Goal: Task Accomplishment & Management: Manage account settings

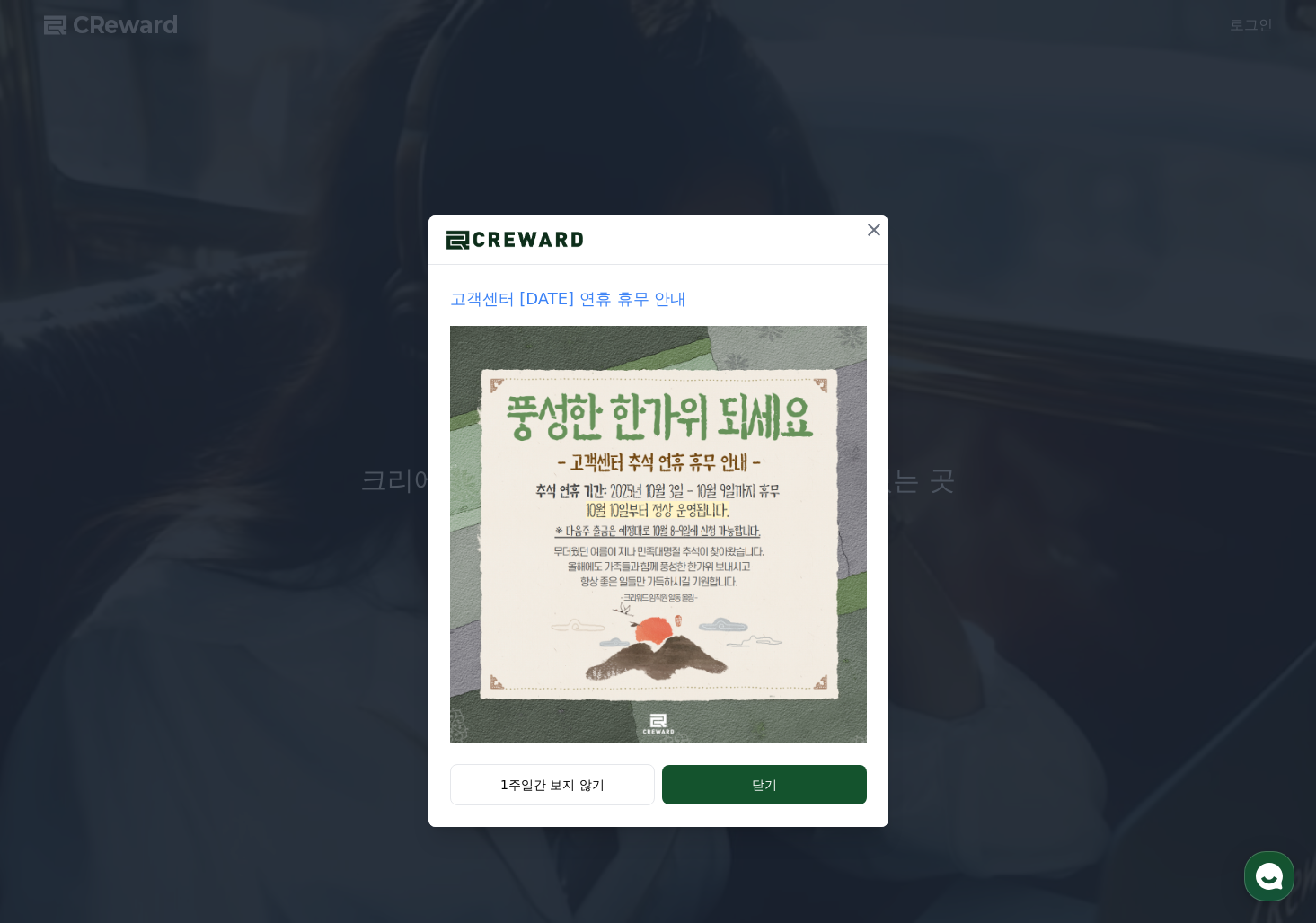
click at [870, 225] on icon at bounding box center [874, 231] width 13 height 13
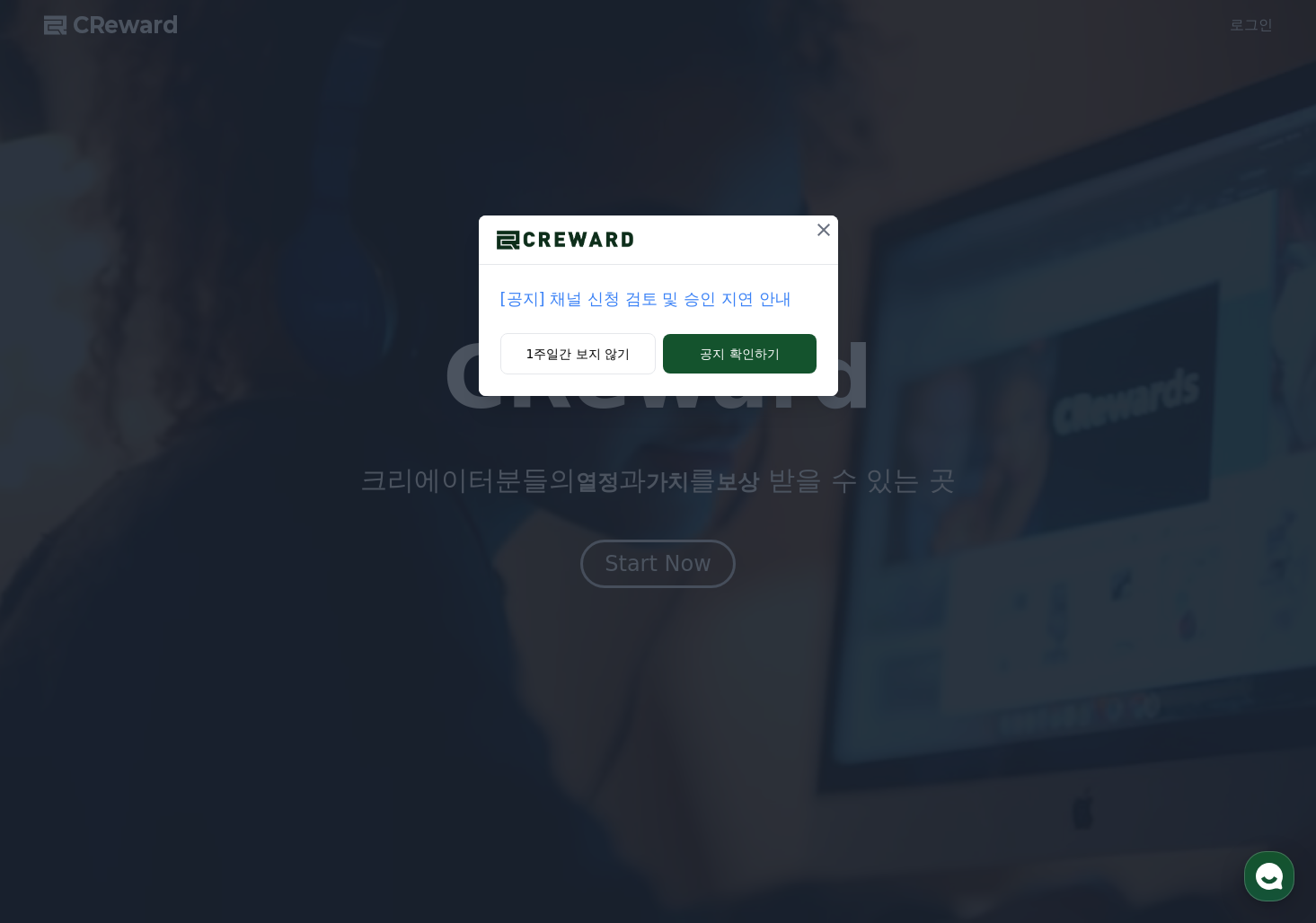
click at [830, 231] on icon at bounding box center [823, 230] width 21 height 21
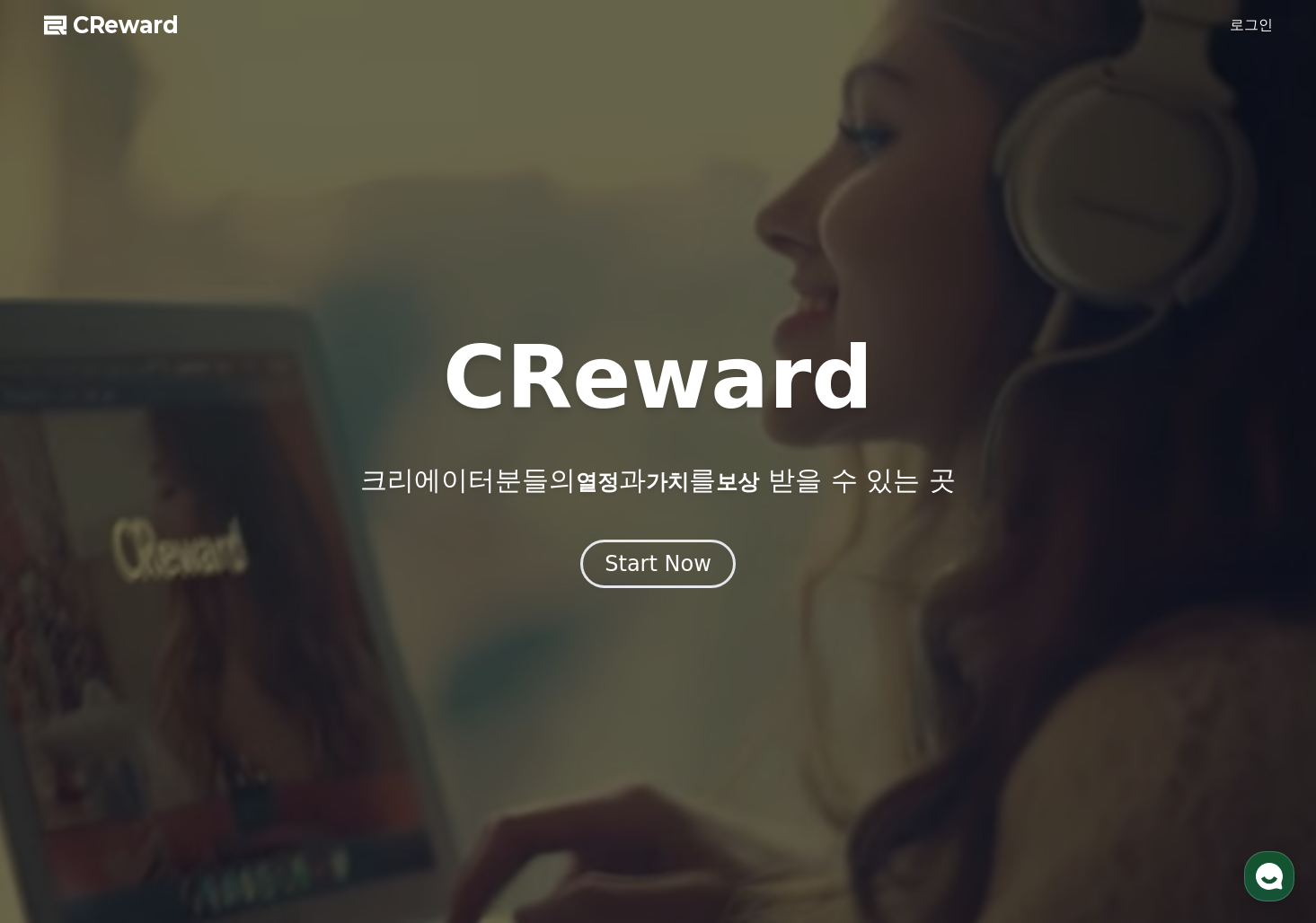
click at [1235, 26] on link "로그인" at bounding box center [1251, 25] width 44 height 21
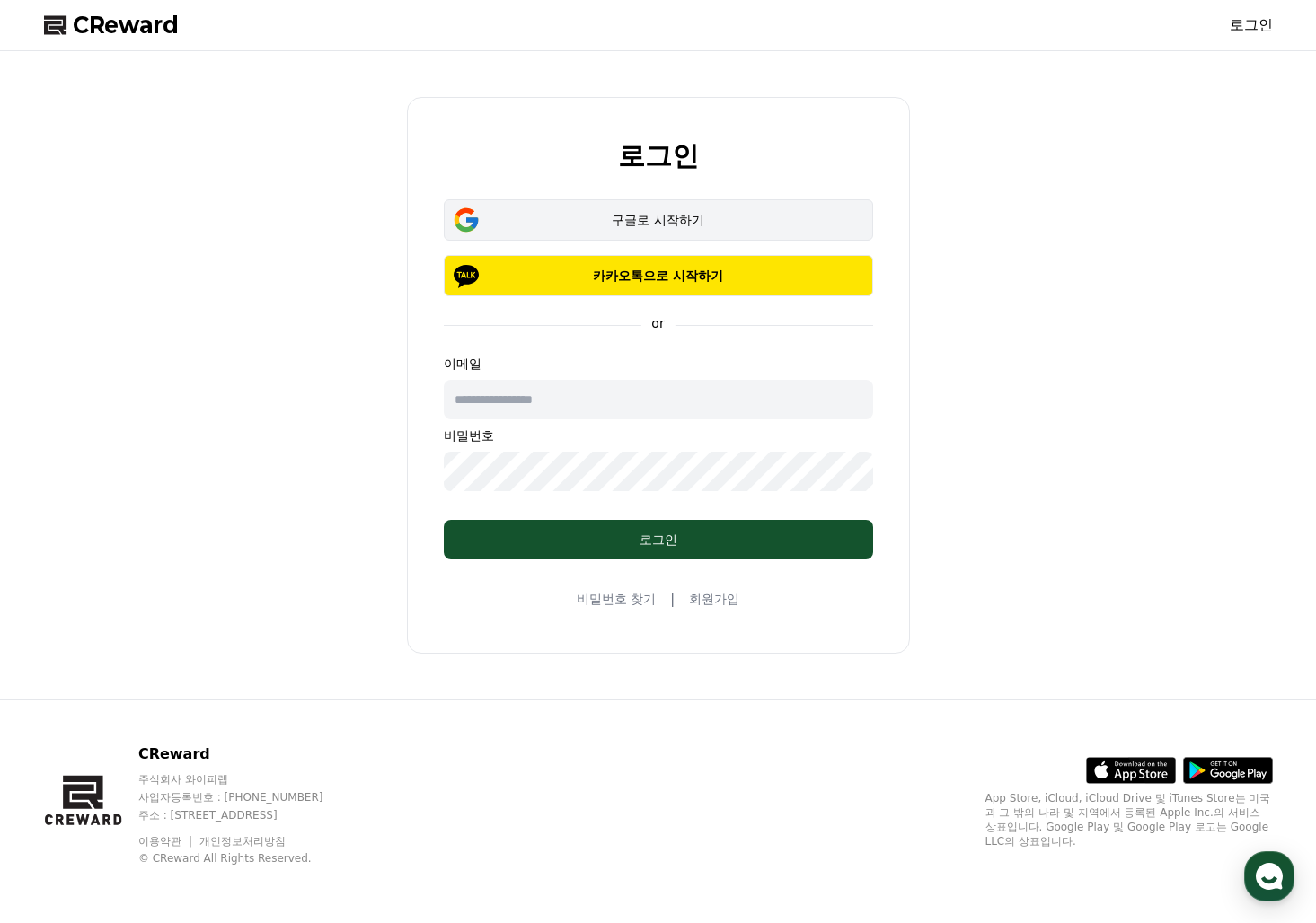
click at [641, 220] on div "구글로 시작하기" at bounding box center [658, 219] width 377 height 18
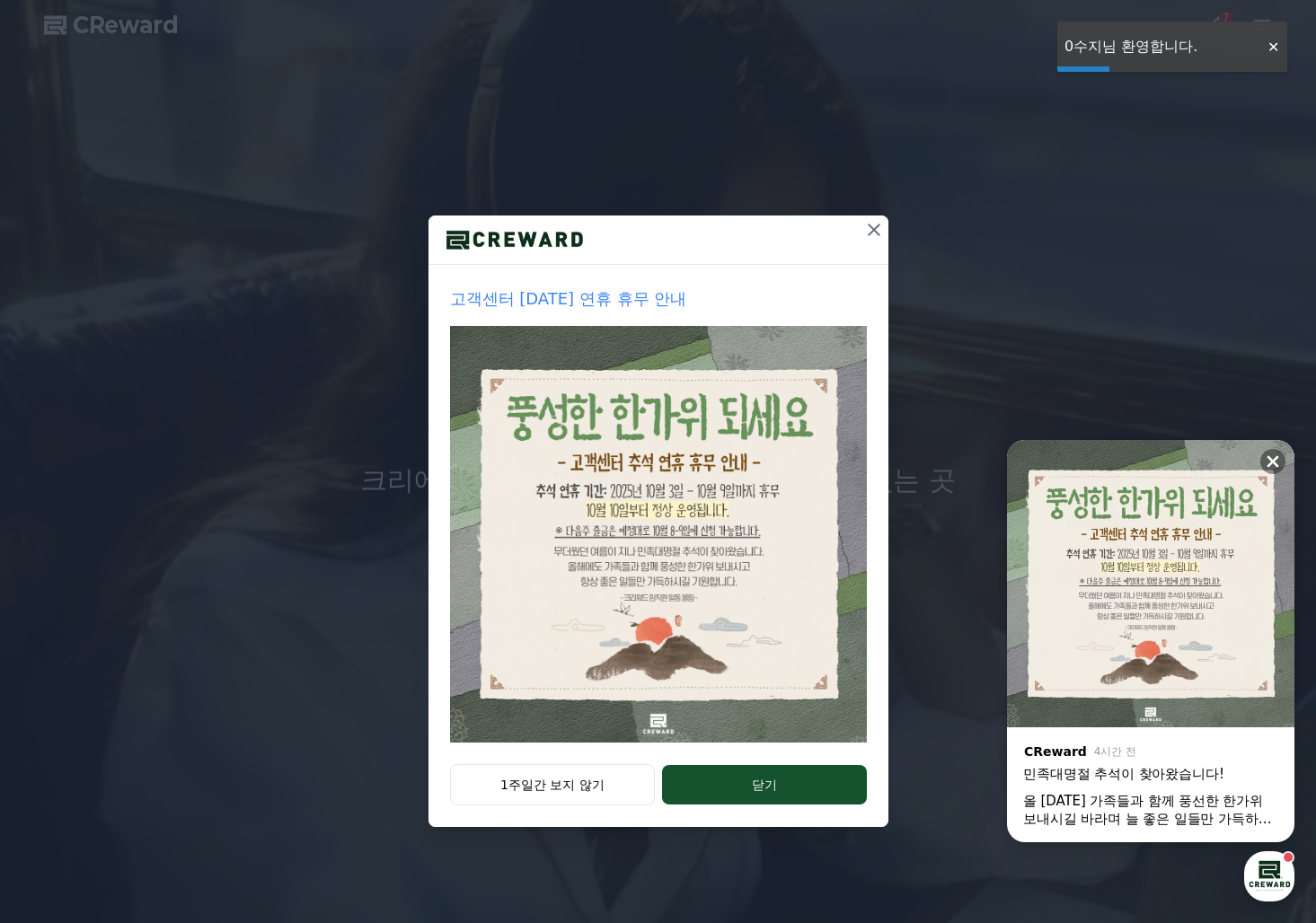
click at [865, 232] on icon at bounding box center [873, 230] width 21 height 21
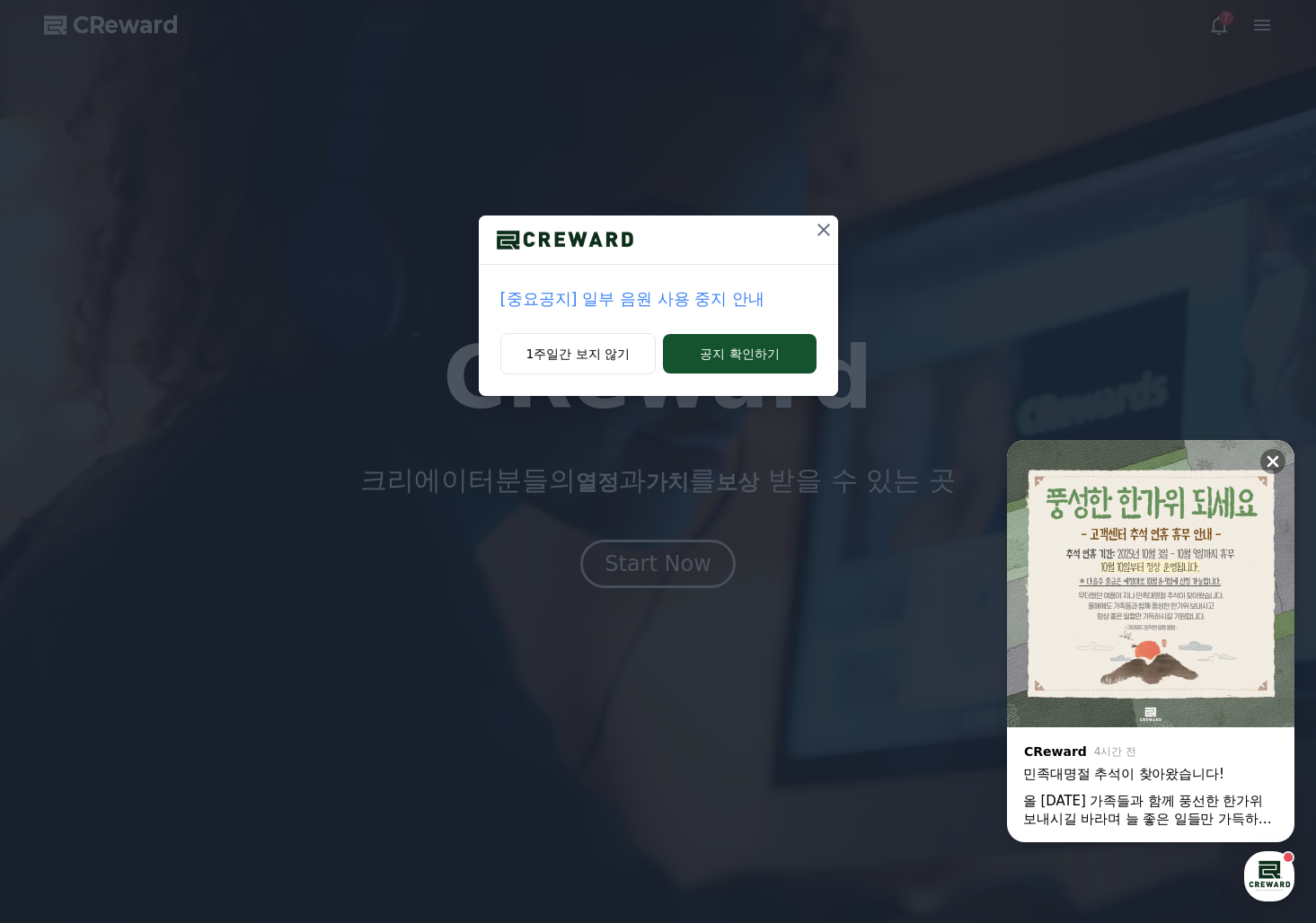
click at [1226, 25] on div "[중요공지] 일부 음원 사용 중지 안내 1주일간 보지 않기 공지 확인하기" at bounding box center [658, 212] width 1316 height 425
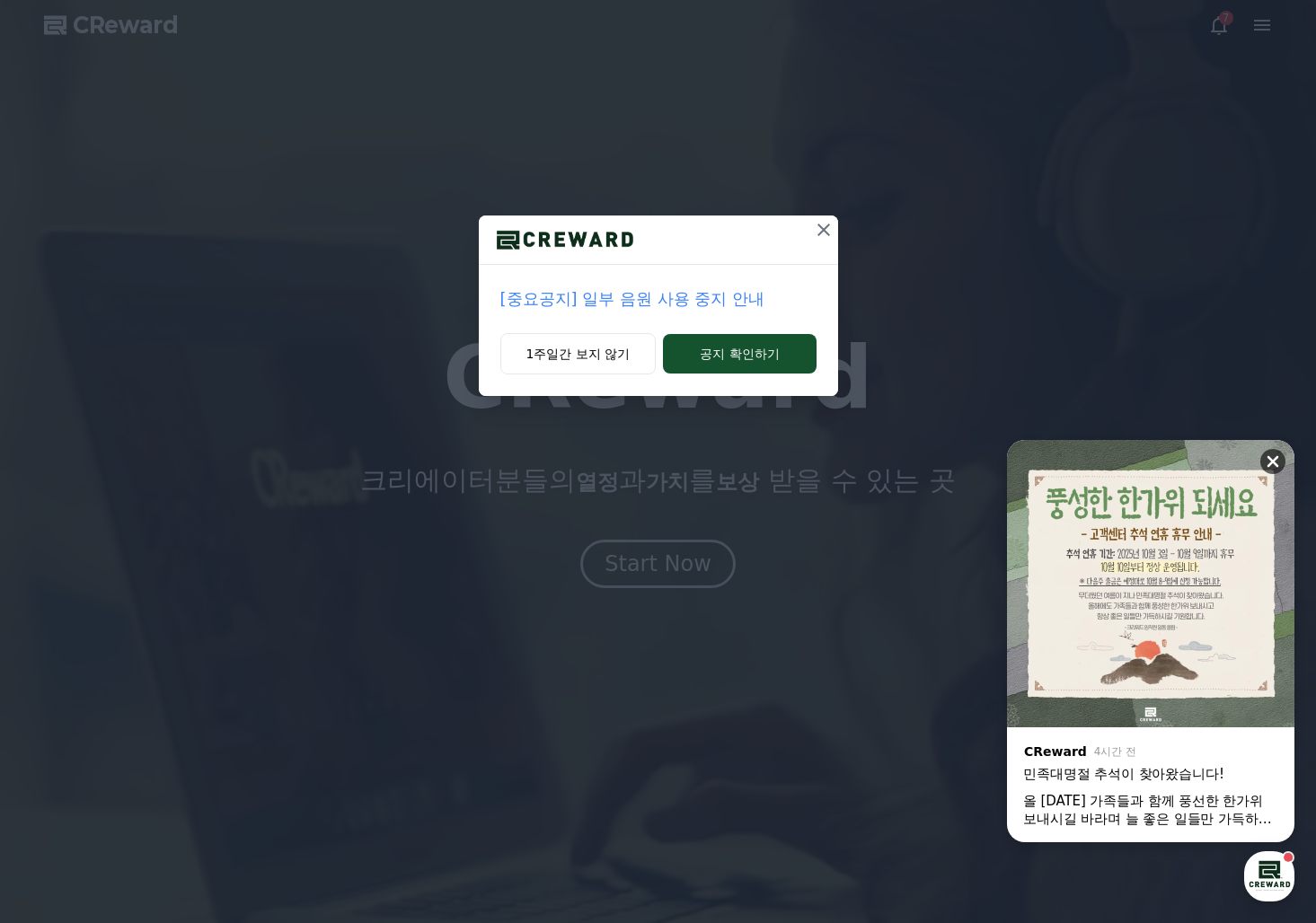
click at [1269, 463] on icon at bounding box center [1272, 461] width 18 height 18
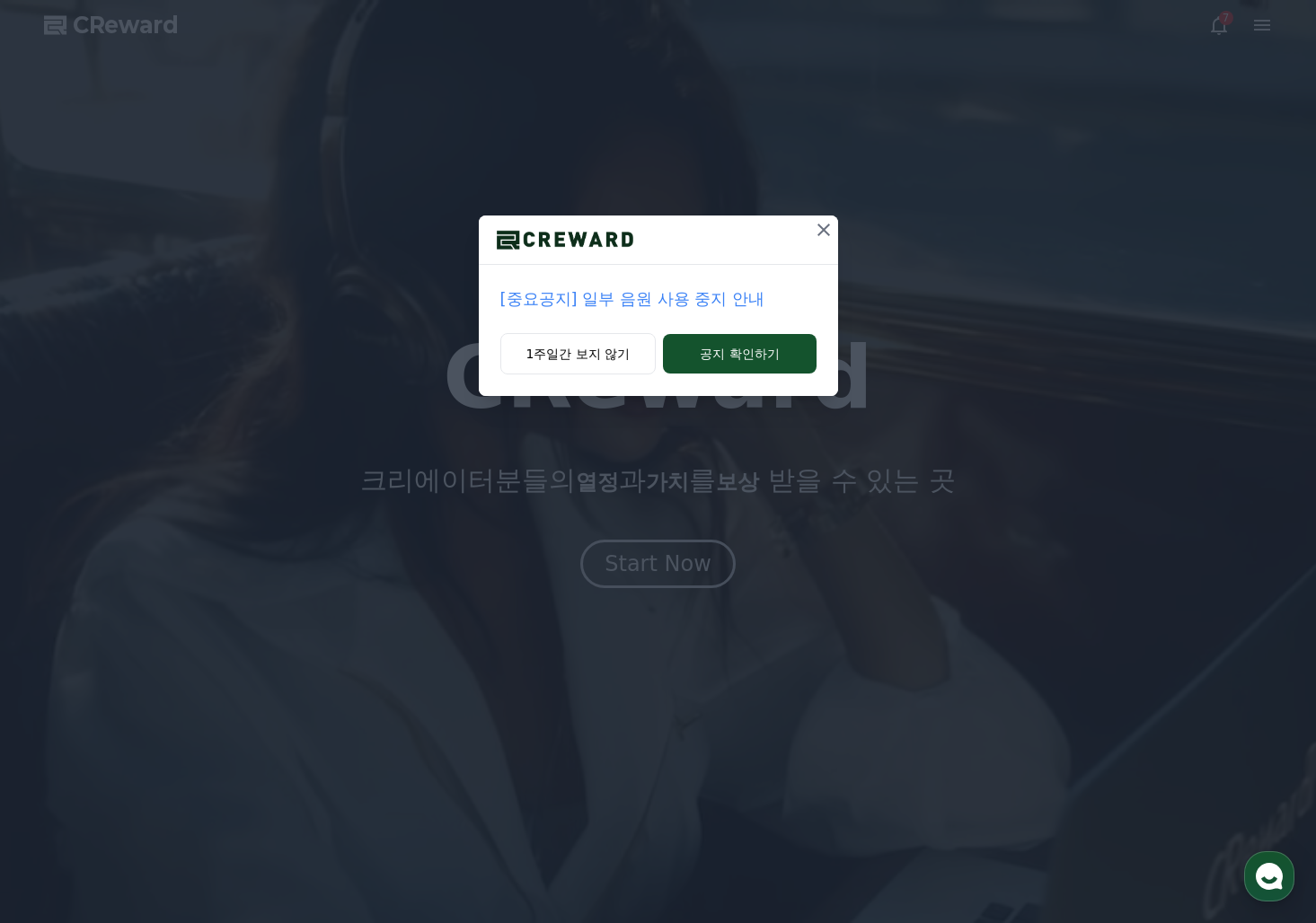
click at [1218, 19] on div "[중요공지] 일부 음원 사용 중지 안내 1주일간 보지 않기 공지 확인하기" at bounding box center [658, 212] width 1316 height 425
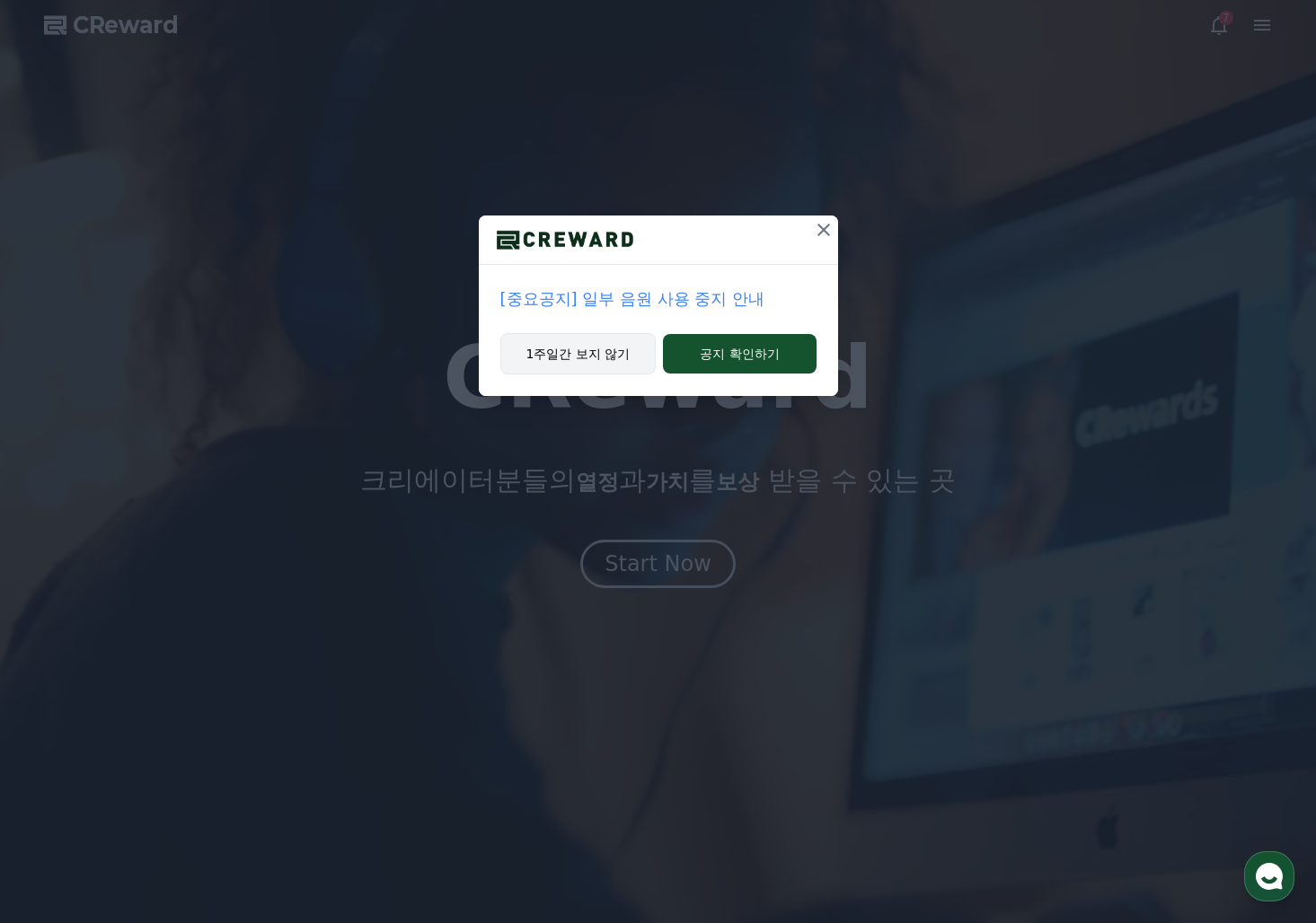
click at [550, 363] on button "1주일간 보지 않기" at bounding box center [578, 354] width 157 height 42
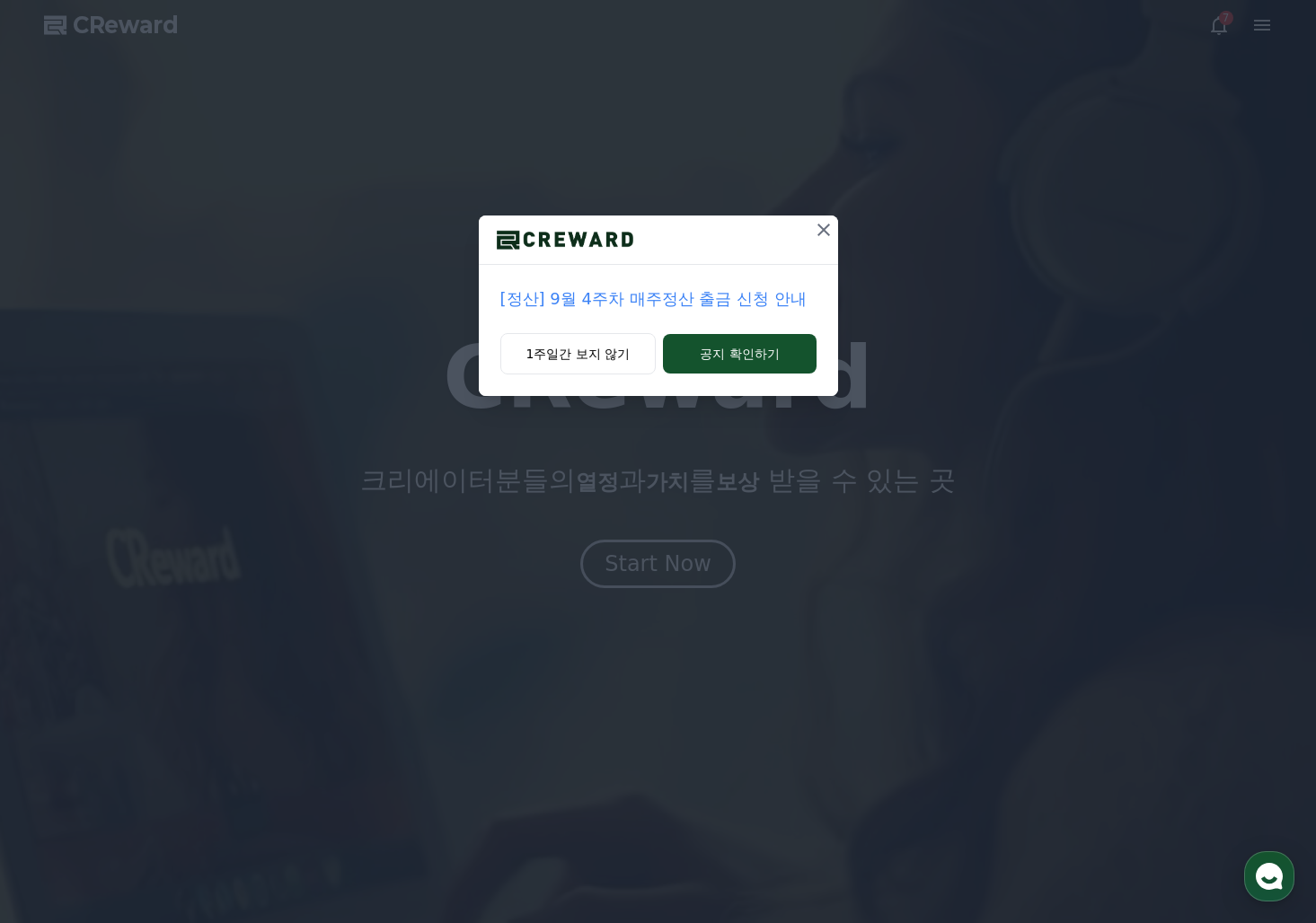
click at [1199, 27] on div "[정산] 9월 4주차 매주정산 출금 신청 안내 1주일간 보지 않기 공지 확인하기" at bounding box center [658, 212] width 1316 height 425
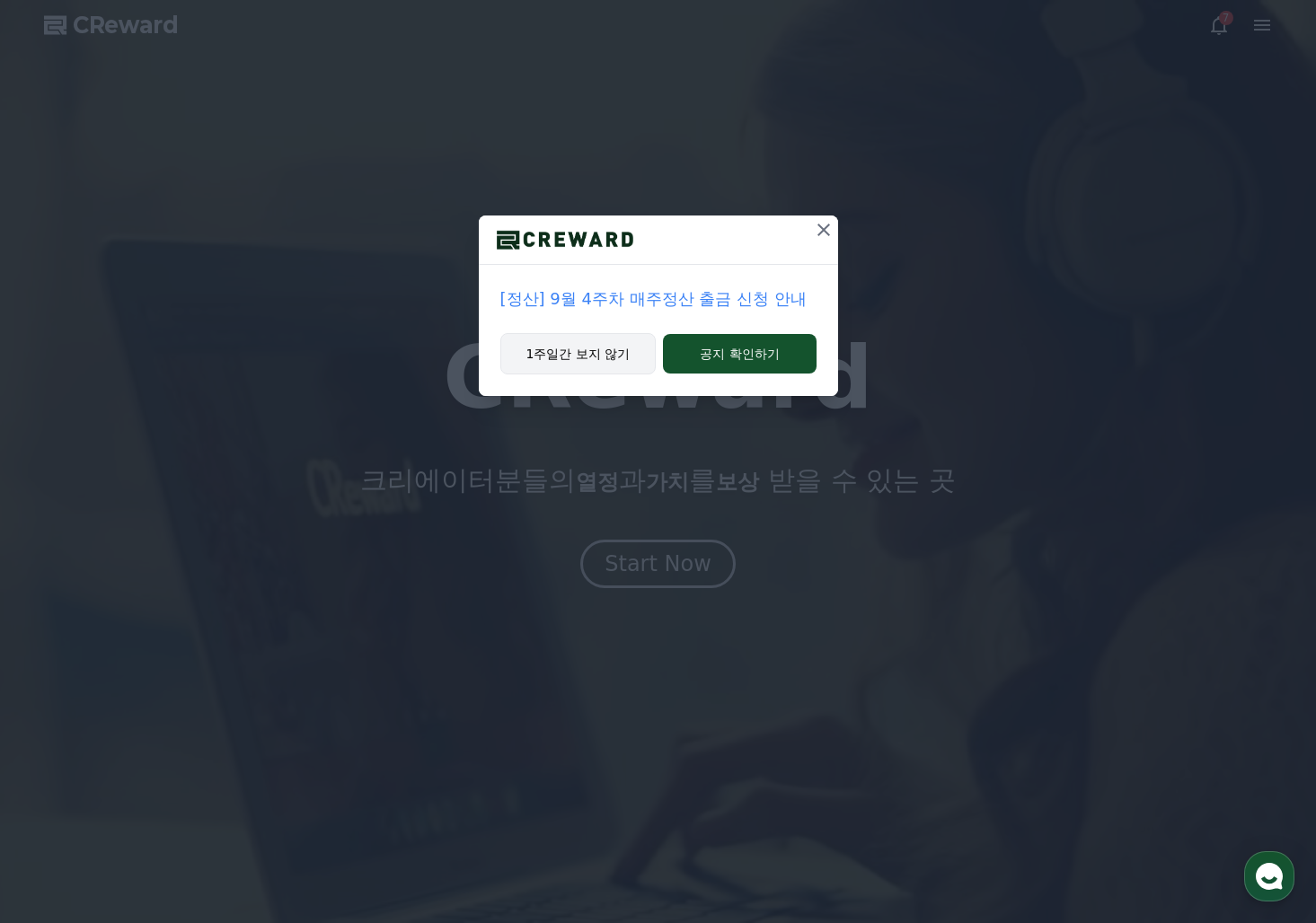
click at [614, 353] on button "1주일간 보지 않기" at bounding box center [578, 354] width 157 height 42
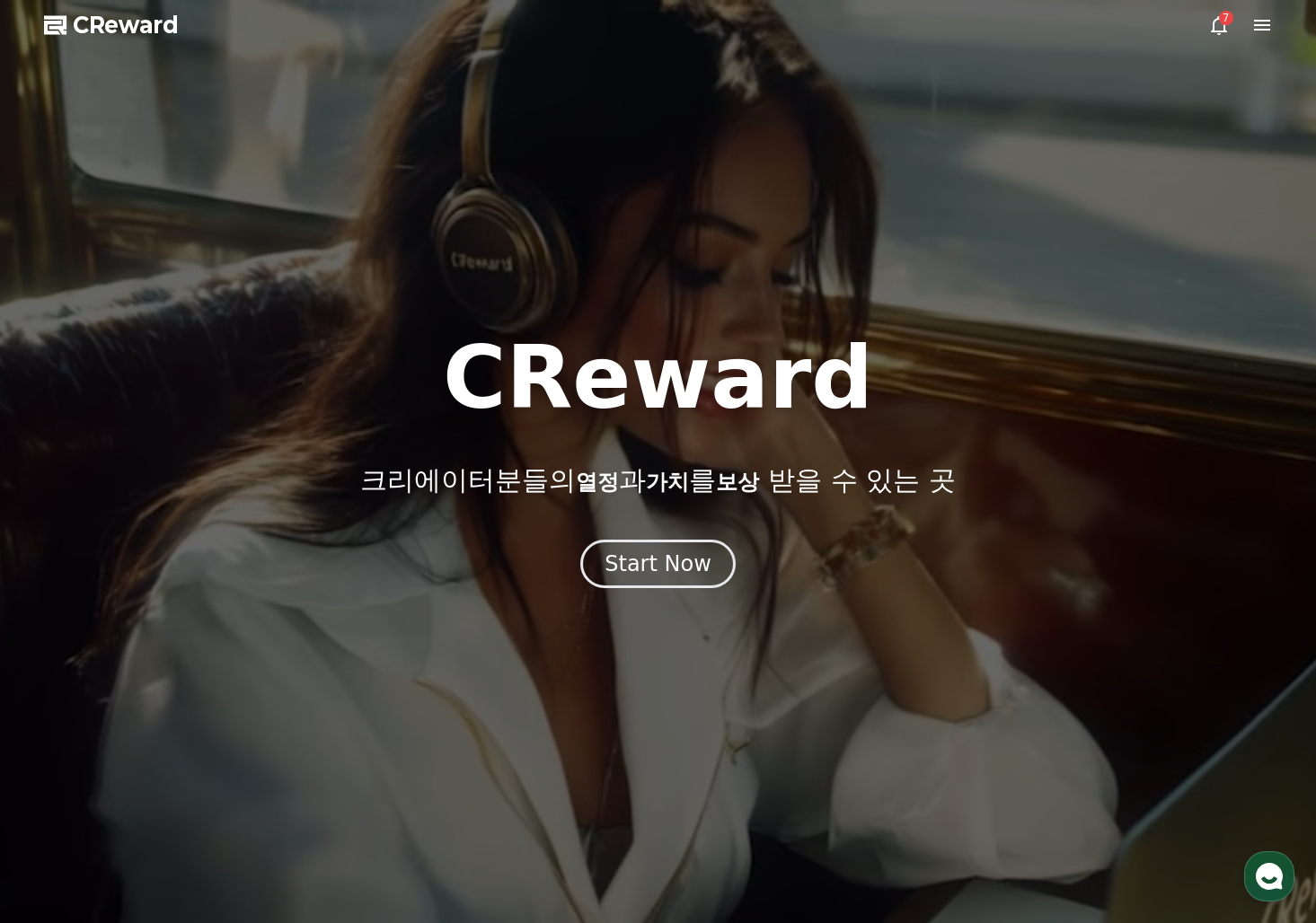
click at [1215, 22] on icon at bounding box center [1219, 25] width 21 height 21
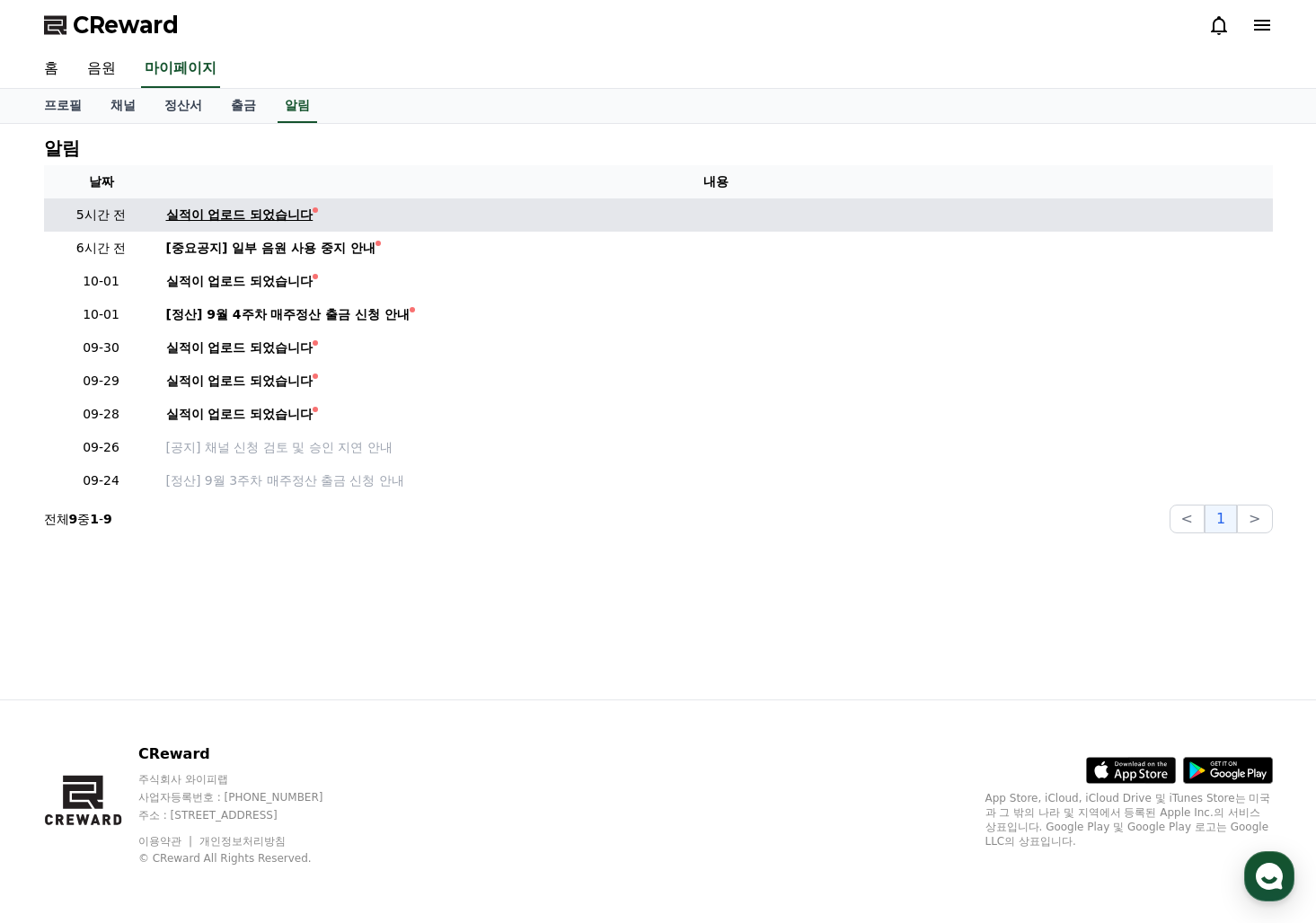
click at [240, 216] on div "실적이 업로드 되었습니다" at bounding box center [239, 215] width 147 height 19
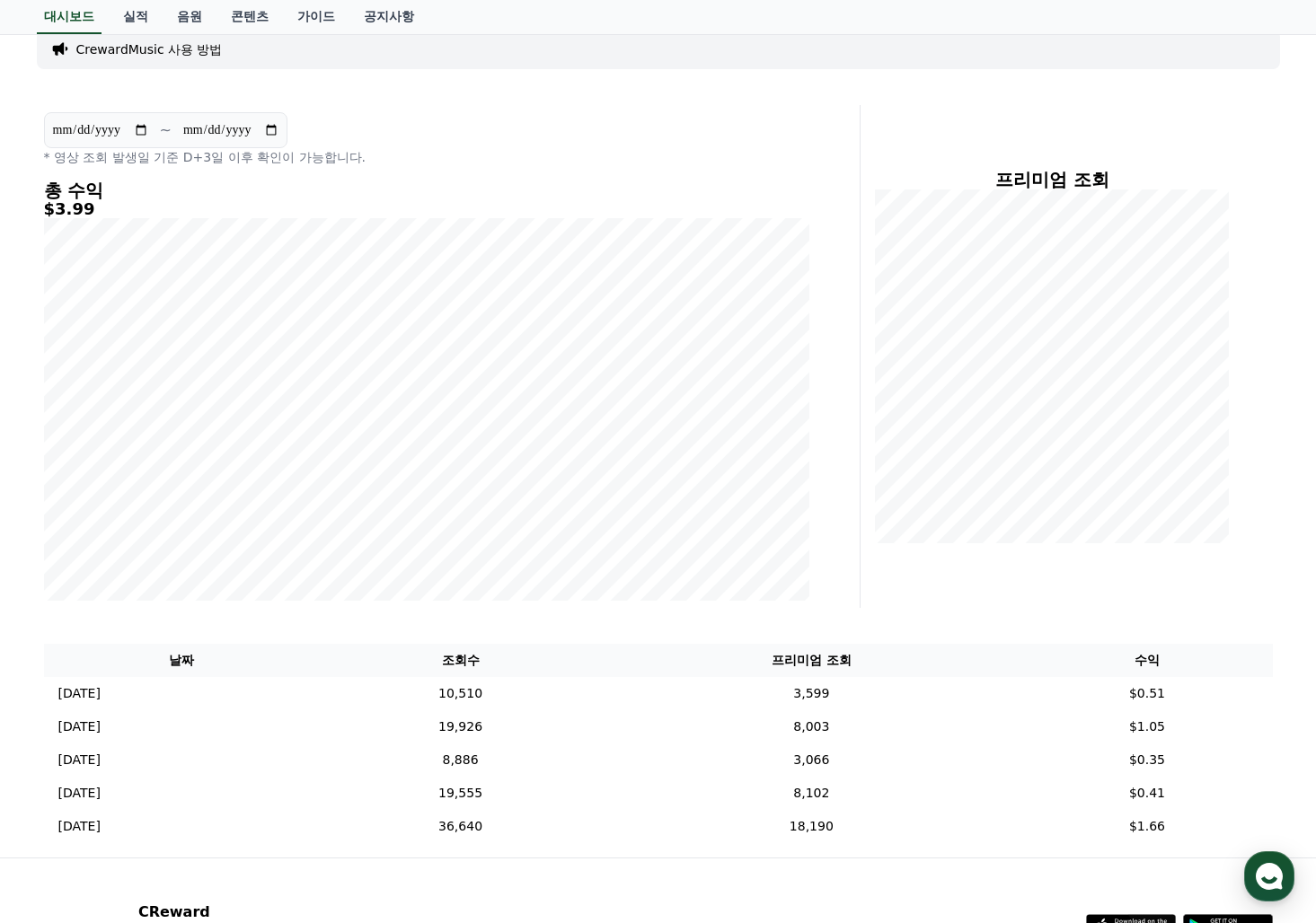
scroll to position [267, 0]
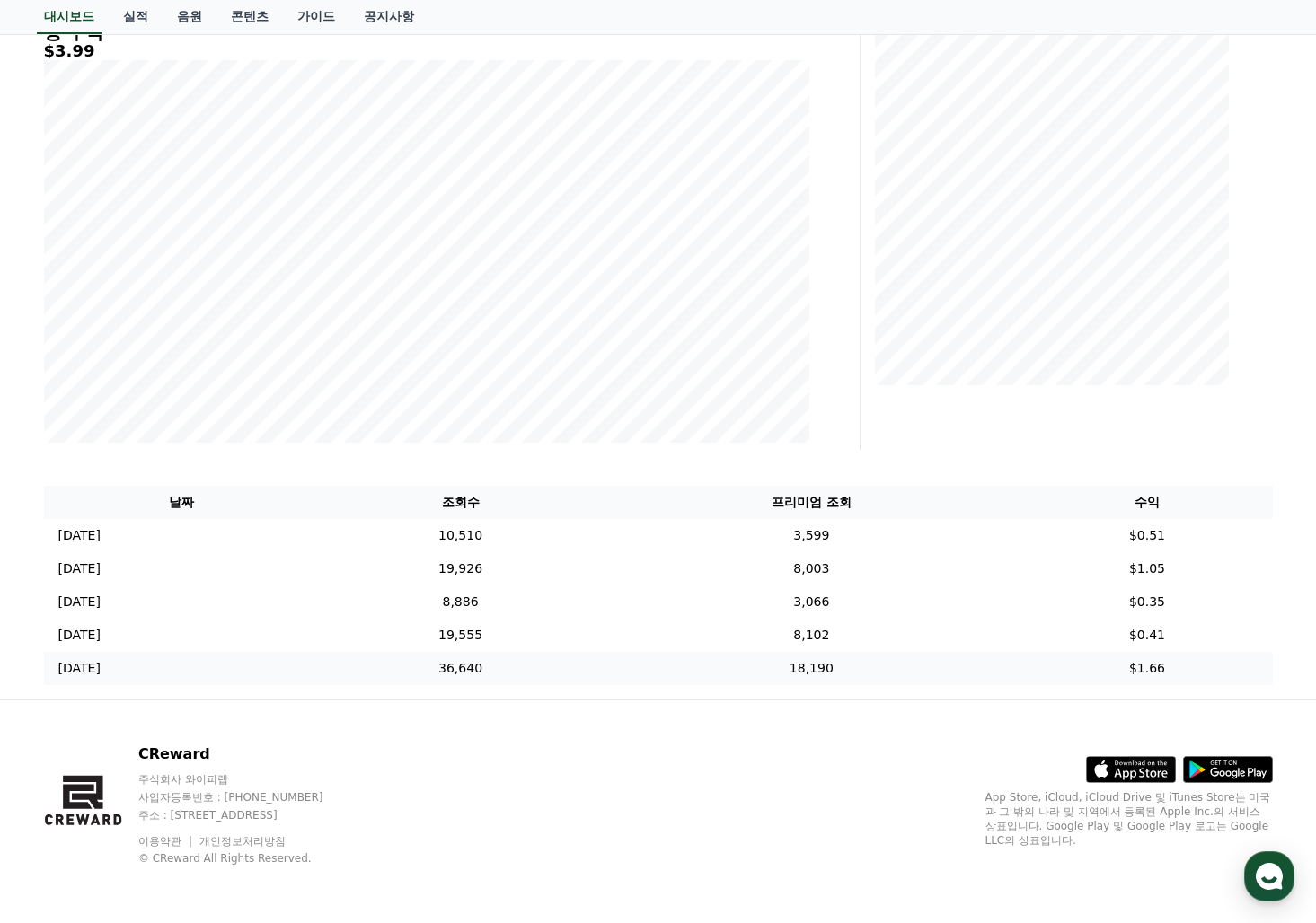
click at [1159, 664] on td "$1.66" at bounding box center [1147, 668] width 251 height 33
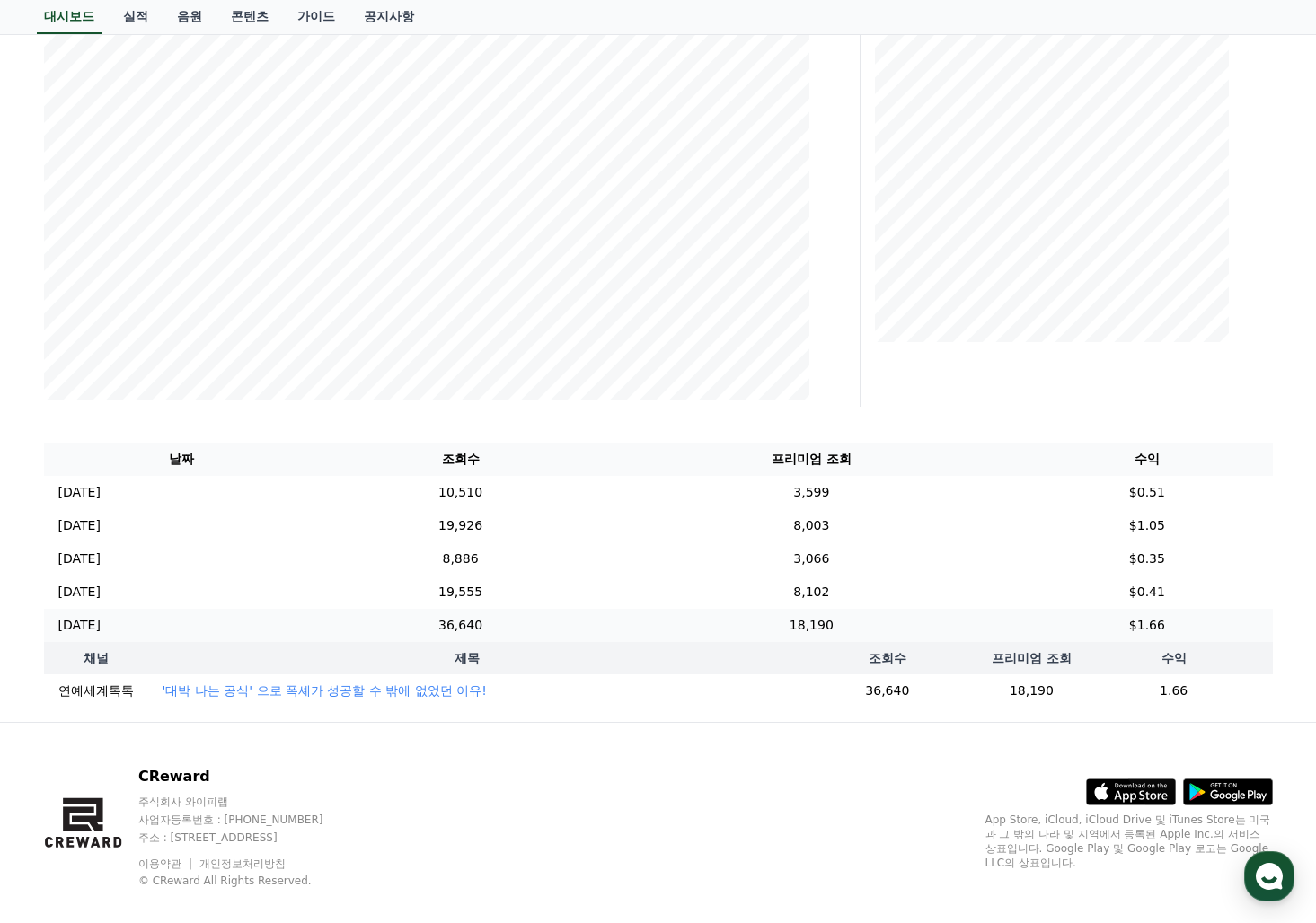
scroll to position [345, 0]
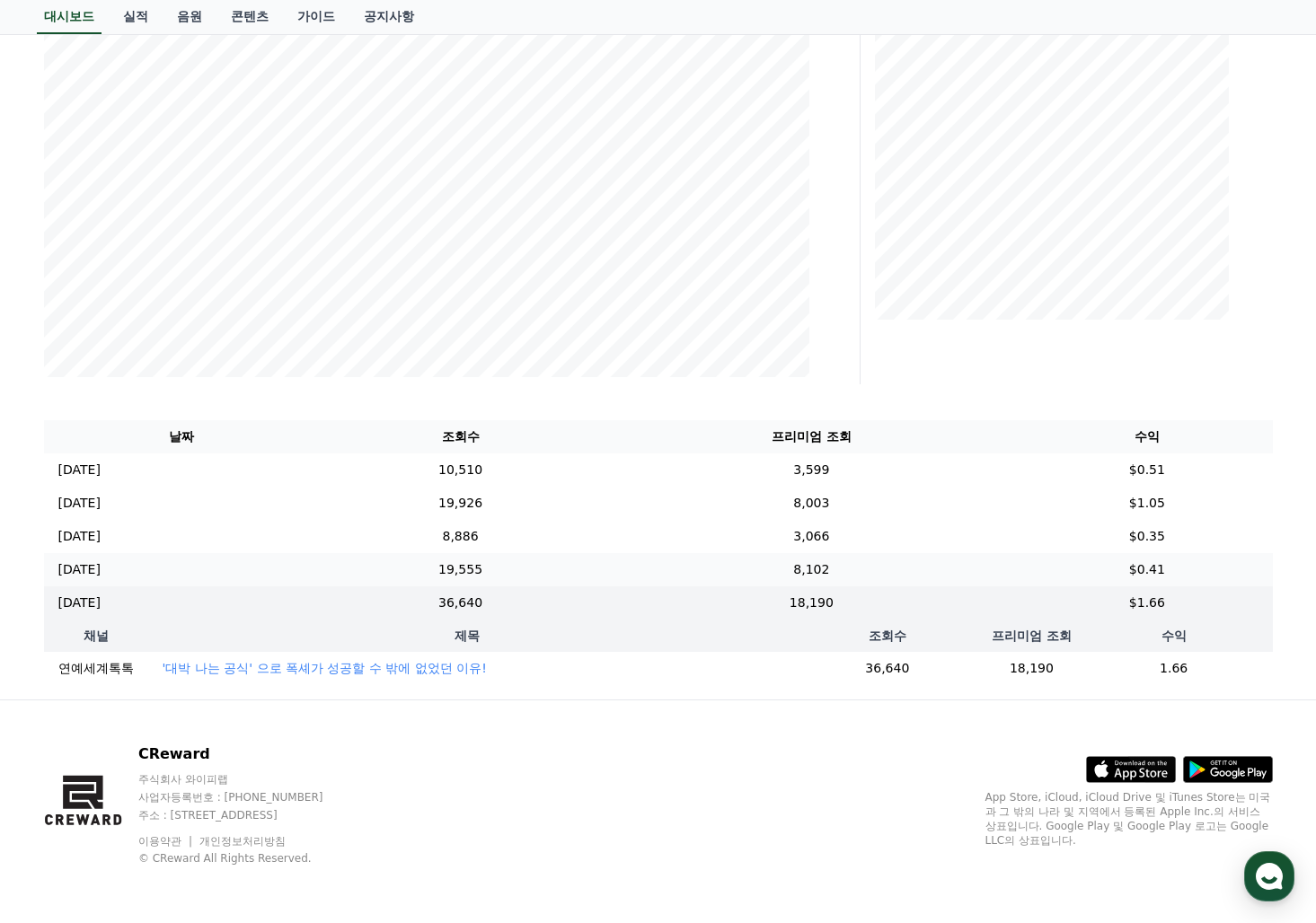
click at [1161, 561] on td "$0.41" at bounding box center [1147, 569] width 251 height 33
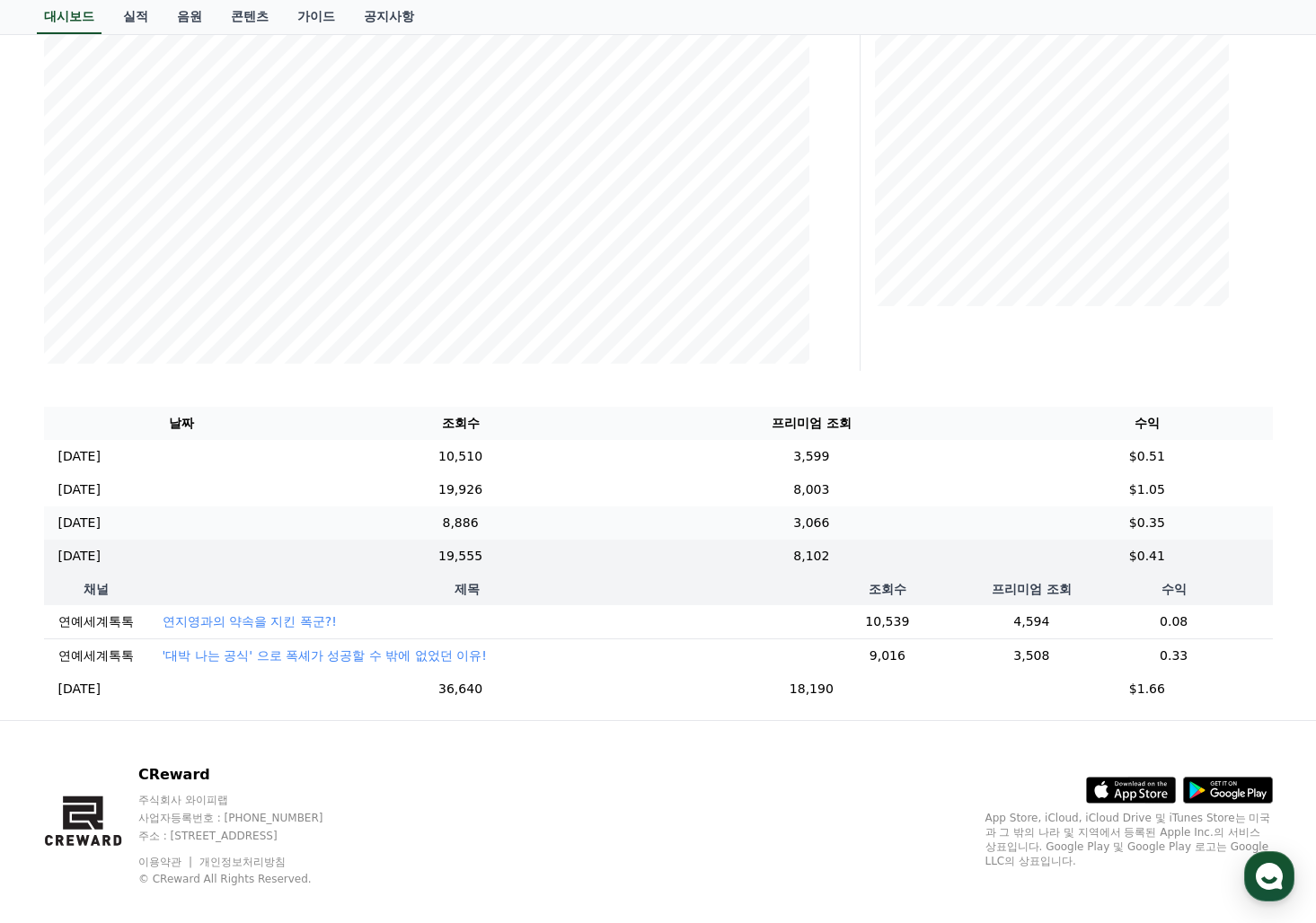
click at [1158, 534] on td "$0.35" at bounding box center [1147, 523] width 251 height 33
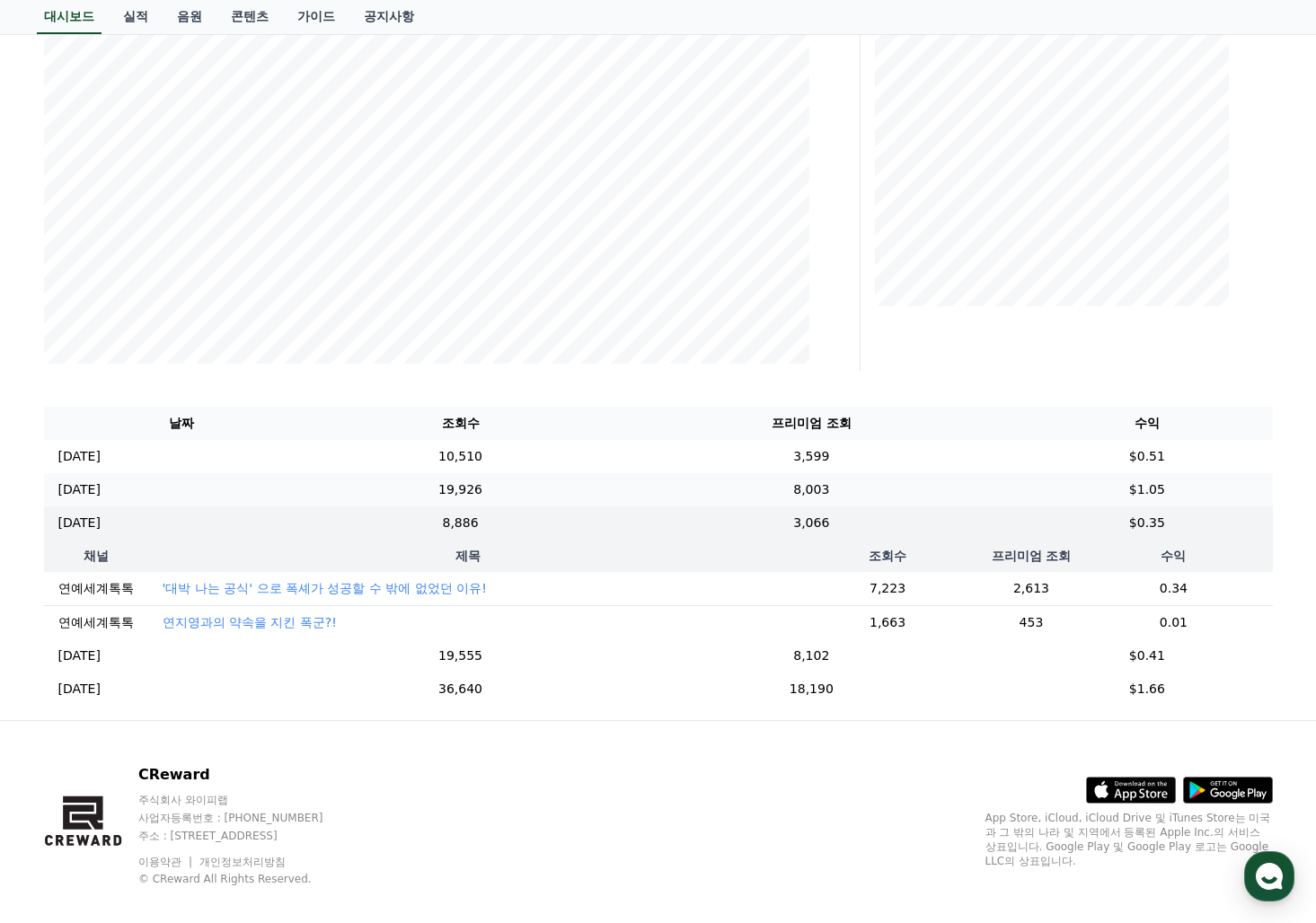
click at [1167, 501] on td "$1.05" at bounding box center [1147, 490] width 251 height 33
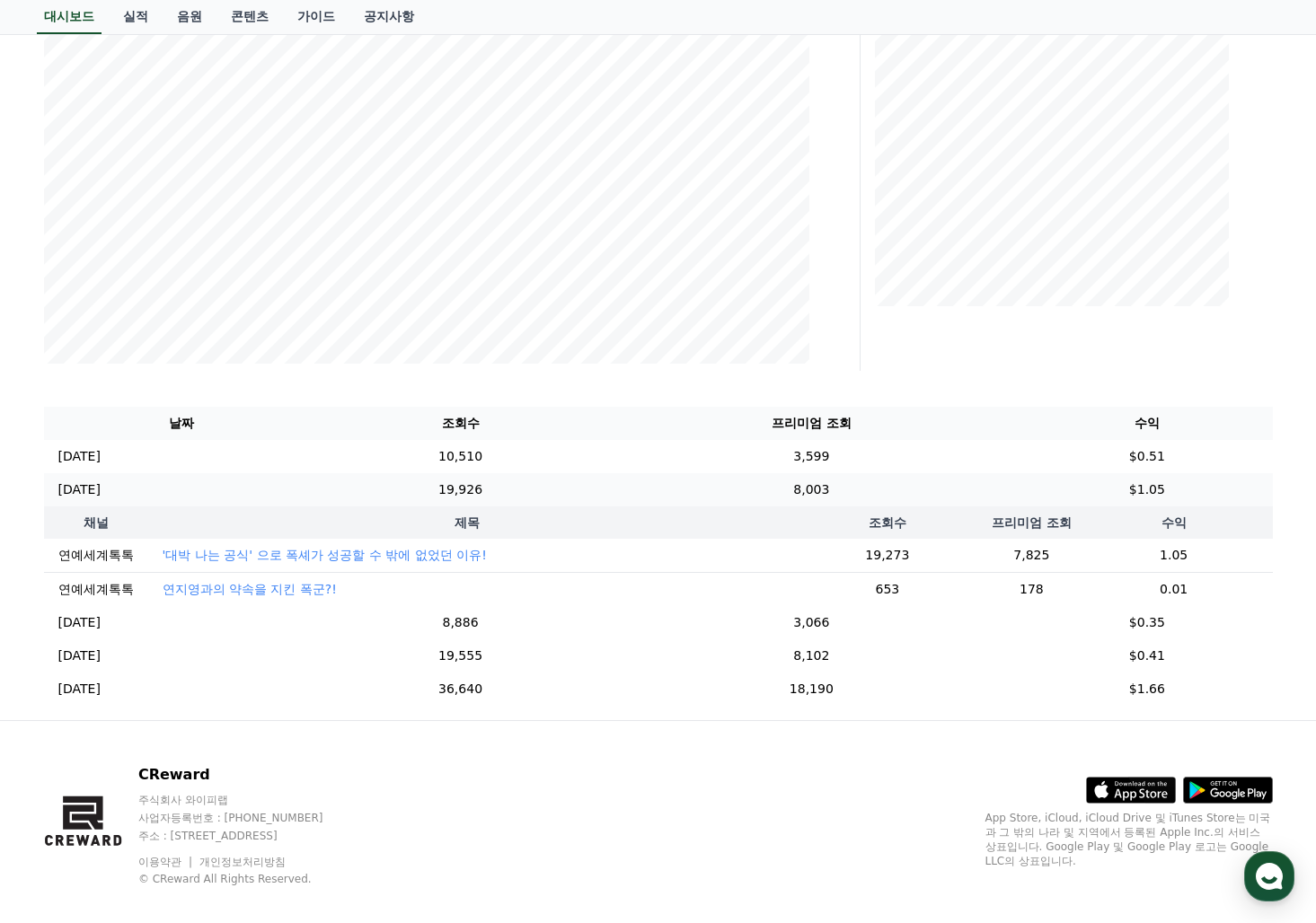
click at [1163, 475] on td "$1.05" at bounding box center [1147, 490] width 251 height 33
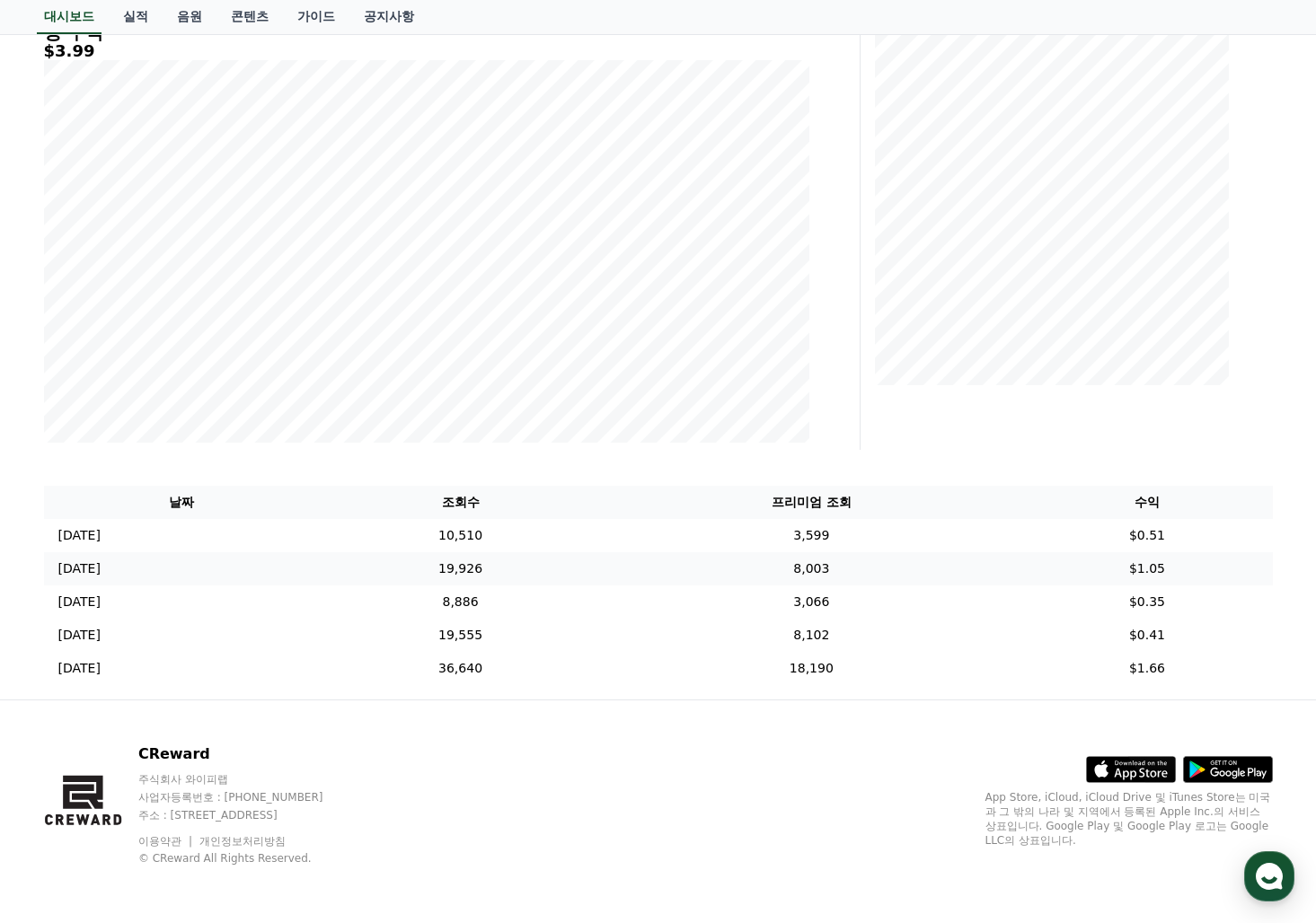
scroll to position [267, 0]
click at [1151, 532] on td "$0.51" at bounding box center [1147, 536] width 251 height 33
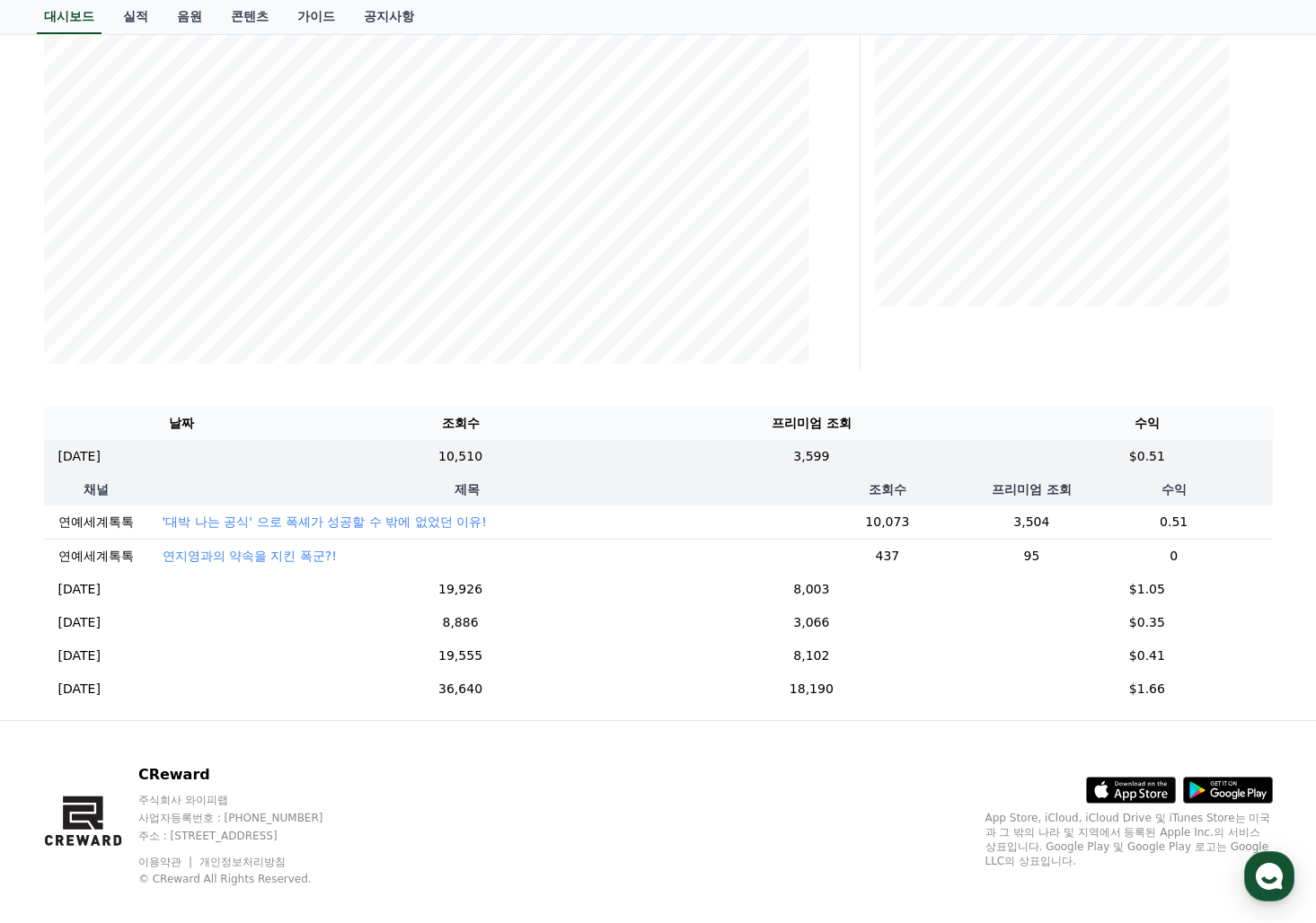
scroll to position [0, 0]
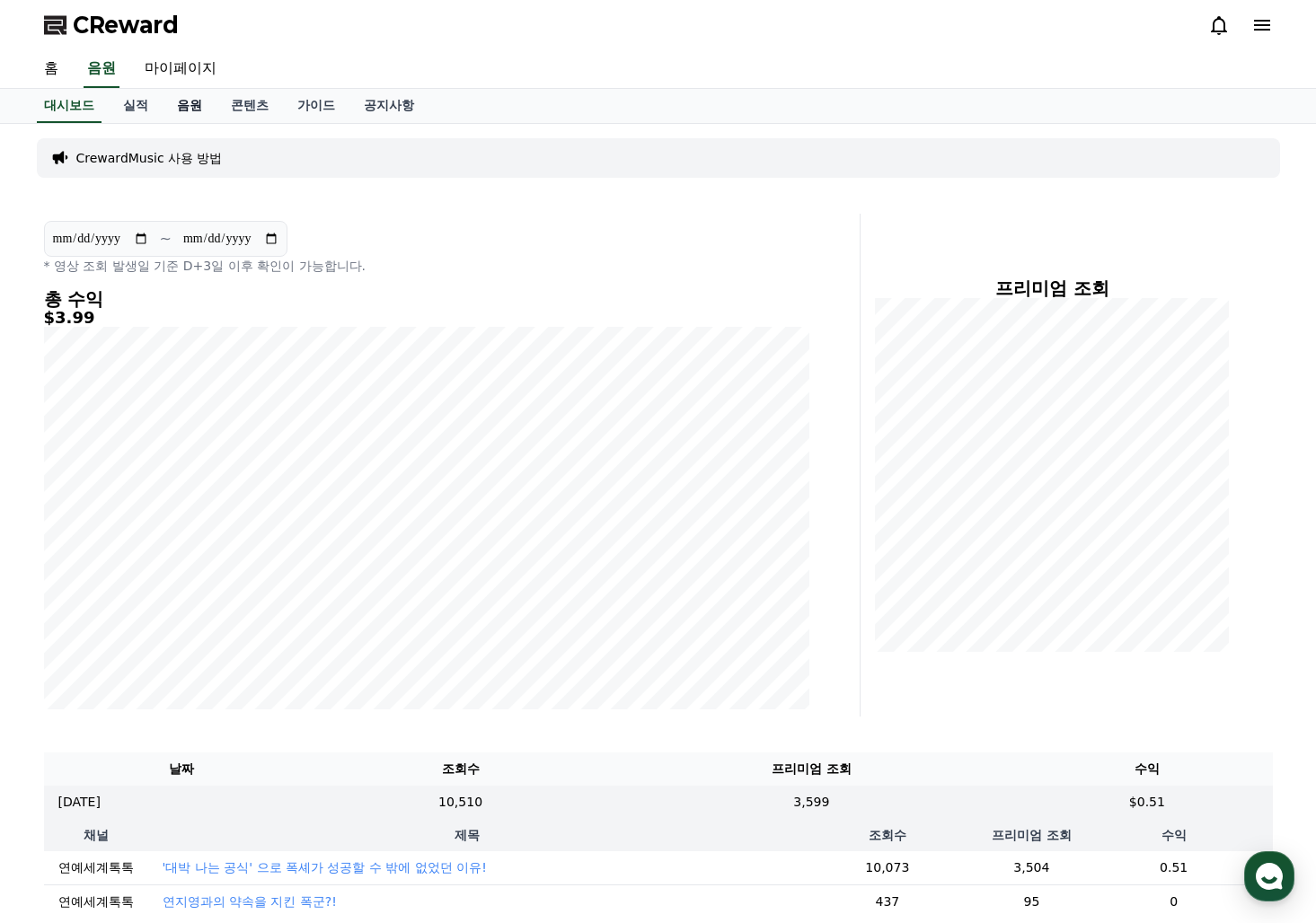
click at [189, 110] on link "음원" at bounding box center [190, 106] width 54 height 34
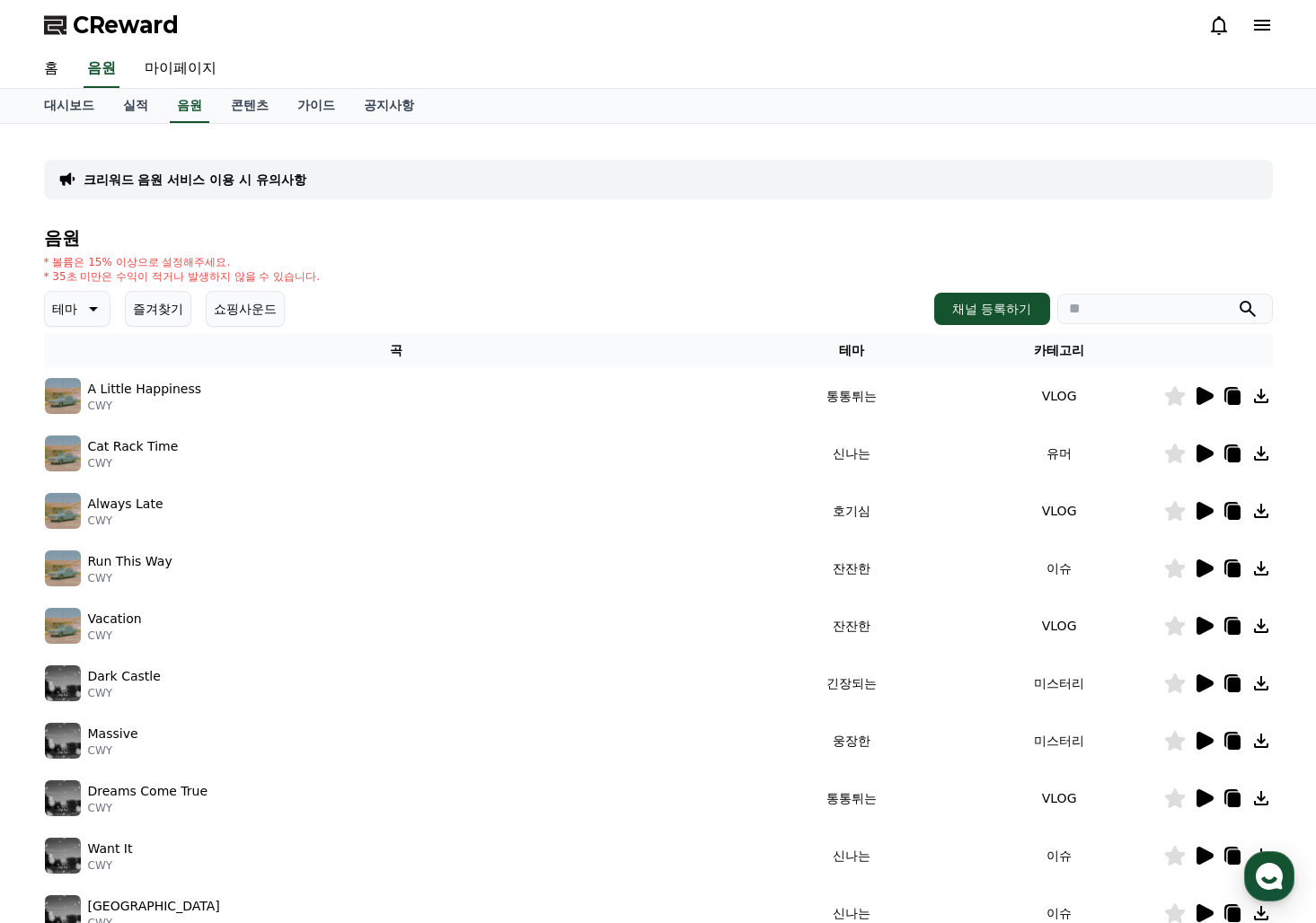
click at [145, 310] on button "즐겨찾기" at bounding box center [158, 308] width 67 height 36
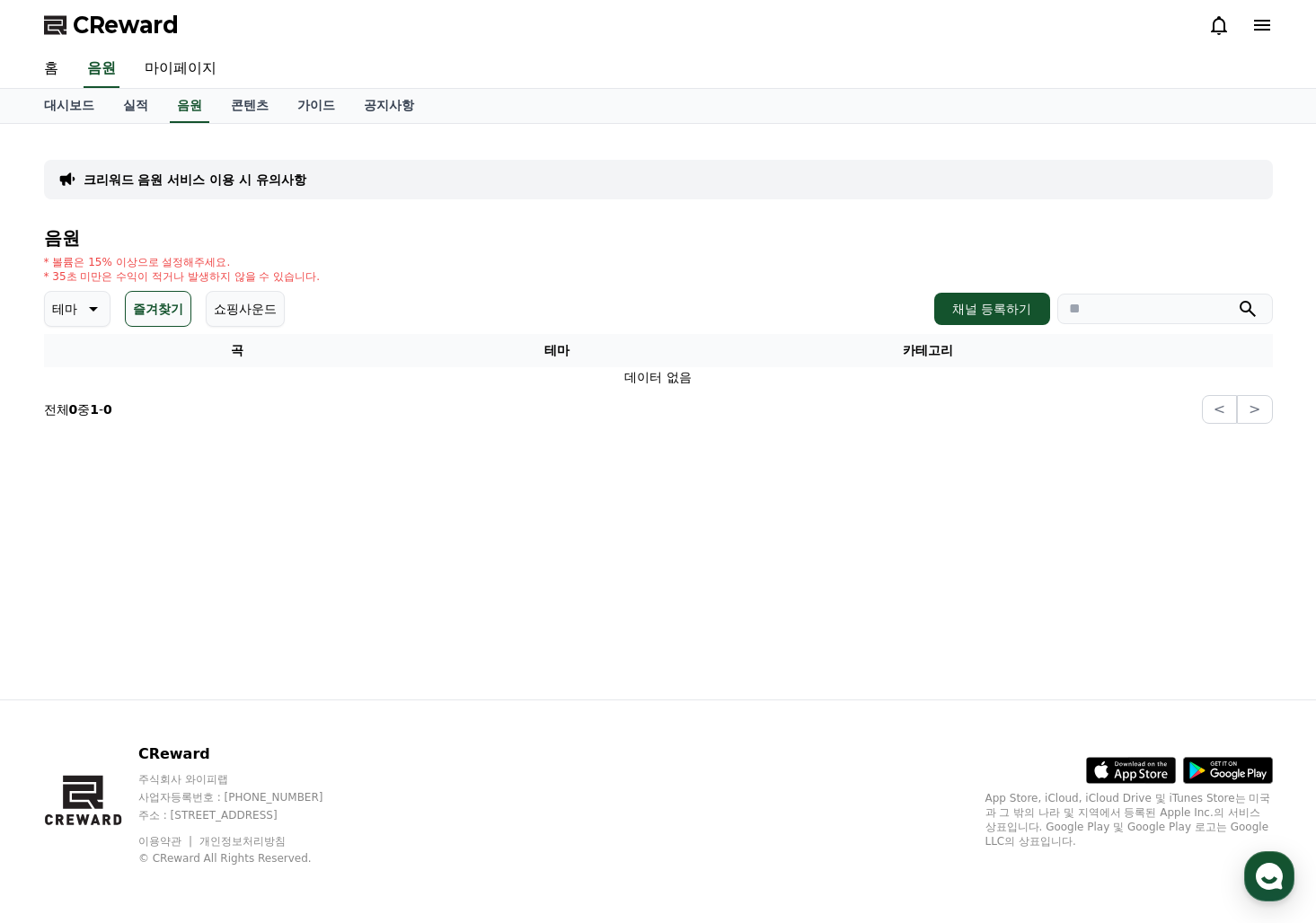
click at [72, 306] on p "테마" at bounding box center [64, 308] width 25 height 25
click at [162, 314] on button "즐겨찾기" at bounding box center [158, 308] width 67 height 36
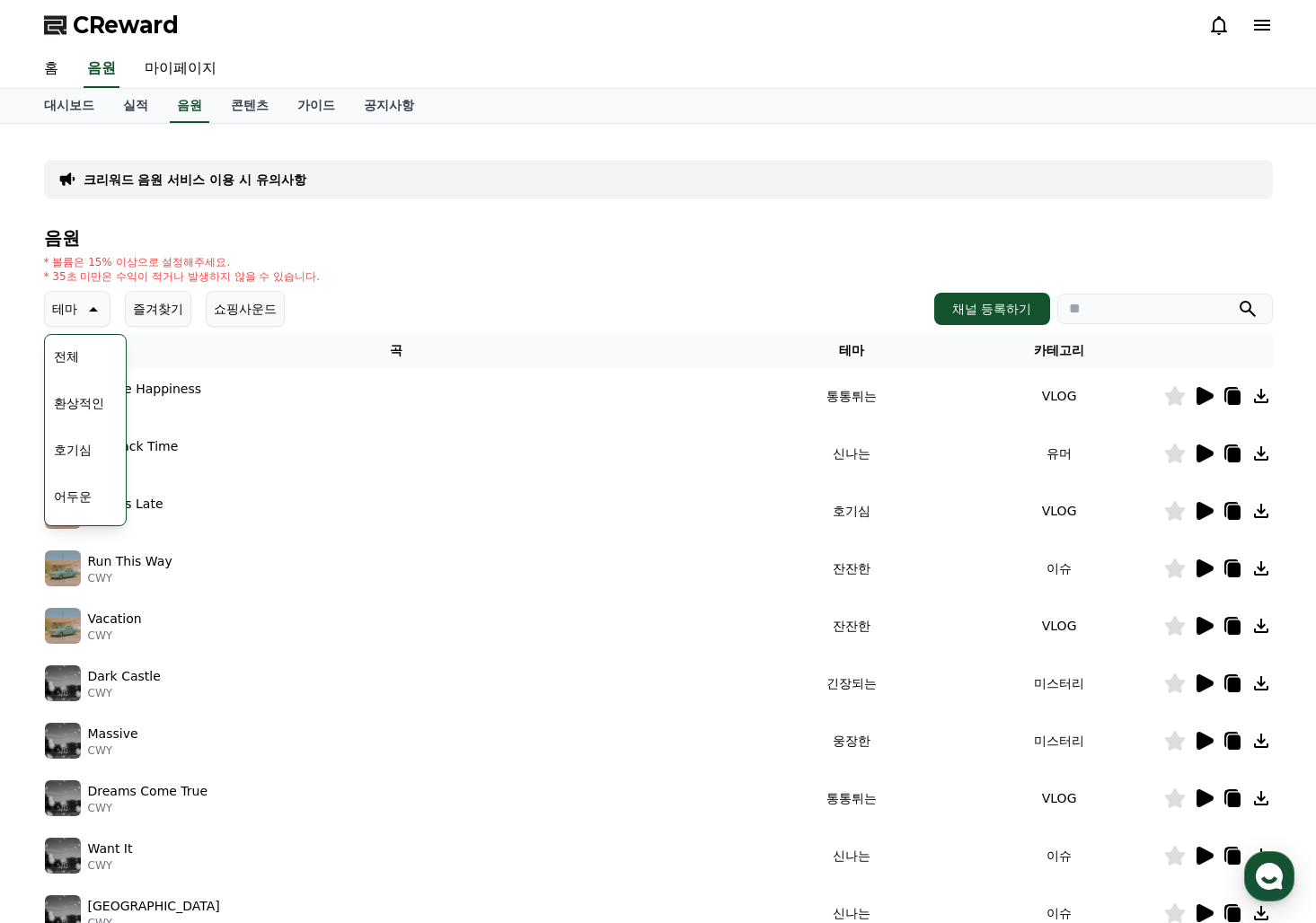
click at [87, 351] on div "전체 환상적인 호기심 어두운 밝은 통통튀는 신나는 반전 웅장한 드라마틱 즐거움 분위기있는 EDM 그루브 슬픈 잔잔한 귀여운 감동적인 긴장되는 …" at bounding box center [84, 800] width 77 height 927
click at [68, 360] on button "전체" at bounding box center [66, 356] width 40 height 40
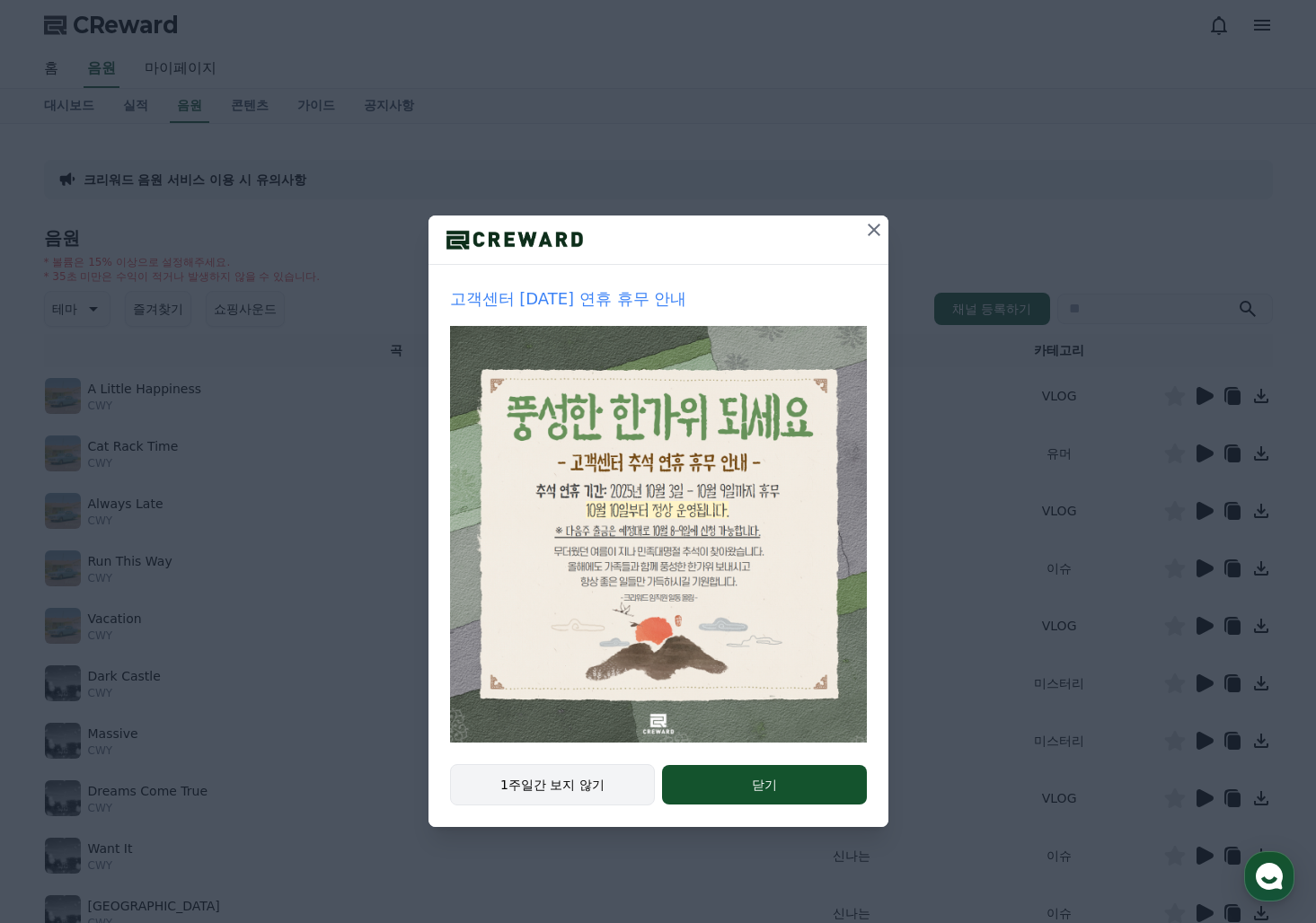
click at [572, 787] on button "1주일간 보지 않기" at bounding box center [553, 784] width 206 height 42
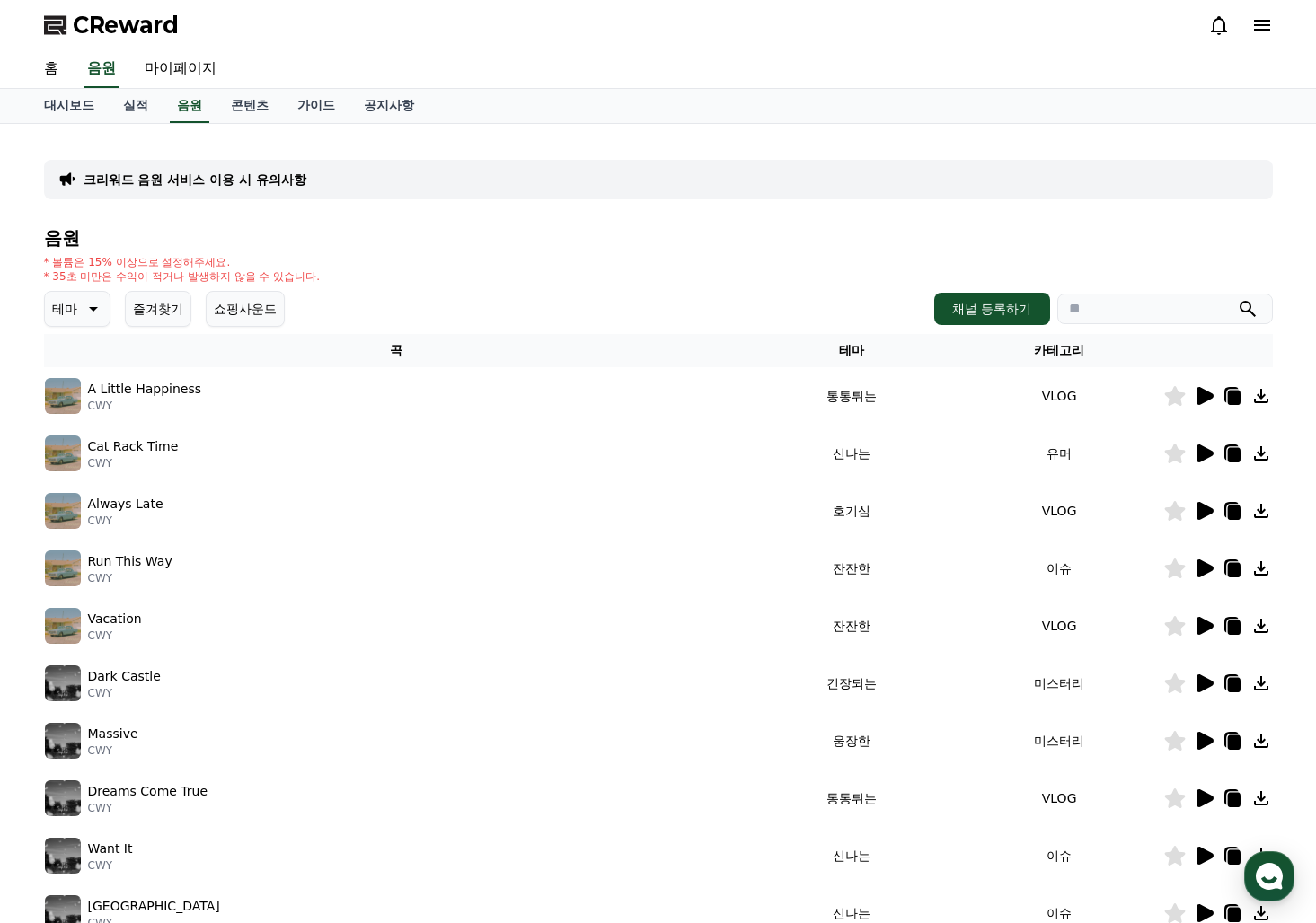
click at [1109, 306] on input "search" at bounding box center [1165, 308] width 216 height 31
type input "*"
click at [1237, 298] on button "submit" at bounding box center [1247, 308] width 21 height 21
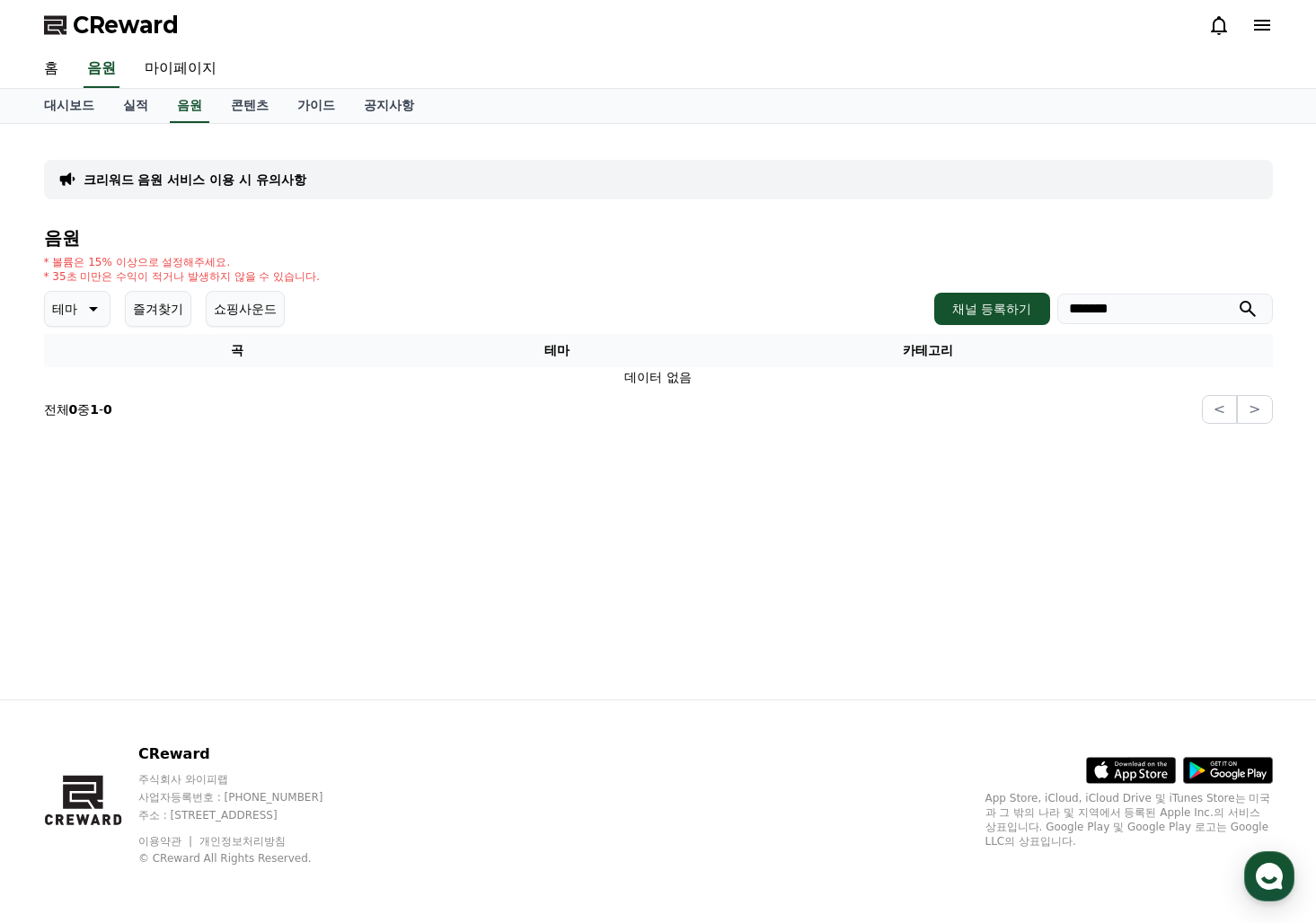
drag, startPoint x: 1183, startPoint y: 318, endPoint x: 964, endPoint y: 339, distance: 220.0
click at [964, 339] on div "음원 * 볼륨은 15% 이상으로 설정해주세요. * 35초 미만은 수익이 적거나 발생하지 않을 수 있습니다. 테마 즐겨찾기 쇼핑사운드 채널 등록…" at bounding box center [658, 325] width 1229 height 195
type input "*"
click at [1237, 298] on button "submit" at bounding box center [1247, 308] width 21 height 21
click at [1197, 306] on input "******" at bounding box center [1165, 308] width 216 height 31
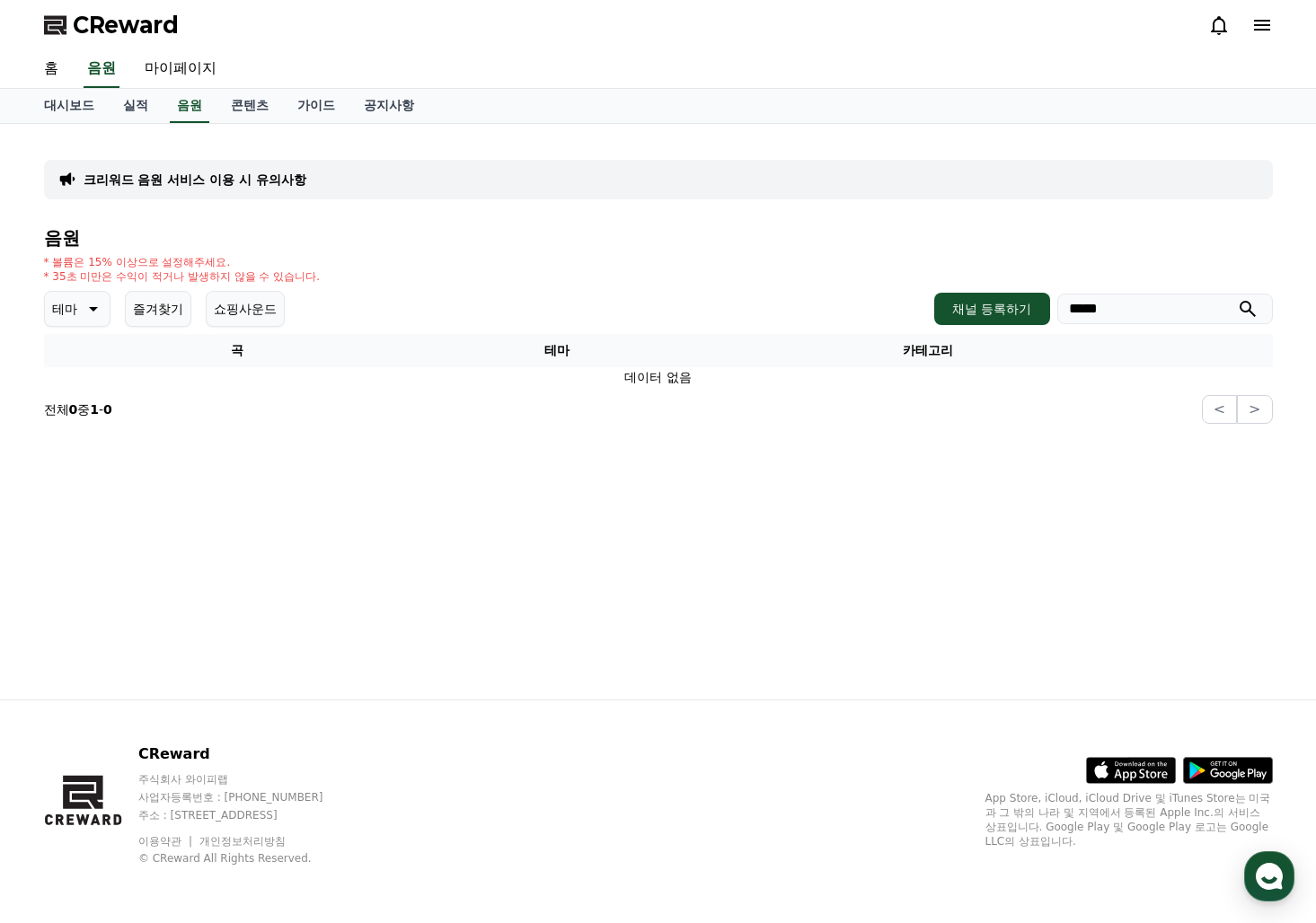
type input "*****"
click at [1237, 298] on button "submit" at bounding box center [1247, 308] width 21 height 21
click at [73, 306] on p "테마" at bounding box center [64, 308] width 25 height 25
click at [408, 406] on section "전체 0 중 1 - 0 < >" at bounding box center [658, 409] width 1229 height 29
click at [488, 314] on div "테마 테마 전체 환상적인 호기심 어두운 밝은 통통튀는 신나는 반전 웅장한 드라마틱 즐거움 분위기있는 EDM 그루브 슬픈 잔잔한 귀여운 감동적인…" at bounding box center [658, 308] width 1229 height 36
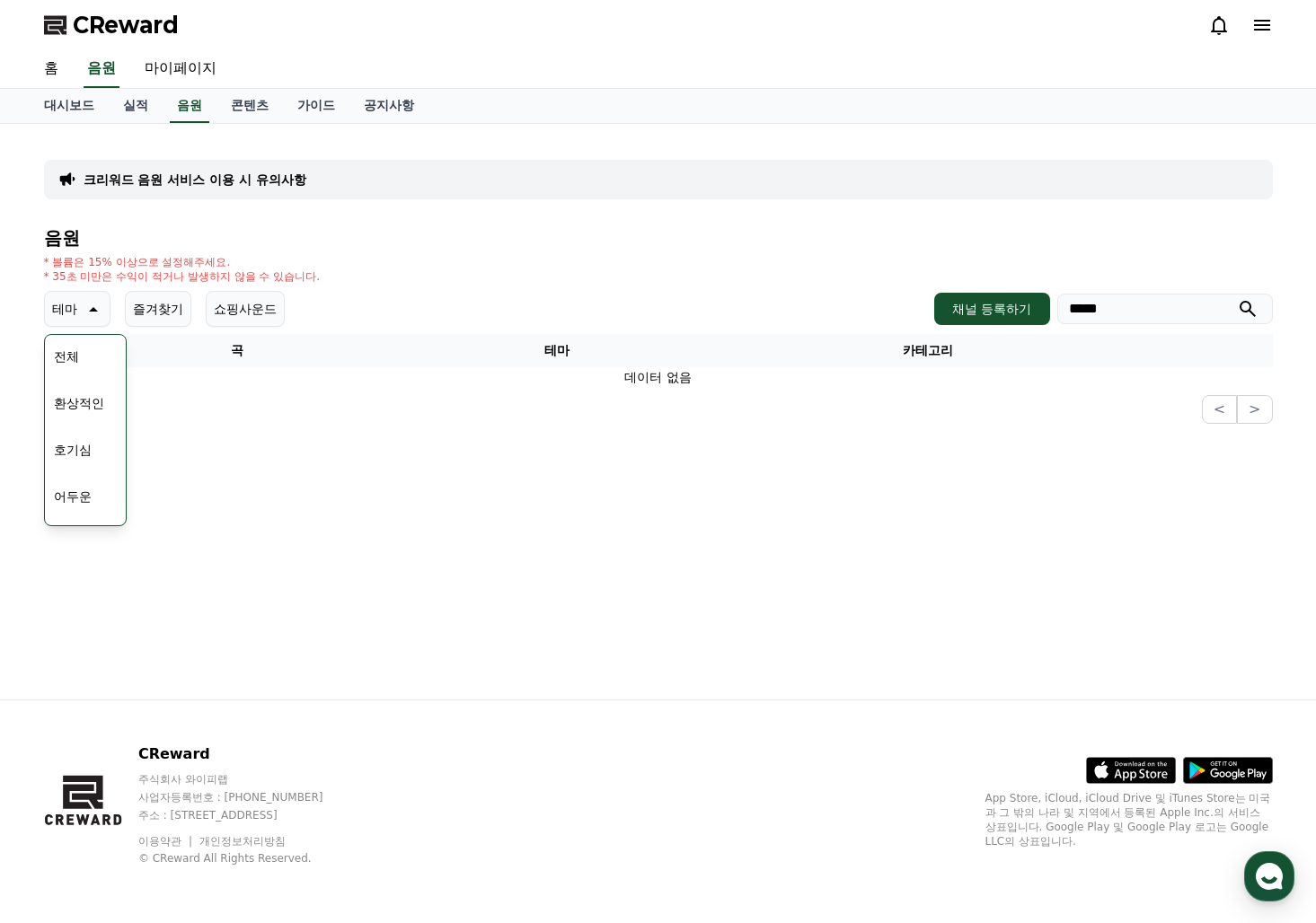
click at [136, 301] on button "즐겨찾기" at bounding box center [158, 308] width 67 height 36
click at [161, 305] on button "즐겨찾기" at bounding box center [158, 308] width 67 height 36
click at [109, 306] on button "테마" at bounding box center [78, 308] width 67 height 36
click at [77, 362] on th "곡" at bounding box center [238, 351] width 387 height 33
click at [78, 346] on th "곡" at bounding box center [238, 351] width 387 height 33
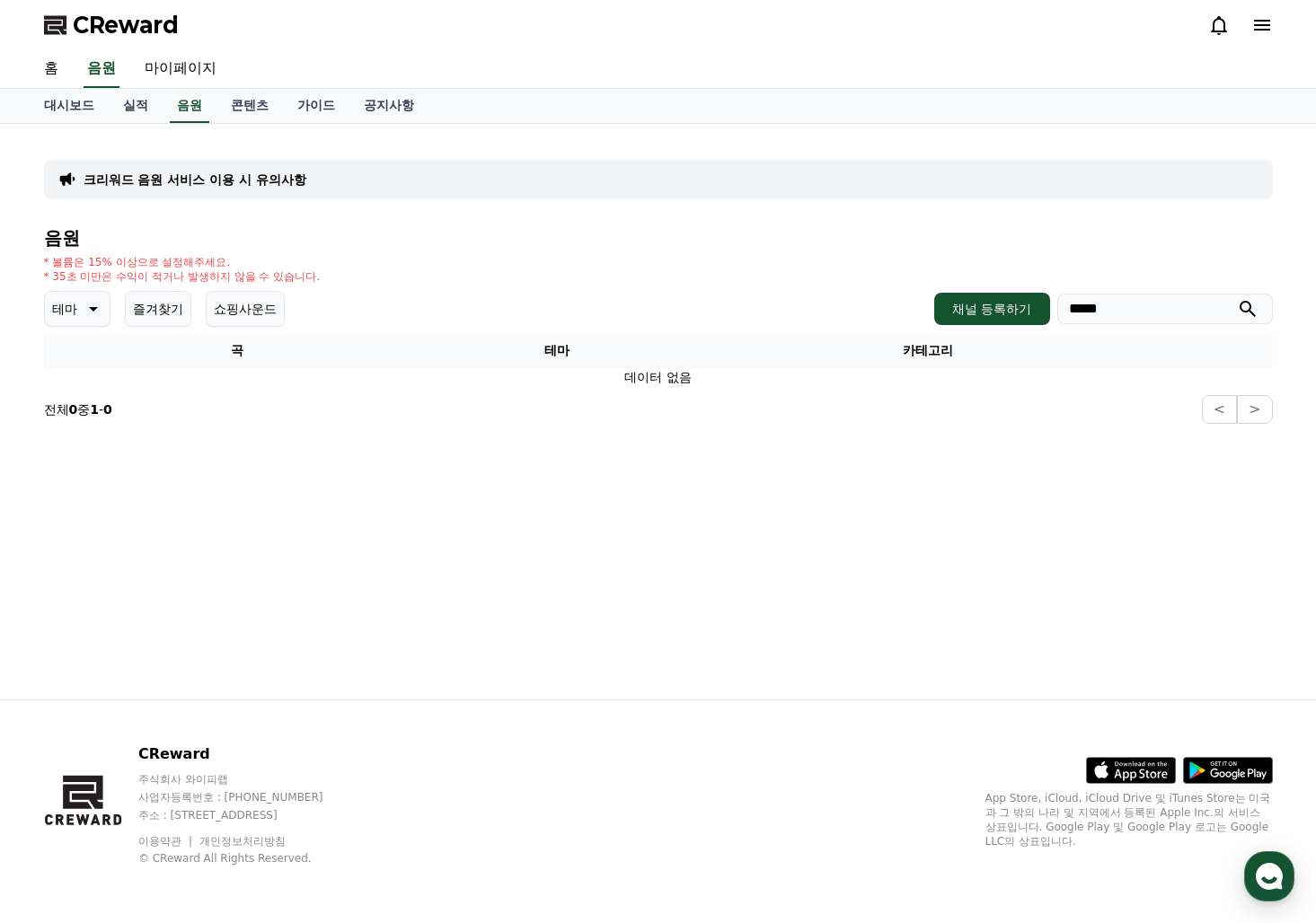
click at [81, 312] on icon at bounding box center [91, 308] width 21 height 21
click at [72, 348] on button "전체" at bounding box center [66, 356] width 40 height 40
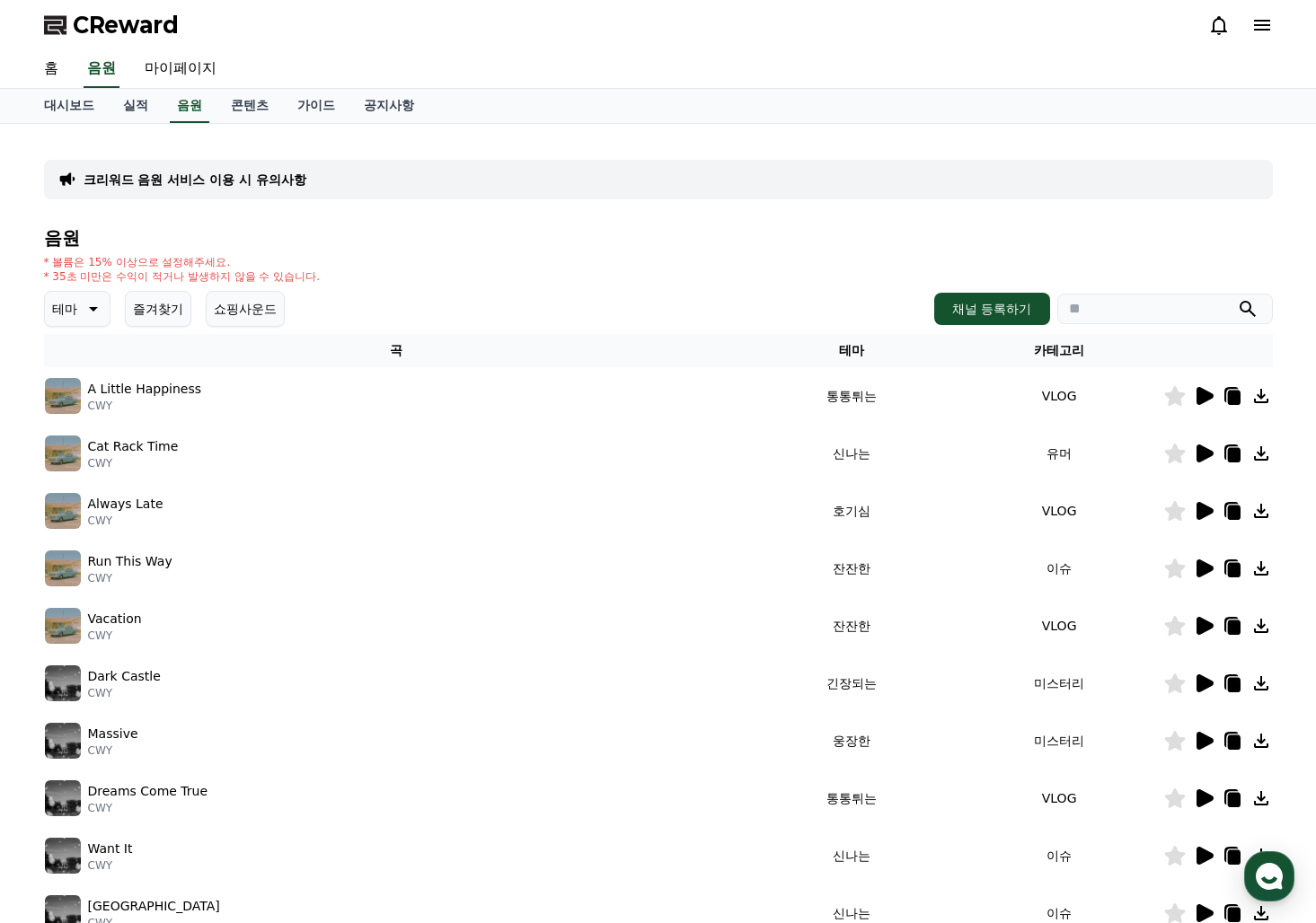
click at [1203, 402] on icon at bounding box center [1205, 395] width 17 height 18
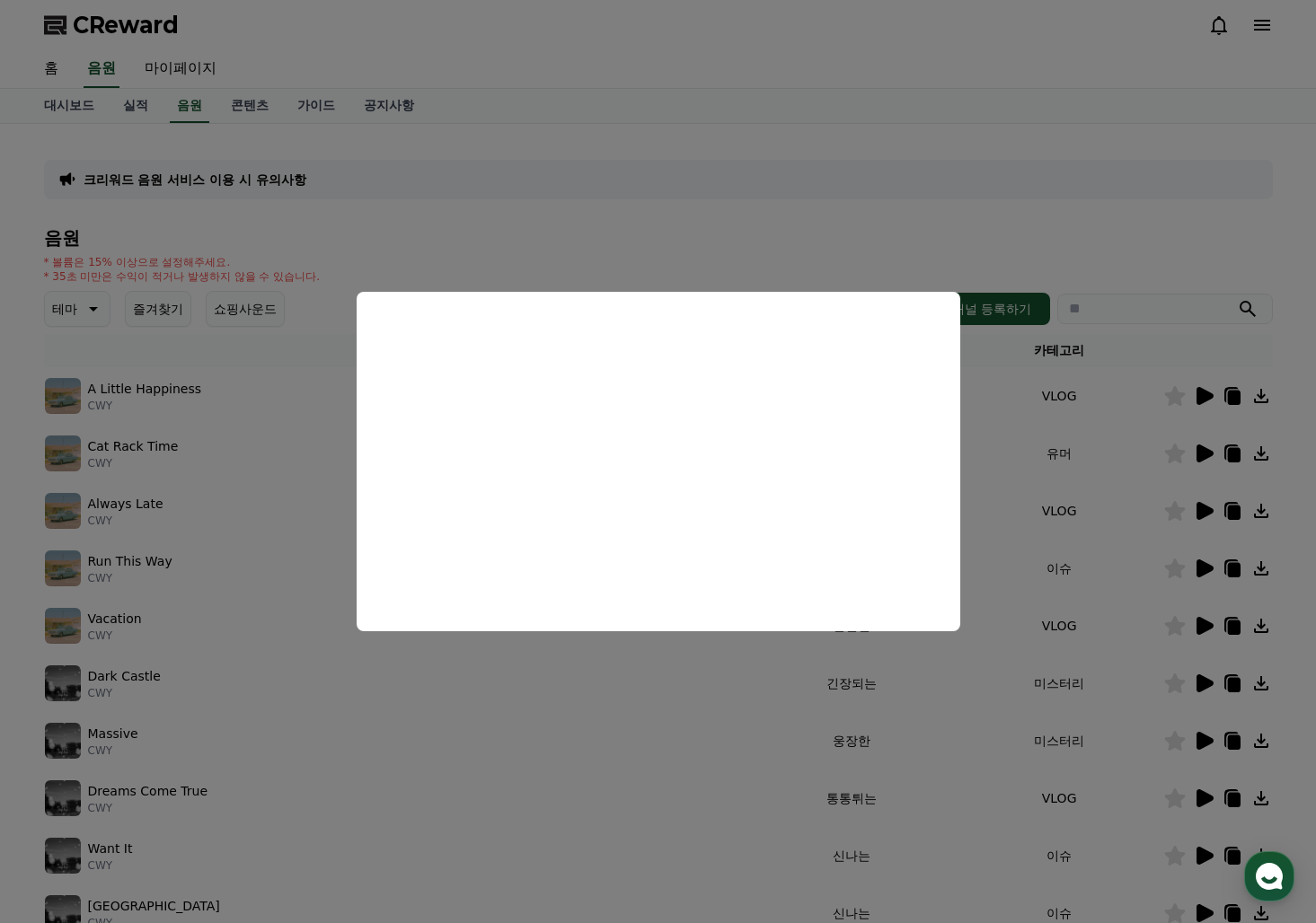
click at [1209, 448] on button "close modal" at bounding box center [658, 461] width 1316 height 923
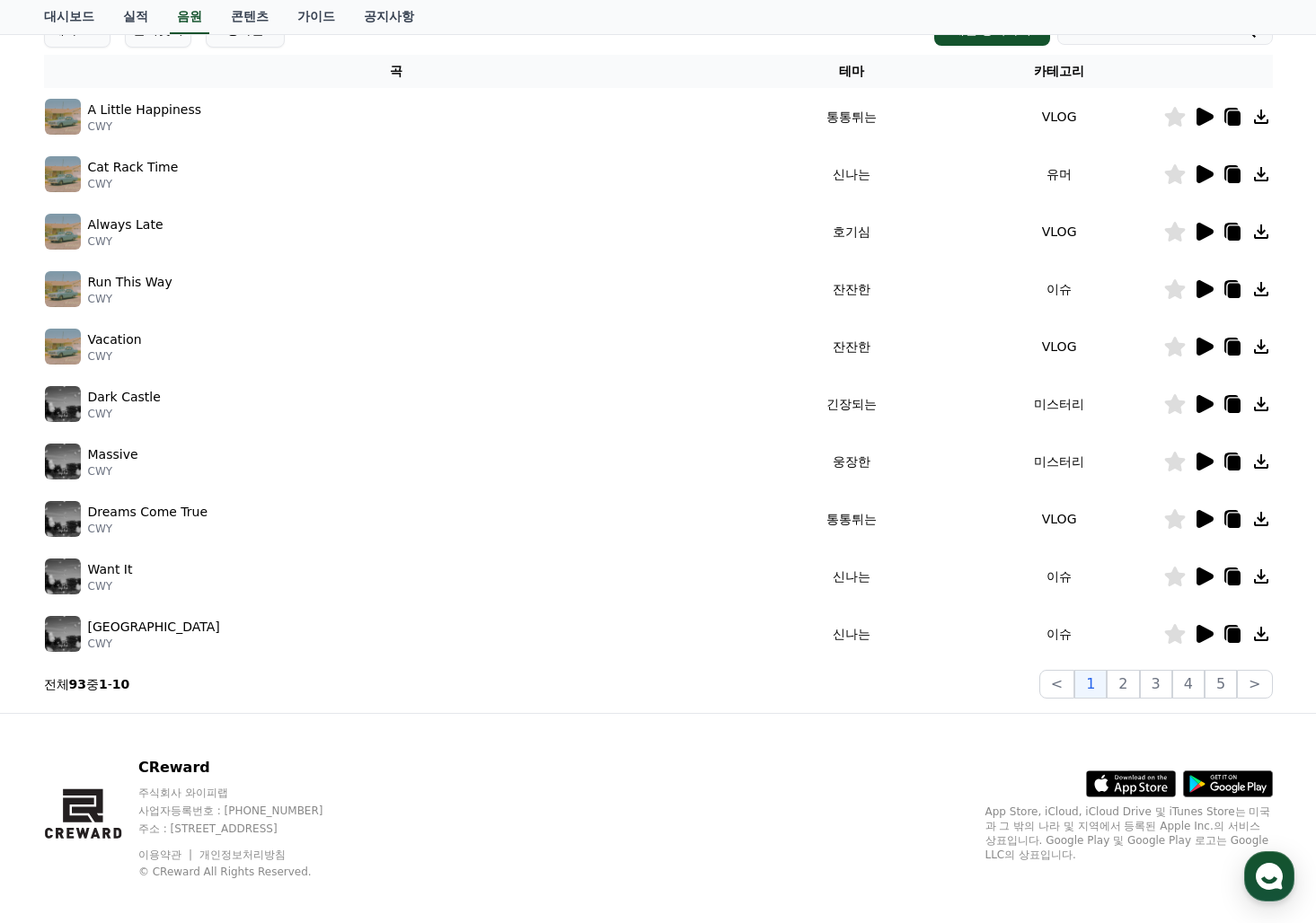
scroll to position [293, 0]
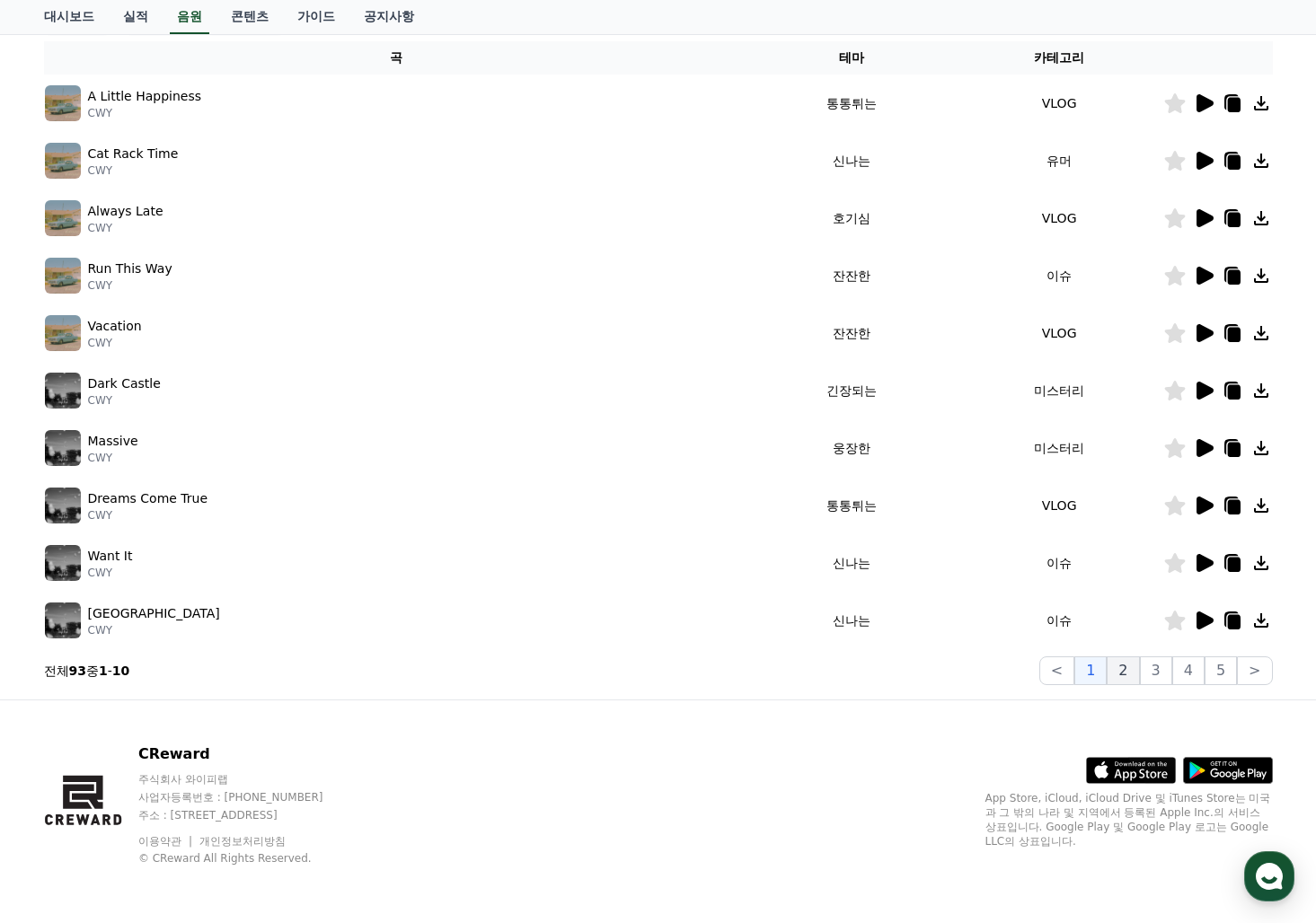
click at [1125, 672] on button "2" at bounding box center [1122, 670] width 32 height 29
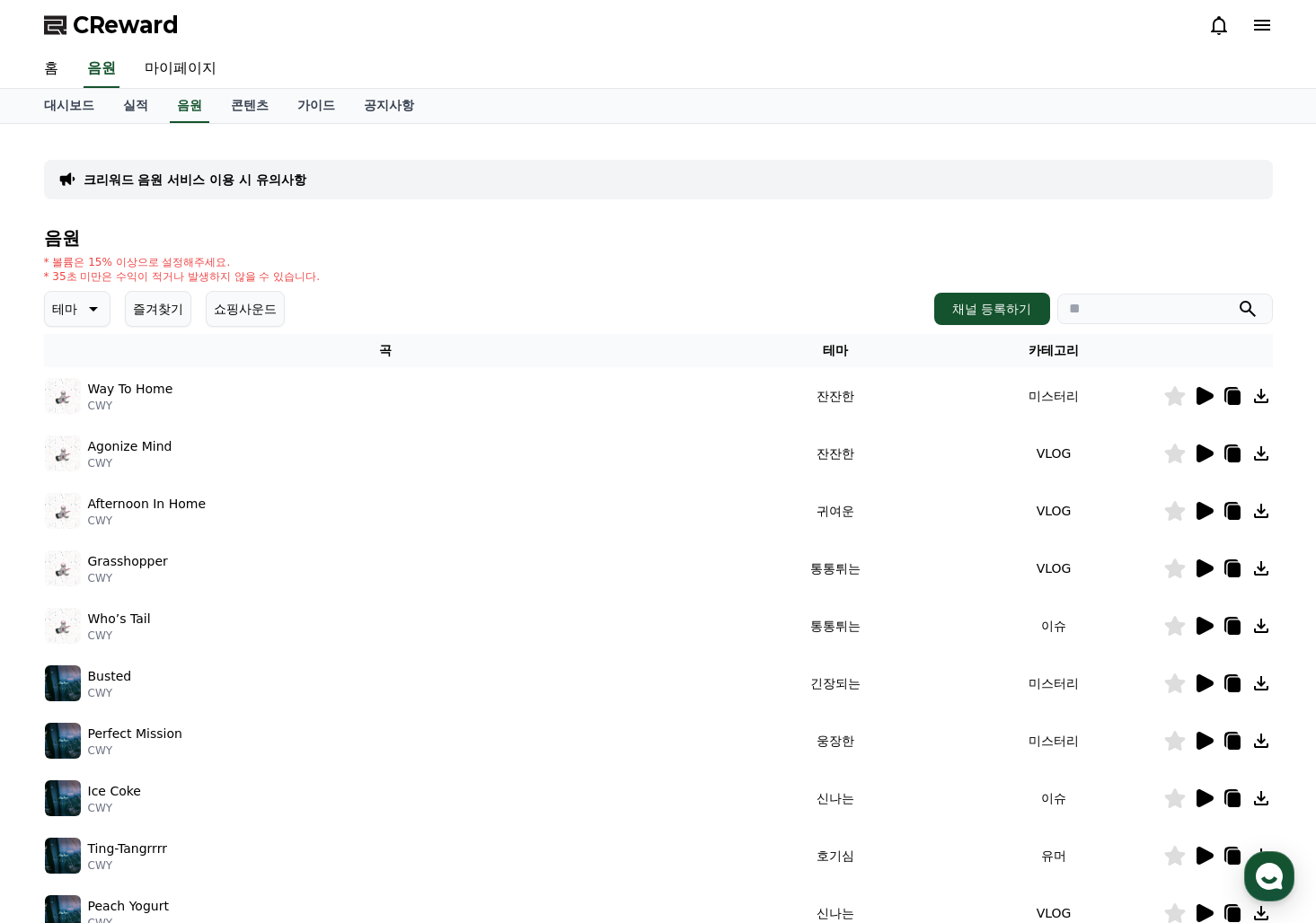
click at [1106, 315] on input "search" at bounding box center [1165, 308] width 216 height 31
click at [1237, 298] on button "submit" at bounding box center [1247, 308] width 21 height 21
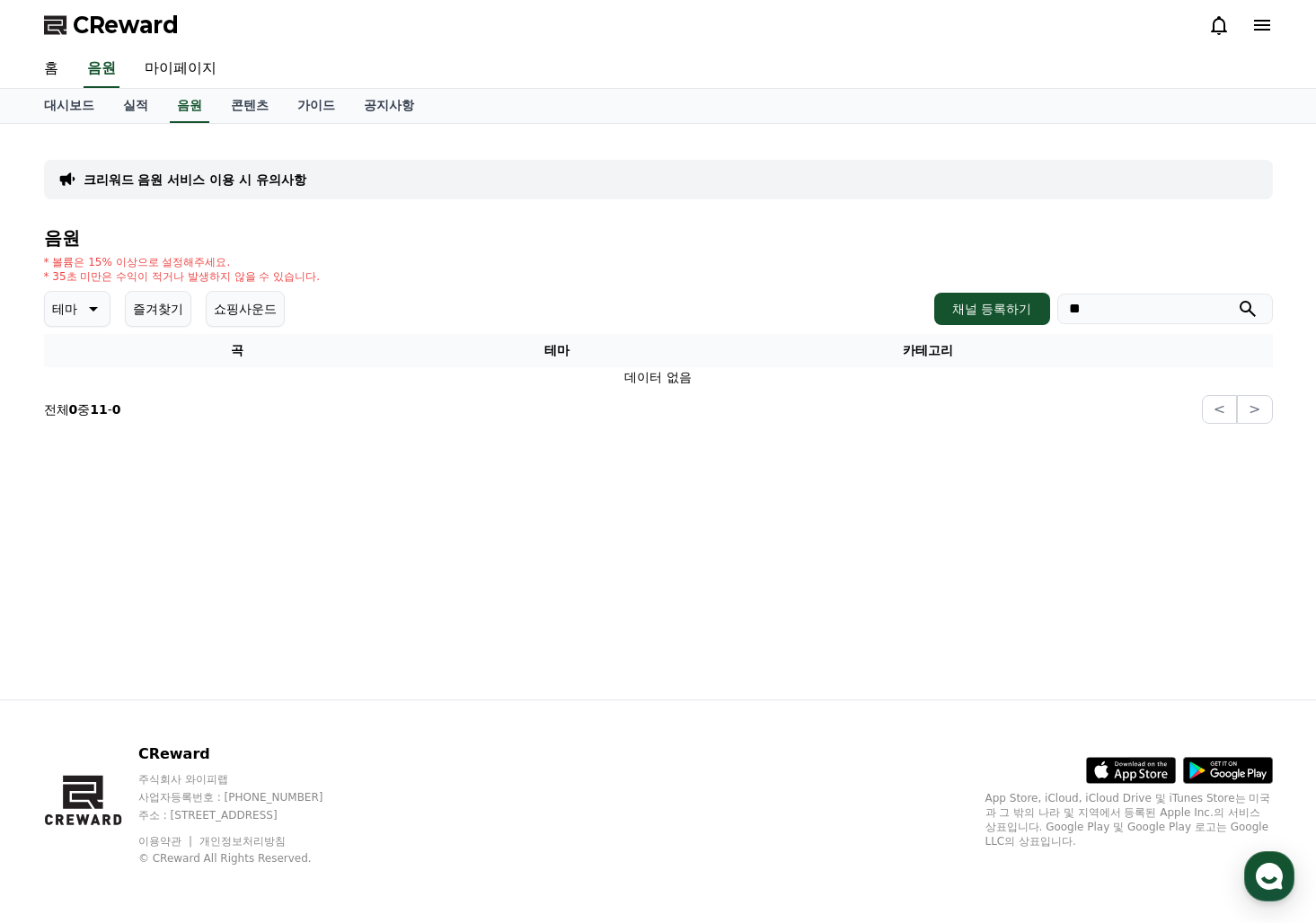
type input "*"
click at [148, 311] on button "즐겨찾기" at bounding box center [158, 308] width 67 height 36
click at [94, 309] on icon at bounding box center [94, 309] width 9 height 5
click at [86, 362] on div "전체 환상적인 호기심 어두운 밝은 통통튀는 신나는 반전 웅장한 드라마틱 즐거움 분위기있는 EDM 그루브 슬픈 잔잔한 귀여운 감동적인 긴장되는 …" at bounding box center [84, 800] width 77 height 927
click at [80, 345] on button "전체" at bounding box center [66, 356] width 40 height 40
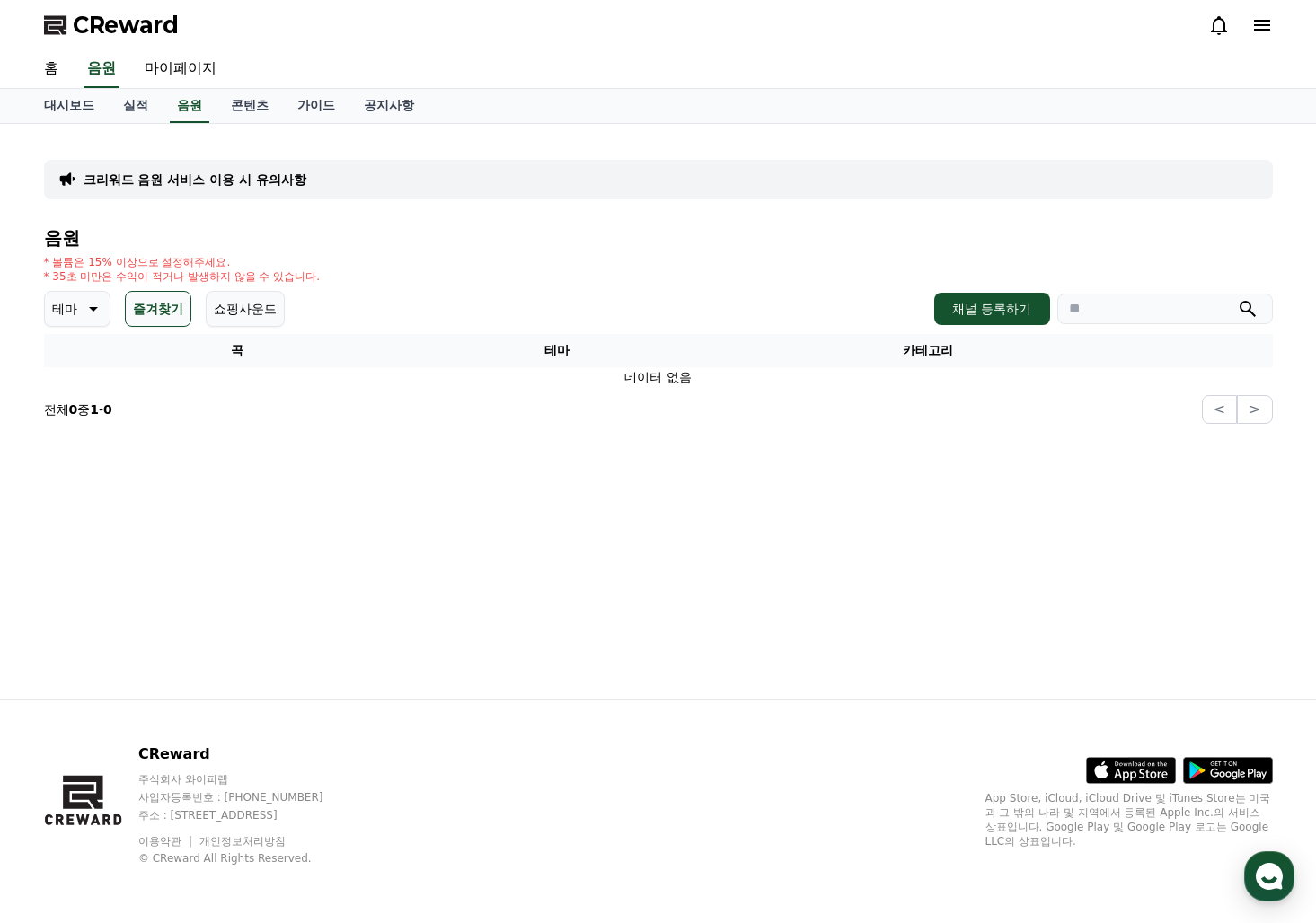
click at [157, 313] on button "즐겨찾기" at bounding box center [158, 308] width 67 height 36
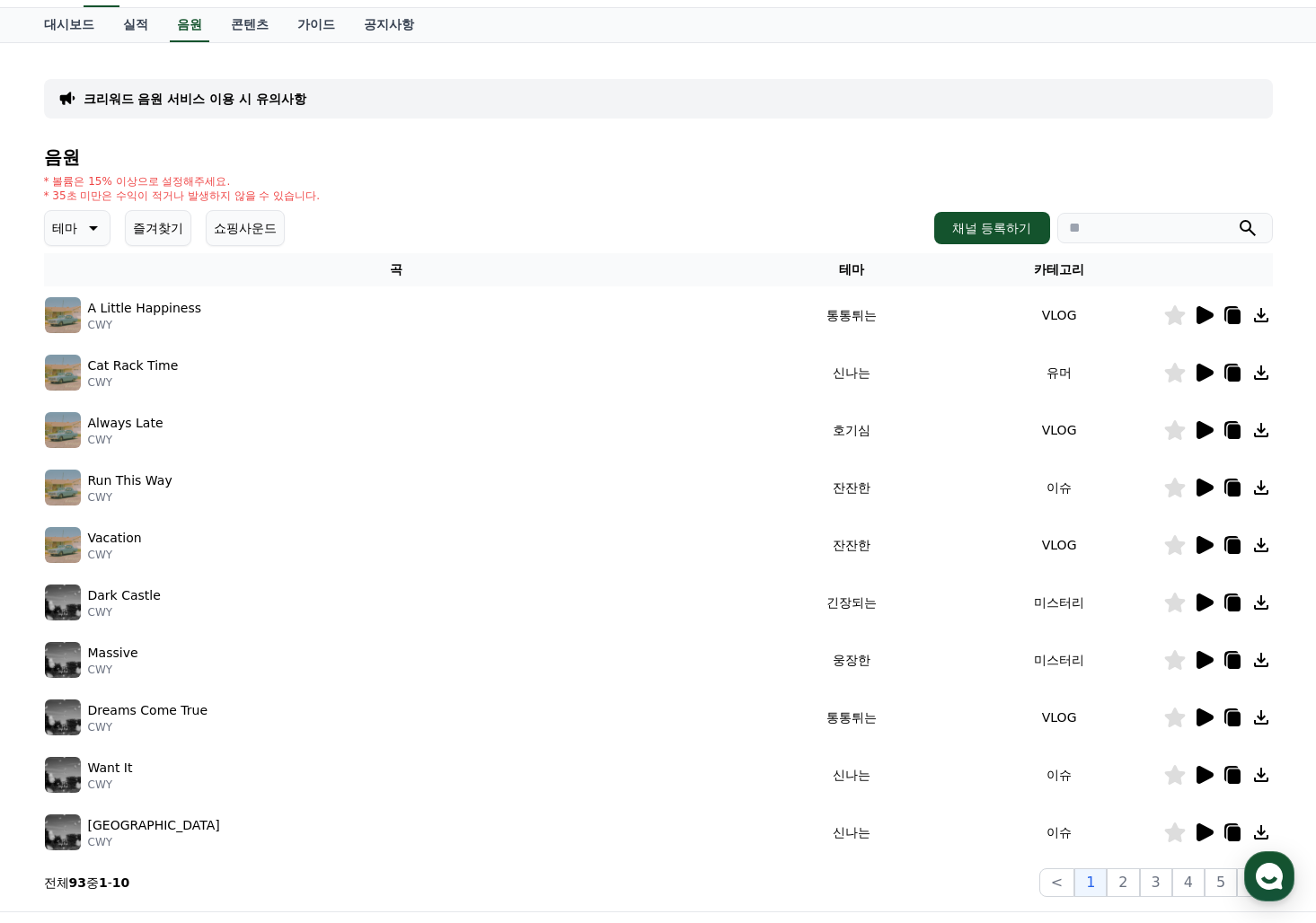
scroll to position [269, 0]
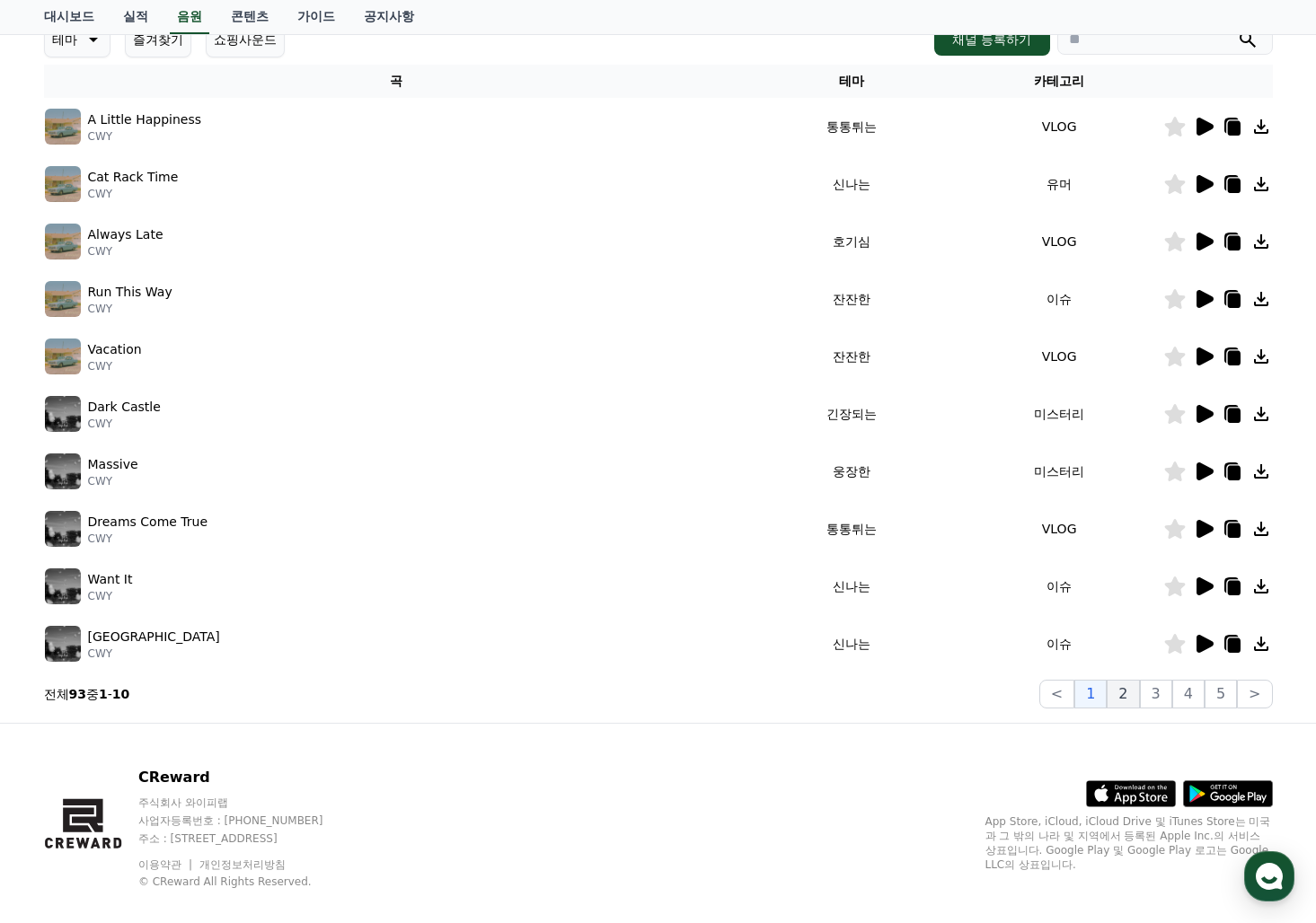
click at [1124, 700] on button "2" at bounding box center [1122, 693] width 32 height 29
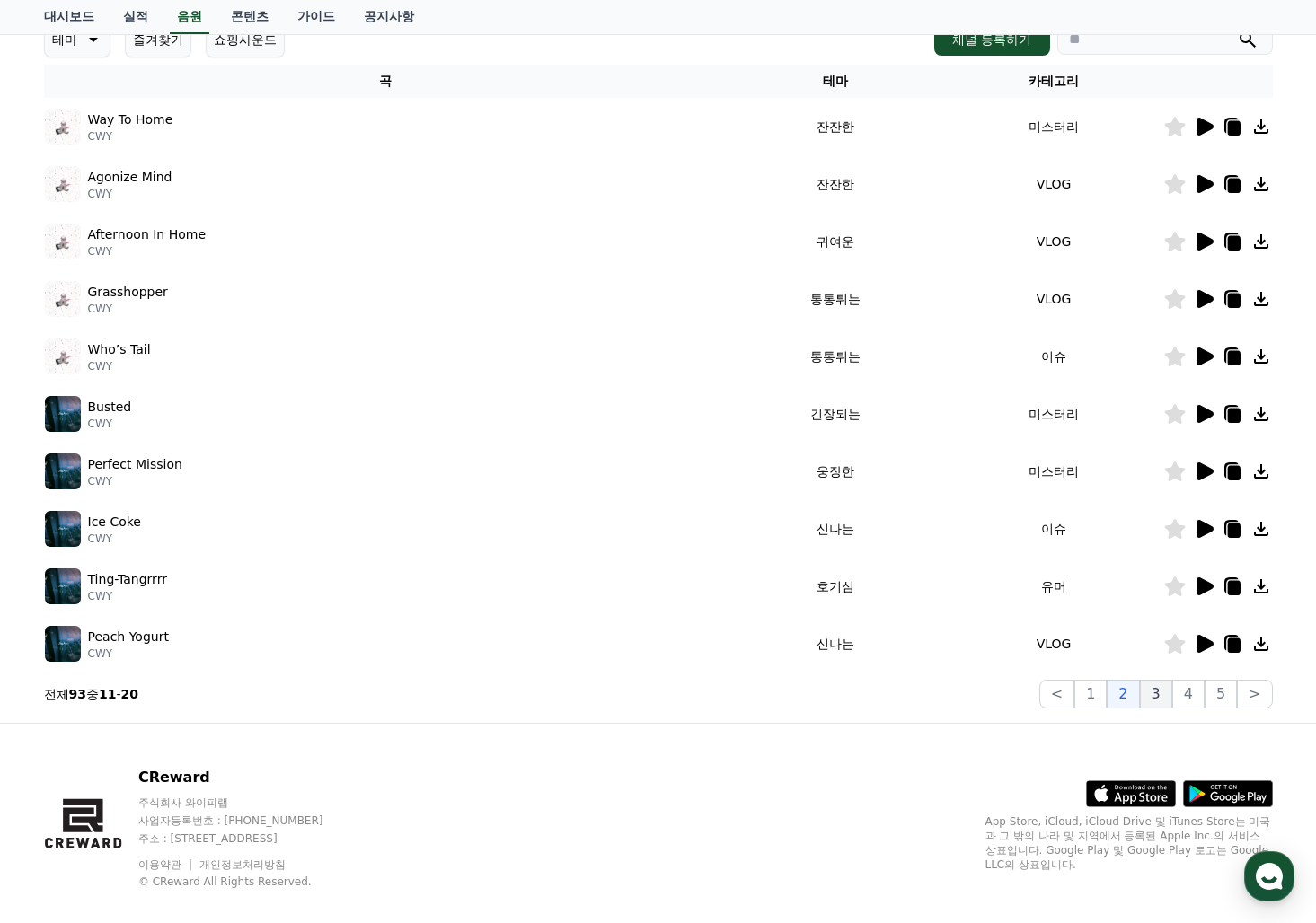
click at [1159, 705] on button "3" at bounding box center [1156, 693] width 32 height 29
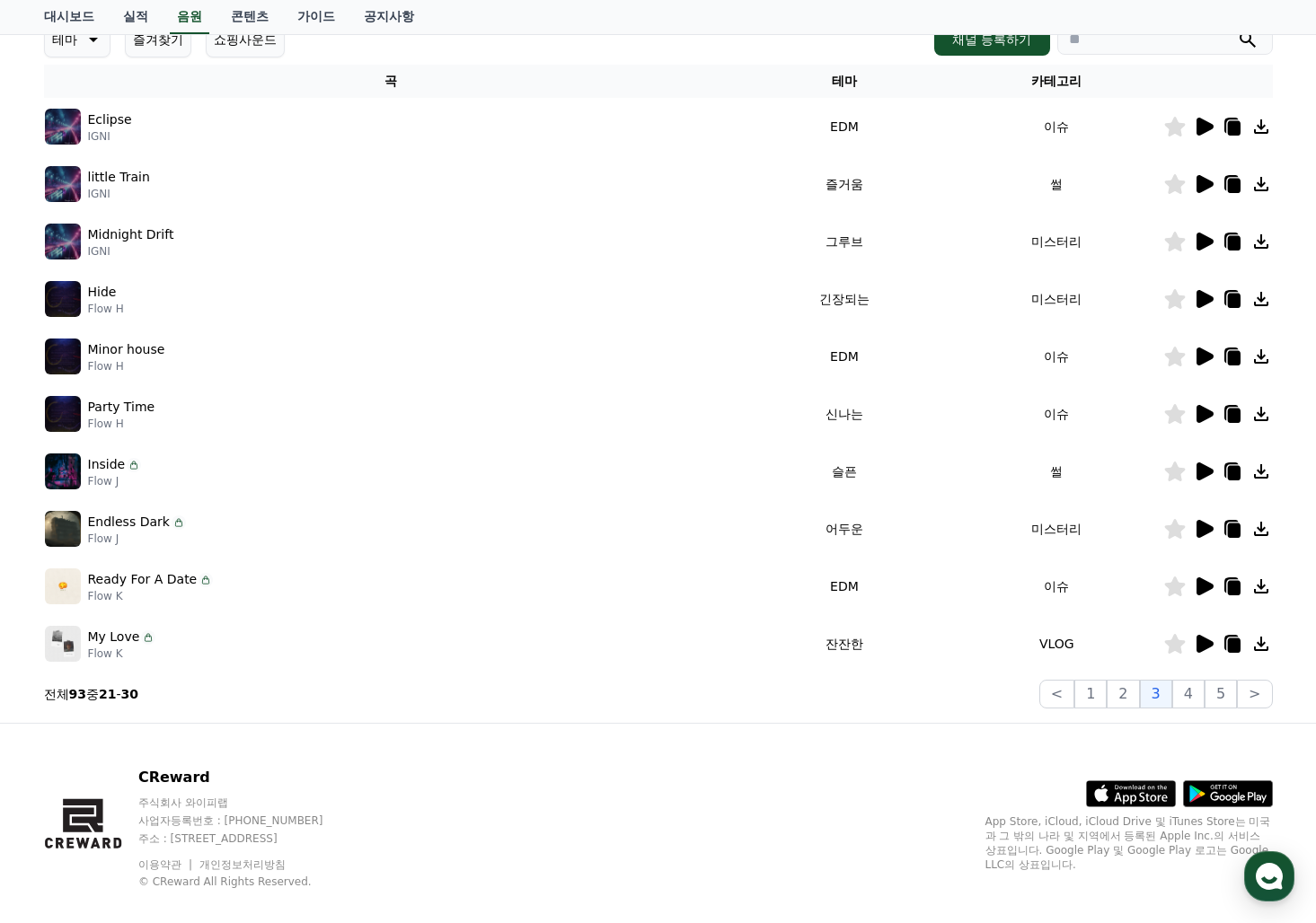
click at [1205, 478] on icon at bounding box center [1203, 471] width 21 height 21
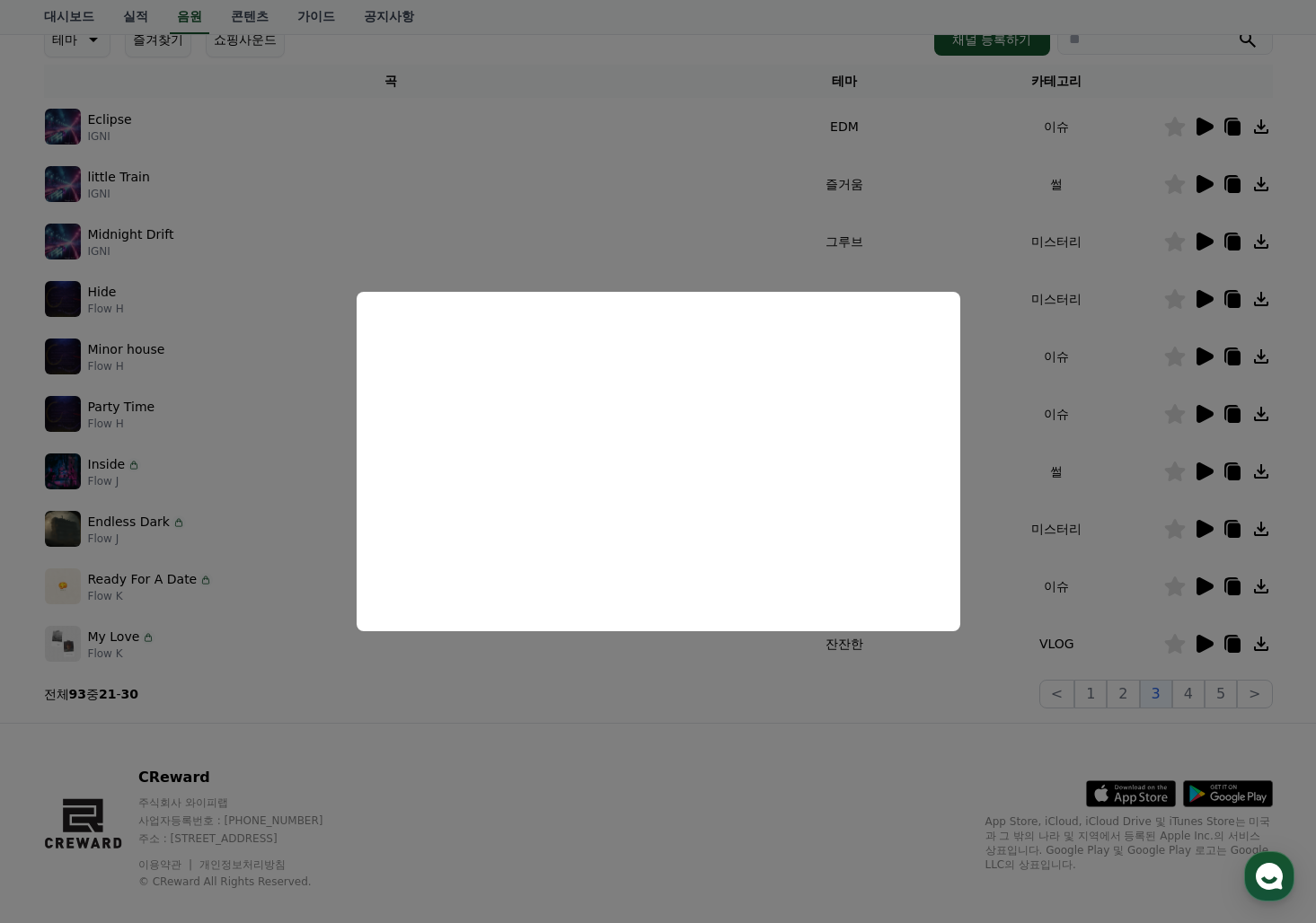
click at [420, 773] on button "close modal" at bounding box center [658, 461] width 1316 height 923
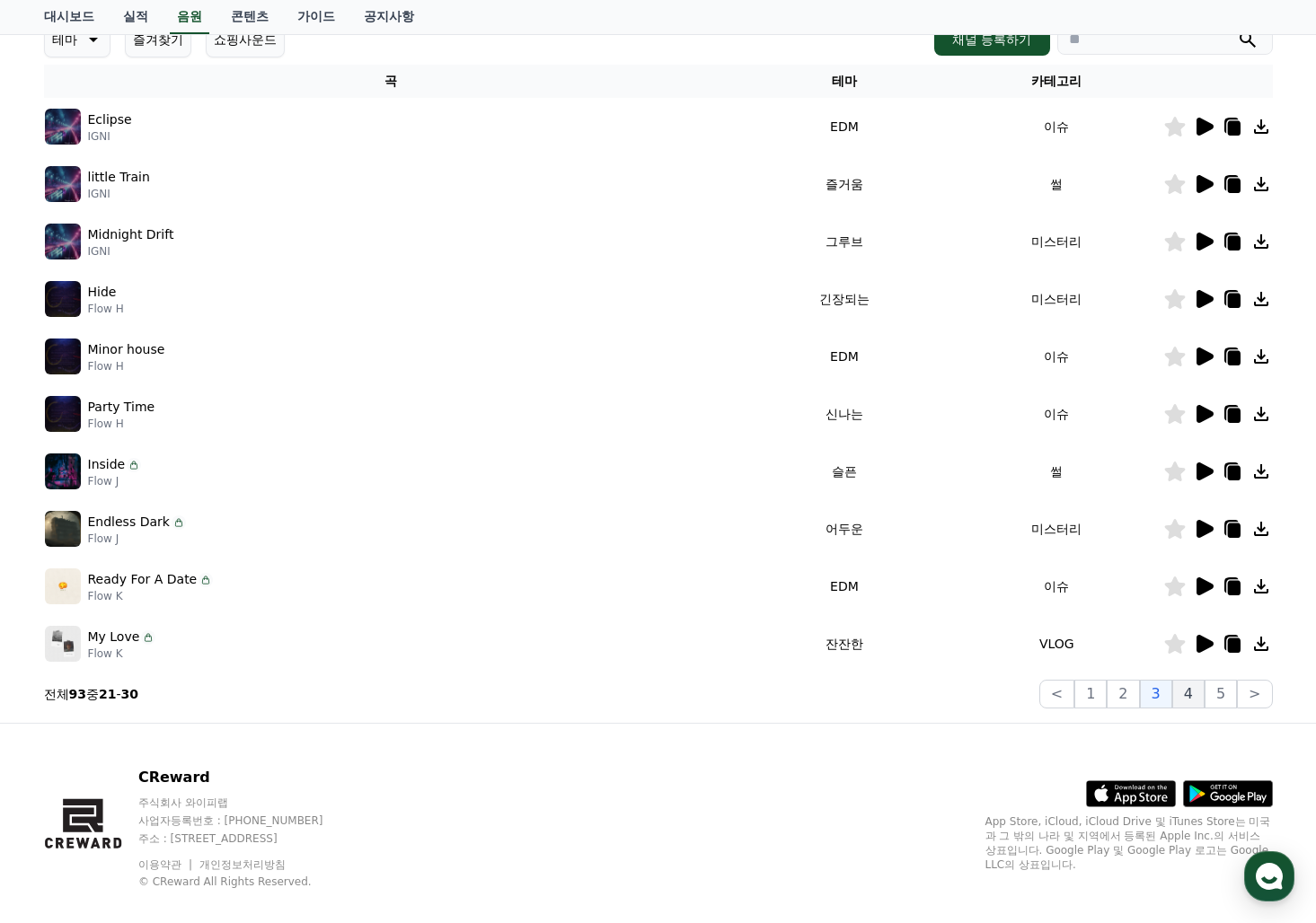
click at [1185, 691] on button "4" at bounding box center [1188, 693] width 32 height 29
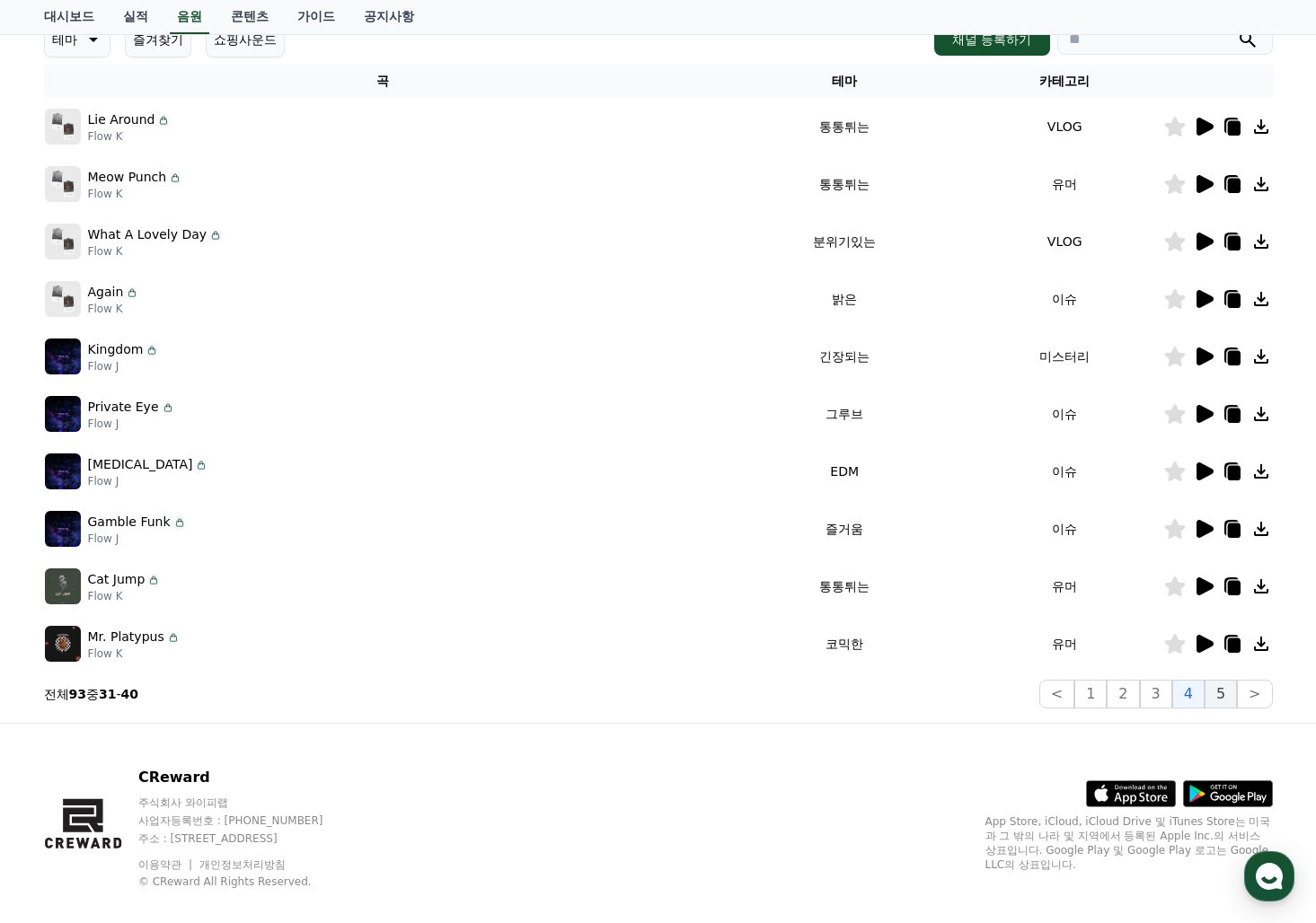
click at [1232, 692] on button "5" at bounding box center [1221, 693] width 32 height 29
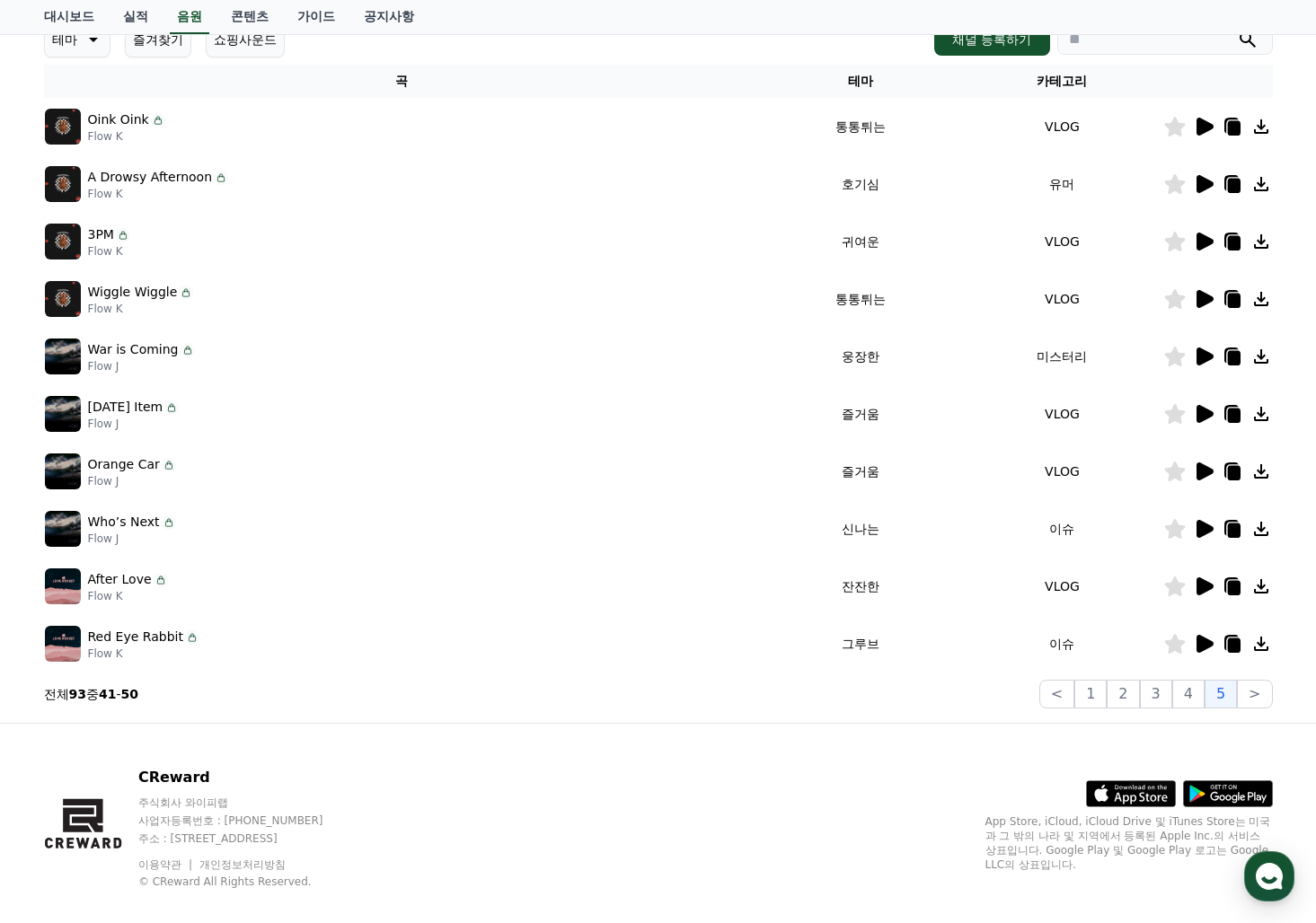
click at [100, 429] on p "Flow J" at bounding box center [133, 424] width 92 height 15
click at [1256, 703] on button ">" at bounding box center [1255, 693] width 35 height 29
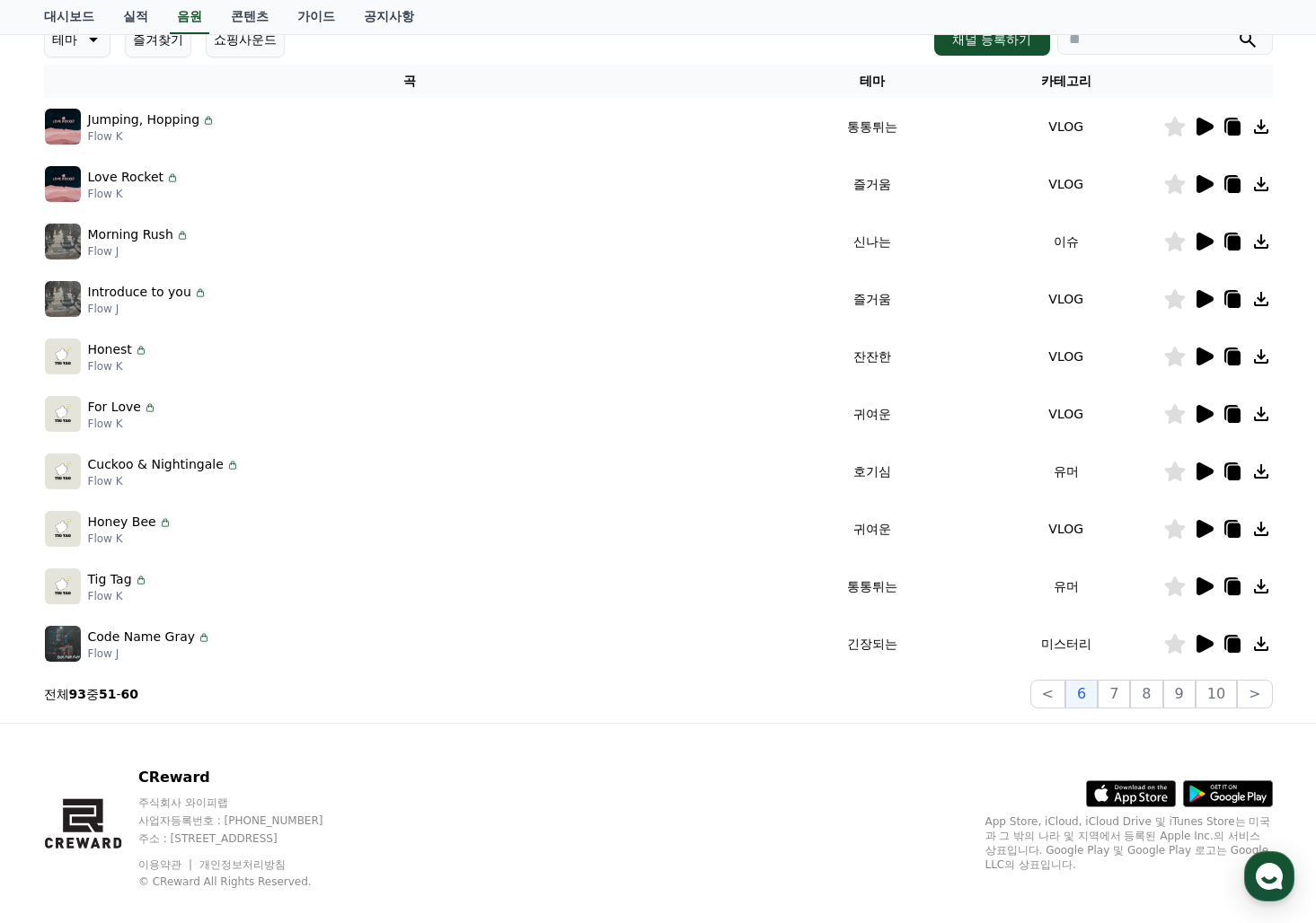
click at [1203, 249] on icon at bounding box center [1205, 241] width 17 height 18
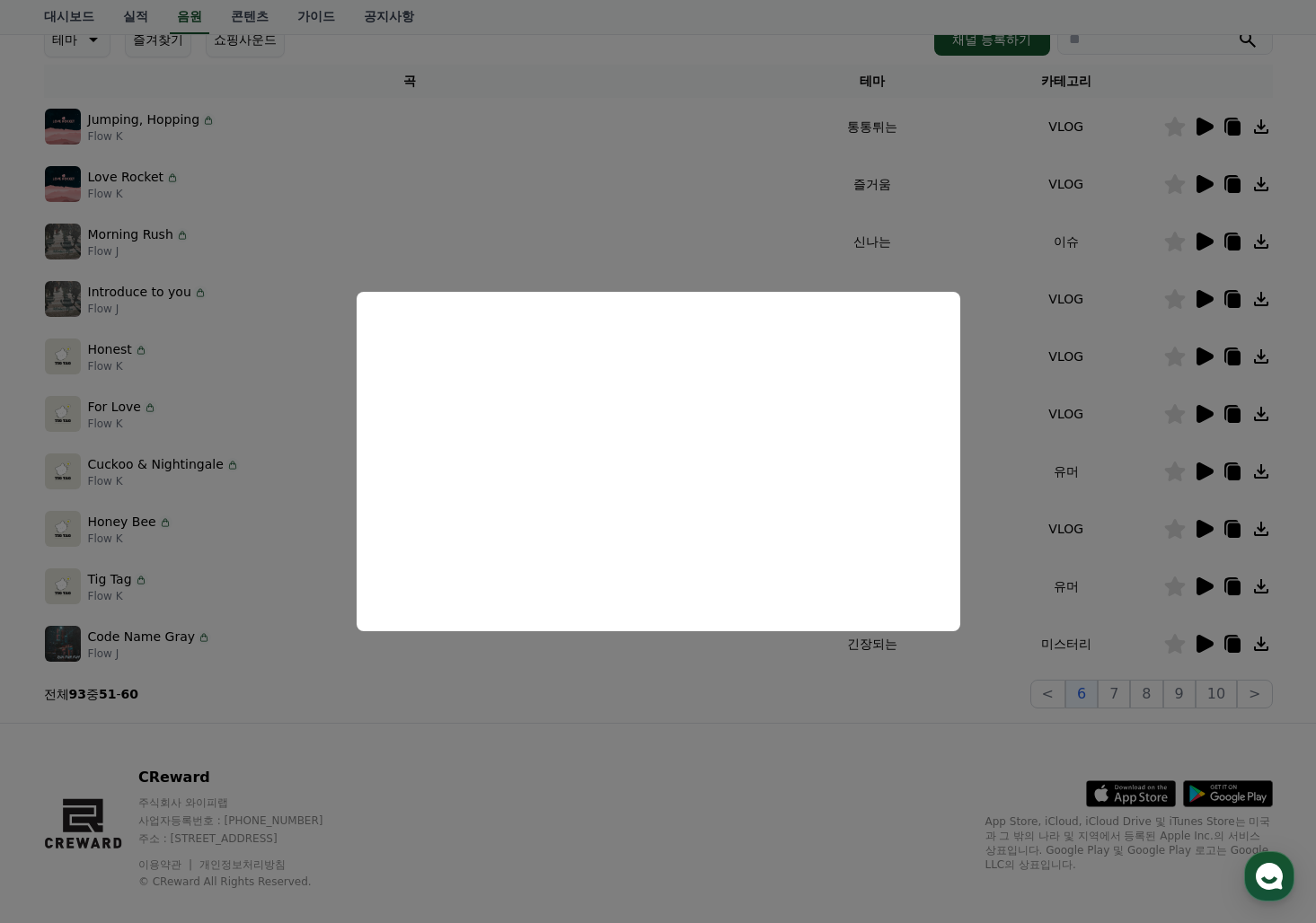
click at [863, 799] on button "close modal" at bounding box center [658, 461] width 1316 height 923
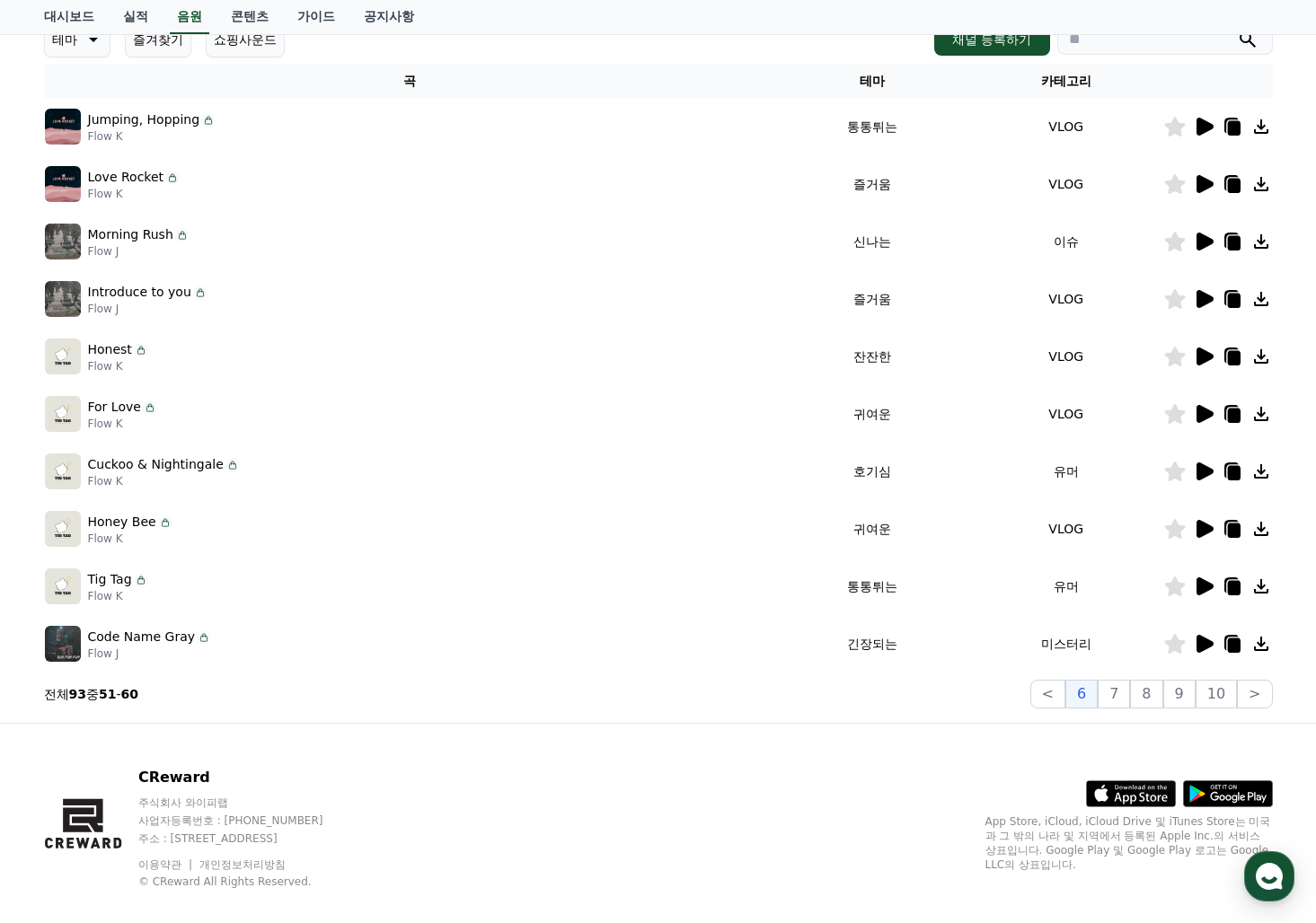
click at [1198, 297] on icon at bounding box center [1205, 298] width 17 height 18
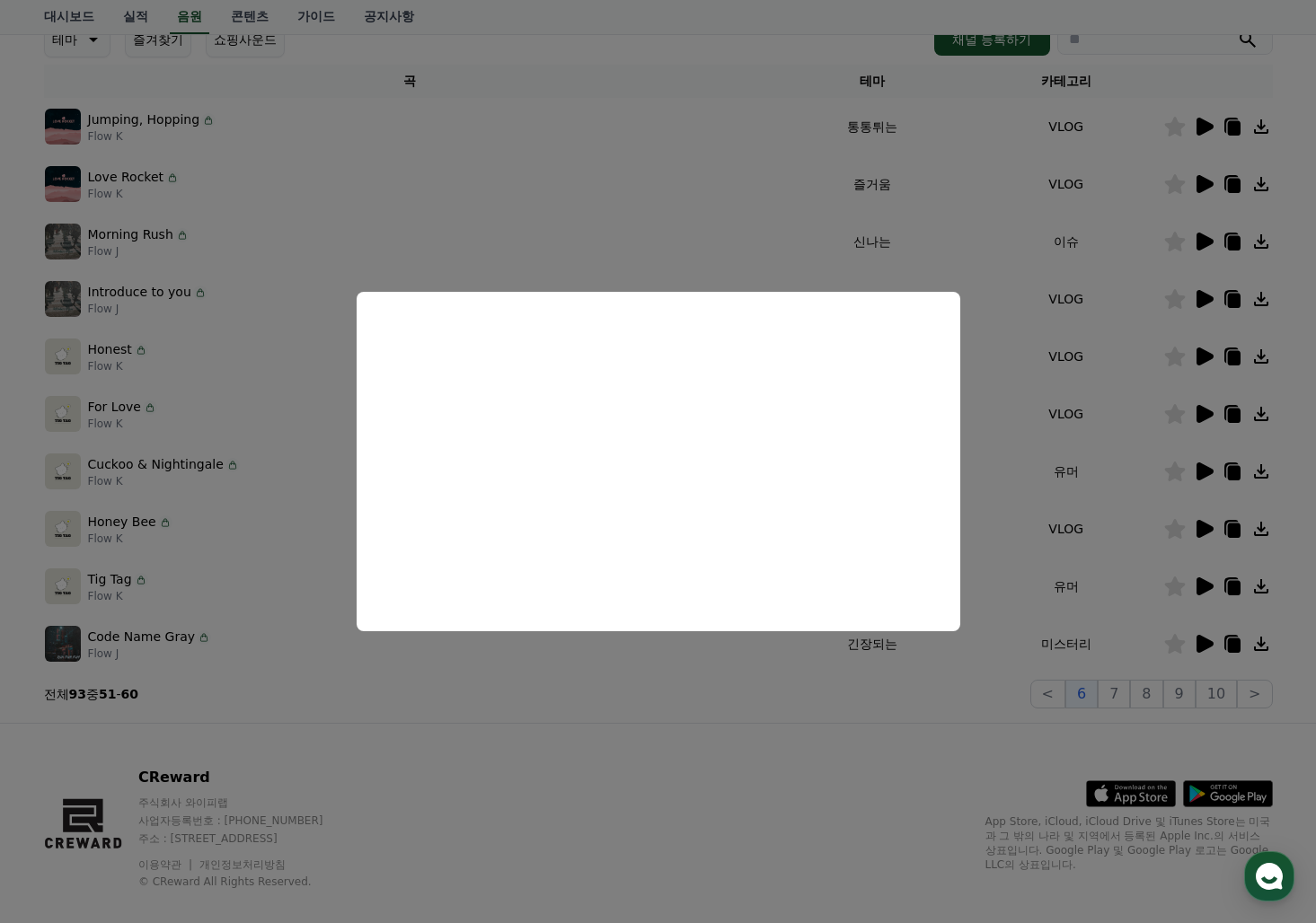
click at [708, 776] on button "close modal" at bounding box center [658, 461] width 1316 height 923
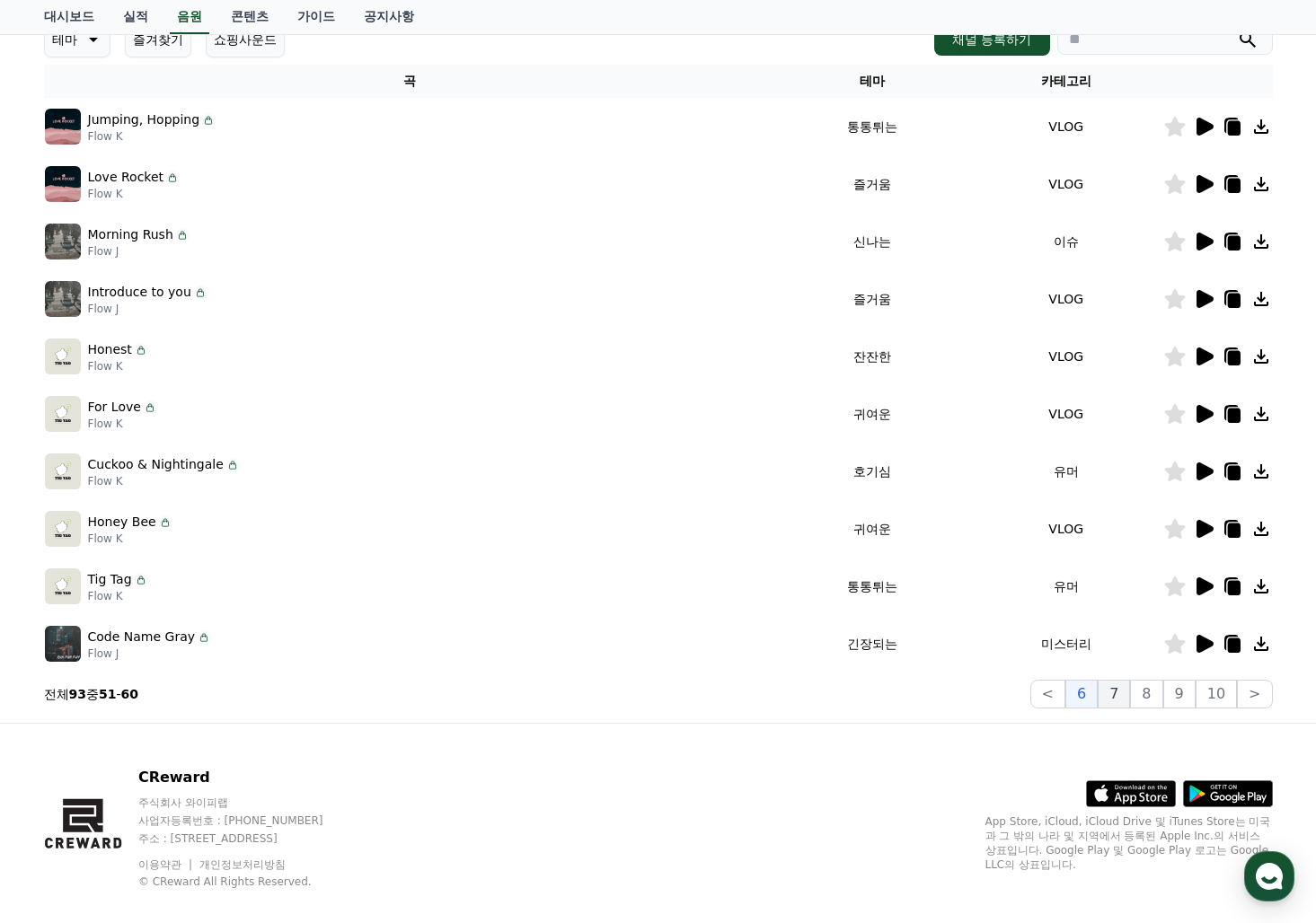
click at [1117, 686] on button "7" at bounding box center [1113, 693] width 32 height 29
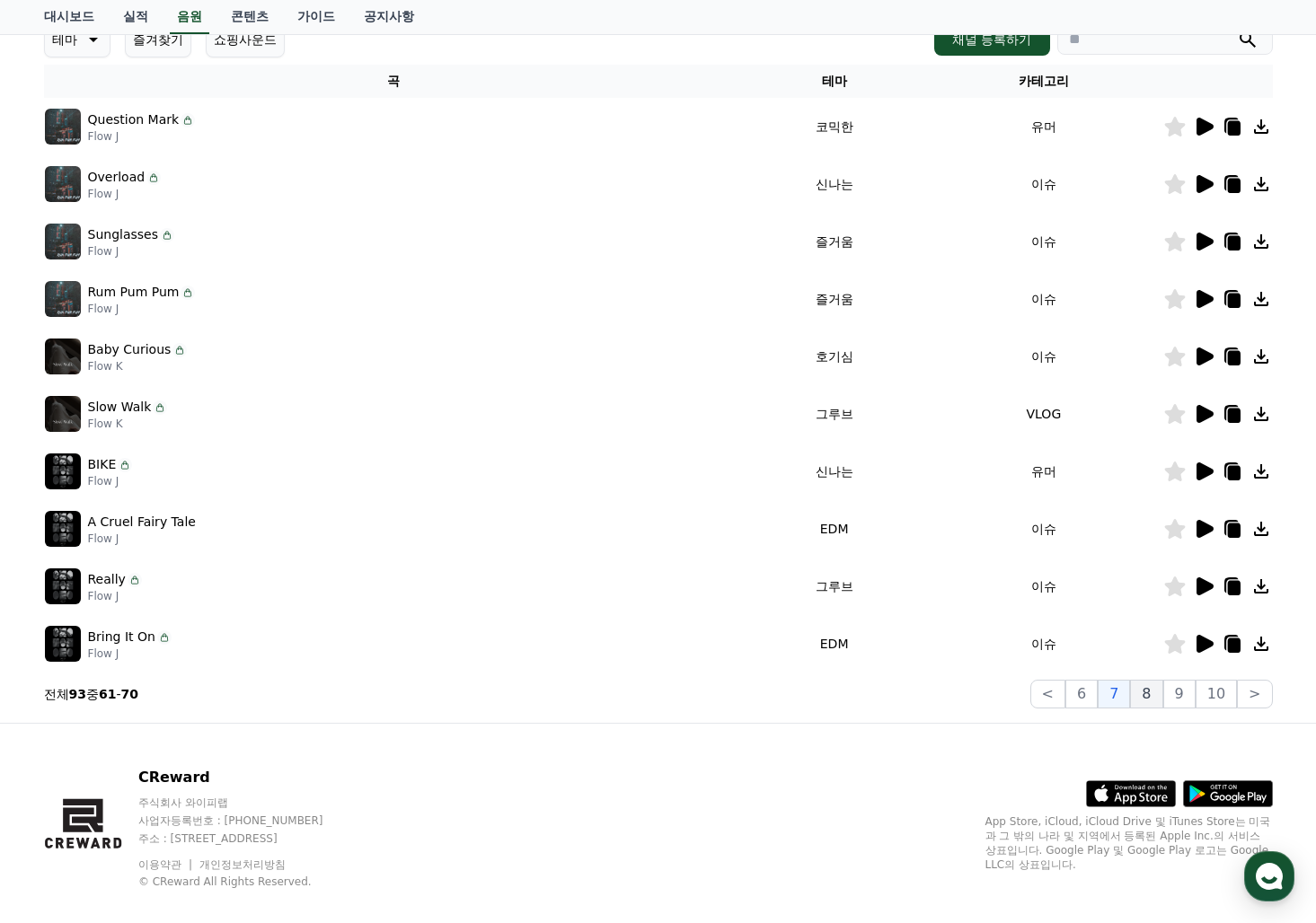
click at [1151, 702] on button "8" at bounding box center [1146, 693] width 32 height 29
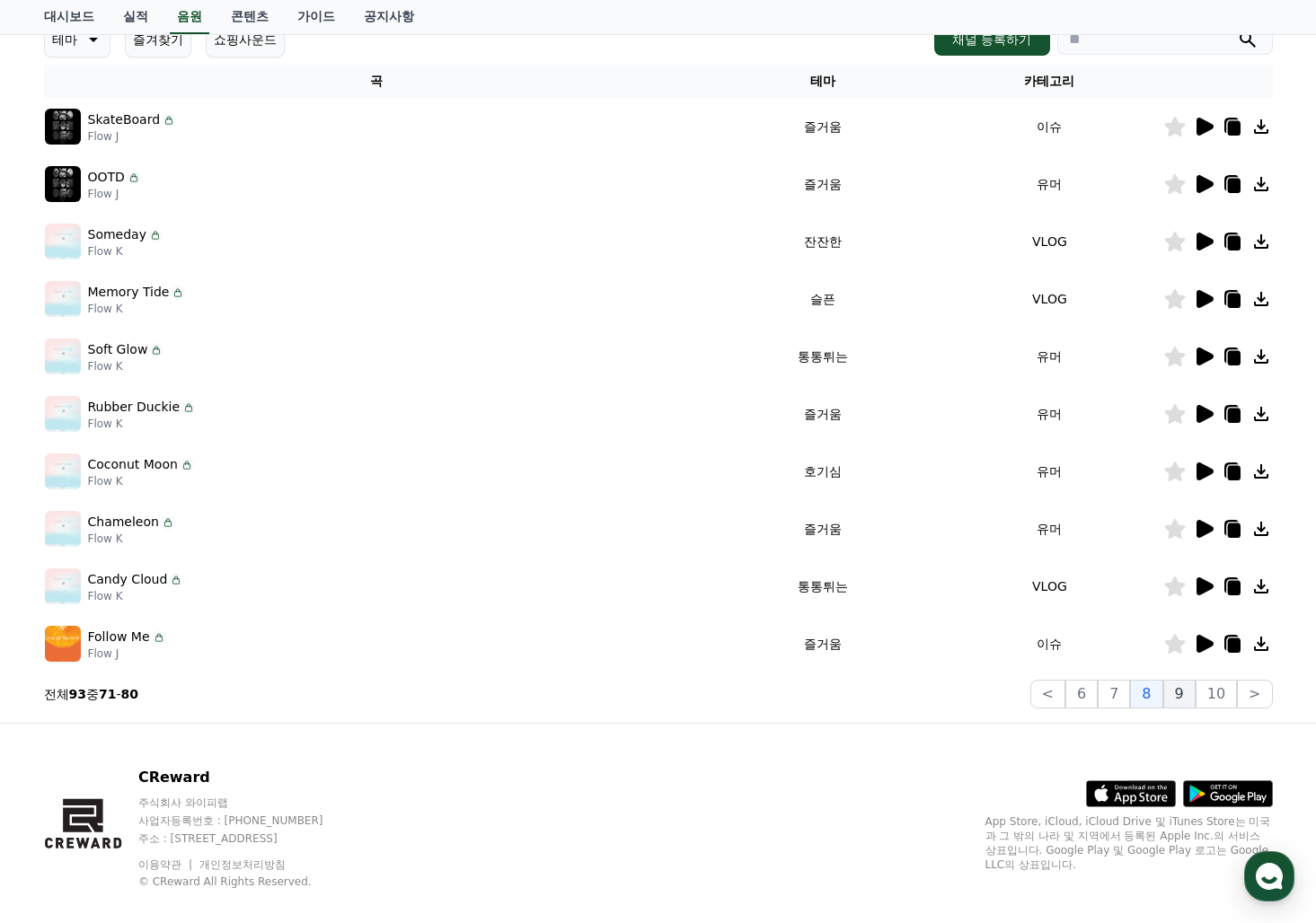
click at [1181, 702] on button "9" at bounding box center [1179, 693] width 32 height 29
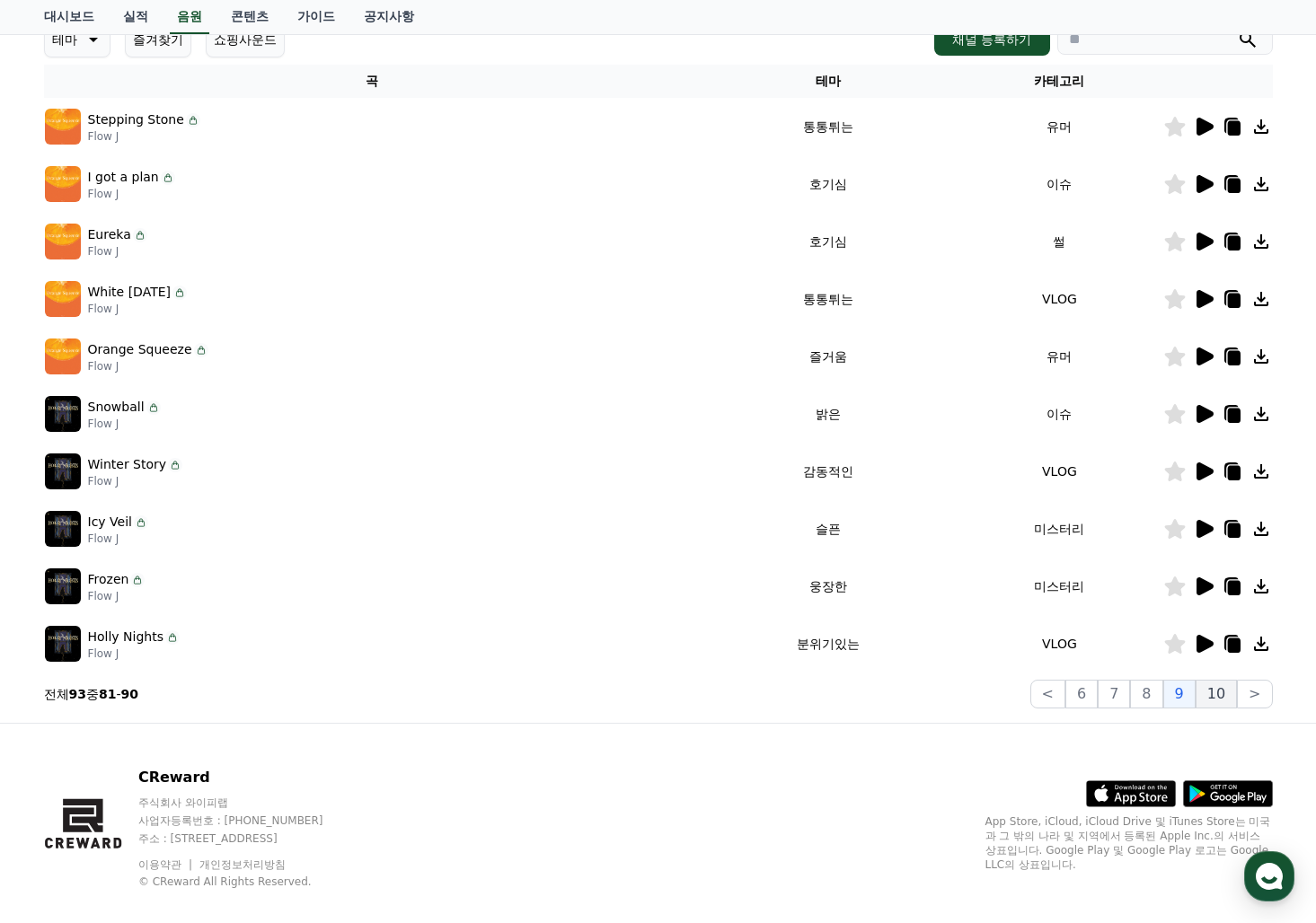
click at [1209, 701] on button "10" at bounding box center [1216, 693] width 42 height 29
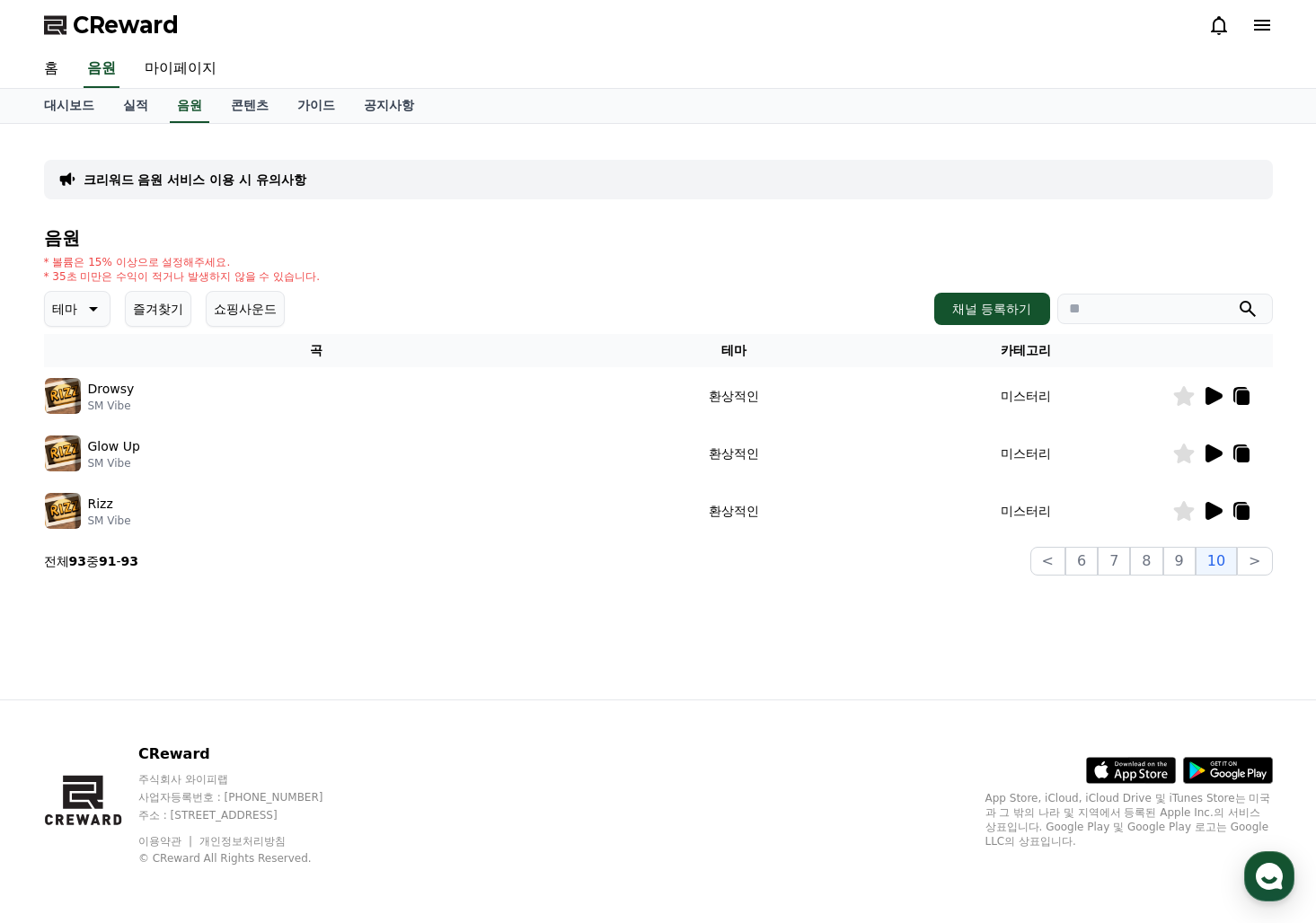
click at [92, 322] on button "테마" at bounding box center [78, 308] width 67 height 36
click at [57, 362] on button "전체" at bounding box center [66, 356] width 40 height 40
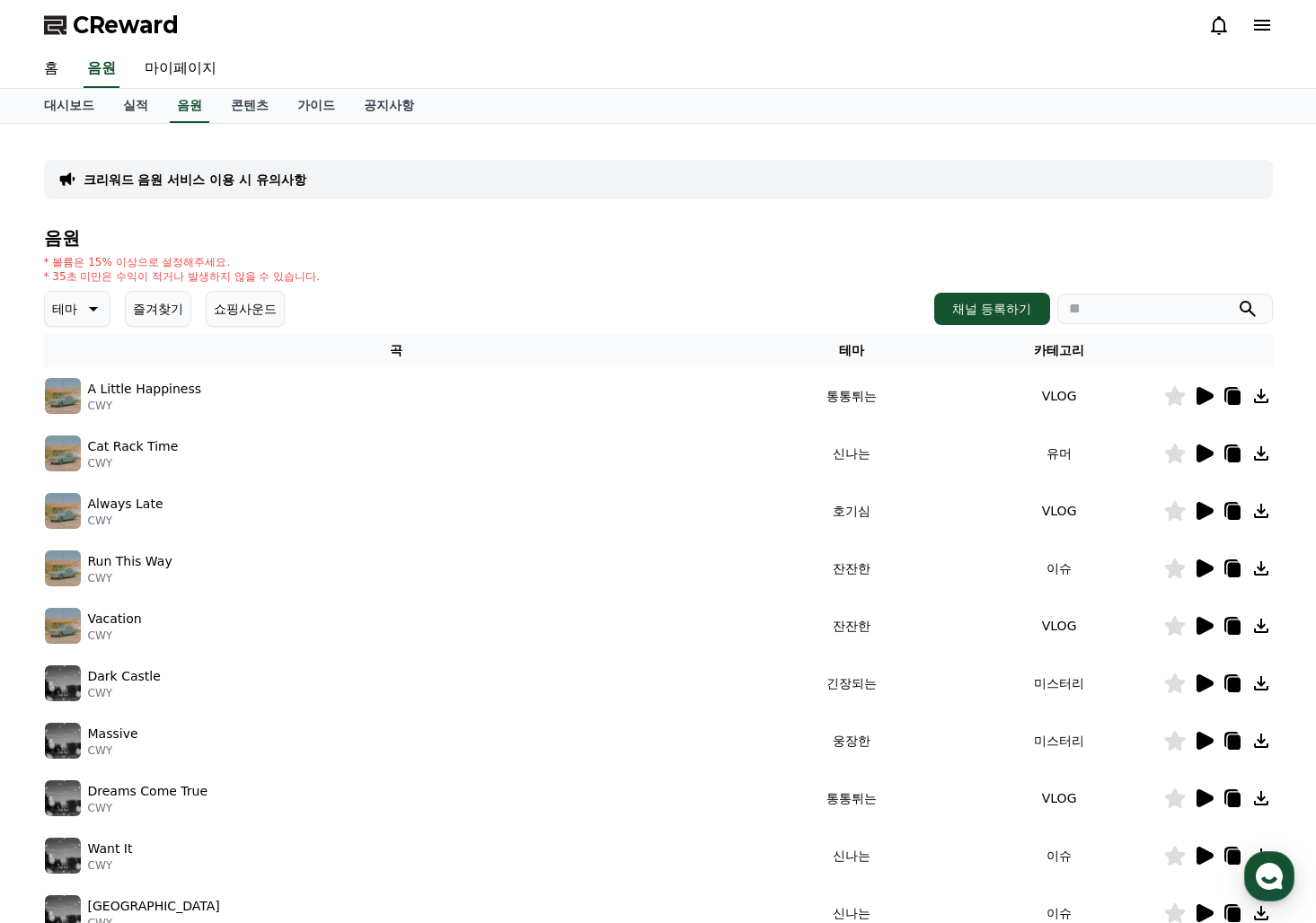
click at [549, 273] on div "* 볼륨은 15% 이상으로 설정해주세요. * 35초 미만은 수익이 적거나 발생하지 않을 수 있습니다." at bounding box center [658, 268] width 1229 height 29
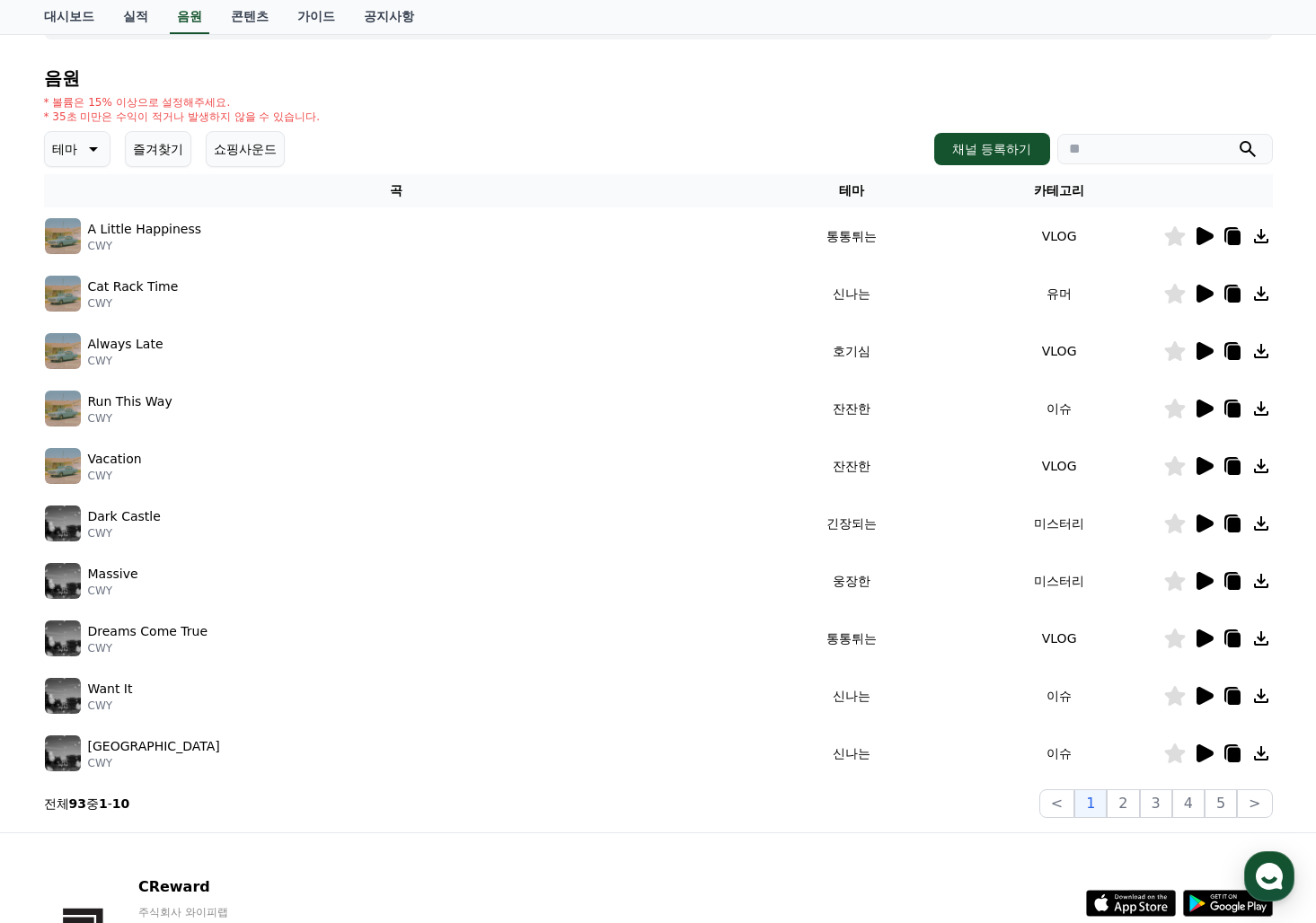
scroll to position [293, 0]
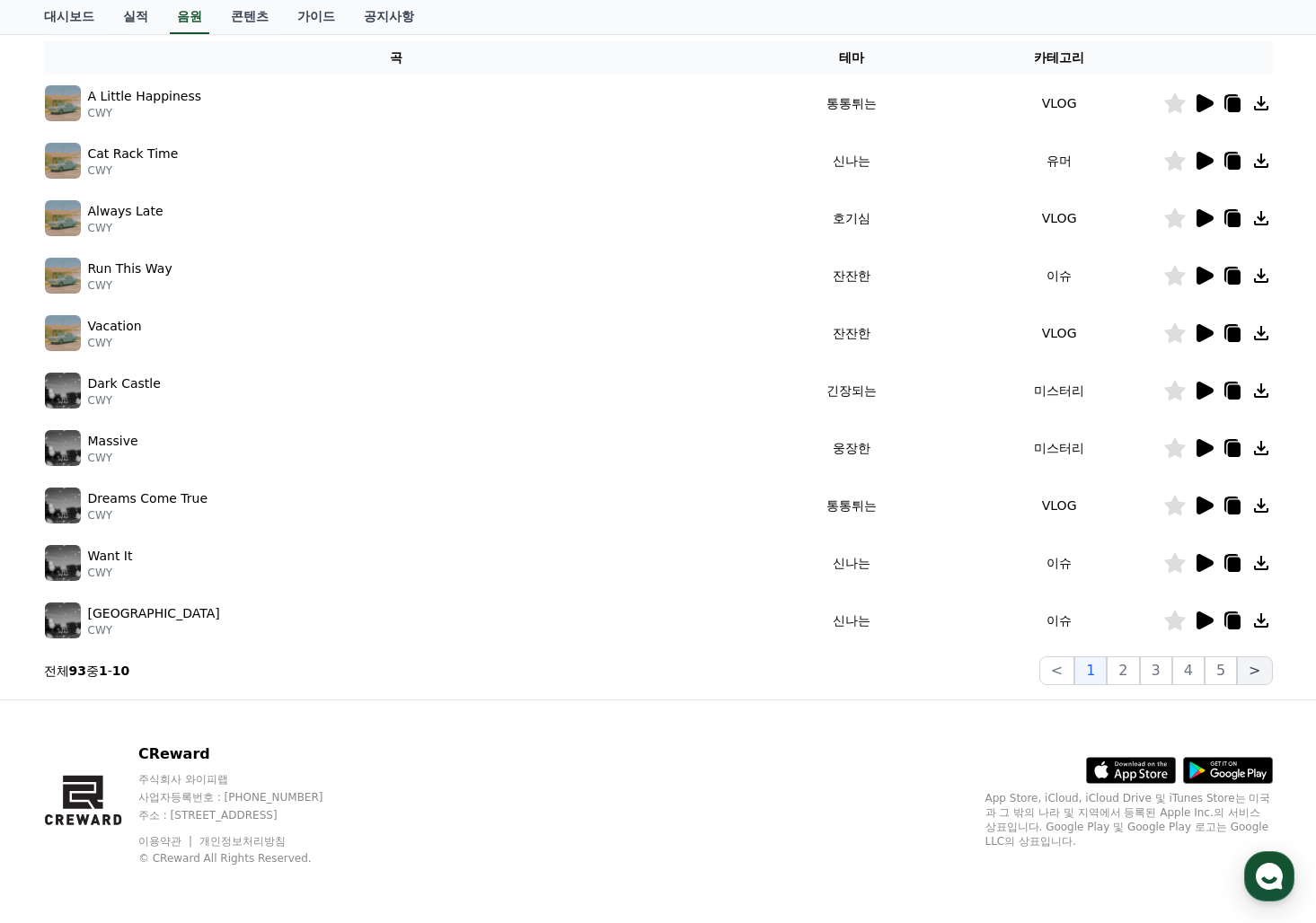
click at [1264, 679] on button ">" at bounding box center [1255, 670] width 35 height 29
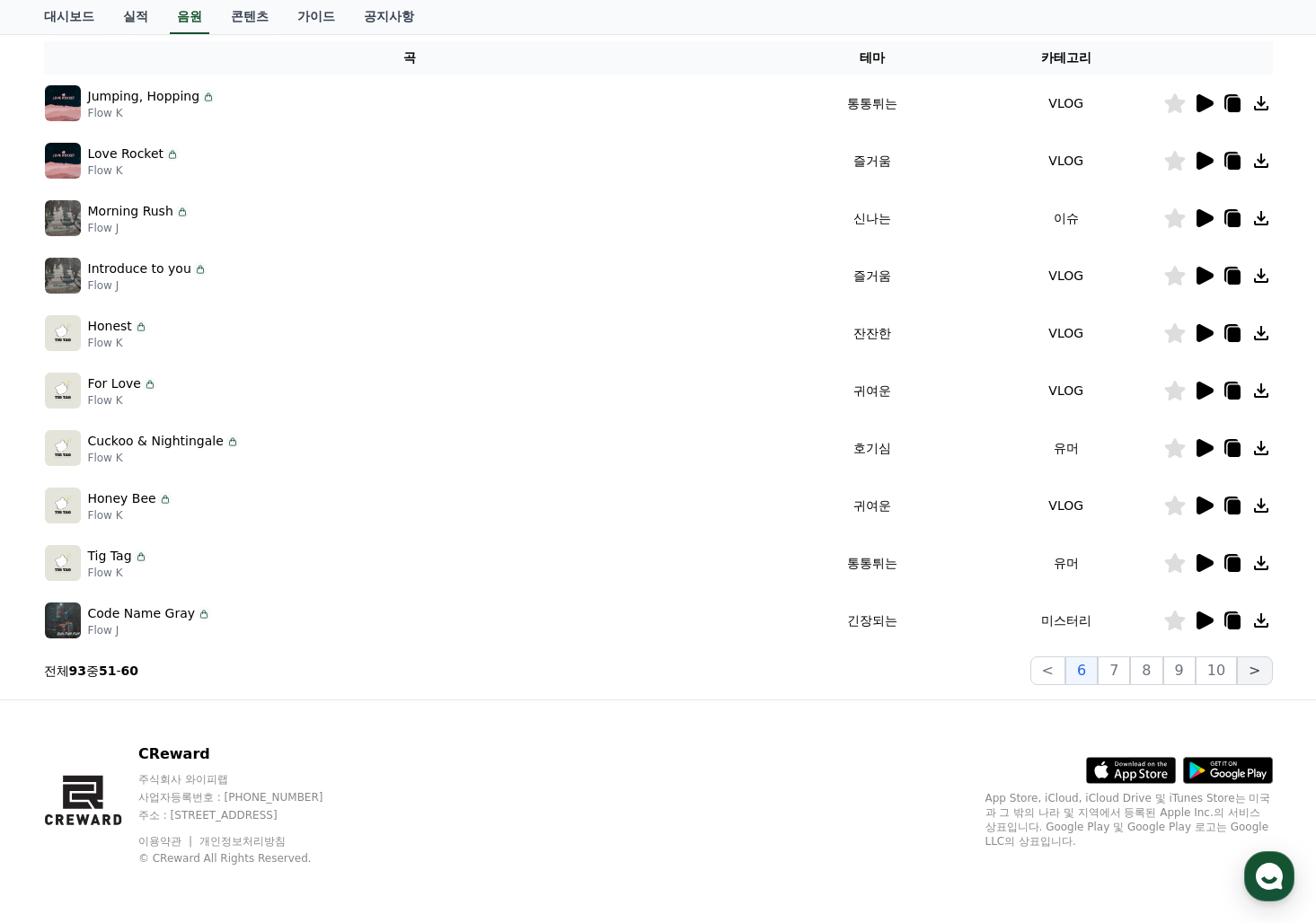
click at [1262, 677] on button ">" at bounding box center [1255, 670] width 35 height 29
click at [1226, 675] on button "10" at bounding box center [1216, 670] width 42 height 29
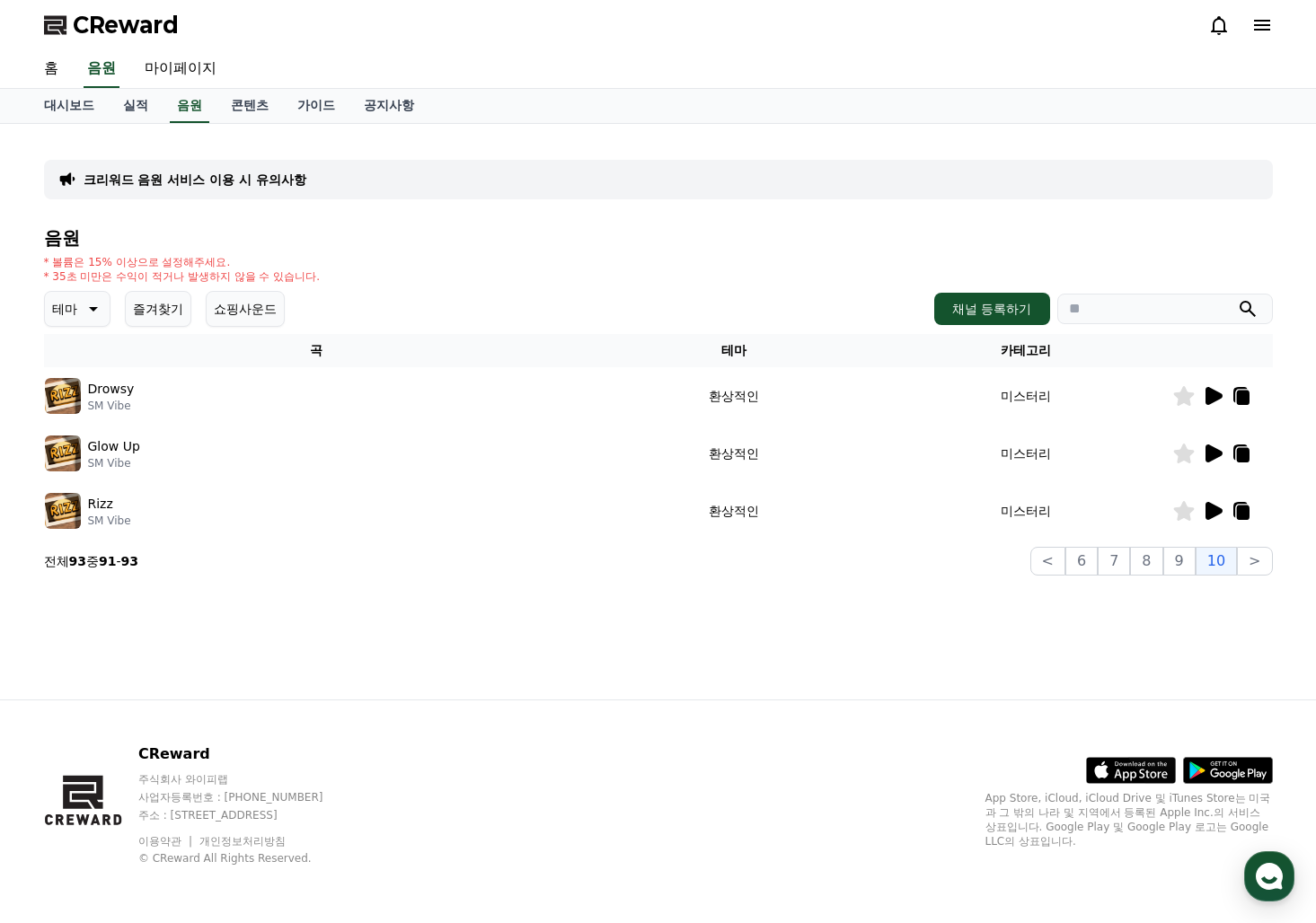
click at [1207, 518] on icon at bounding box center [1214, 510] width 17 height 18
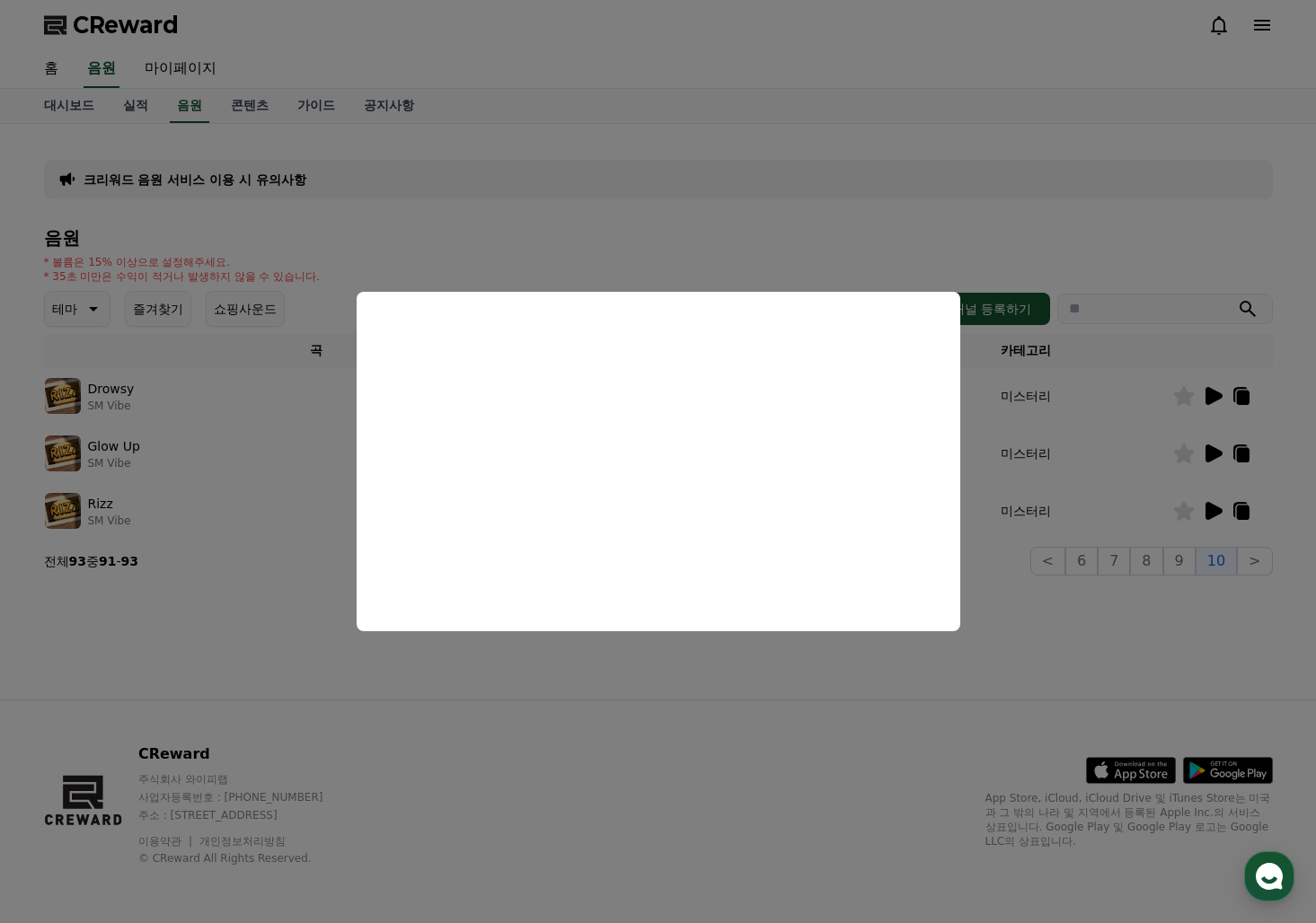
click at [1214, 458] on button "close modal" at bounding box center [658, 461] width 1316 height 923
click at [1218, 454] on icon at bounding box center [1214, 453] width 17 height 18
click at [1217, 402] on button "close modal" at bounding box center [658, 461] width 1316 height 923
click at [1215, 397] on icon at bounding box center [1214, 395] width 17 height 18
click at [1215, 397] on button "close modal" at bounding box center [658, 461] width 1316 height 923
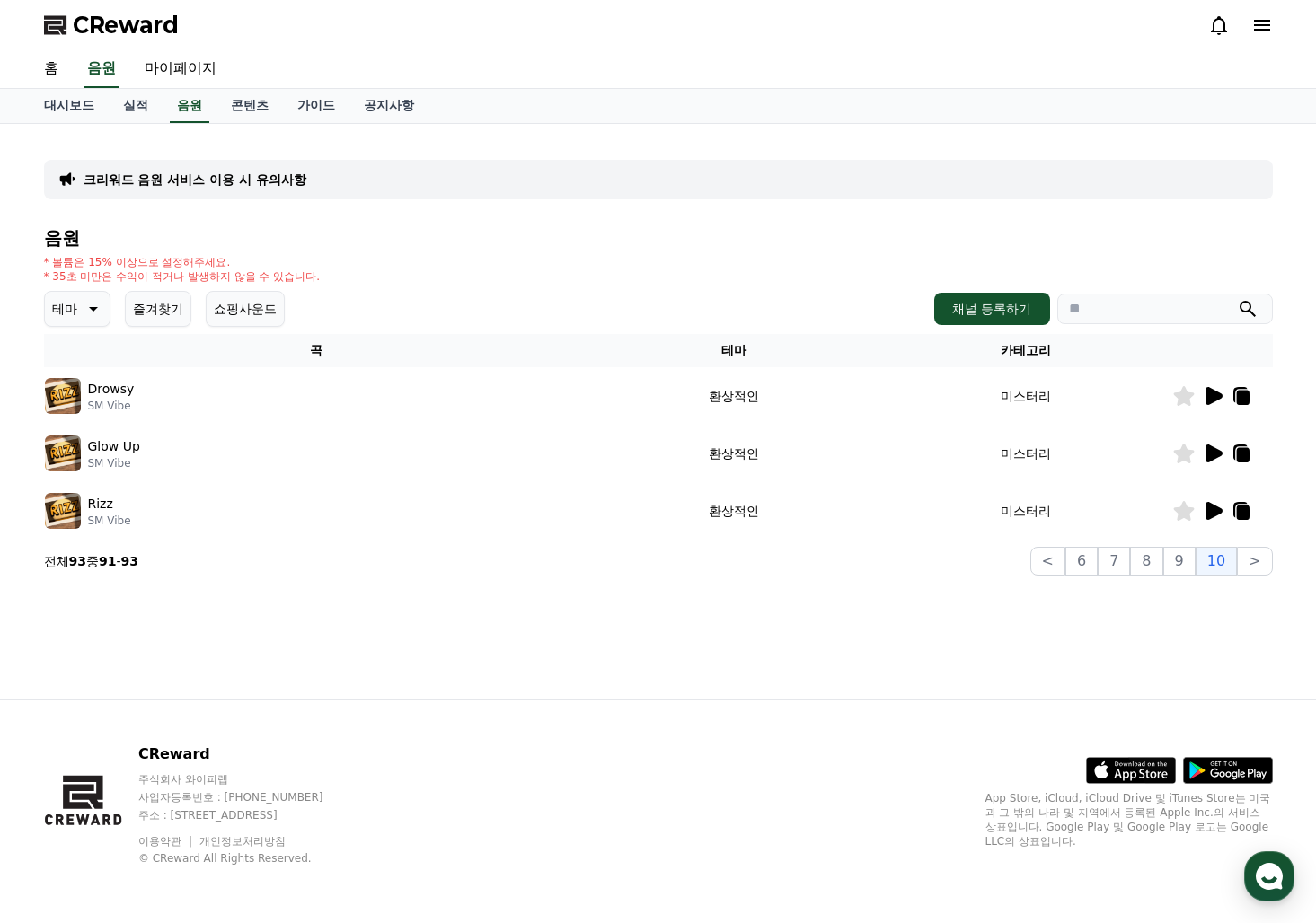
click at [617, 455] on td "환상적인" at bounding box center [733, 454] width 292 height 57
click at [1210, 400] on icon at bounding box center [1214, 395] width 17 height 18
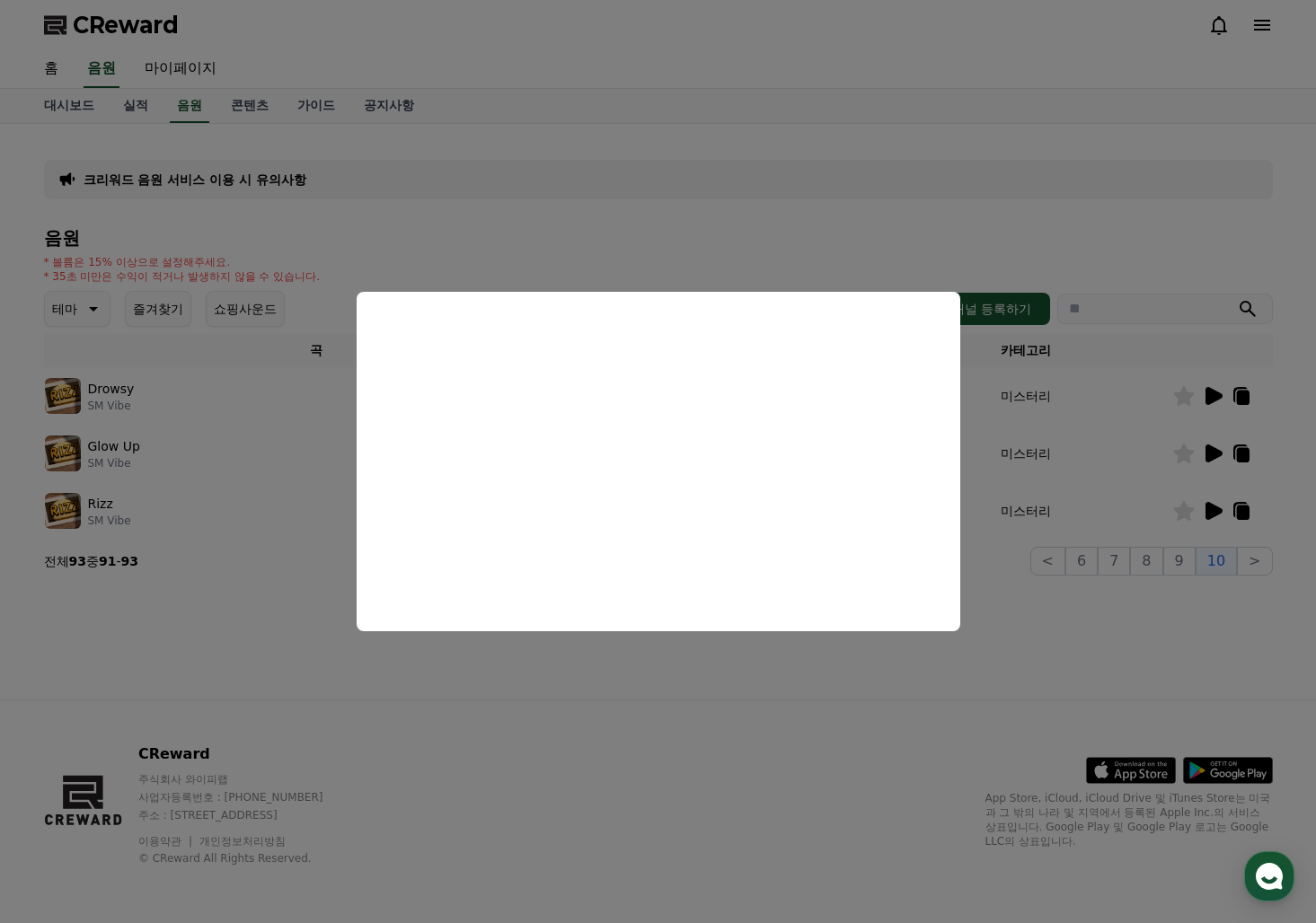
click at [1180, 561] on button "close modal" at bounding box center [658, 461] width 1316 height 923
click at [1180, 561] on button "9" at bounding box center [1179, 561] width 32 height 29
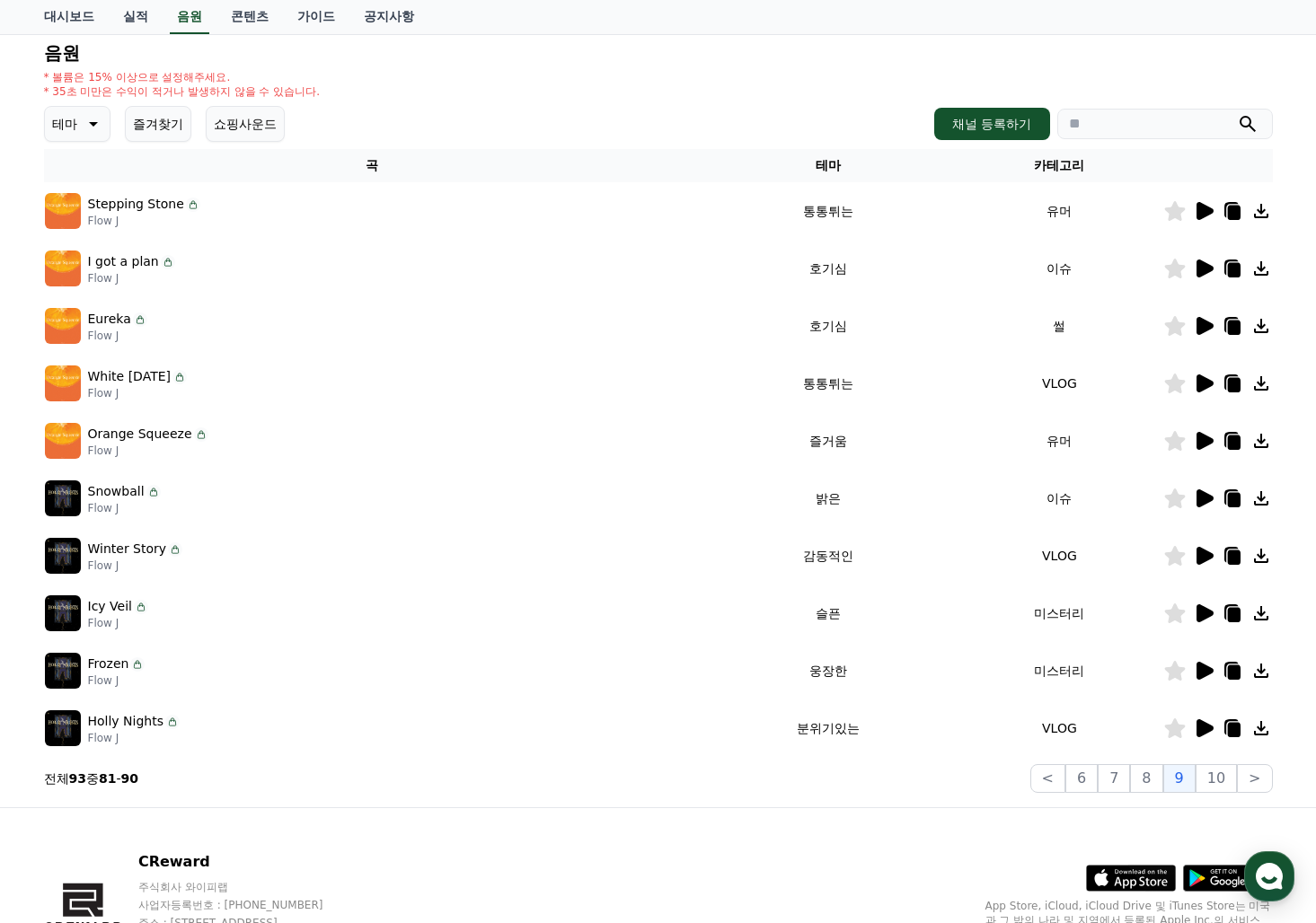
scroll to position [293, 0]
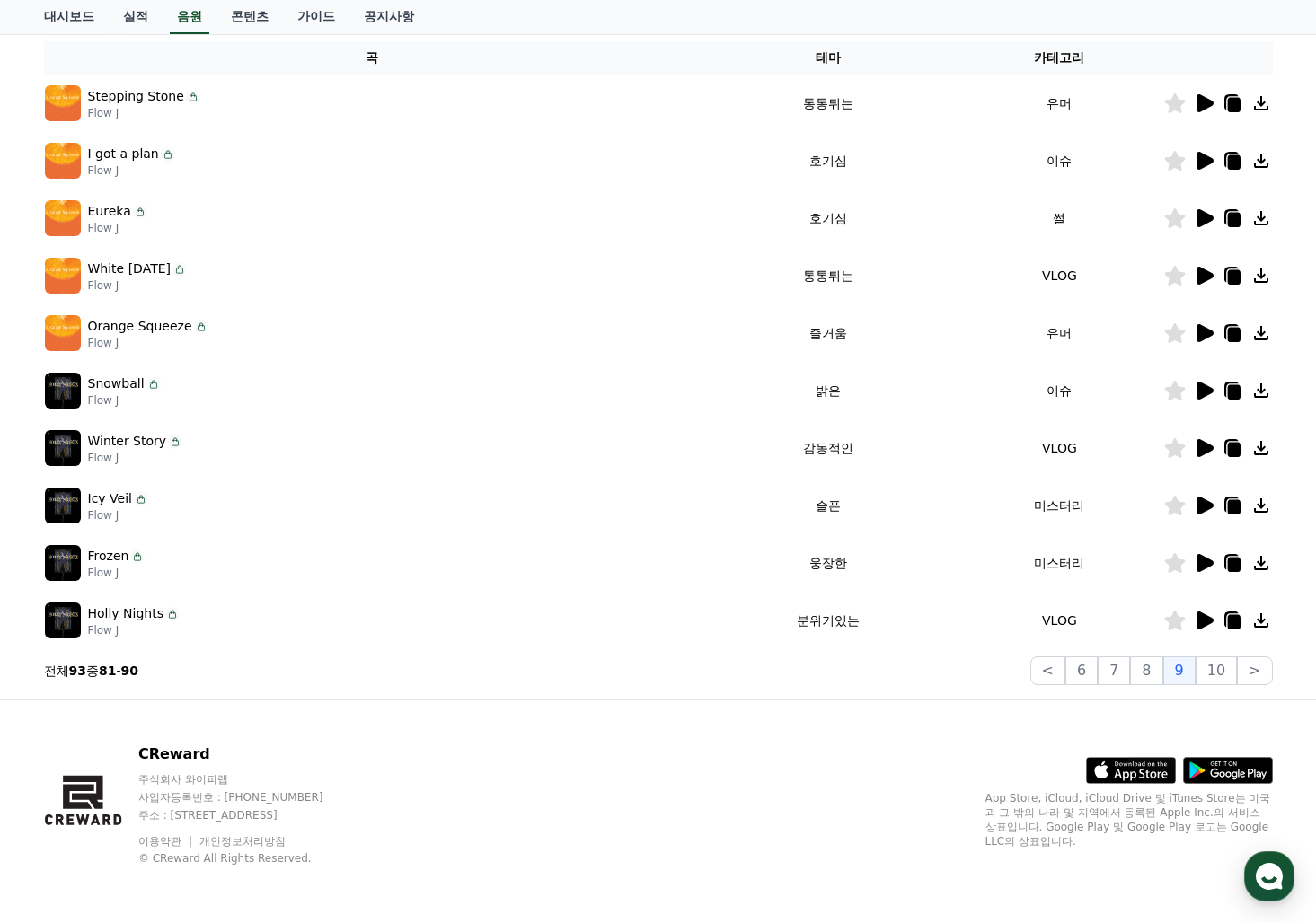
click at [1197, 621] on icon at bounding box center [1205, 620] width 17 height 18
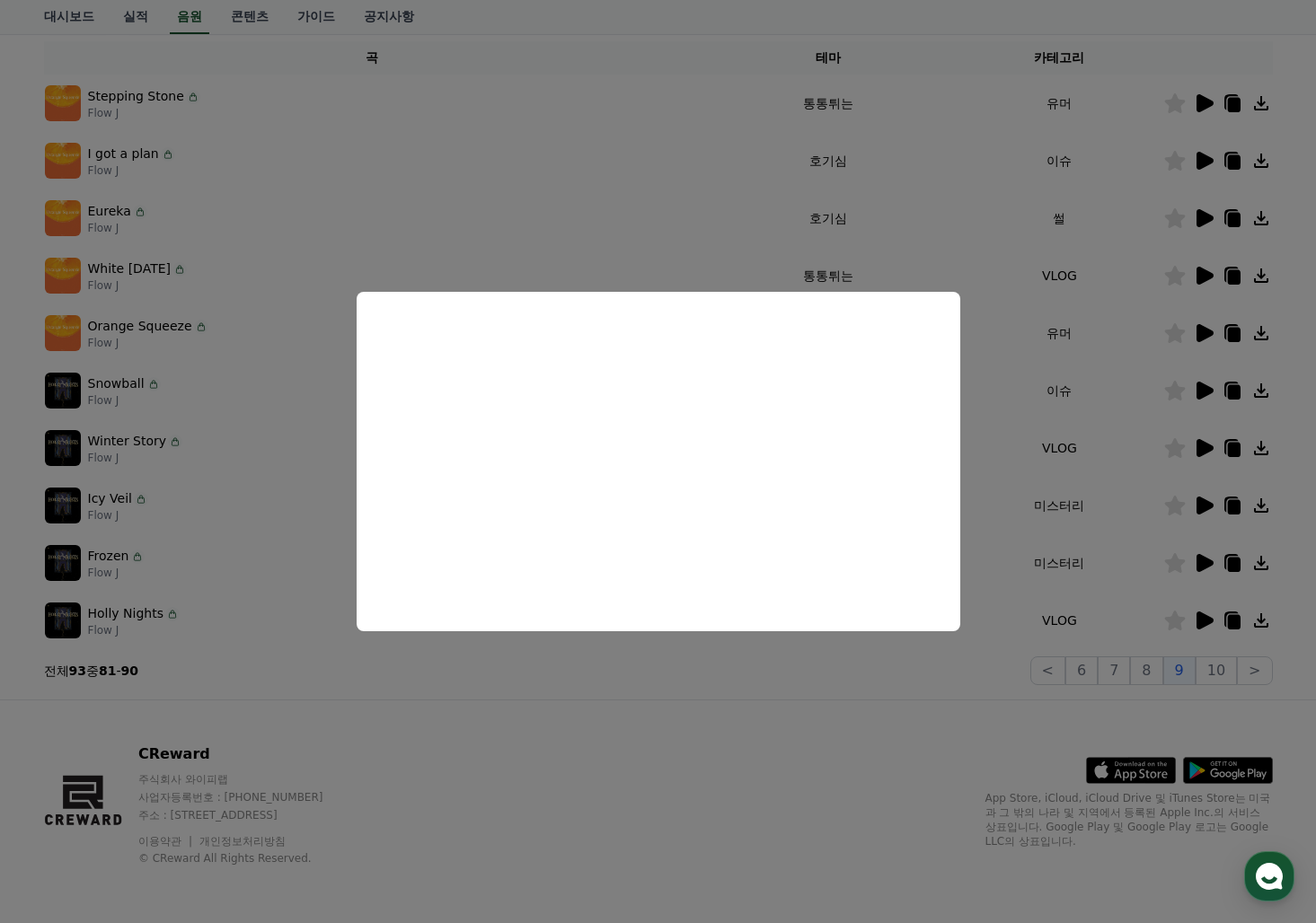
click at [1194, 555] on button "close modal" at bounding box center [658, 461] width 1316 height 923
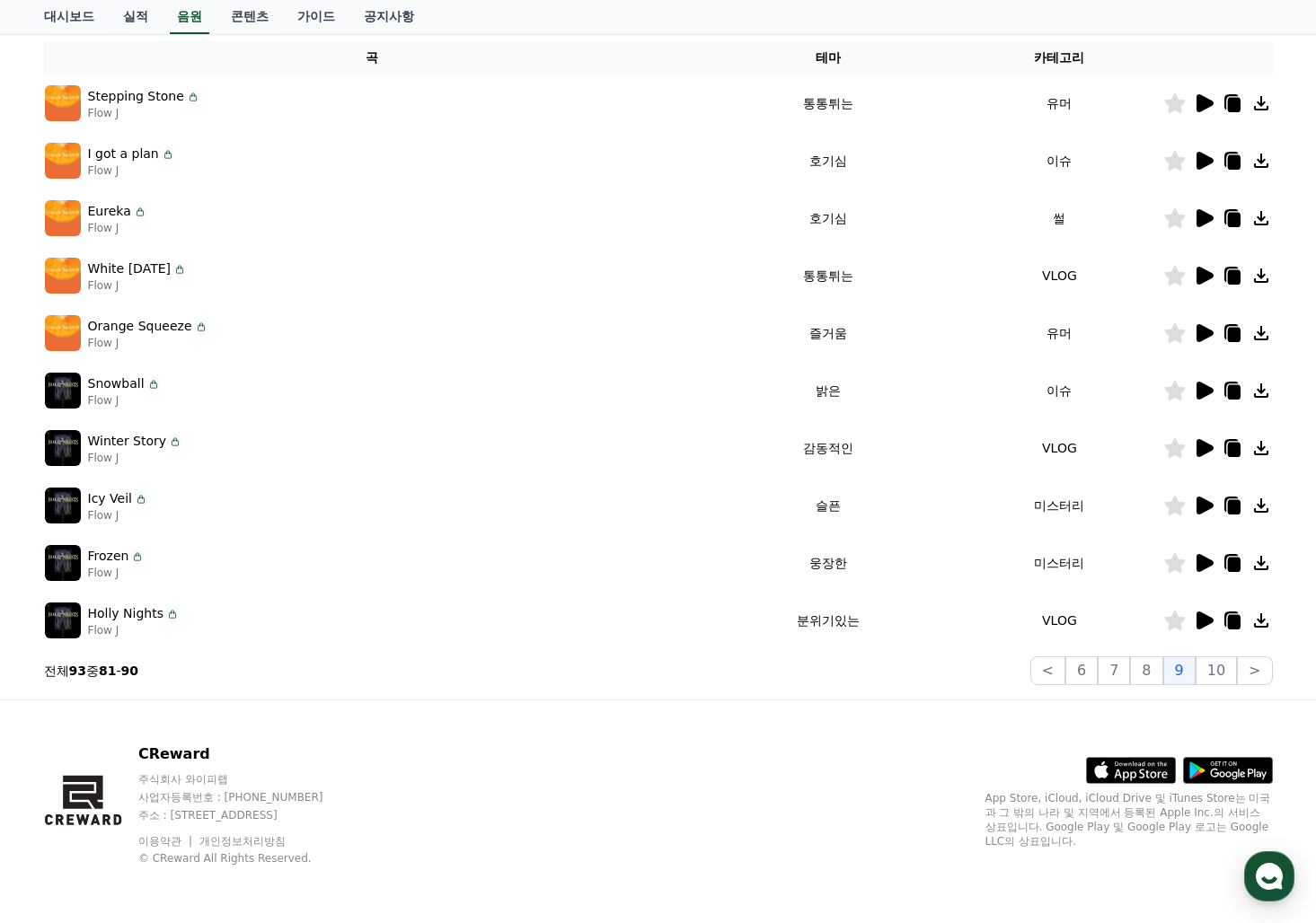
click at [1195, 556] on icon at bounding box center [1203, 563] width 21 height 21
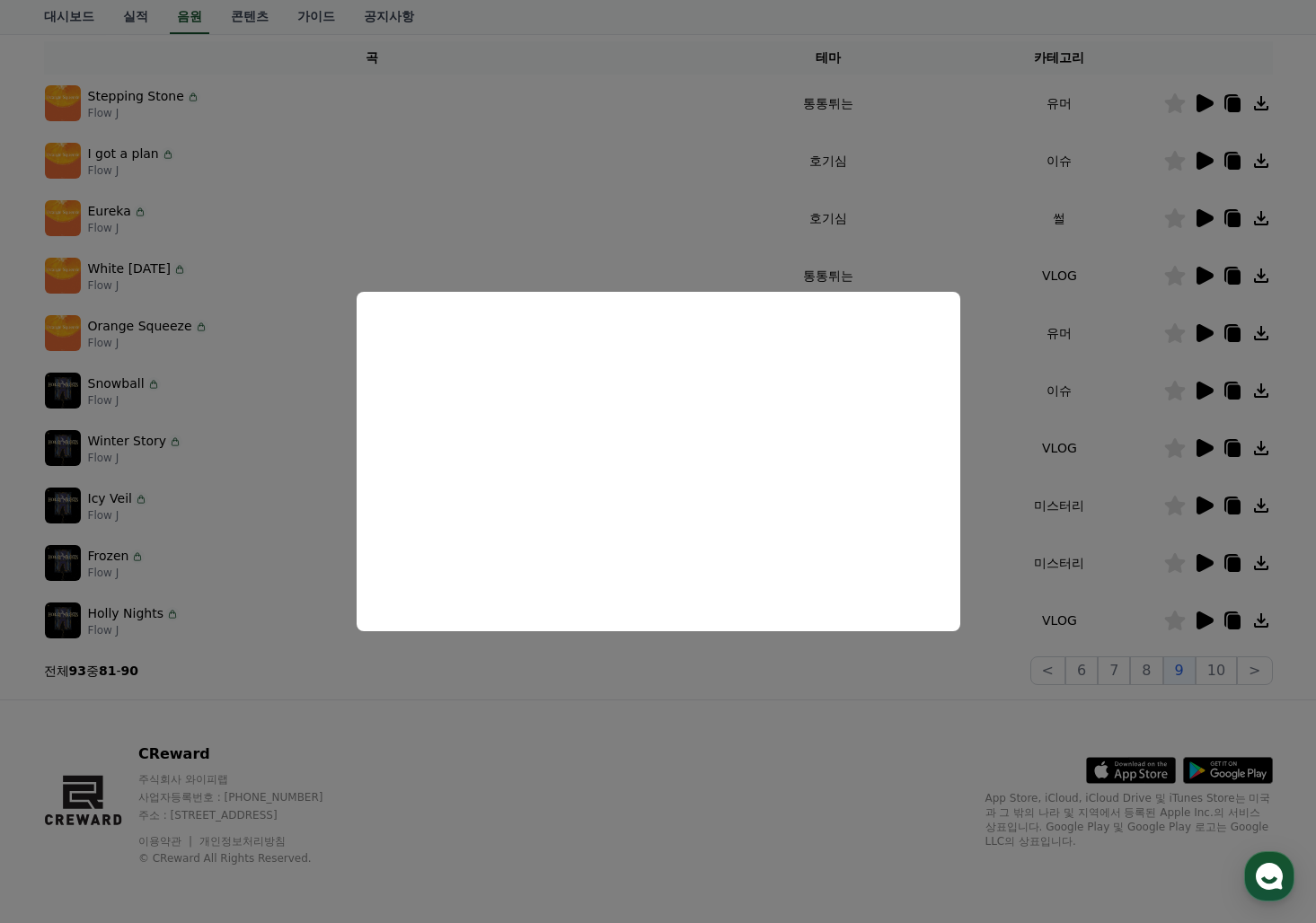
click at [1201, 501] on button "close modal" at bounding box center [658, 461] width 1316 height 923
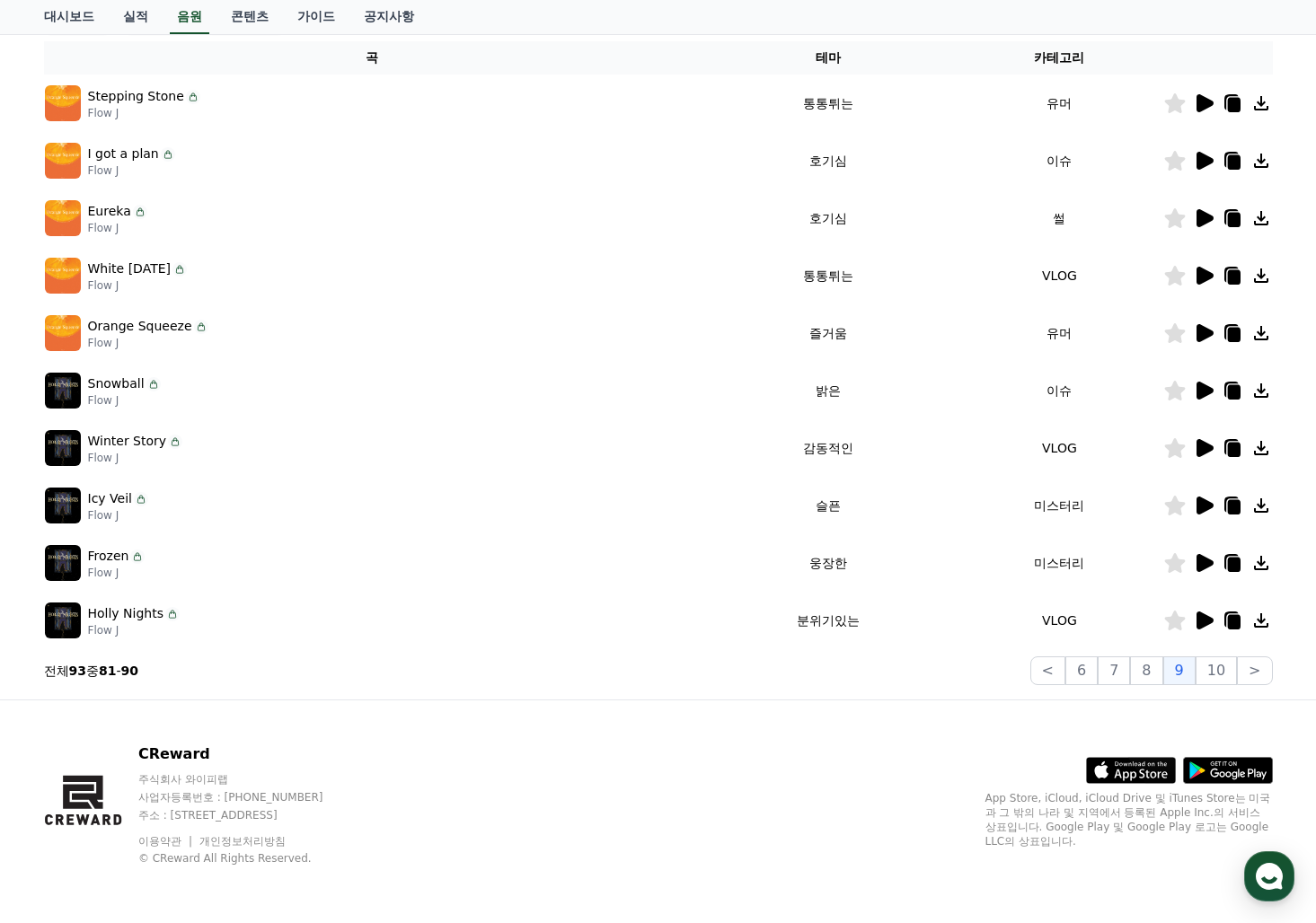
click at [1201, 501] on icon at bounding box center [1205, 505] width 17 height 18
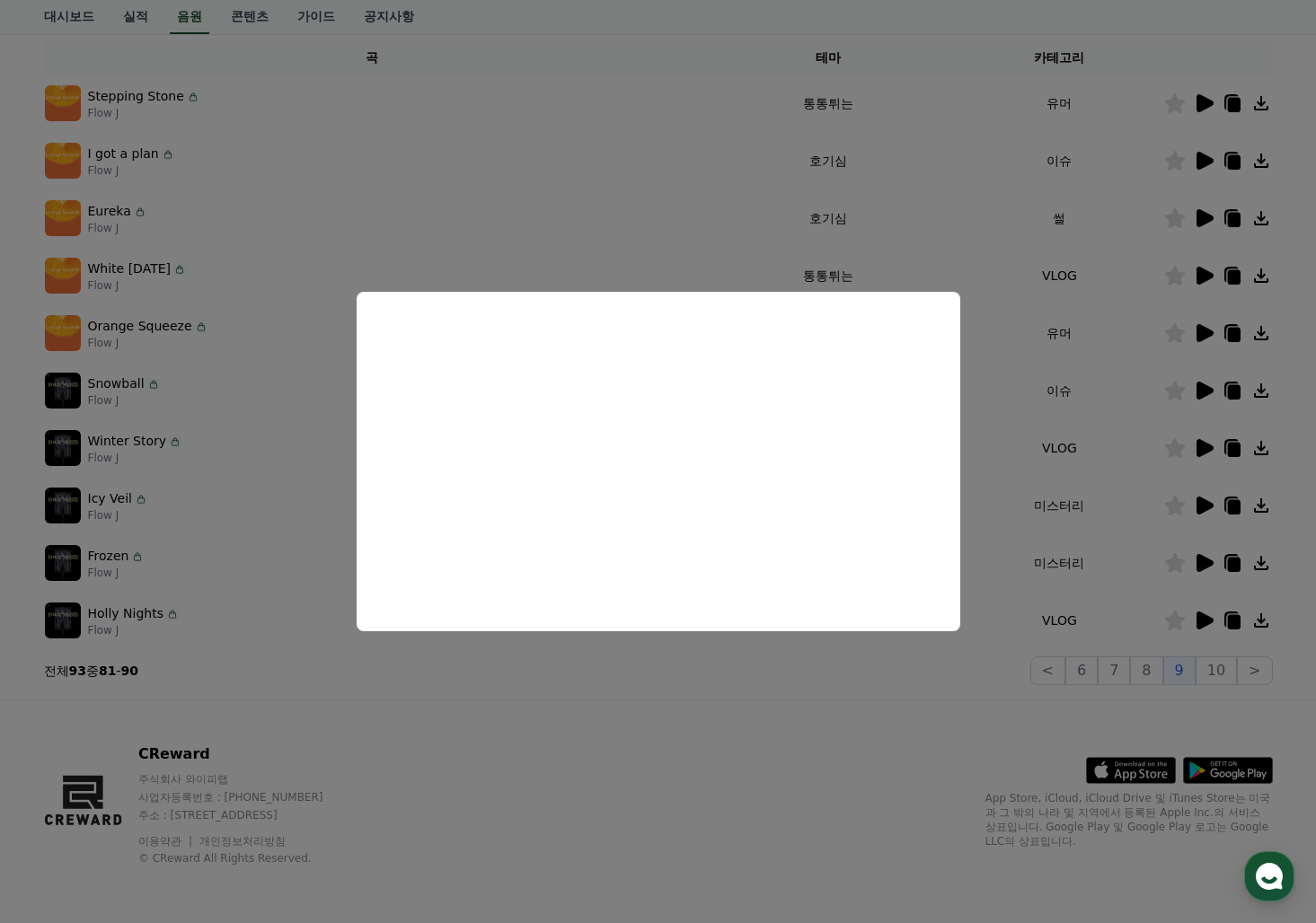
click at [1208, 444] on button "close modal" at bounding box center [658, 461] width 1316 height 923
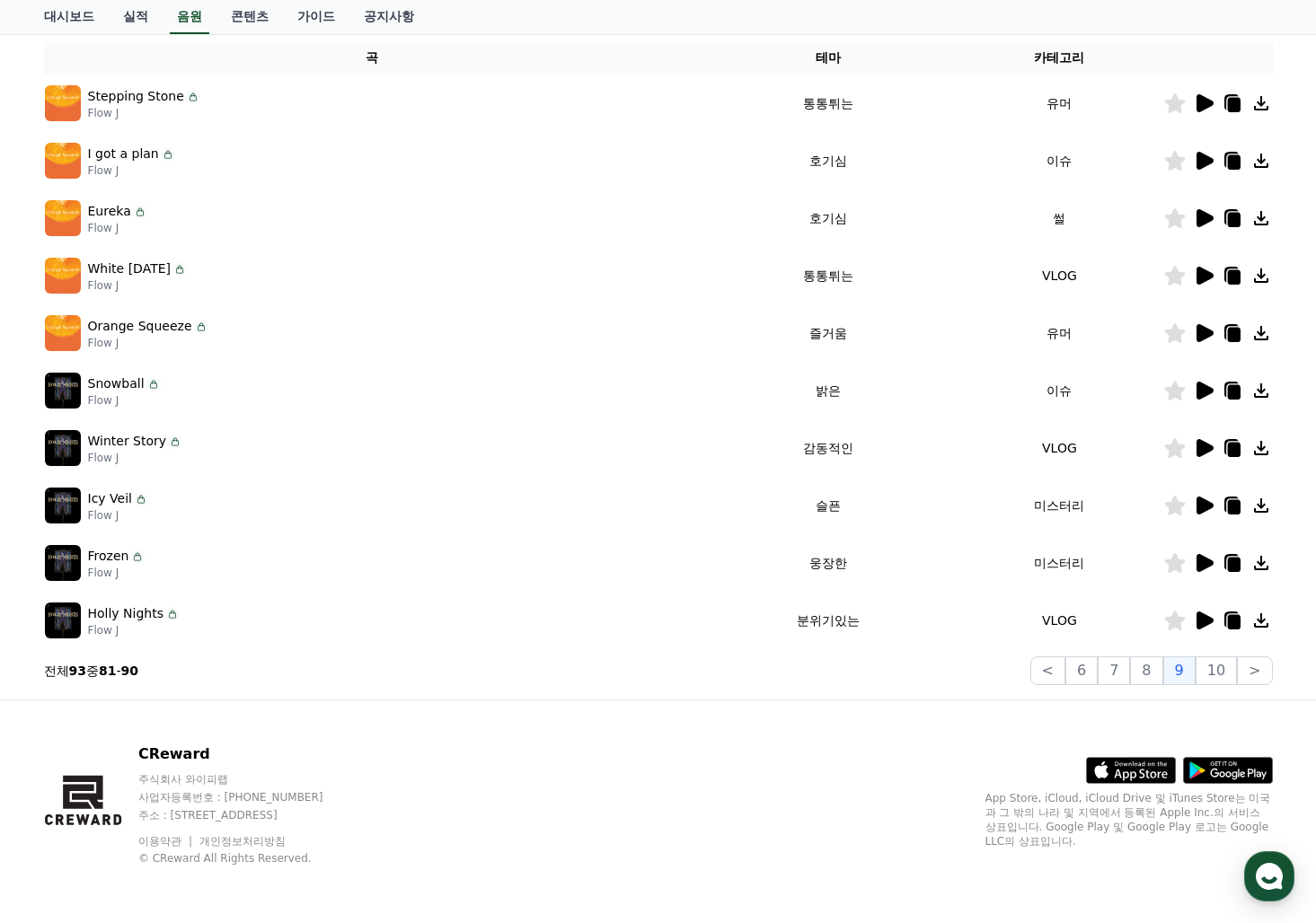
click at [1208, 444] on icon at bounding box center [1205, 447] width 17 height 18
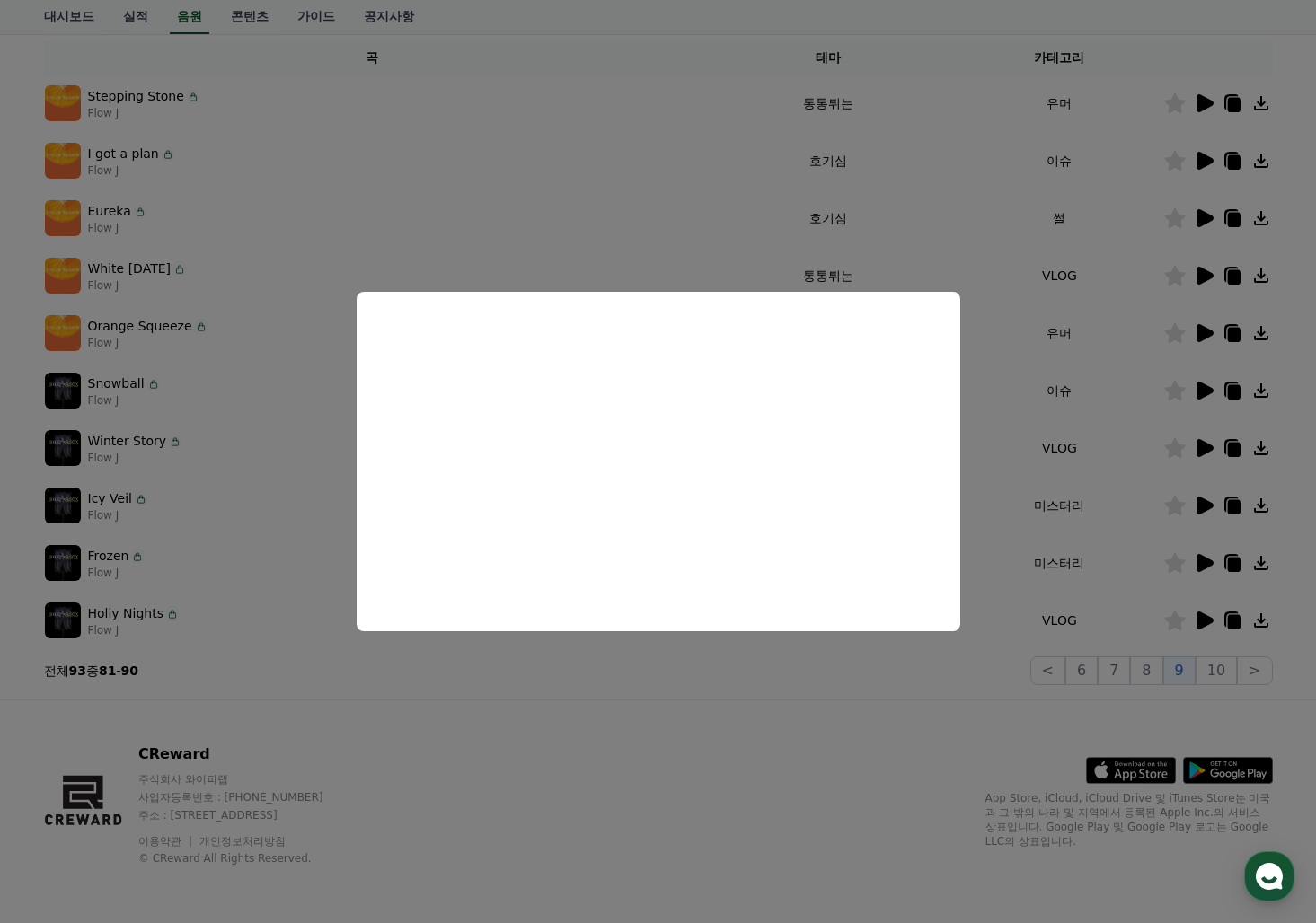
click at [1193, 385] on button "close modal" at bounding box center [658, 461] width 1316 height 923
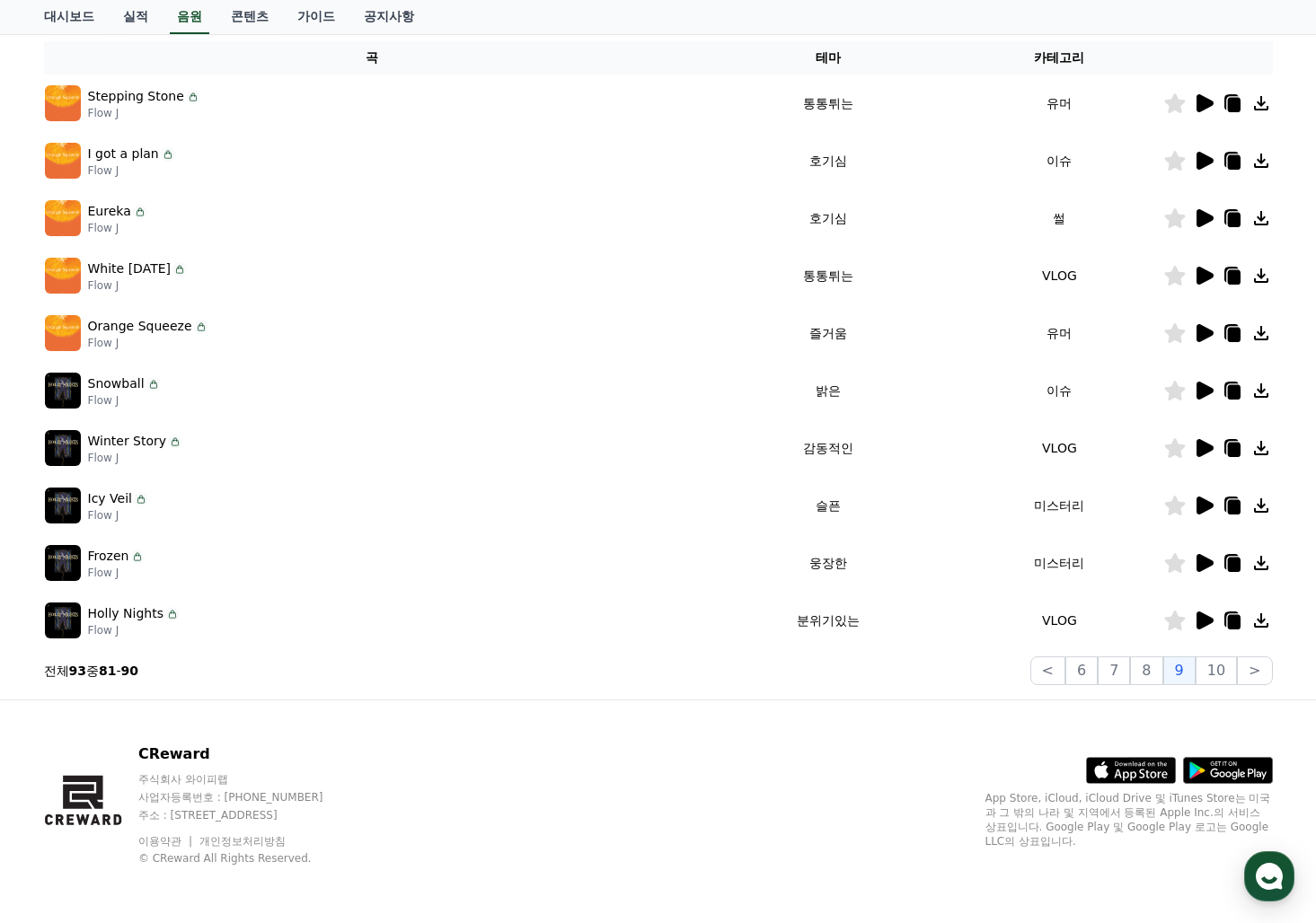
click at [1197, 387] on icon at bounding box center [1205, 390] width 17 height 18
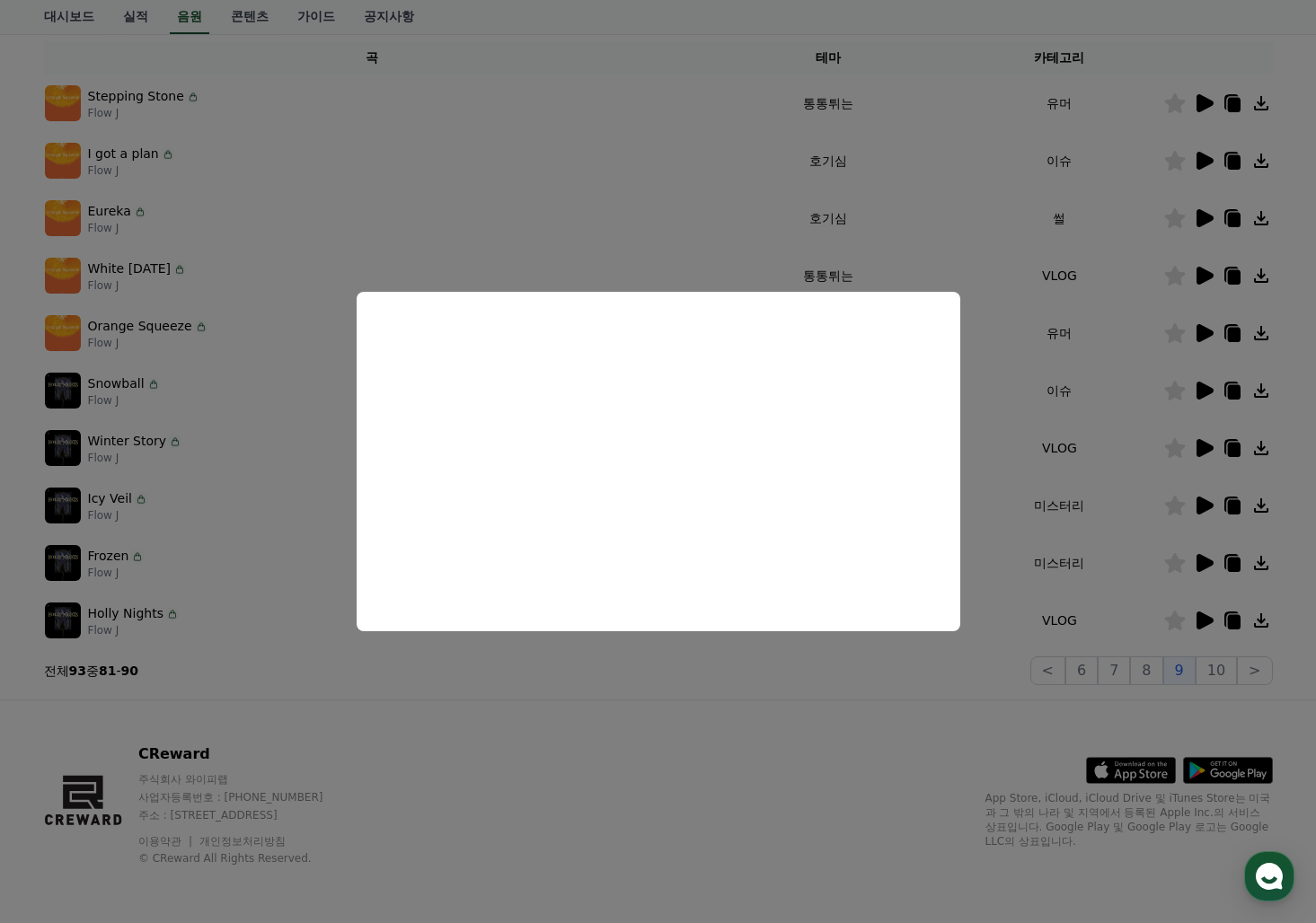
click at [1207, 329] on button "close modal" at bounding box center [658, 461] width 1316 height 923
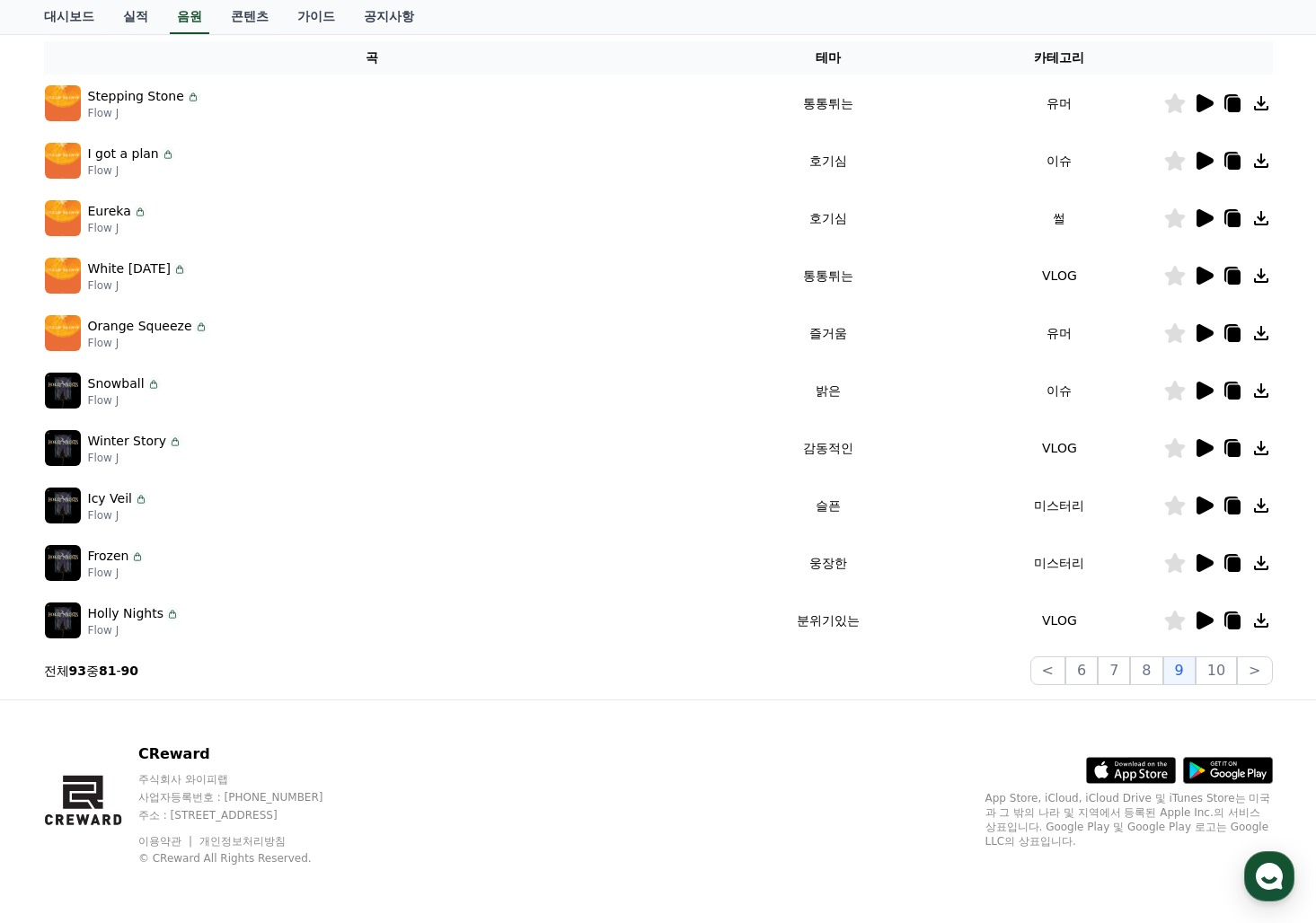
click at [1207, 329] on icon at bounding box center [1205, 332] width 17 height 18
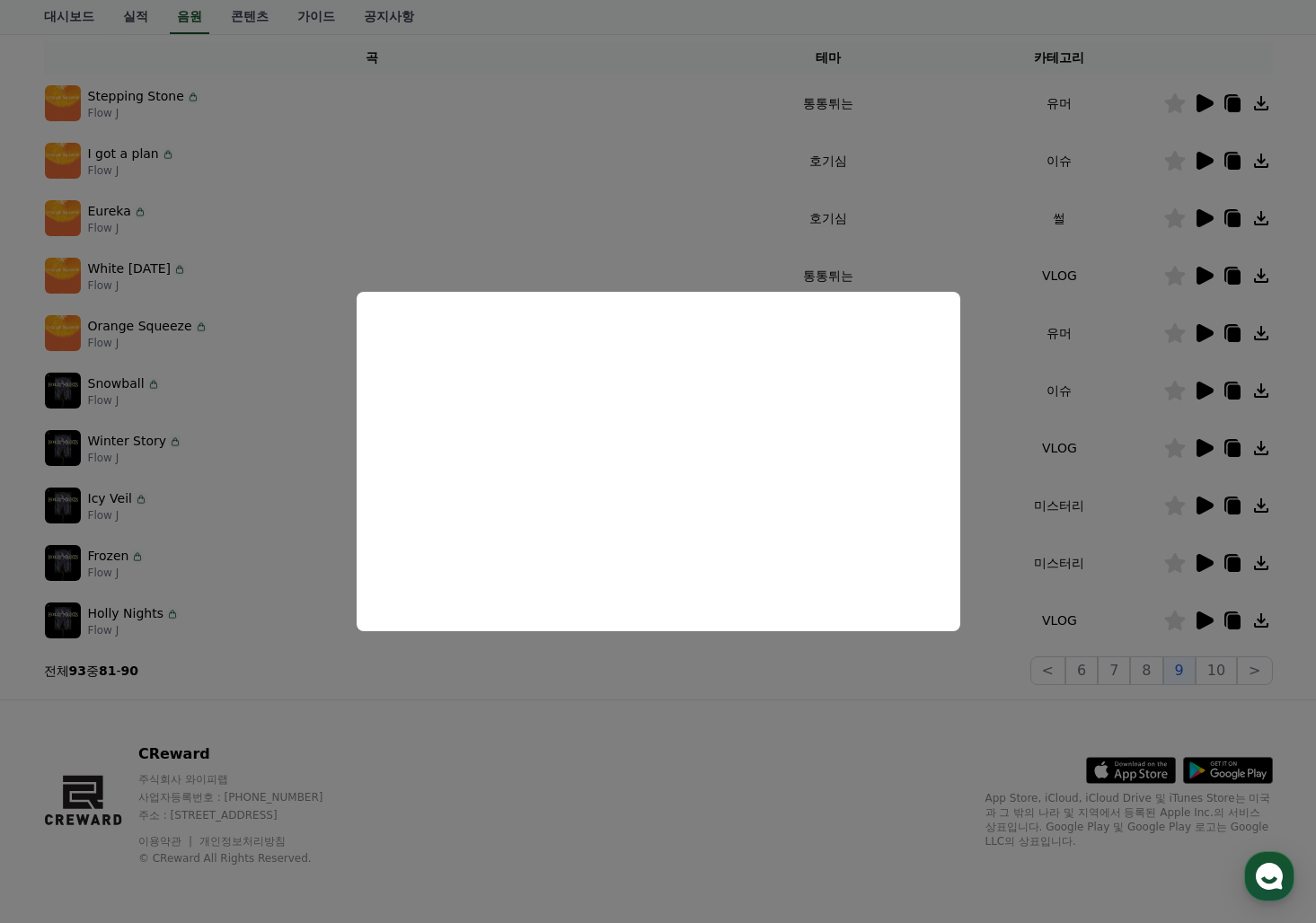
click at [1206, 275] on button "close modal" at bounding box center [658, 461] width 1316 height 923
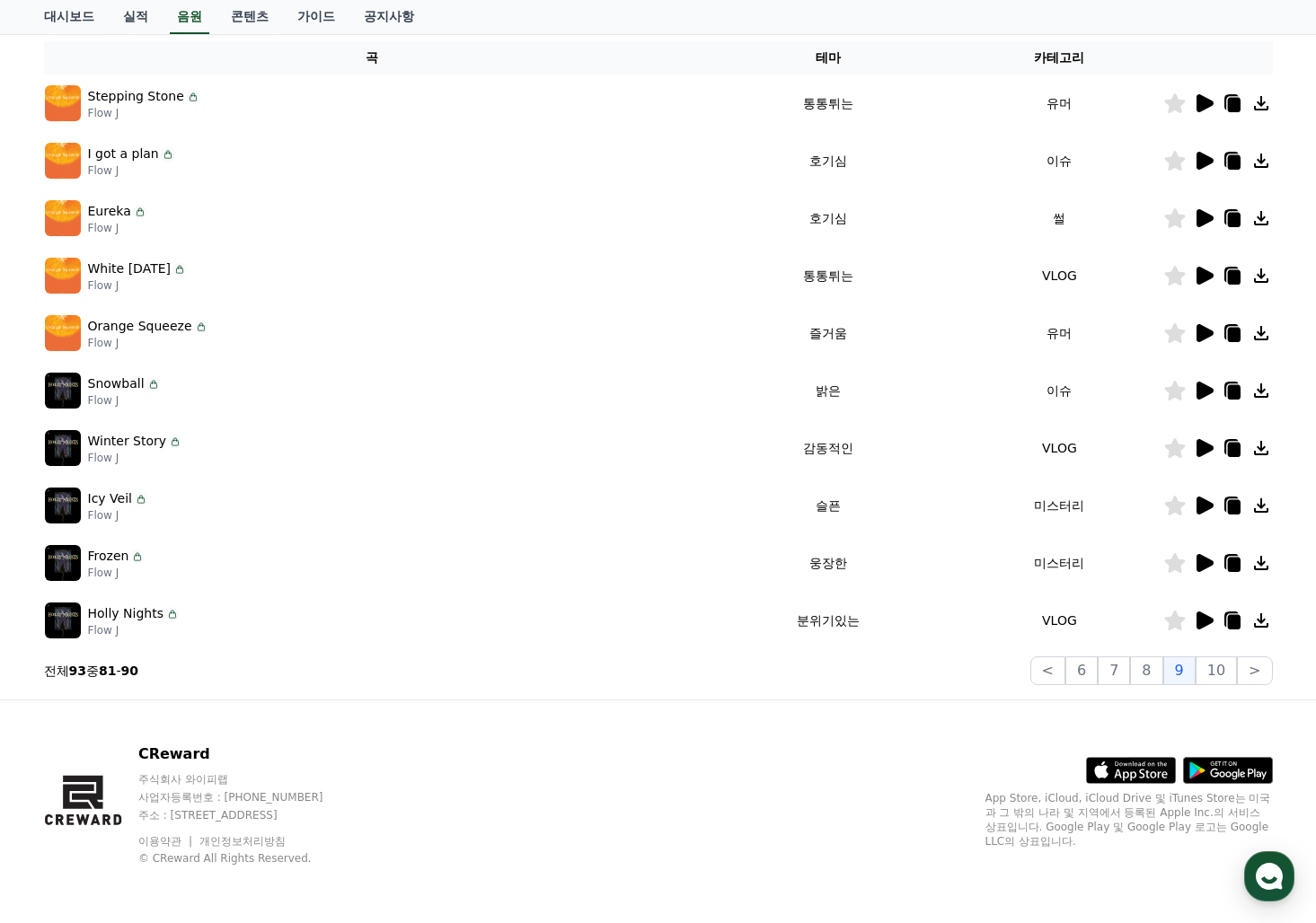
click at [1206, 275] on icon at bounding box center [1205, 275] width 17 height 18
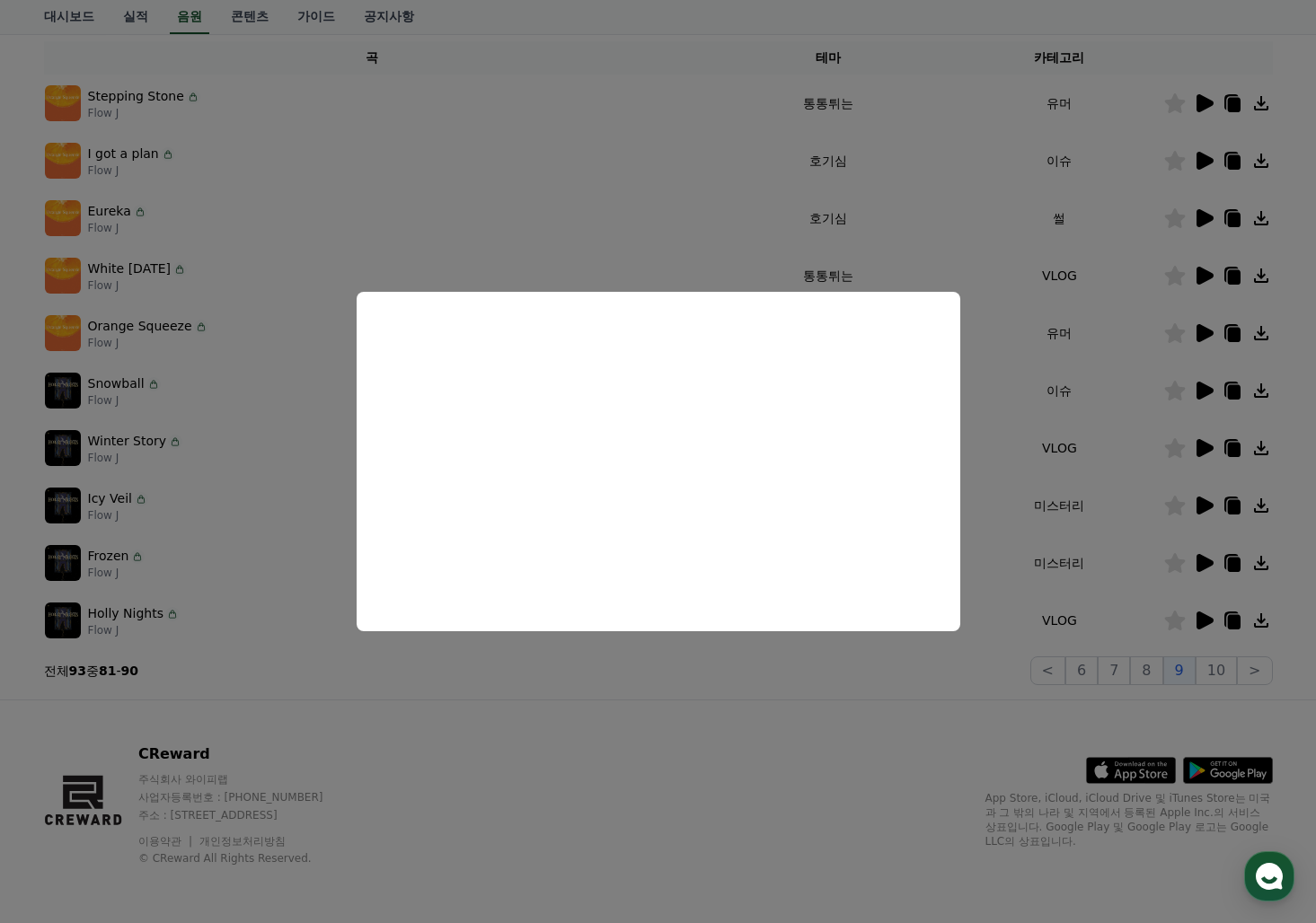
click at [1206, 220] on button "close modal" at bounding box center [658, 461] width 1316 height 923
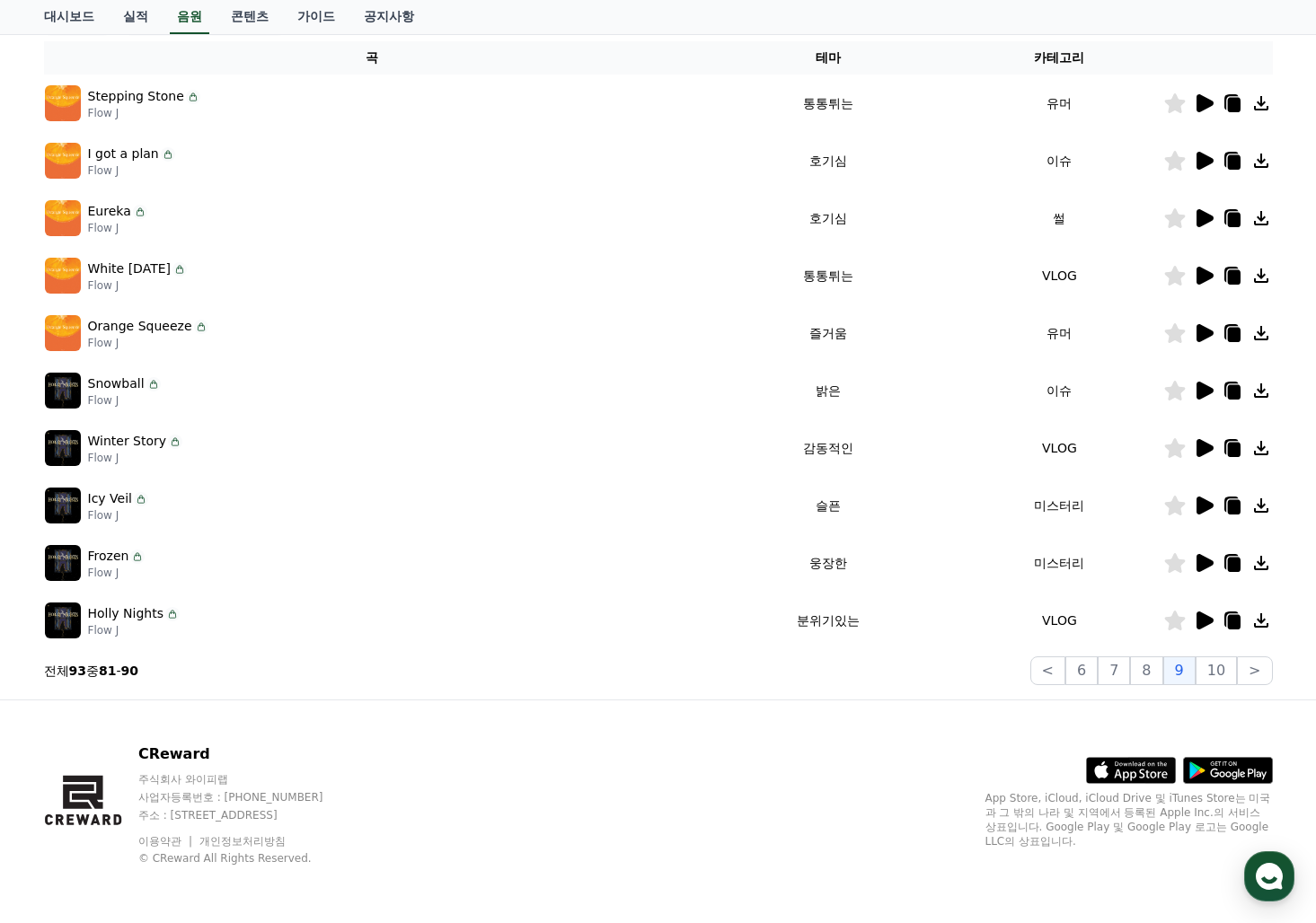
click at [1197, 231] on td at bounding box center [1218, 218] width 109 height 57
click at [1198, 224] on icon at bounding box center [1205, 218] width 17 height 18
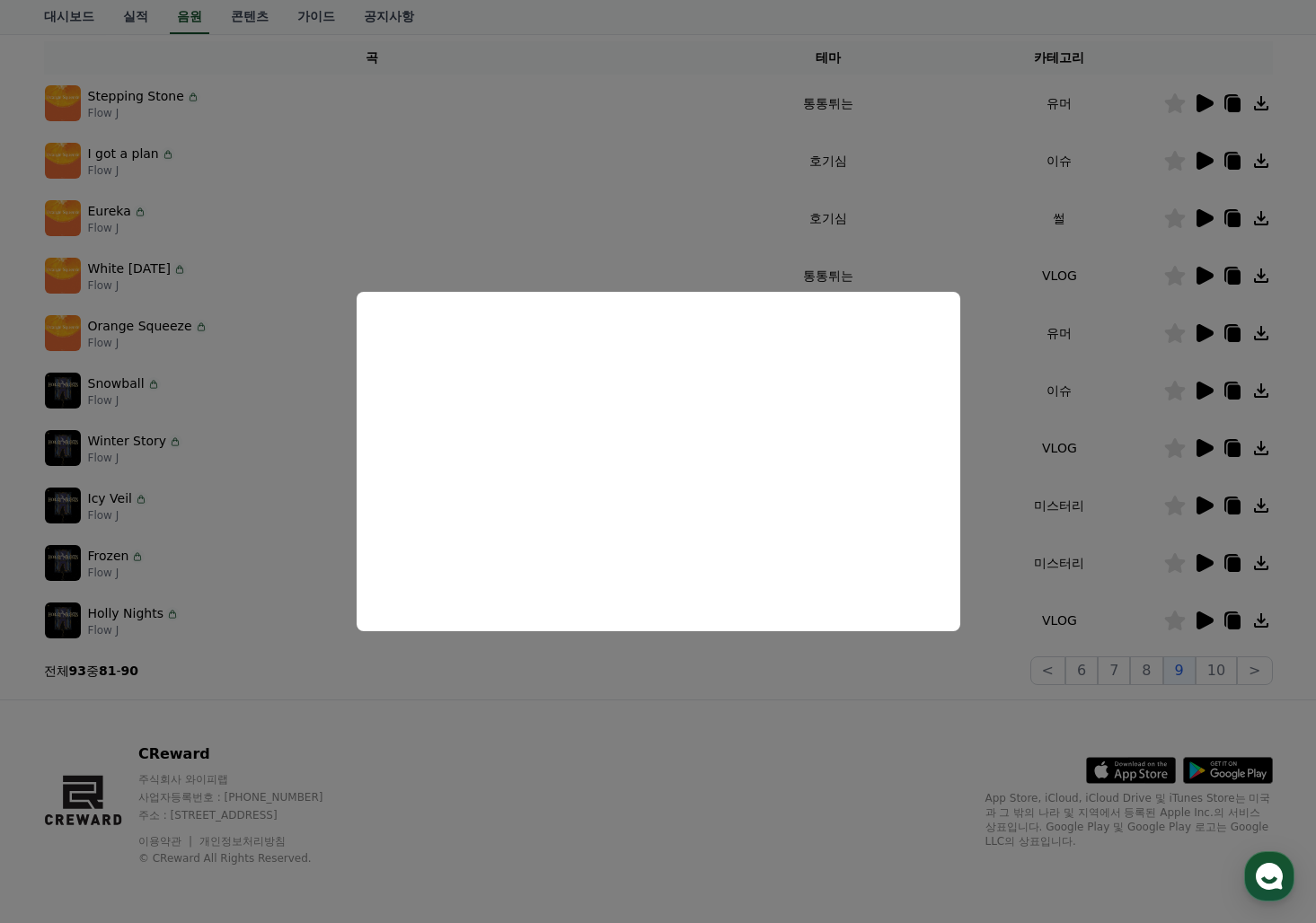
click at [1200, 160] on button "close modal" at bounding box center [658, 461] width 1316 height 923
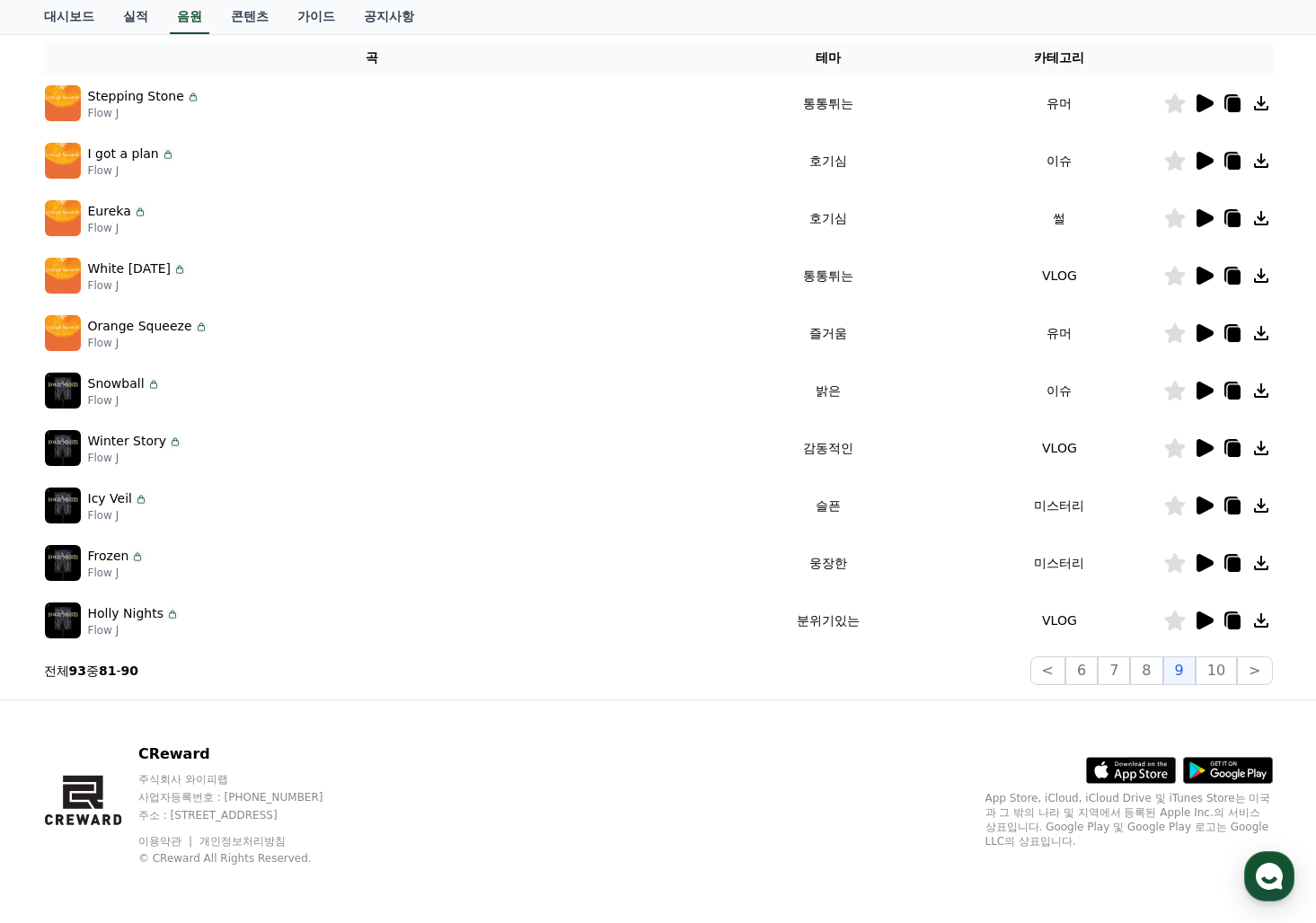
click at [1200, 160] on icon at bounding box center [1205, 160] width 17 height 18
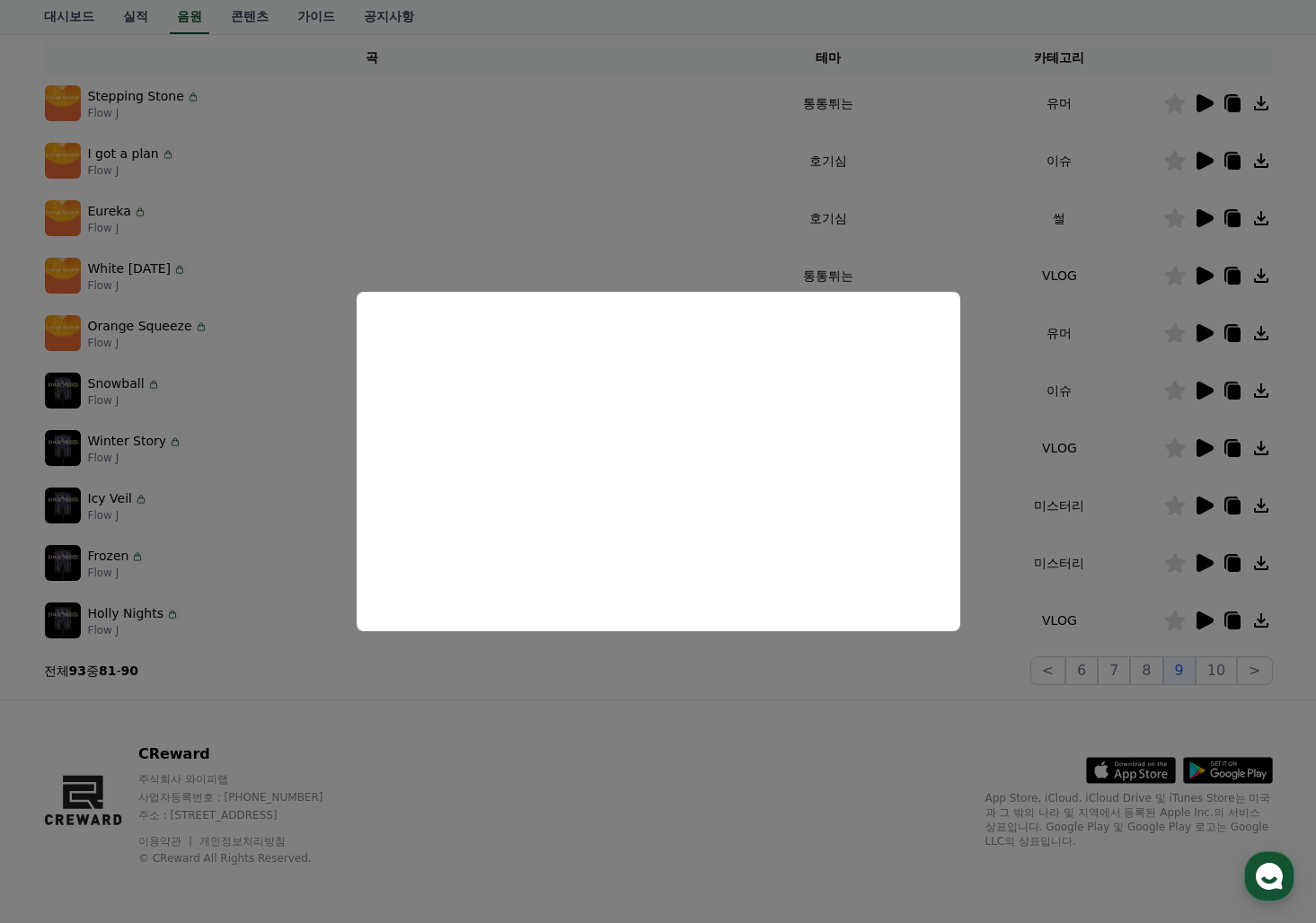
click at [1106, 216] on button "close modal" at bounding box center [658, 461] width 1316 height 923
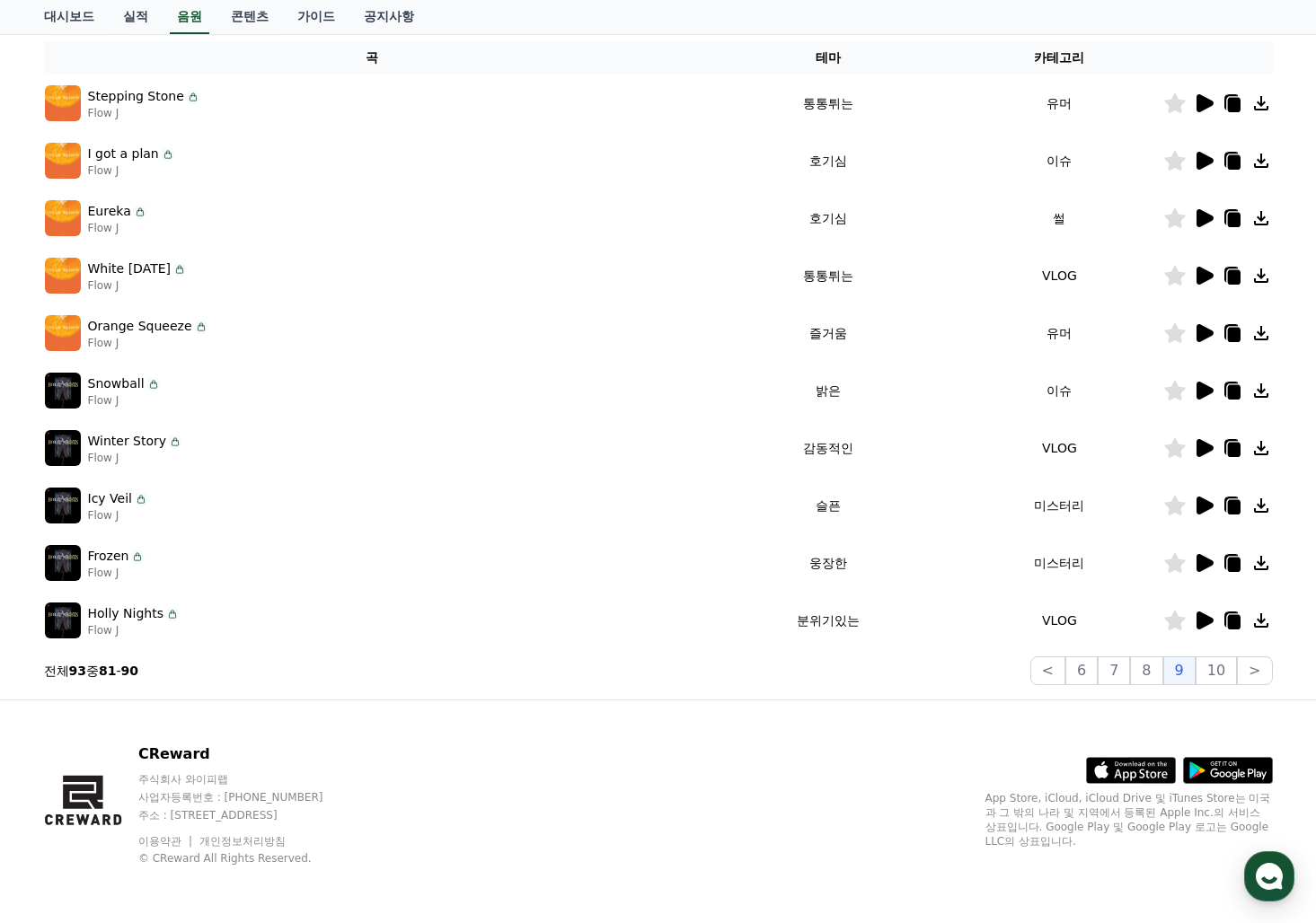
click at [1173, 220] on icon at bounding box center [1174, 218] width 20 height 19
click at [1178, 167] on icon at bounding box center [1174, 160] width 20 height 19
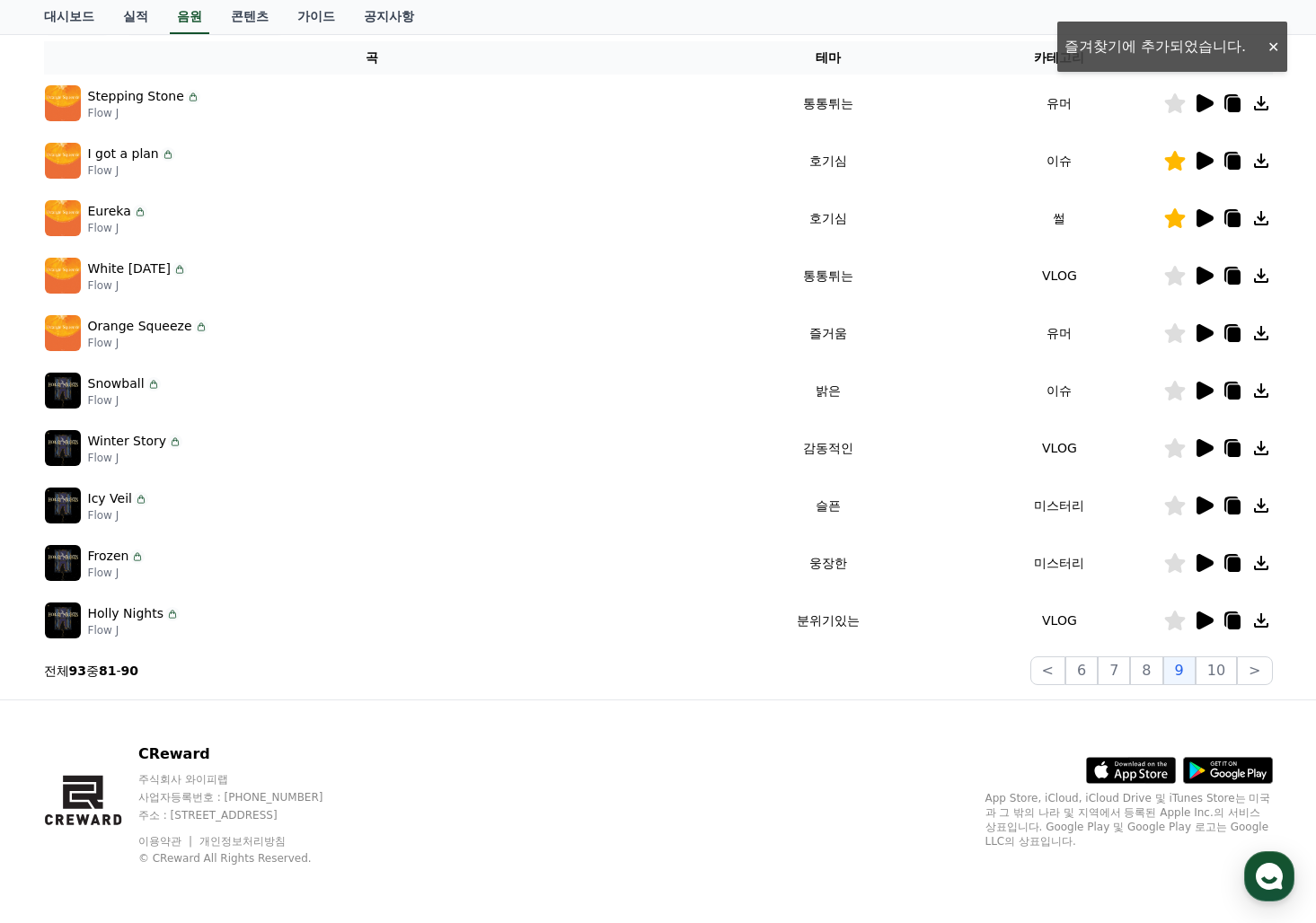
click at [1205, 100] on icon at bounding box center [1205, 103] width 17 height 18
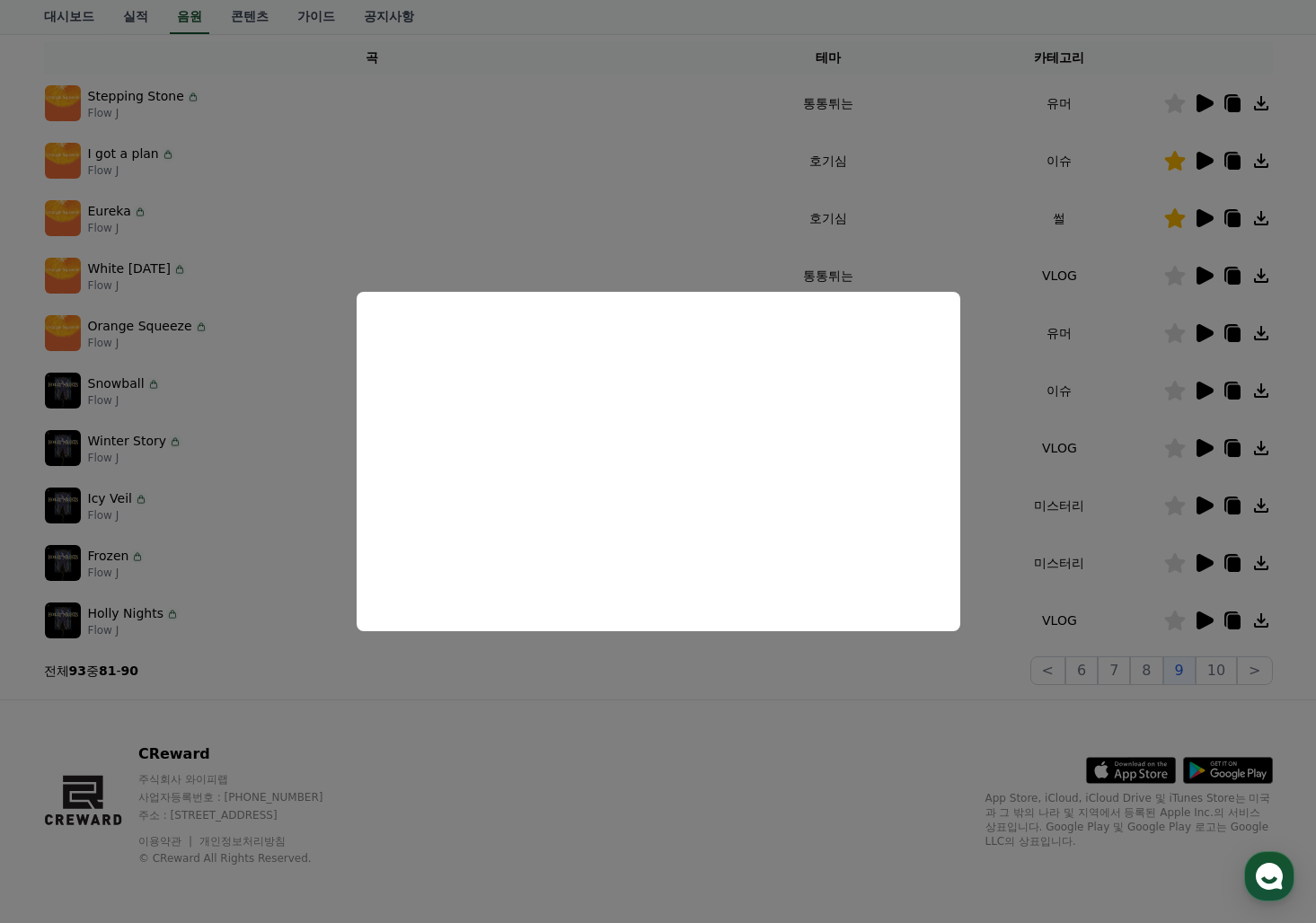
click at [1146, 121] on button "close modal" at bounding box center [658, 461] width 1316 height 923
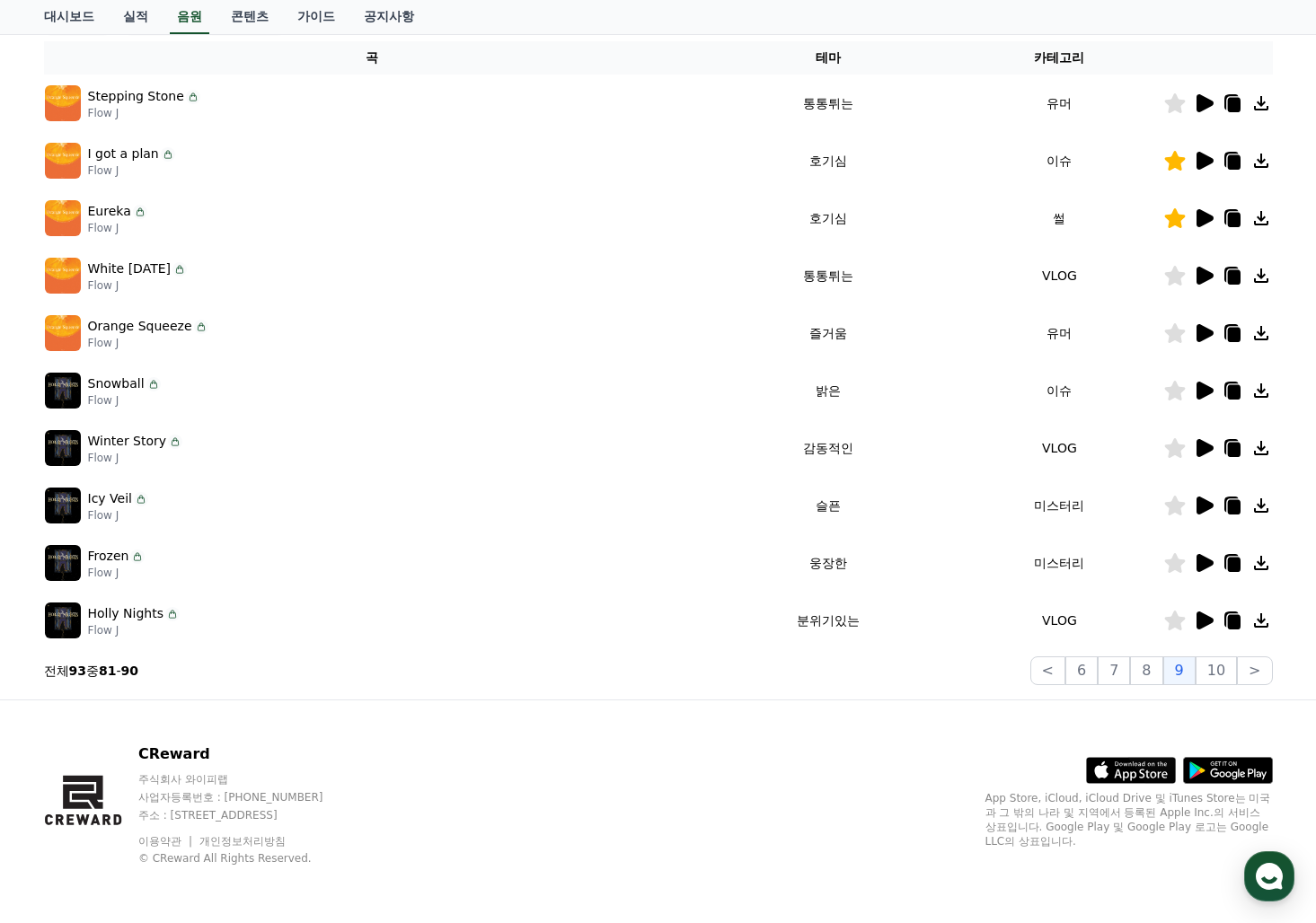
click at [1174, 106] on icon at bounding box center [1174, 103] width 20 height 19
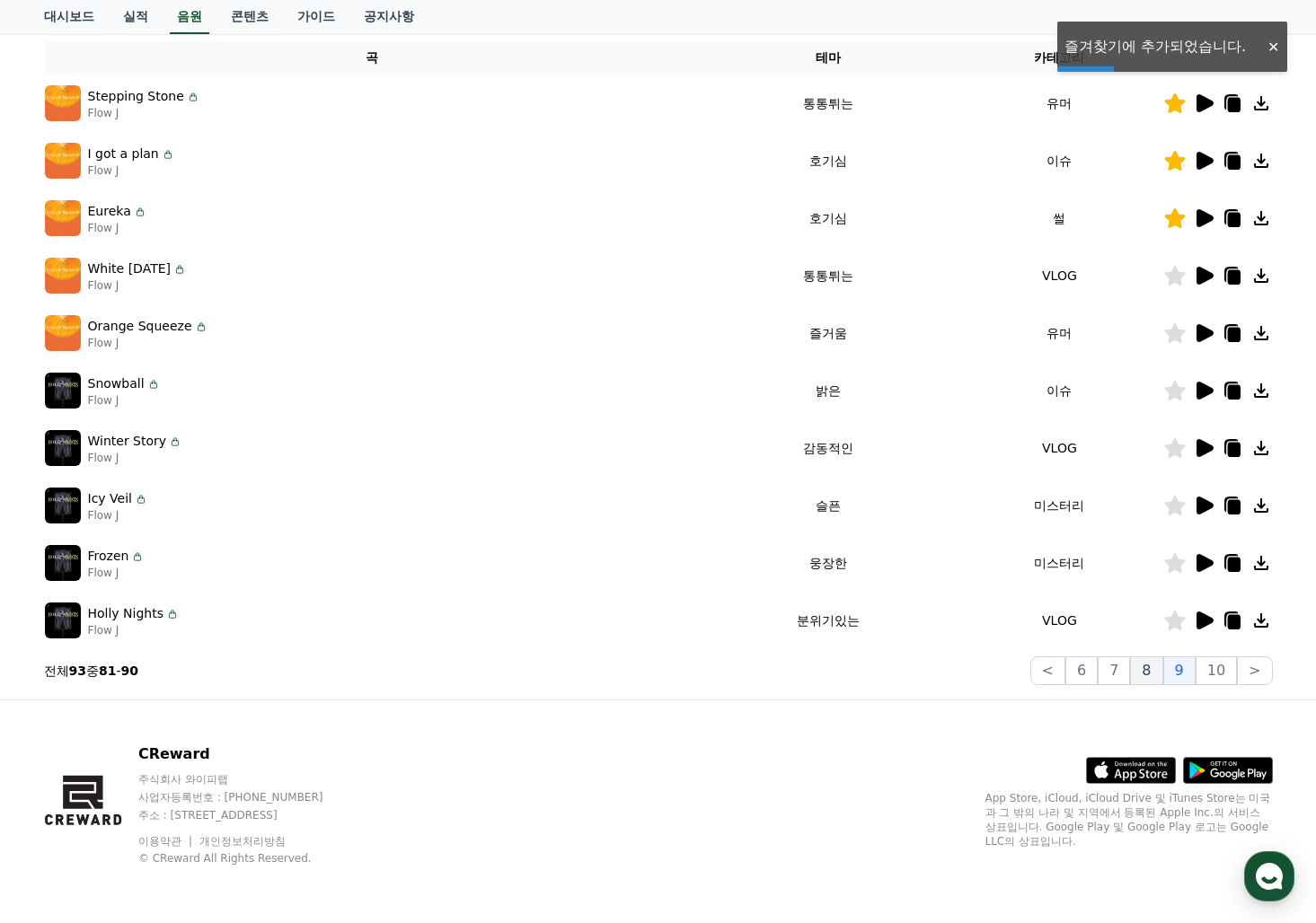
click at [1144, 673] on button "8" at bounding box center [1146, 670] width 32 height 29
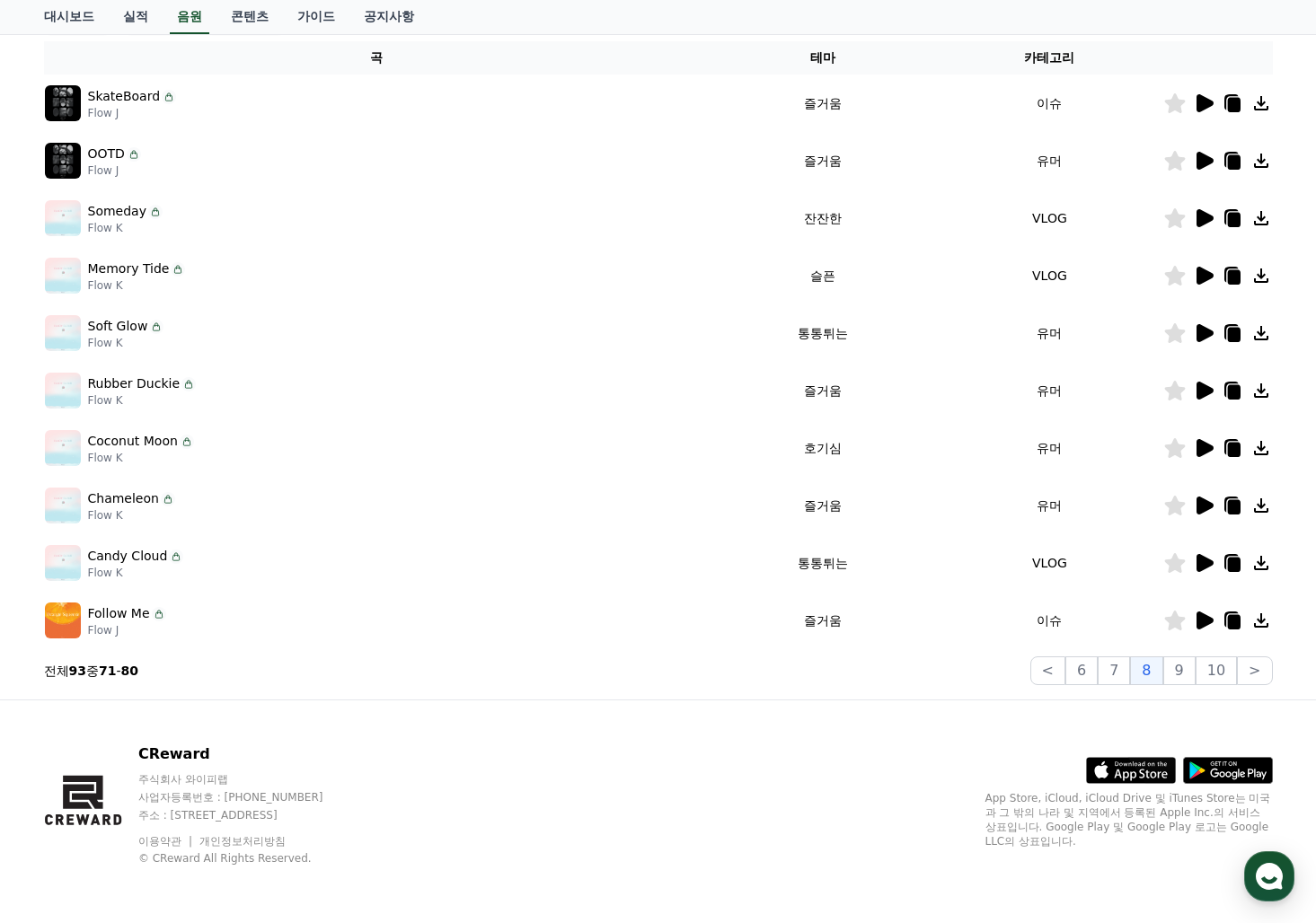
click at [1201, 623] on icon at bounding box center [1205, 620] width 17 height 18
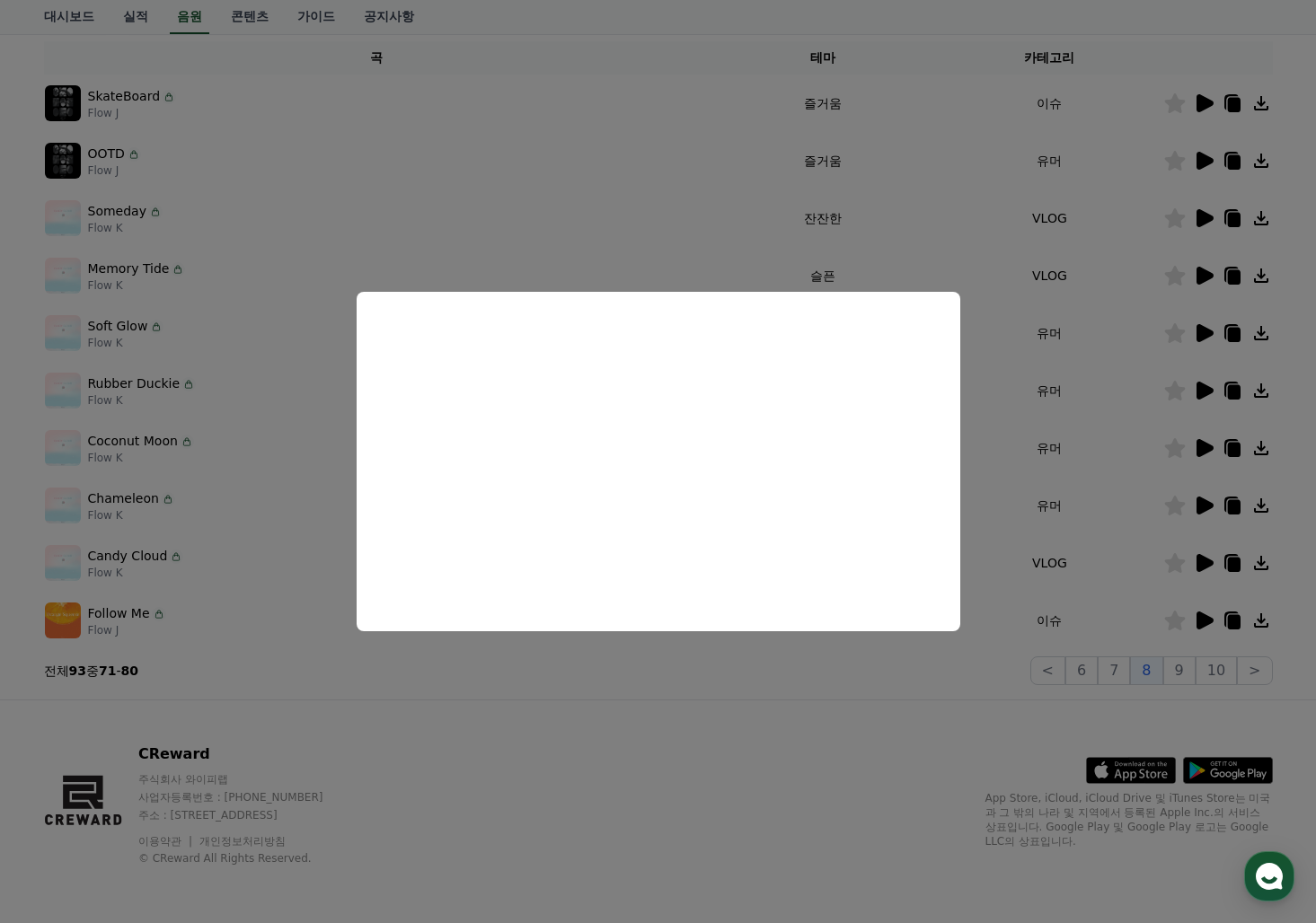
click at [1200, 556] on button "close modal" at bounding box center [658, 461] width 1316 height 923
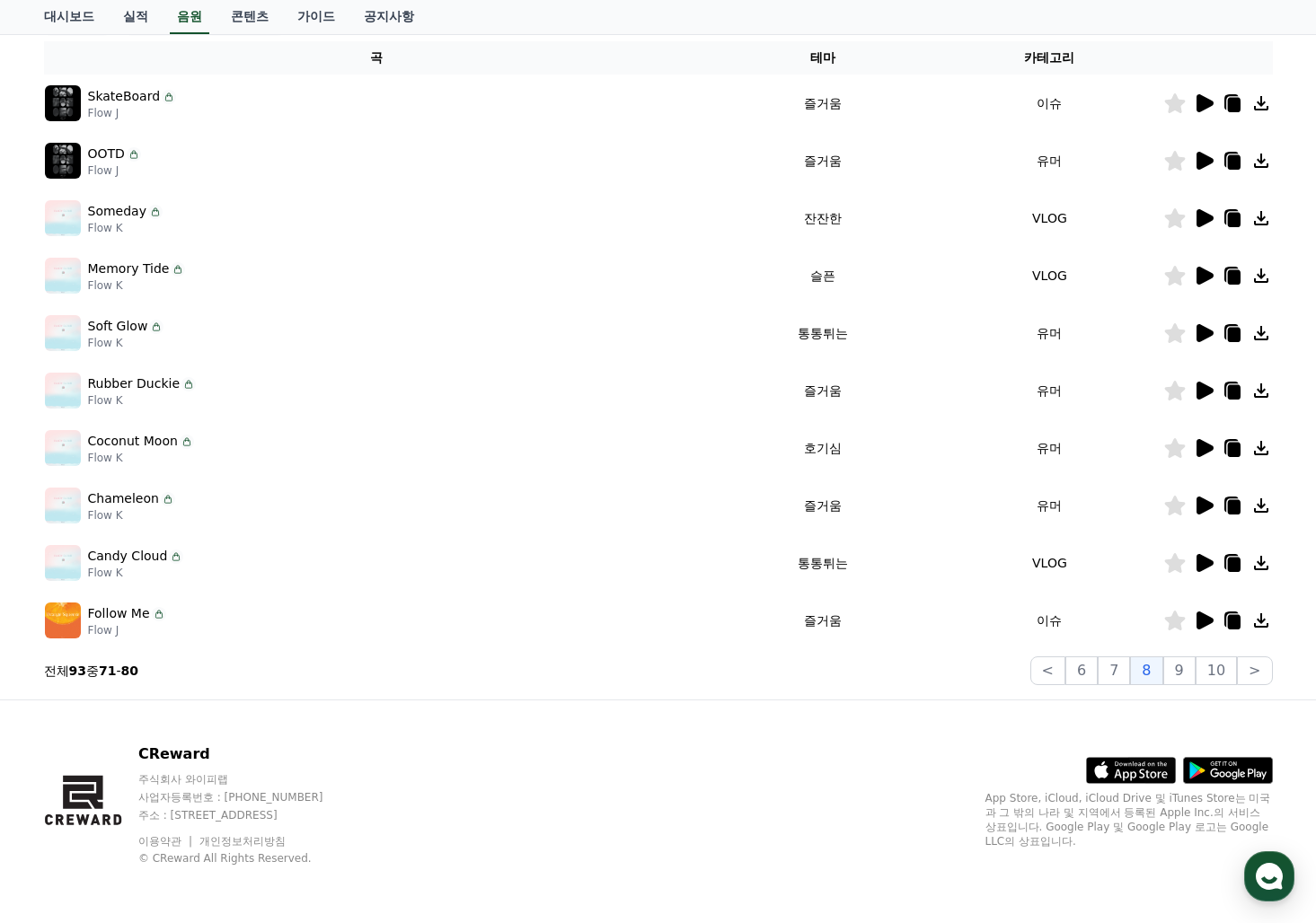
click at [1200, 556] on icon at bounding box center [1205, 562] width 17 height 18
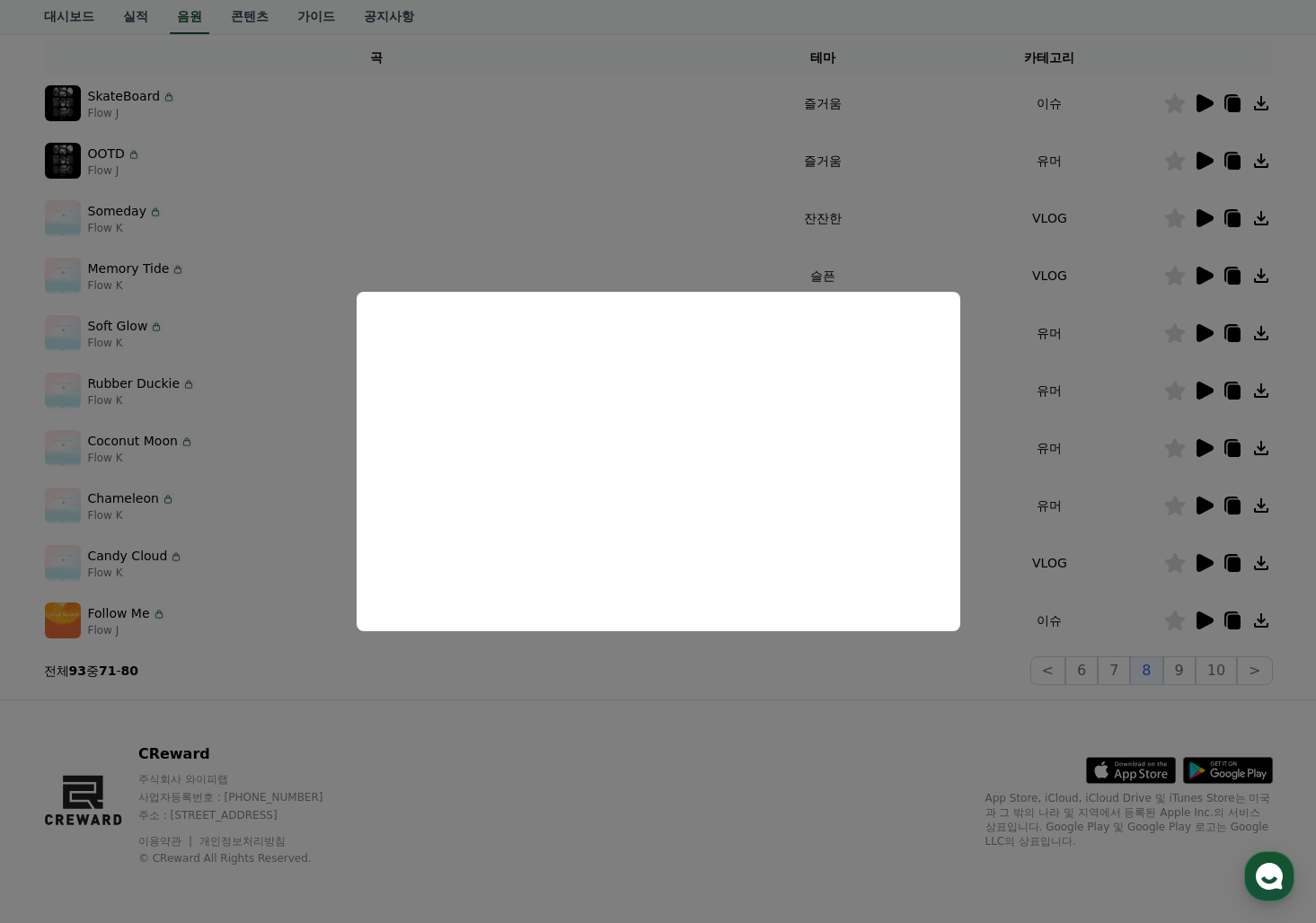
click at [1180, 560] on button "close modal" at bounding box center [658, 461] width 1316 height 923
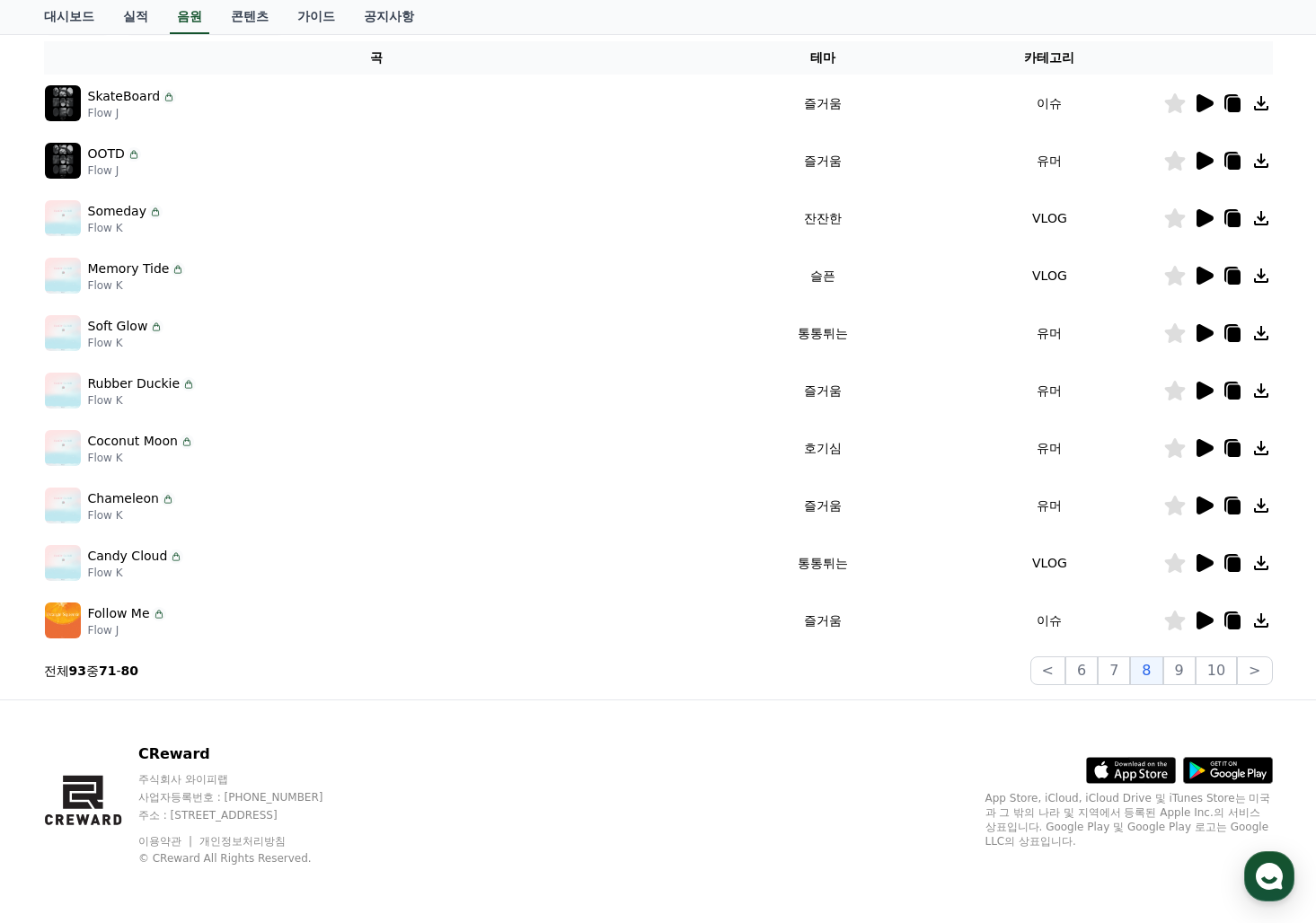
click at [1174, 561] on icon at bounding box center [1174, 562] width 20 height 19
click at [1194, 503] on icon at bounding box center [1203, 505] width 21 height 21
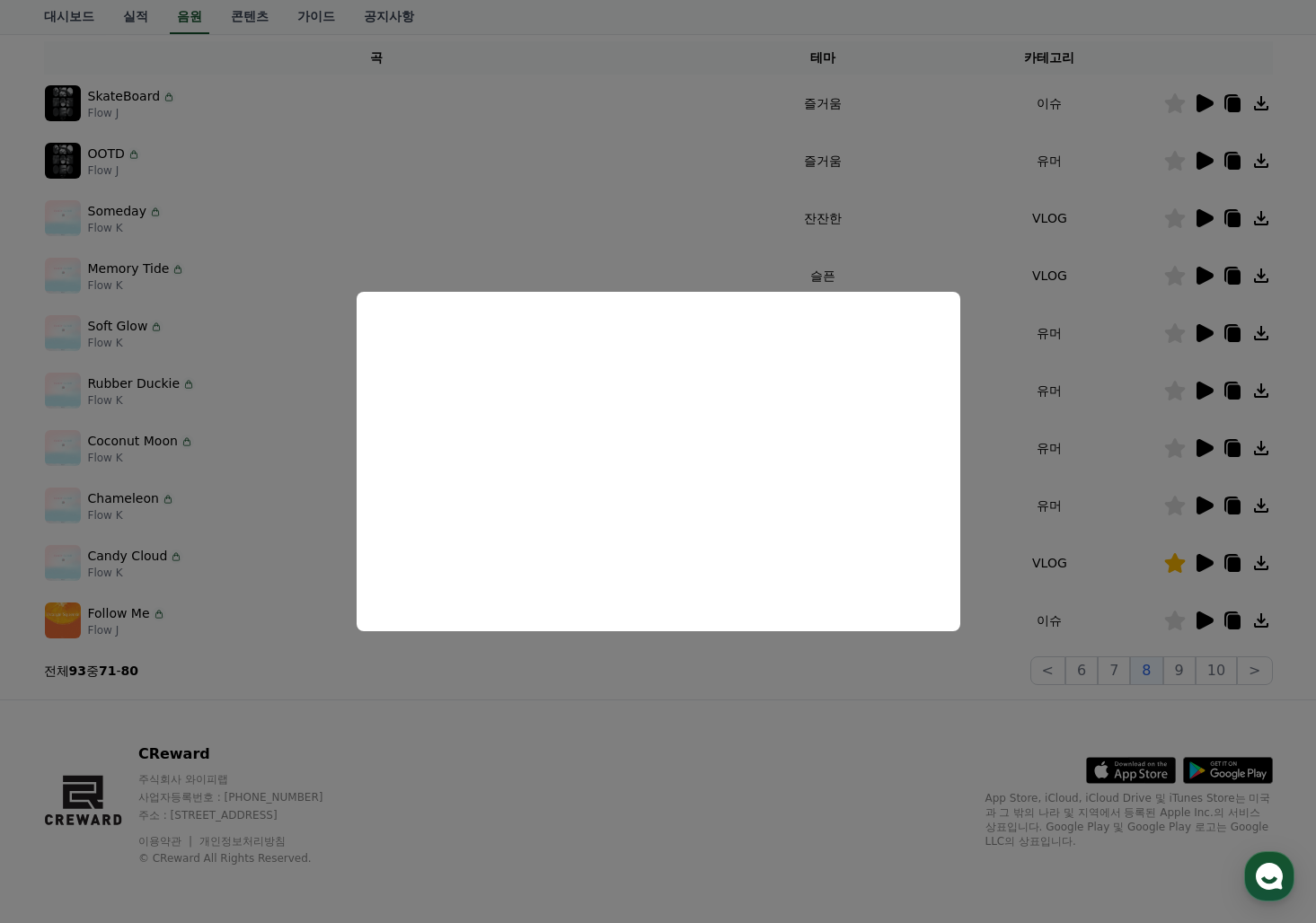
click at [1201, 448] on button "close modal" at bounding box center [658, 461] width 1316 height 923
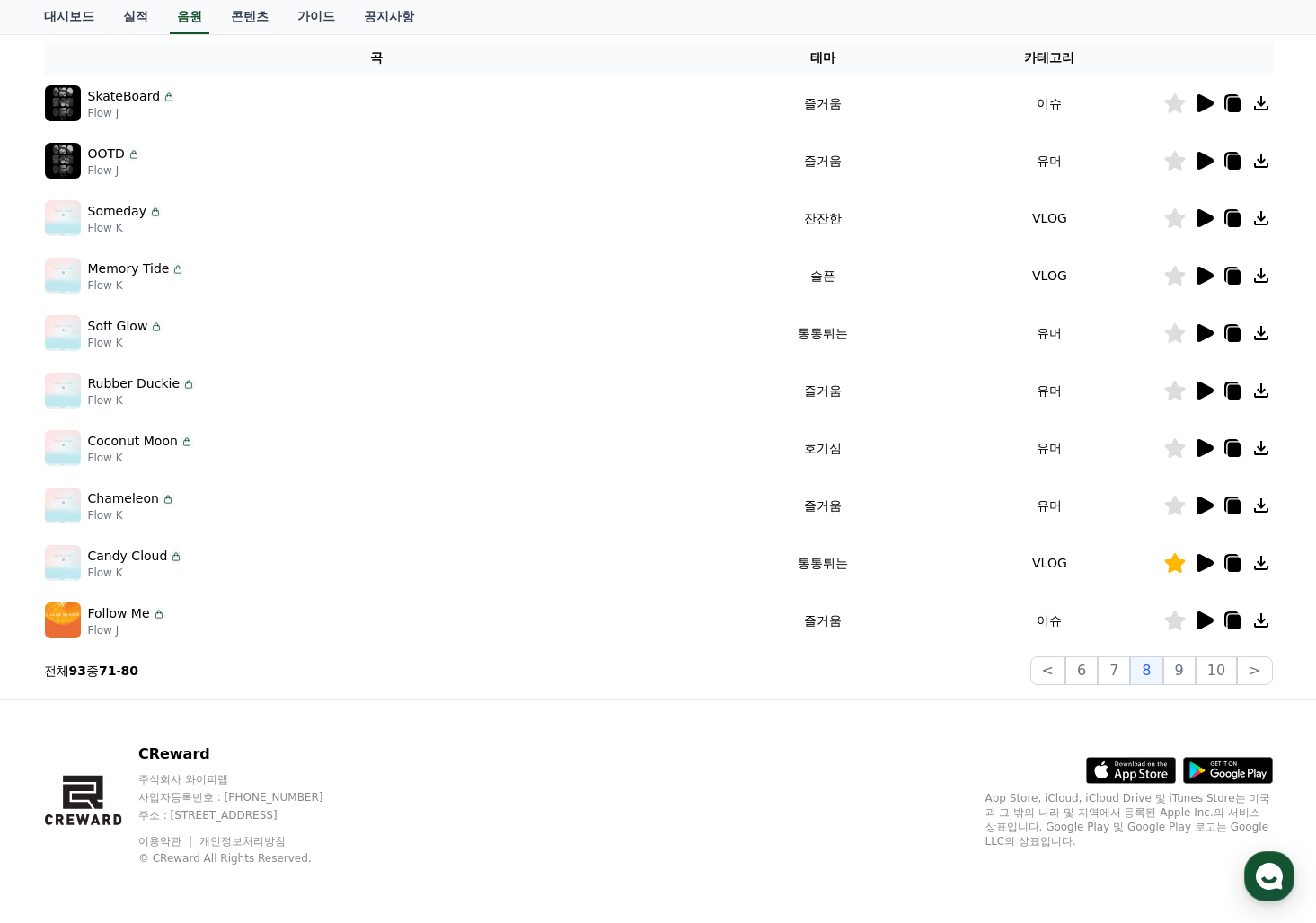
click at [1201, 448] on icon at bounding box center [1205, 447] width 17 height 18
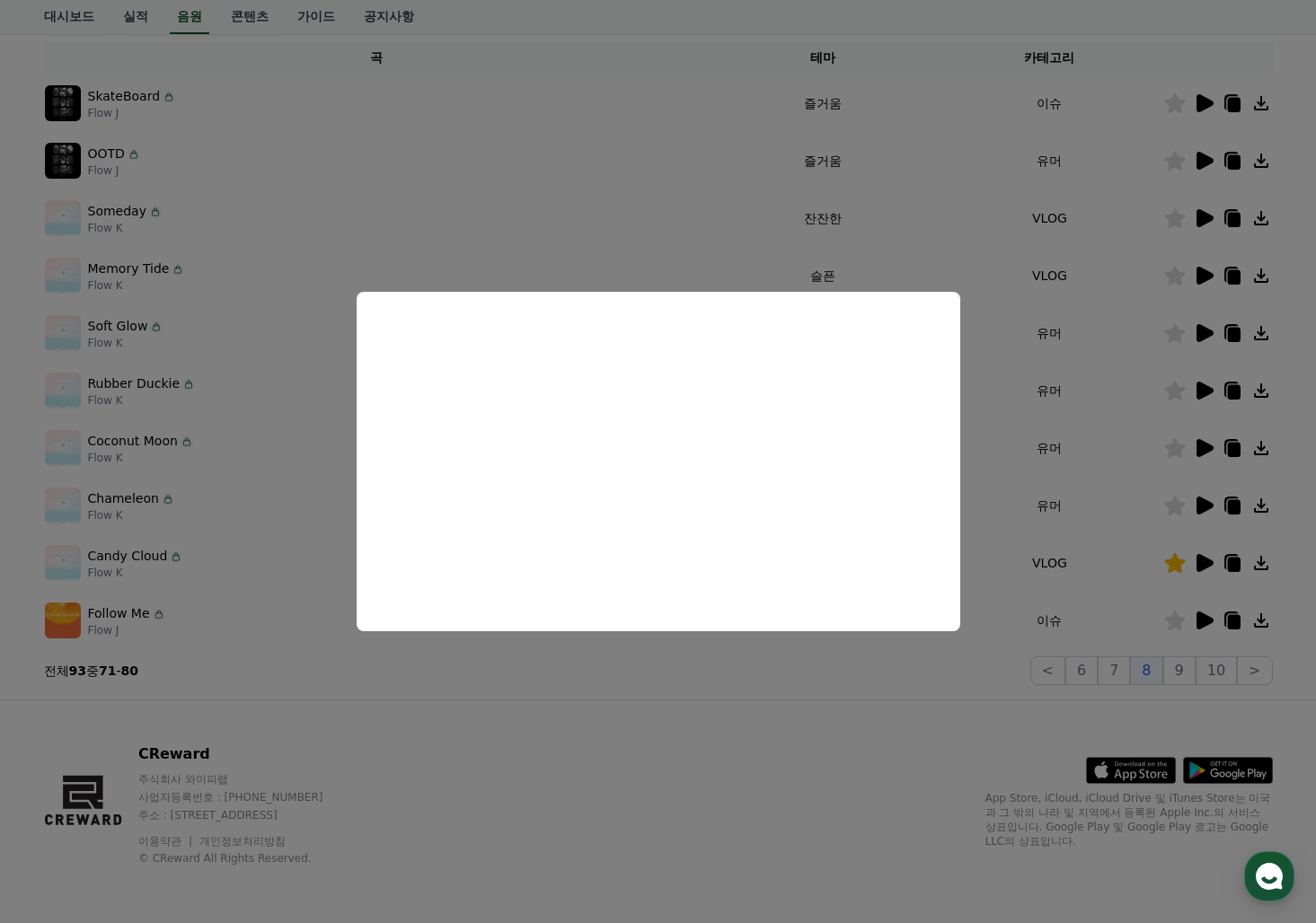
click at [1045, 702] on button "close modal" at bounding box center [658, 461] width 1316 height 923
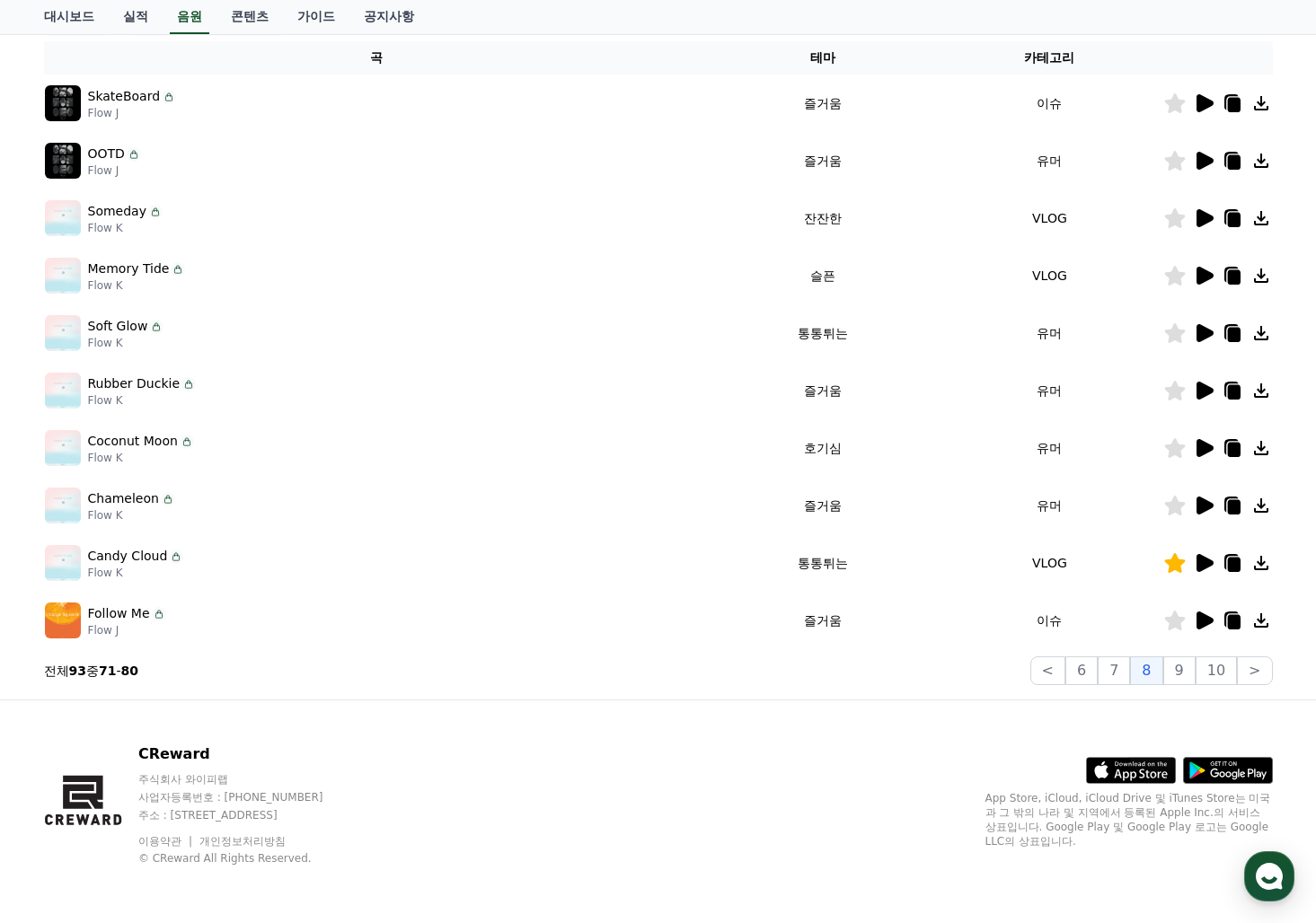
click at [1181, 451] on icon at bounding box center [1174, 447] width 20 height 19
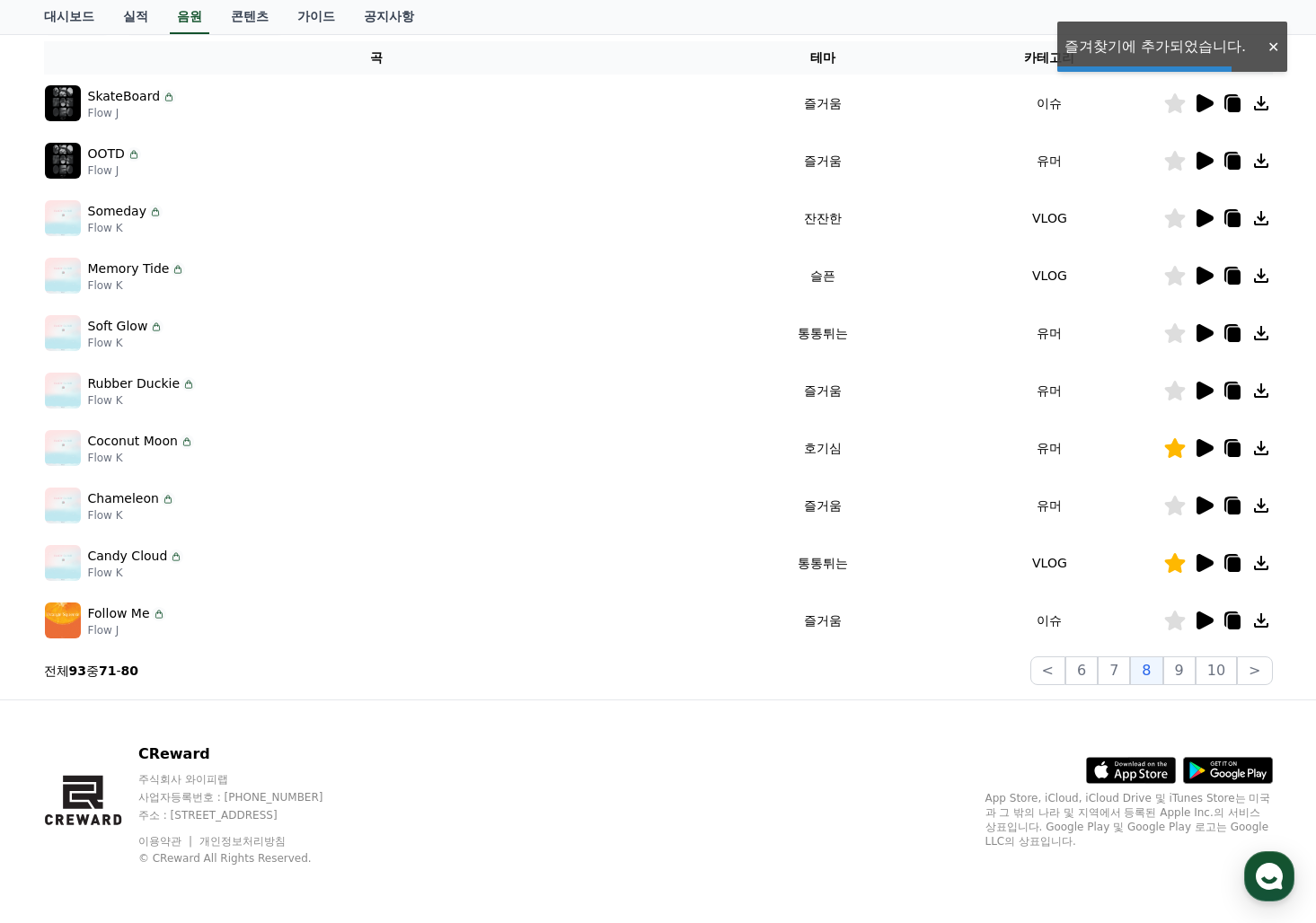
click at [1200, 387] on icon at bounding box center [1205, 390] width 17 height 18
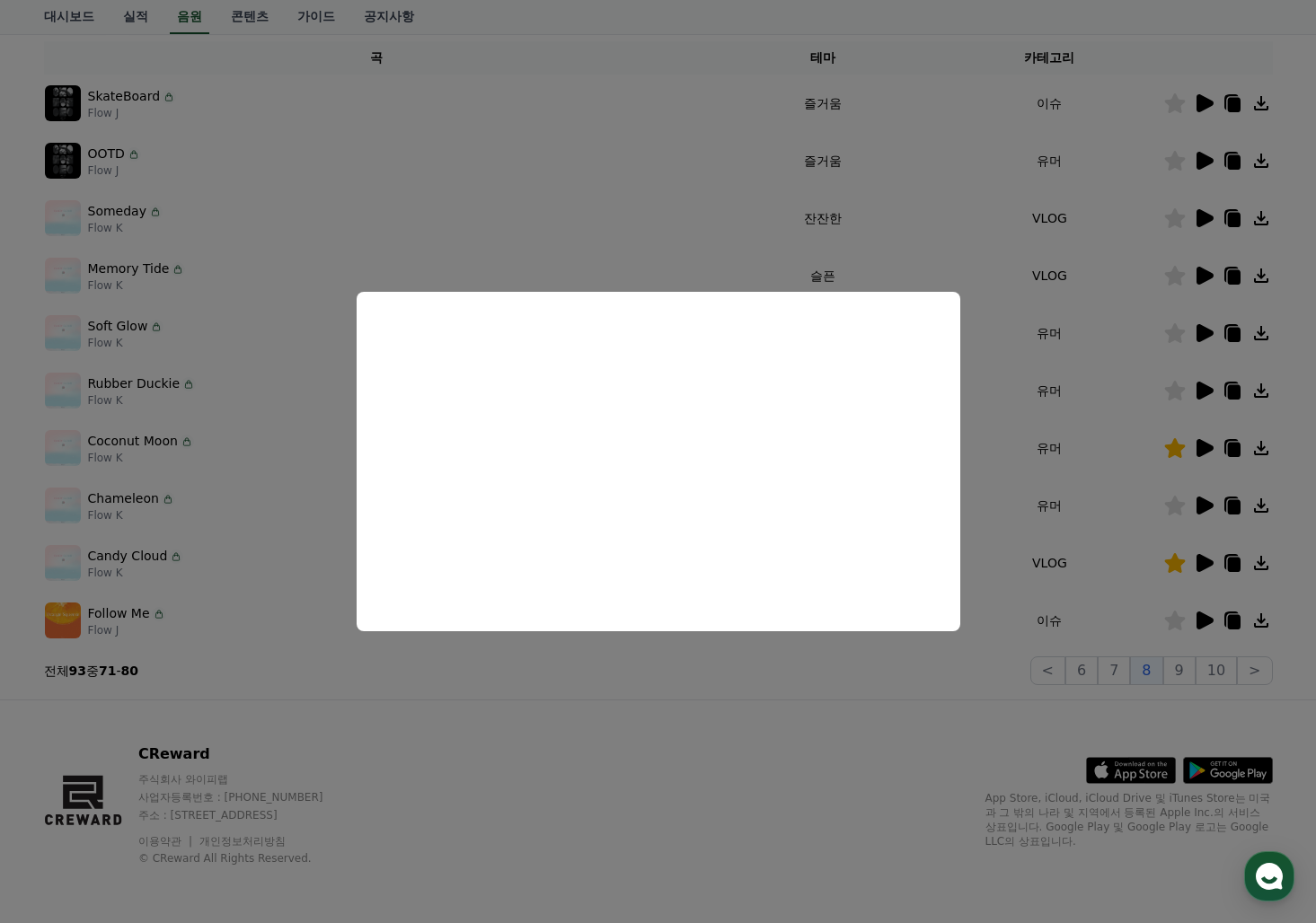
click at [1211, 327] on button "close modal" at bounding box center [658, 461] width 1316 height 923
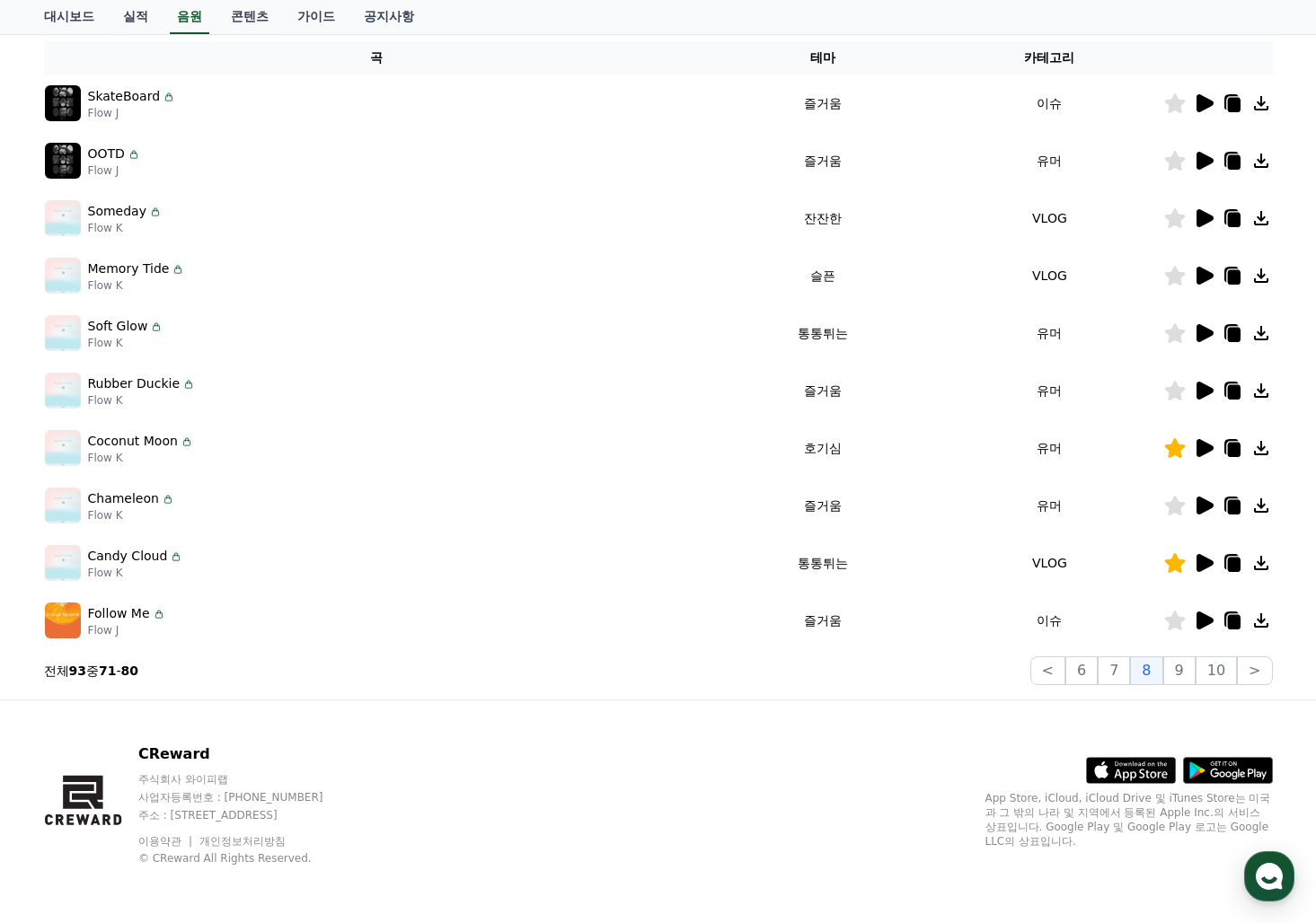
click at [1195, 334] on icon at bounding box center [1203, 332] width 21 height 21
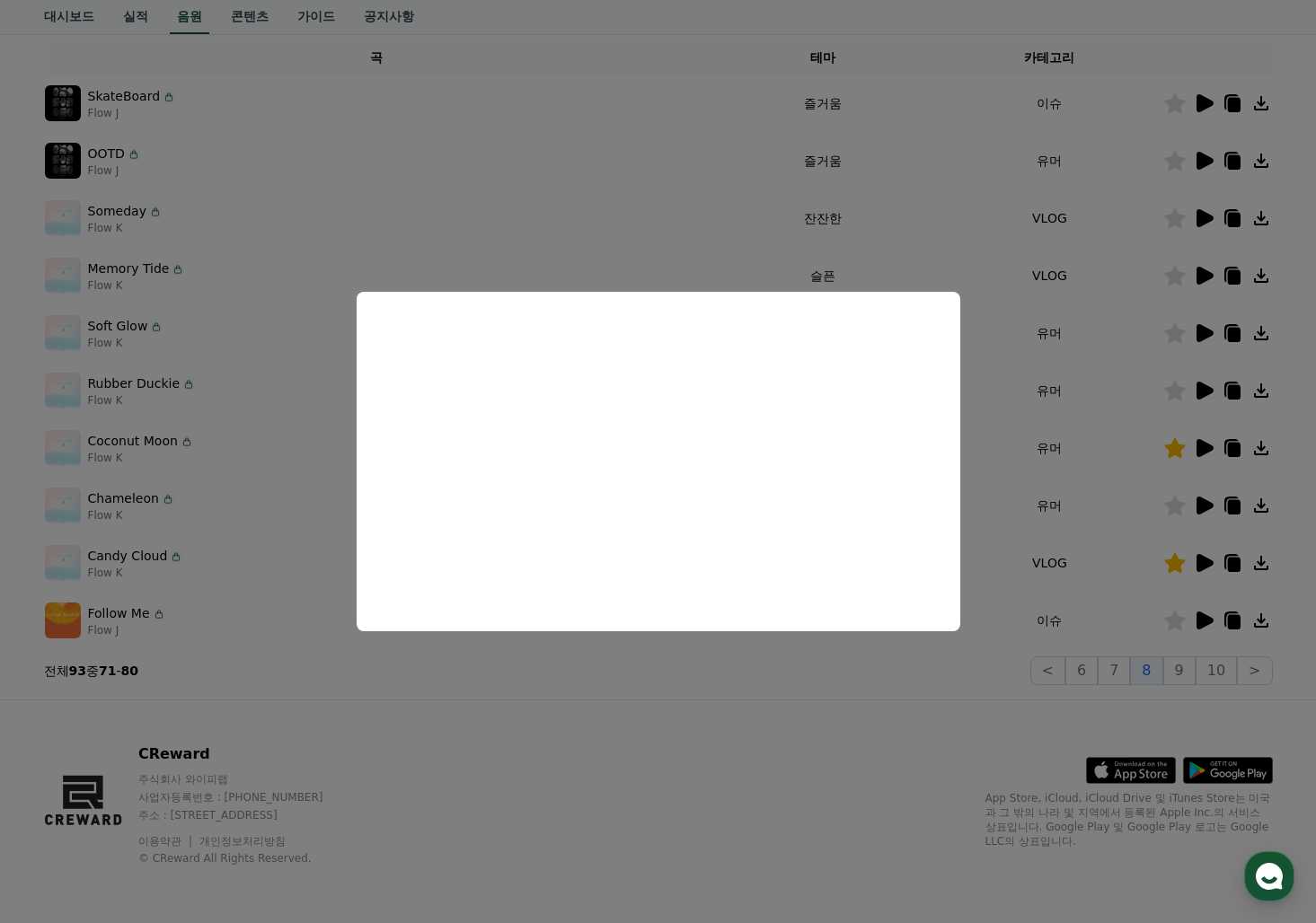
click at [1175, 277] on button "close modal" at bounding box center [658, 461] width 1316 height 923
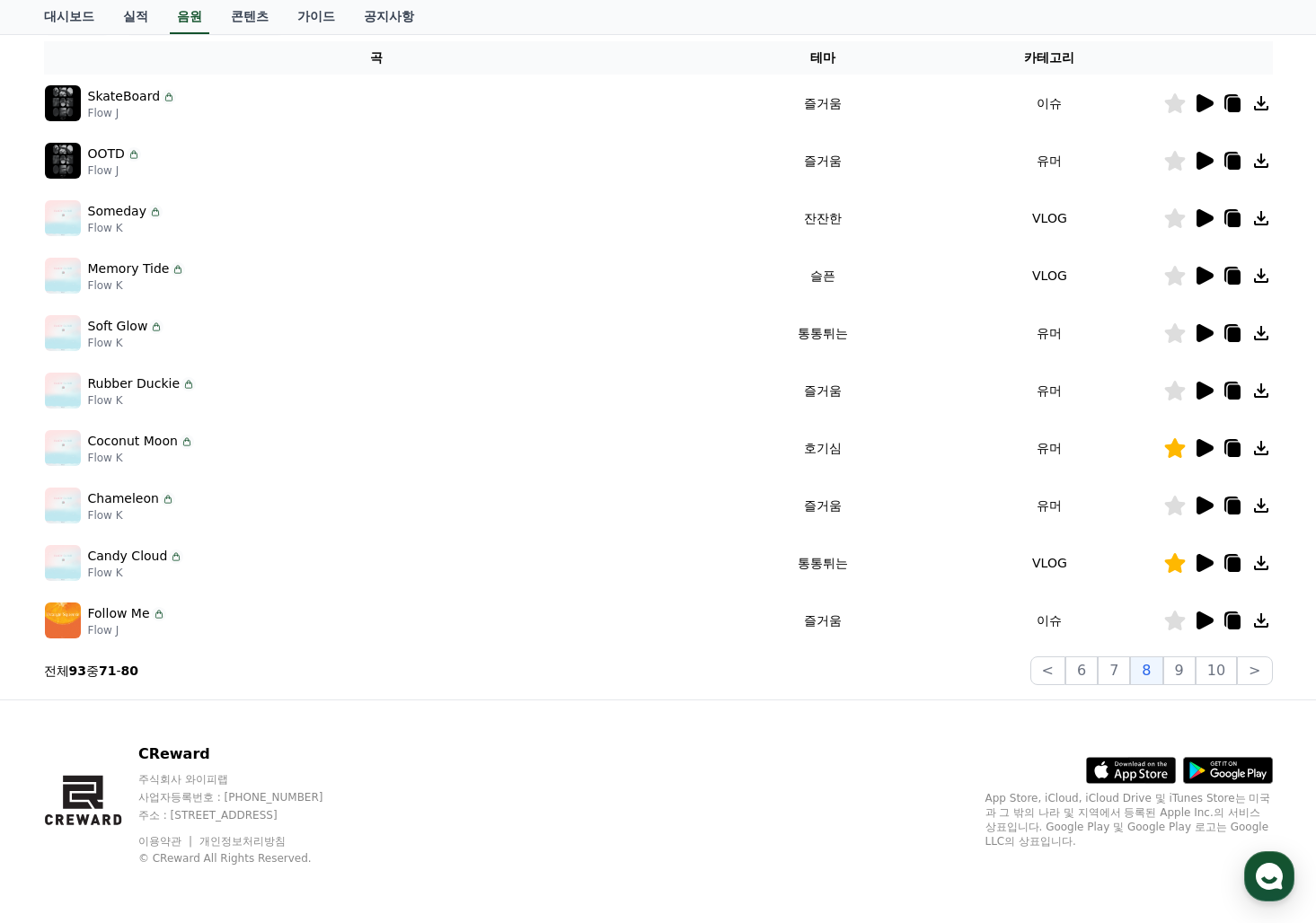
click at [1197, 277] on icon at bounding box center [1205, 275] width 17 height 18
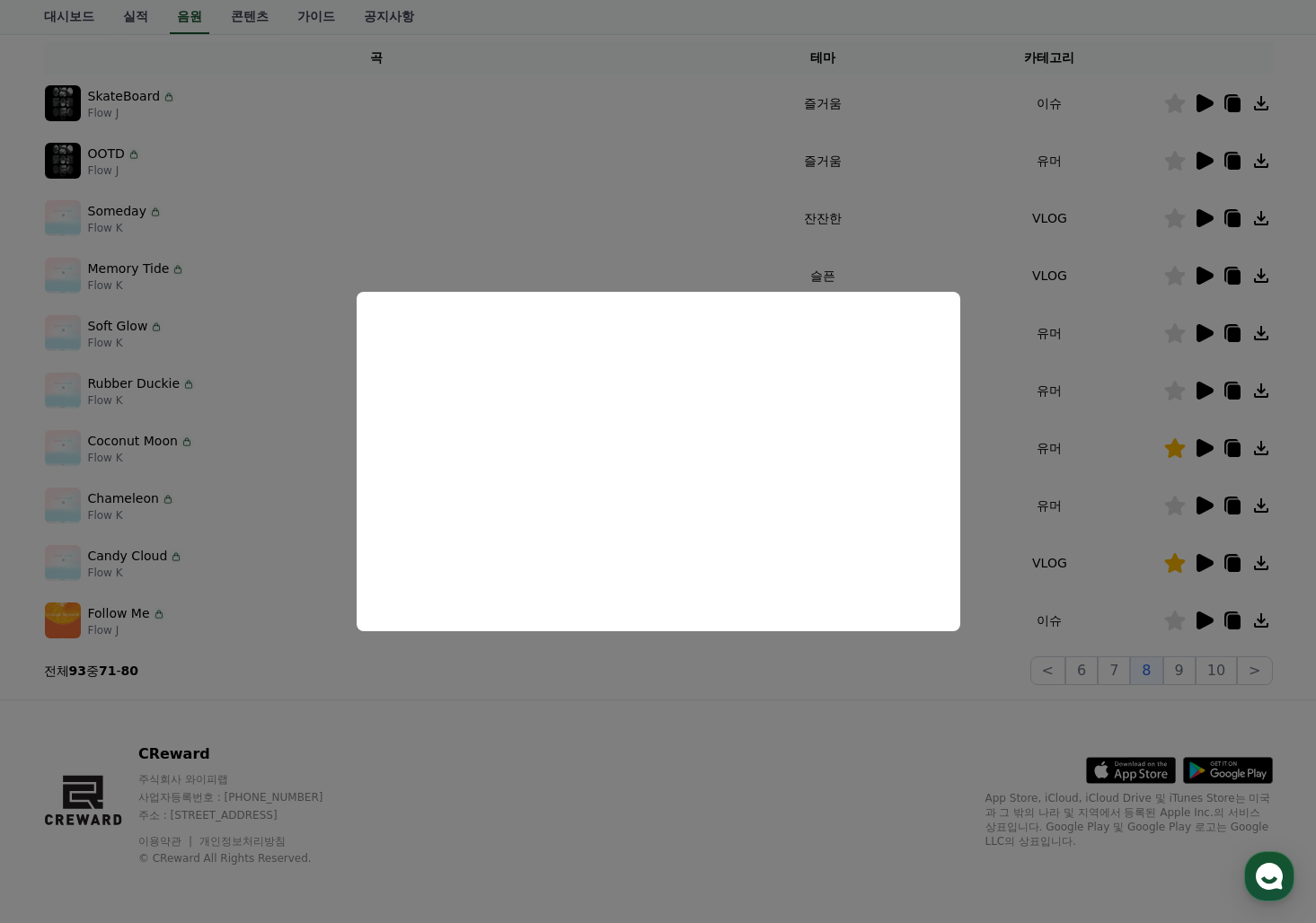
click at [1204, 217] on button "close modal" at bounding box center [658, 461] width 1316 height 923
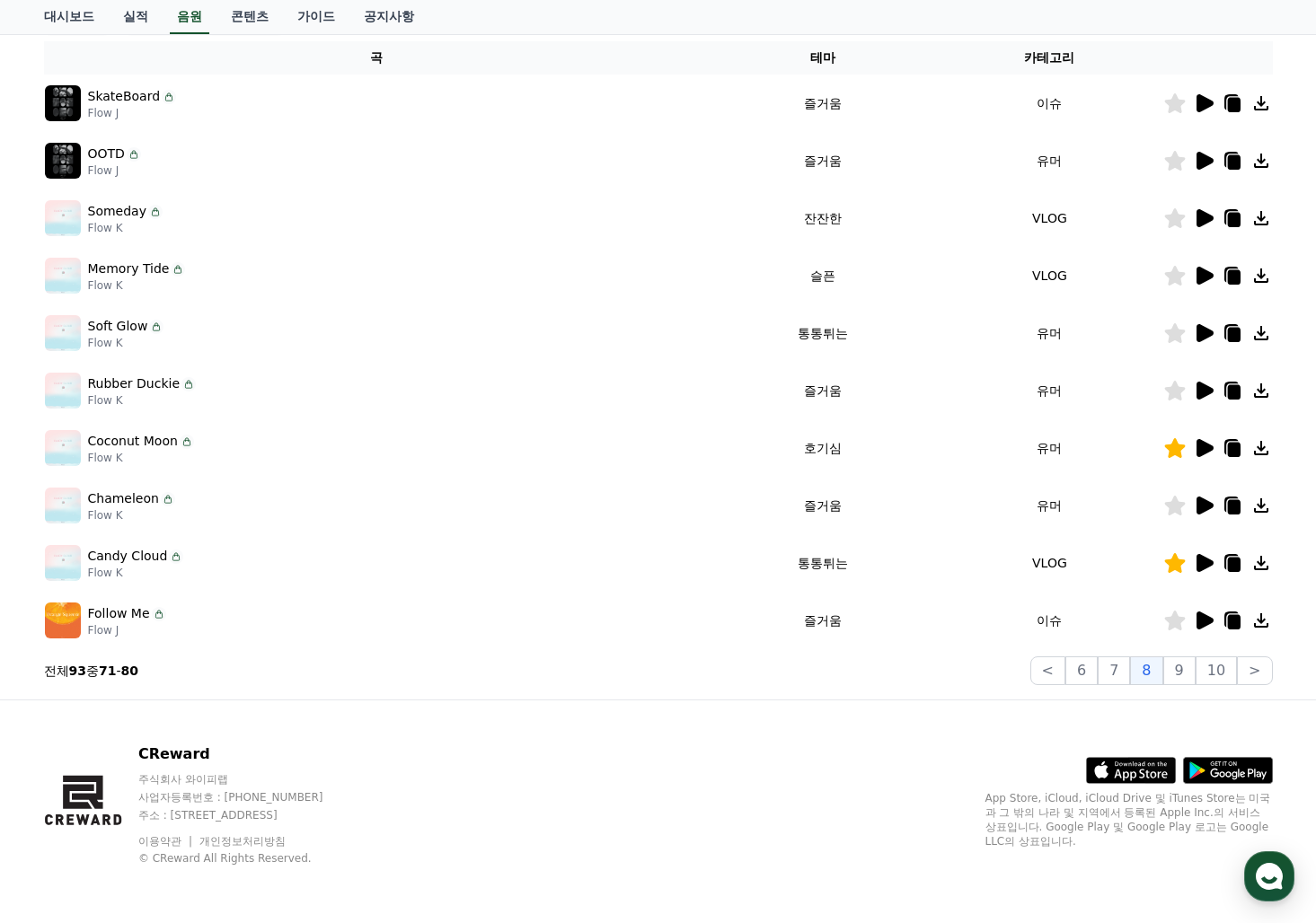
click at [1204, 217] on icon at bounding box center [1205, 218] width 17 height 18
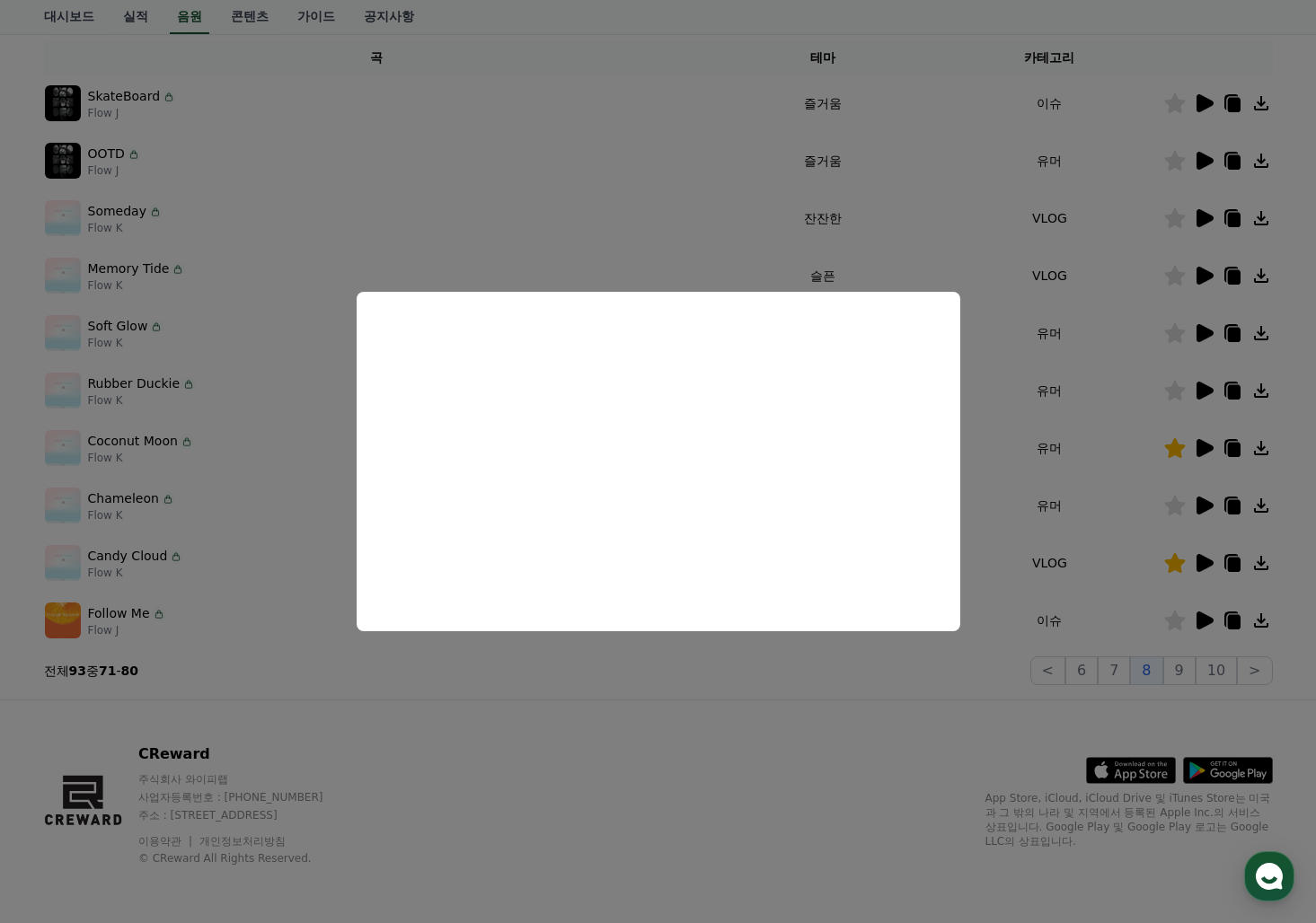
click at [1200, 156] on button "close modal" at bounding box center [658, 461] width 1316 height 923
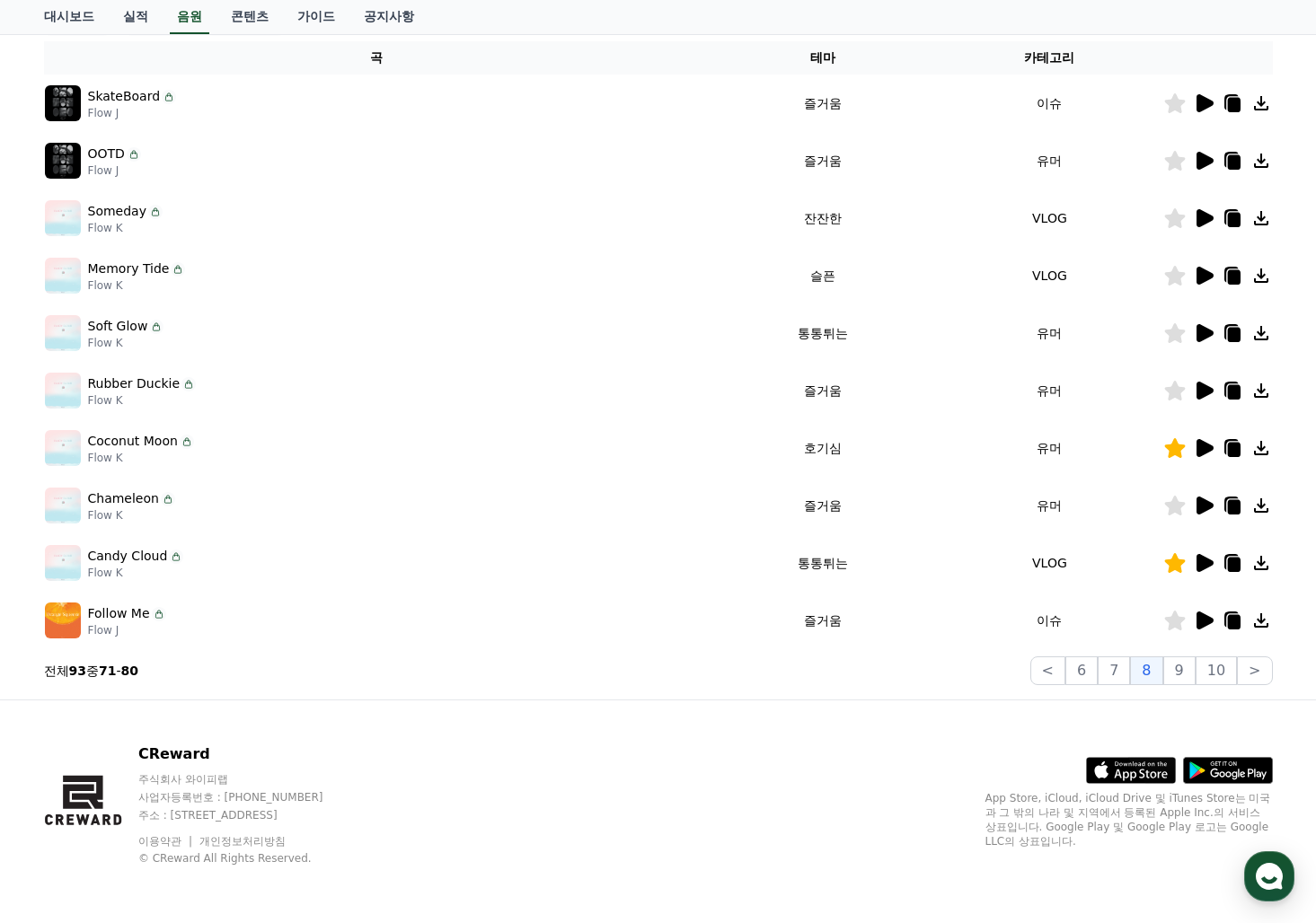
click at [1200, 156] on icon at bounding box center [1205, 160] width 17 height 18
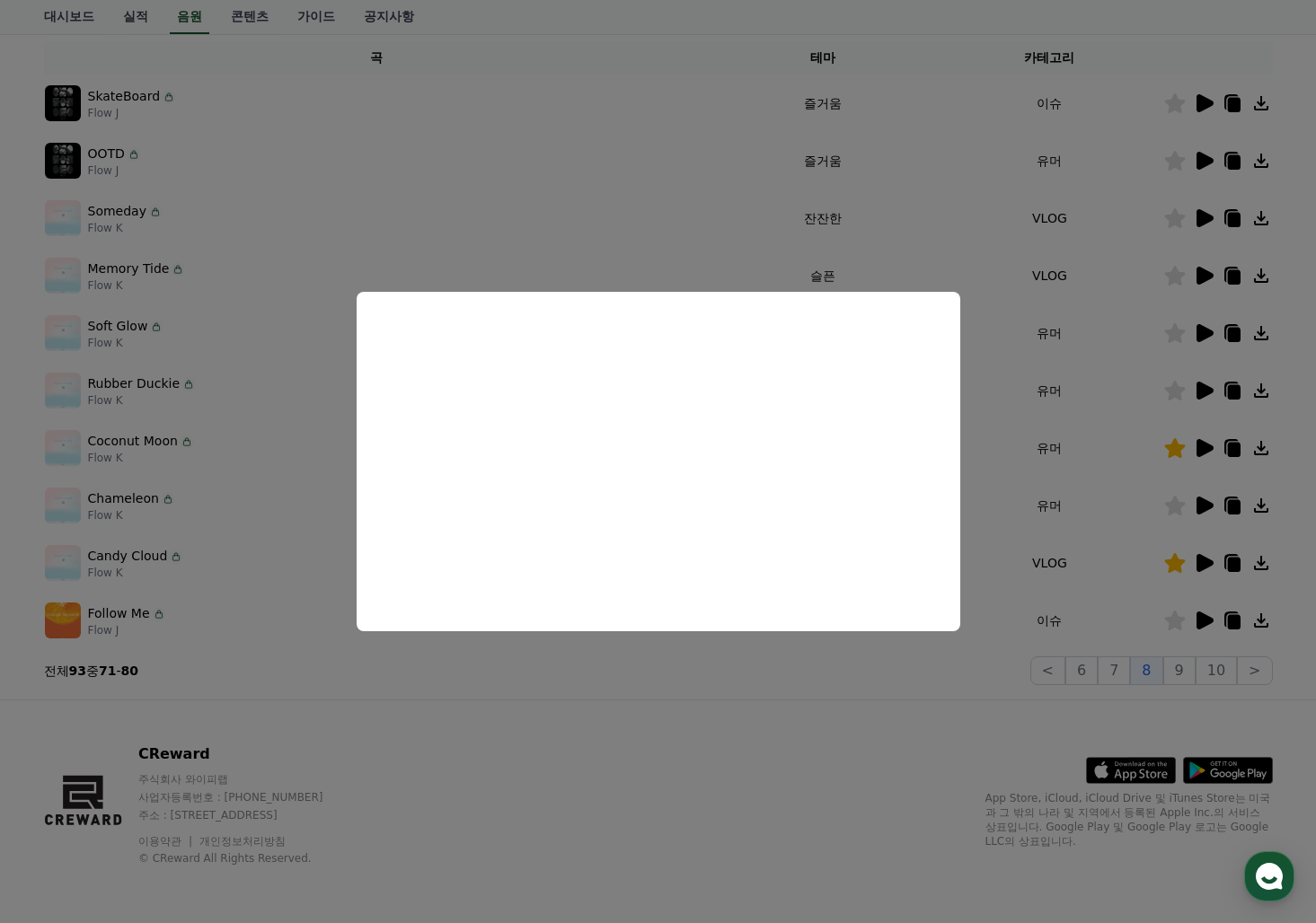
click at [1206, 105] on button "close modal" at bounding box center [658, 461] width 1316 height 923
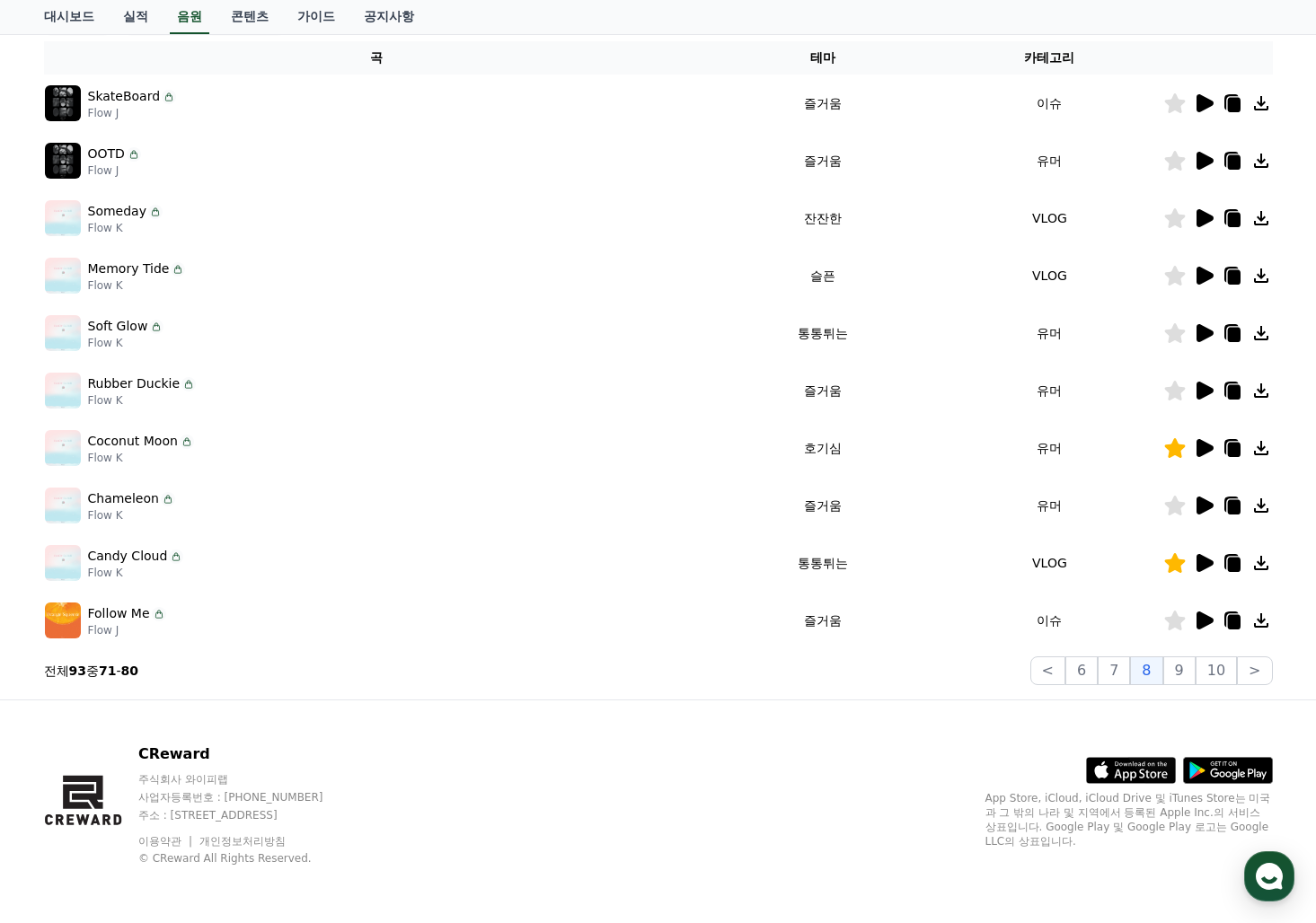
click at [1206, 105] on icon at bounding box center [1205, 103] width 17 height 18
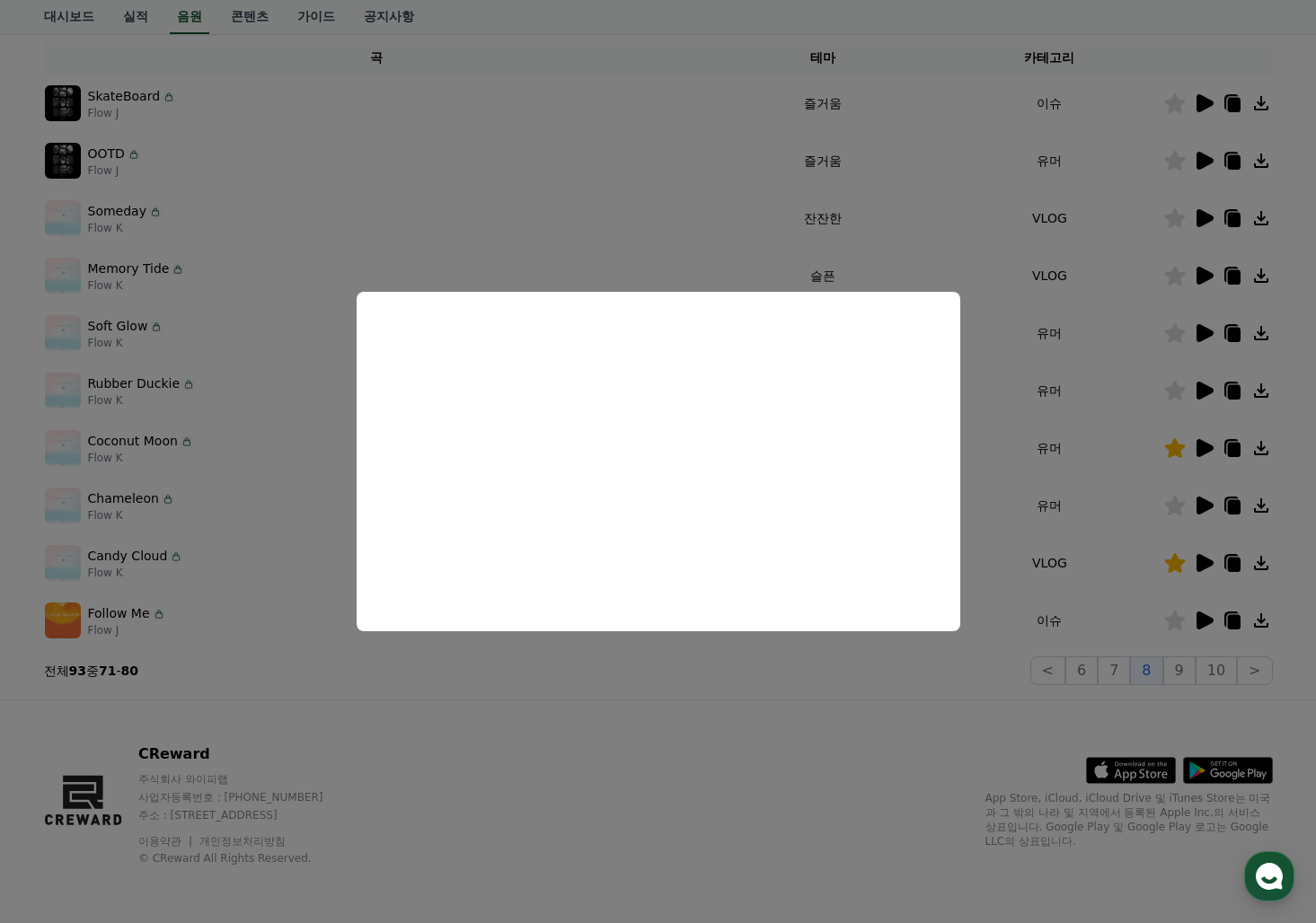
click at [1121, 667] on button "close modal" at bounding box center [658, 461] width 1316 height 923
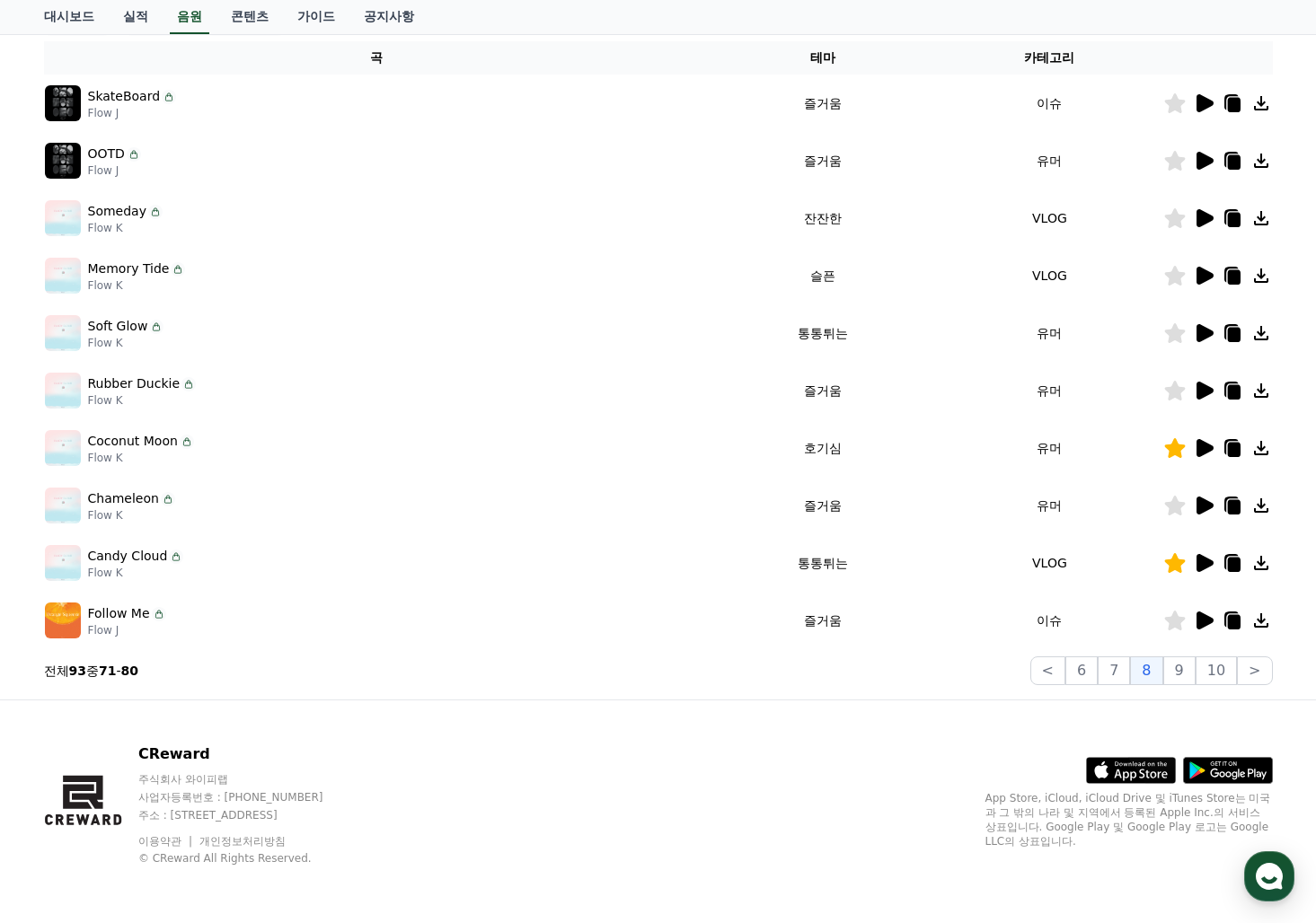
click at [1121, 667] on button "7" at bounding box center [1113, 670] width 32 height 29
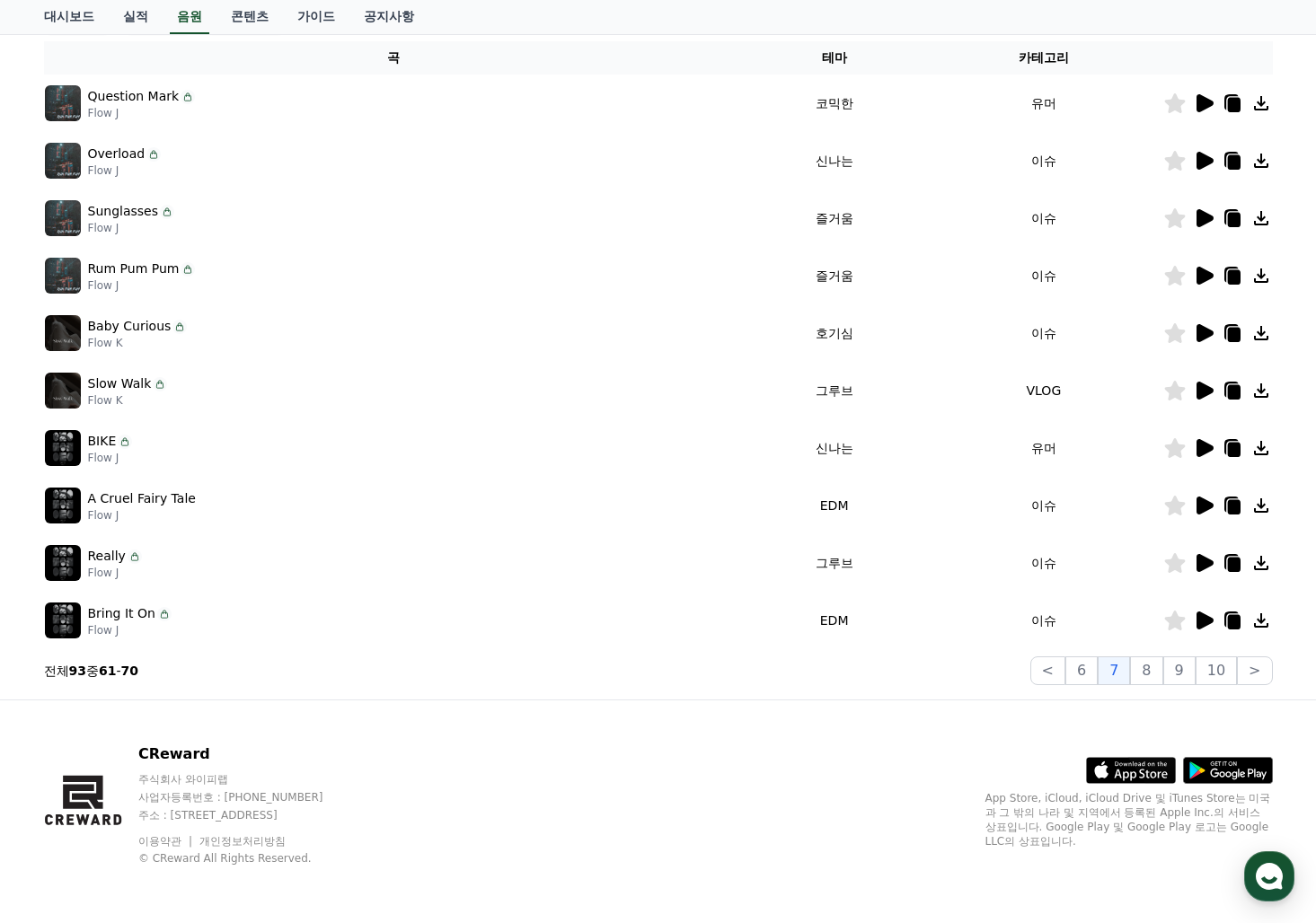
click at [1199, 622] on icon at bounding box center [1205, 620] width 17 height 18
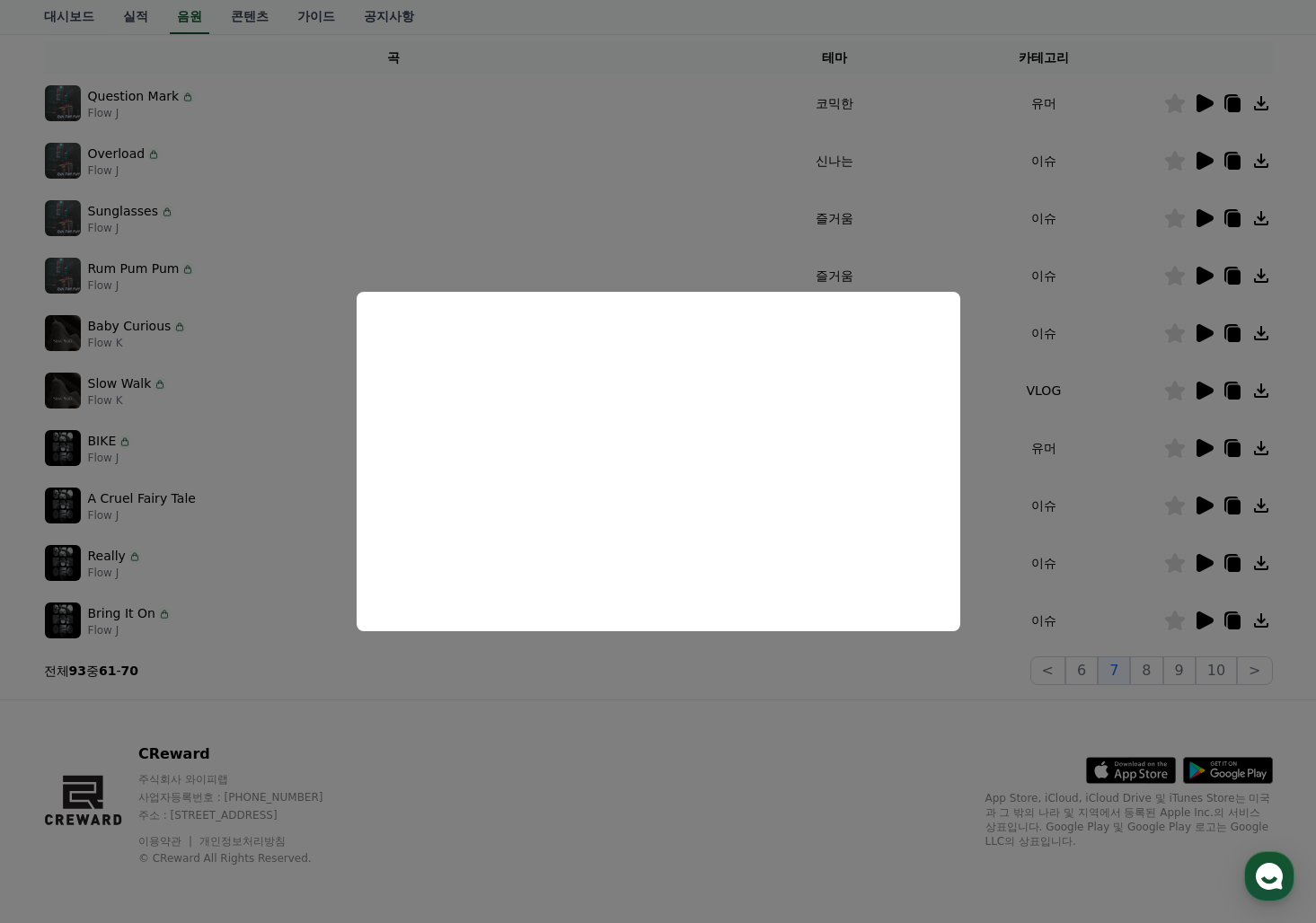
click at [1197, 567] on button "close modal" at bounding box center [658, 461] width 1316 height 923
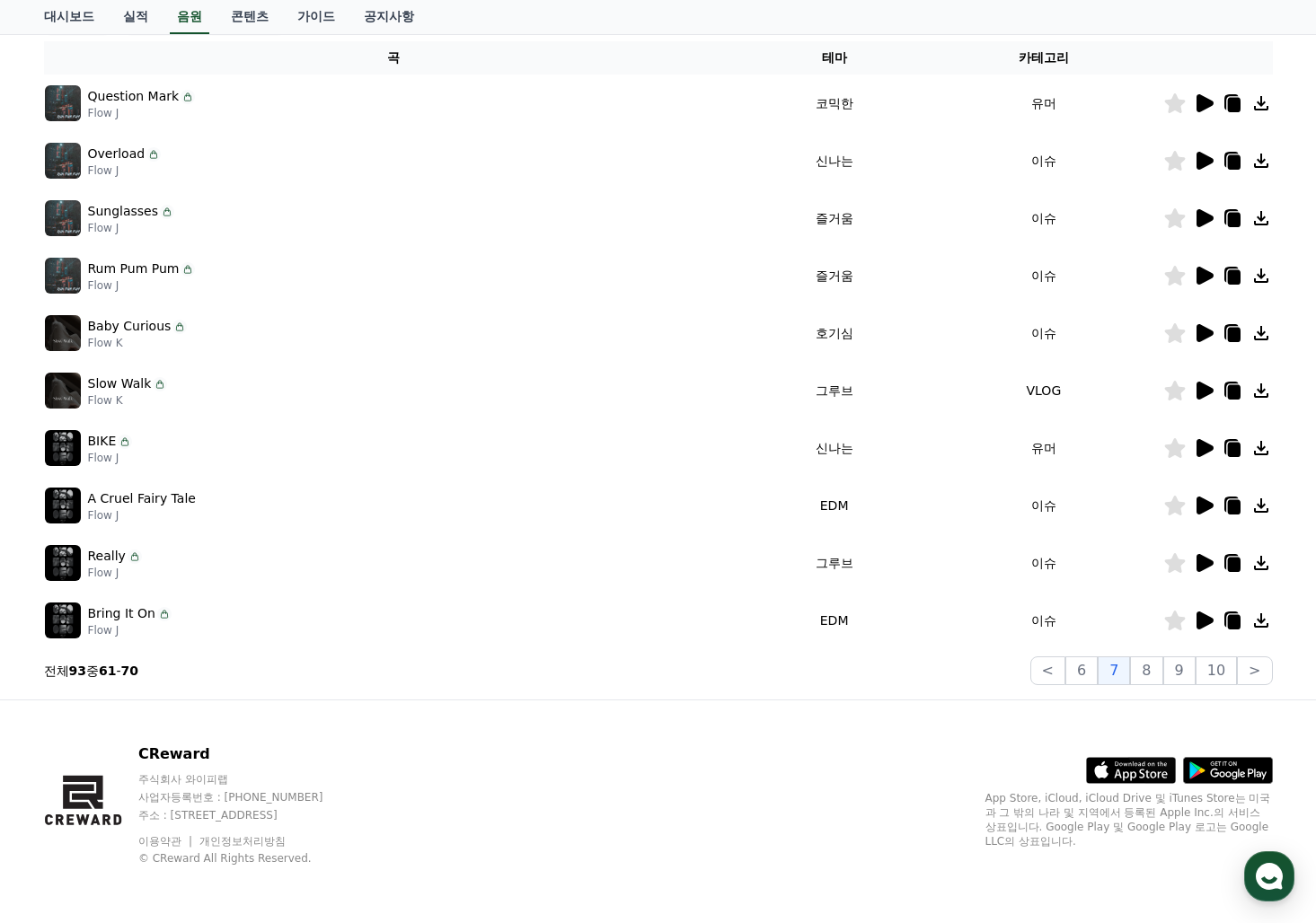
click at [1202, 562] on icon at bounding box center [1205, 562] width 17 height 18
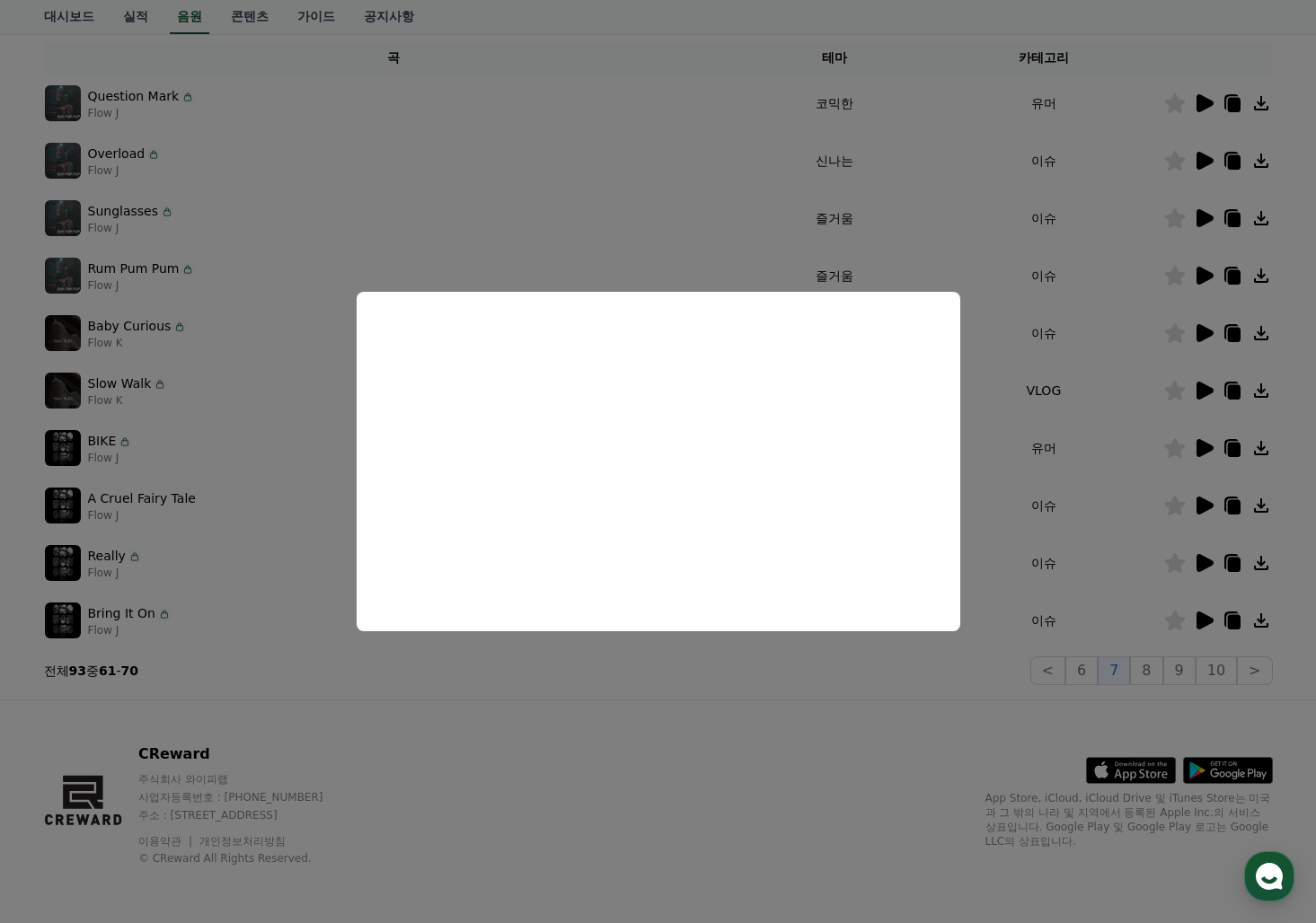
click at [1197, 503] on button "close modal" at bounding box center [658, 461] width 1316 height 923
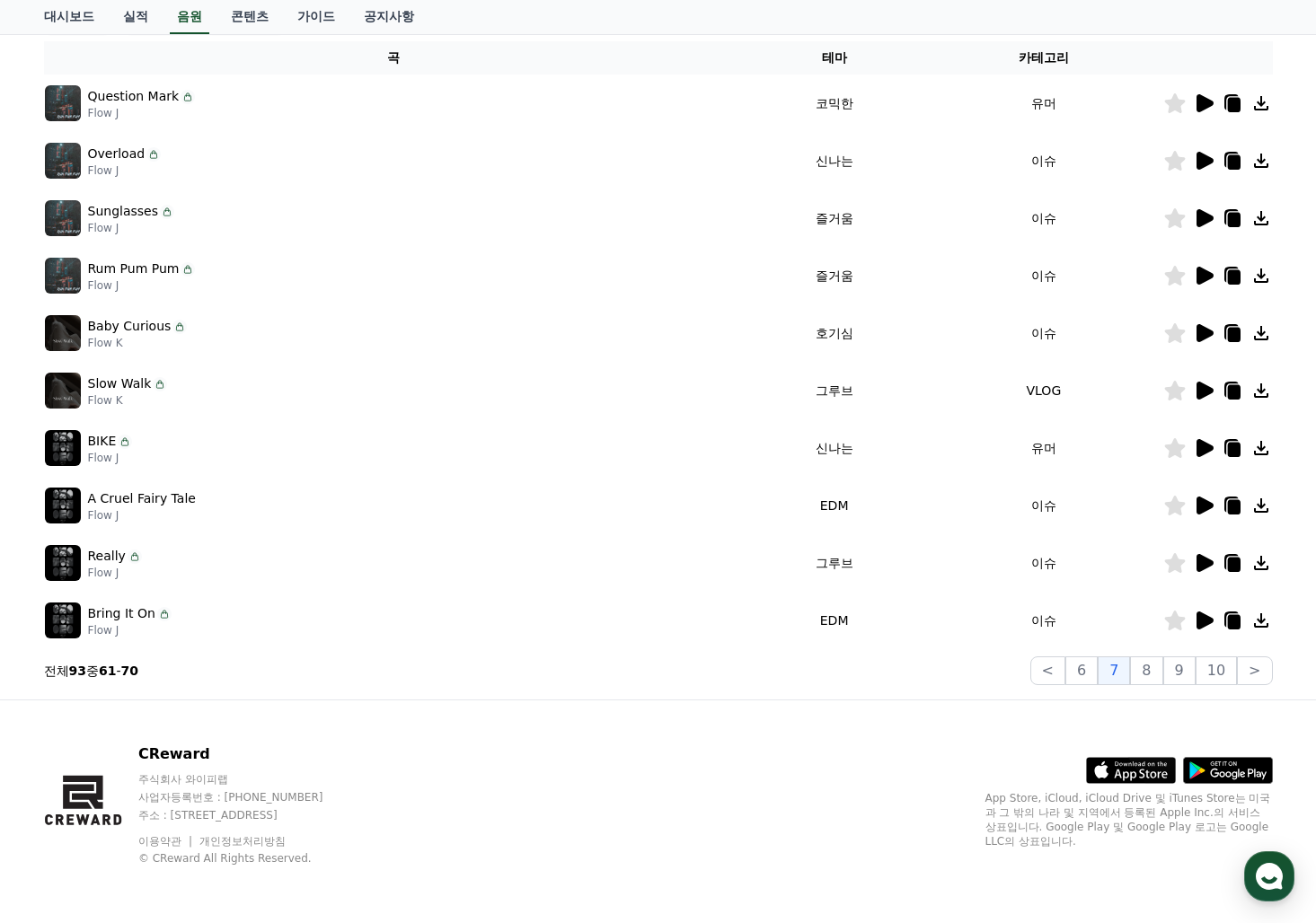
click at [1197, 503] on icon at bounding box center [1205, 505] width 17 height 18
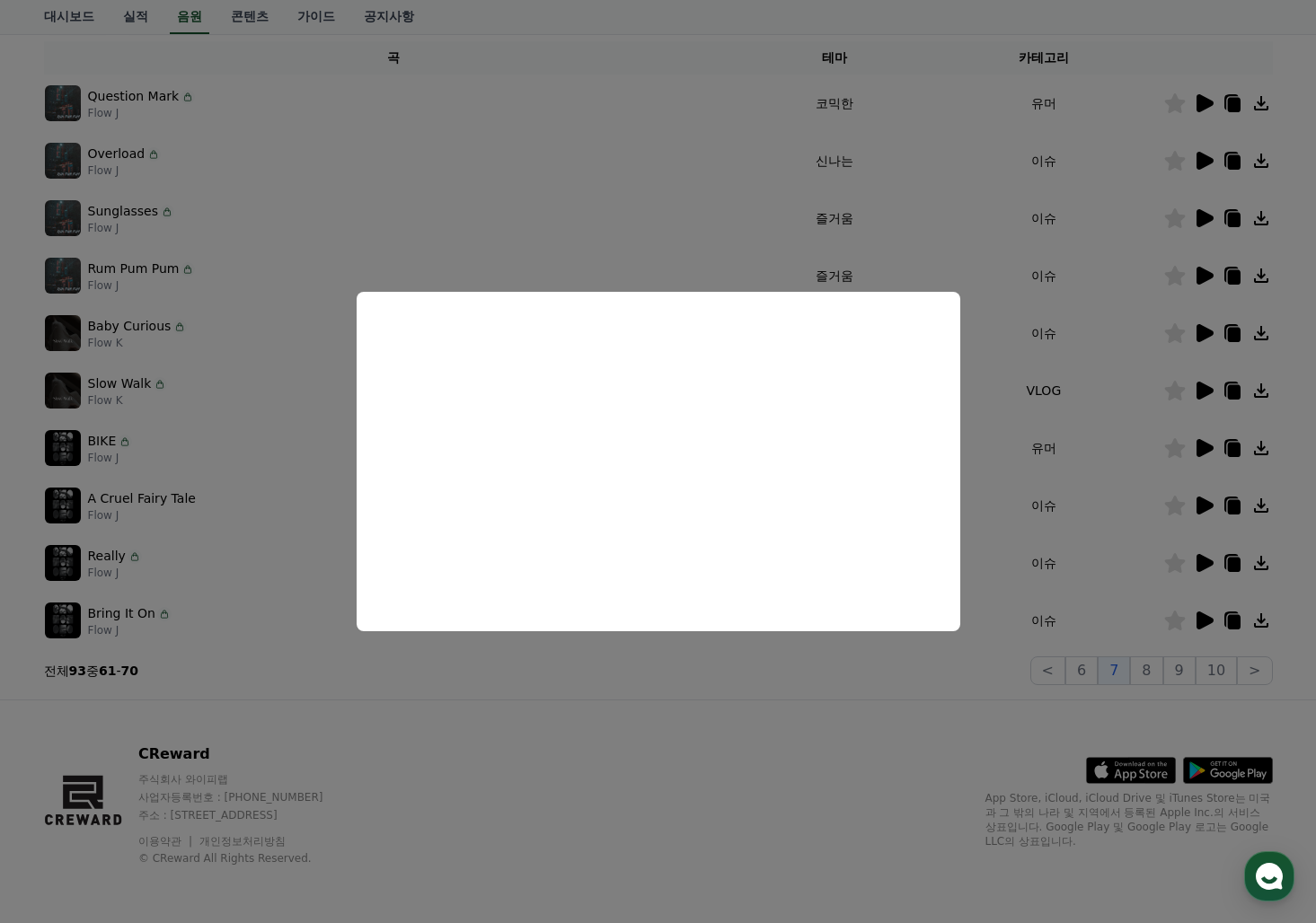
click at [926, 720] on button "close modal" at bounding box center [658, 461] width 1316 height 923
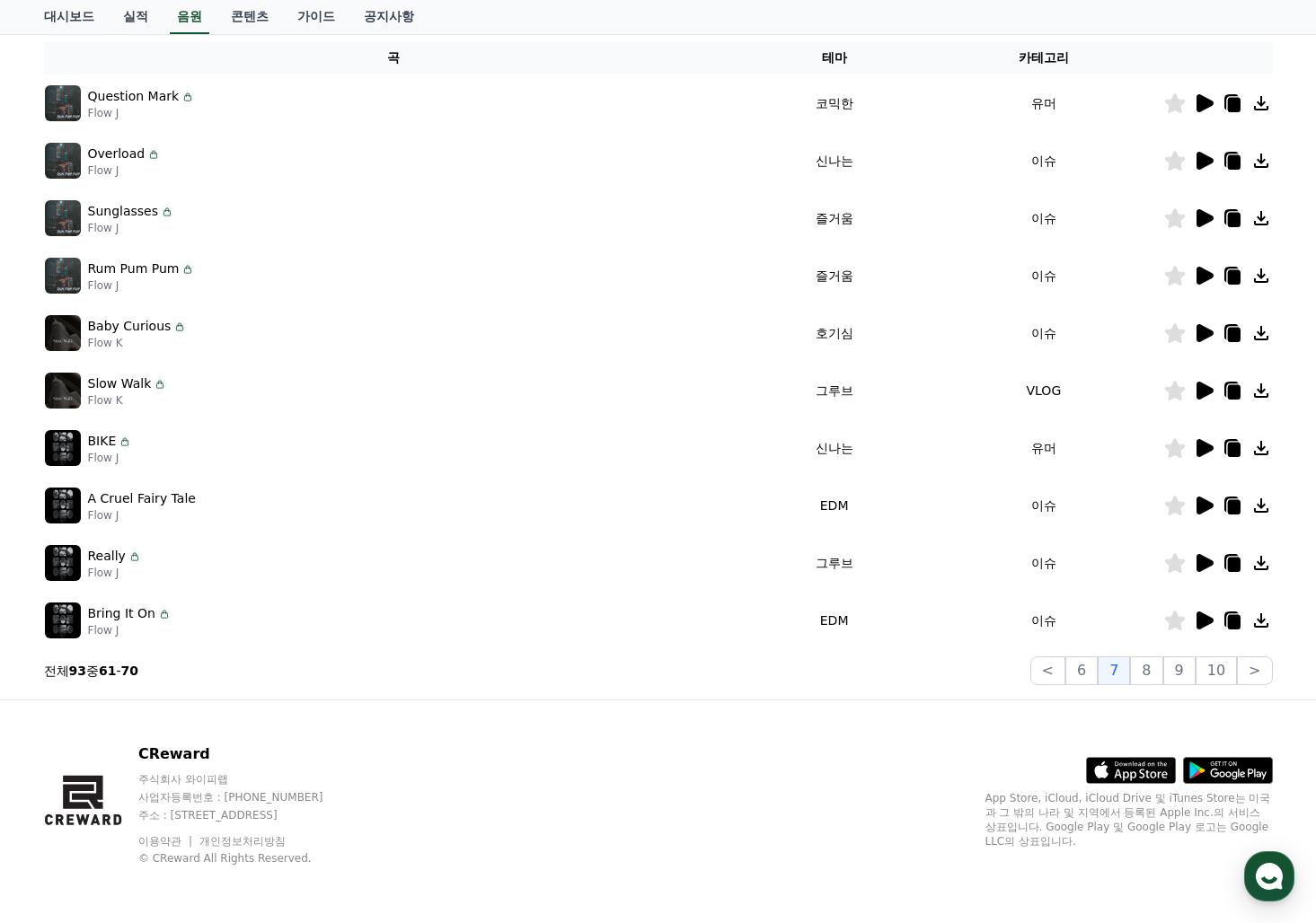
click at [1170, 502] on icon at bounding box center [1174, 505] width 20 height 19
click at [1202, 447] on icon at bounding box center [1205, 447] width 17 height 18
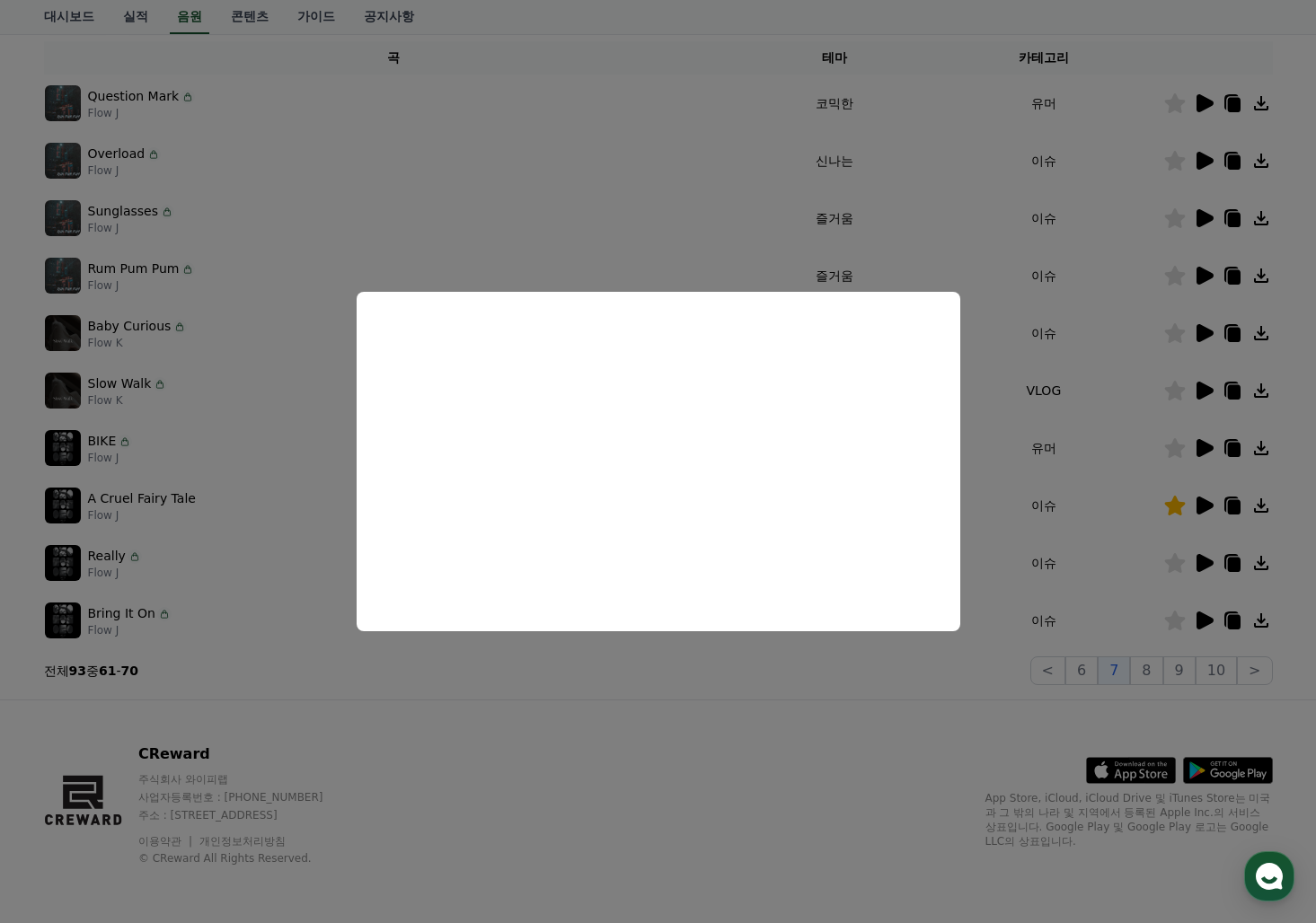
click at [1203, 392] on button "close modal" at bounding box center [658, 461] width 1316 height 923
click at [1203, 392] on icon at bounding box center [1205, 390] width 17 height 18
click at [1206, 329] on button "close modal" at bounding box center [658, 461] width 1316 height 923
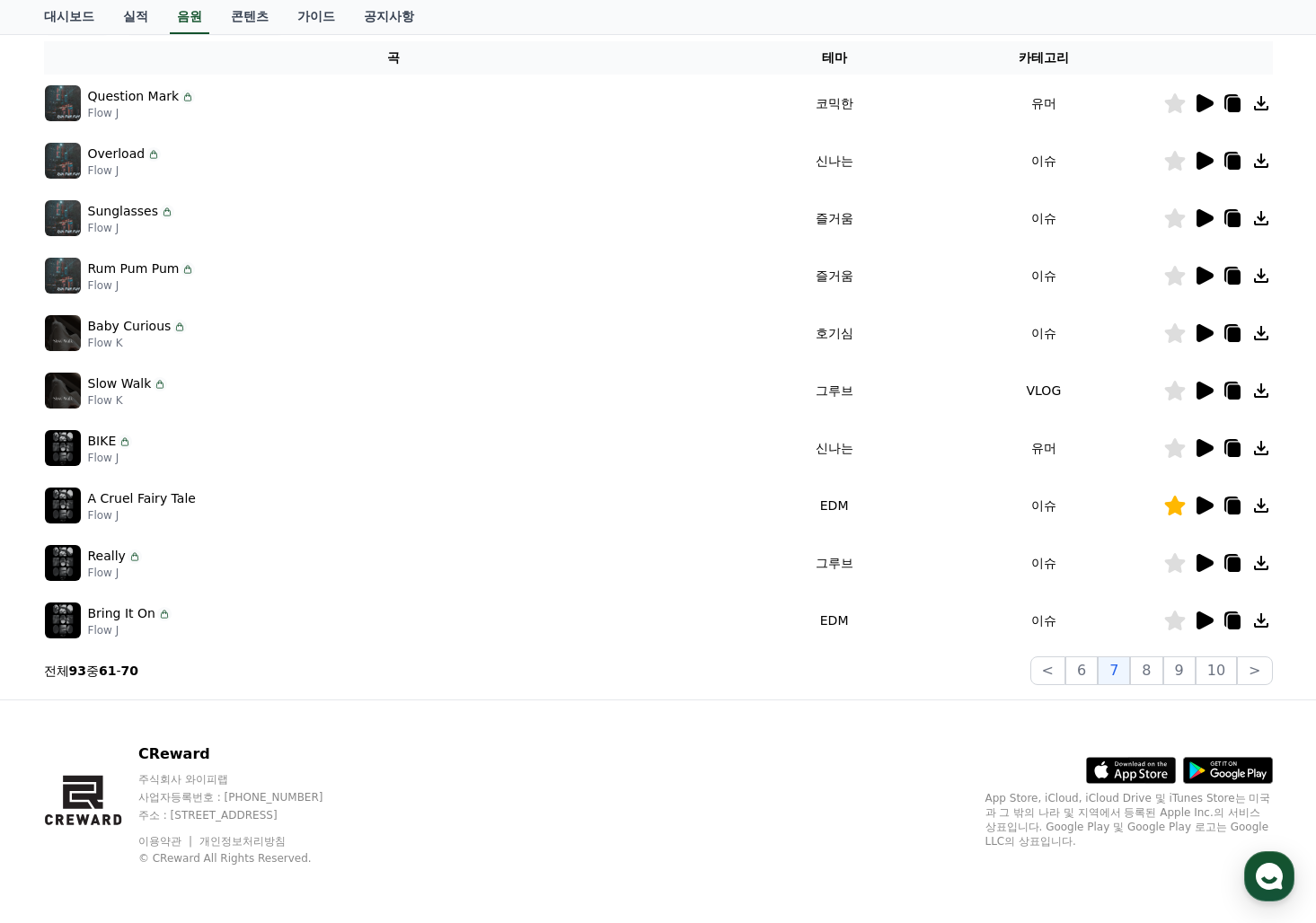
click at [1206, 329] on icon at bounding box center [1205, 332] width 17 height 18
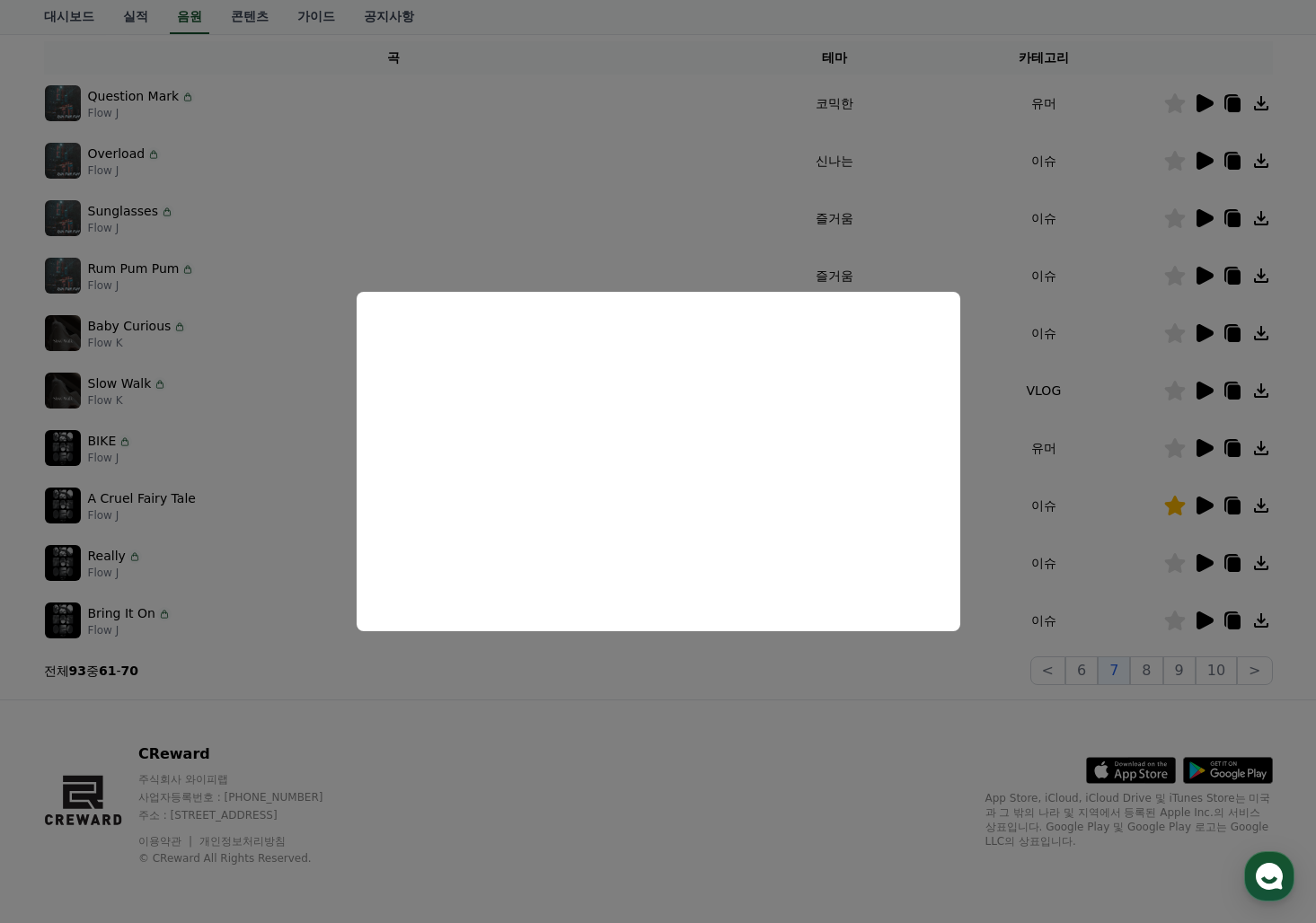
click at [772, 777] on button "close modal" at bounding box center [658, 461] width 1316 height 923
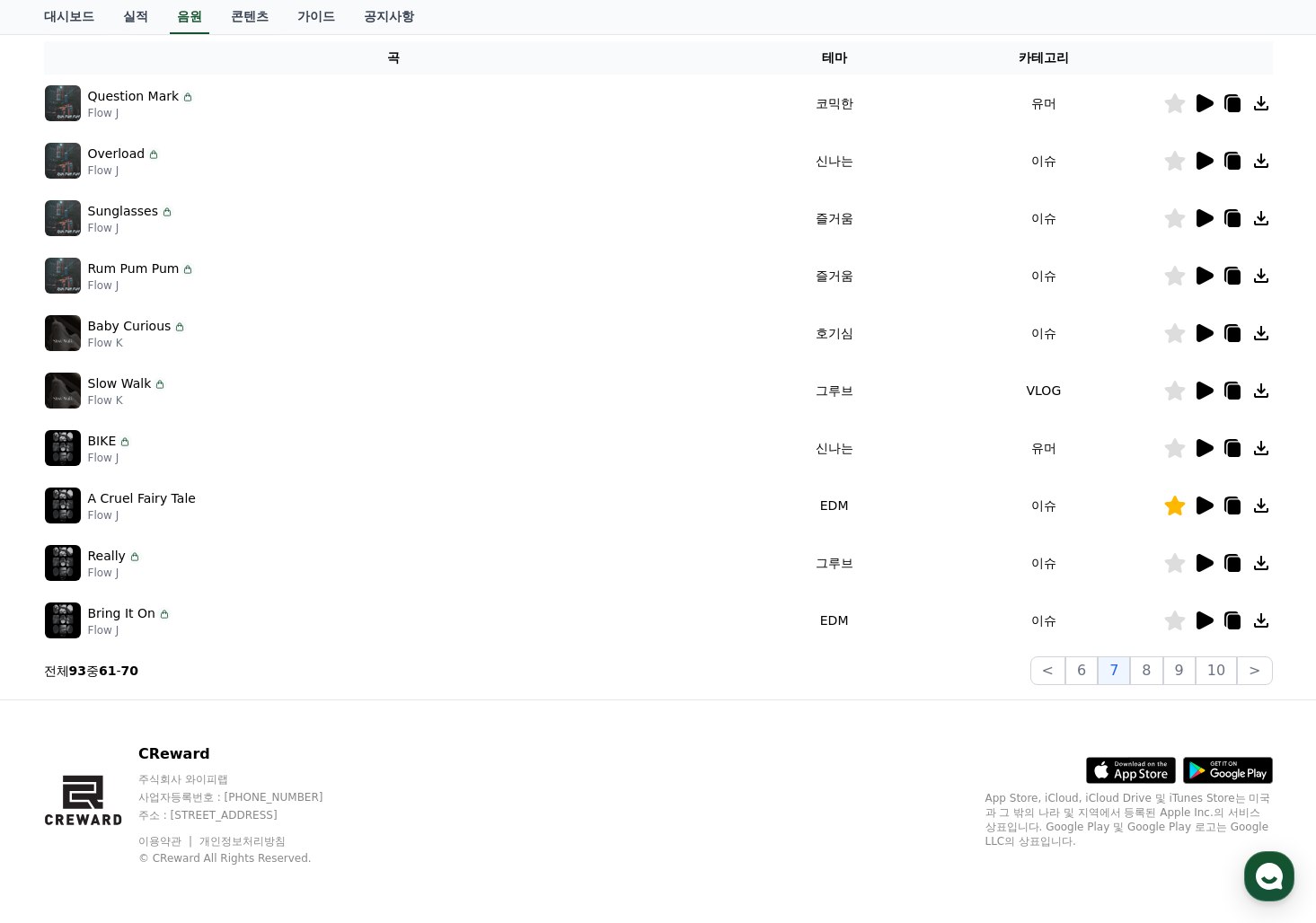
click at [1172, 383] on icon at bounding box center [1174, 390] width 21 height 19
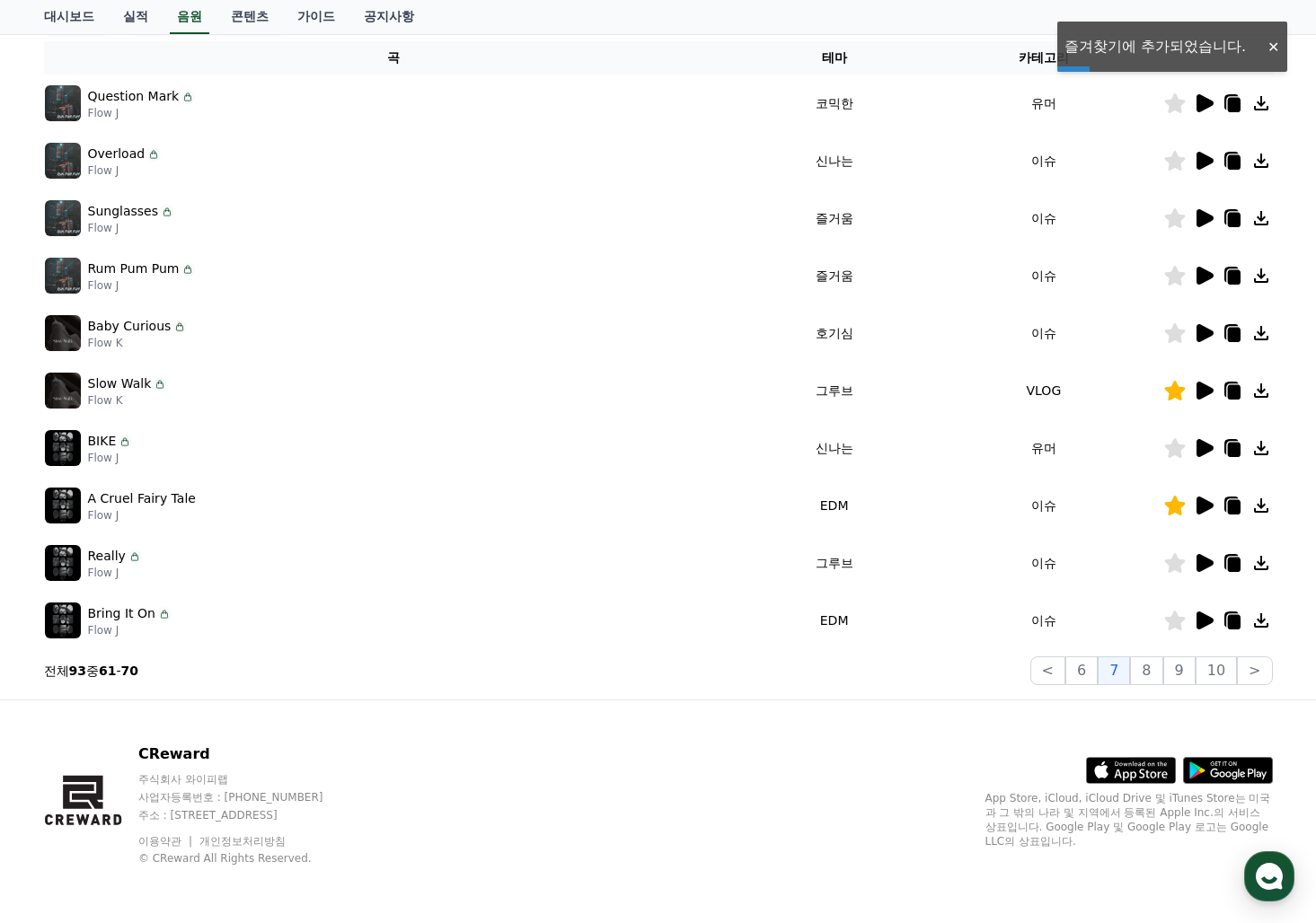
click at [1194, 330] on icon at bounding box center [1203, 332] width 21 height 21
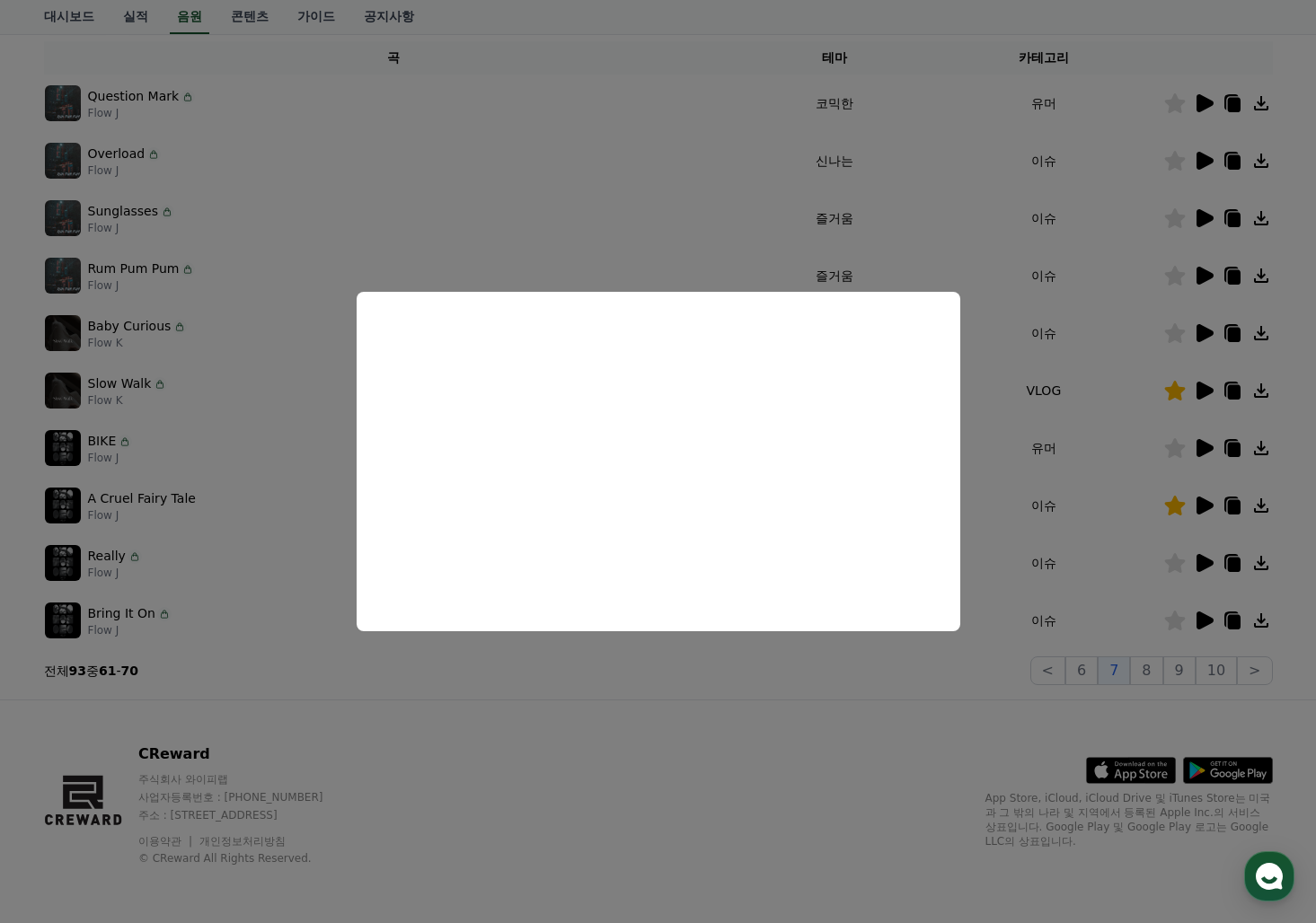
click at [868, 782] on button "close modal" at bounding box center [658, 461] width 1316 height 923
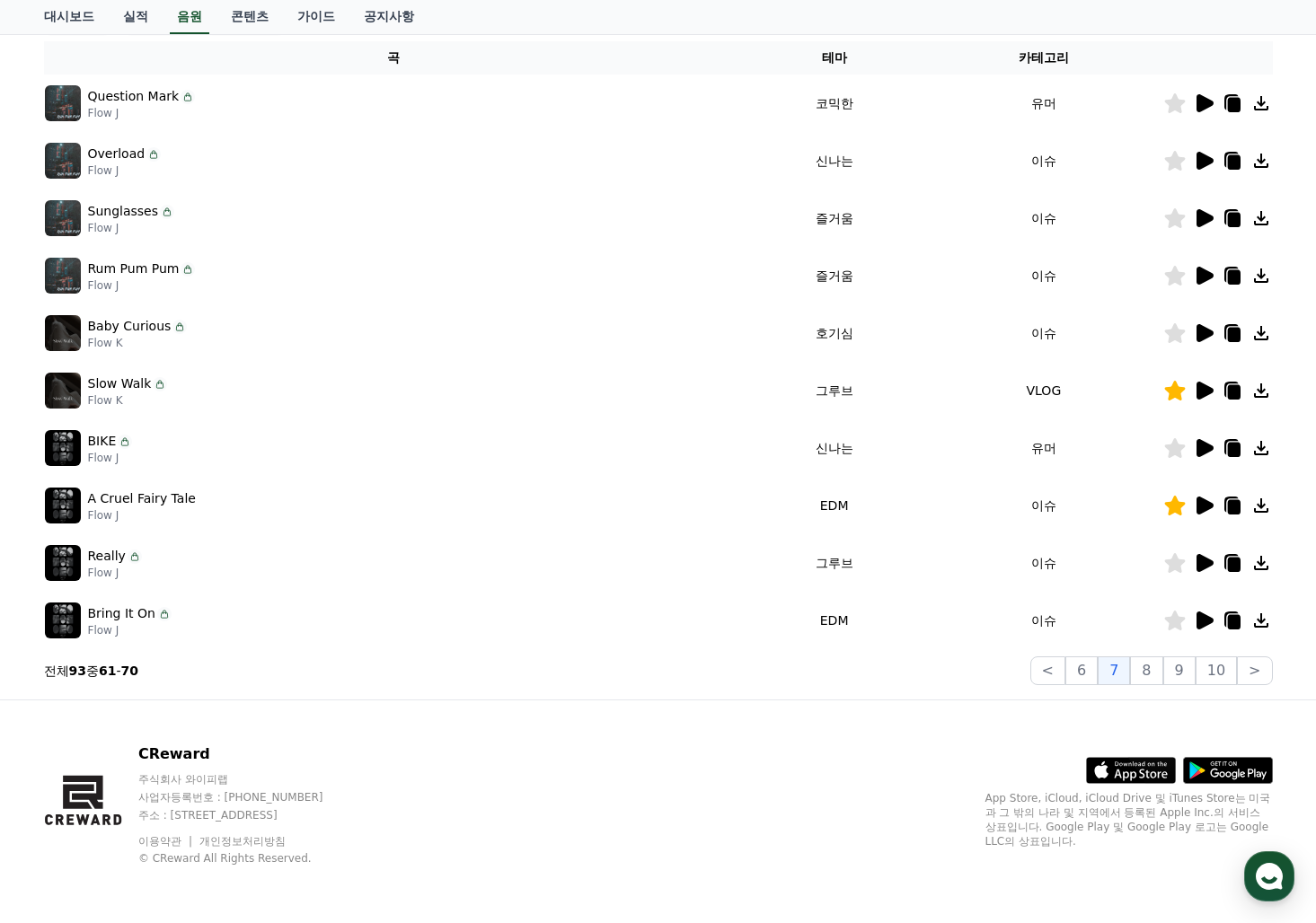
click at [1171, 392] on icon at bounding box center [1174, 390] width 20 height 19
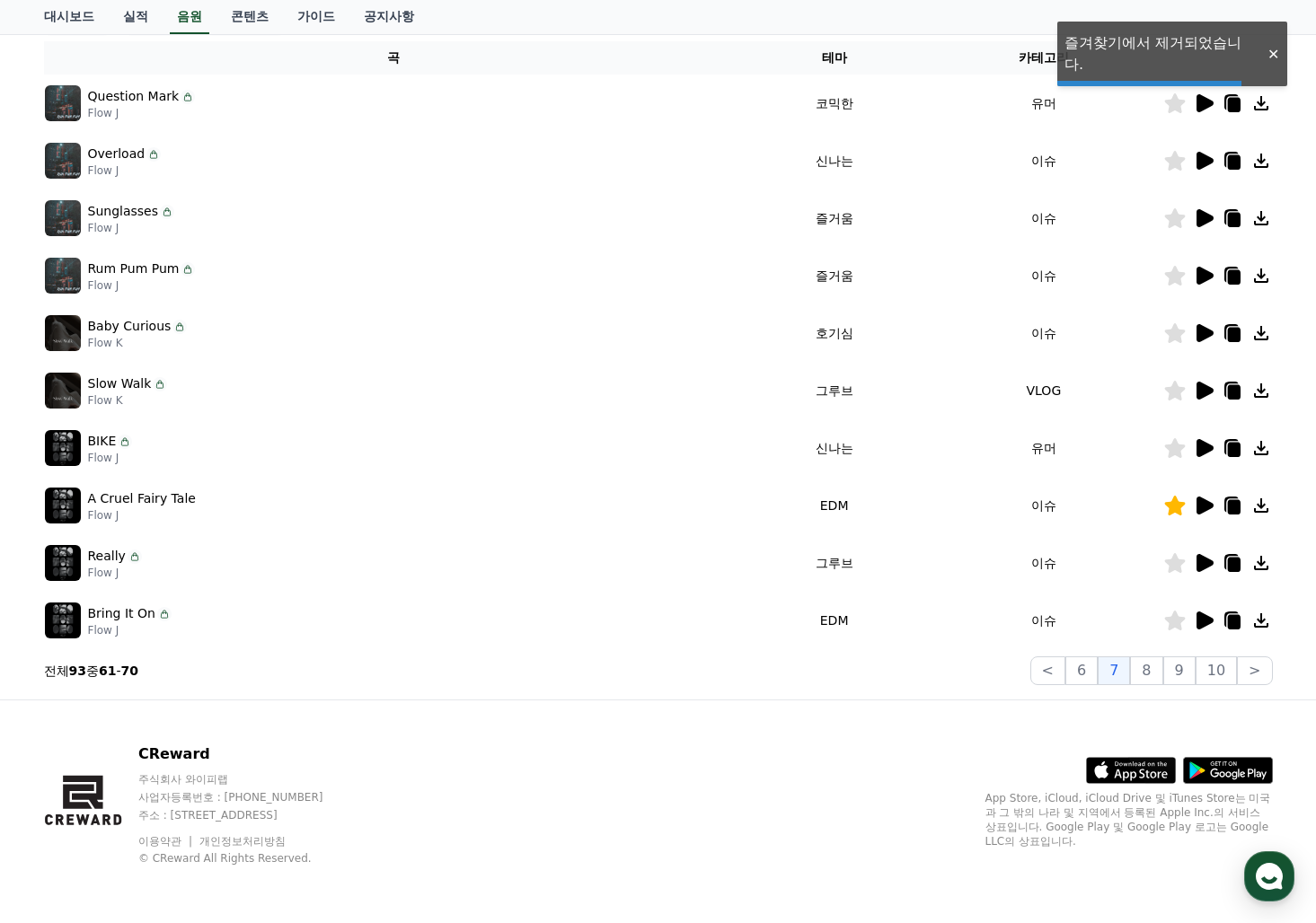
click at [1173, 336] on icon at bounding box center [1174, 332] width 20 height 19
click at [1199, 274] on icon at bounding box center [1205, 275] width 17 height 18
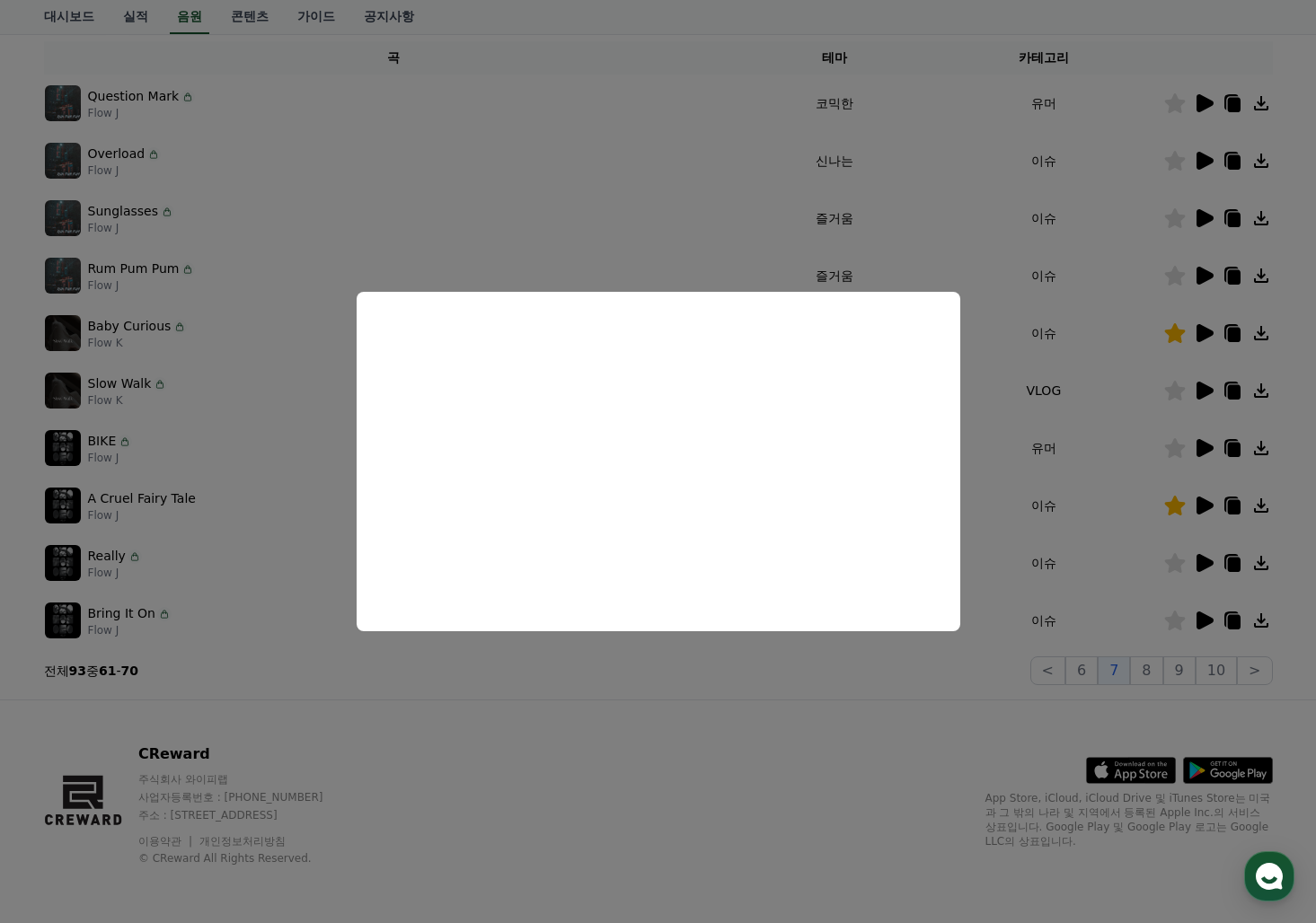
click at [1203, 216] on button "close modal" at bounding box center [658, 461] width 1316 height 923
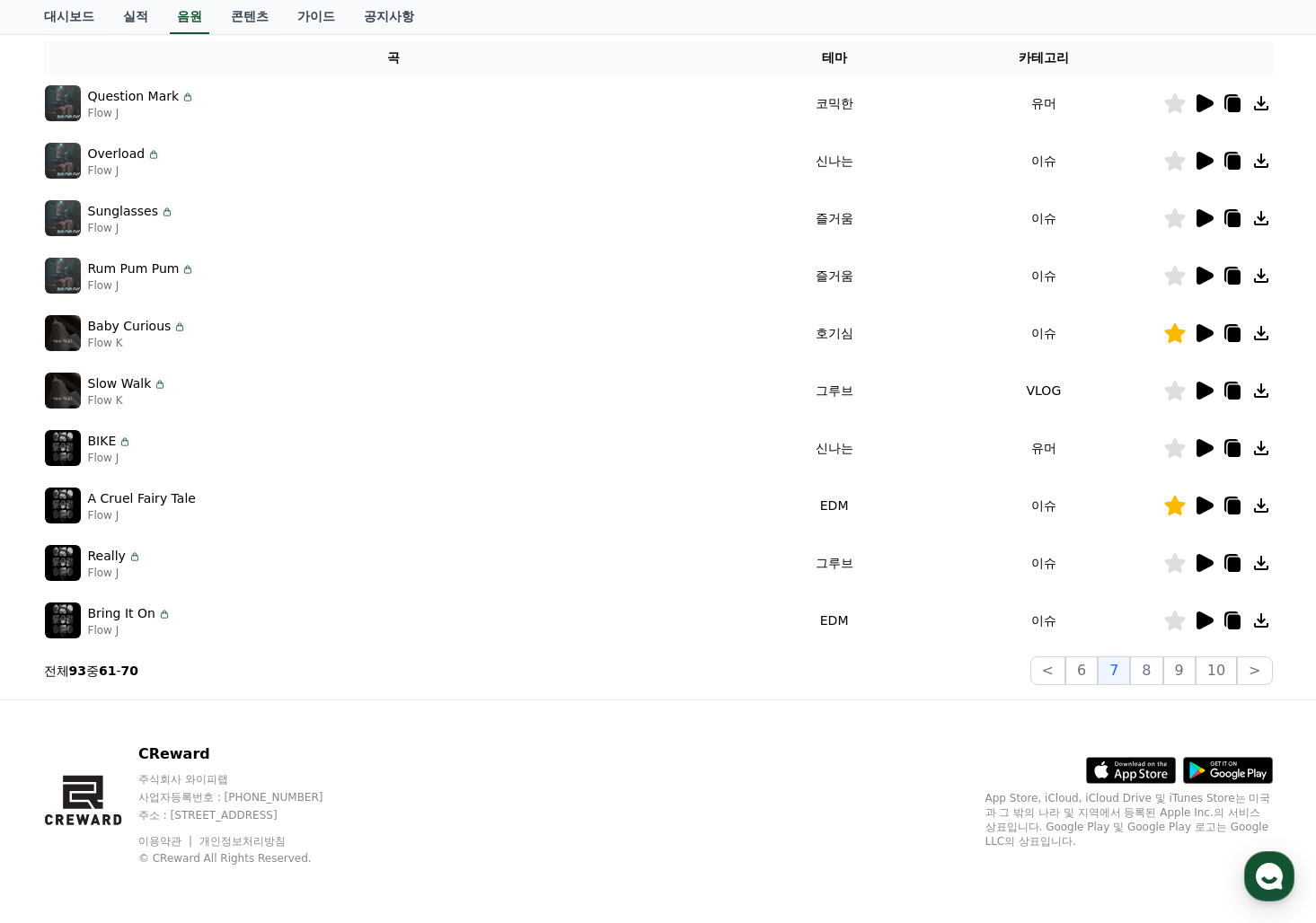
click at [1203, 216] on icon at bounding box center [1205, 218] width 17 height 18
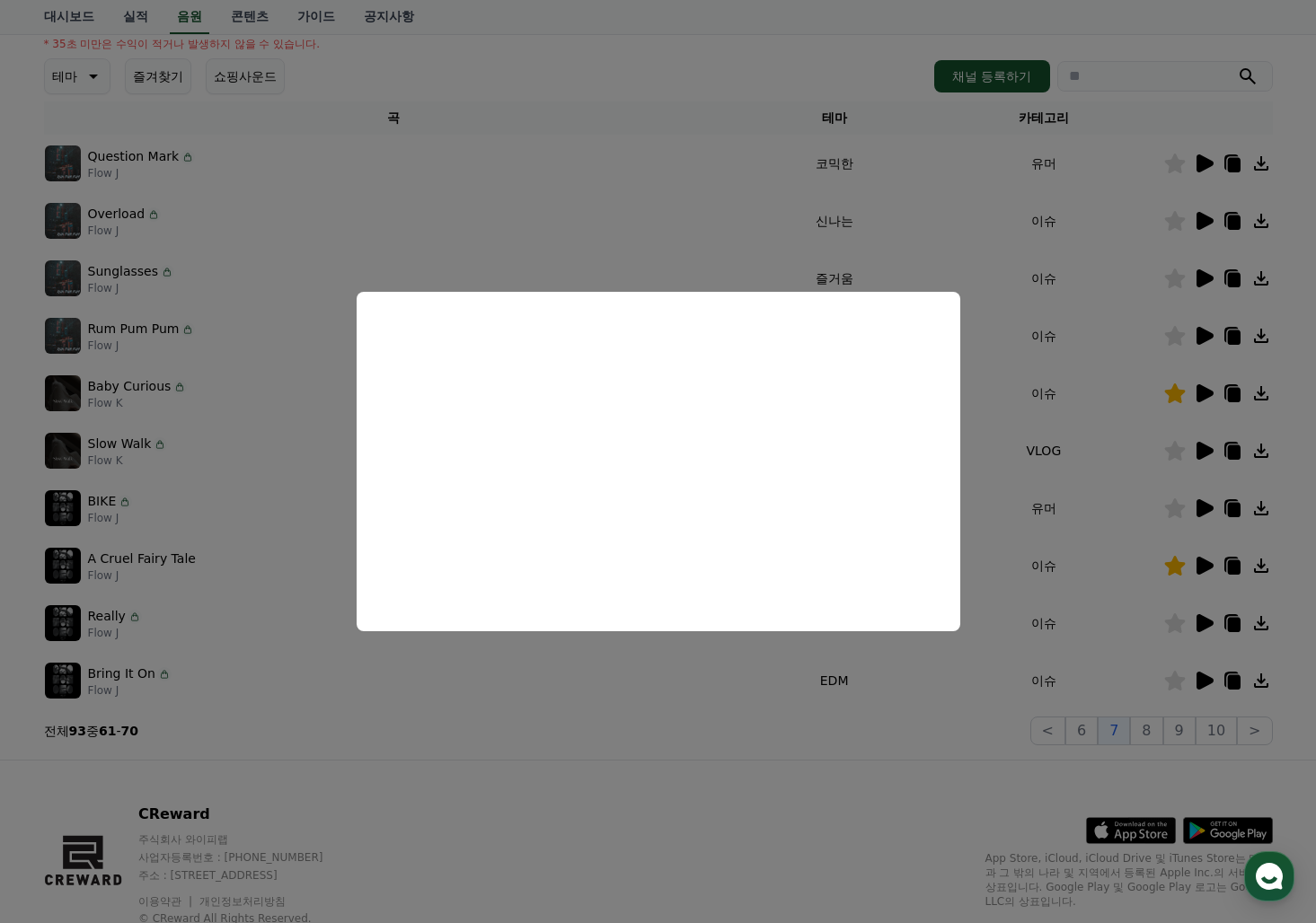
scroll to position [203, 0]
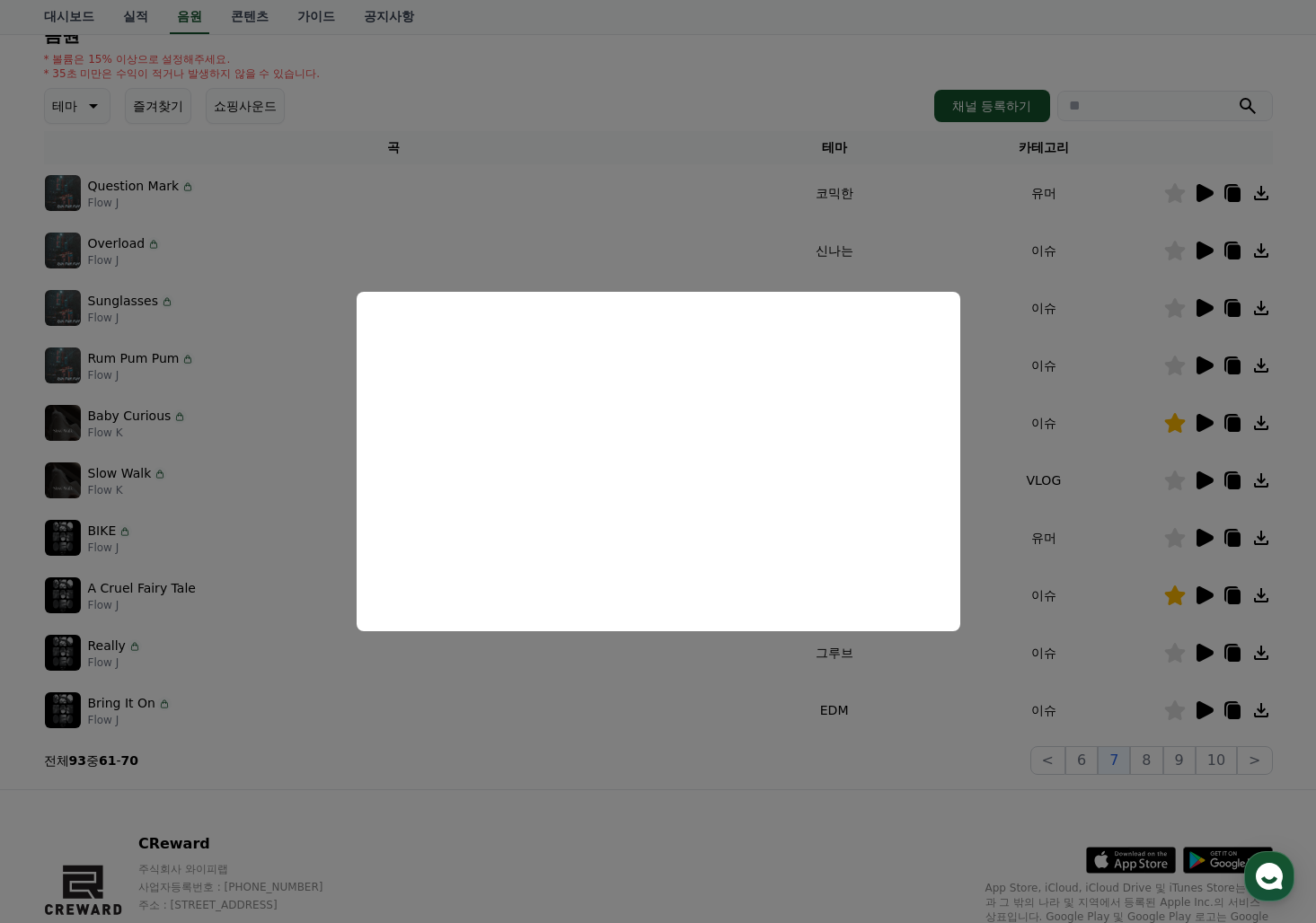
click at [1205, 364] on button "close modal" at bounding box center [658, 461] width 1316 height 923
click at [1205, 364] on icon at bounding box center [1205, 365] width 17 height 18
click at [1205, 364] on button "close modal" at bounding box center [658, 461] width 1316 height 923
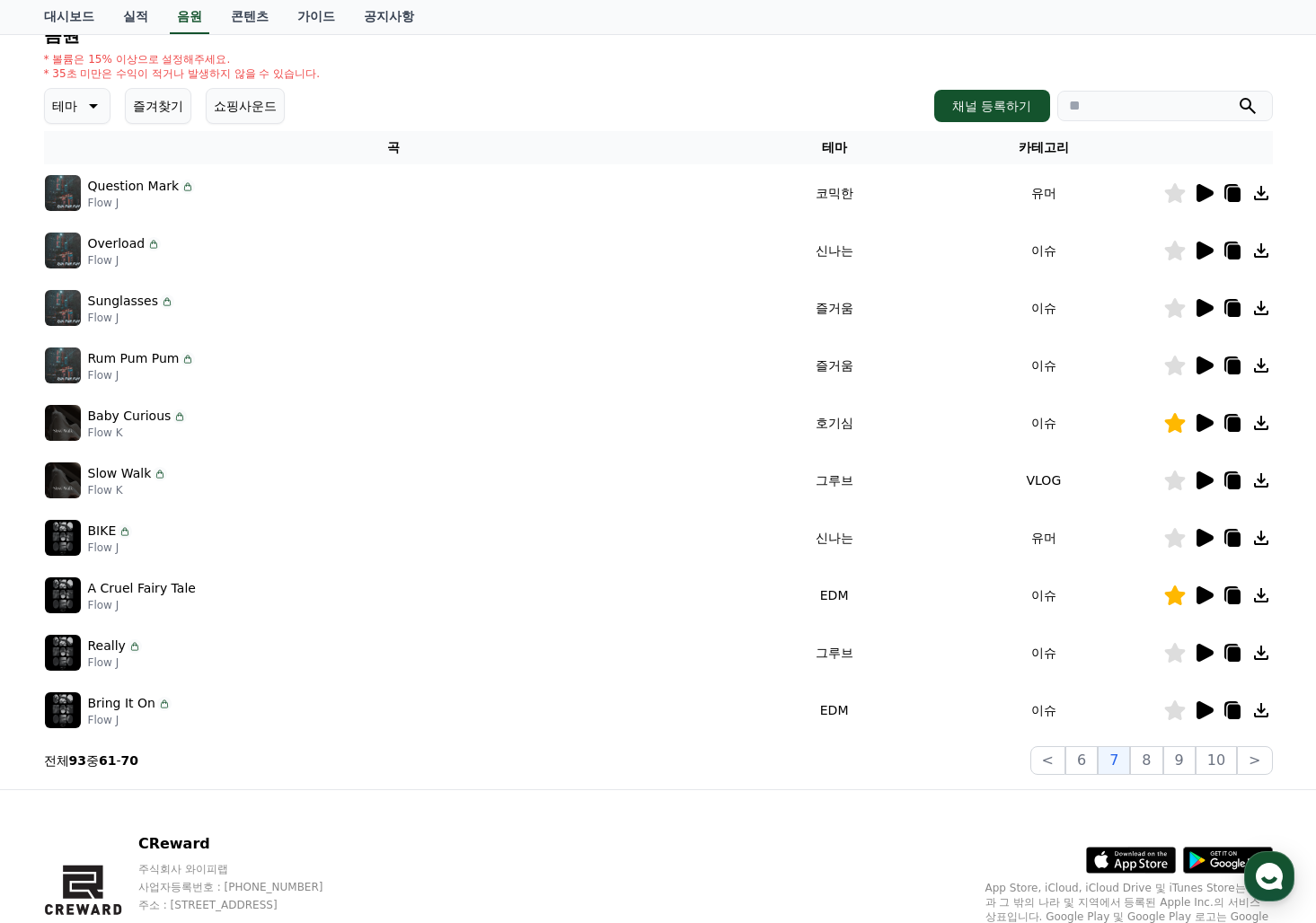
click at [1207, 371] on icon at bounding box center [1203, 365] width 21 height 21
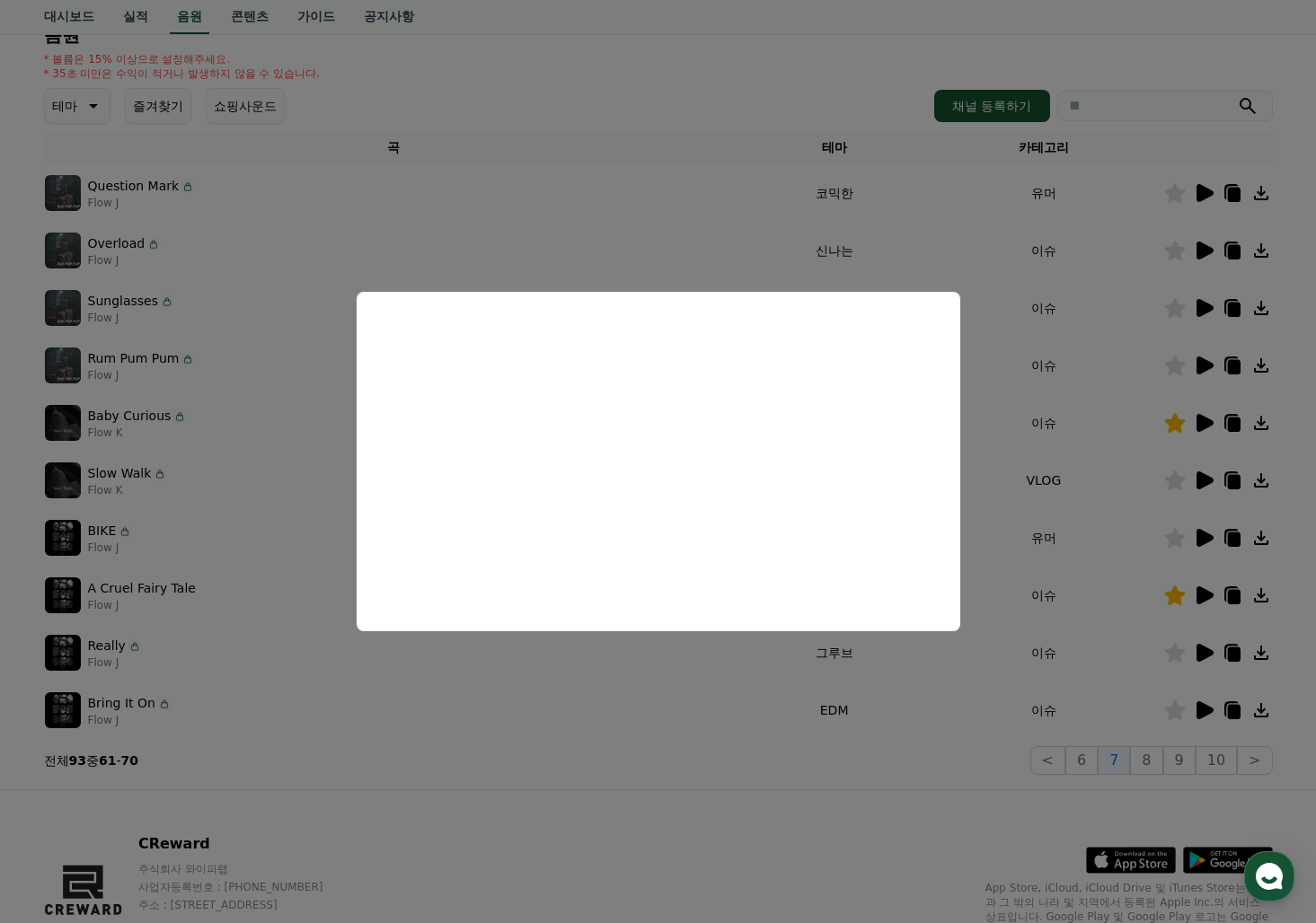
click at [1172, 363] on button "close modal" at bounding box center [658, 461] width 1316 height 923
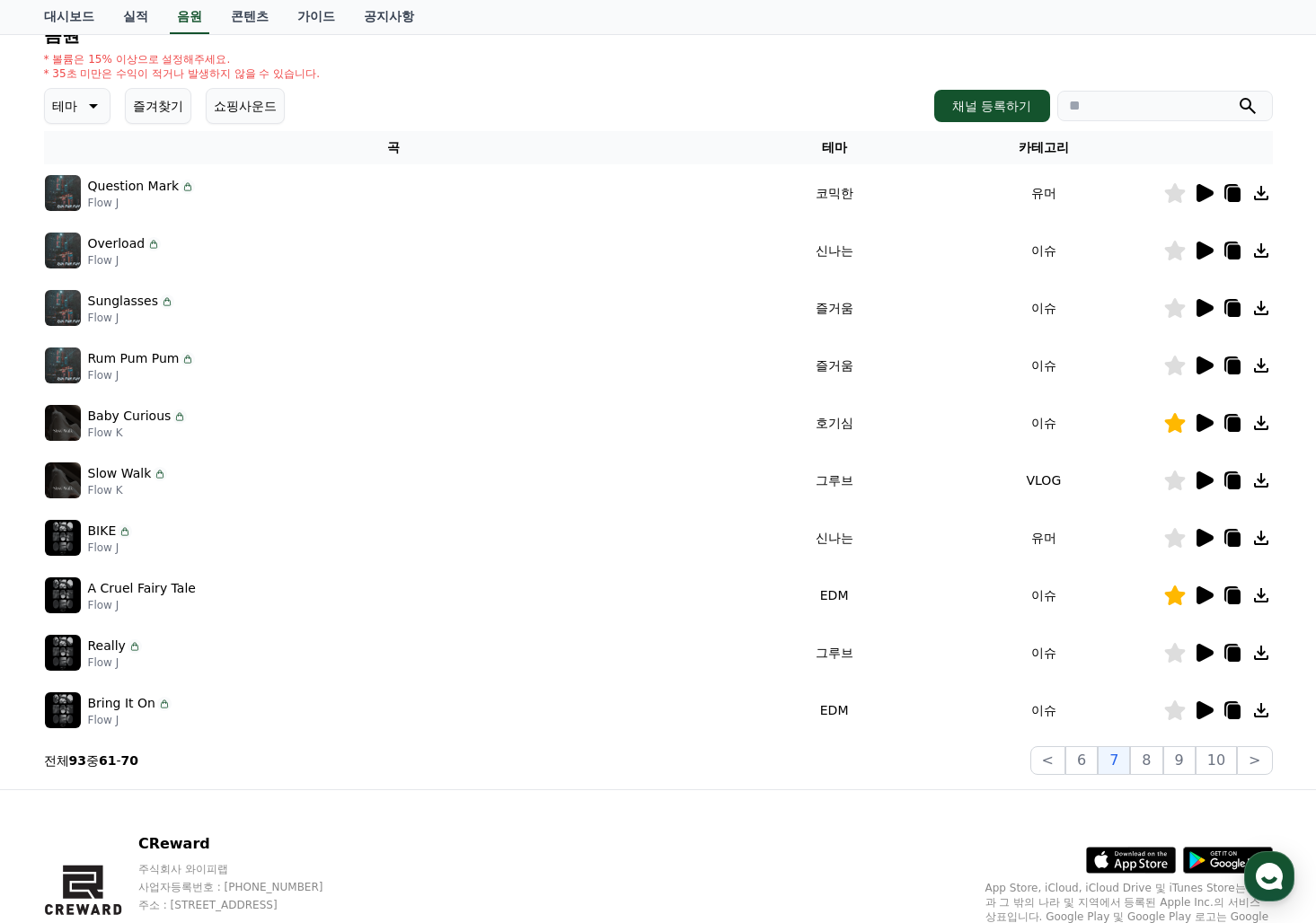
click at [1172, 363] on icon at bounding box center [1174, 365] width 20 height 19
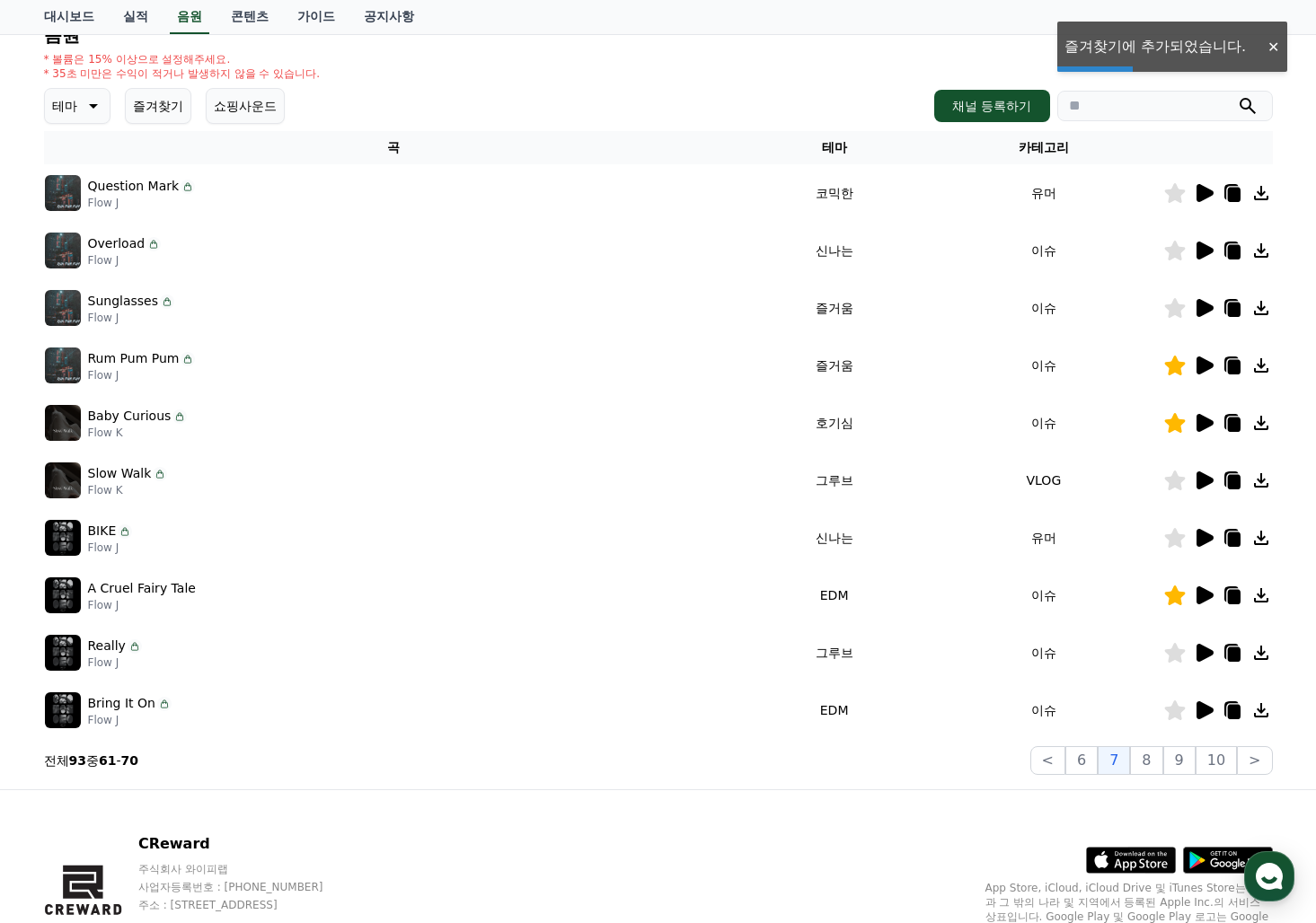
click at [1200, 251] on icon at bounding box center [1205, 250] width 17 height 18
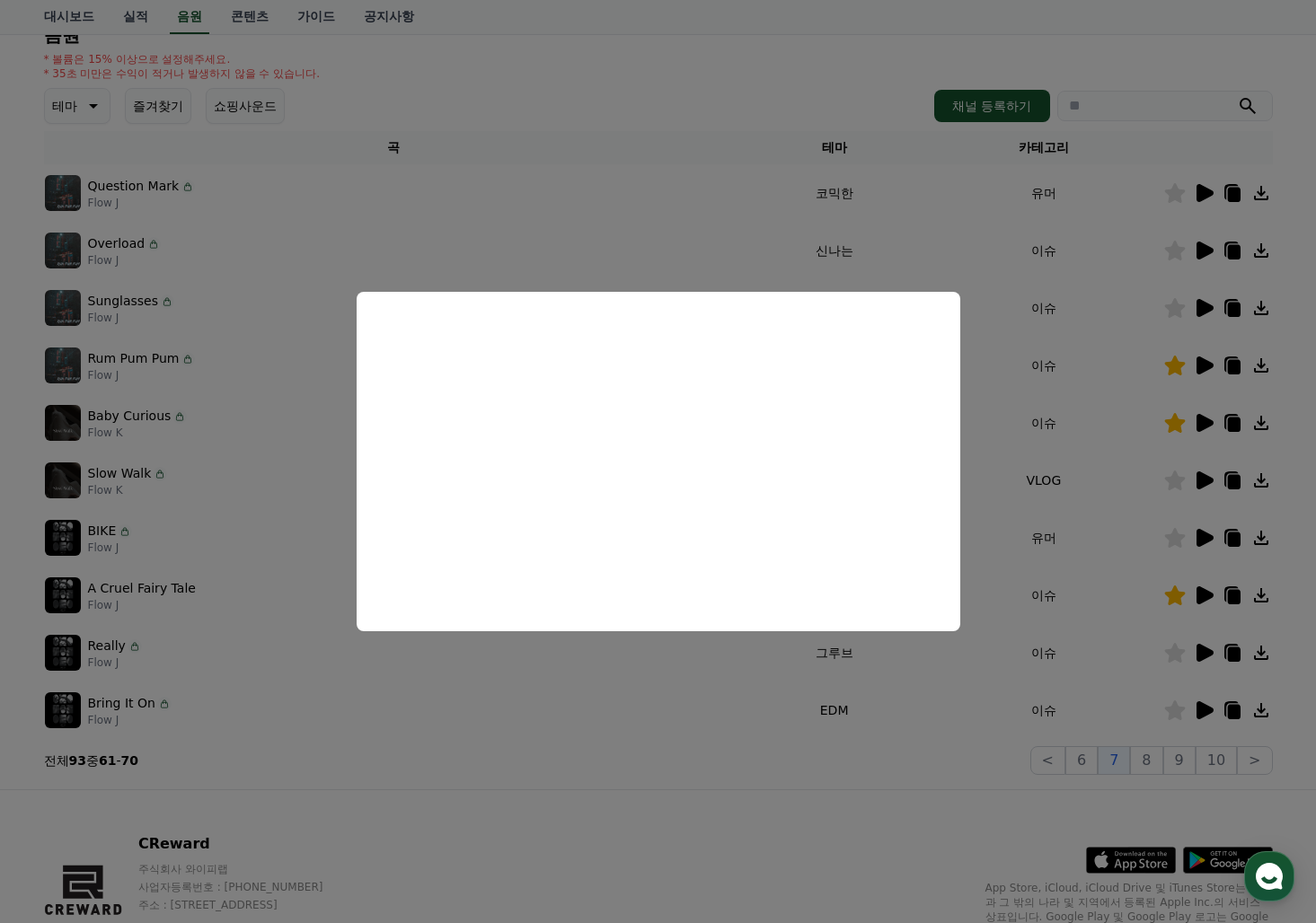
click at [1196, 190] on button "close modal" at bounding box center [658, 461] width 1316 height 923
click at [1196, 190] on icon at bounding box center [1203, 193] width 21 height 21
click at [1188, 190] on button "close modal" at bounding box center [658, 461] width 1316 height 923
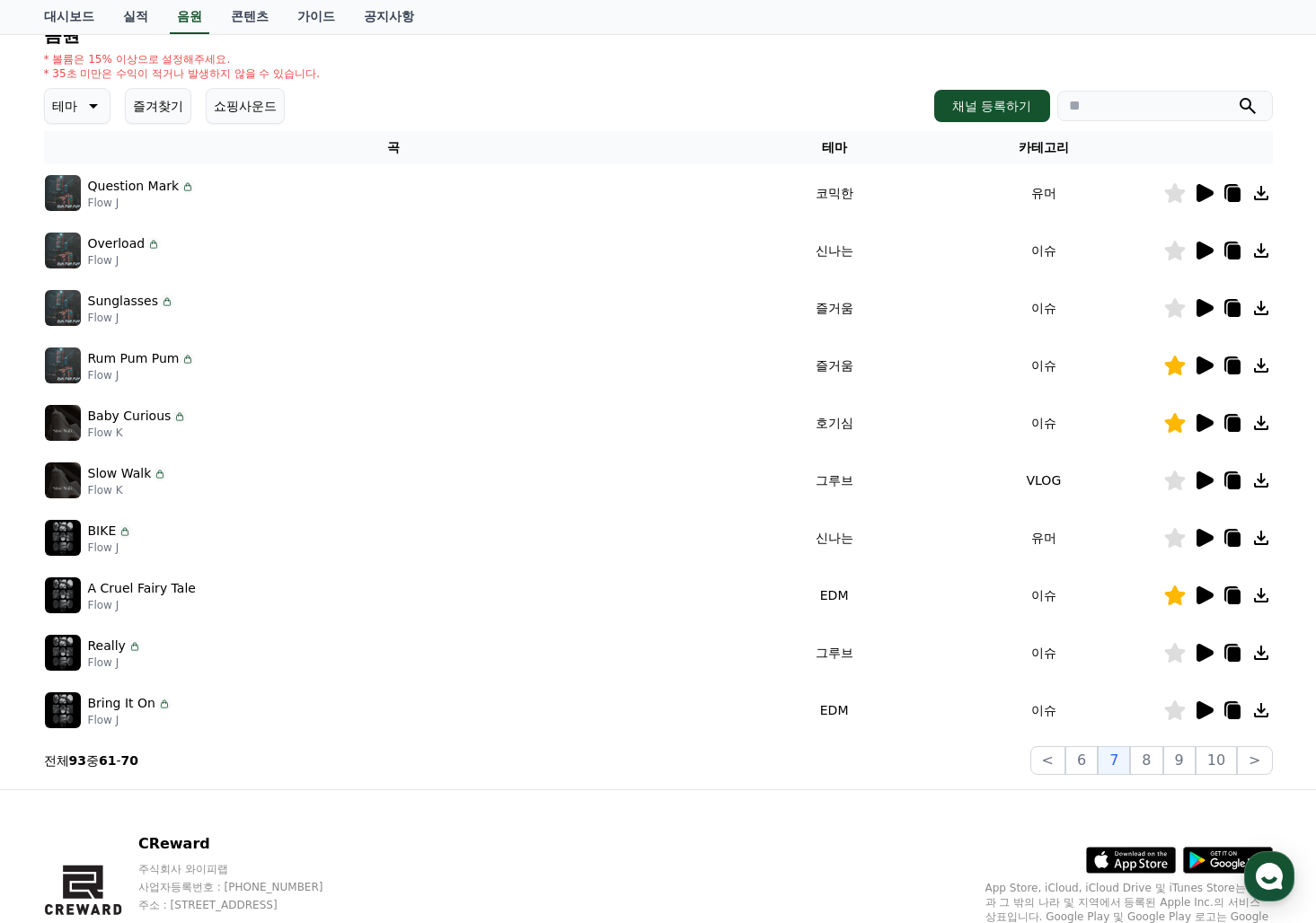
click at [1172, 193] on icon at bounding box center [1174, 193] width 20 height 19
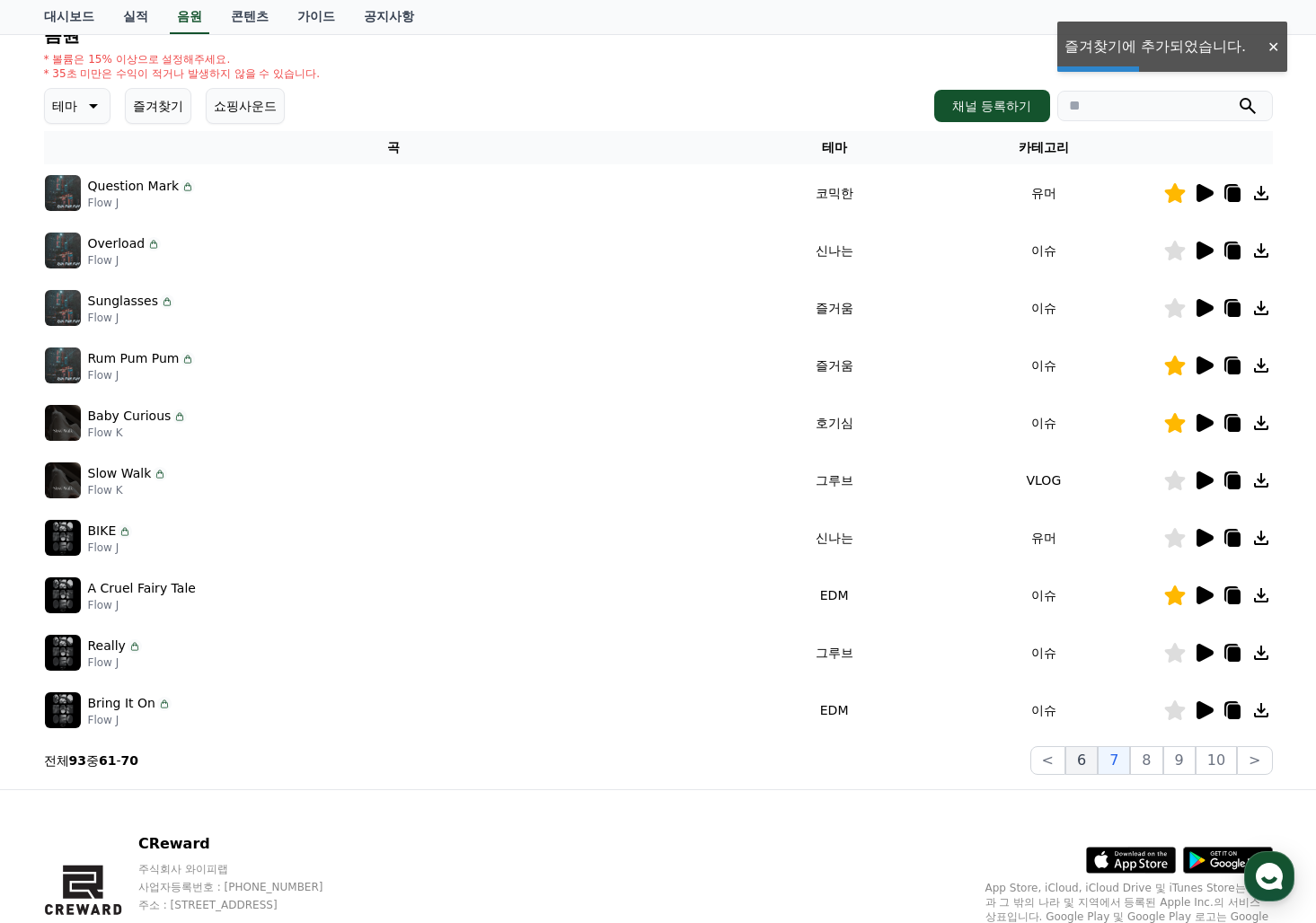
click at [1096, 767] on button "6" at bounding box center [1081, 760] width 32 height 29
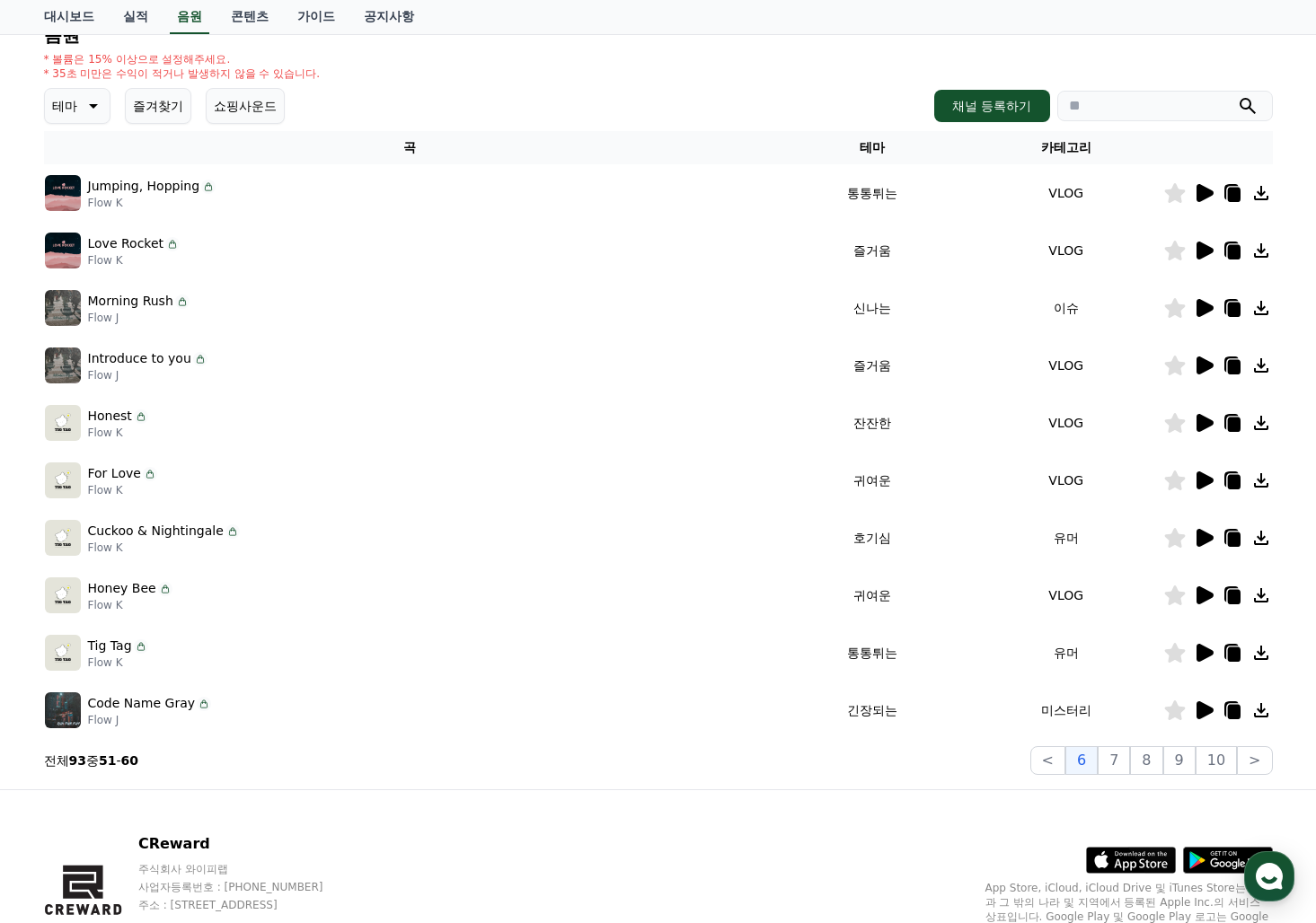
click at [1200, 715] on icon at bounding box center [1205, 710] width 17 height 18
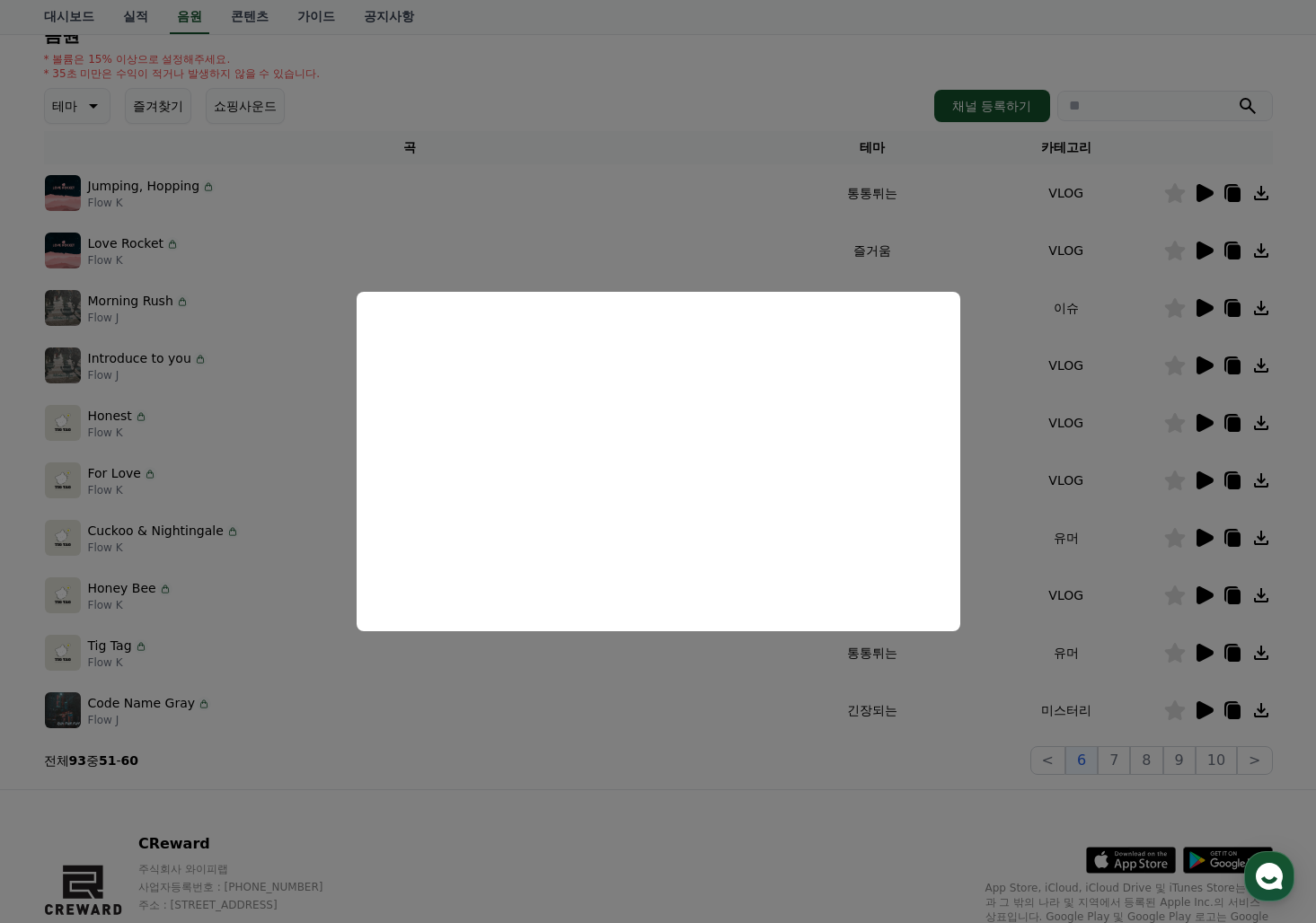
click at [1204, 655] on button "close modal" at bounding box center [658, 461] width 1316 height 923
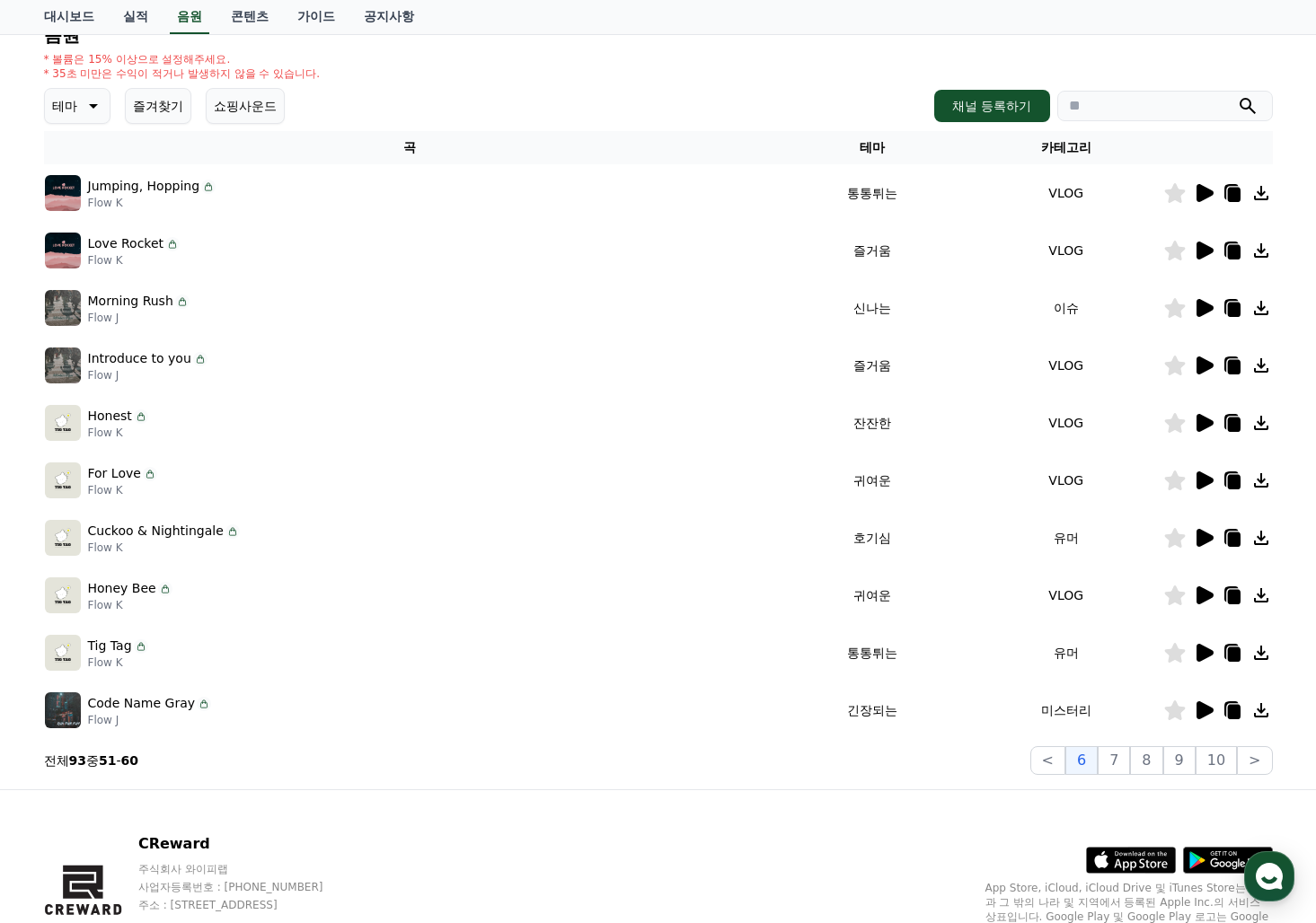
click at [1202, 654] on icon at bounding box center [1205, 652] width 17 height 18
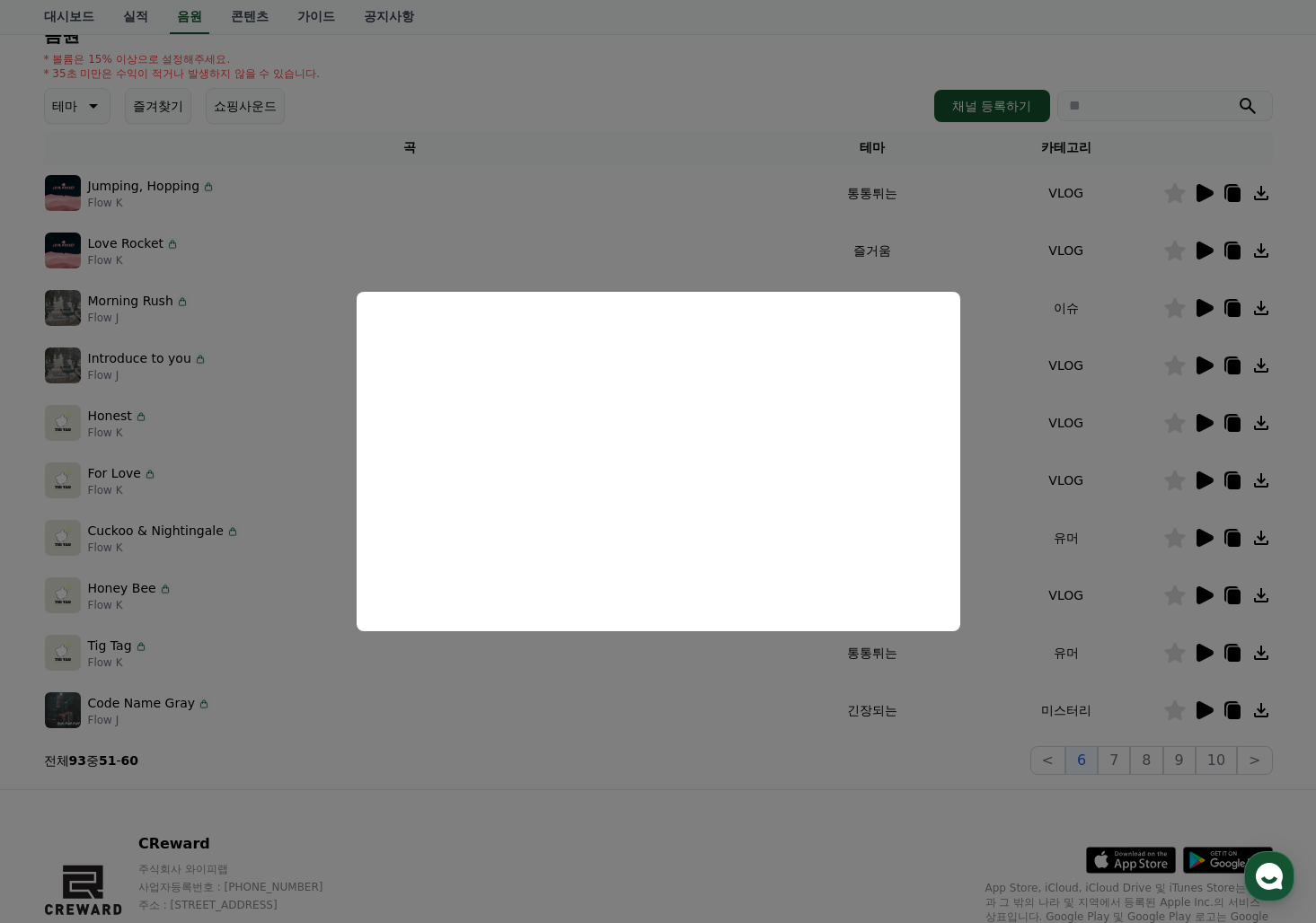
click at [1205, 595] on button "close modal" at bounding box center [658, 461] width 1316 height 923
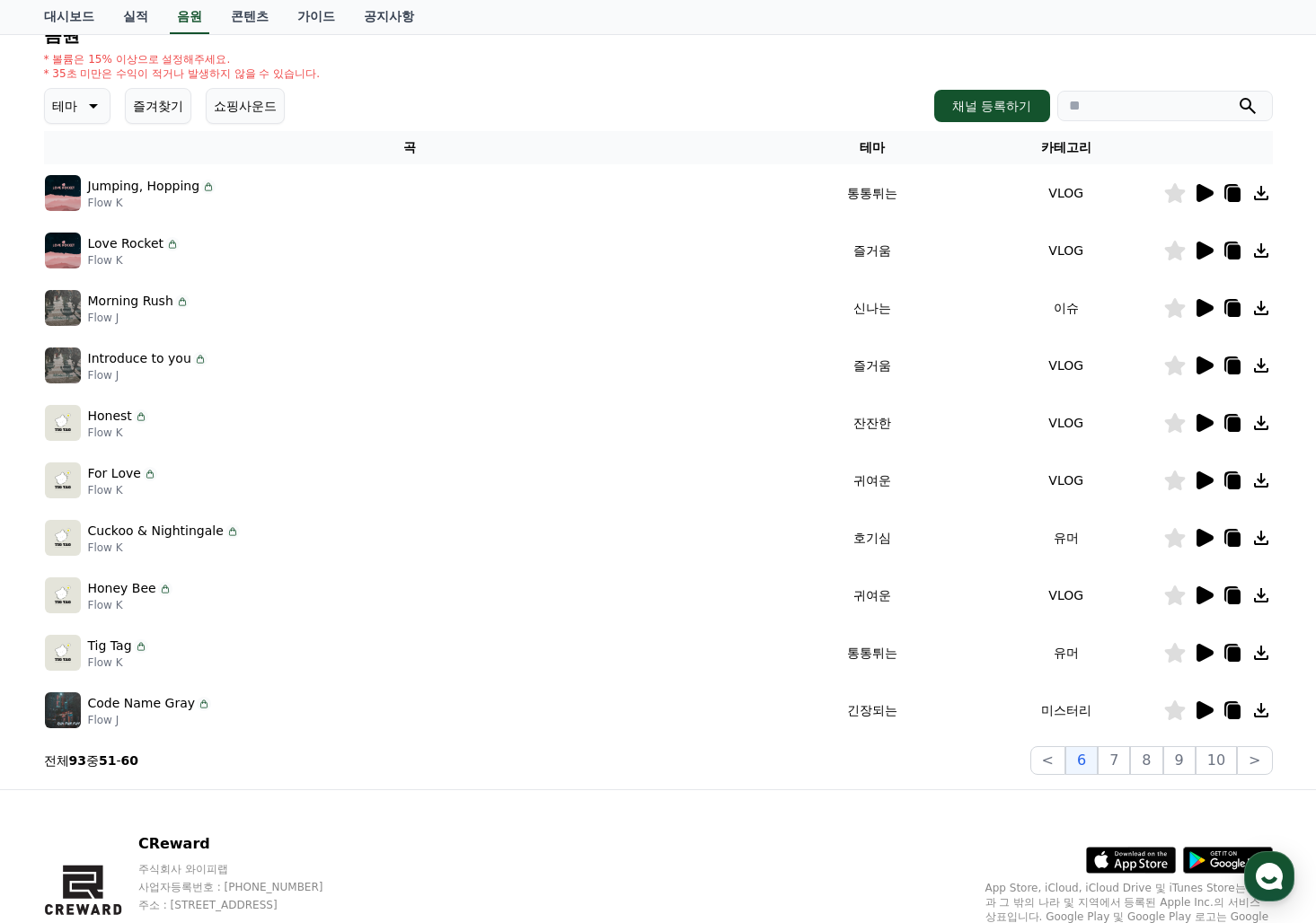
click at [1205, 595] on icon at bounding box center [1205, 594] width 17 height 18
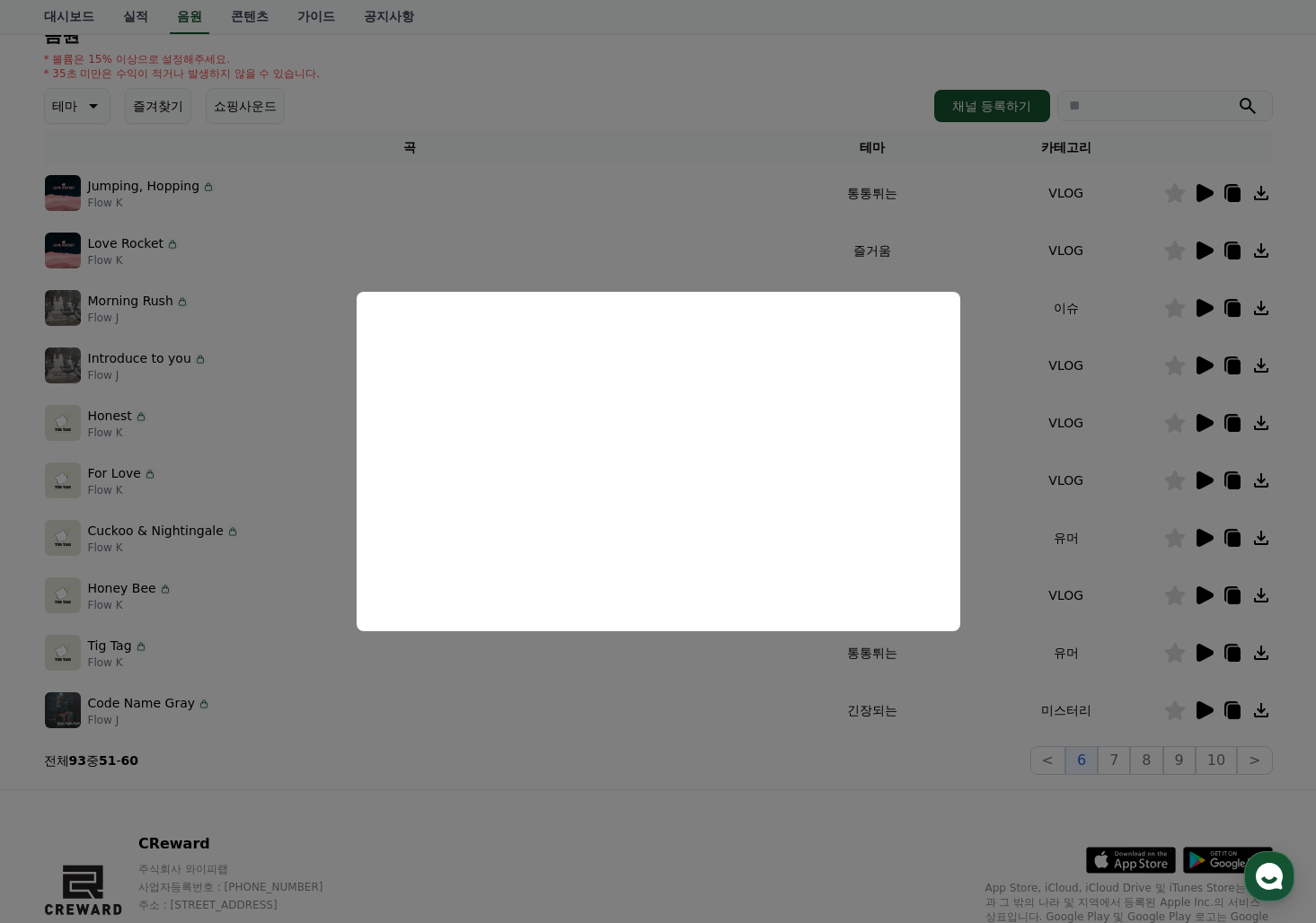
click at [1195, 534] on button "close modal" at bounding box center [658, 461] width 1316 height 923
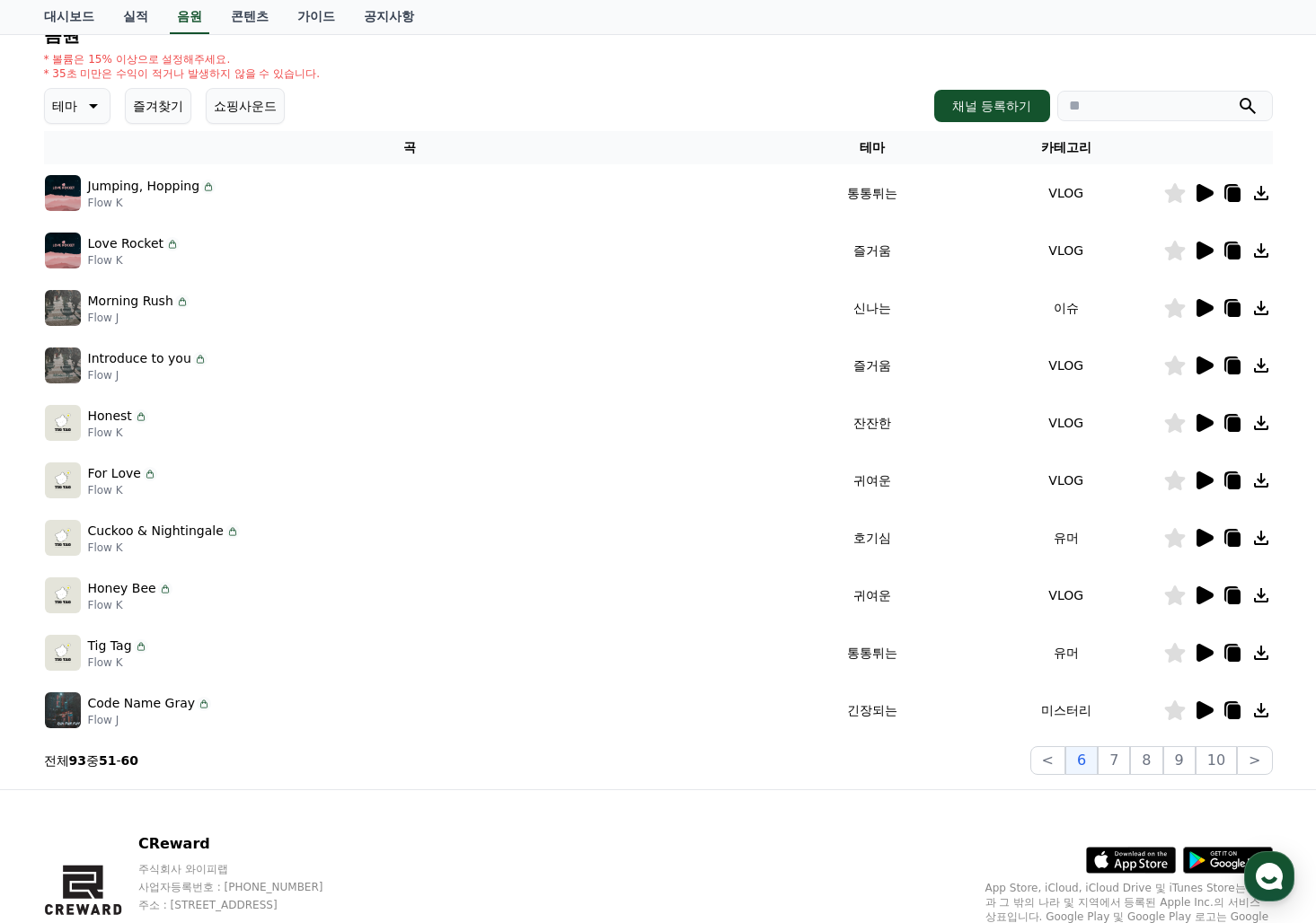
click at [1195, 534] on icon at bounding box center [1203, 537] width 21 height 21
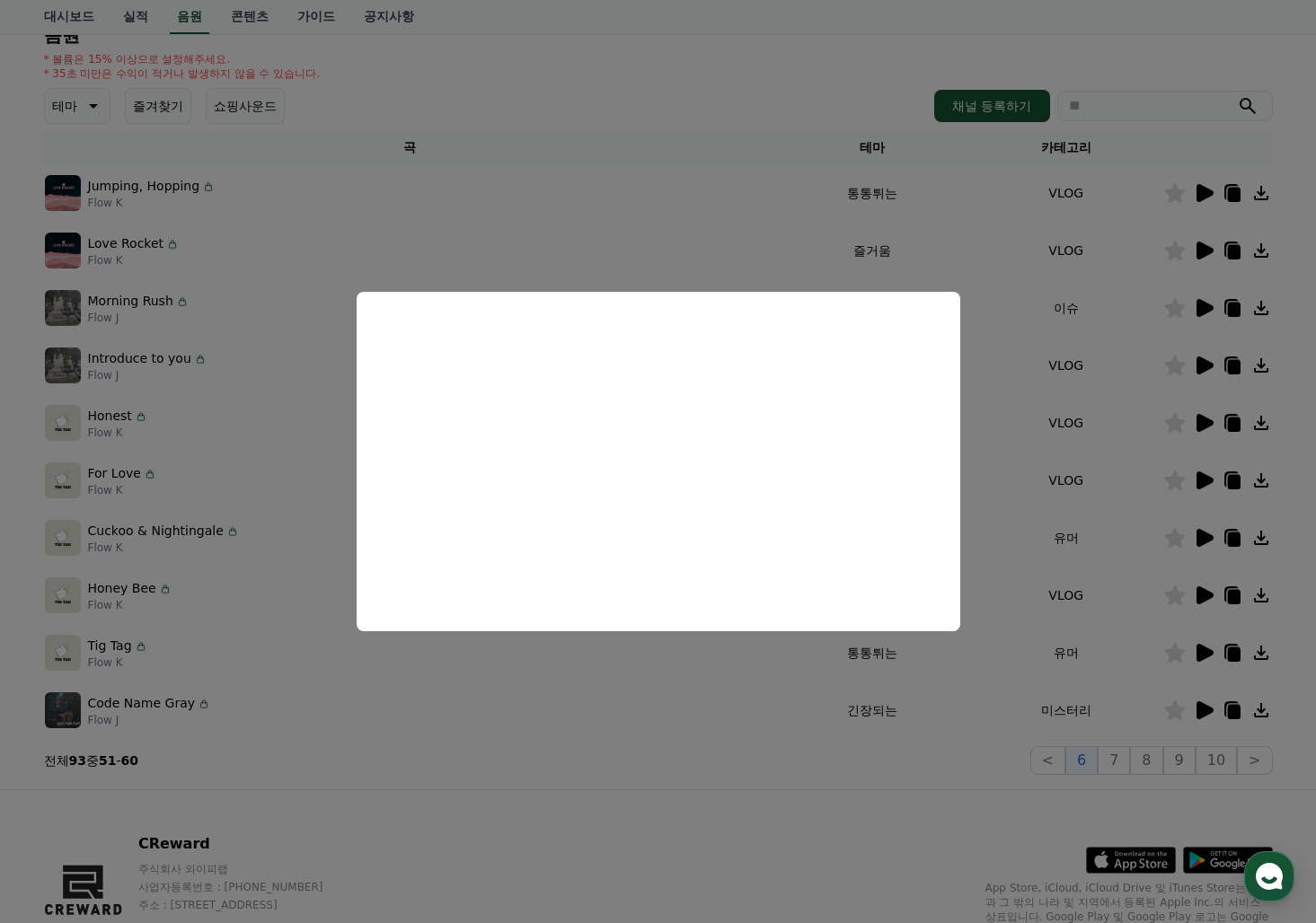
click at [1194, 481] on button "close modal" at bounding box center [658, 461] width 1316 height 923
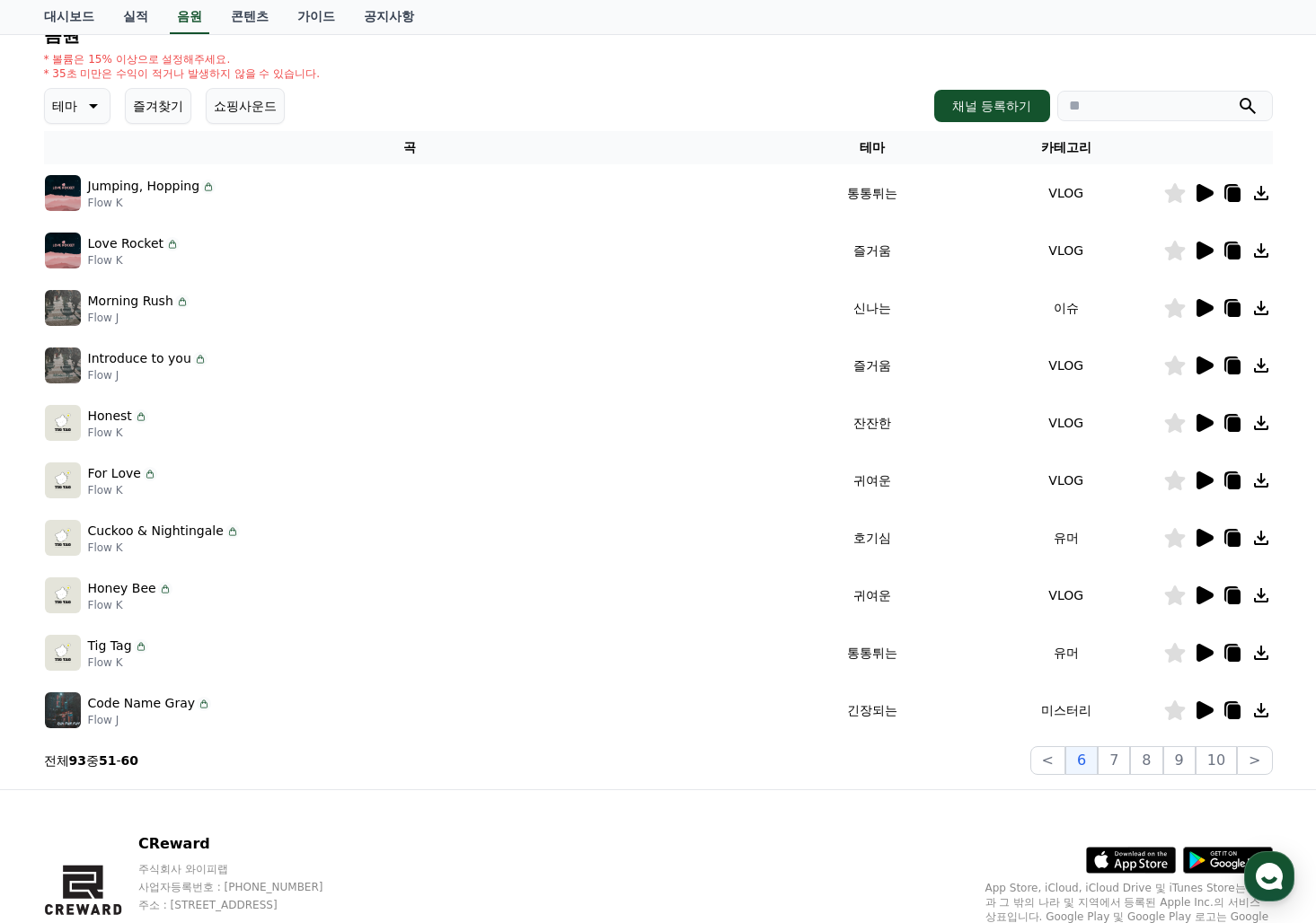
click at [1195, 481] on icon at bounding box center [1203, 480] width 21 height 21
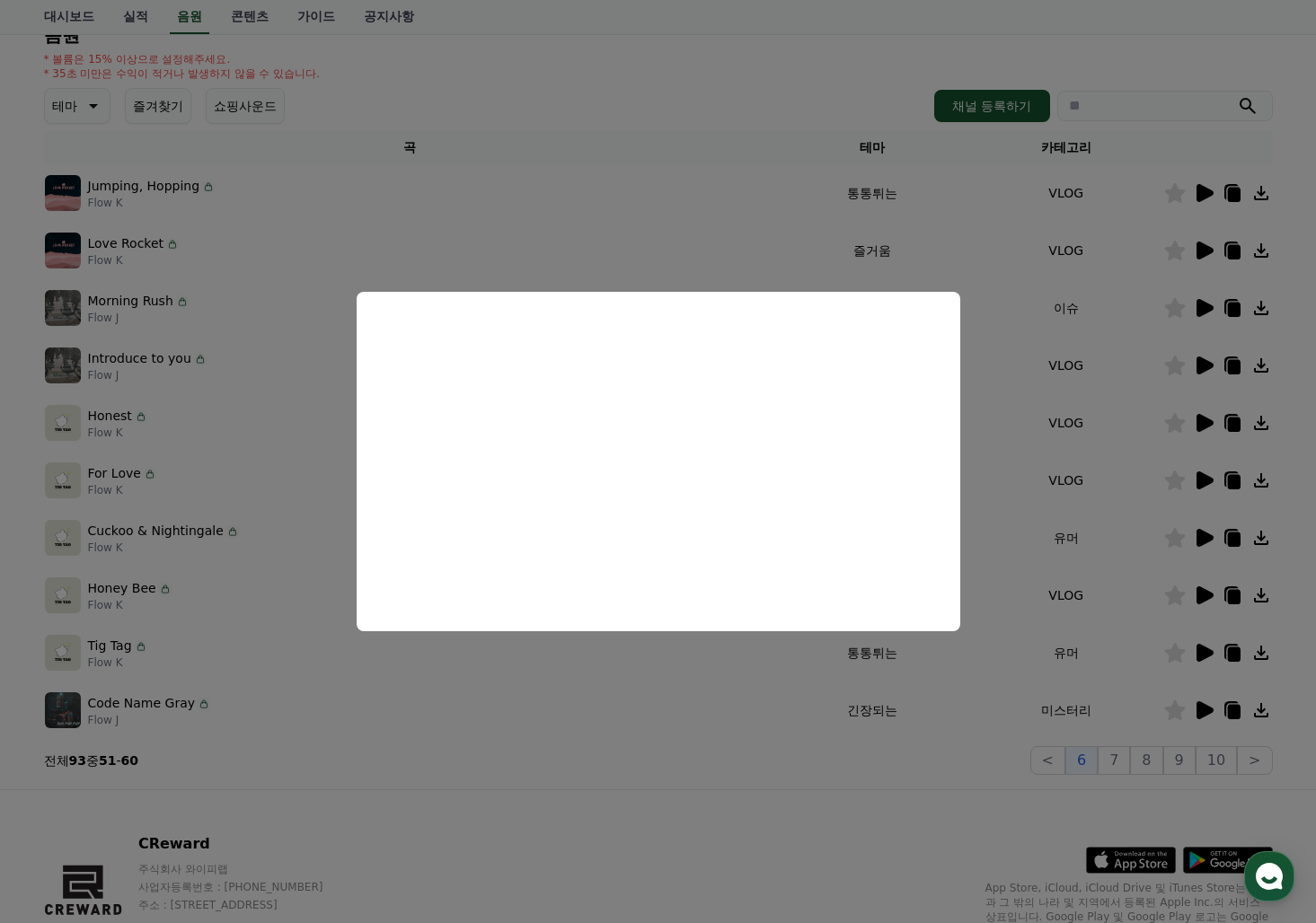
click at [1201, 422] on button "close modal" at bounding box center [658, 461] width 1316 height 923
click at [1202, 422] on icon at bounding box center [1205, 422] width 17 height 18
click at [1202, 366] on button "close modal" at bounding box center [658, 461] width 1316 height 923
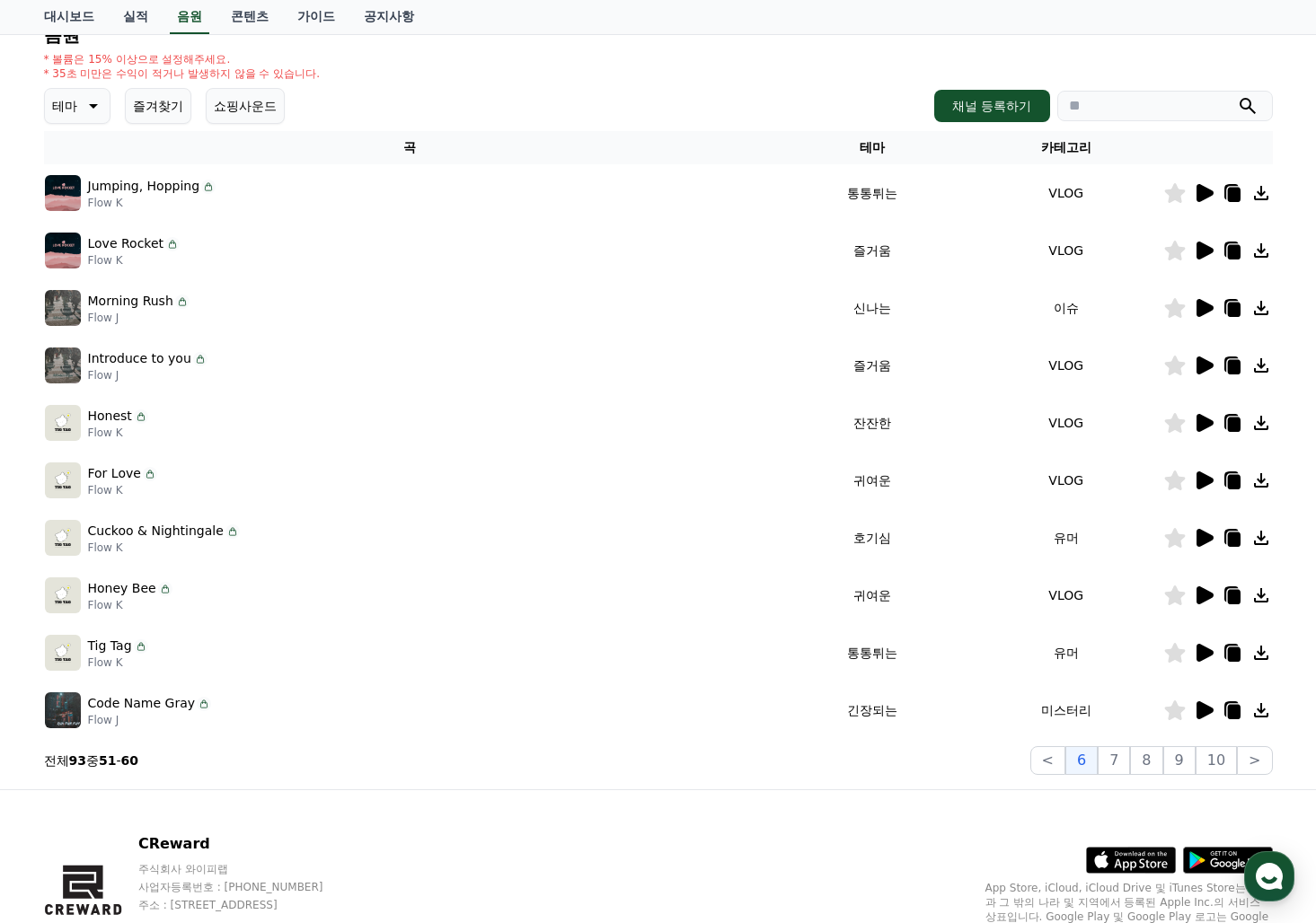
click at [1202, 366] on icon at bounding box center [1205, 365] width 17 height 18
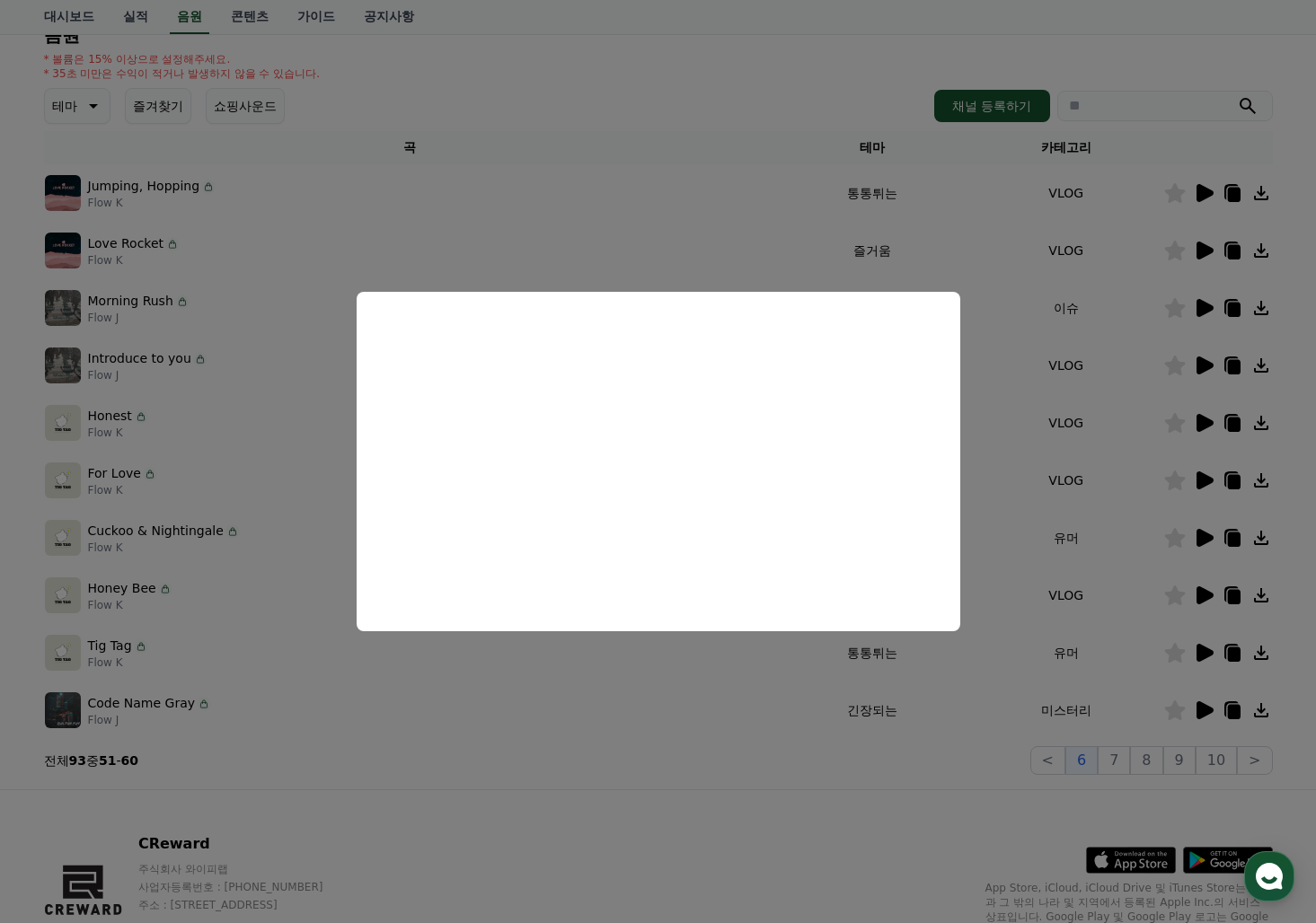
click at [1163, 349] on button "close modal" at bounding box center [658, 461] width 1316 height 923
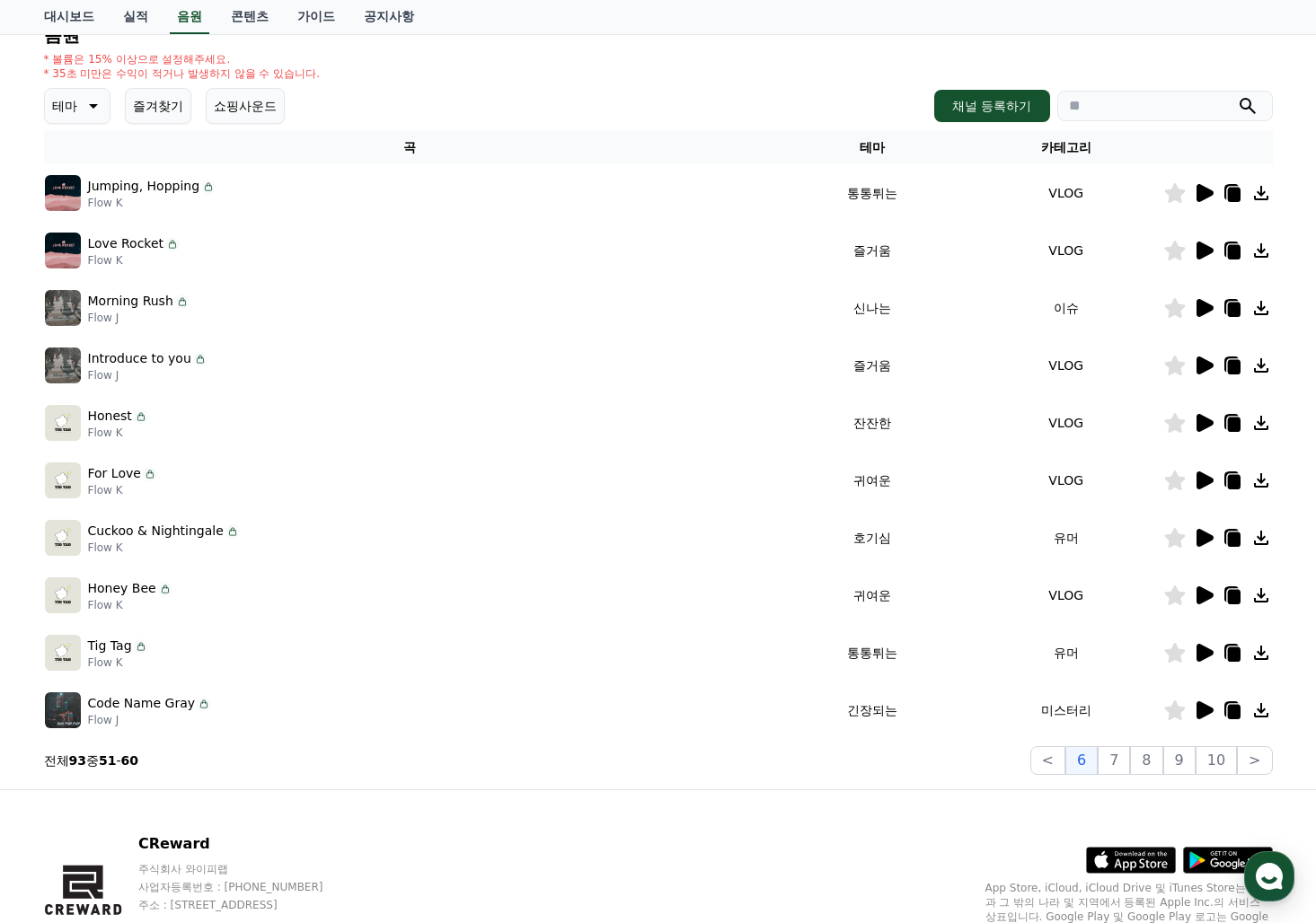
click at [1167, 369] on icon at bounding box center [1174, 365] width 21 height 19
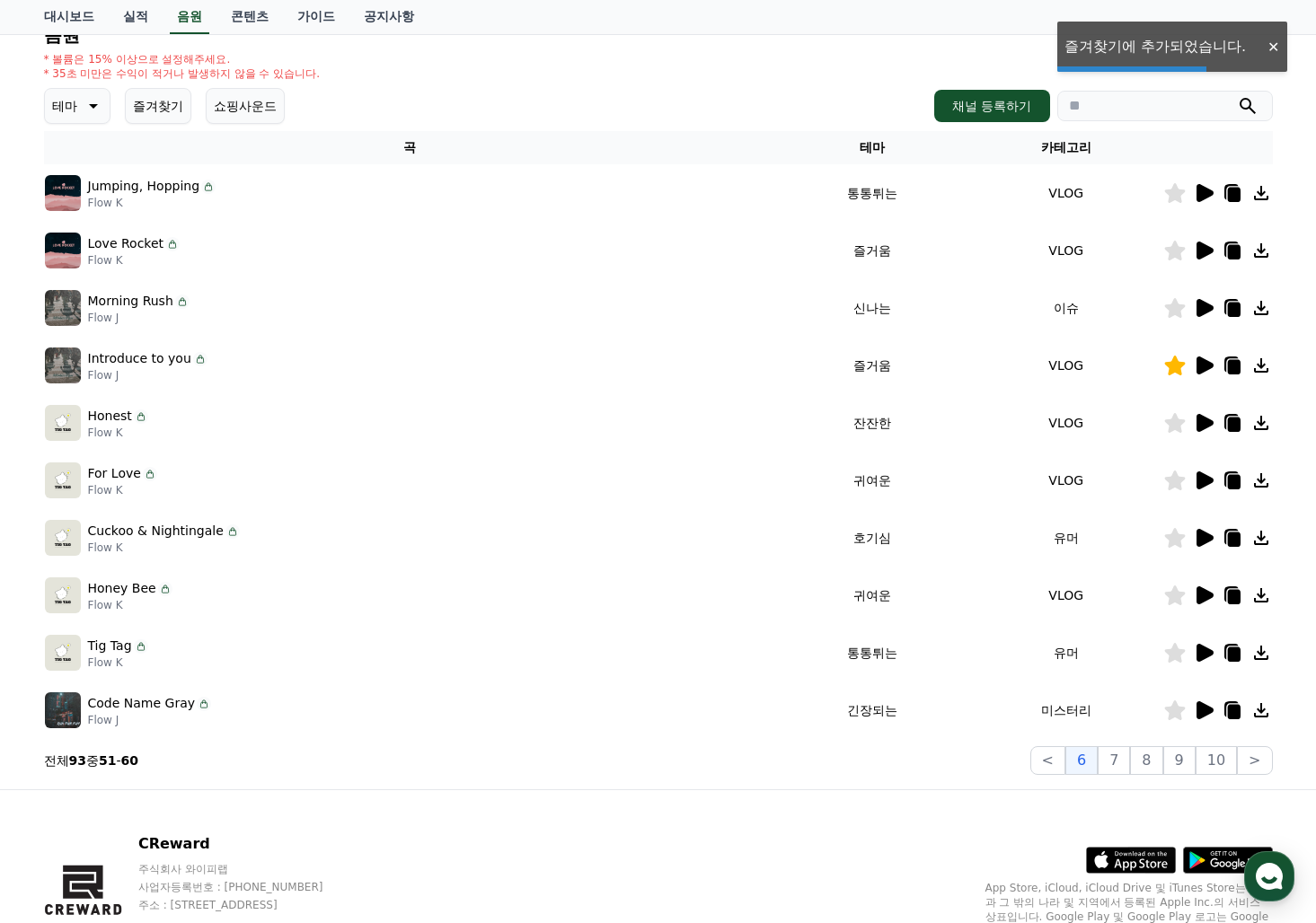
click at [1206, 308] on icon at bounding box center [1205, 307] width 17 height 18
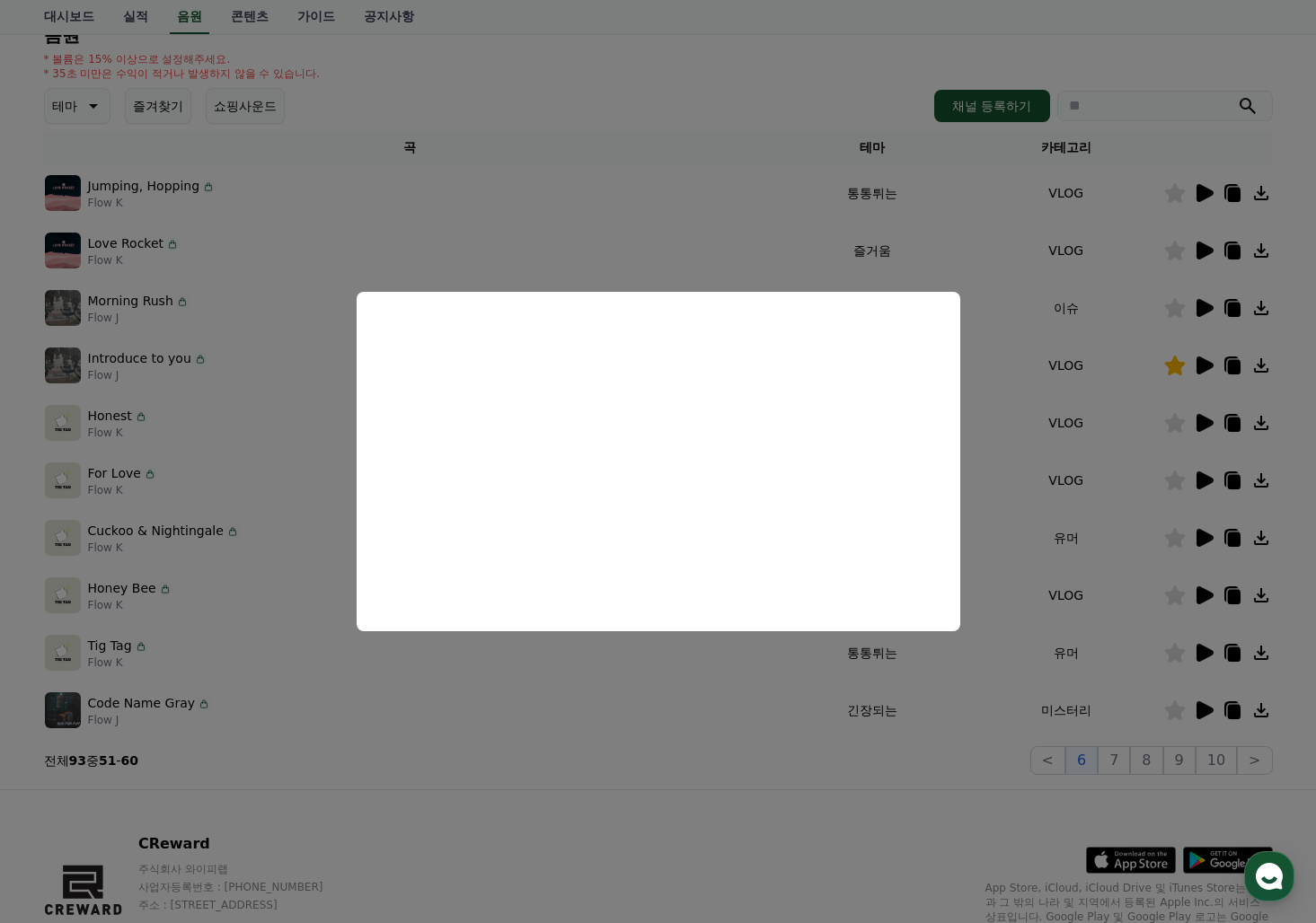
click at [1202, 249] on button "close modal" at bounding box center [658, 461] width 1316 height 923
click at [1202, 249] on icon at bounding box center [1205, 250] width 17 height 18
click at [1205, 194] on button "close modal" at bounding box center [658, 461] width 1316 height 923
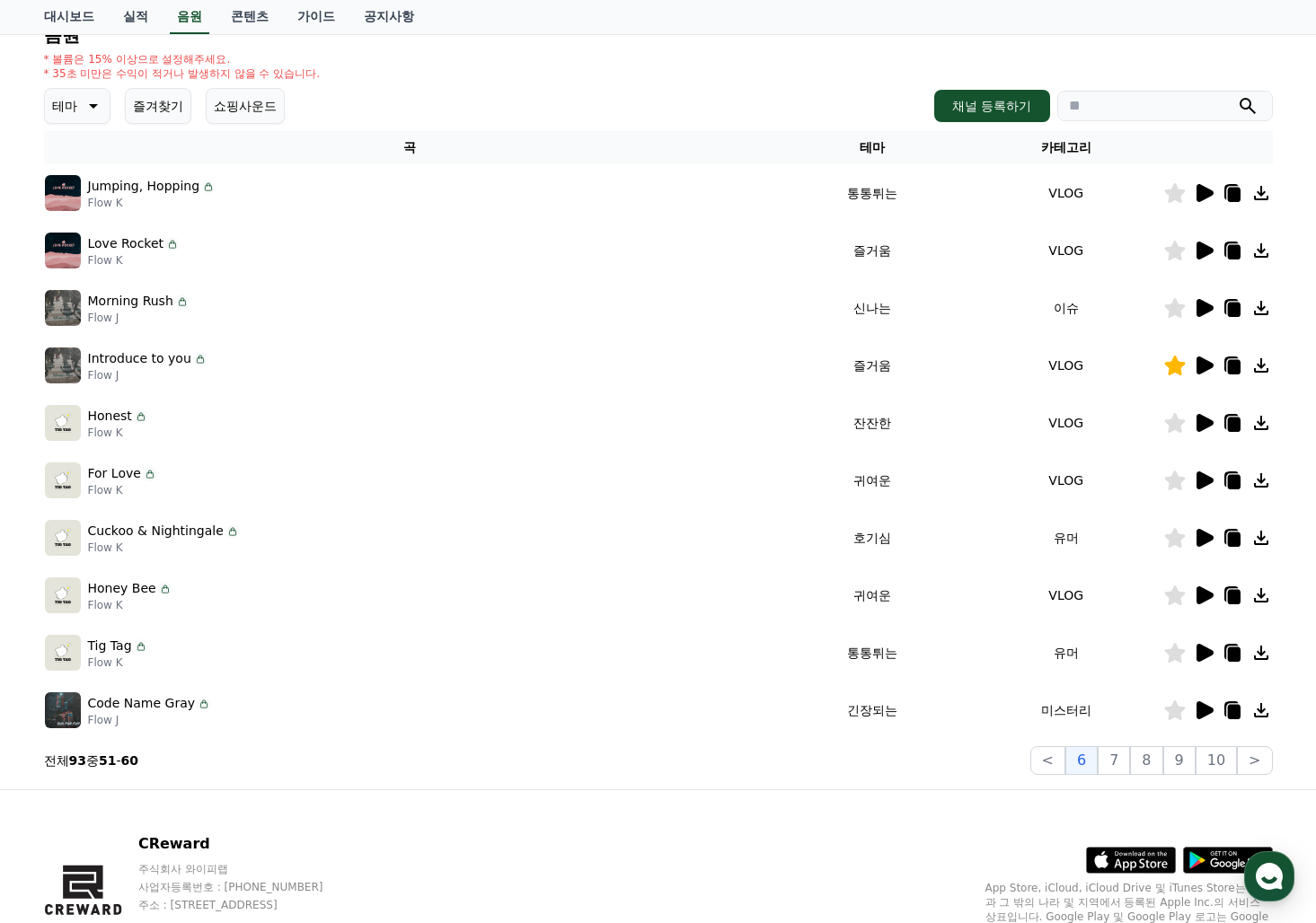
click at [1205, 194] on icon at bounding box center [1205, 193] width 17 height 18
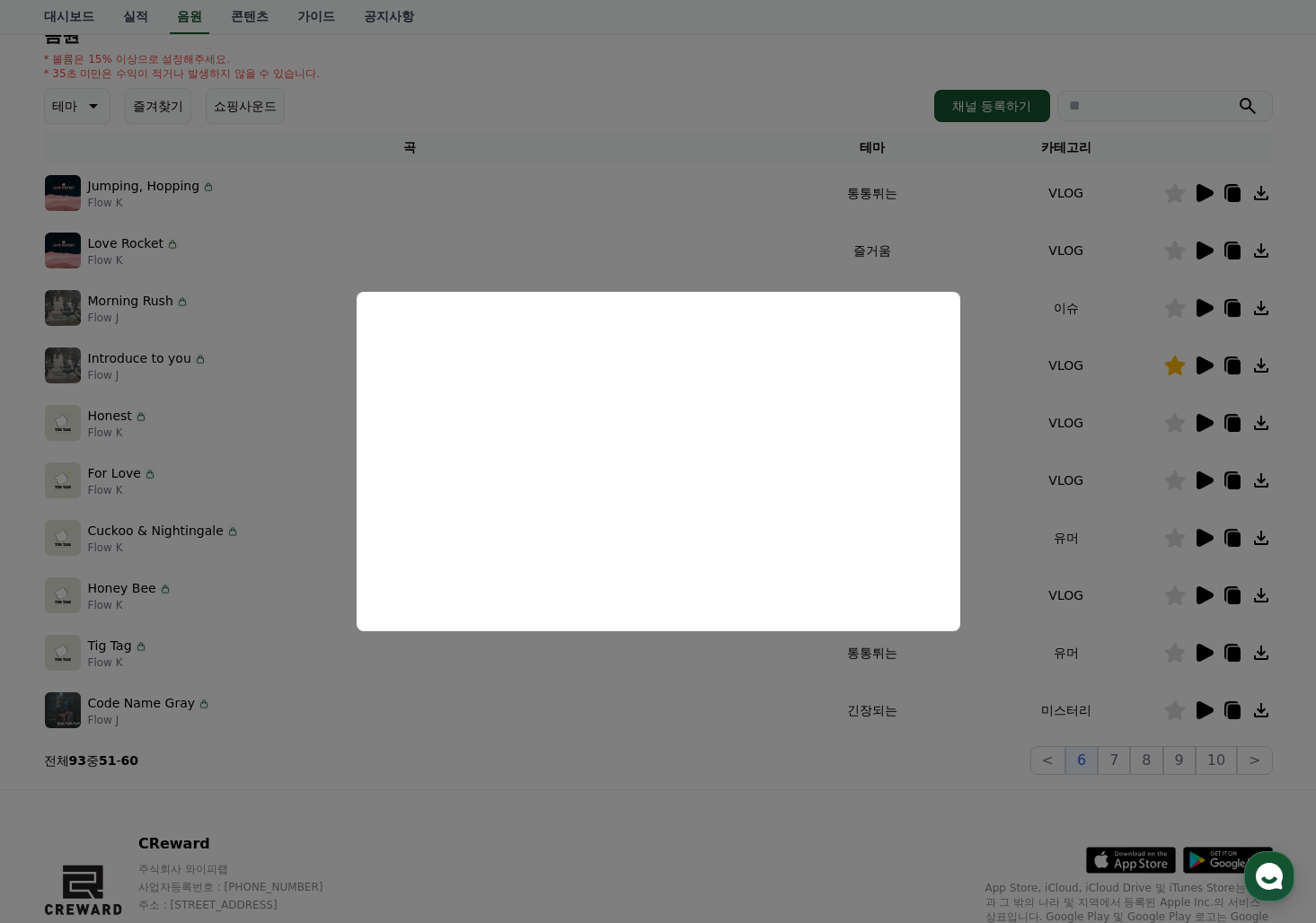
click at [1061, 762] on button "close modal" at bounding box center [658, 461] width 1316 height 923
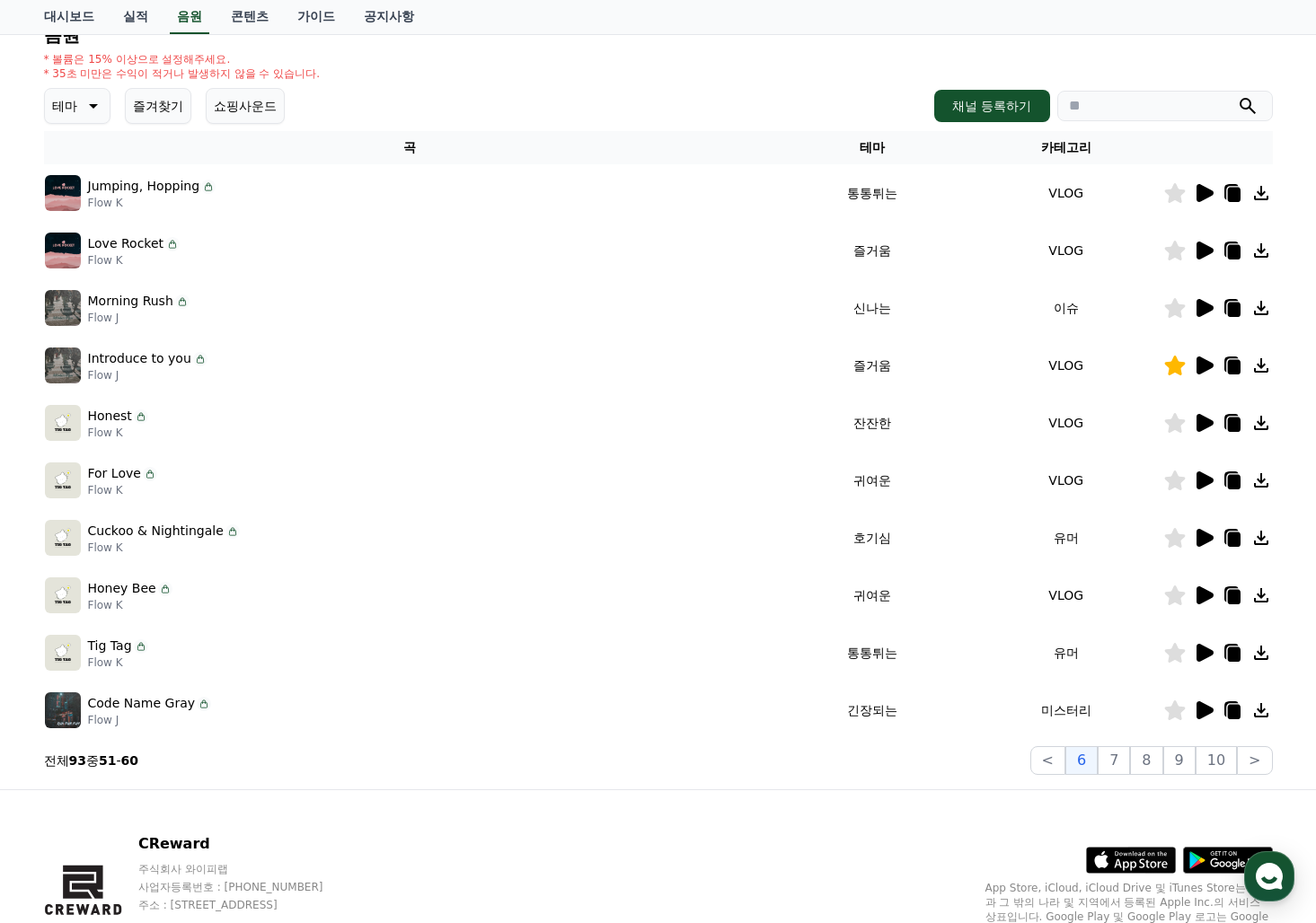
click at [1061, 762] on button "<" at bounding box center [1048, 760] width 35 height 29
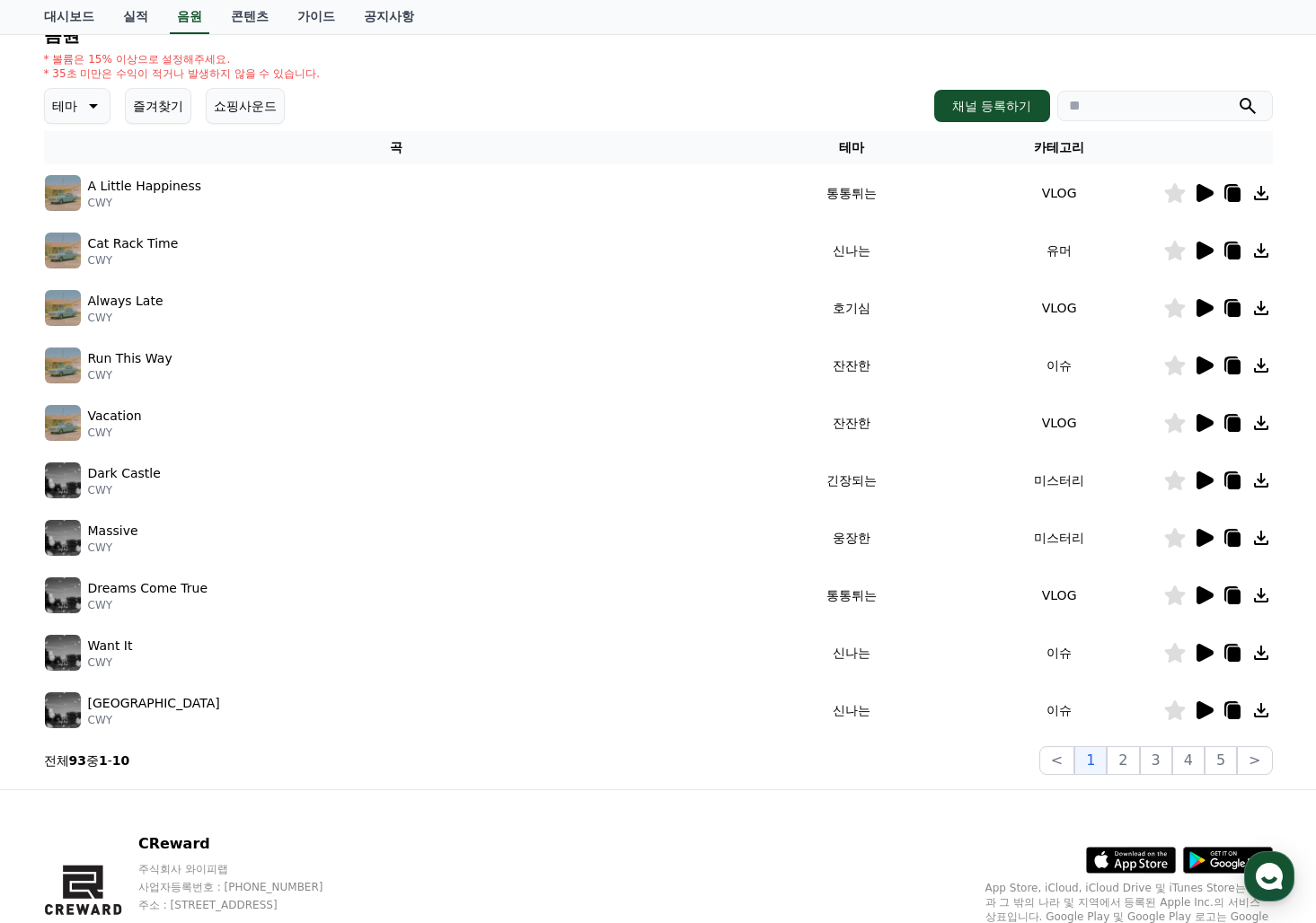
click at [1203, 713] on icon at bounding box center [1205, 710] width 17 height 18
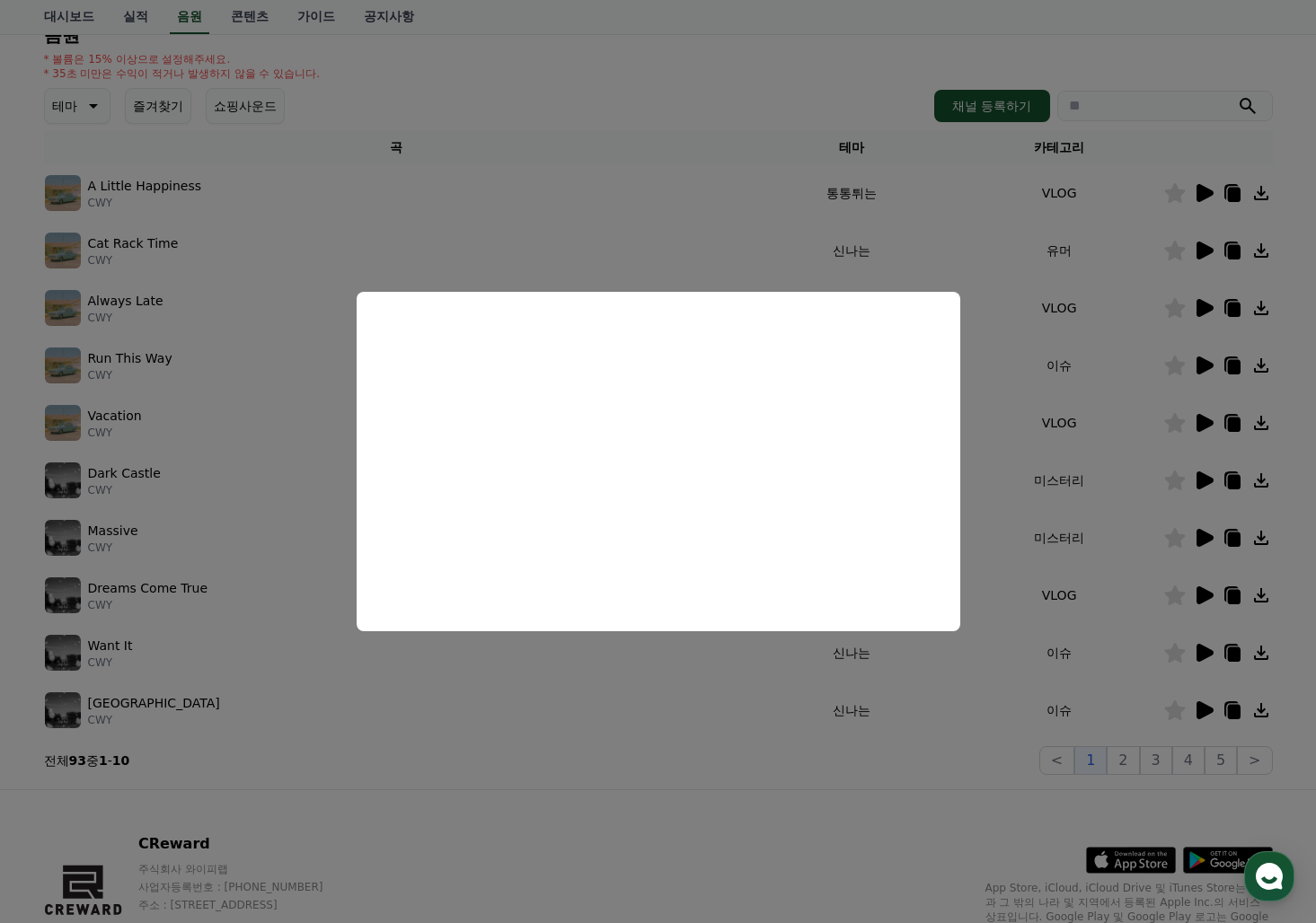
click at [1209, 662] on button "close modal" at bounding box center [658, 461] width 1316 height 923
click at [1207, 655] on icon at bounding box center [1205, 652] width 17 height 18
click at [1205, 596] on button "close modal" at bounding box center [658, 461] width 1316 height 923
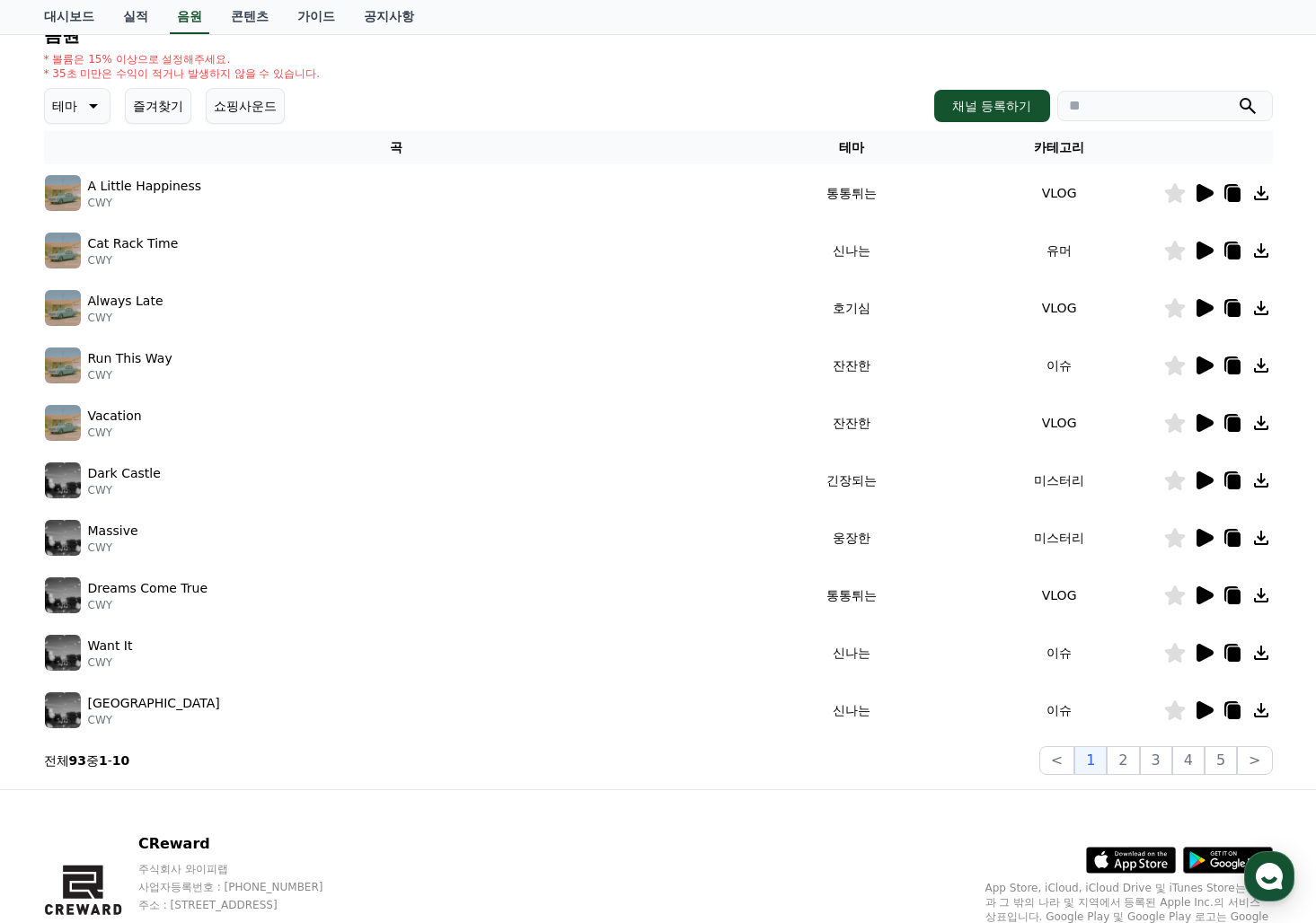
click at [1205, 596] on icon at bounding box center [1205, 594] width 17 height 18
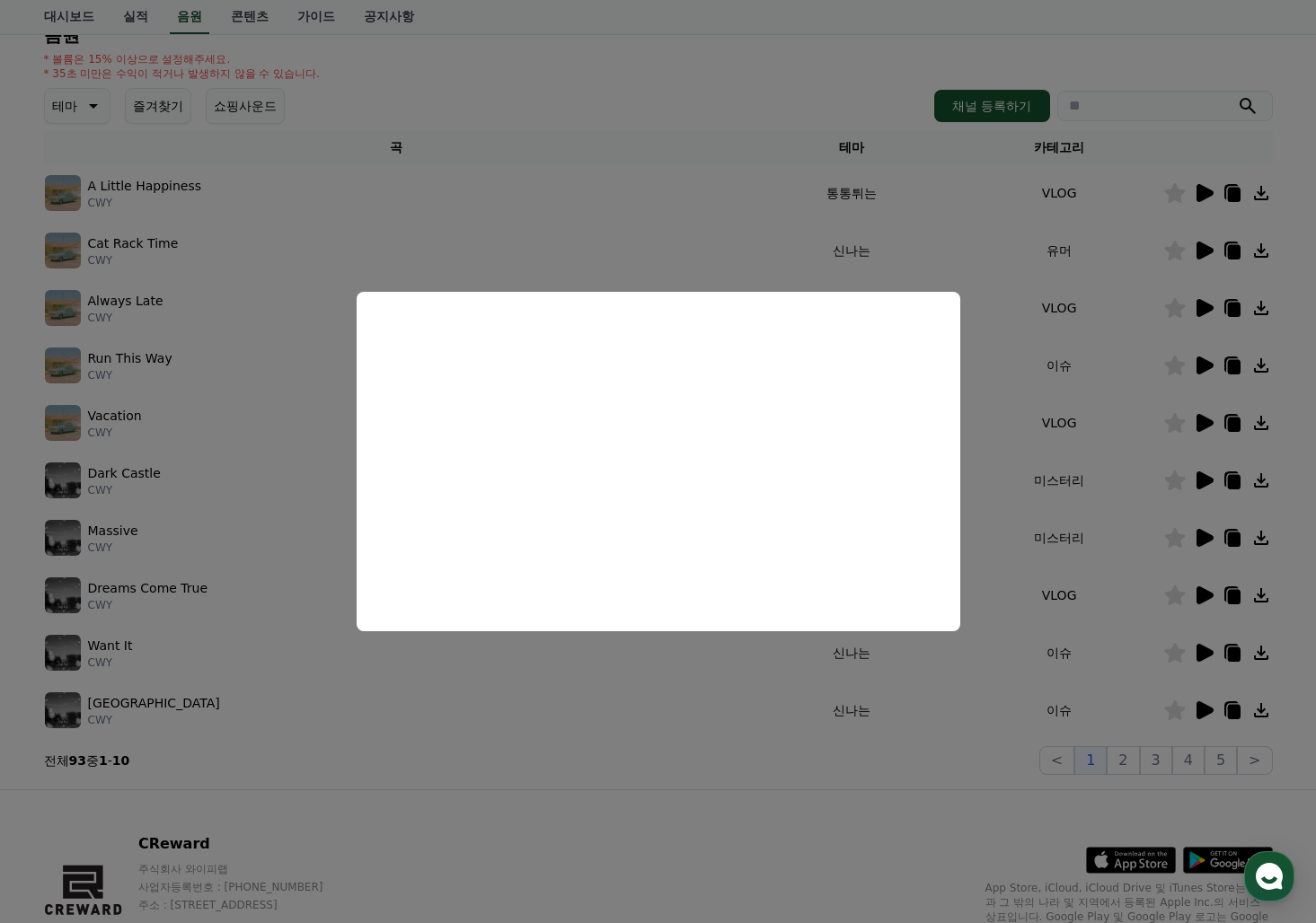
click at [1201, 541] on button "close modal" at bounding box center [658, 461] width 1316 height 923
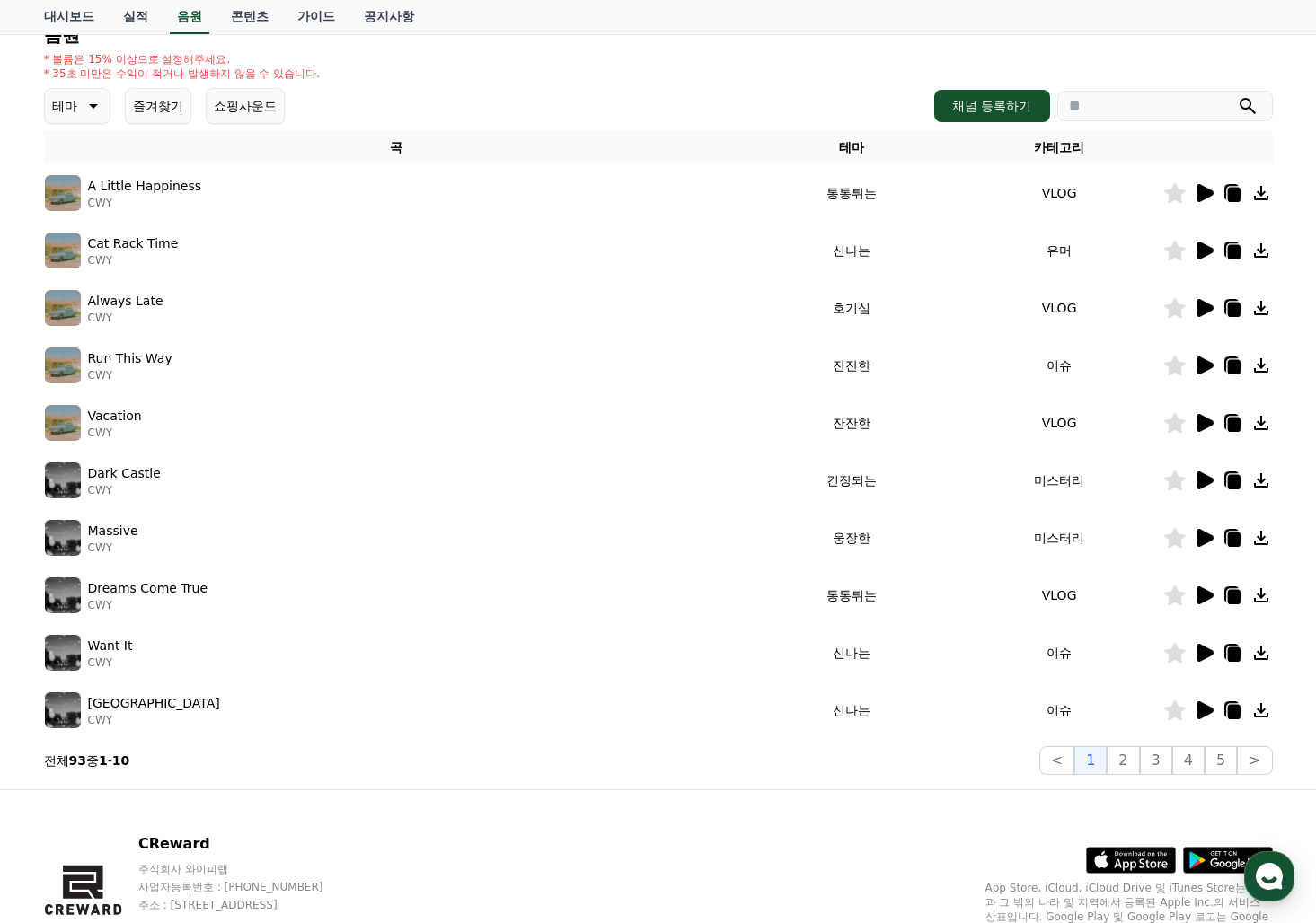
click at [1201, 541] on icon at bounding box center [1205, 537] width 17 height 18
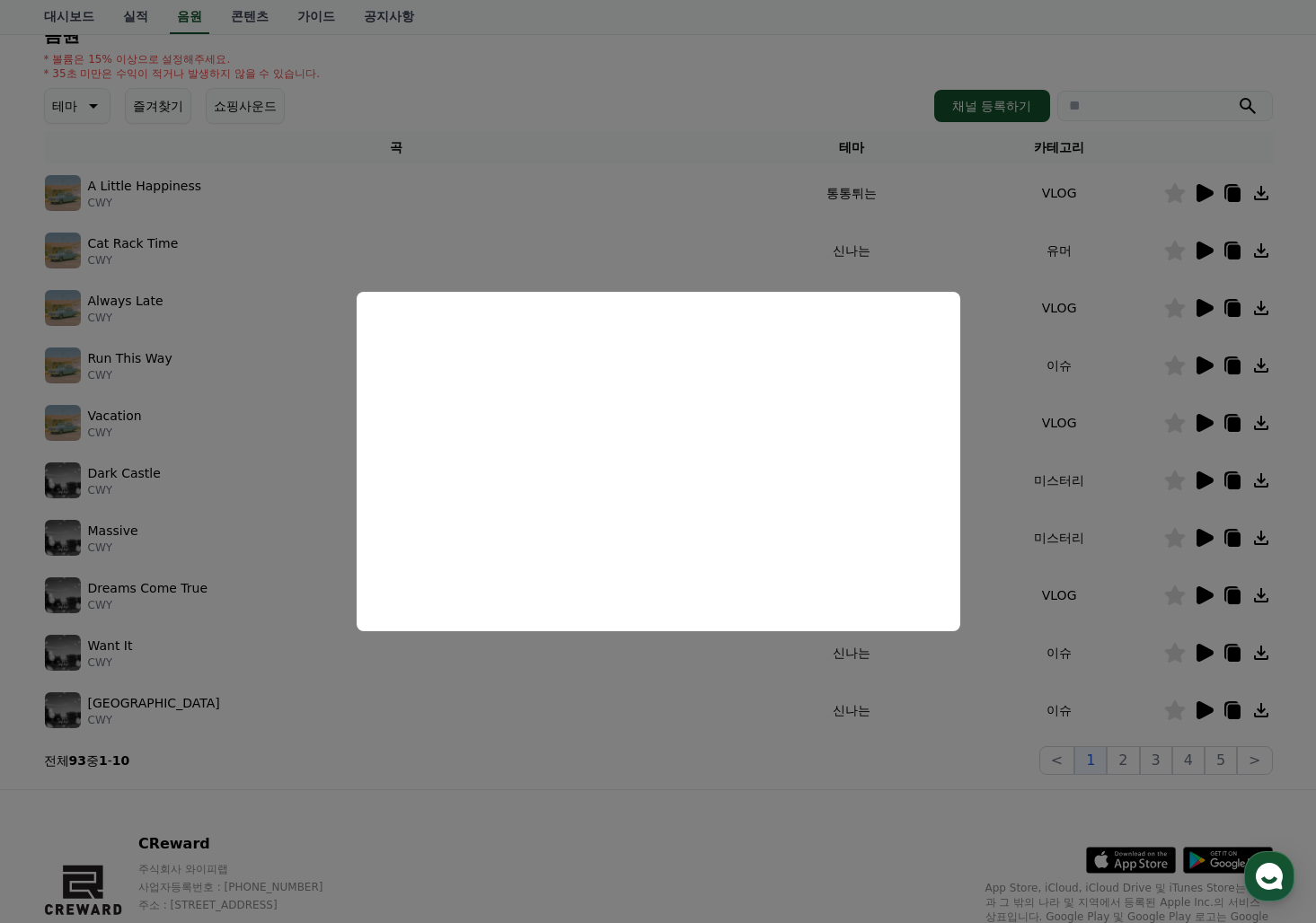
click at [1197, 477] on button "close modal" at bounding box center [658, 461] width 1316 height 923
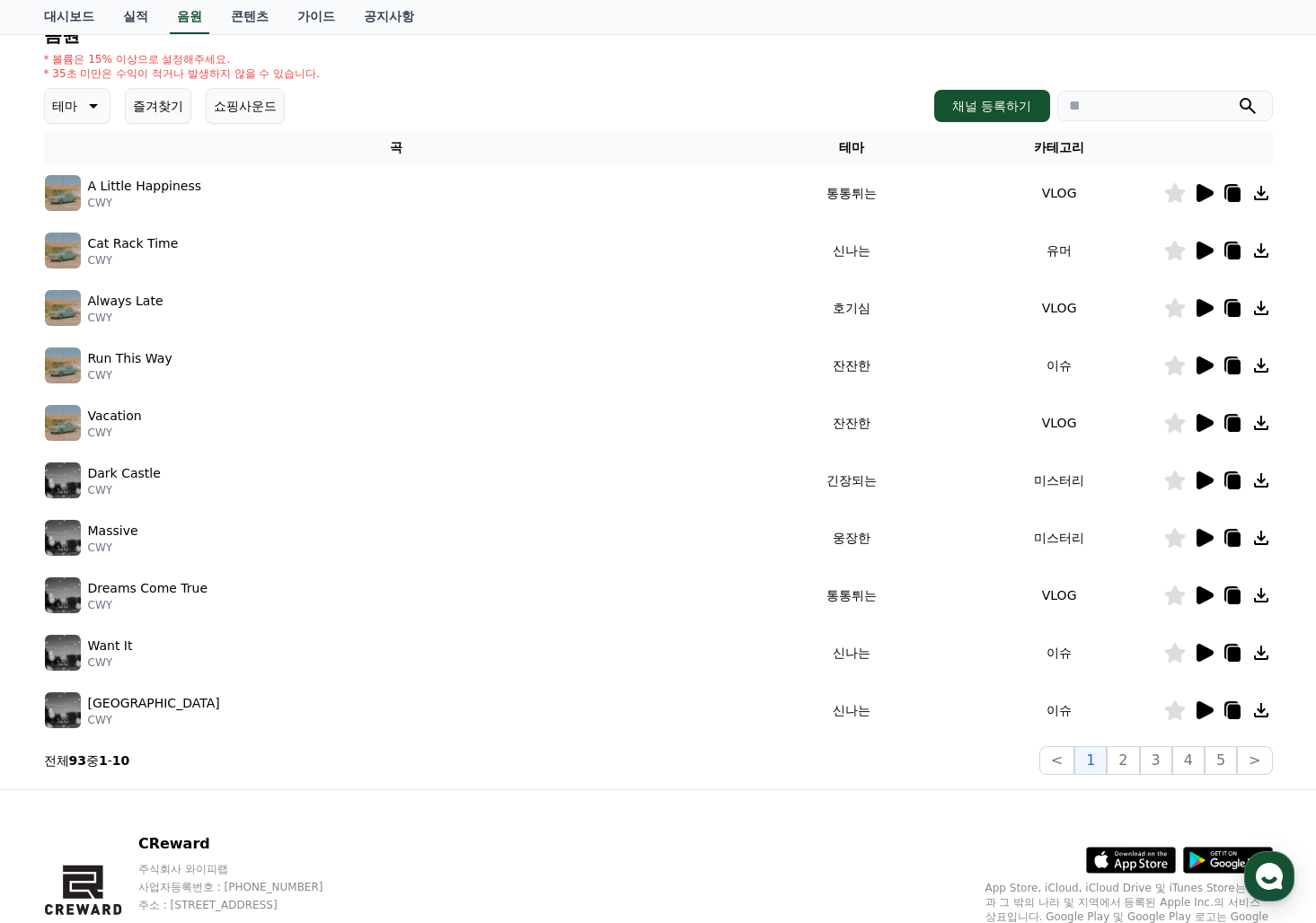
click at [1197, 477] on icon at bounding box center [1205, 480] width 17 height 18
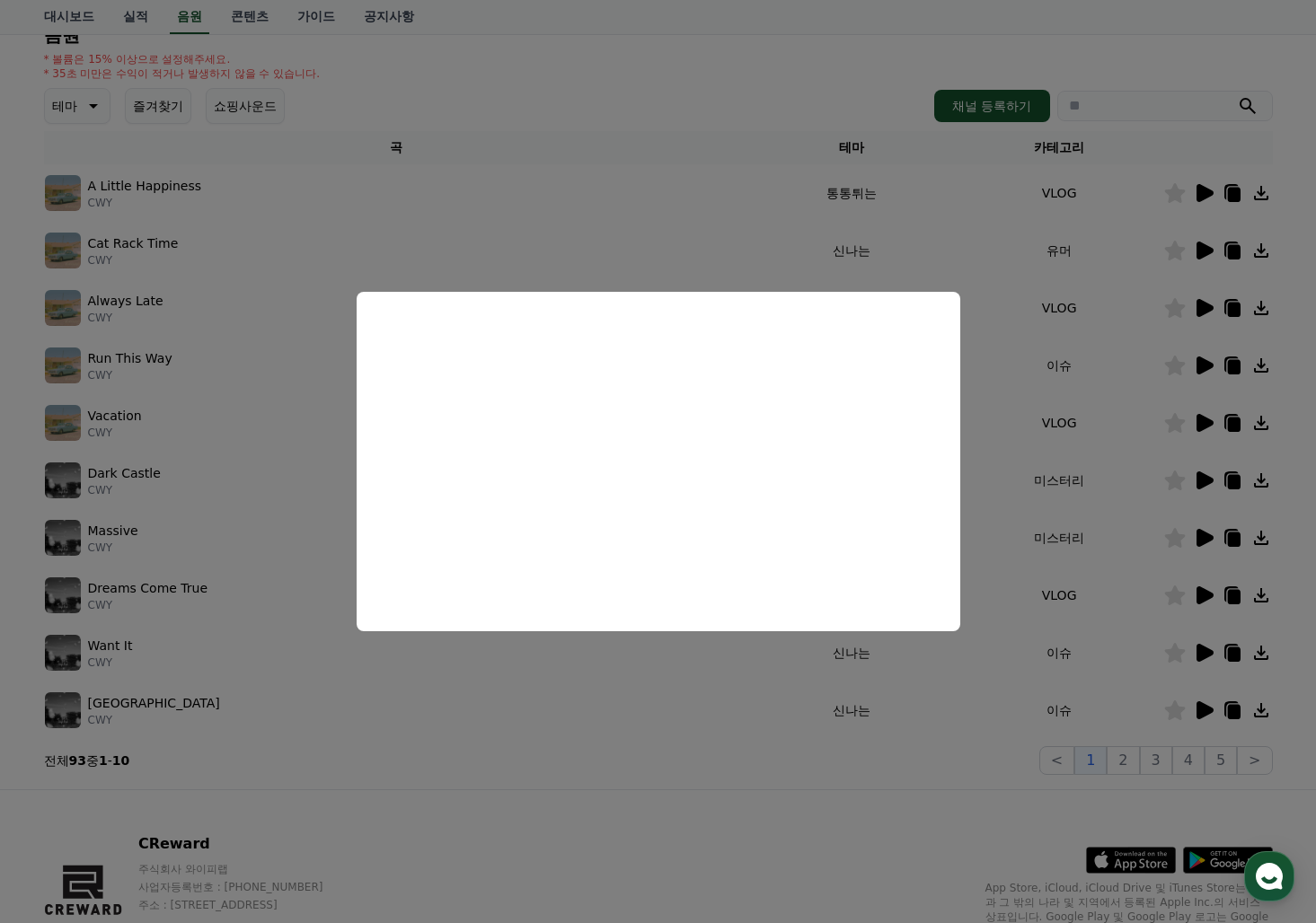
click at [1197, 424] on button "close modal" at bounding box center [658, 461] width 1316 height 923
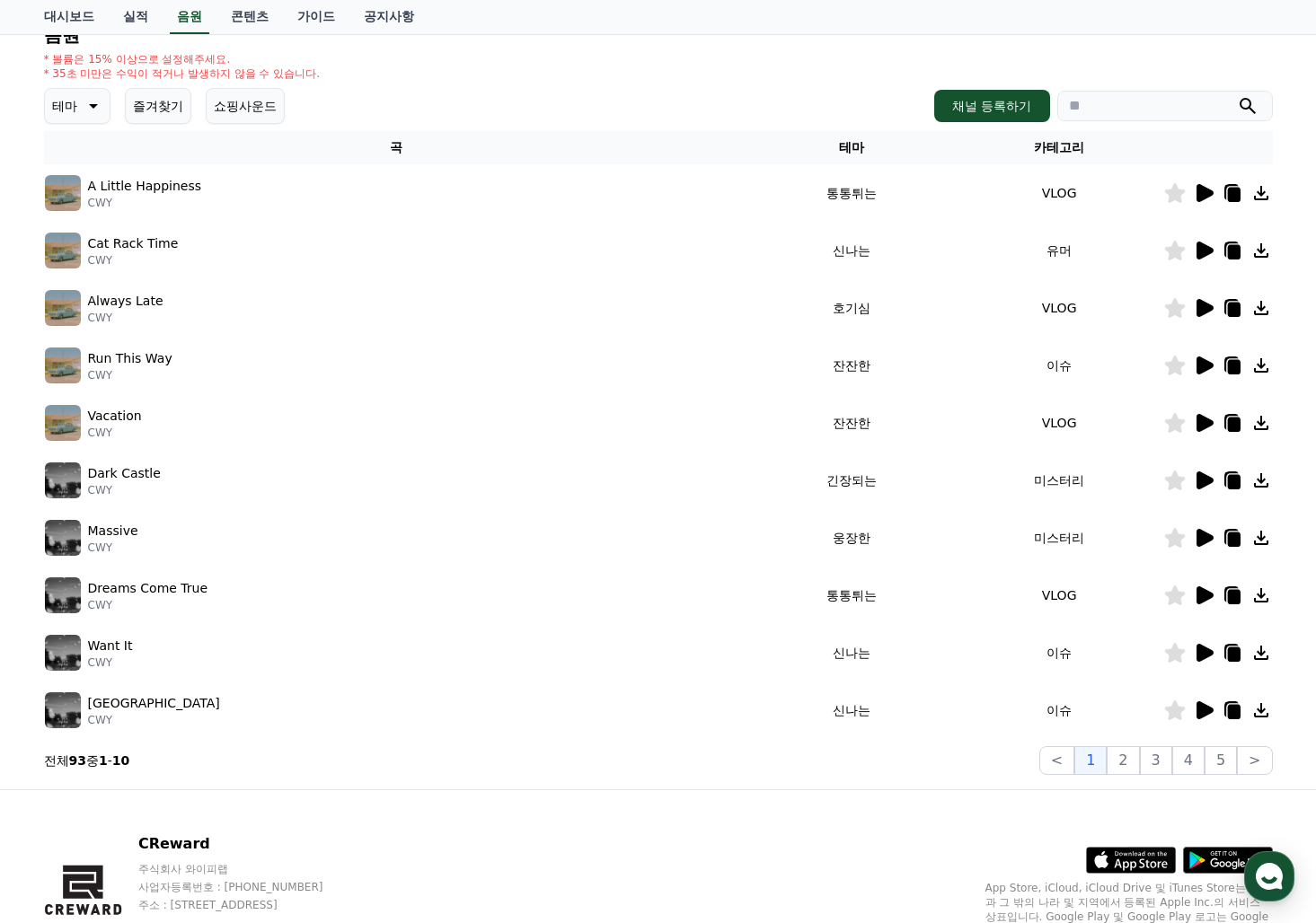
click at [1197, 424] on icon at bounding box center [1205, 422] width 17 height 18
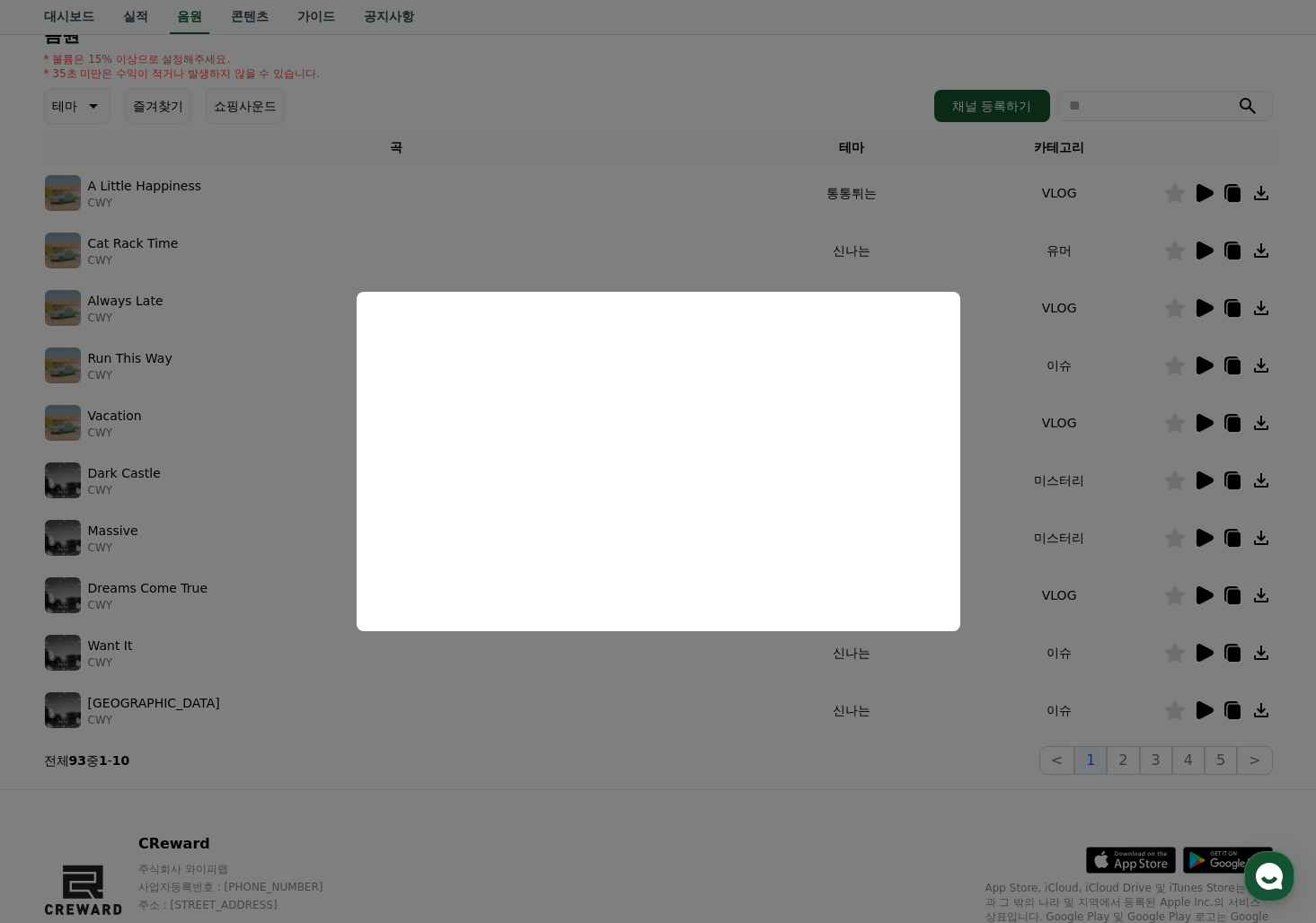
click at [1207, 363] on button "close modal" at bounding box center [658, 461] width 1316 height 923
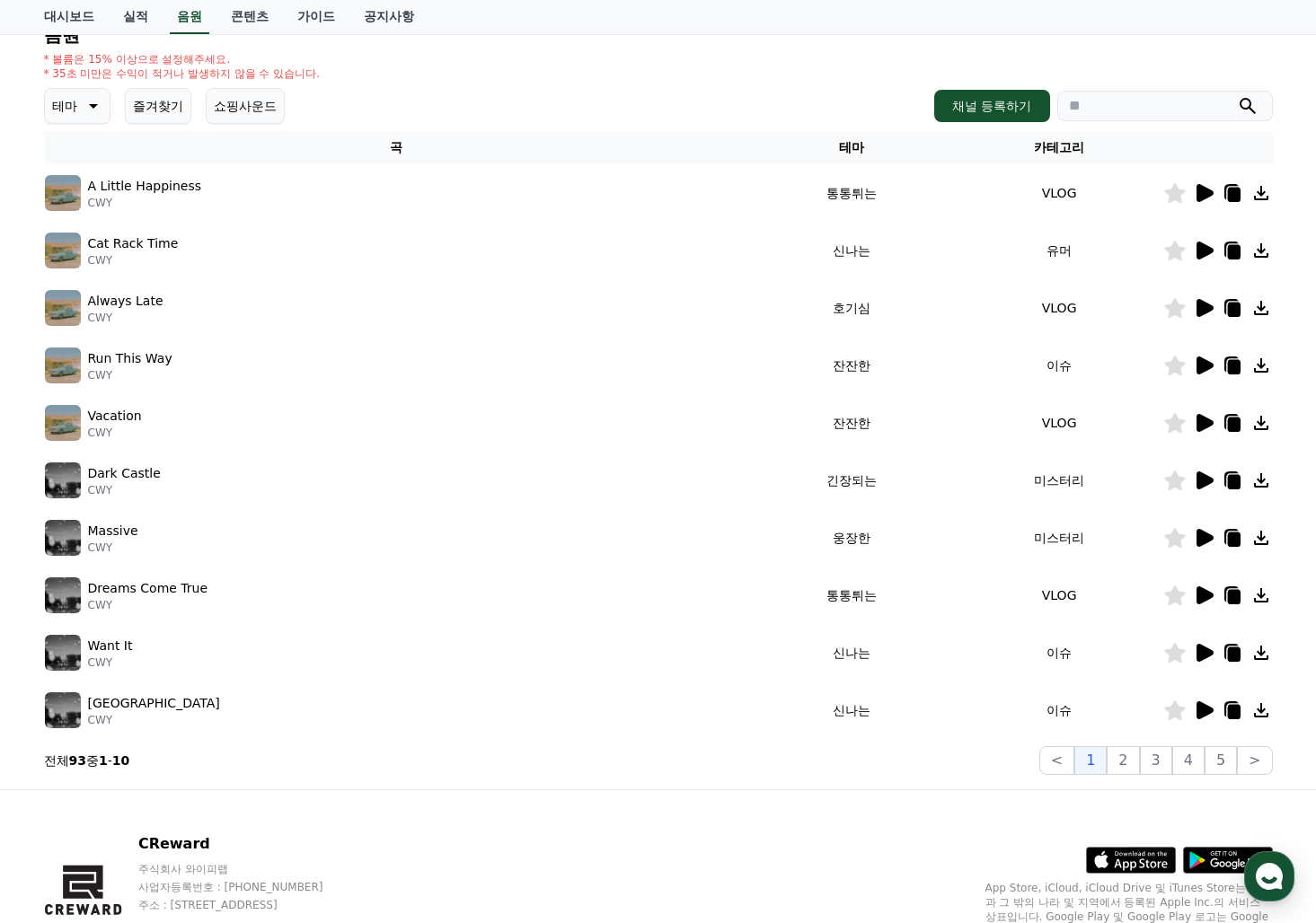
click at [1207, 363] on icon at bounding box center [1205, 365] width 17 height 18
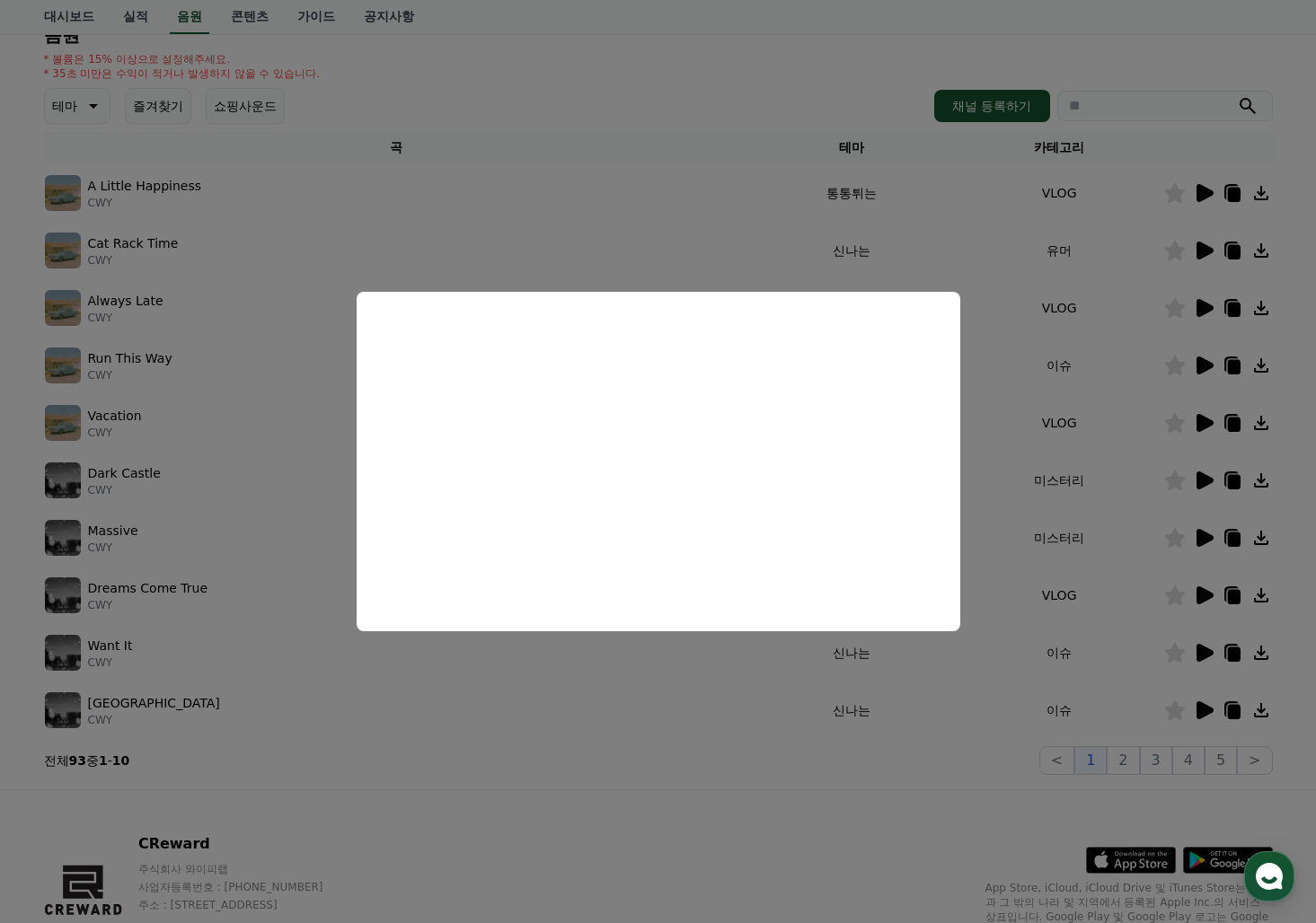
click at [1093, 312] on button "close modal" at bounding box center [658, 461] width 1316 height 923
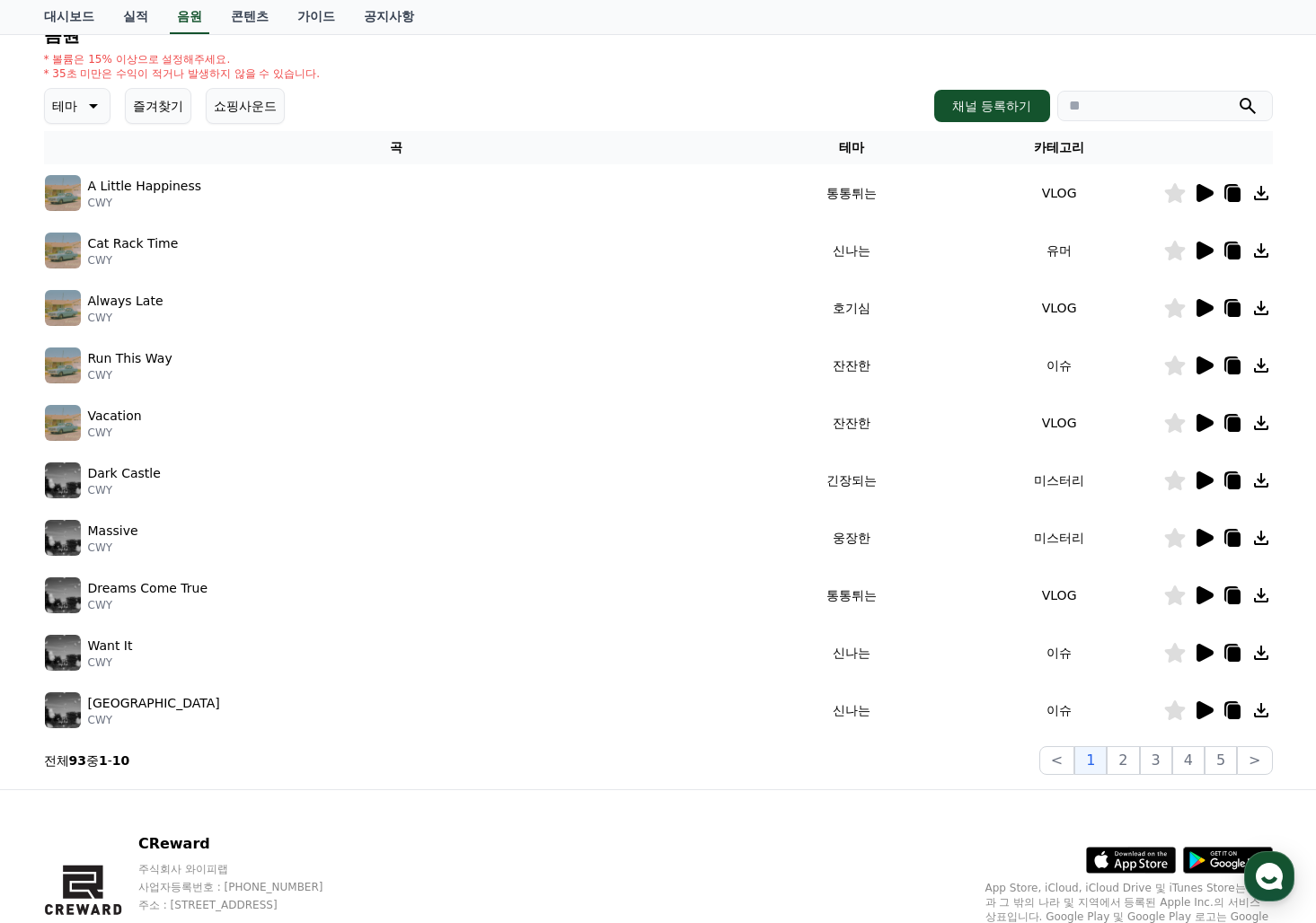
click at [1173, 373] on icon at bounding box center [1174, 365] width 21 height 19
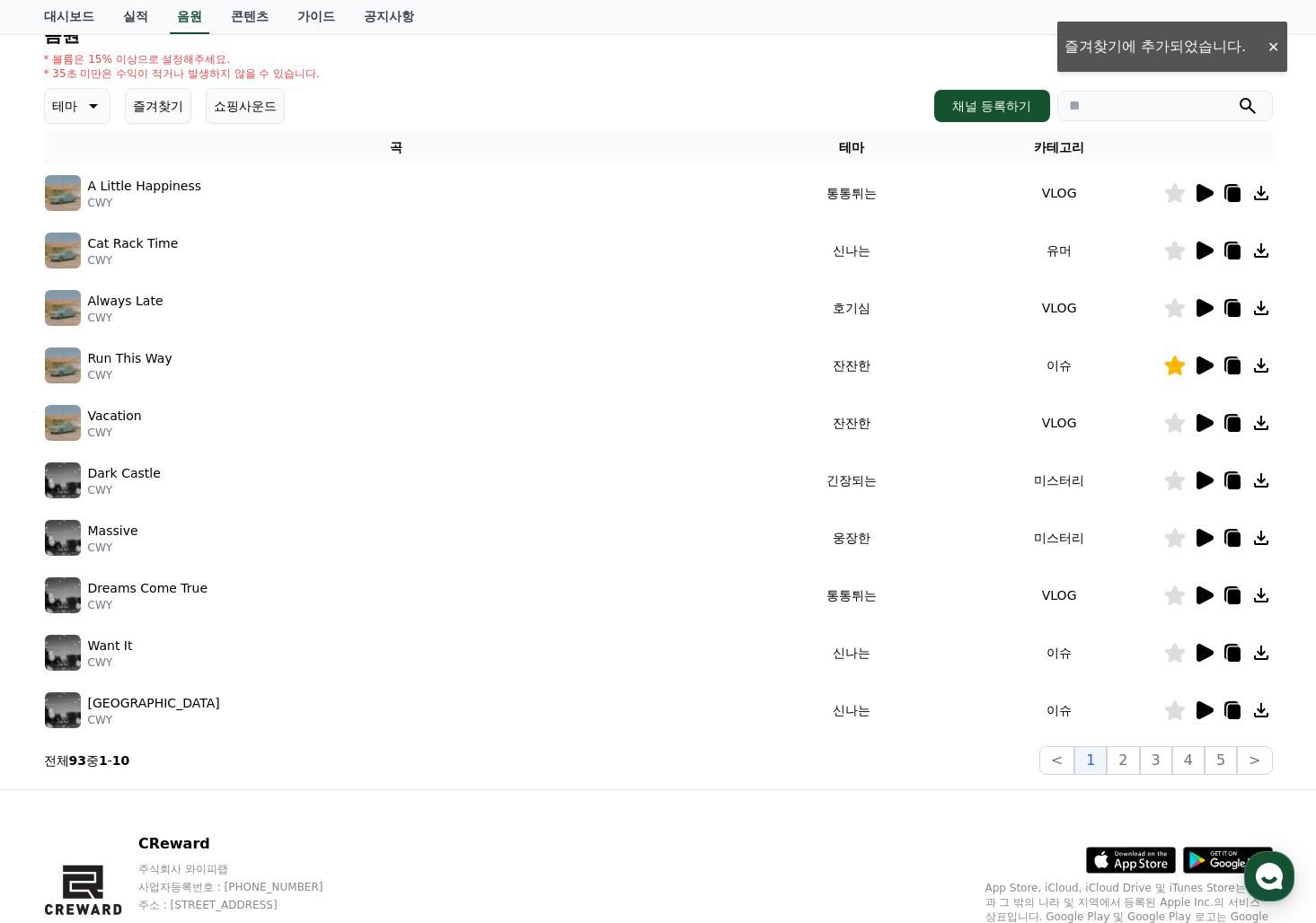
click at [1196, 307] on icon at bounding box center [1203, 307] width 21 height 21
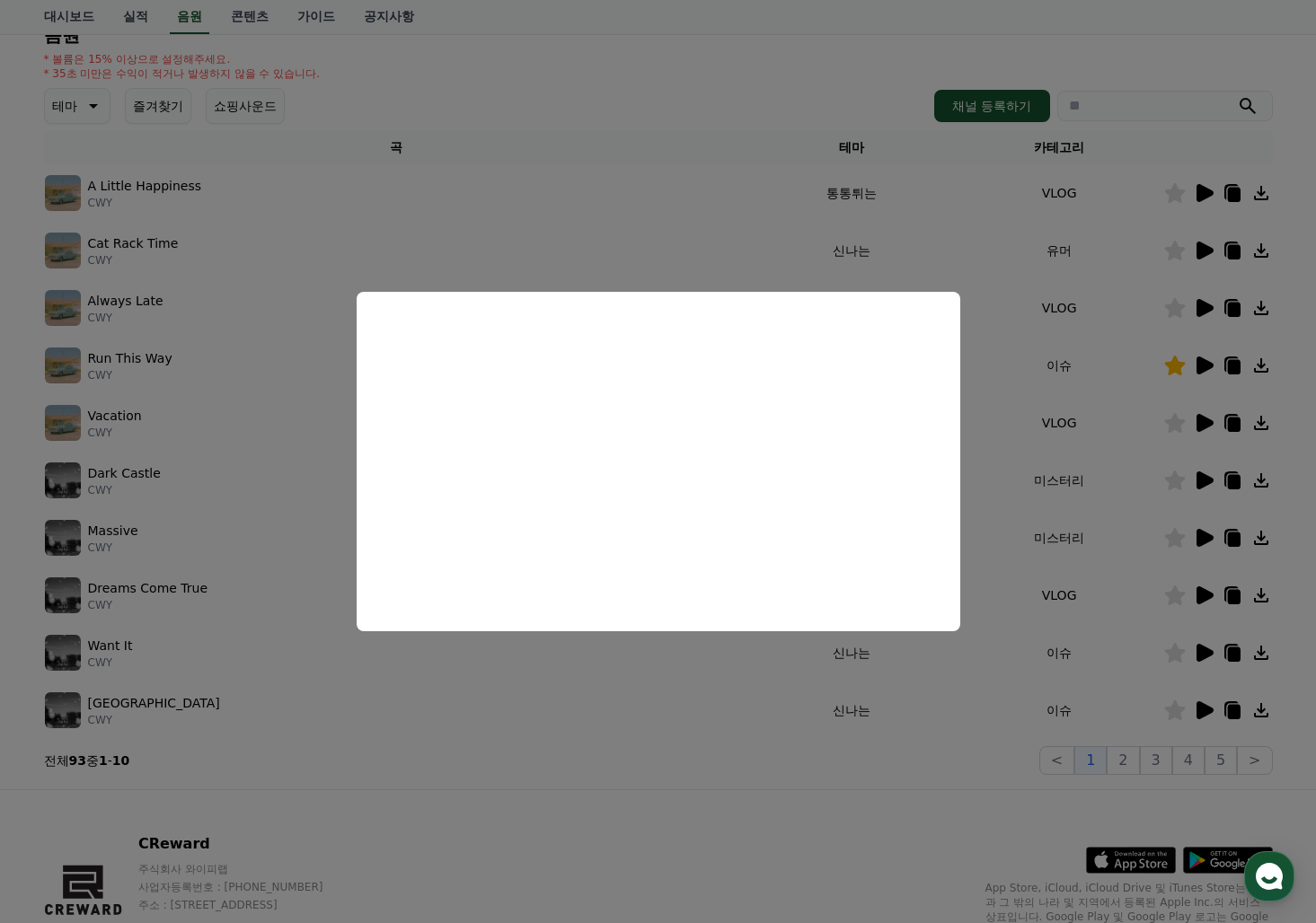
click at [1205, 256] on button "close modal" at bounding box center [658, 461] width 1316 height 923
click at [1204, 255] on icon at bounding box center [1205, 250] width 17 height 18
click at [1173, 246] on button "close modal" at bounding box center [658, 461] width 1316 height 923
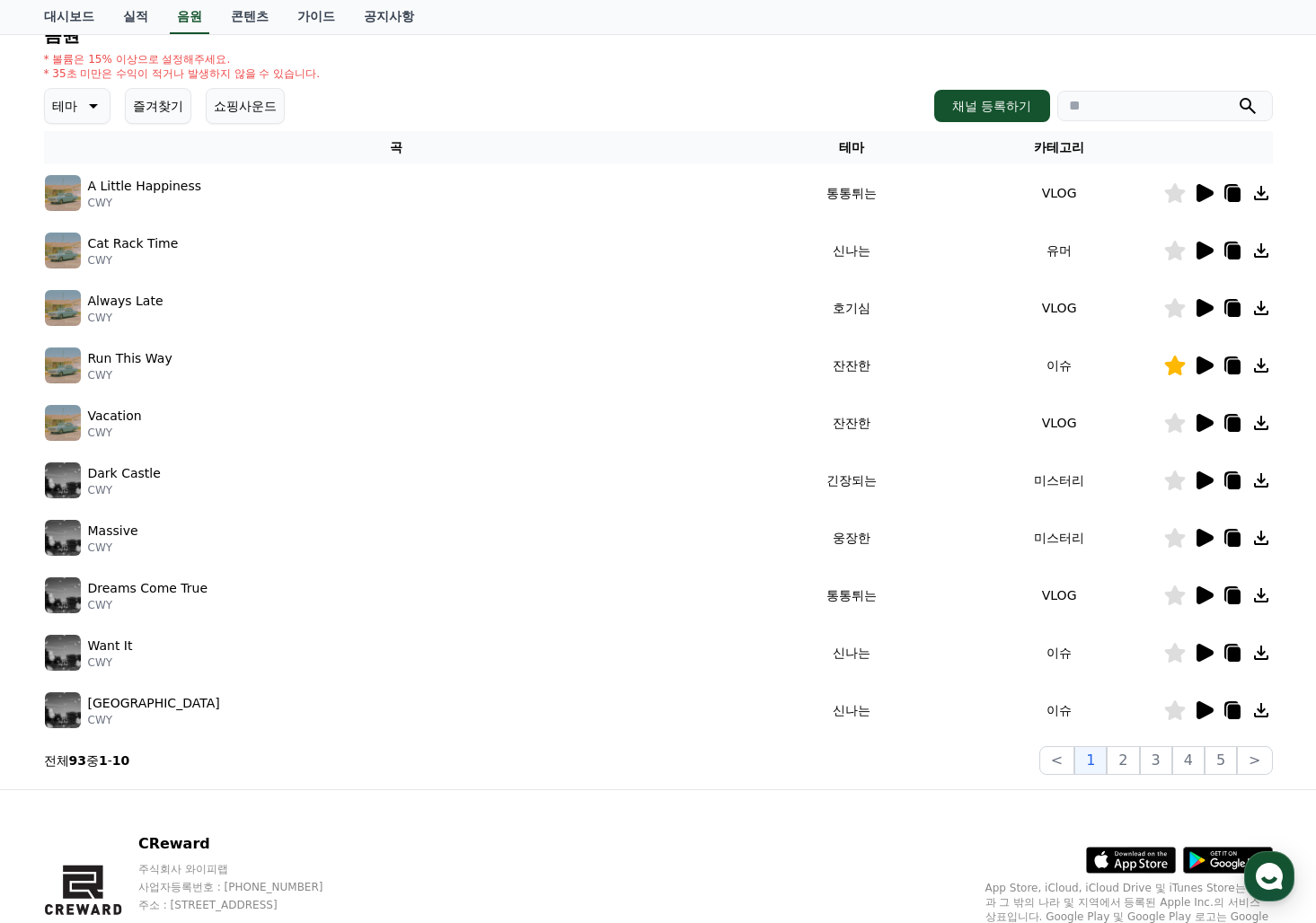
click at [1172, 251] on icon at bounding box center [1174, 250] width 20 height 19
click at [1209, 194] on icon at bounding box center [1205, 193] width 17 height 18
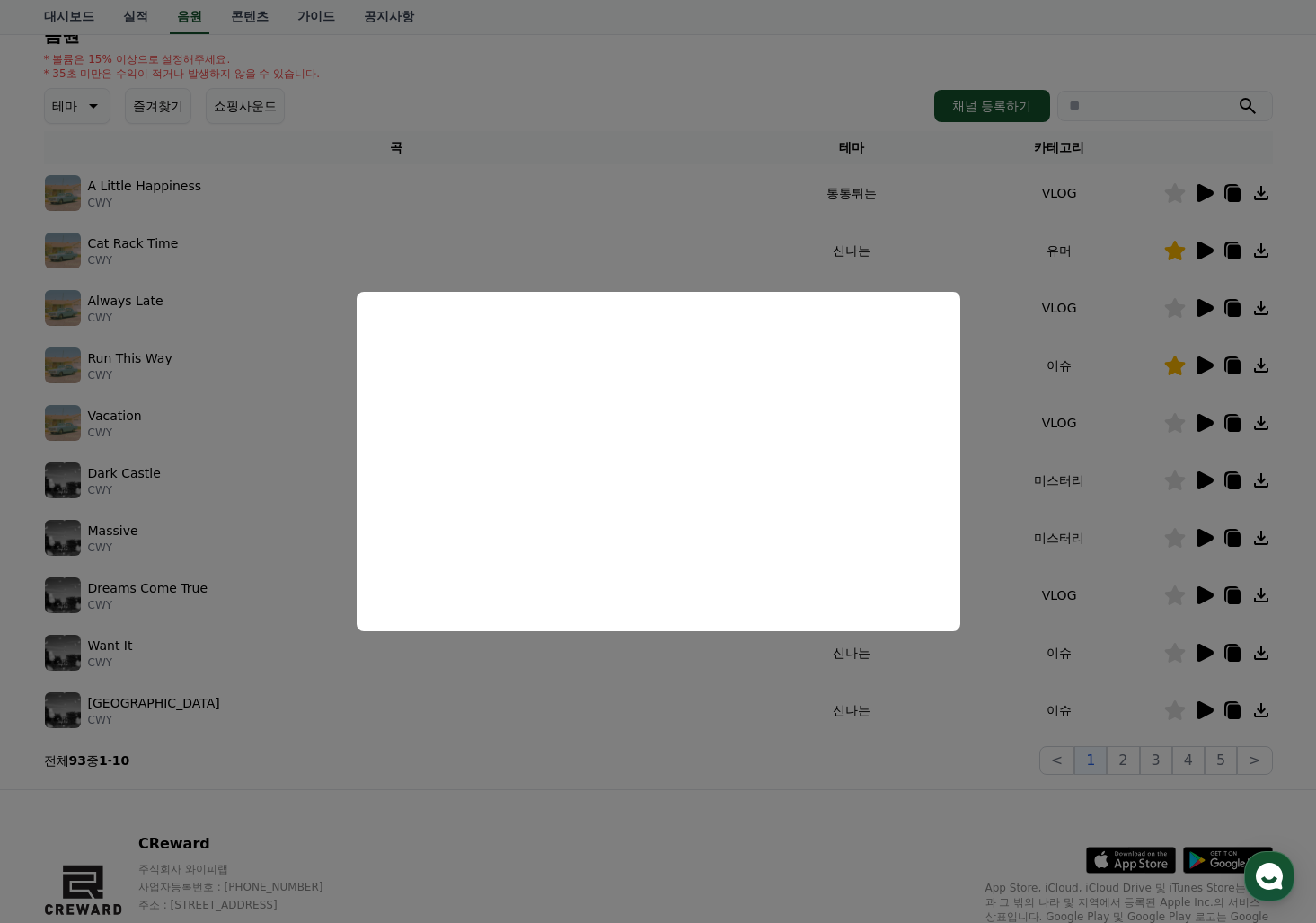
click at [957, 760] on button "close modal" at bounding box center [658, 461] width 1316 height 923
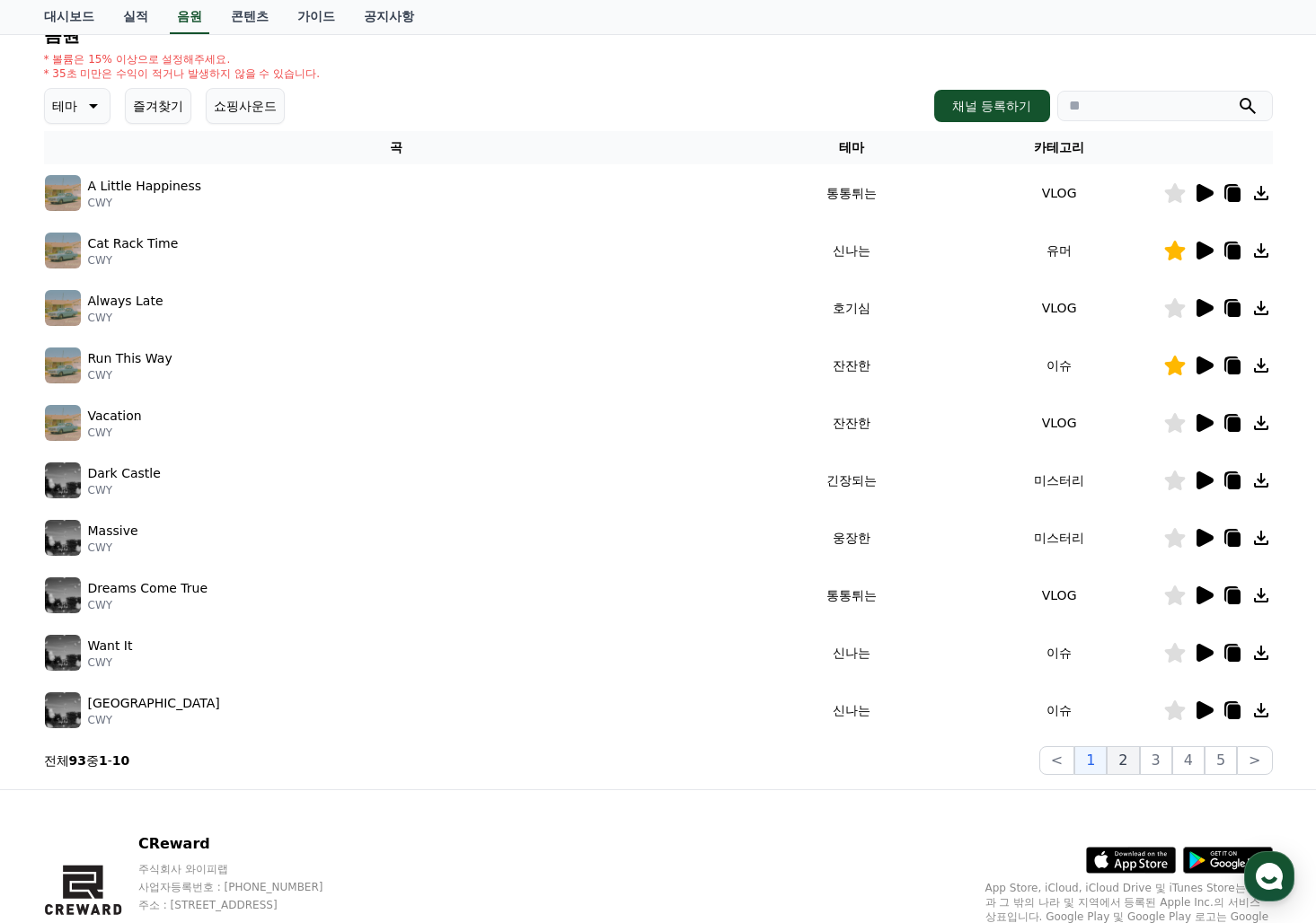
click at [1120, 758] on button "2" at bounding box center [1122, 760] width 32 height 29
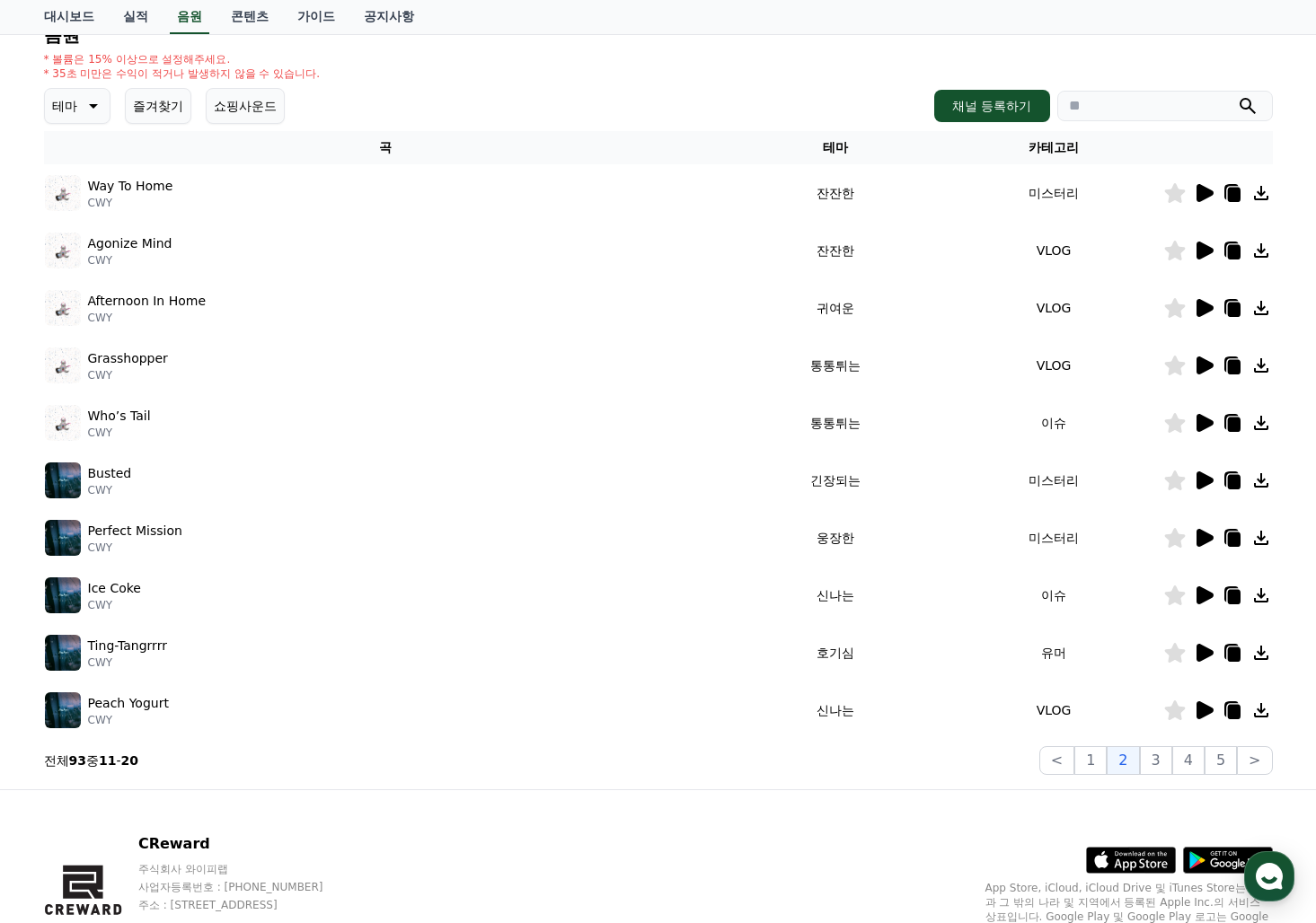
click at [1206, 193] on icon at bounding box center [1205, 193] width 17 height 18
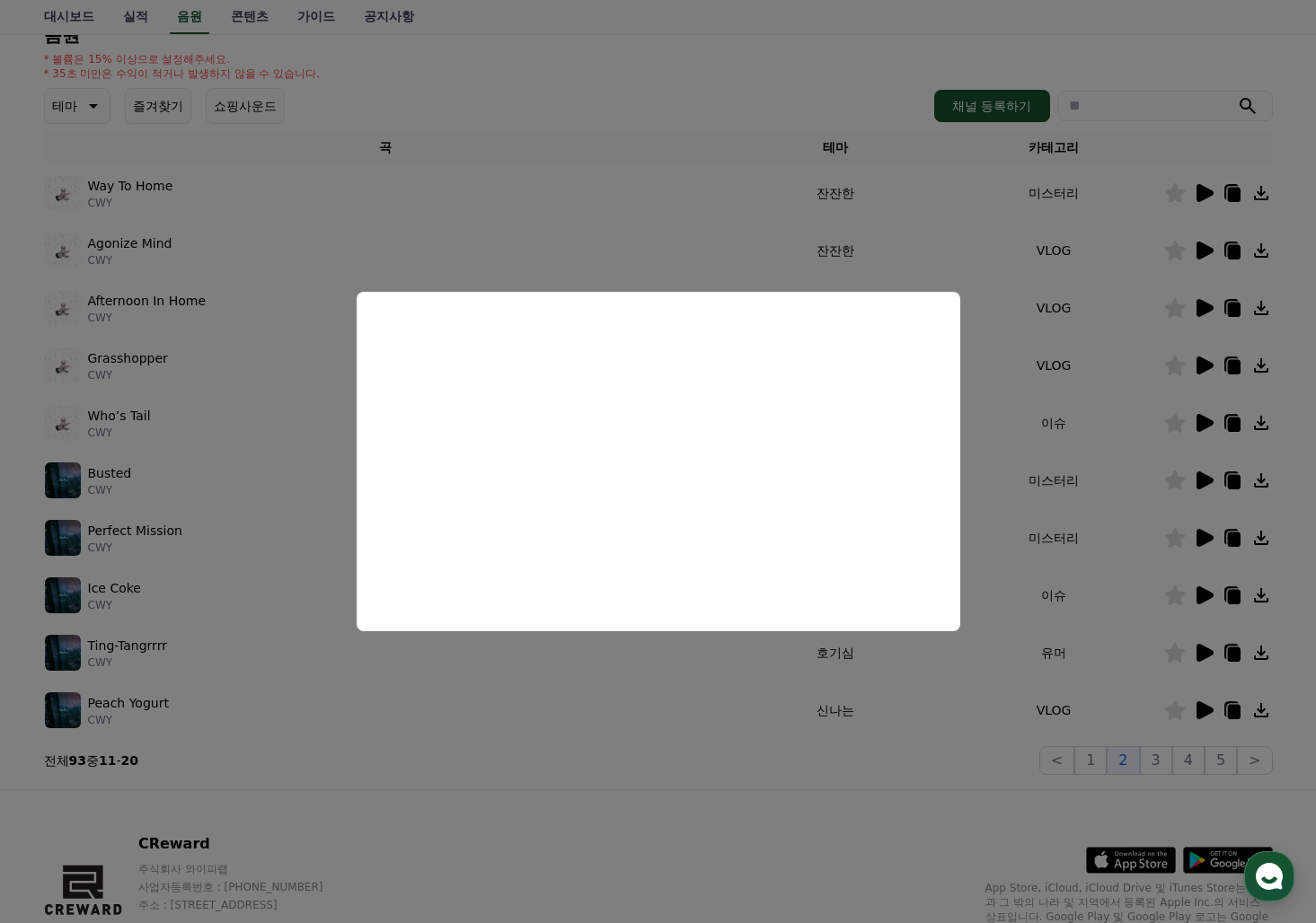
click at [1208, 252] on button "close modal" at bounding box center [658, 461] width 1316 height 923
click at [1208, 252] on icon at bounding box center [1205, 250] width 17 height 18
click at [1207, 306] on button "close modal" at bounding box center [658, 461] width 1316 height 923
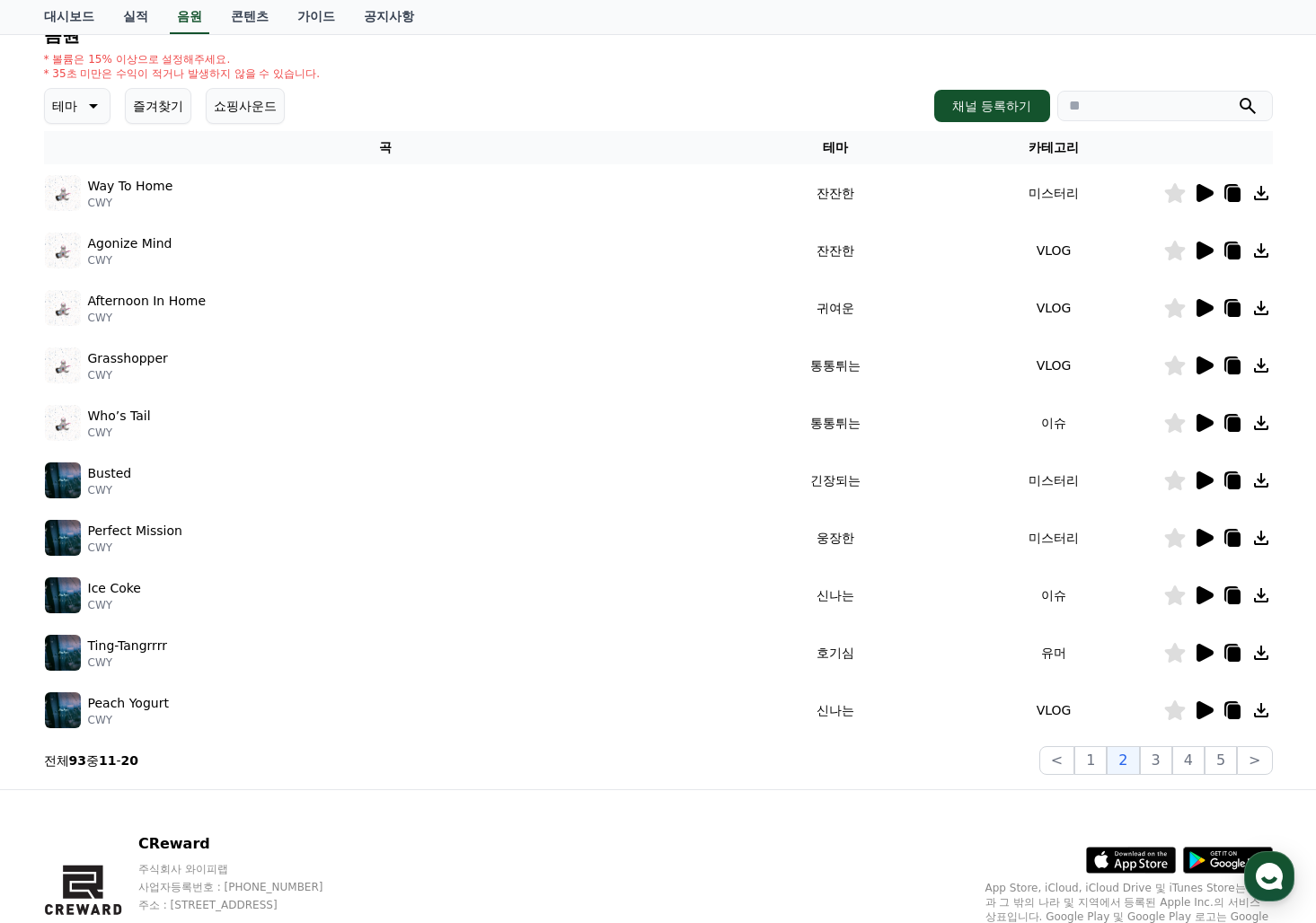
click at [1207, 306] on icon at bounding box center [1205, 307] width 17 height 18
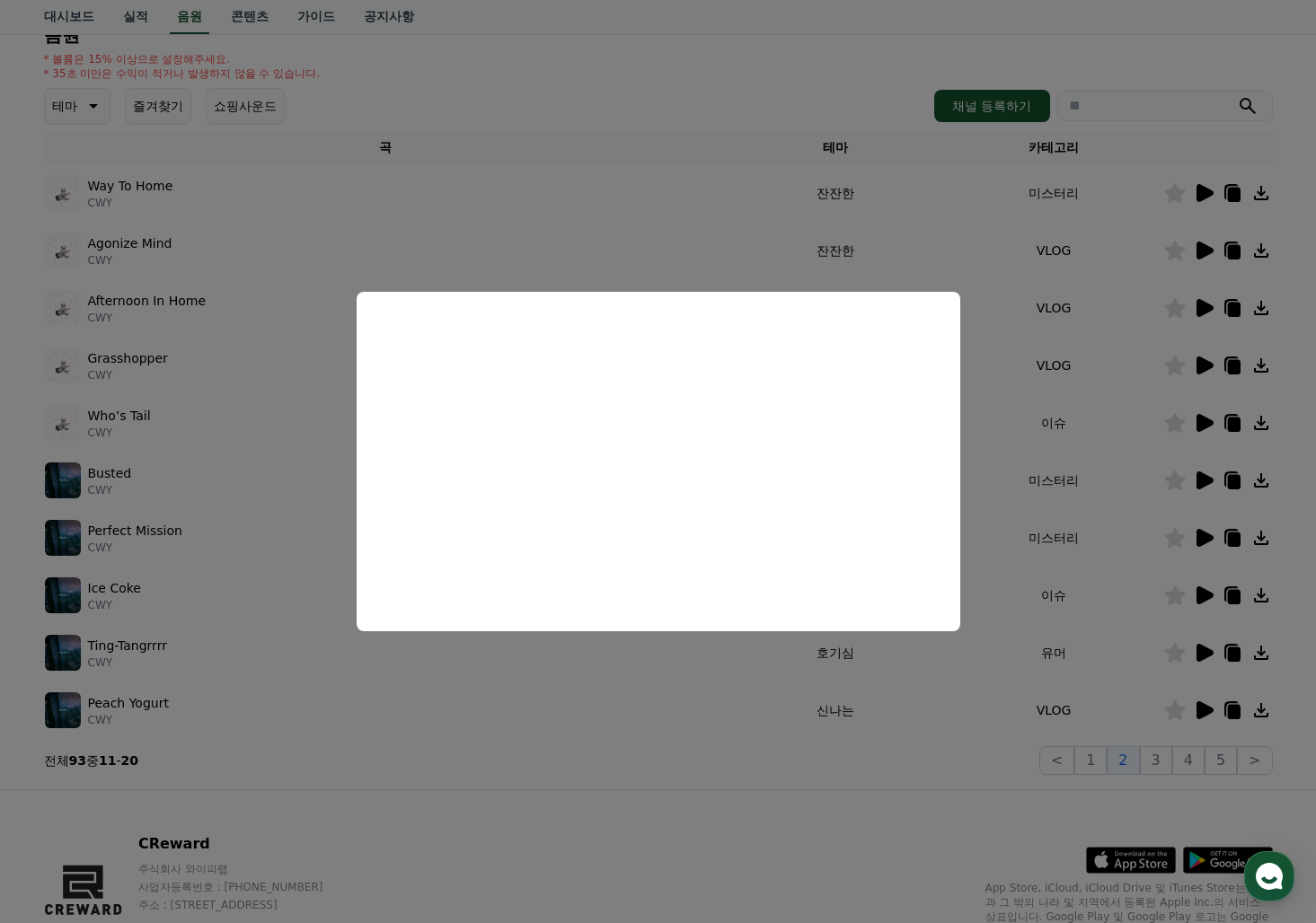
click at [1199, 360] on button "close modal" at bounding box center [658, 461] width 1316 height 923
click at [1199, 360] on icon at bounding box center [1205, 365] width 17 height 18
click at [1206, 425] on button "close modal" at bounding box center [658, 461] width 1316 height 923
click at [1206, 425] on icon at bounding box center [1205, 422] width 17 height 18
click at [1195, 481] on button "close modal" at bounding box center [658, 461] width 1316 height 923
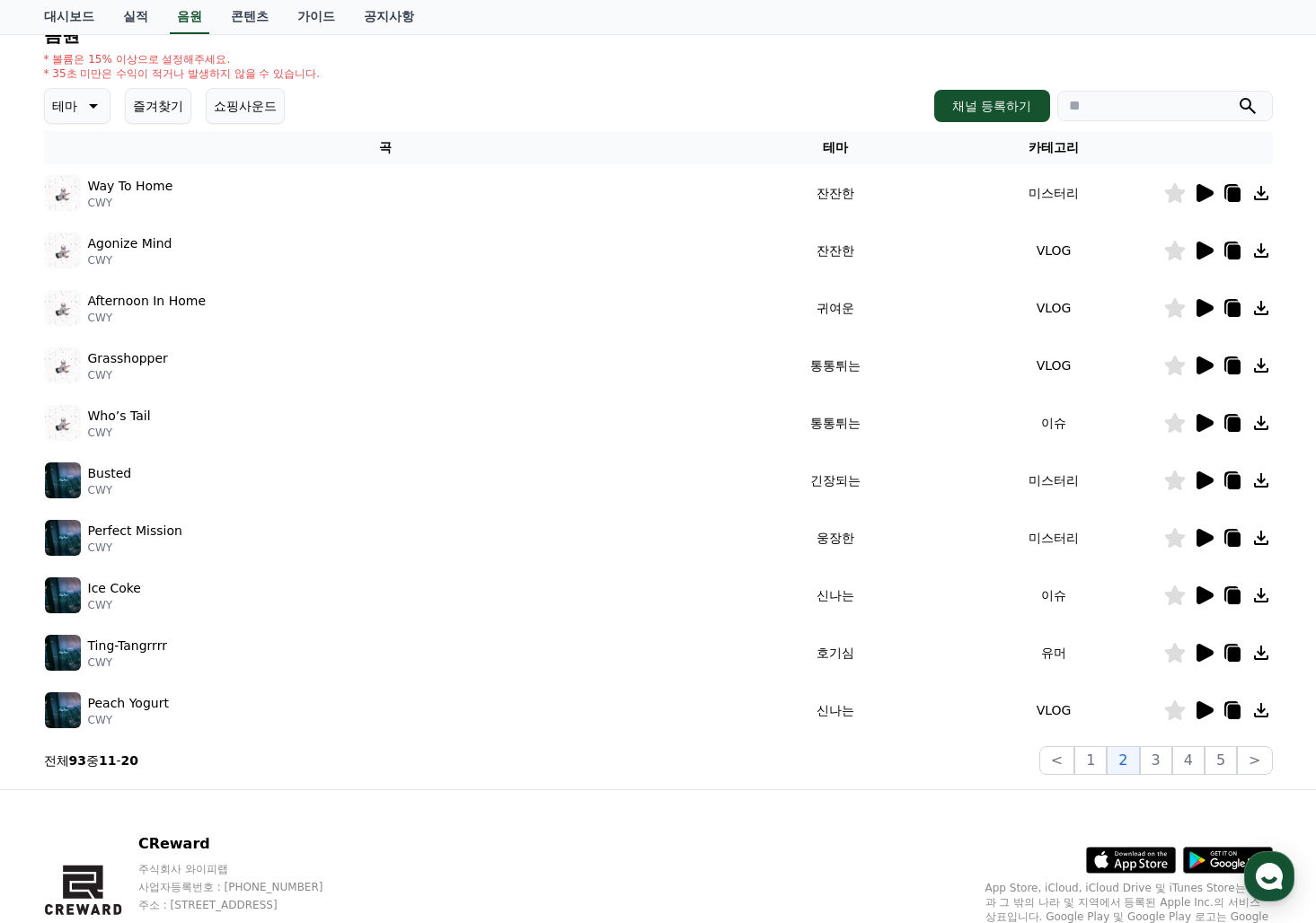
click at [1197, 481] on icon at bounding box center [1205, 480] width 17 height 18
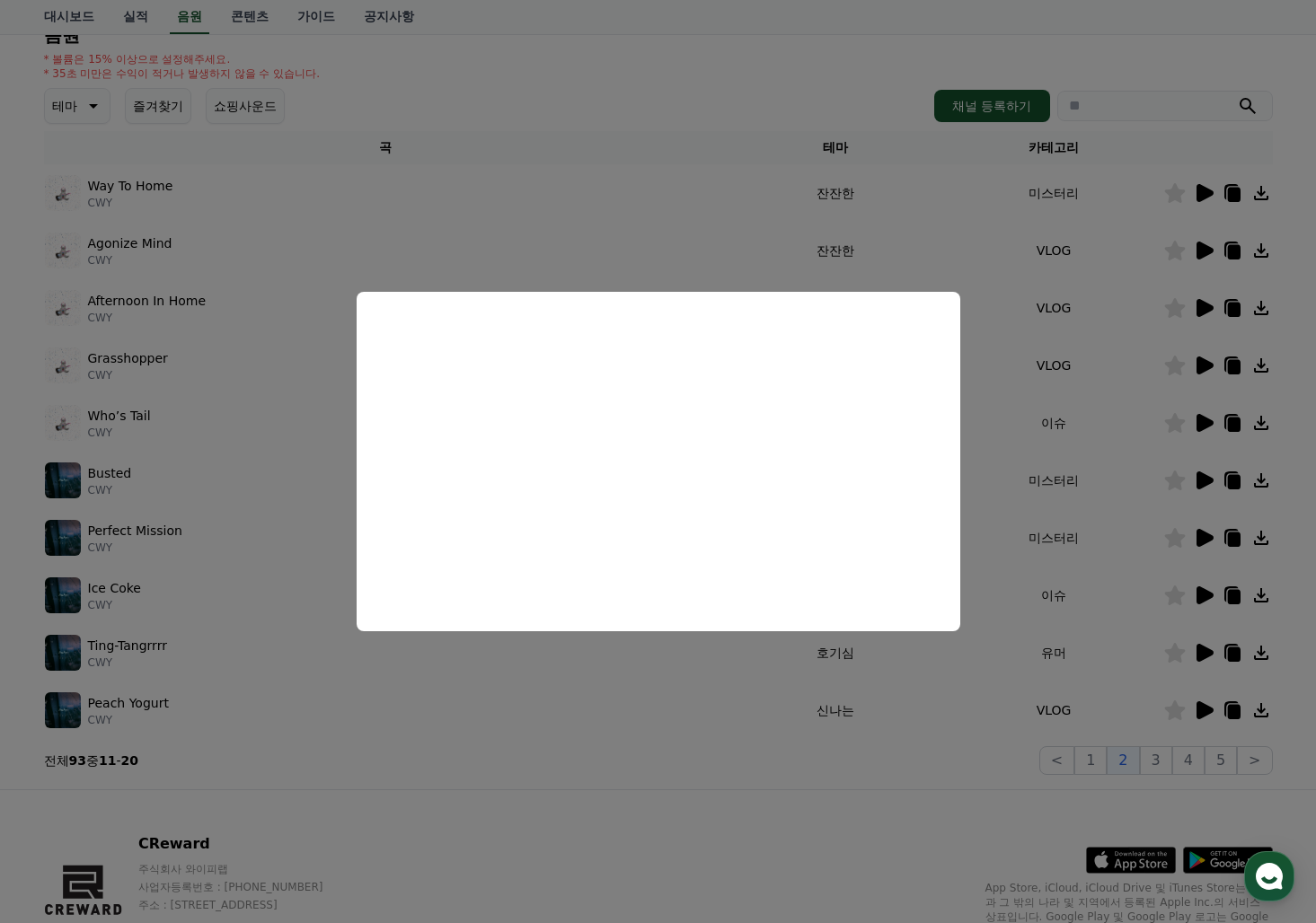
click at [1206, 536] on button "close modal" at bounding box center [658, 461] width 1316 height 923
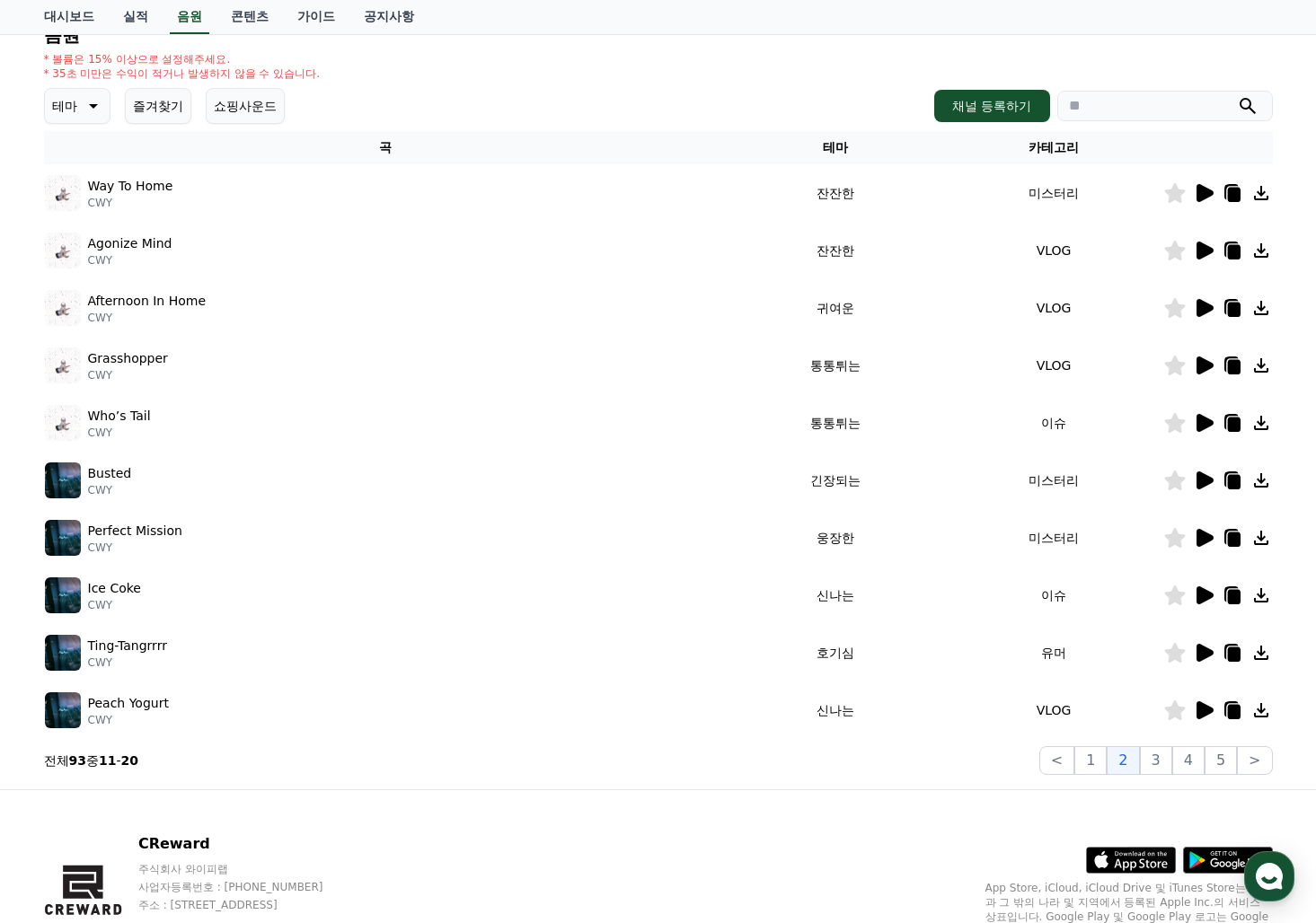
click at [1206, 536] on icon at bounding box center [1205, 537] width 17 height 18
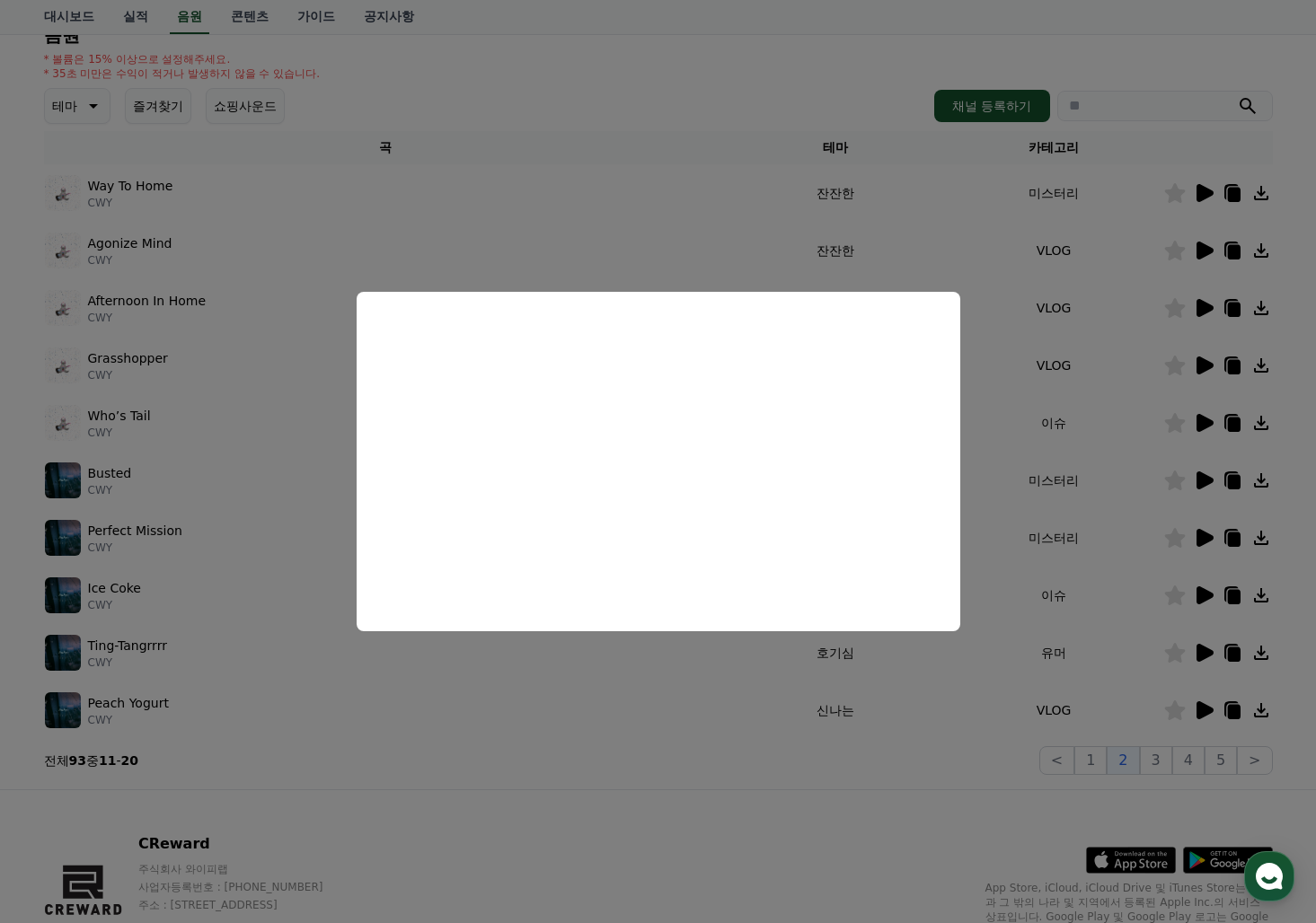
click at [1200, 595] on button "close modal" at bounding box center [658, 461] width 1316 height 923
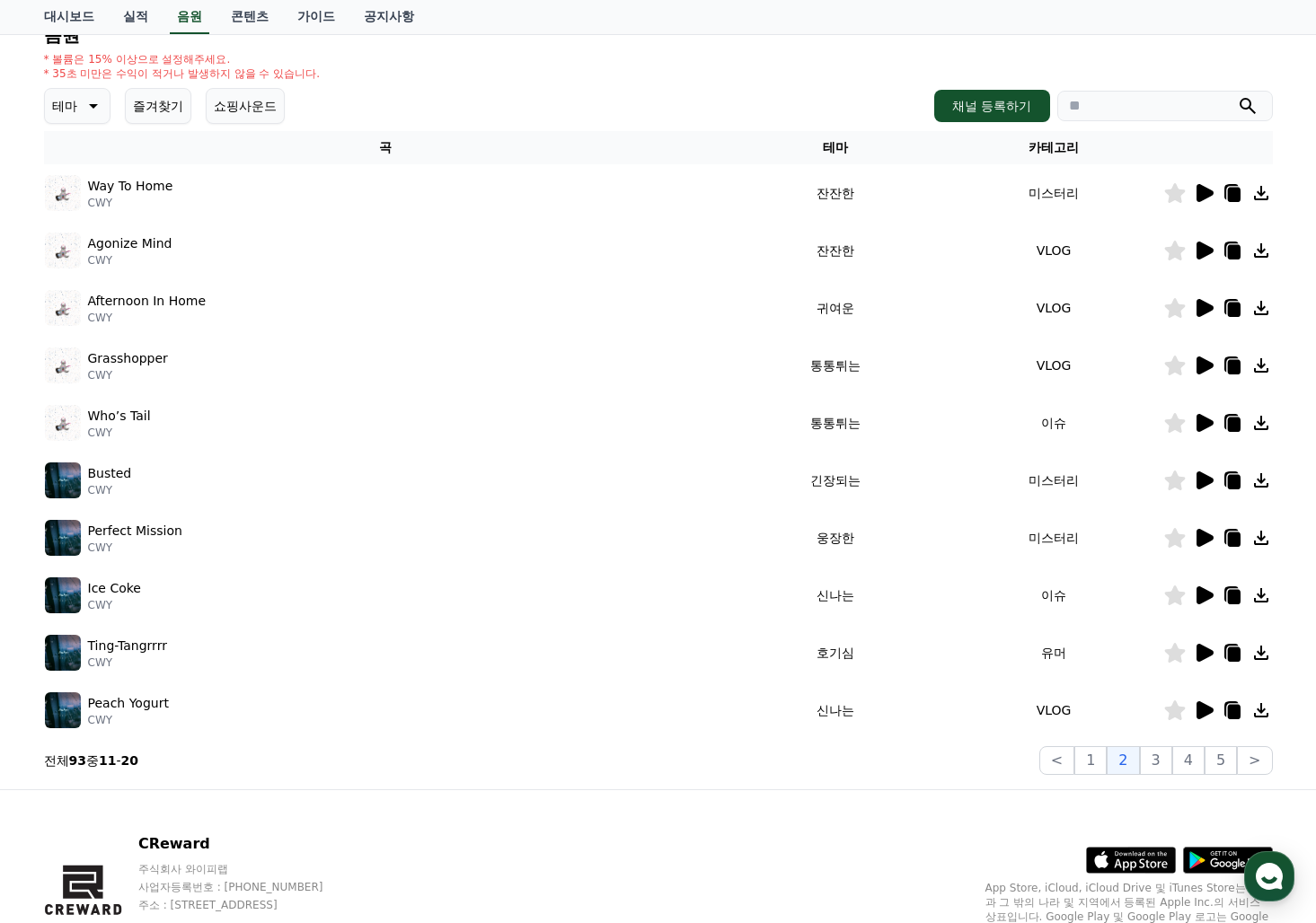
click at [1200, 595] on icon at bounding box center [1205, 594] width 17 height 18
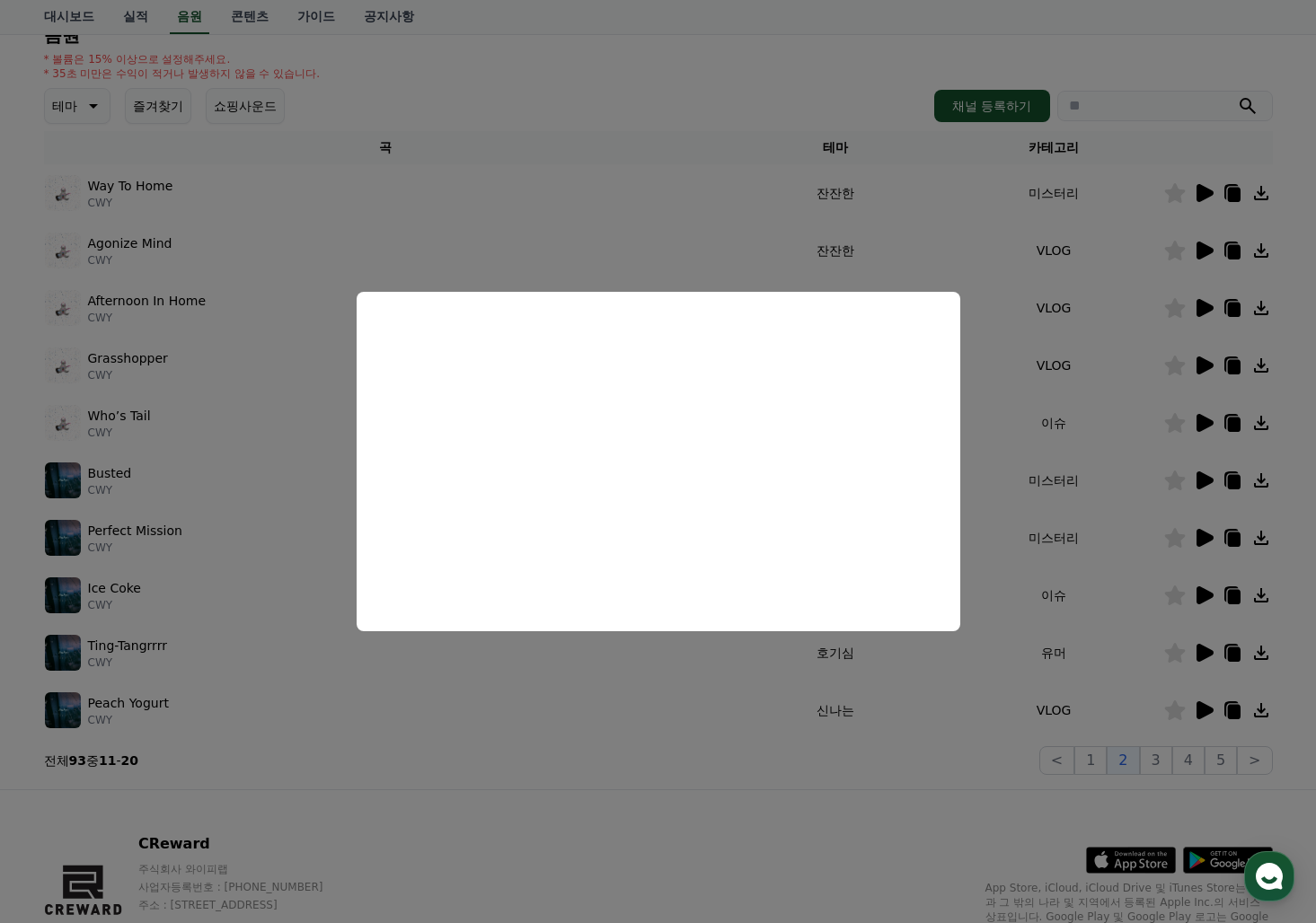
click at [1208, 657] on button "close modal" at bounding box center [658, 461] width 1316 height 923
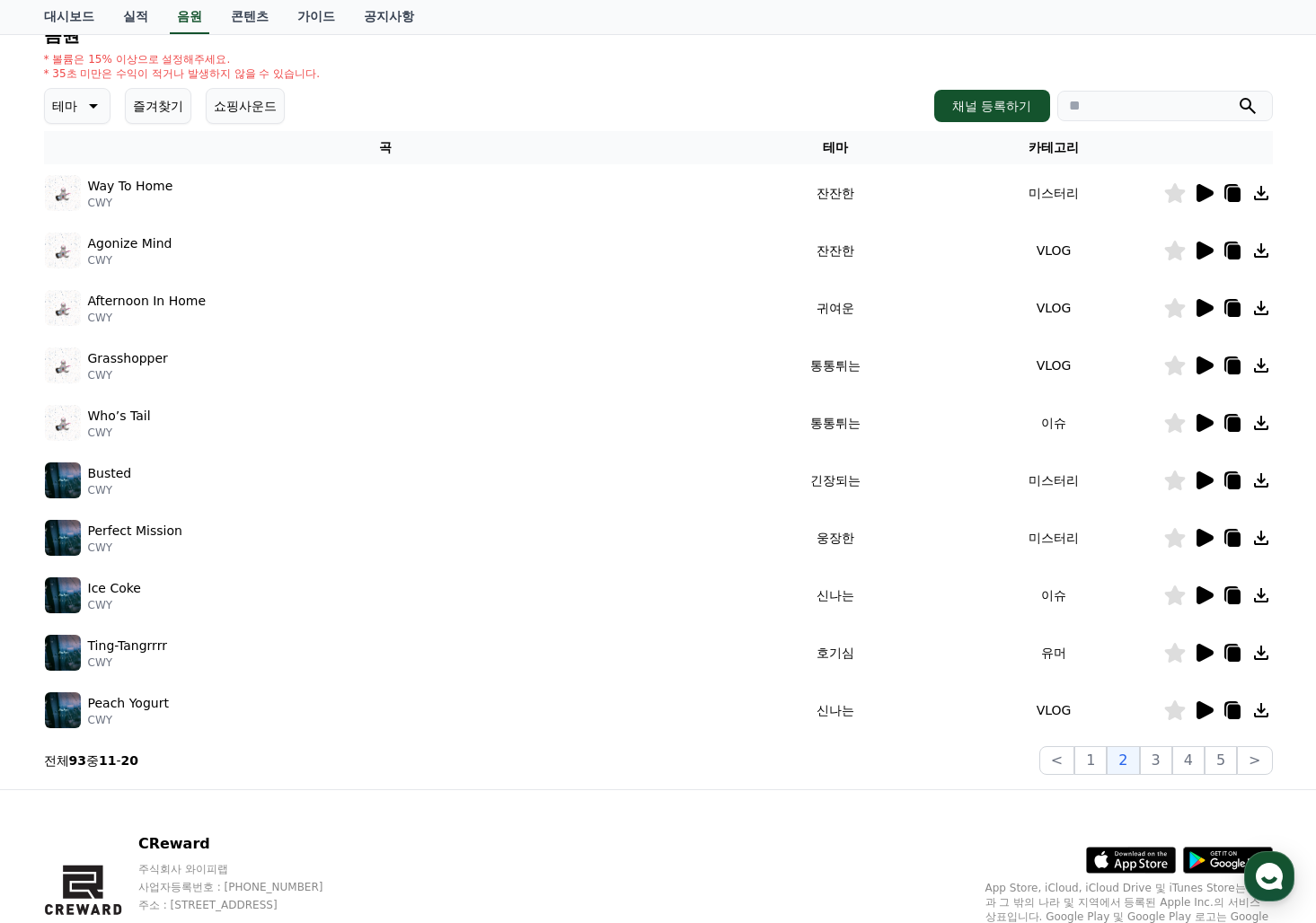
click at [1208, 657] on icon at bounding box center [1205, 652] width 17 height 18
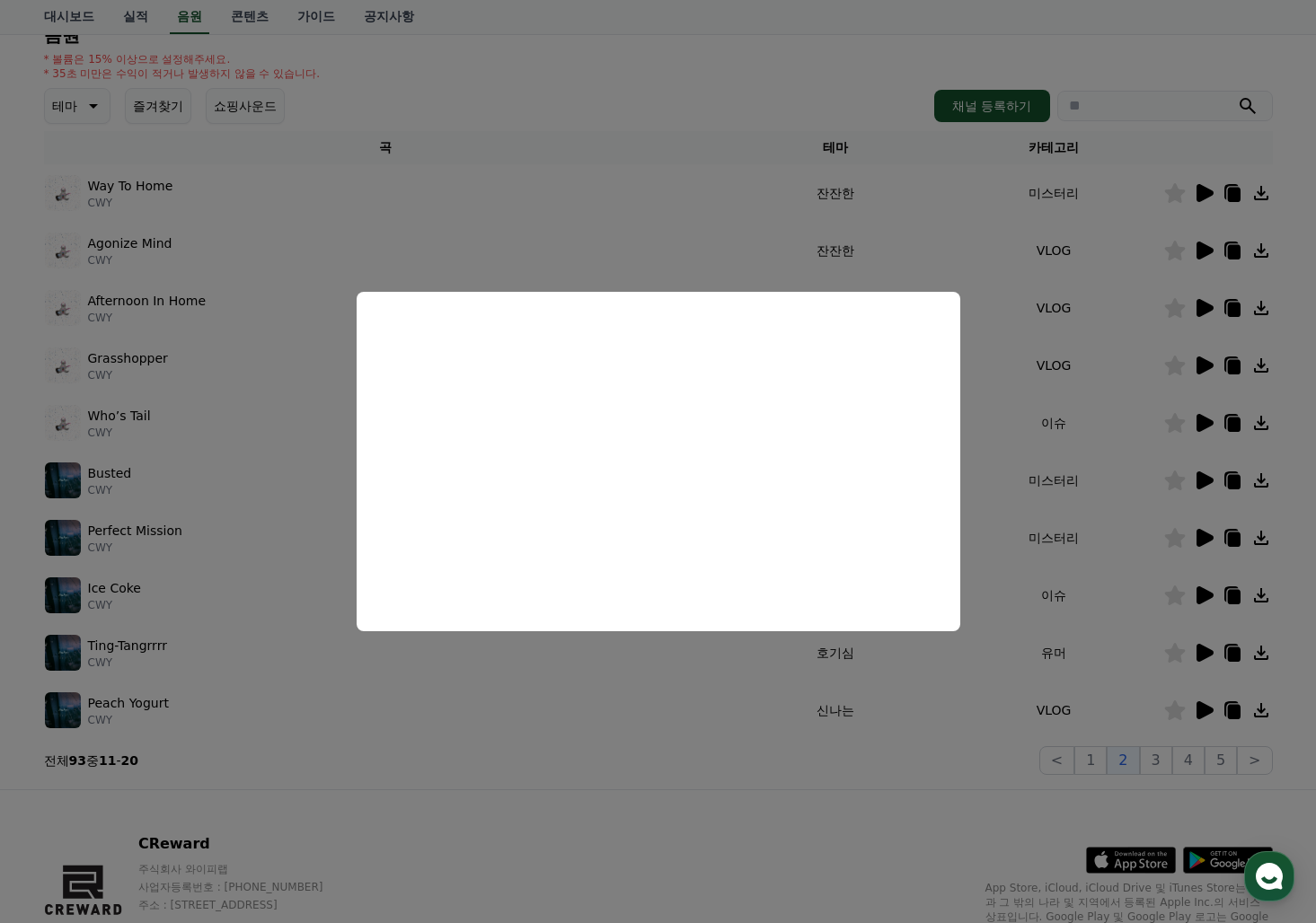
click at [1170, 652] on button "close modal" at bounding box center [658, 461] width 1316 height 923
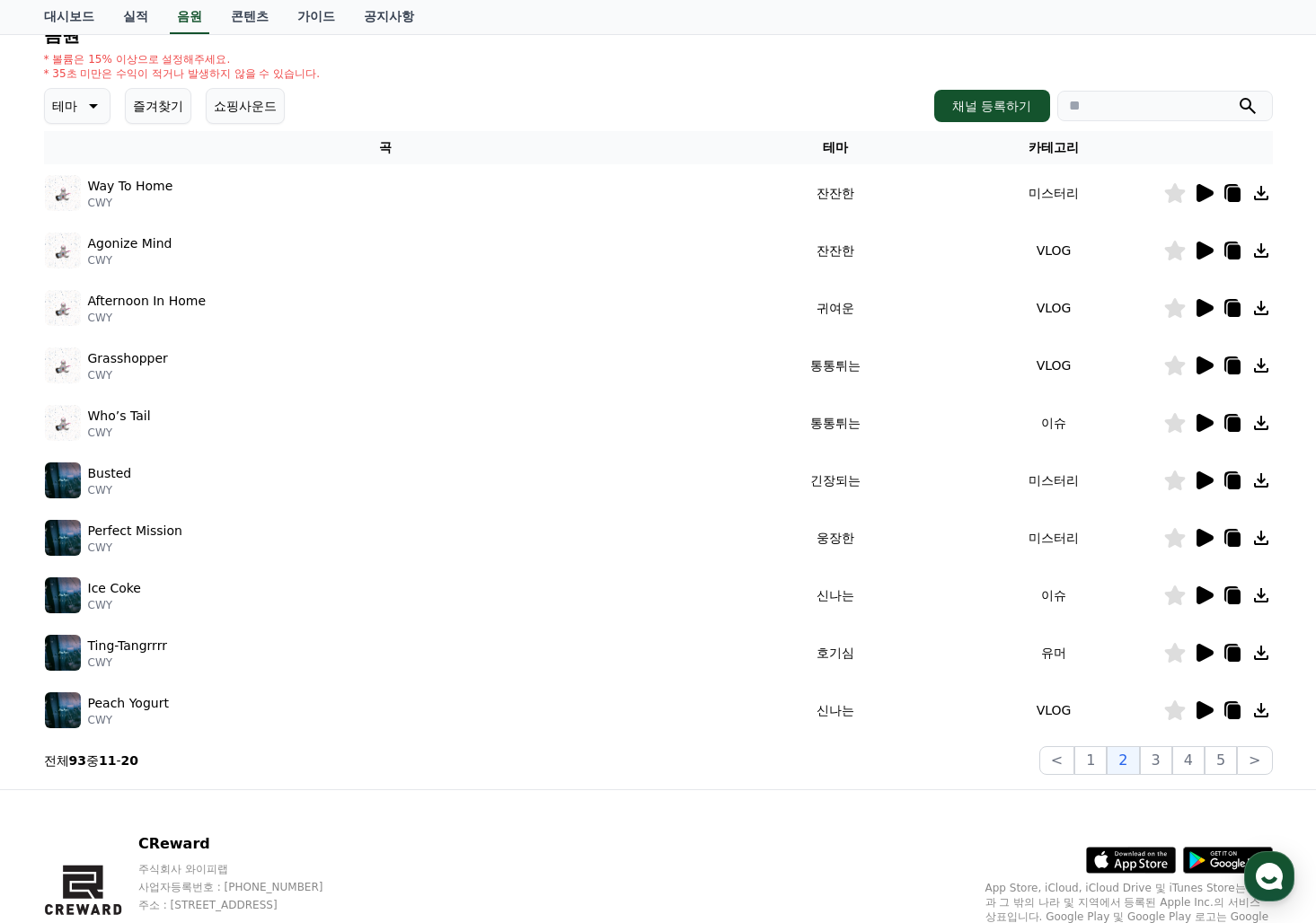
click at [1173, 654] on icon at bounding box center [1174, 652] width 20 height 19
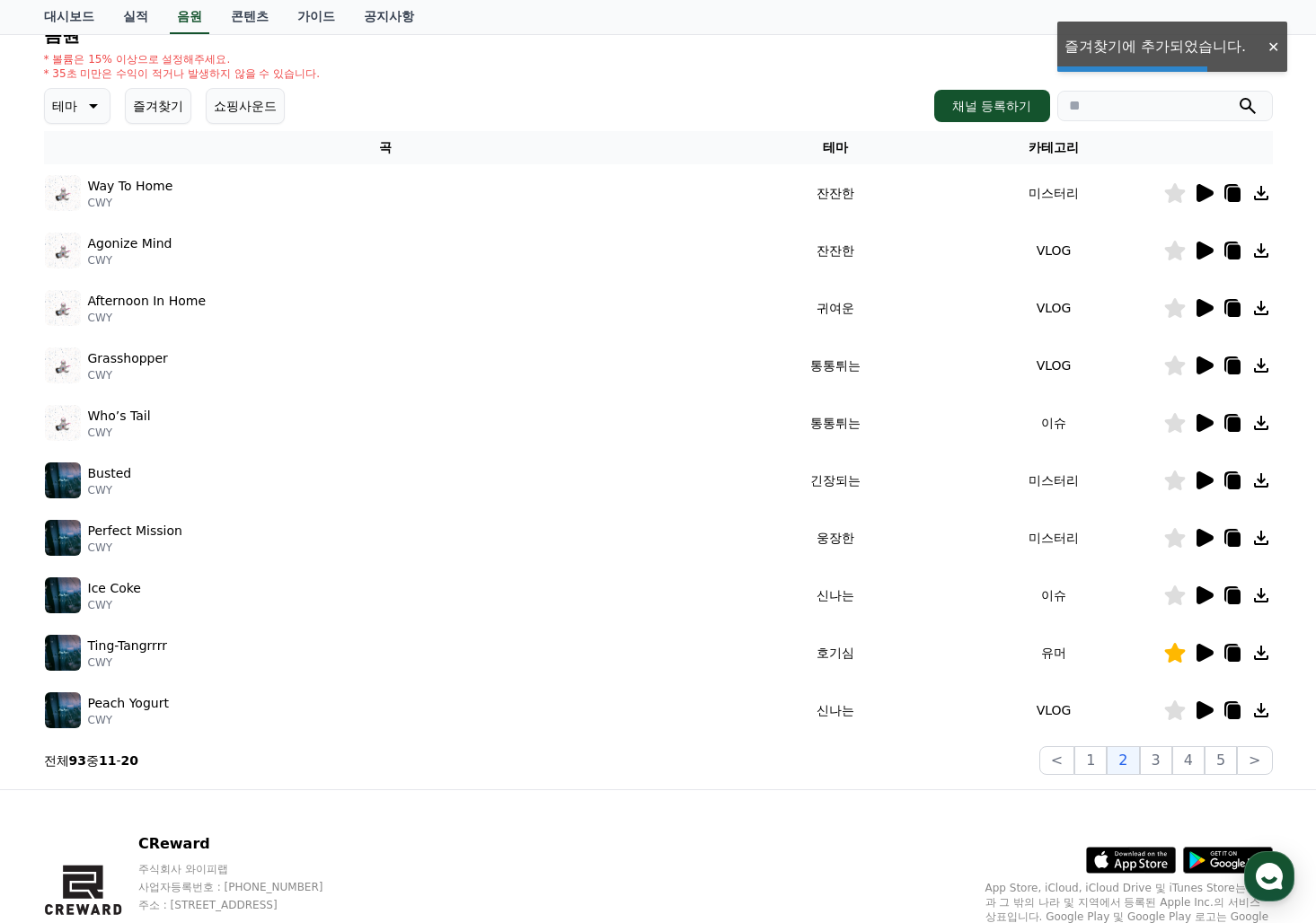
click at [1200, 713] on icon at bounding box center [1205, 710] width 17 height 18
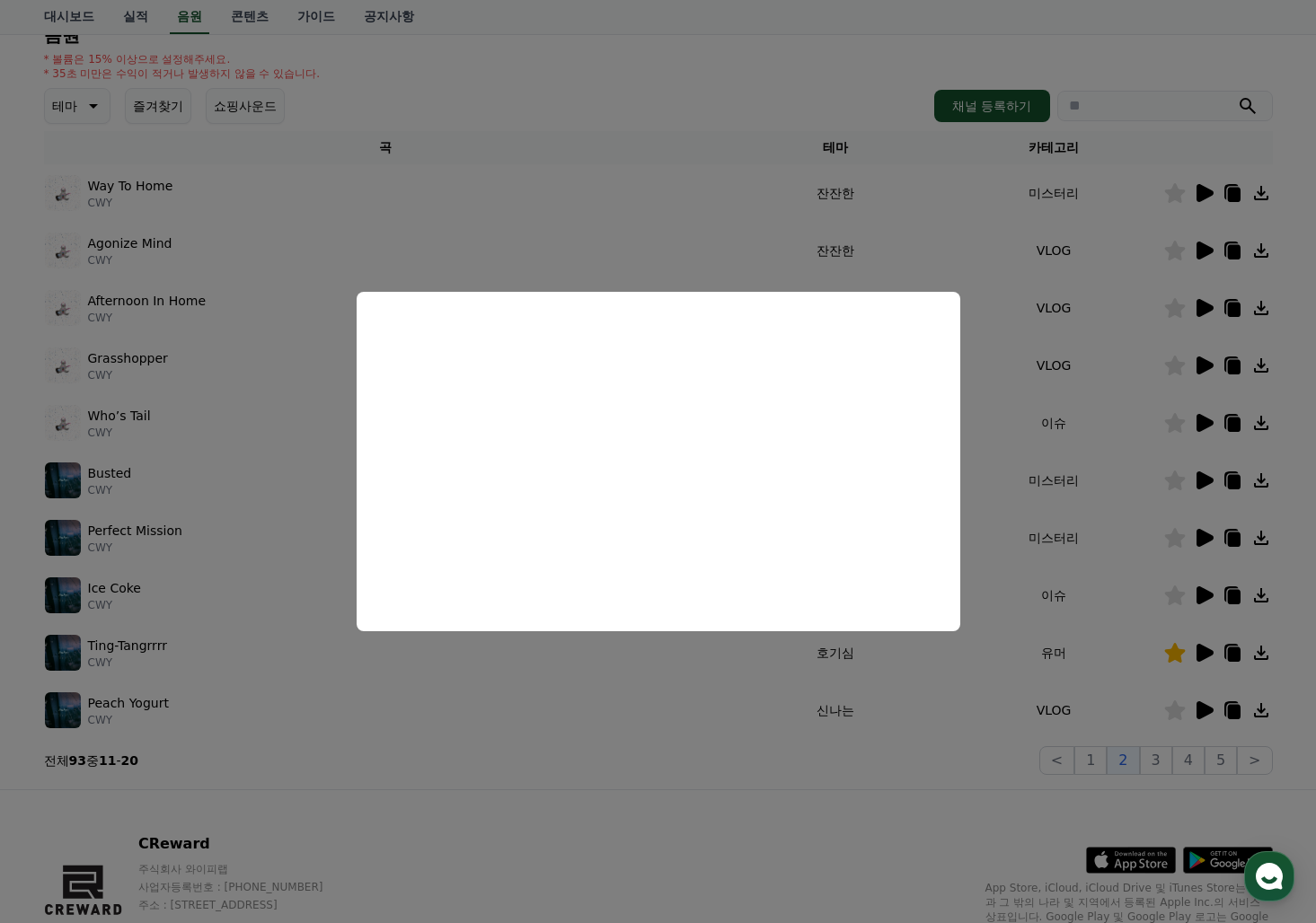
click at [1181, 713] on button "close modal" at bounding box center [658, 461] width 1316 height 923
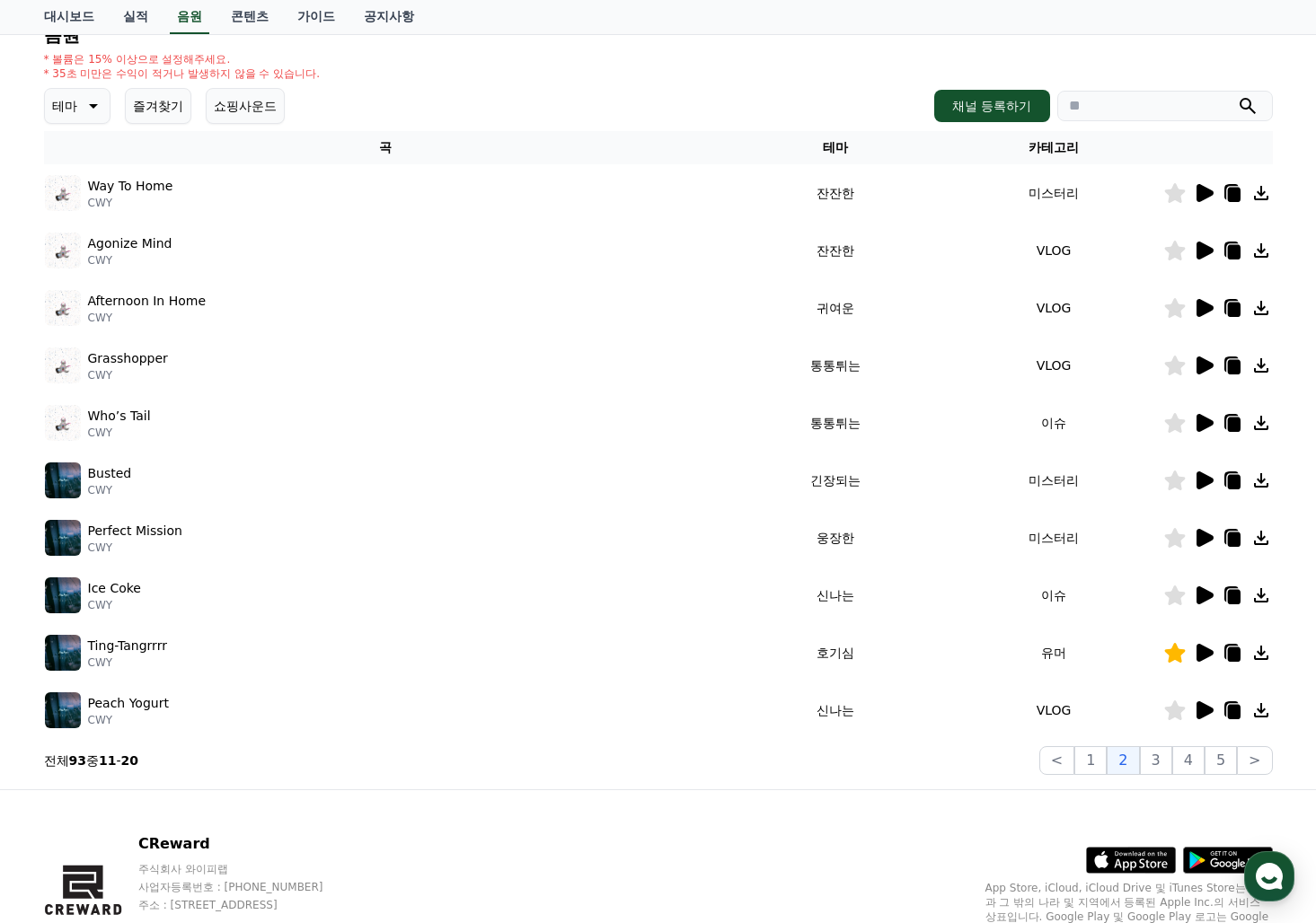
click at [1178, 712] on icon at bounding box center [1174, 710] width 20 height 19
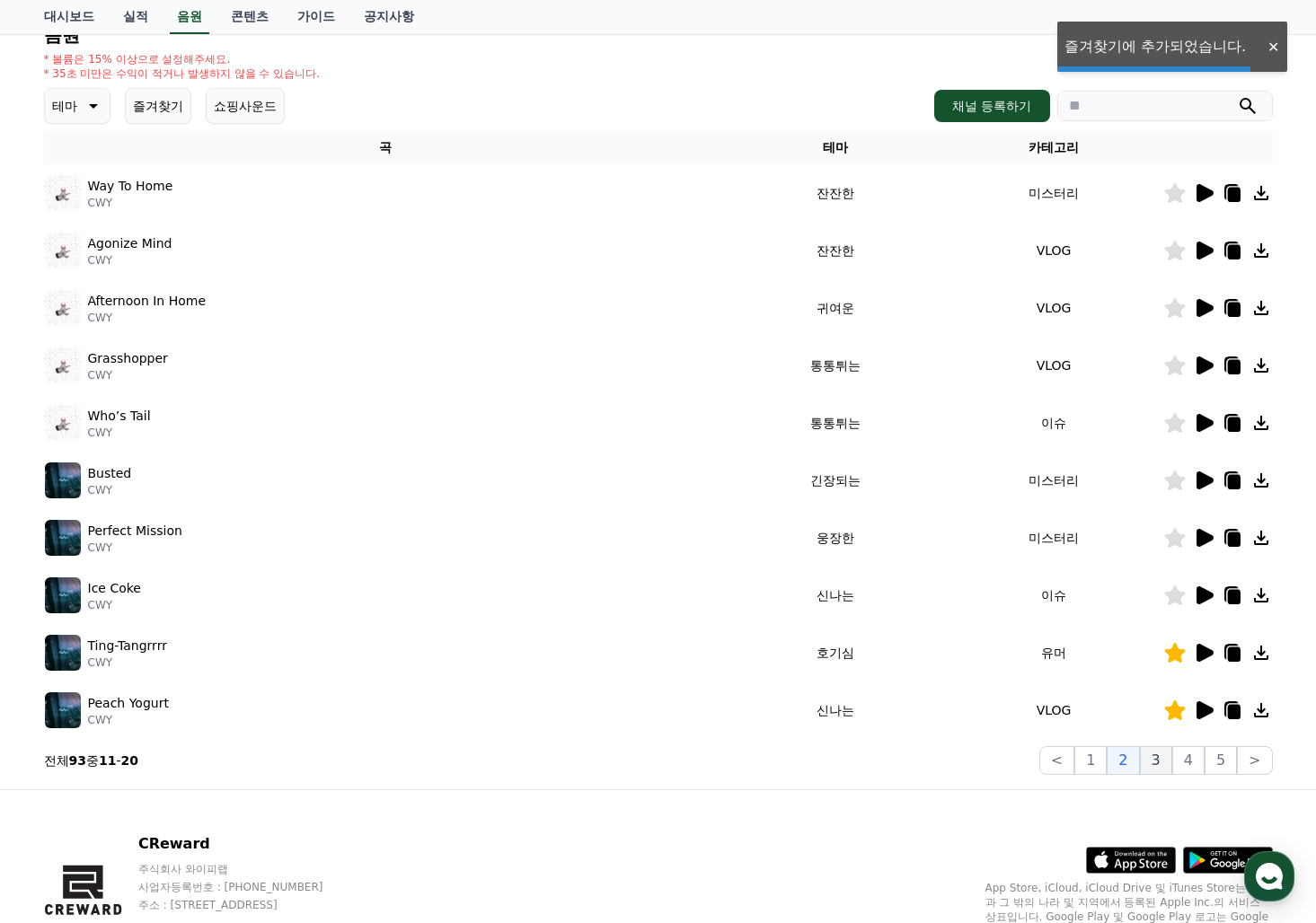
click at [1151, 770] on button "3" at bounding box center [1156, 760] width 32 height 29
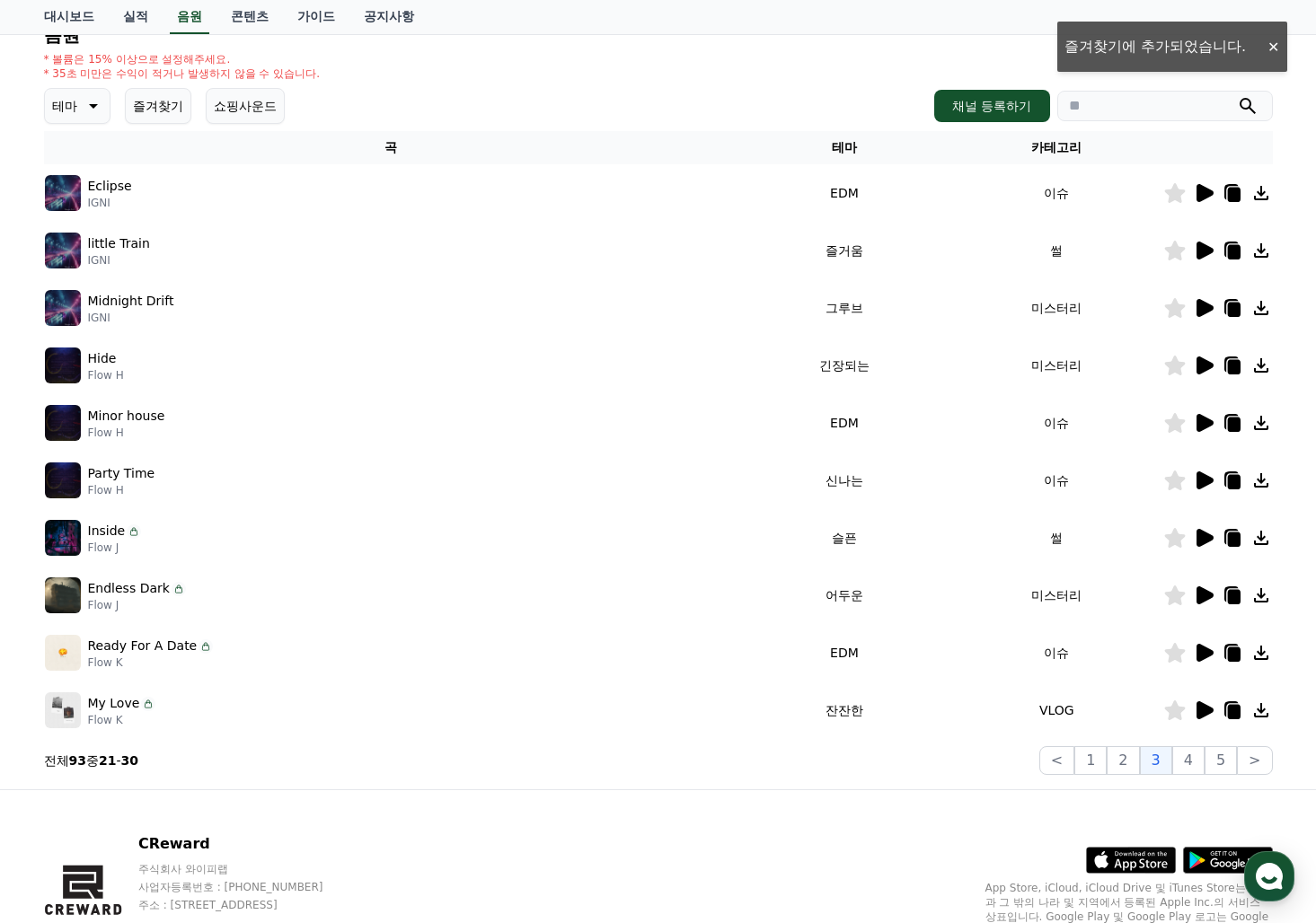
click at [1198, 197] on icon at bounding box center [1205, 193] width 17 height 18
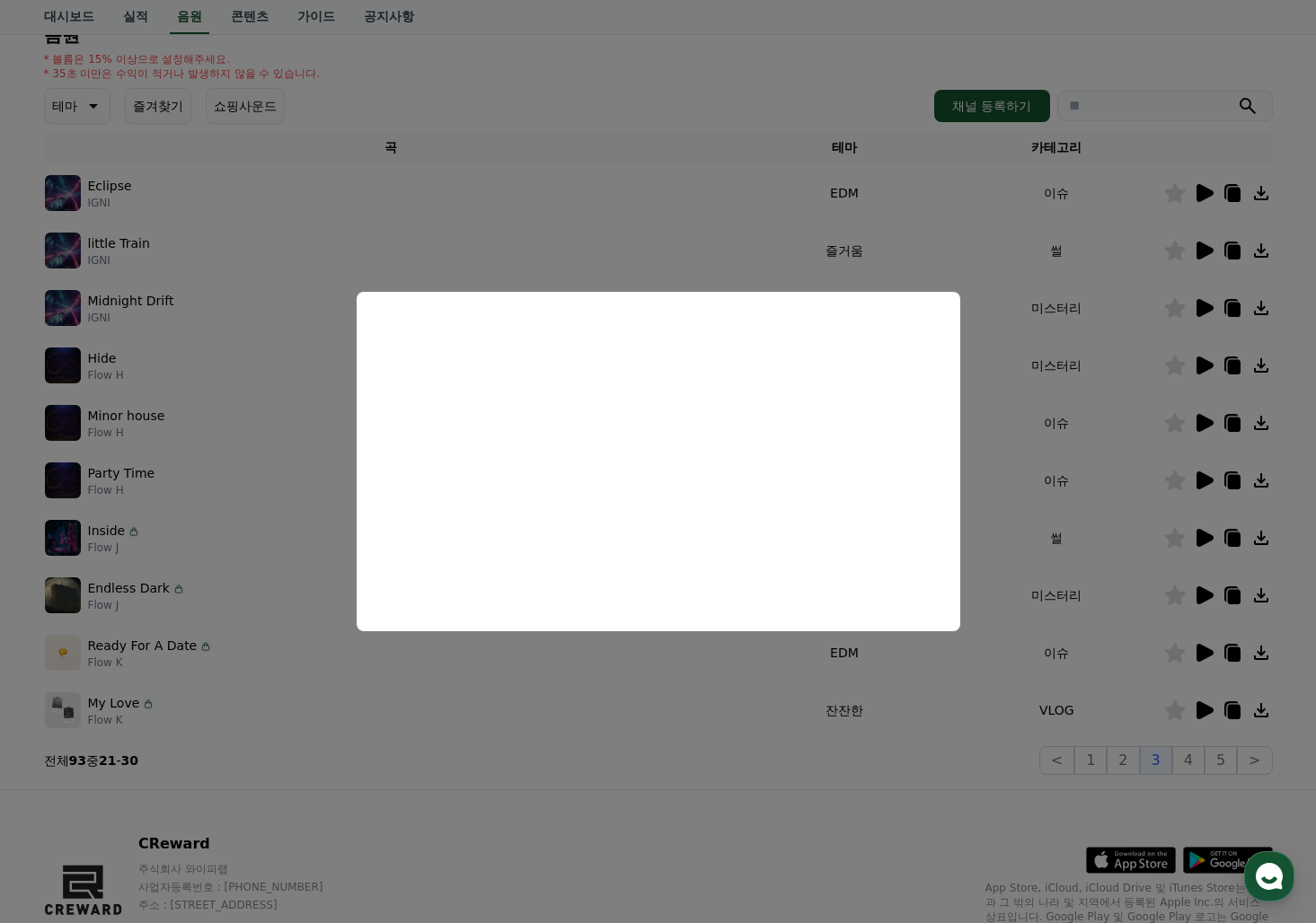
click at [1154, 242] on button "close modal" at bounding box center [658, 461] width 1316 height 923
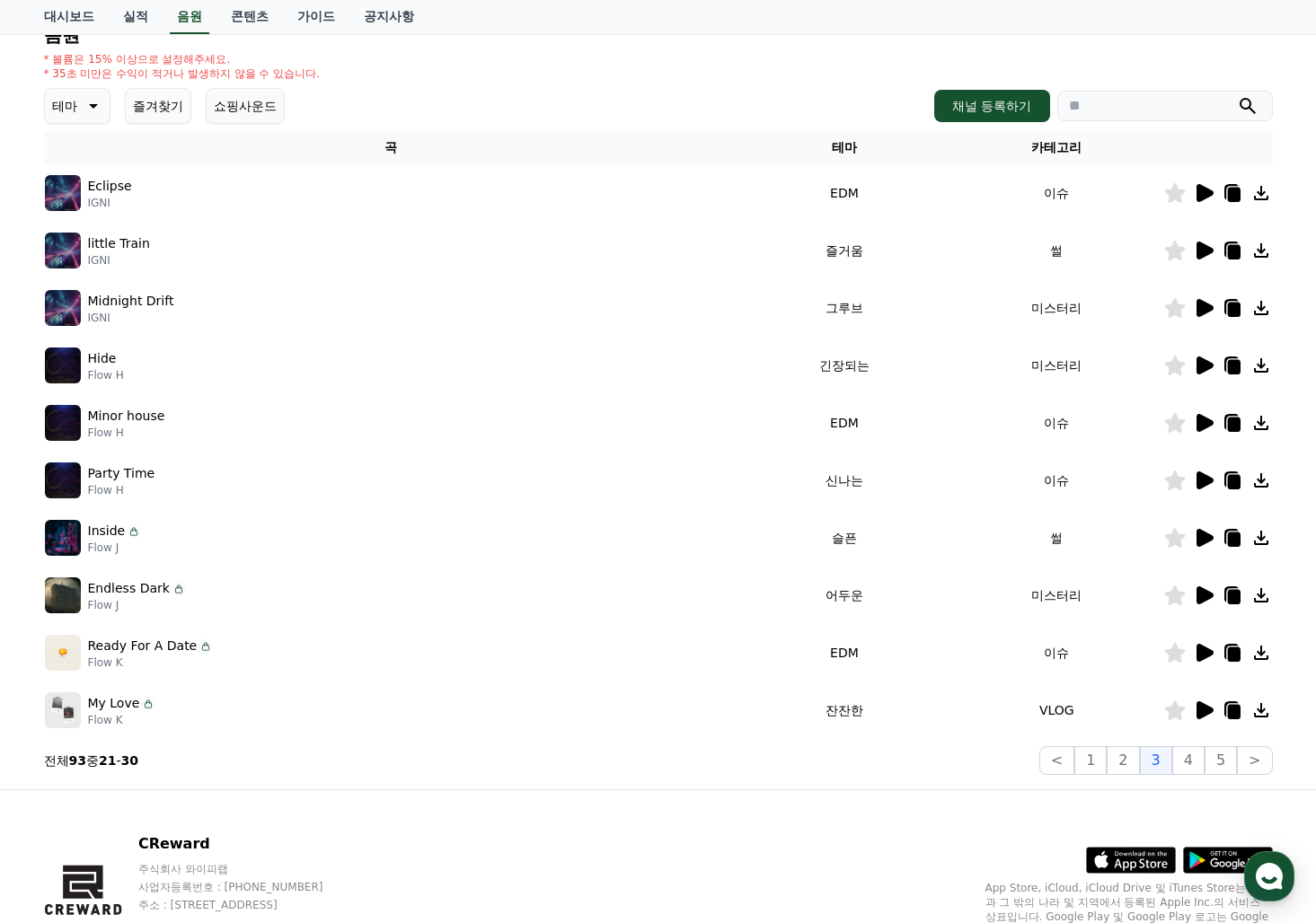
click at [1198, 249] on icon at bounding box center [1205, 250] width 17 height 18
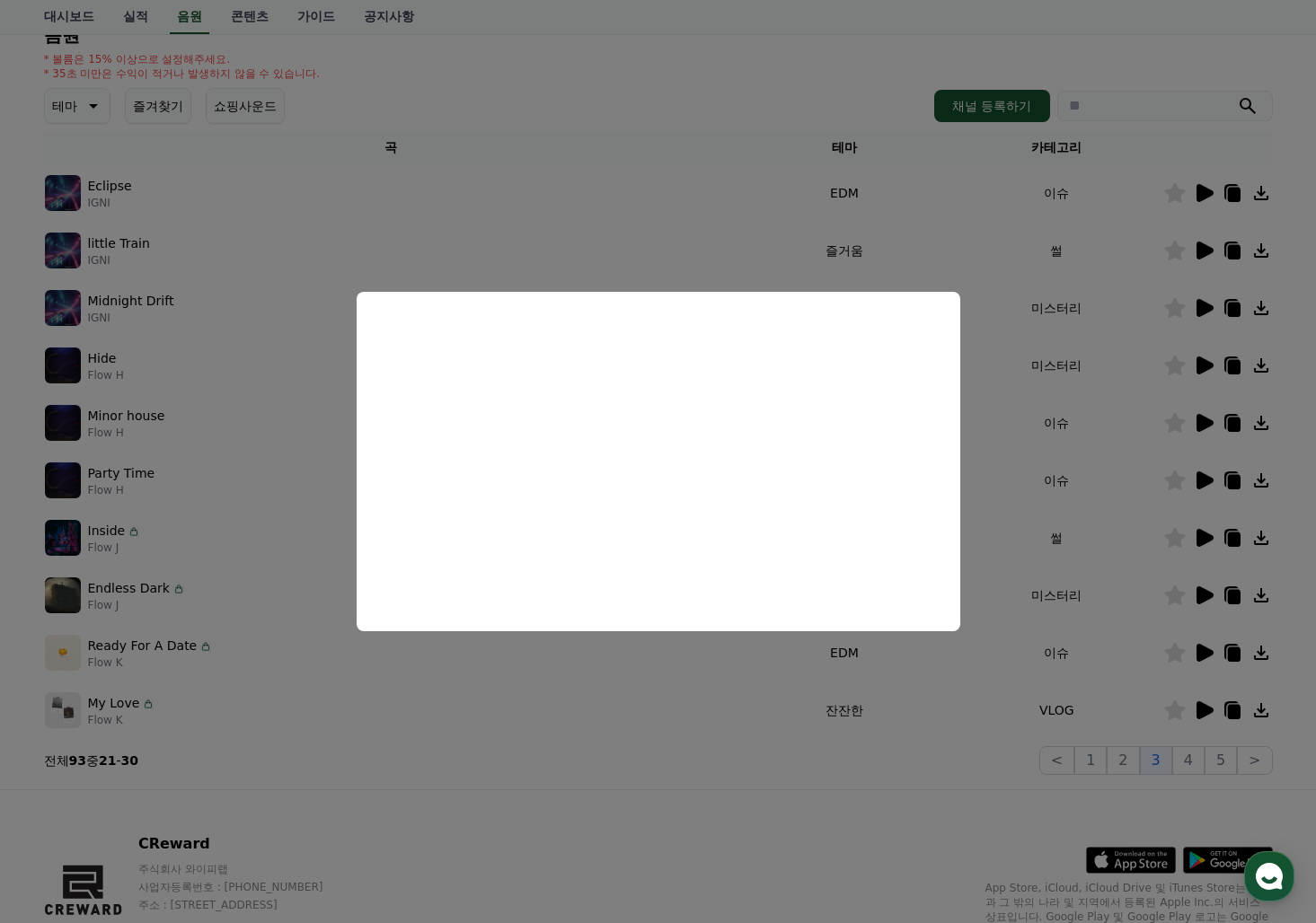
click at [1216, 306] on button "close modal" at bounding box center [658, 461] width 1316 height 923
click at [1207, 308] on icon at bounding box center [1205, 307] width 17 height 18
click at [1203, 364] on button "close modal" at bounding box center [658, 461] width 1316 height 923
click at [1203, 364] on icon at bounding box center [1205, 365] width 17 height 18
click at [1206, 418] on button "close modal" at bounding box center [658, 461] width 1316 height 923
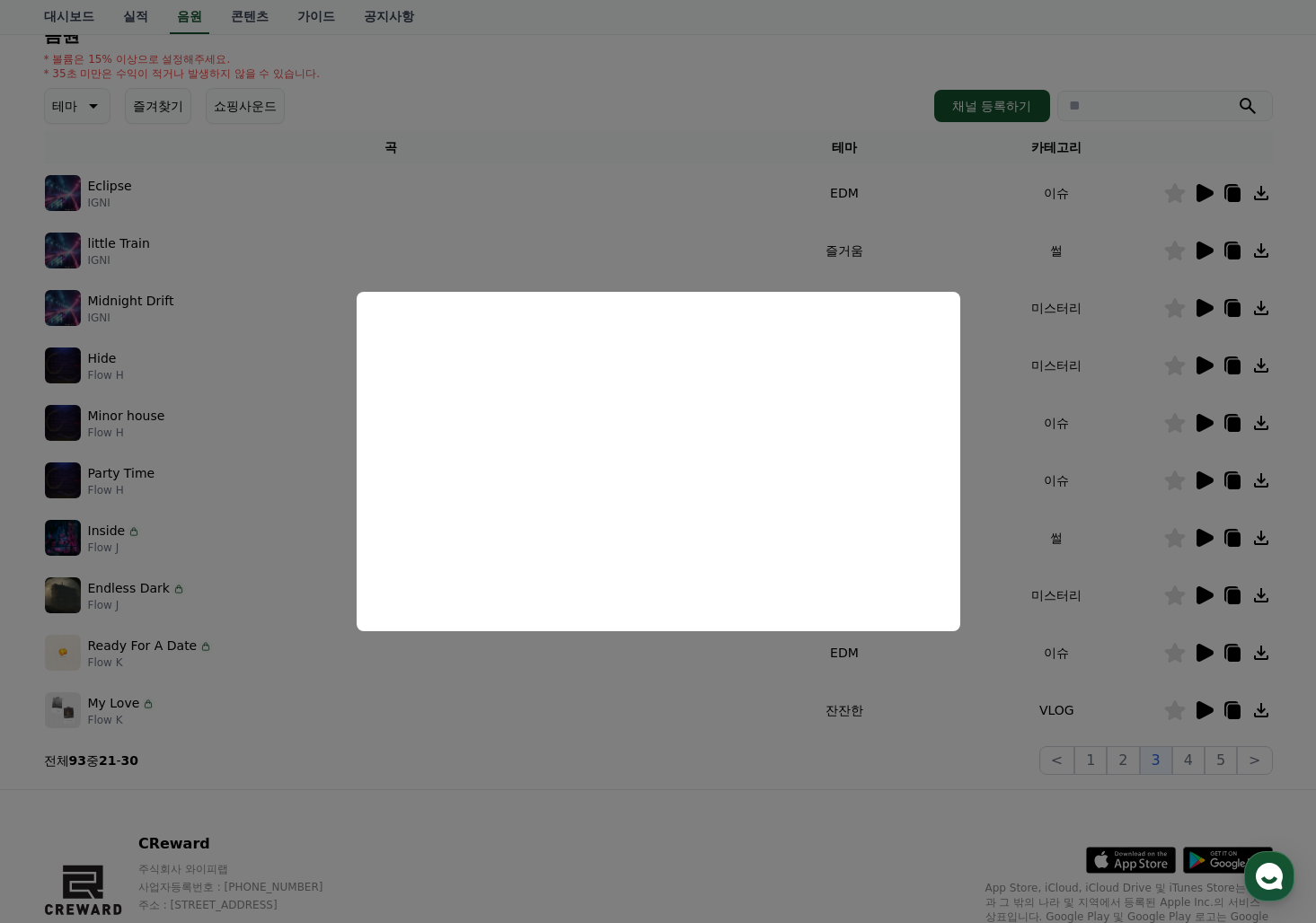
click at [1206, 418] on icon at bounding box center [1205, 422] width 17 height 18
click at [1203, 480] on button "close modal" at bounding box center [658, 461] width 1316 height 923
click at [1203, 480] on icon at bounding box center [1205, 480] width 17 height 18
click at [1199, 540] on button "close modal" at bounding box center [658, 461] width 1316 height 923
click at [1199, 540] on icon at bounding box center [1205, 537] width 17 height 18
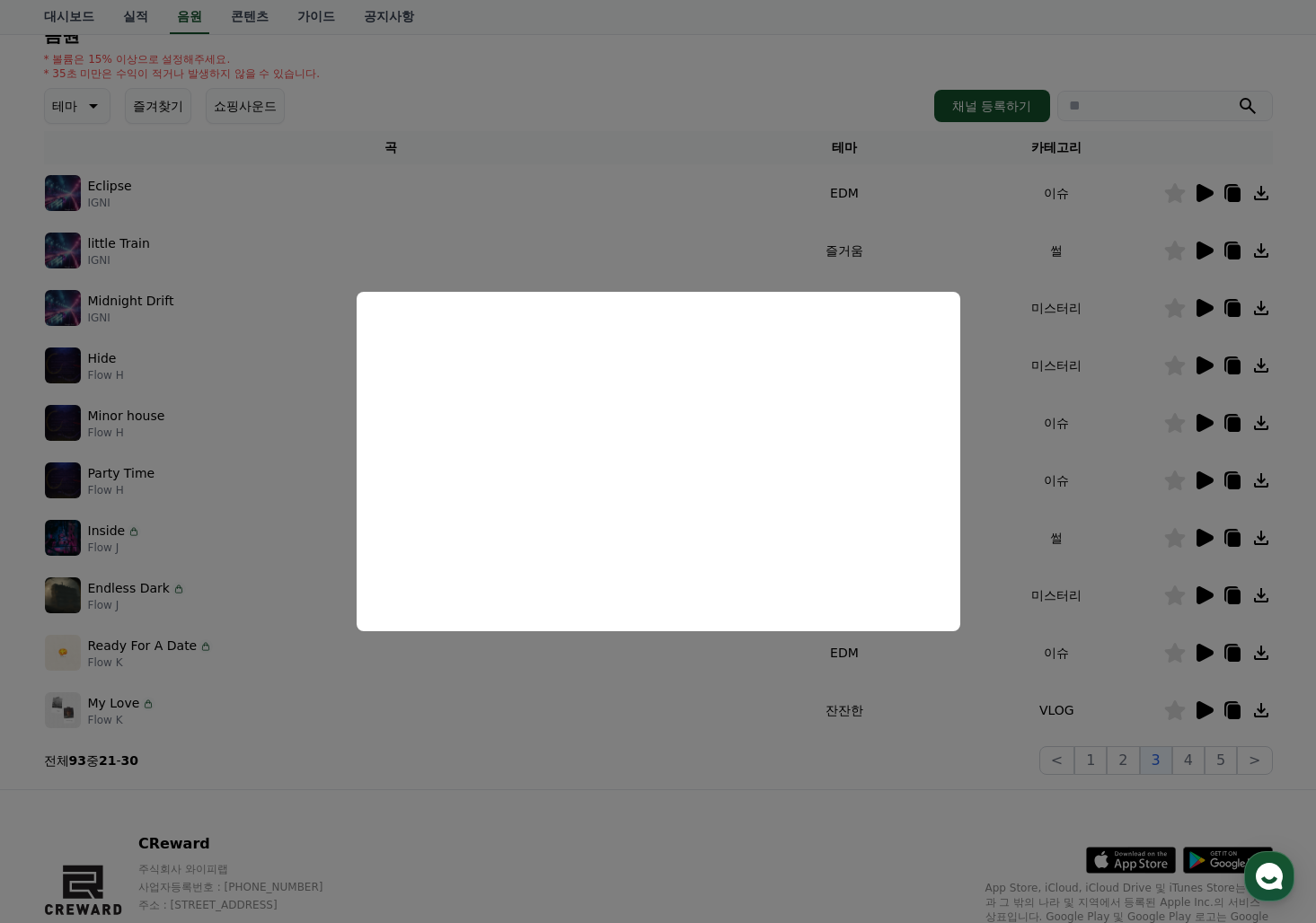
click at [1203, 599] on button "close modal" at bounding box center [658, 461] width 1316 height 923
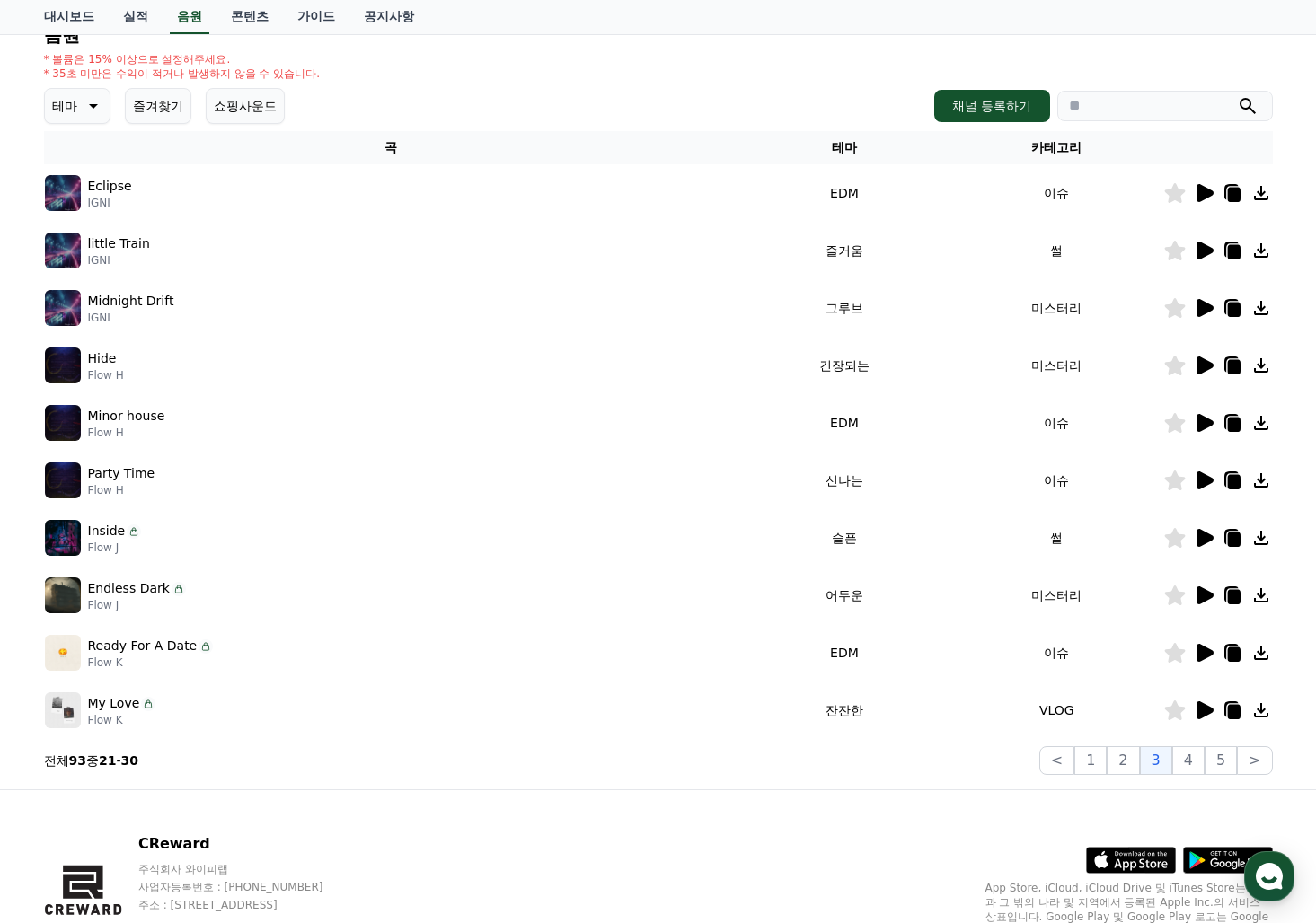
click at [1203, 599] on icon at bounding box center [1205, 594] width 17 height 18
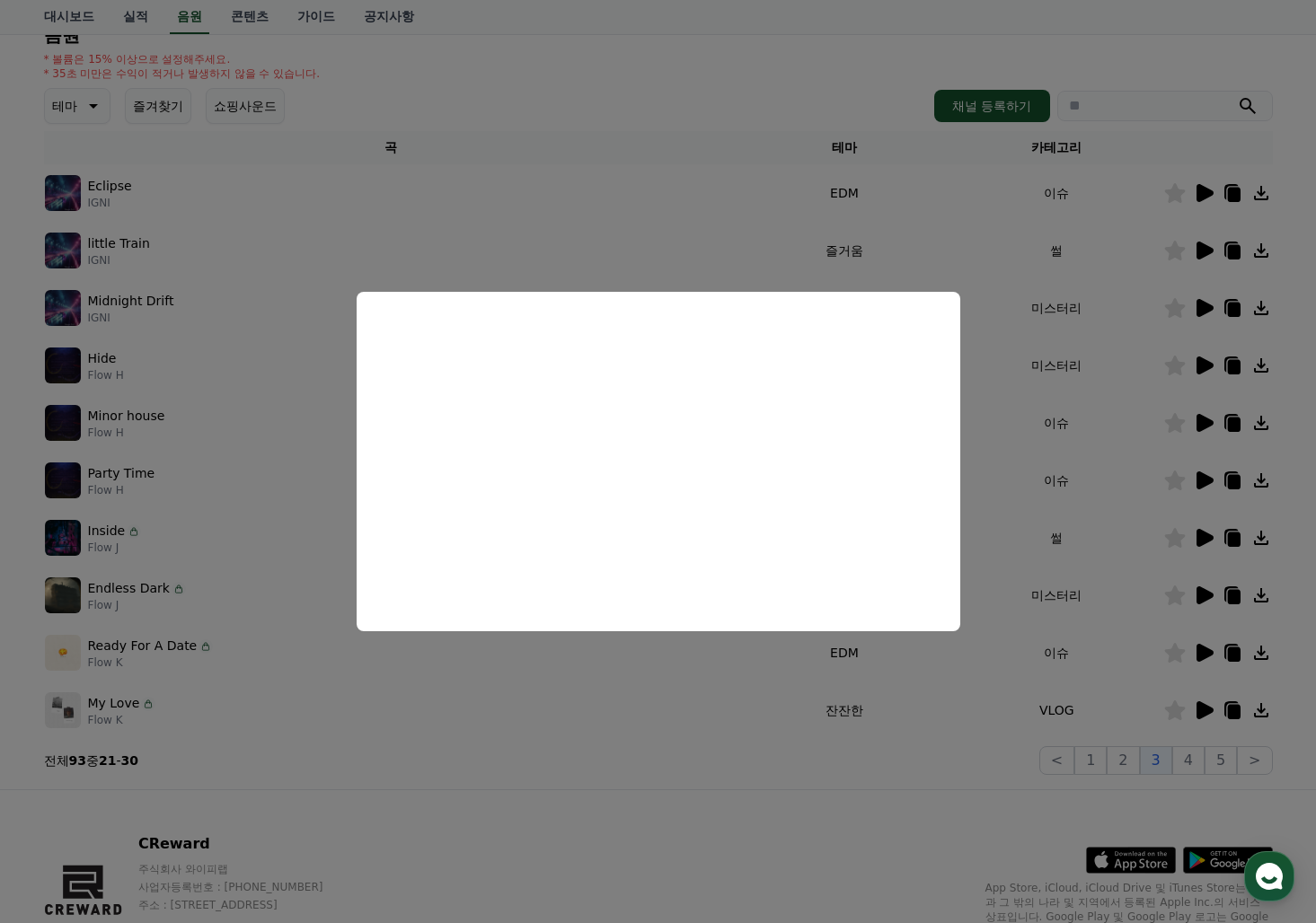
click at [1211, 650] on button "close modal" at bounding box center [658, 461] width 1316 height 923
click at [1210, 650] on icon at bounding box center [1205, 652] width 17 height 18
click at [1204, 714] on button "close modal" at bounding box center [658, 461] width 1316 height 923
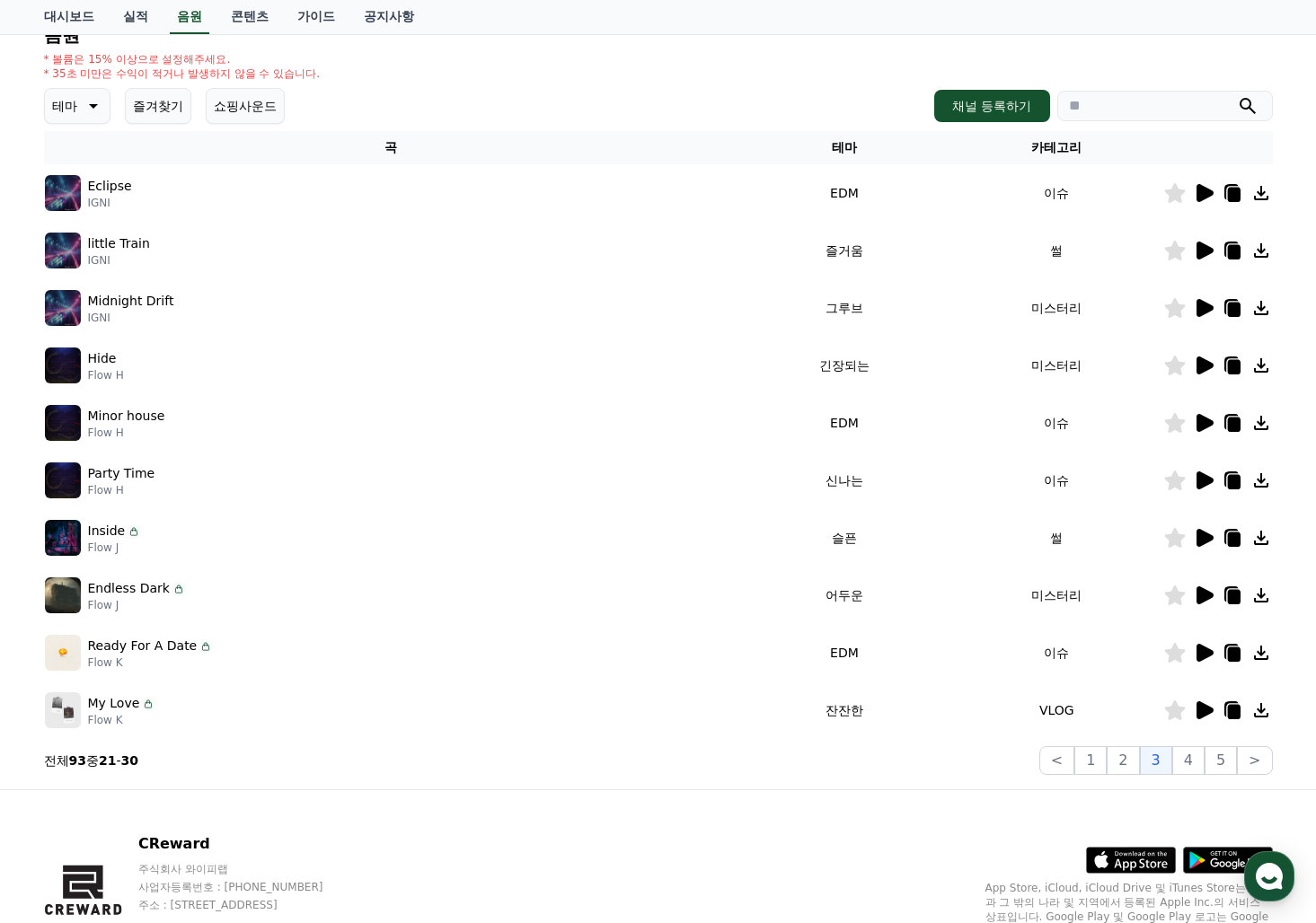
click at [1204, 713] on icon at bounding box center [1205, 710] width 17 height 18
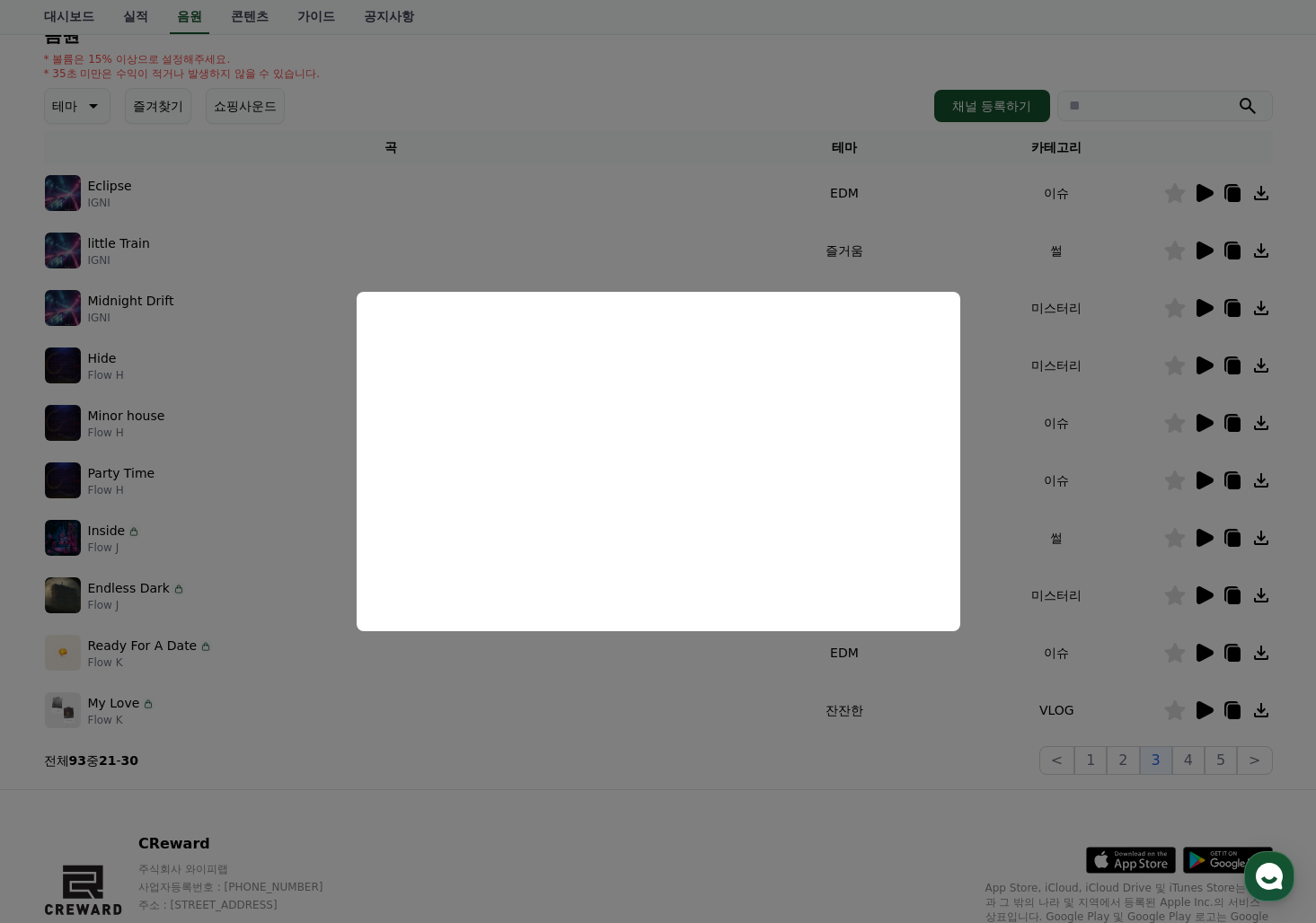
click at [1197, 762] on button "close modal" at bounding box center [658, 461] width 1316 height 923
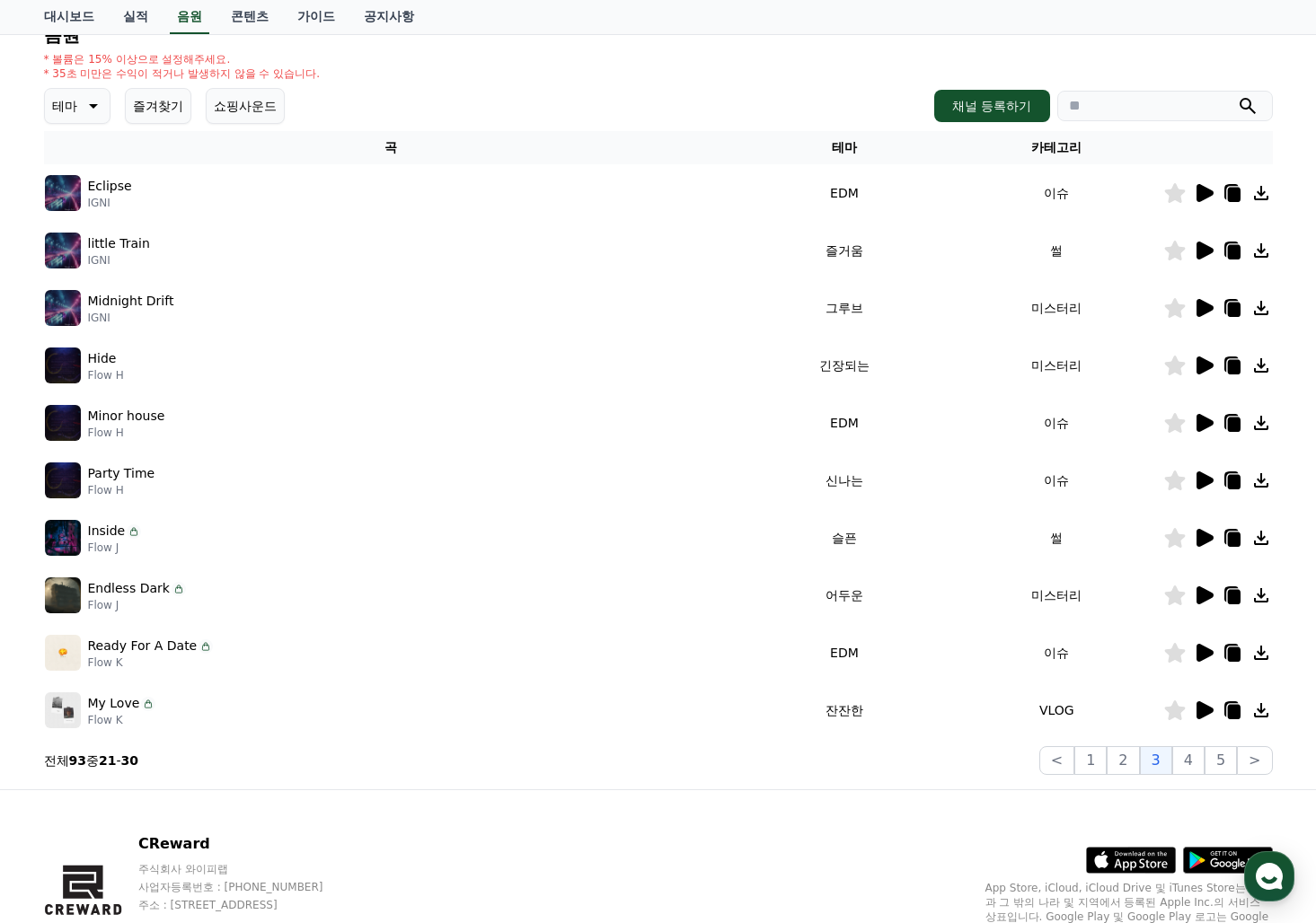
click at [1197, 762] on button "4" at bounding box center [1188, 760] width 32 height 29
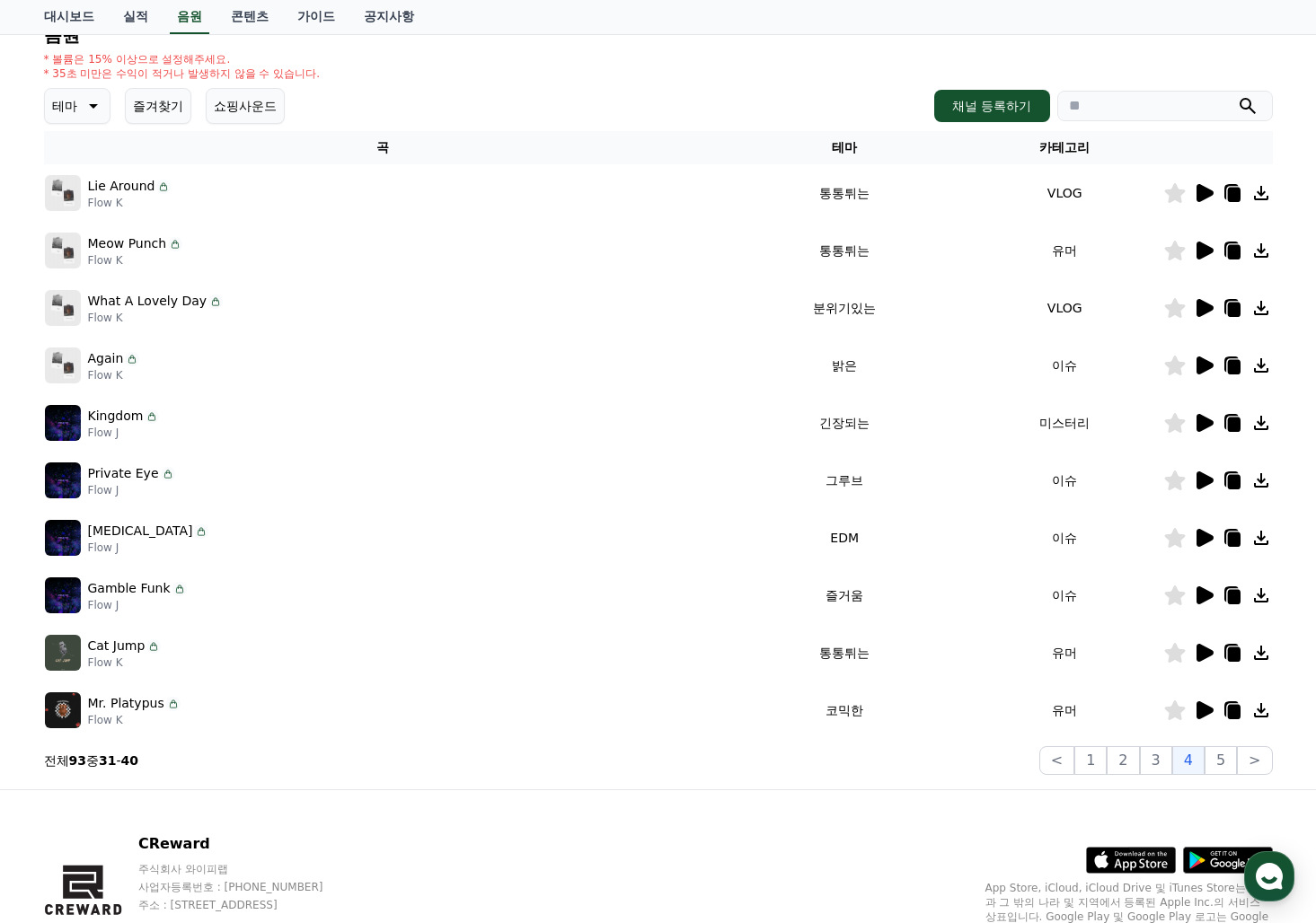
click at [1195, 192] on icon at bounding box center [1203, 193] width 21 height 21
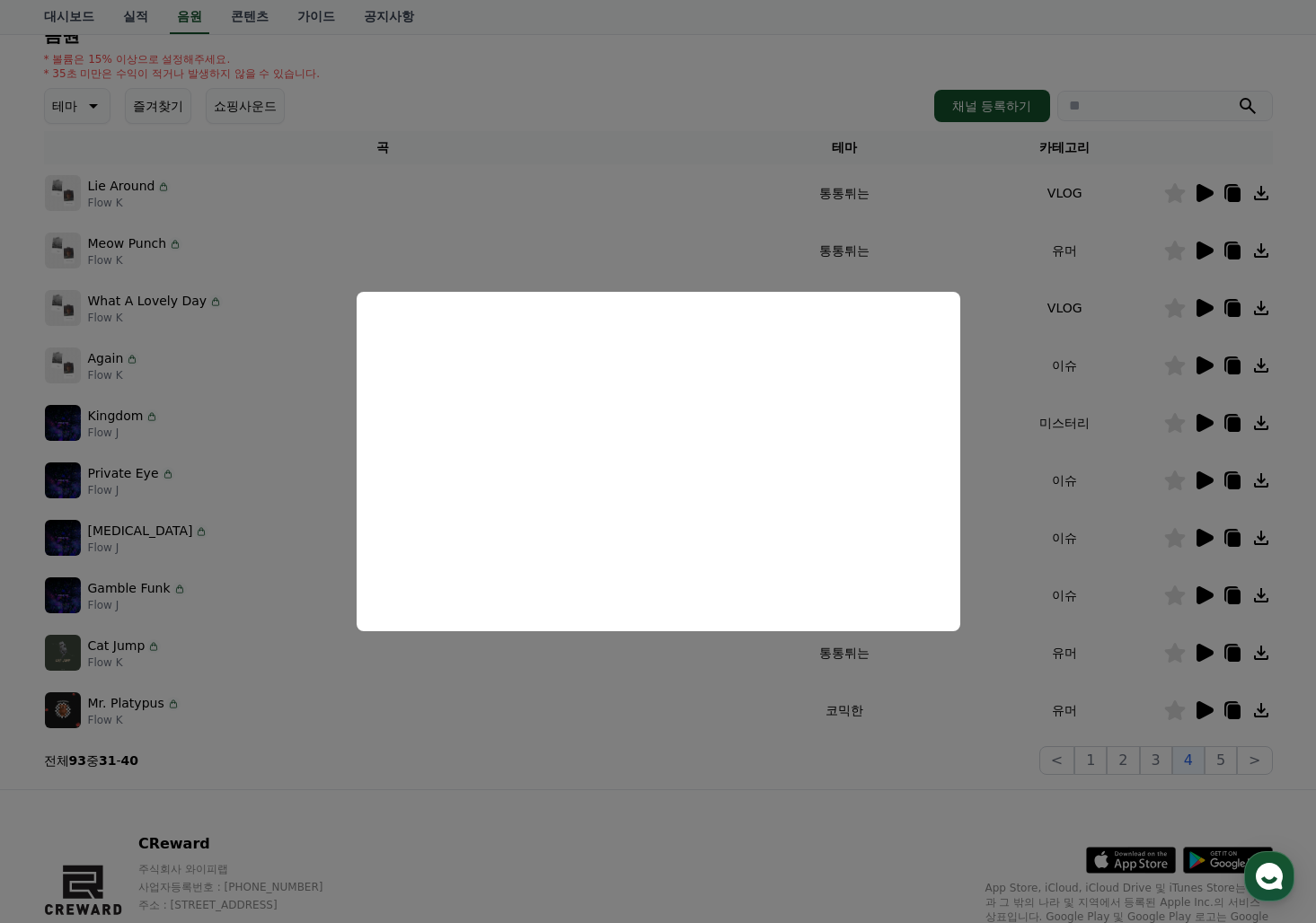
click at [1178, 195] on button "close modal" at bounding box center [658, 461] width 1316 height 923
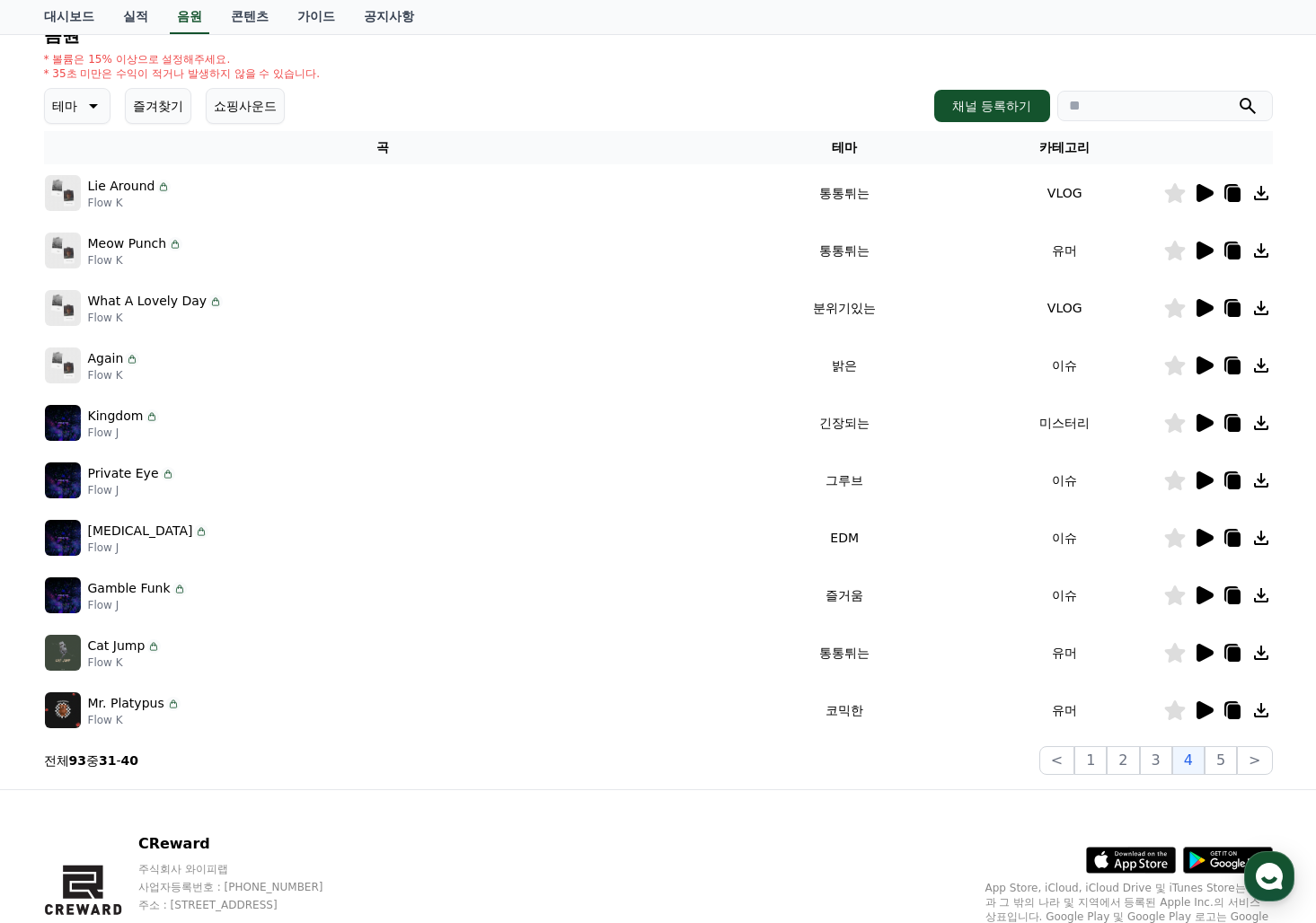
click at [1178, 194] on icon at bounding box center [1174, 193] width 20 height 19
click at [1200, 256] on icon at bounding box center [1205, 250] width 17 height 18
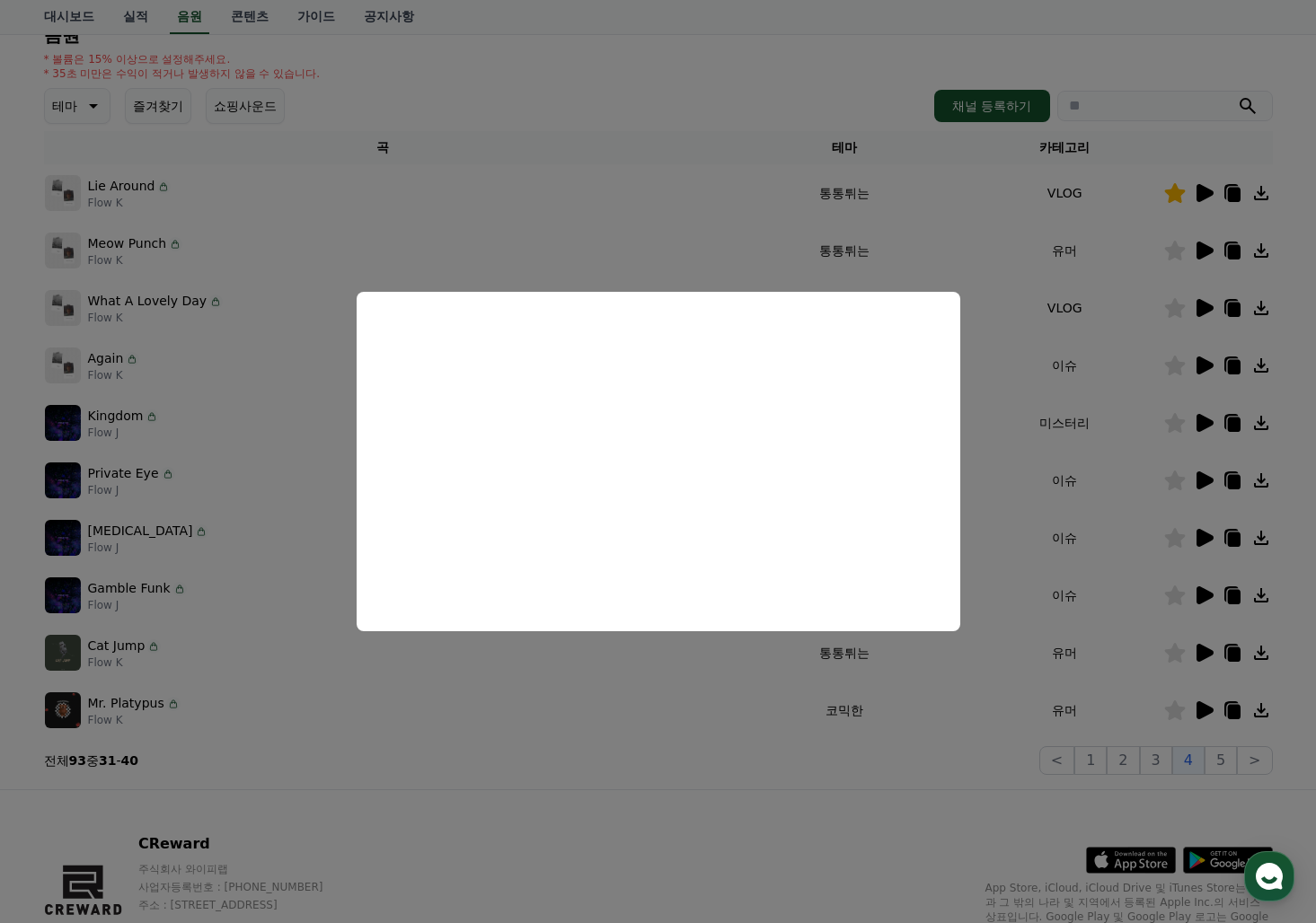
click at [1208, 303] on button "close modal" at bounding box center [658, 461] width 1316 height 923
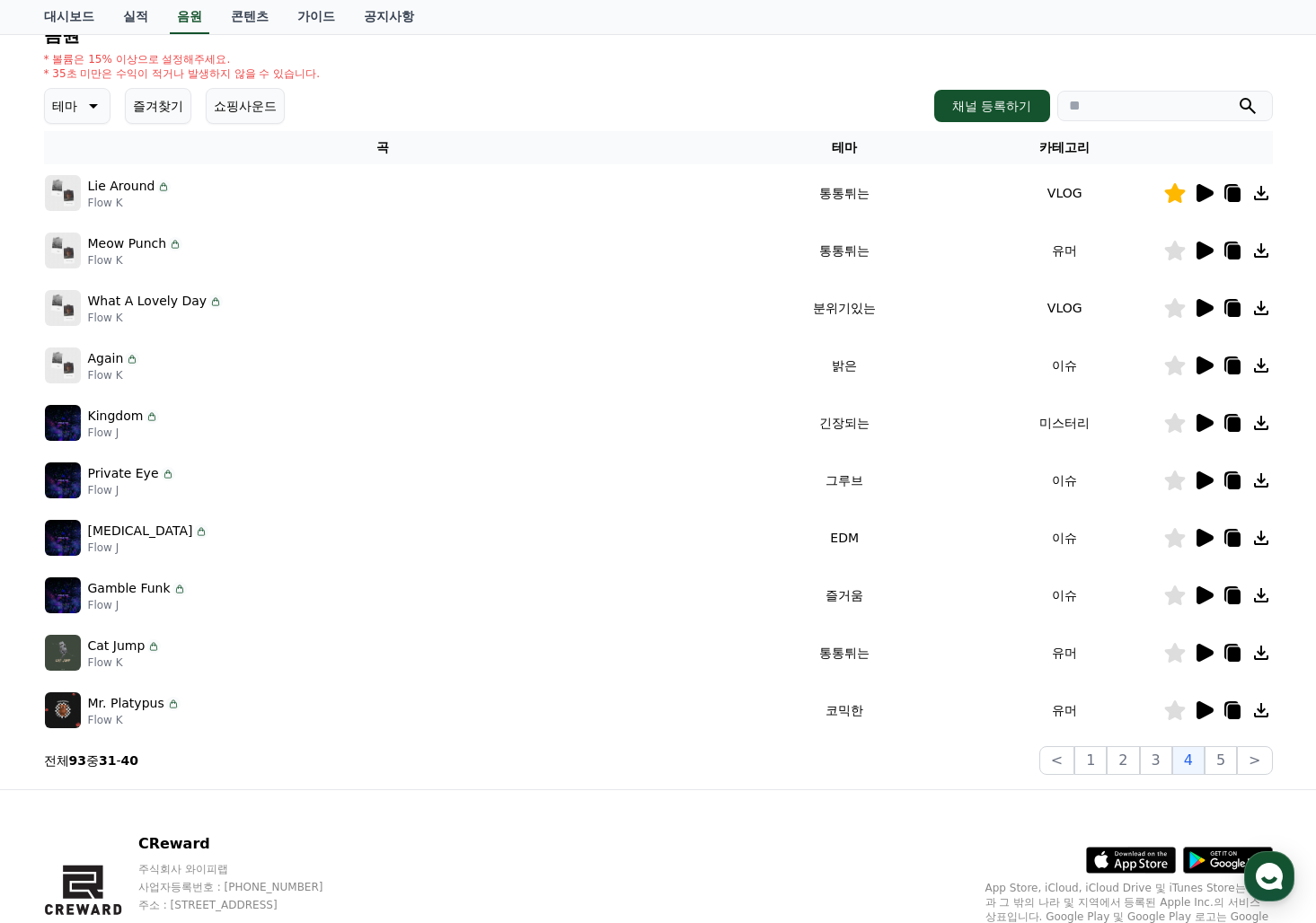
click at [1208, 303] on icon at bounding box center [1203, 307] width 21 height 21
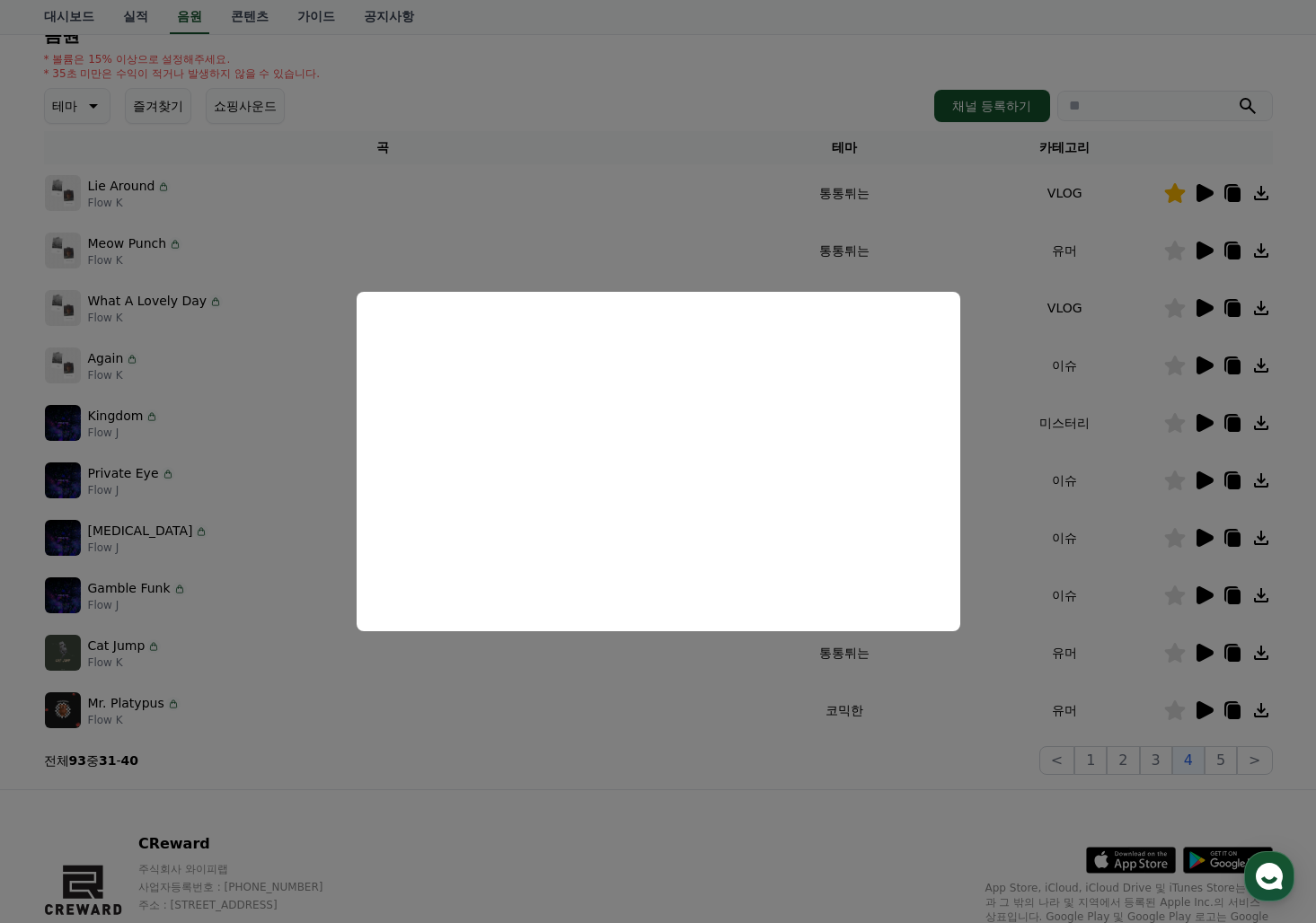
click at [1203, 365] on button "close modal" at bounding box center [658, 461] width 1316 height 923
click at [1203, 365] on icon at bounding box center [1205, 365] width 17 height 18
click at [1205, 420] on button "close modal" at bounding box center [658, 461] width 1316 height 923
click at [1205, 420] on icon at bounding box center [1205, 422] width 17 height 18
click at [1209, 479] on button "close modal" at bounding box center [658, 461] width 1316 height 923
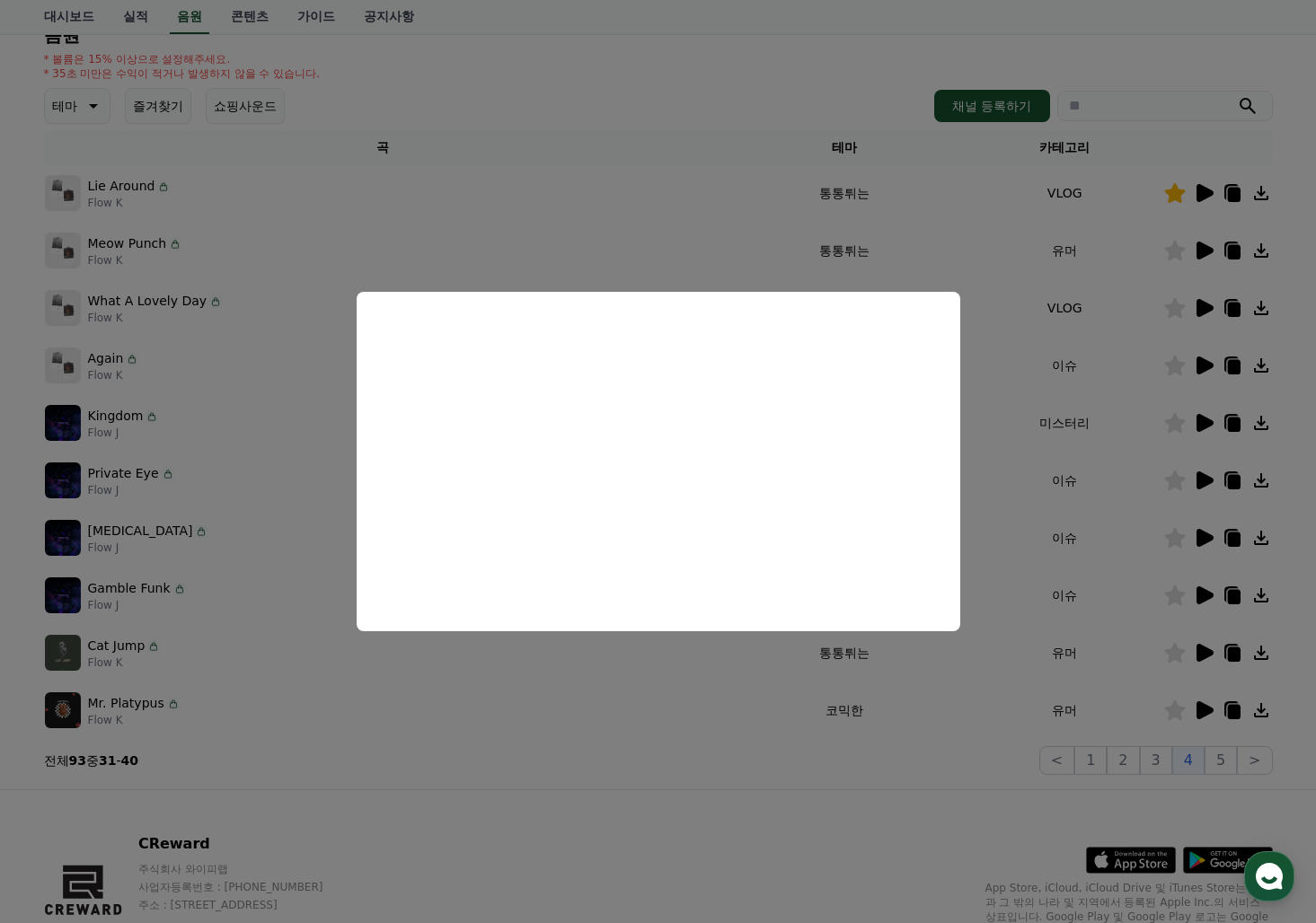
click at [1209, 479] on icon at bounding box center [1205, 480] width 17 height 18
click at [1174, 483] on button "close modal" at bounding box center [658, 461] width 1316 height 923
click at [1174, 483] on icon at bounding box center [1174, 480] width 20 height 19
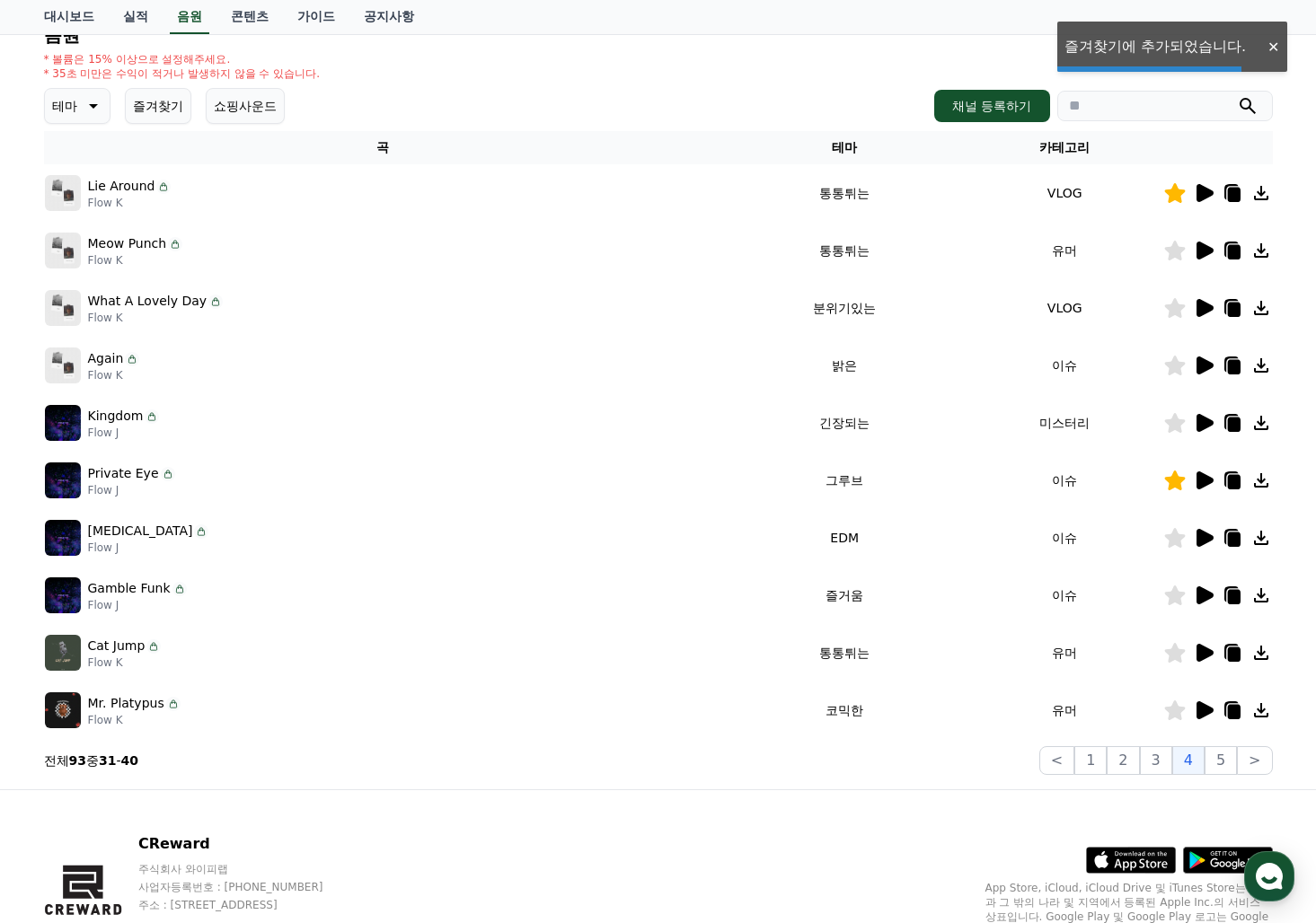
click at [1202, 532] on icon at bounding box center [1205, 537] width 17 height 18
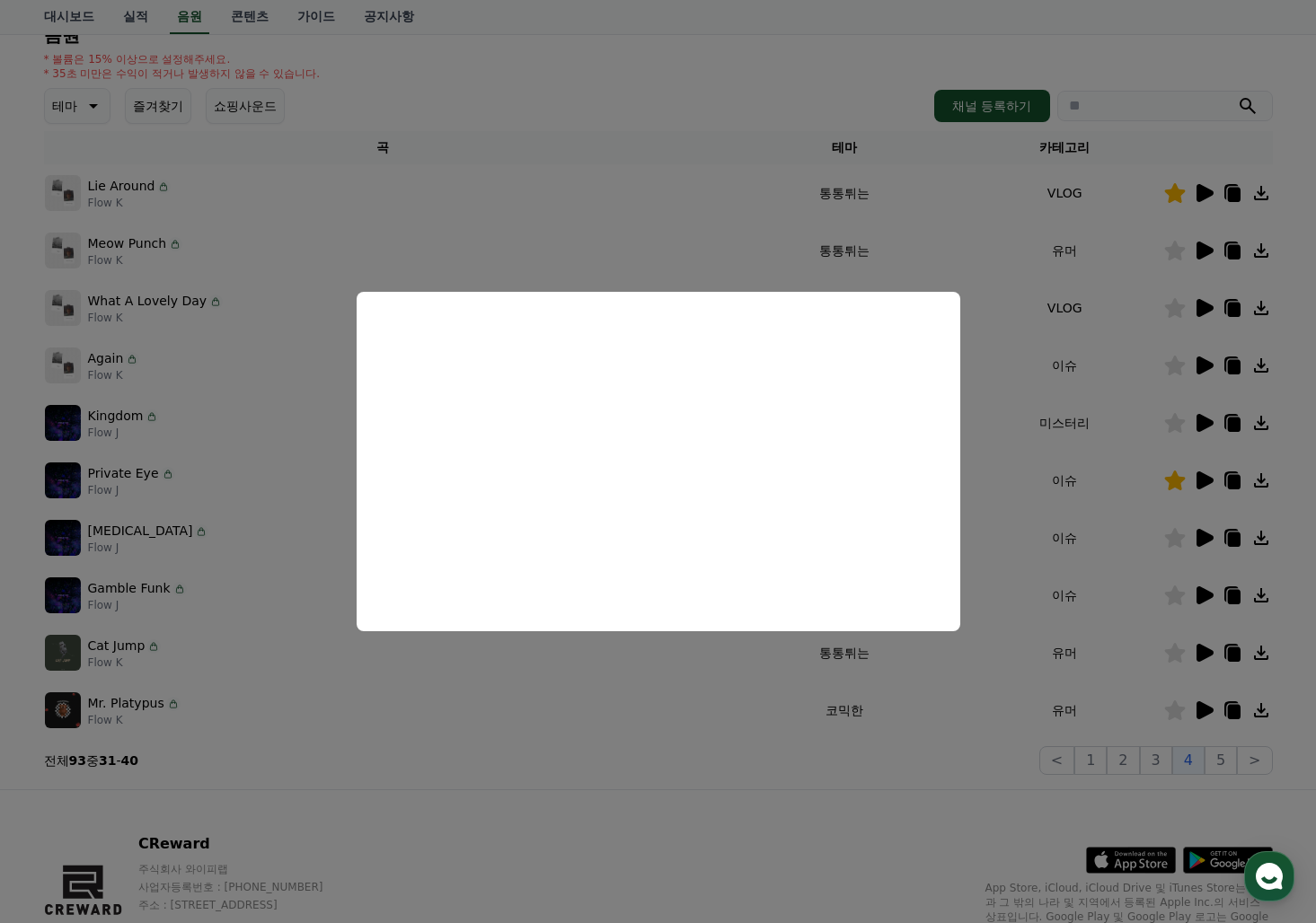
click at [1173, 543] on button "close modal" at bounding box center [658, 461] width 1316 height 923
click at [1173, 543] on icon at bounding box center [1174, 537] width 20 height 19
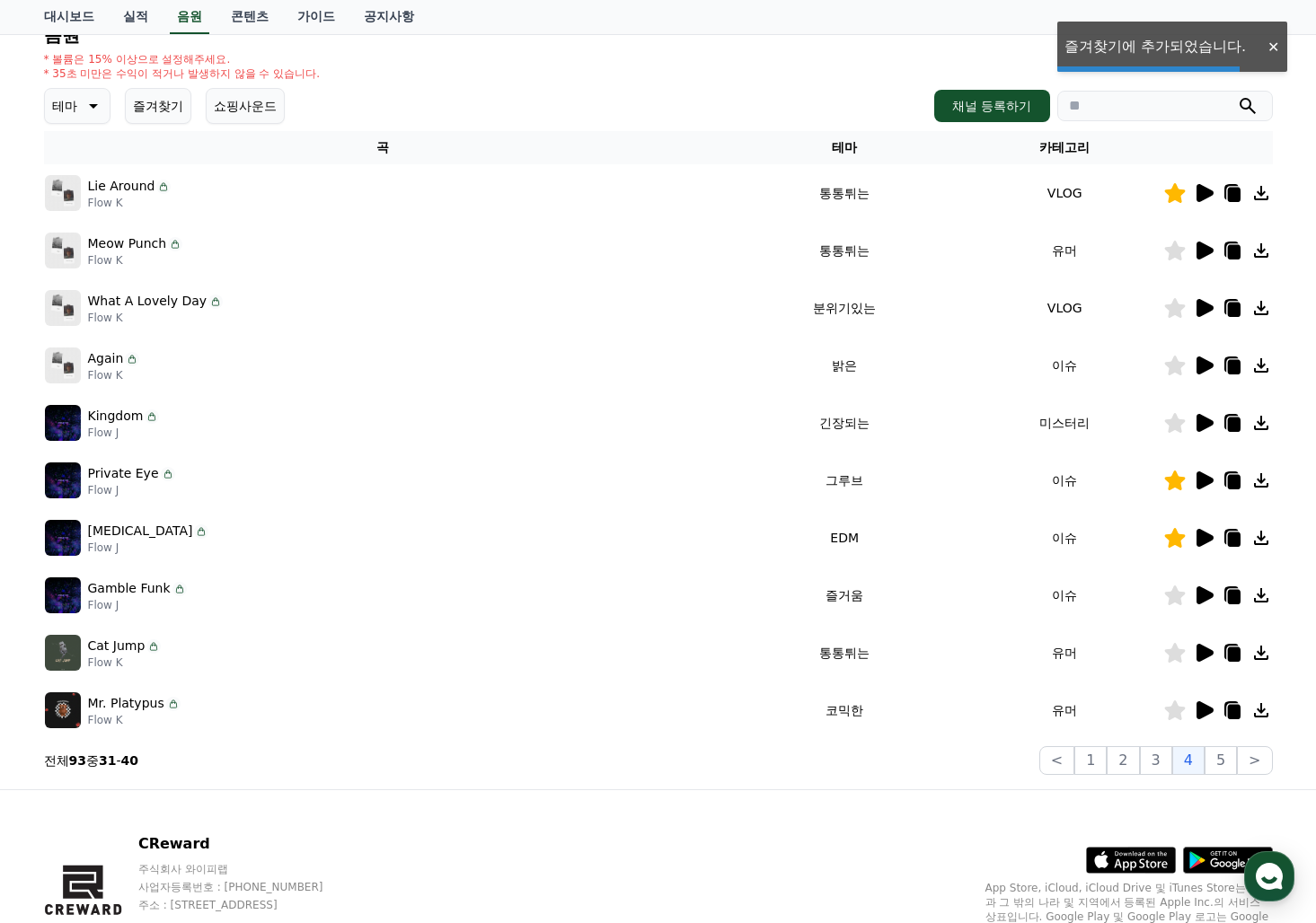
click at [1199, 596] on icon at bounding box center [1205, 594] width 17 height 18
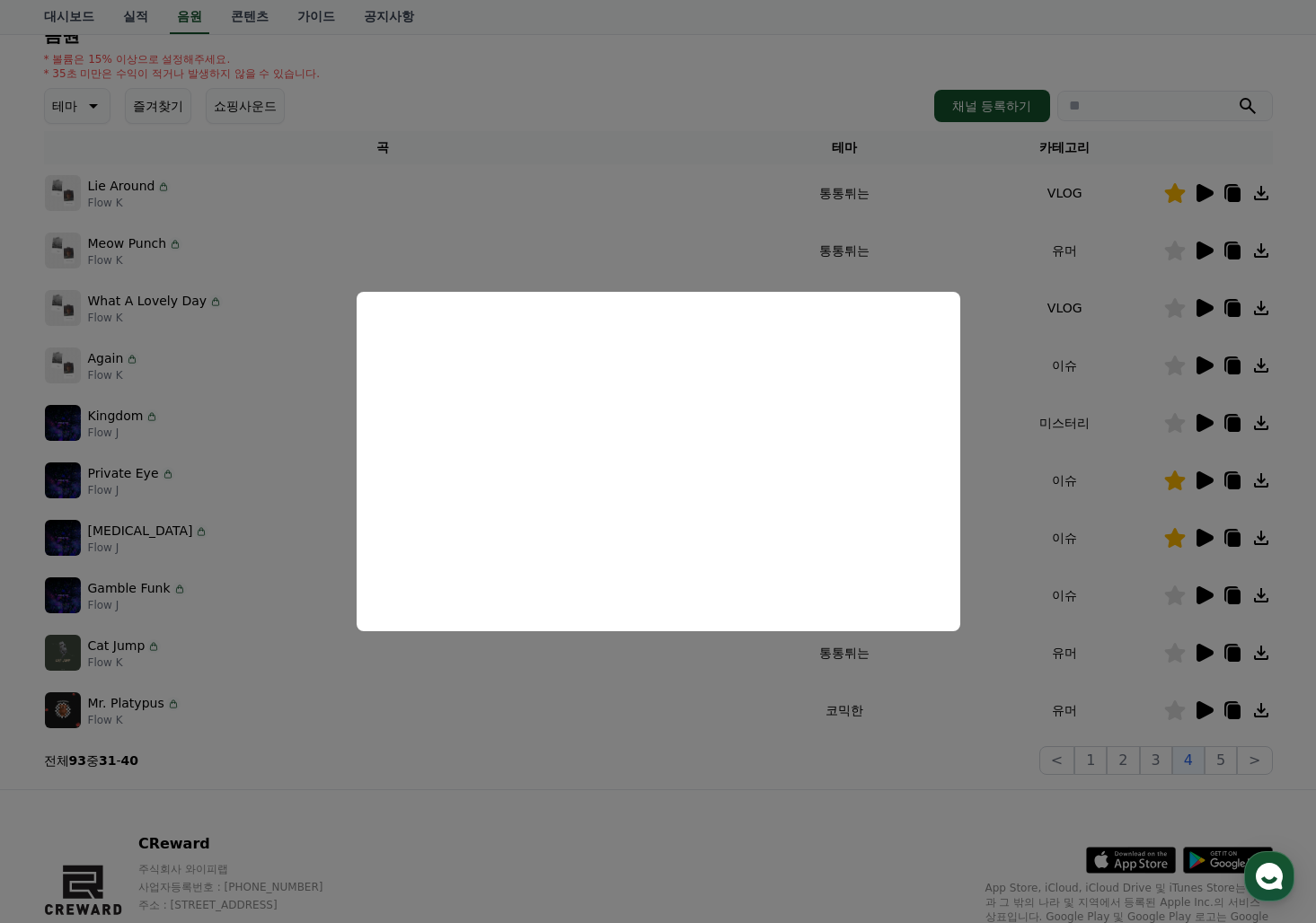
click at [1165, 596] on button "close modal" at bounding box center [658, 461] width 1316 height 923
click at [1175, 597] on icon at bounding box center [1174, 594] width 20 height 19
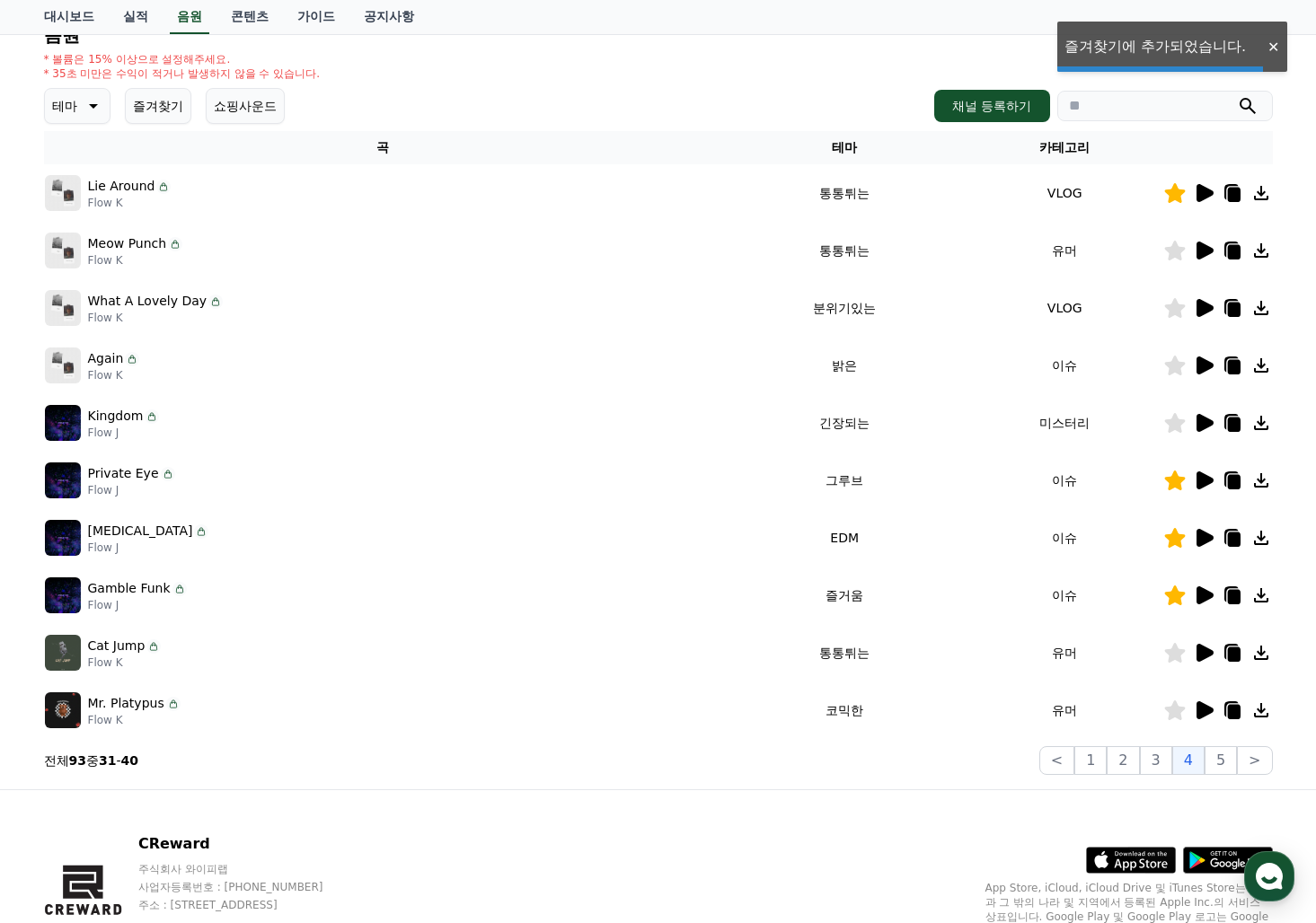
click at [1199, 656] on icon at bounding box center [1205, 652] width 17 height 18
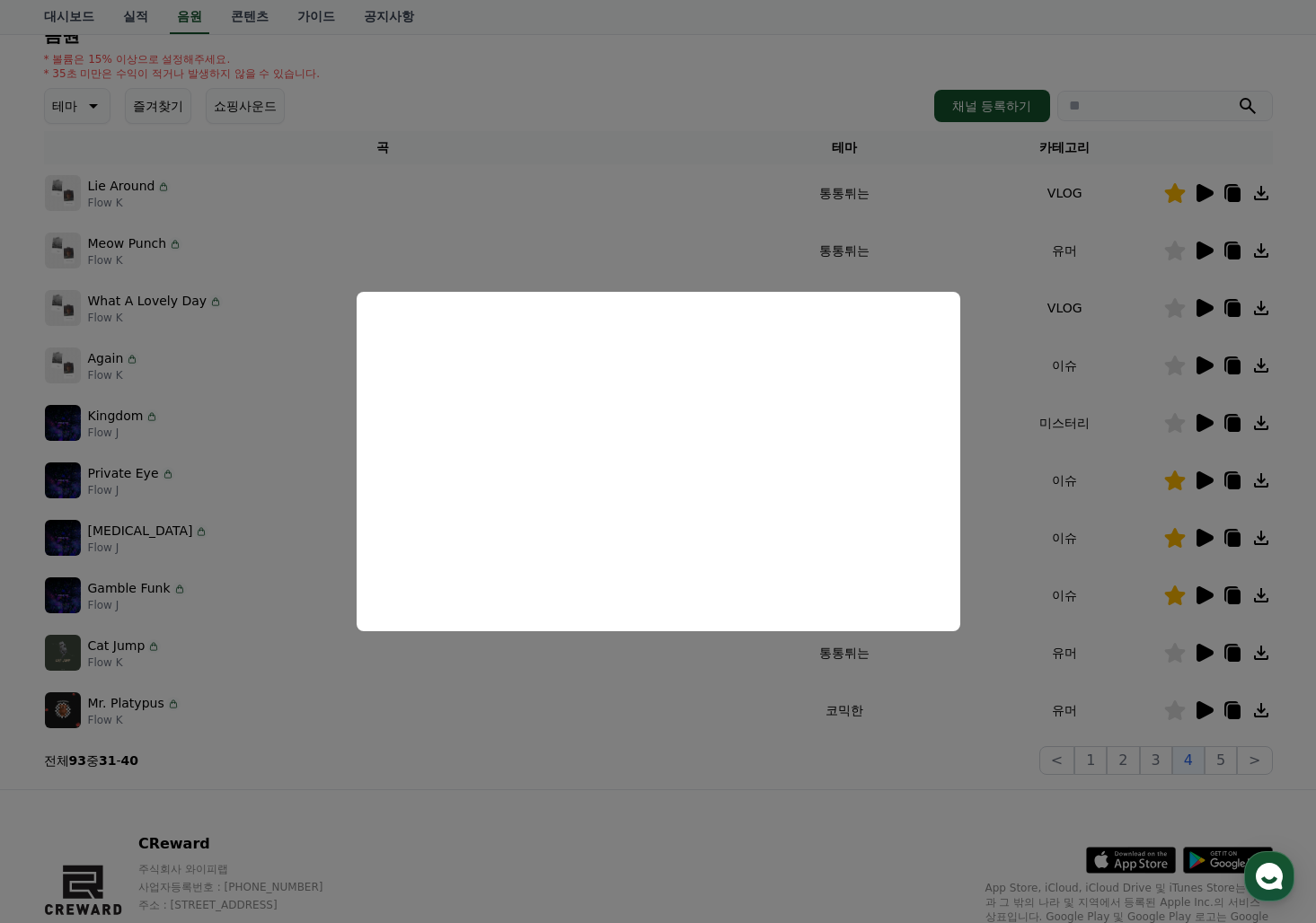
click at [1204, 708] on button "close modal" at bounding box center [658, 461] width 1316 height 923
click at [1204, 708] on icon at bounding box center [1205, 710] width 17 height 18
click at [1212, 763] on button "close modal" at bounding box center [658, 461] width 1316 height 923
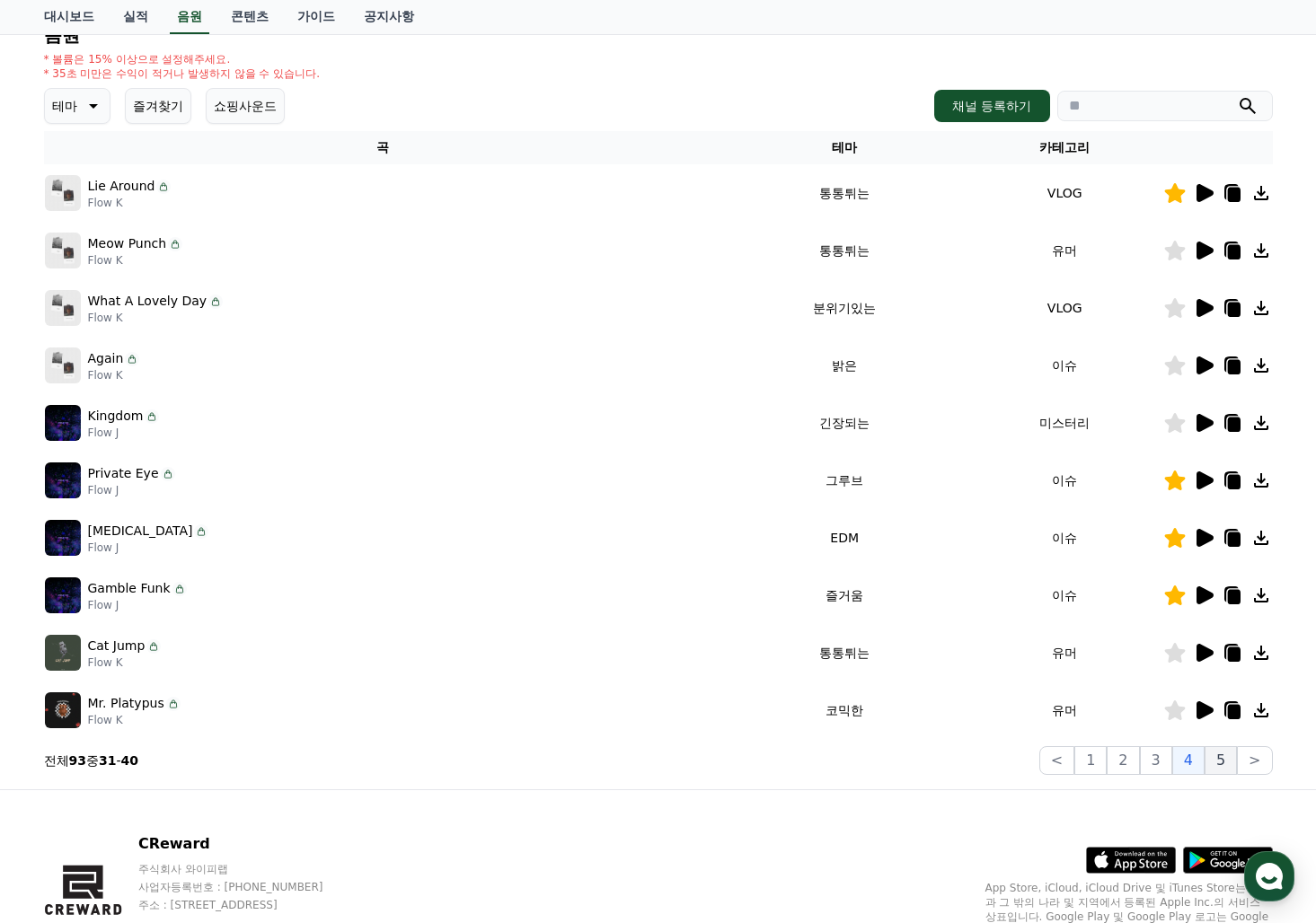
click at [1222, 766] on button "5" at bounding box center [1221, 760] width 32 height 29
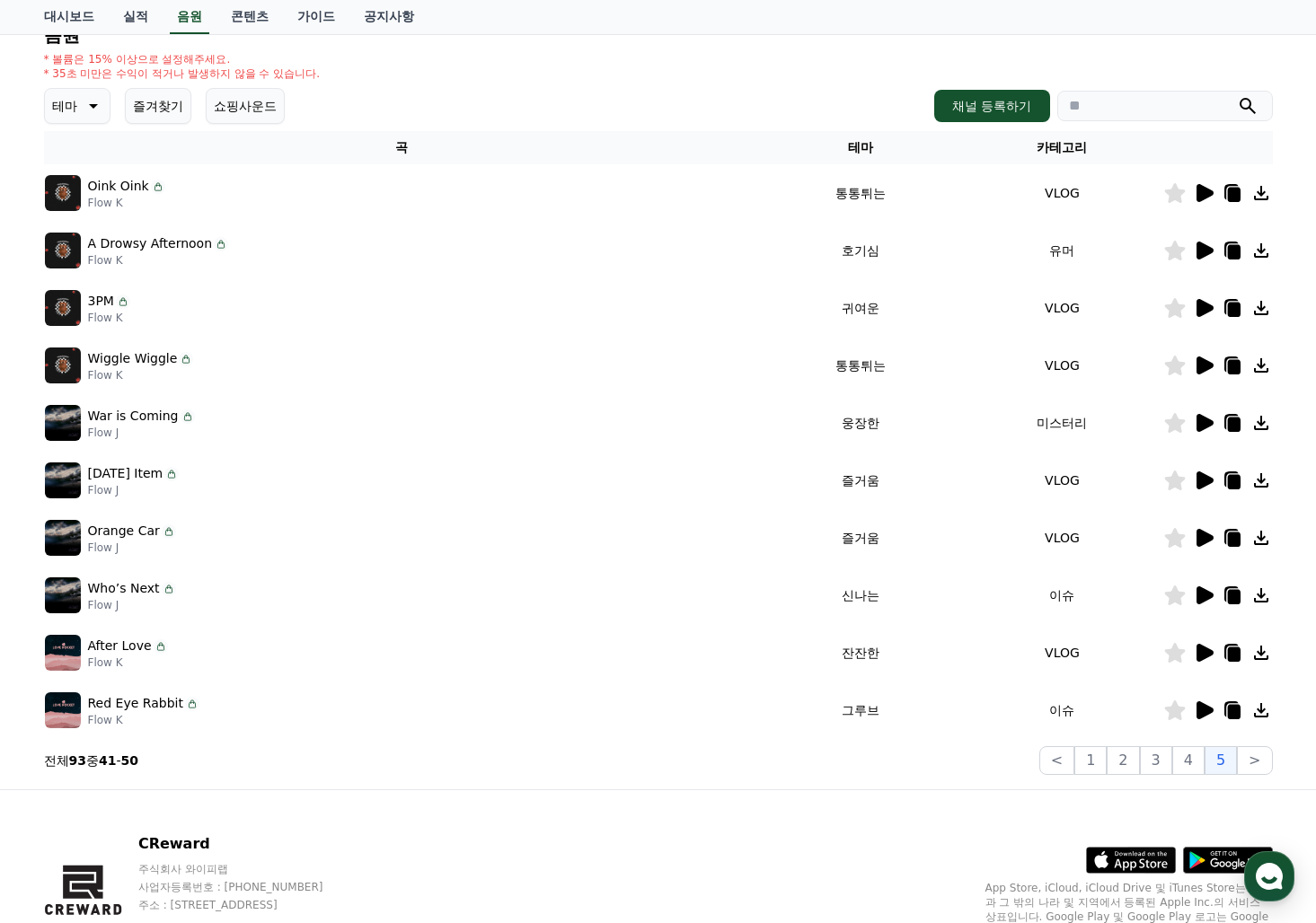
click at [1203, 194] on icon at bounding box center [1205, 193] width 17 height 18
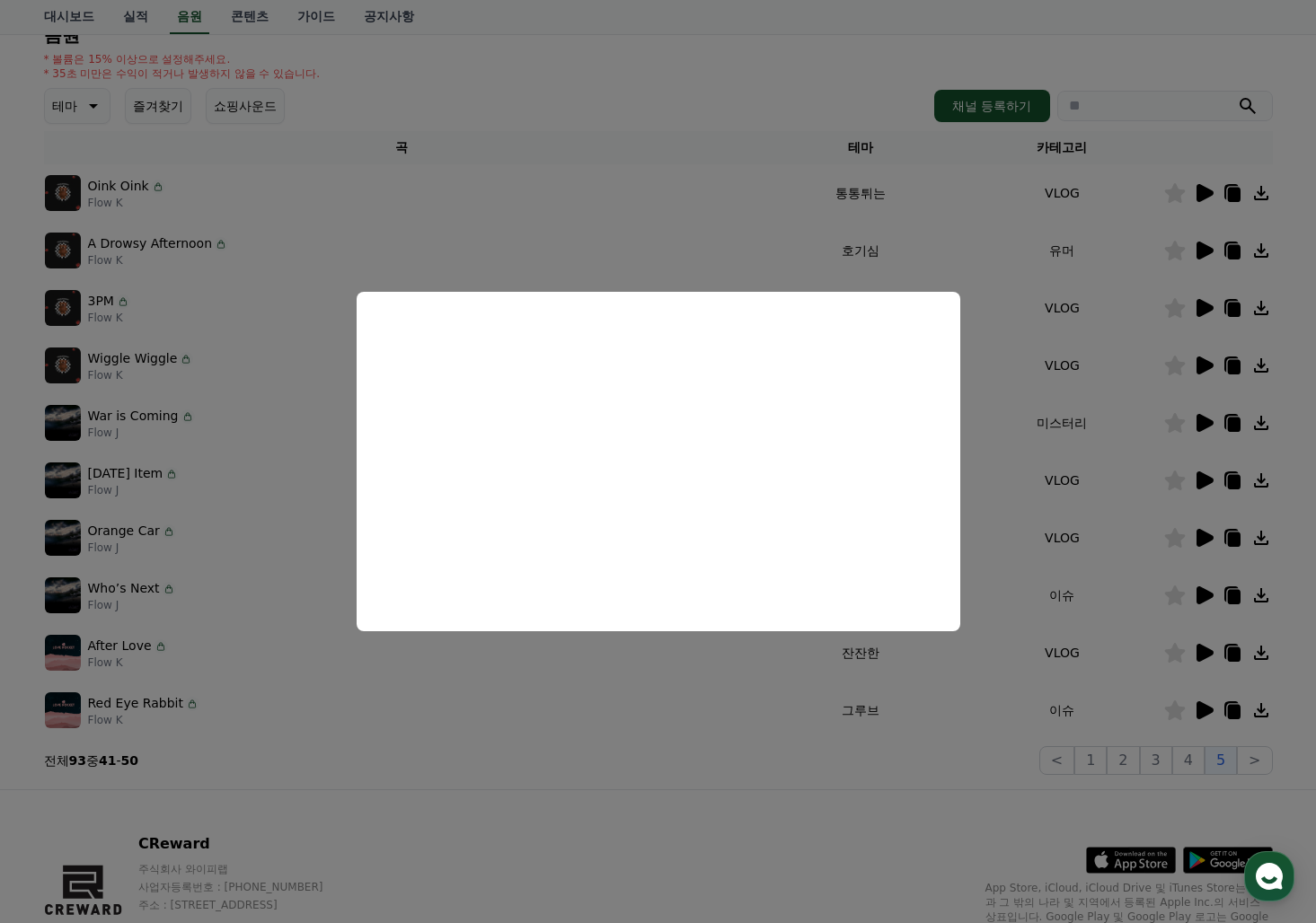
click at [1200, 245] on button "close modal" at bounding box center [658, 461] width 1316 height 923
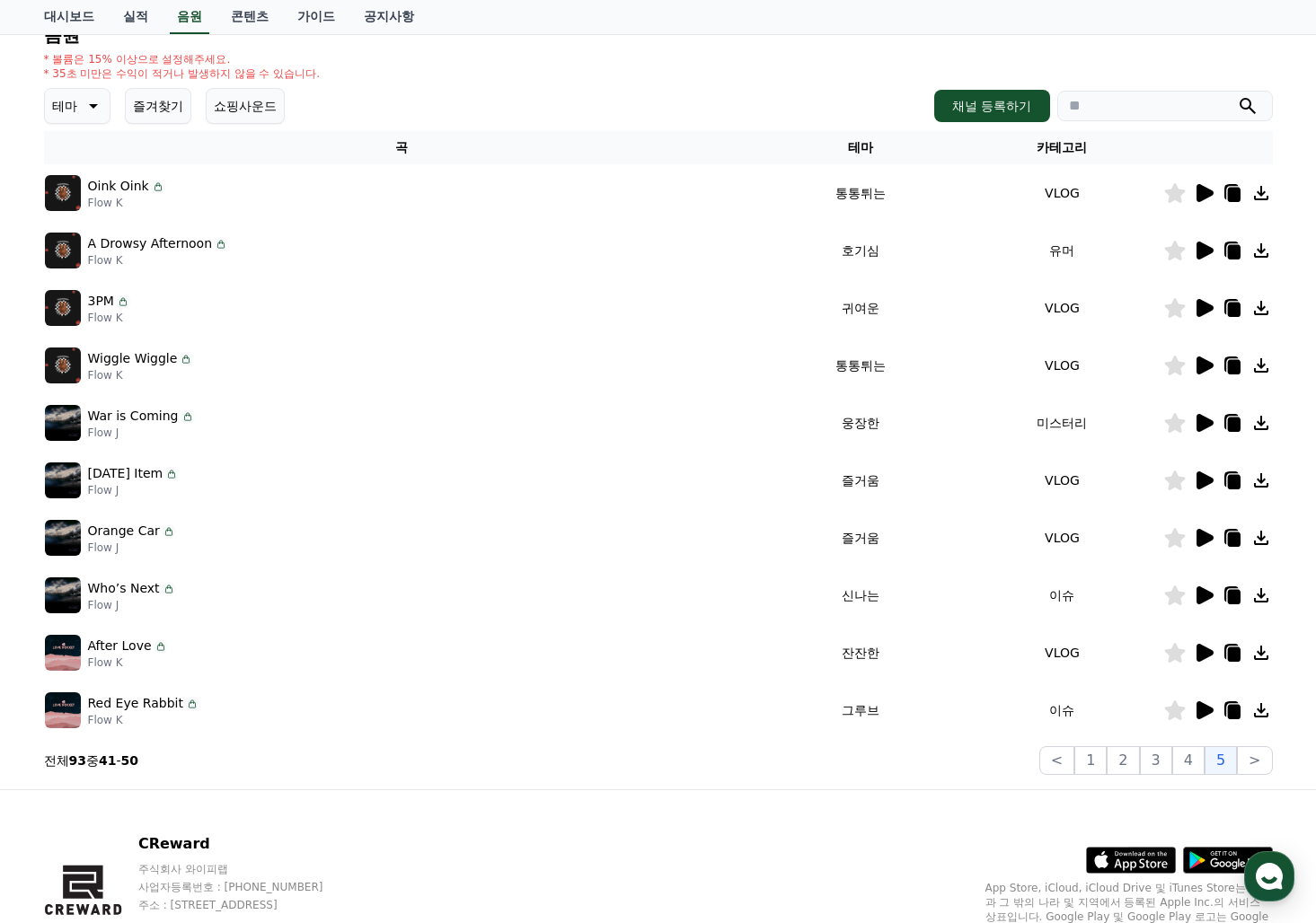
click at [1200, 245] on icon at bounding box center [1205, 250] width 17 height 18
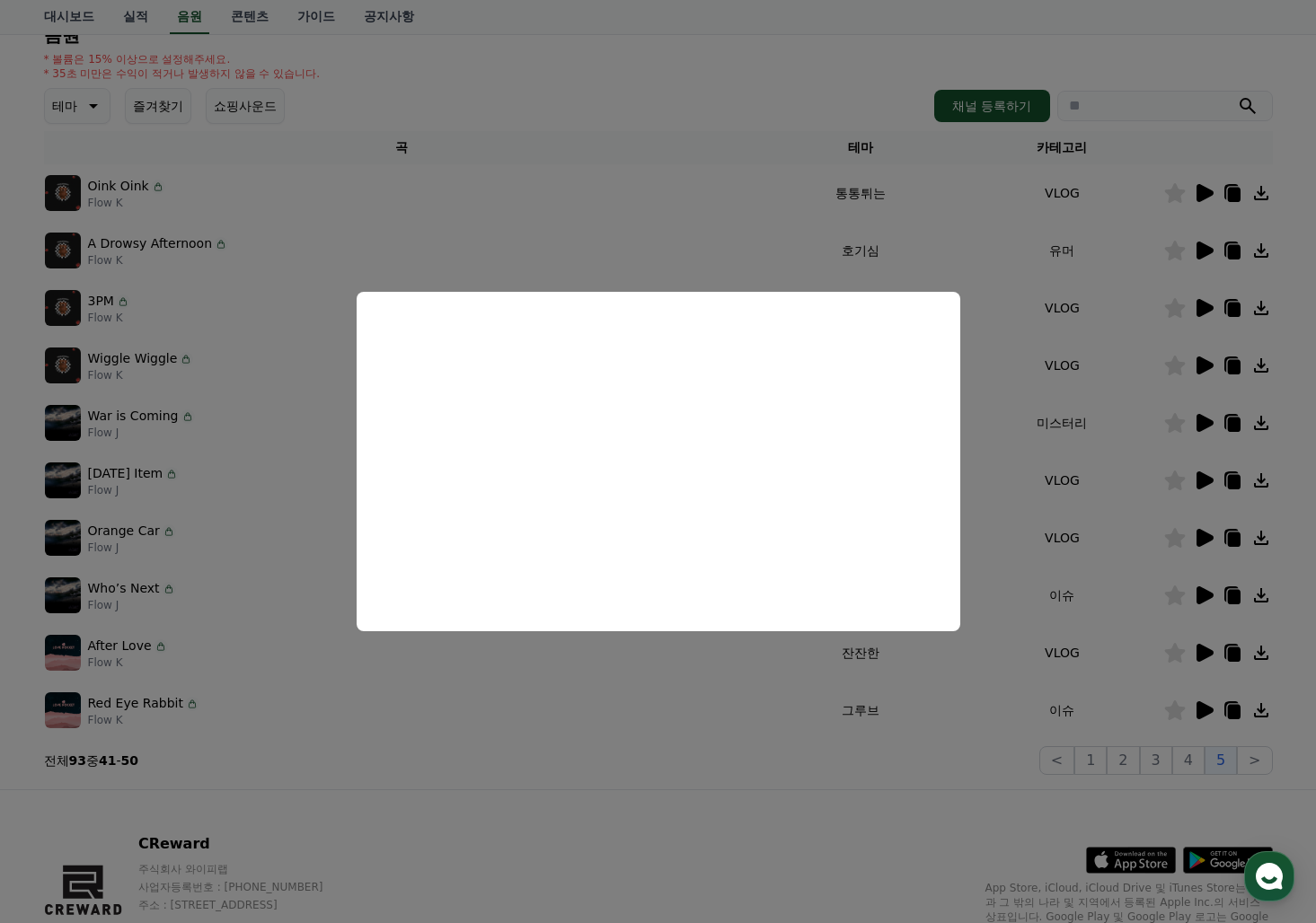
click at [1176, 251] on button "close modal" at bounding box center [658, 461] width 1316 height 923
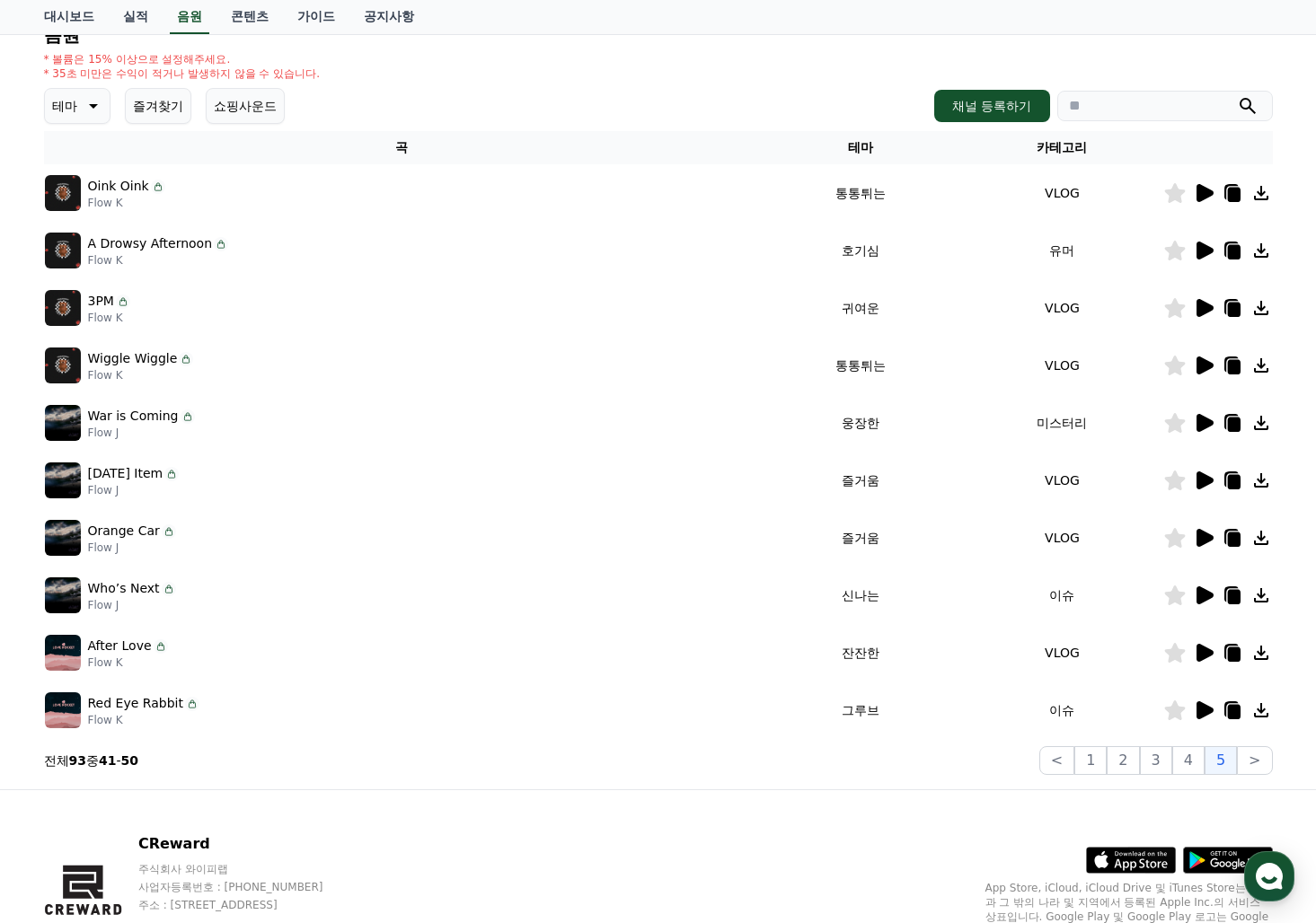
click at [1176, 251] on icon at bounding box center [1174, 250] width 20 height 19
click at [1198, 311] on icon at bounding box center [1205, 307] width 17 height 18
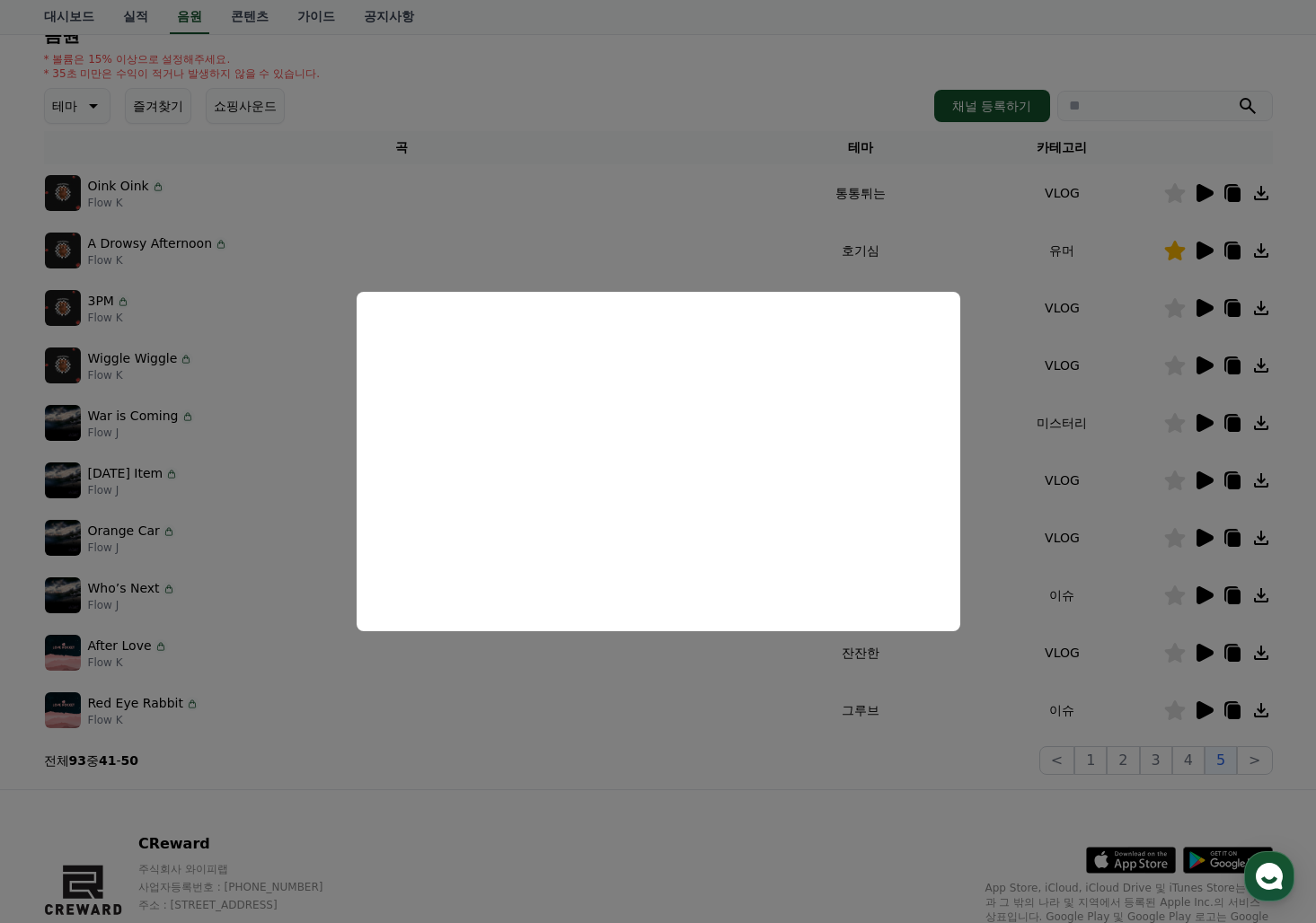
click at [1203, 367] on button "close modal" at bounding box center [658, 461] width 1316 height 923
click at [1203, 367] on icon at bounding box center [1205, 365] width 17 height 18
click at [1164, 364] on button "close modal" at bounding box center [658, 461] width 1316 height 923
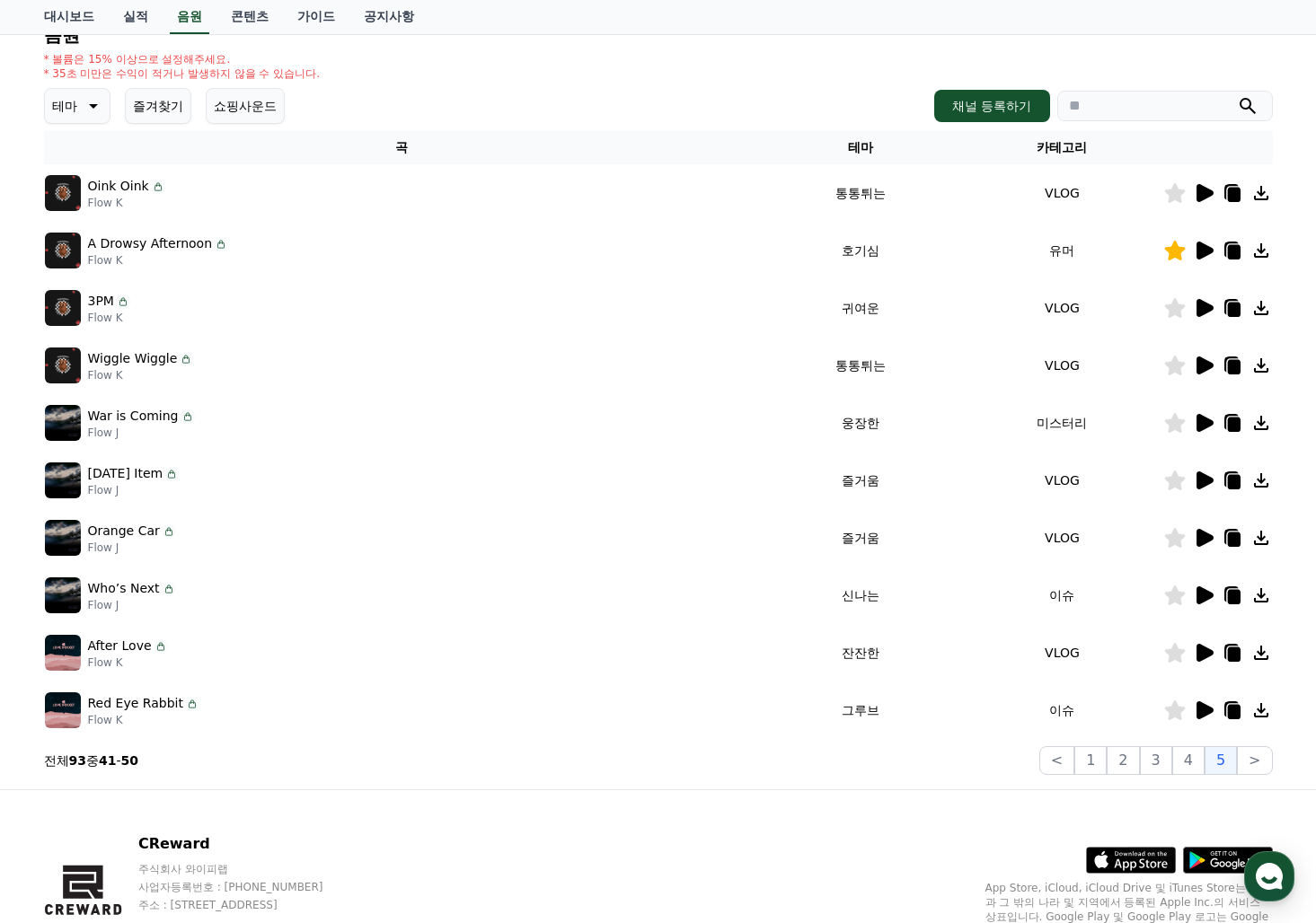
click at [1175, 373] on icon at bounding box center [1174, 365] width 20 height 19
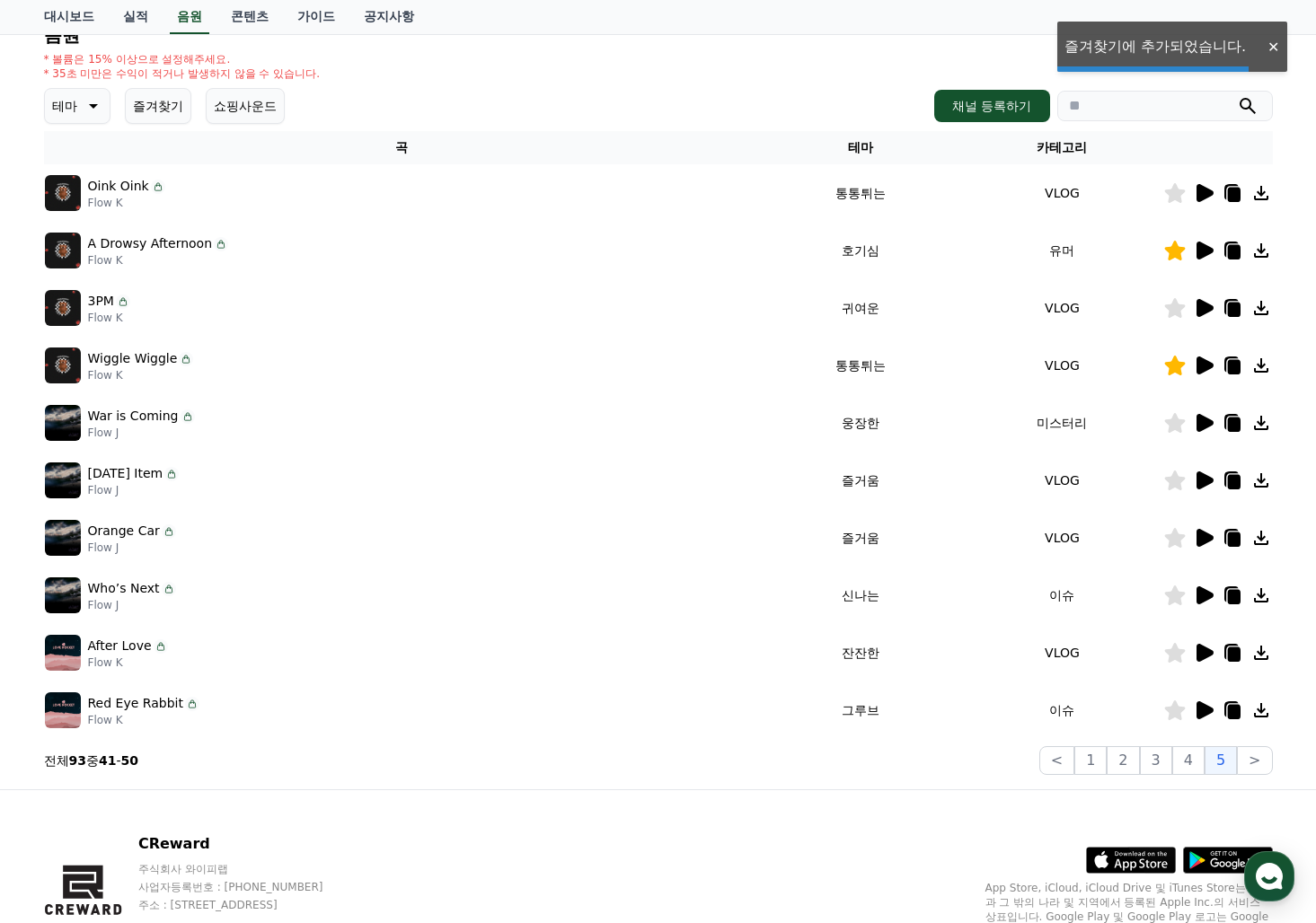
click at [1197, 425] on icon at bounding box center [1205, 422] width 17 height 18
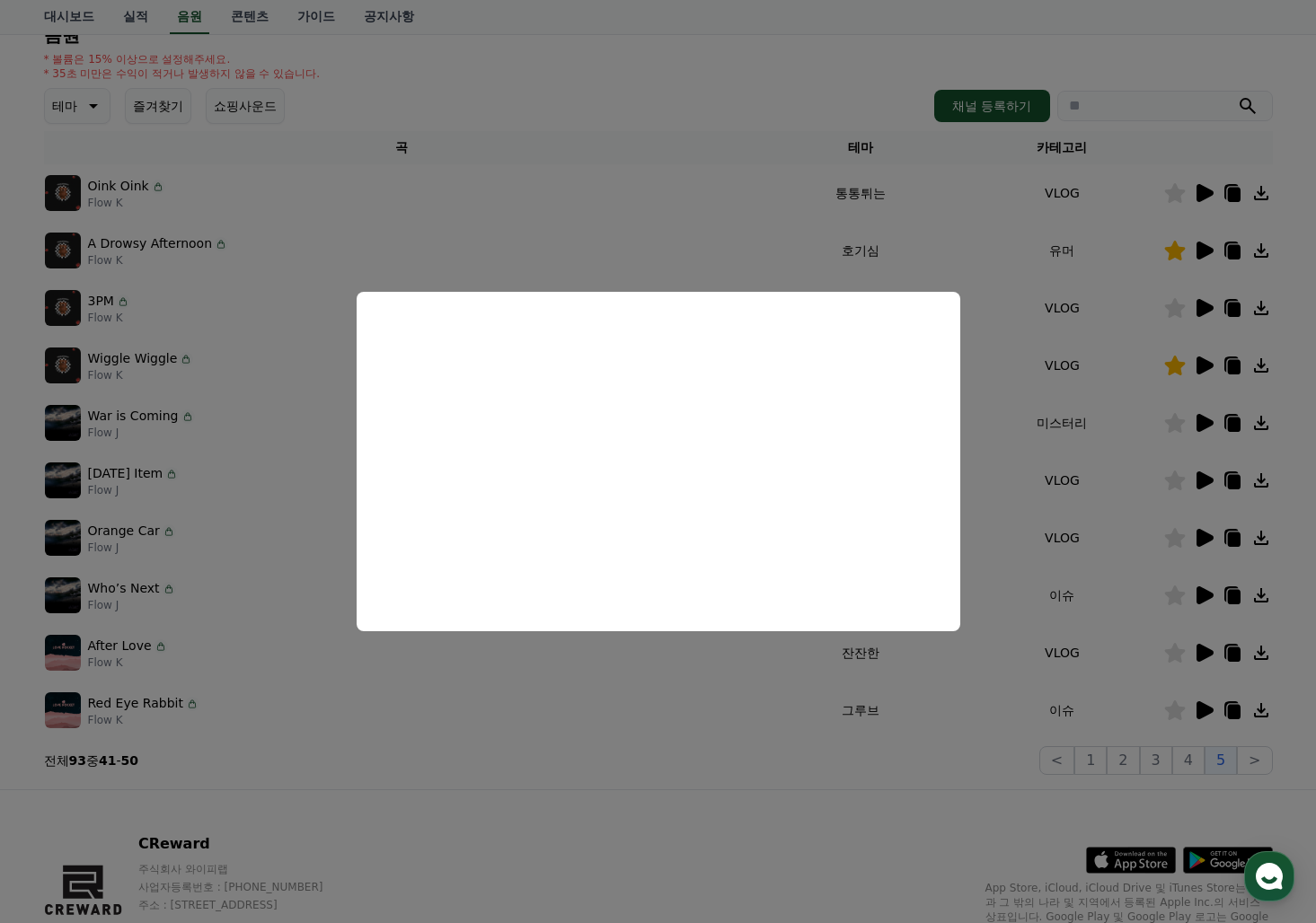
click at [1197, 480] on button "close modal" at bounding box center [658, 461] width 1316 height 923
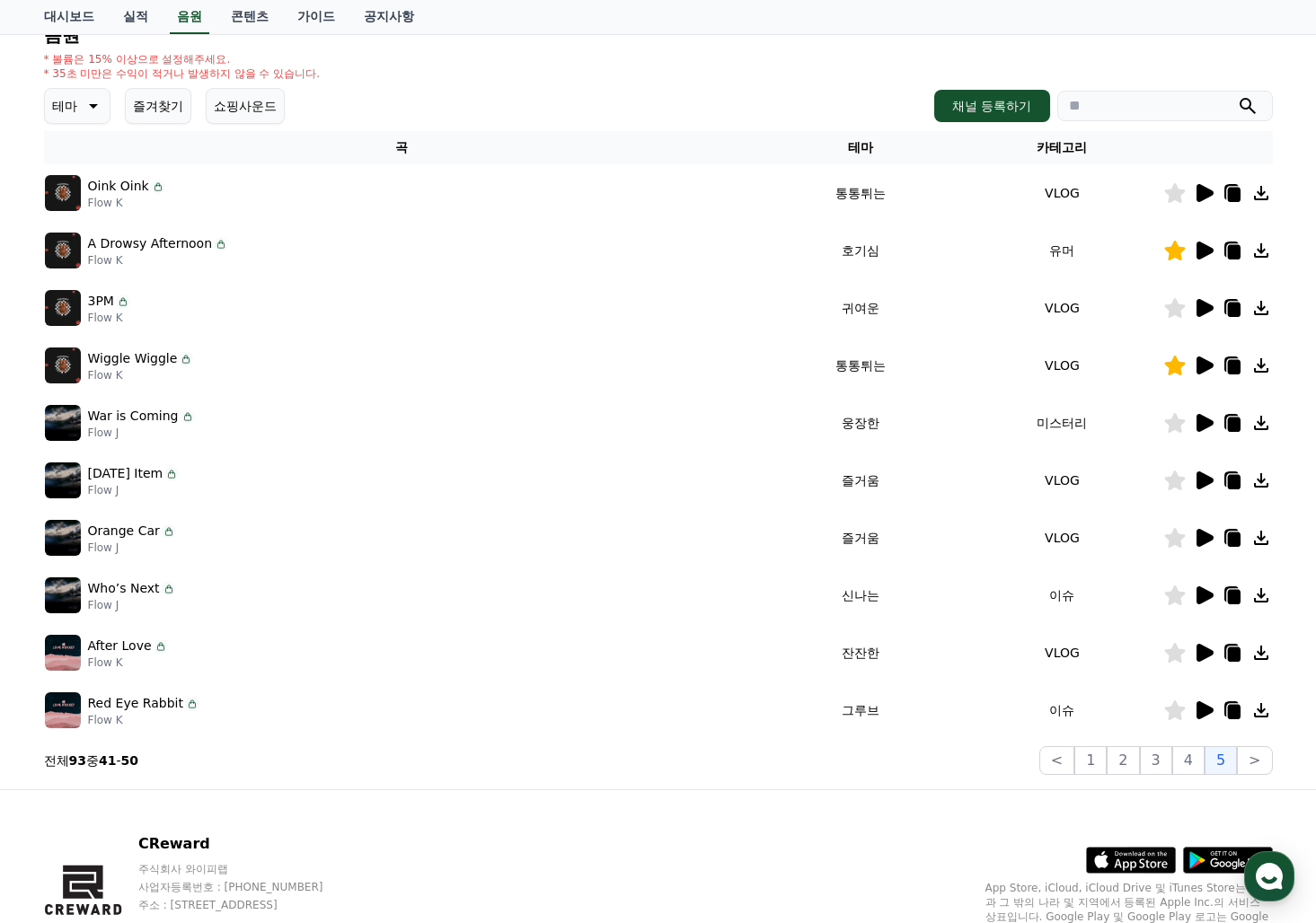
click at [1211, 479] on icon at bounding box center [1205, 480] width 17 height 18
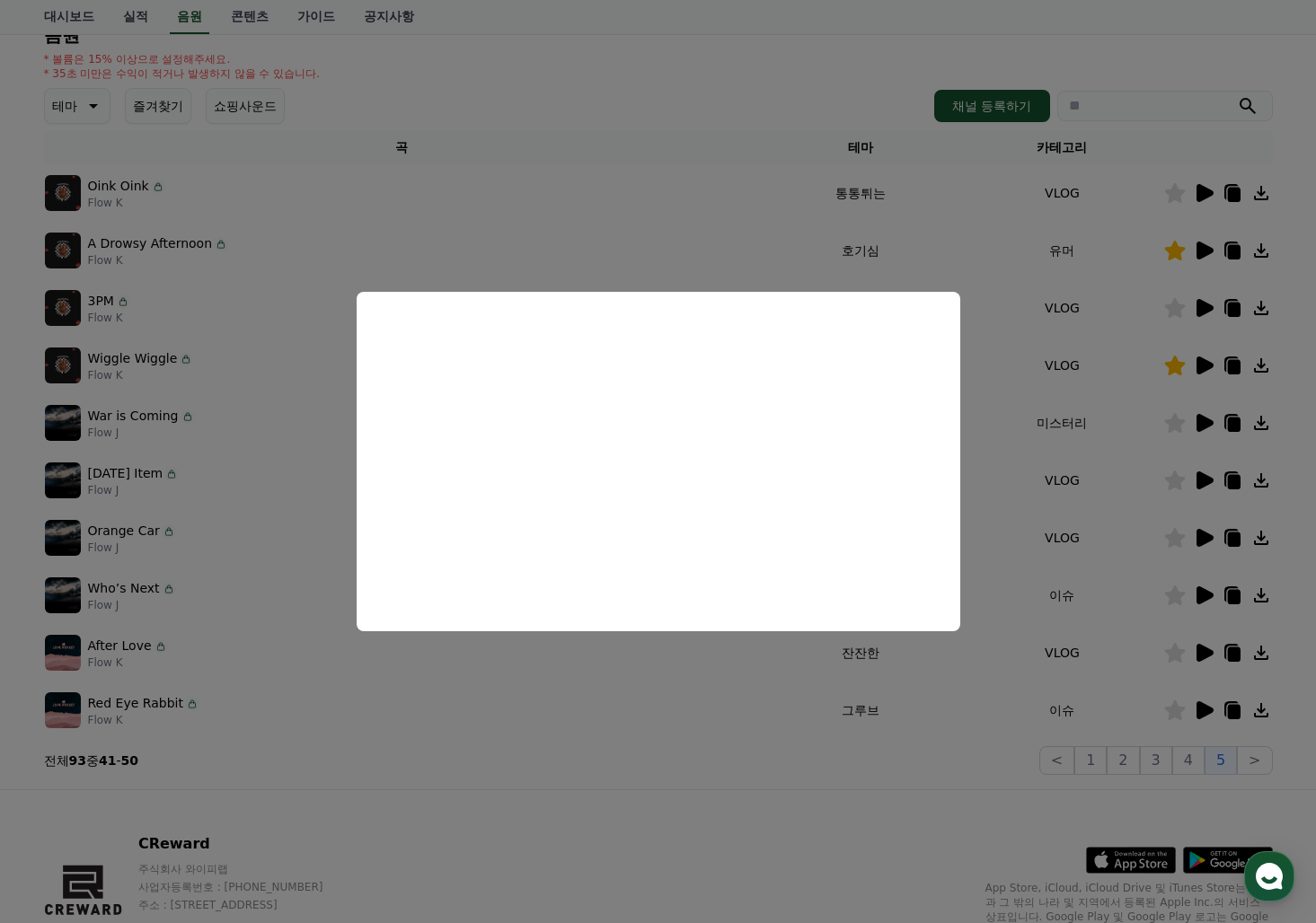
click at [1199, 534] on button "close modal" at bounding box center [658, 461] width 1316 height 923
click at [1199, 534] on icon at bounding box center [1205, 537] width 17 height 18
click at [1209, 601] on button "close modal" at bounding box center [658, 461] width 1316 height 923
click at [1209, 601] on icon at bounding box center [1203, 594] width 21 height 21
click at [1204, 654] on button "close modal" at bounding box center [658, 461] width 1316 height 923
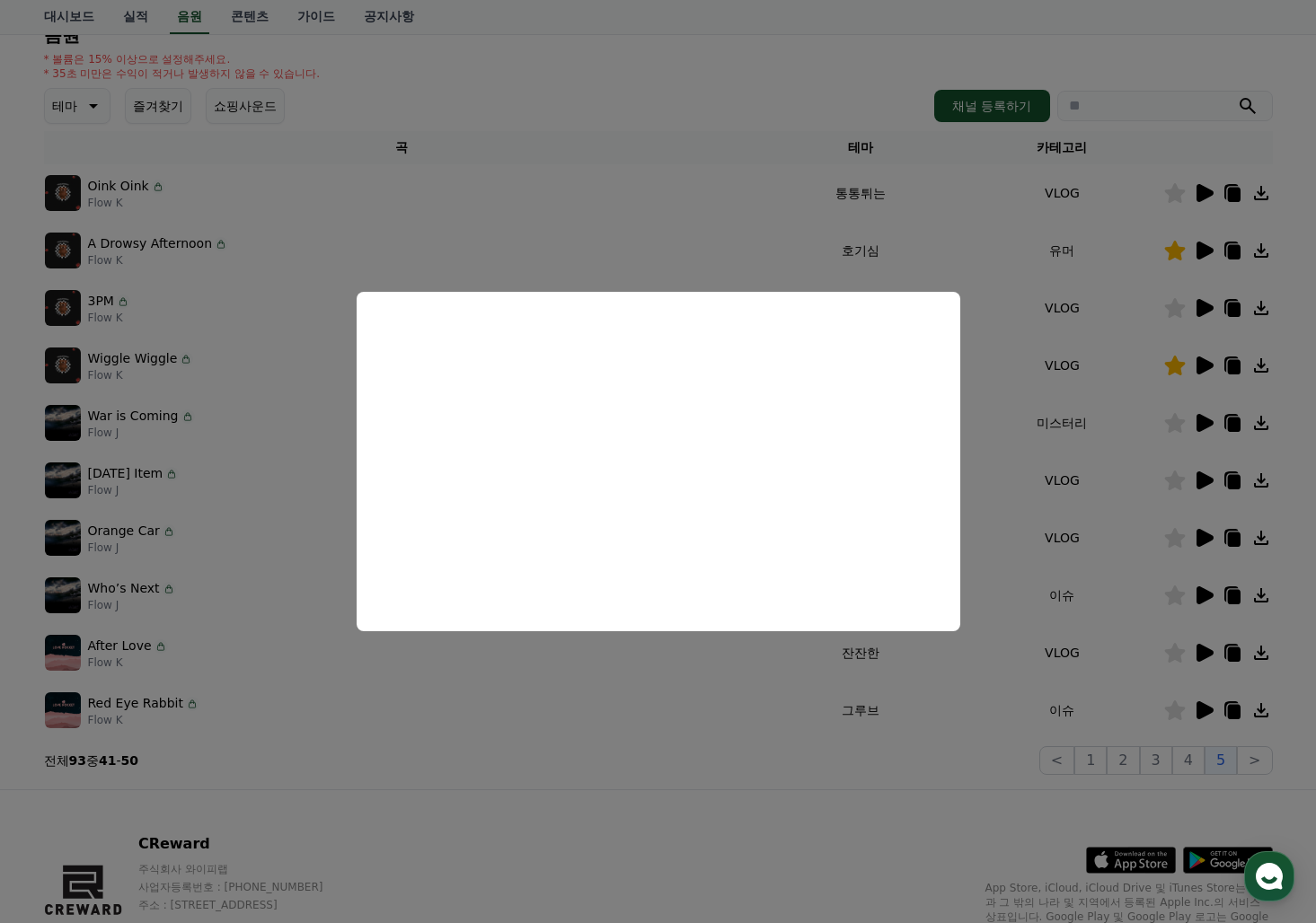
click at [1204, 654] on icon at bounding box center [1205, 652] width 17 height 18
click at [1199, 713] on button "close modal" at bounding box center [658, 461] width 1316 height 923
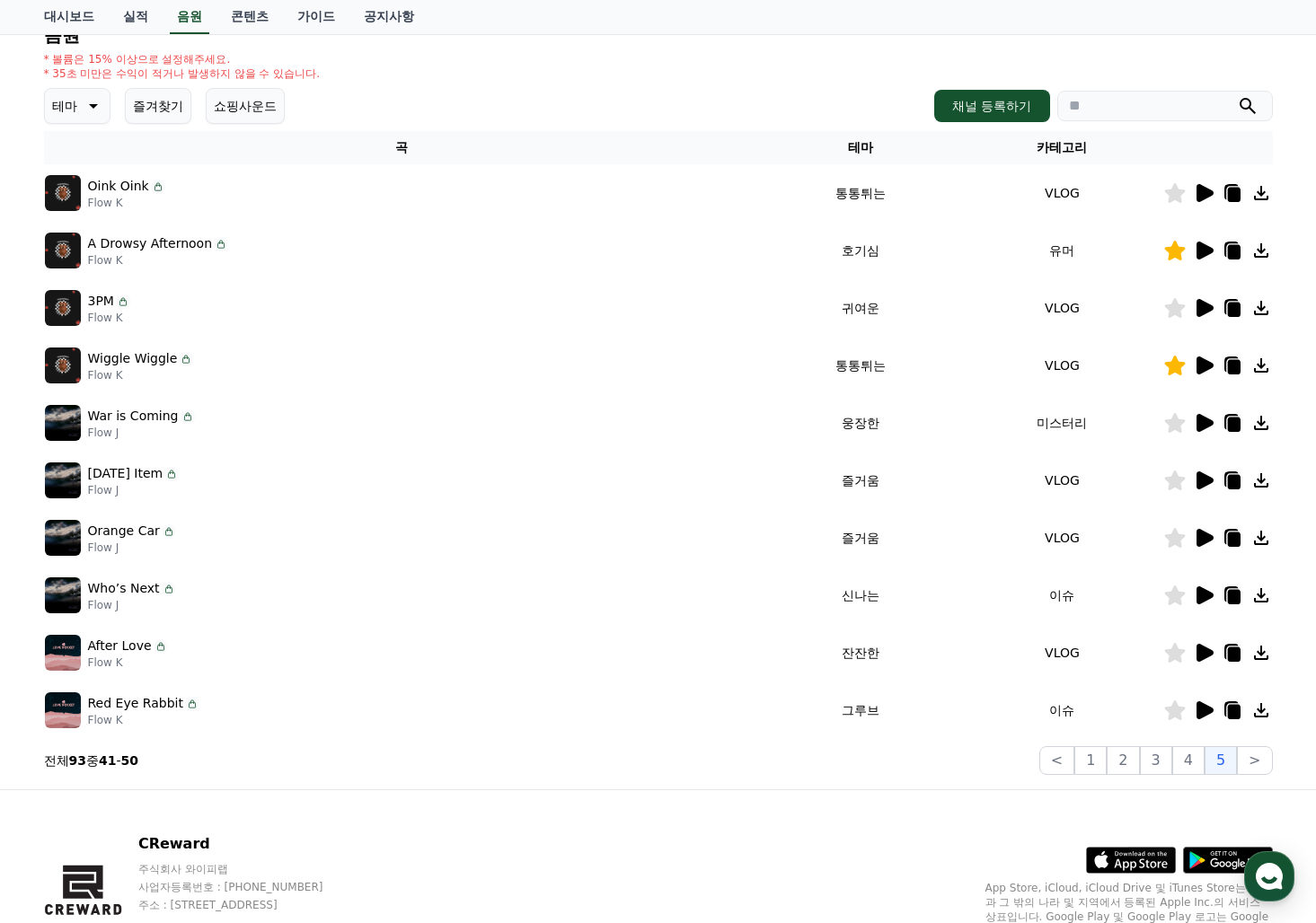
click at [1199, 713] on icon at bounding box center [1205, 710] width 17 height 18
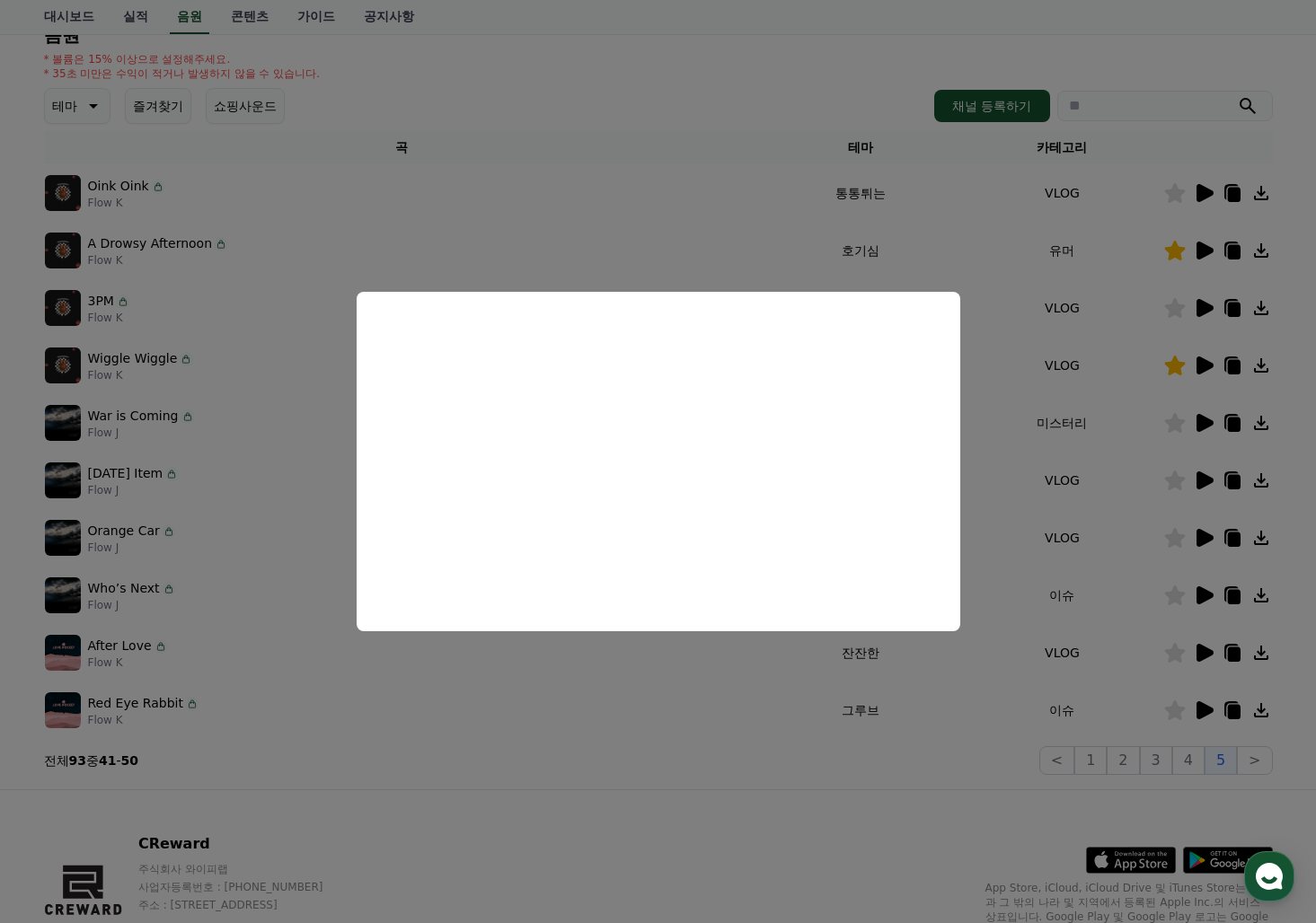
click at [1260, 766] on button "close modal" at bounding box center [658, 461] width 1316 height 923
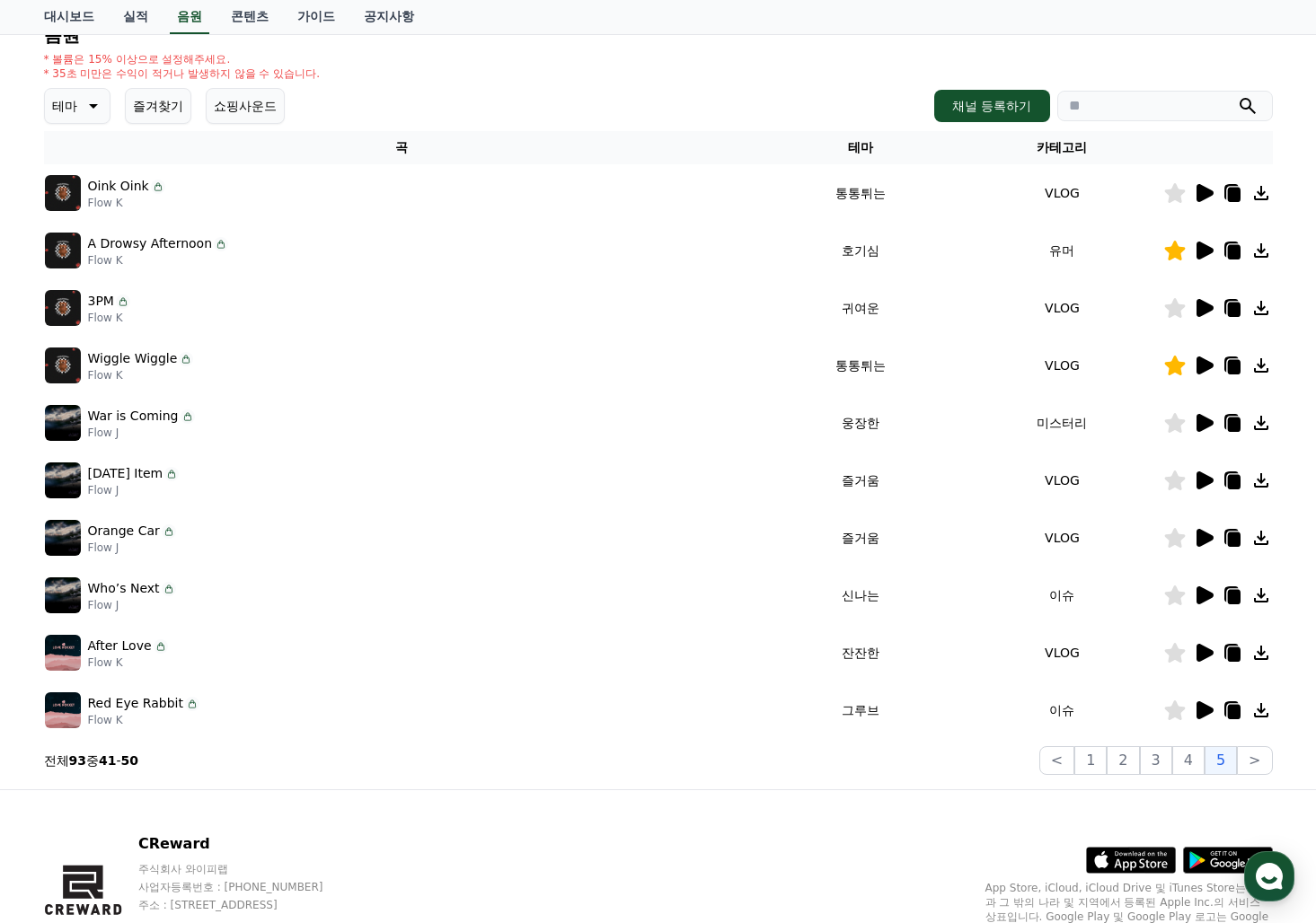
click at [1260, 766] on button ">" at bounding box center [1255, 760] width 35 height 29
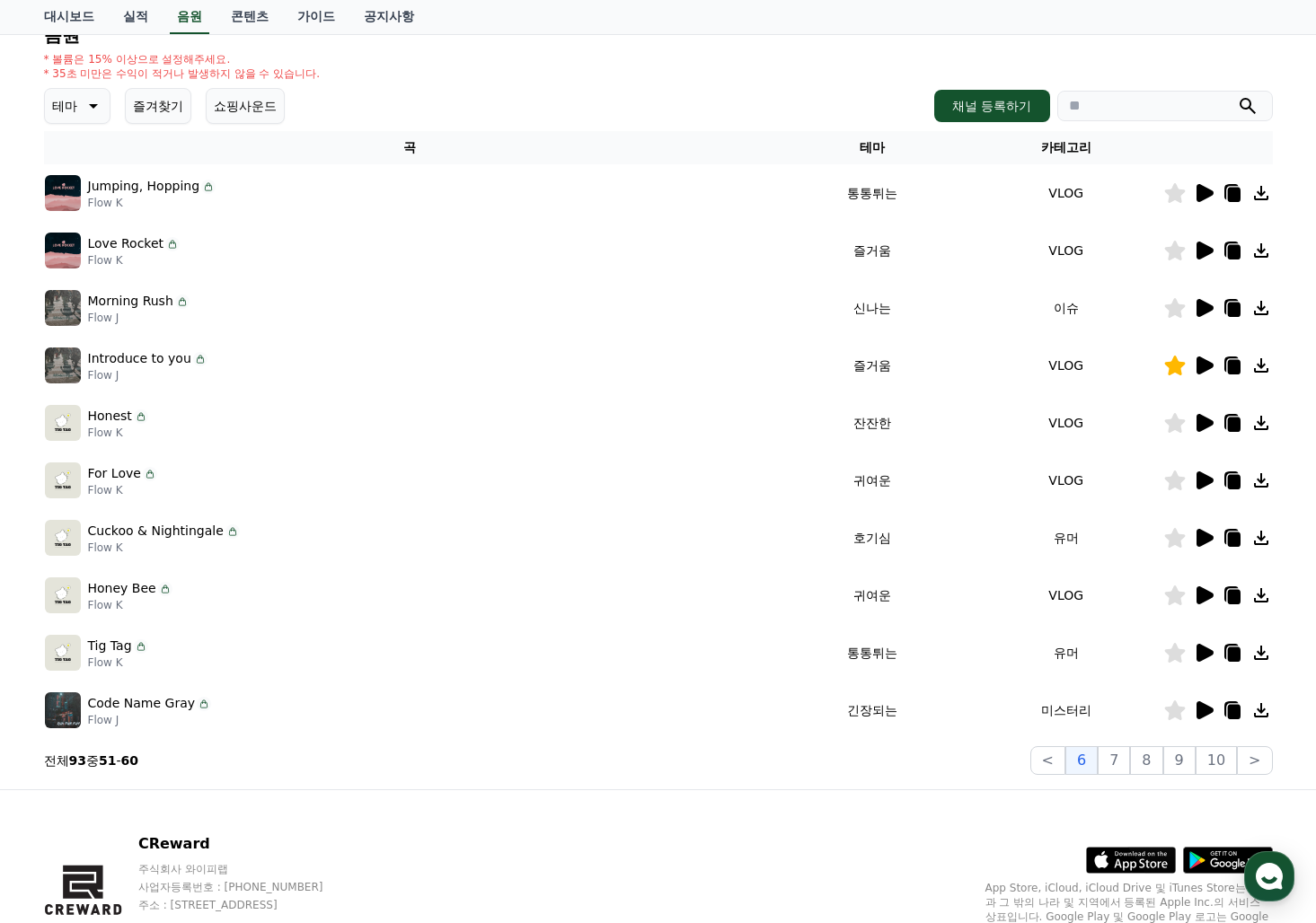
click at [928, 849] on div "CReward 주식회사 와이피랩 사업자등록번호 : 655-81-03655 주소 : 경기도 김포시 양촌읍 양곡로 495, 3층 305-비이16호…" at bounding box center [658, 902] width 1258 height 223
click at [160, 118] on button "즐겨찾기" at bounding box center [158, 106] width 67 height 36
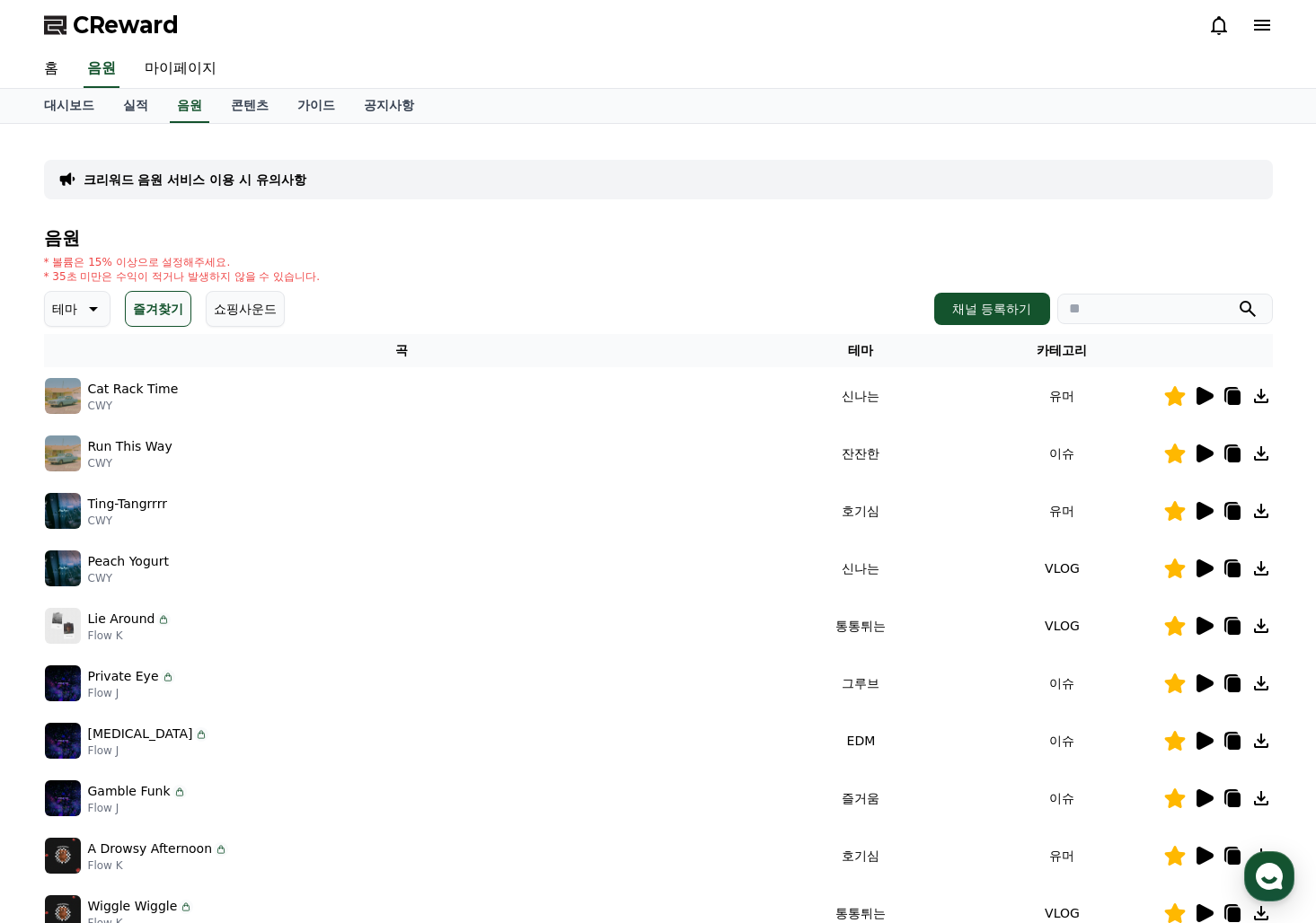
click at [1207, 402] on icon at bounding box center [1203, 395] width 21 height 21
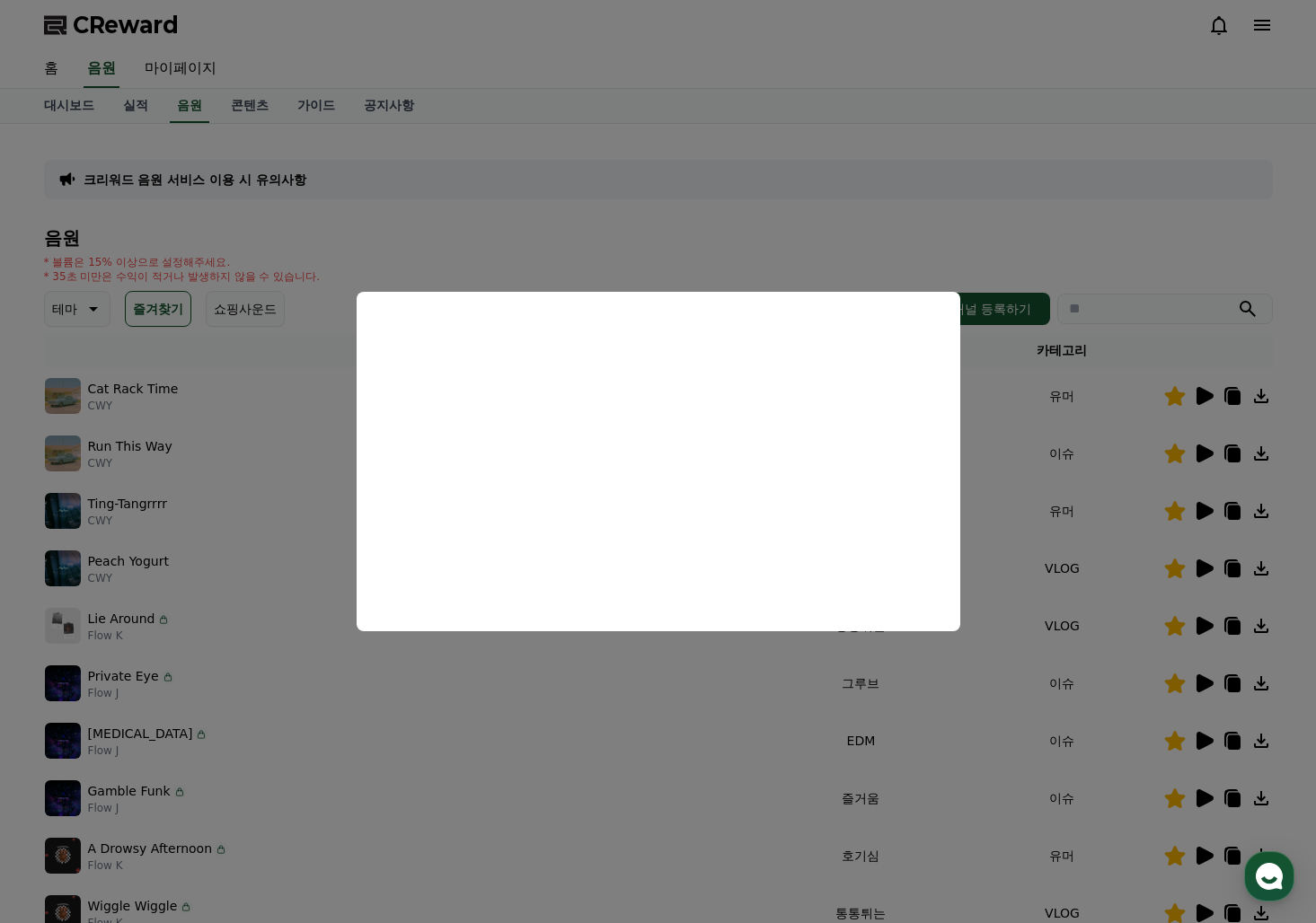
click at [1209, 455] on button "close modal" at bounding box center [658, 461] width 1316 height 923
click at [1209, 455] on icon at bounding box center [1205, 453] width 17 height 18
click at [1209, 509] on button "close modal" at bounding box center [658, 461] width 1316 height 923
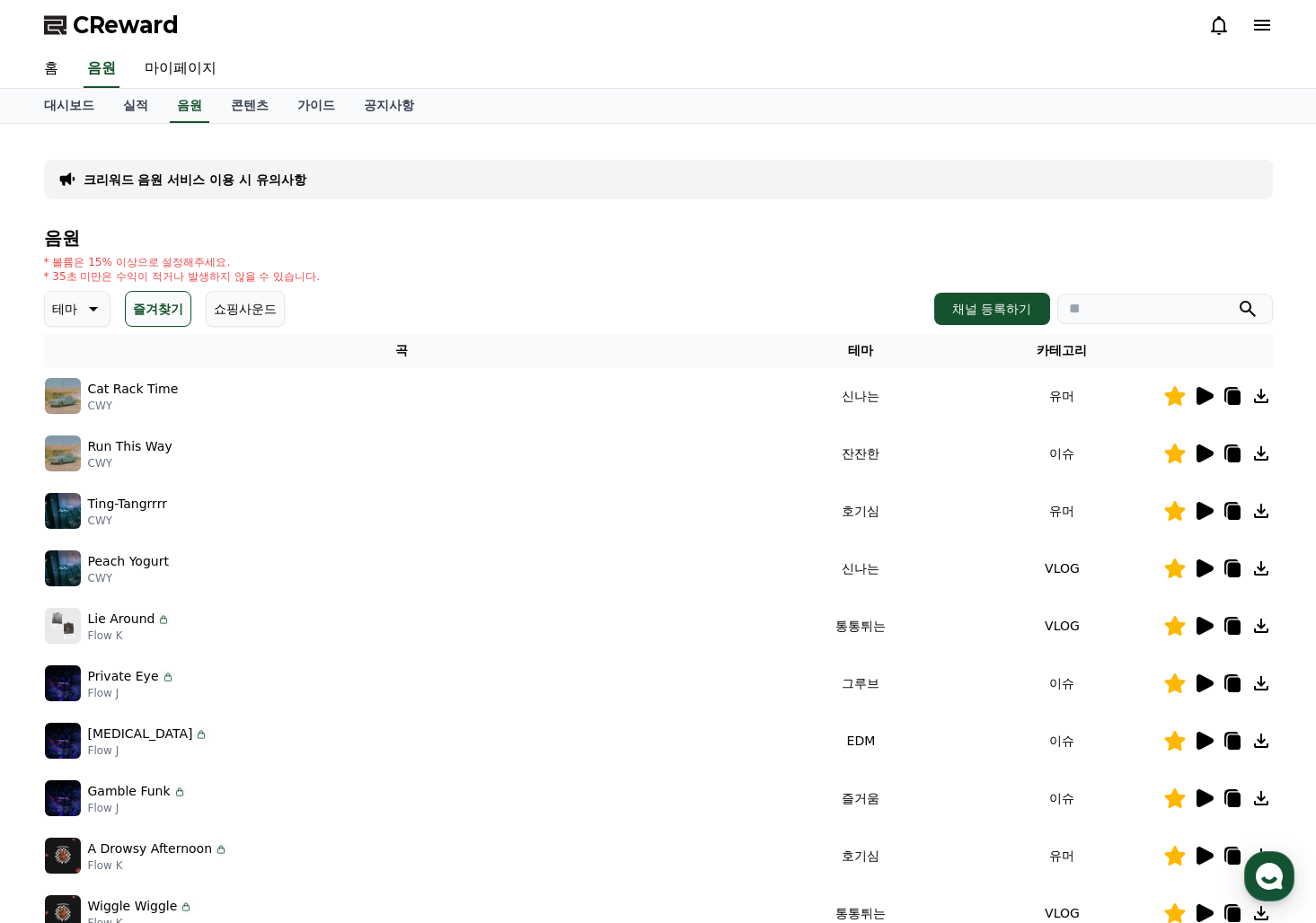
click at [1209, 509] on icon at bounding box center [1205, 510] width 17 height 18
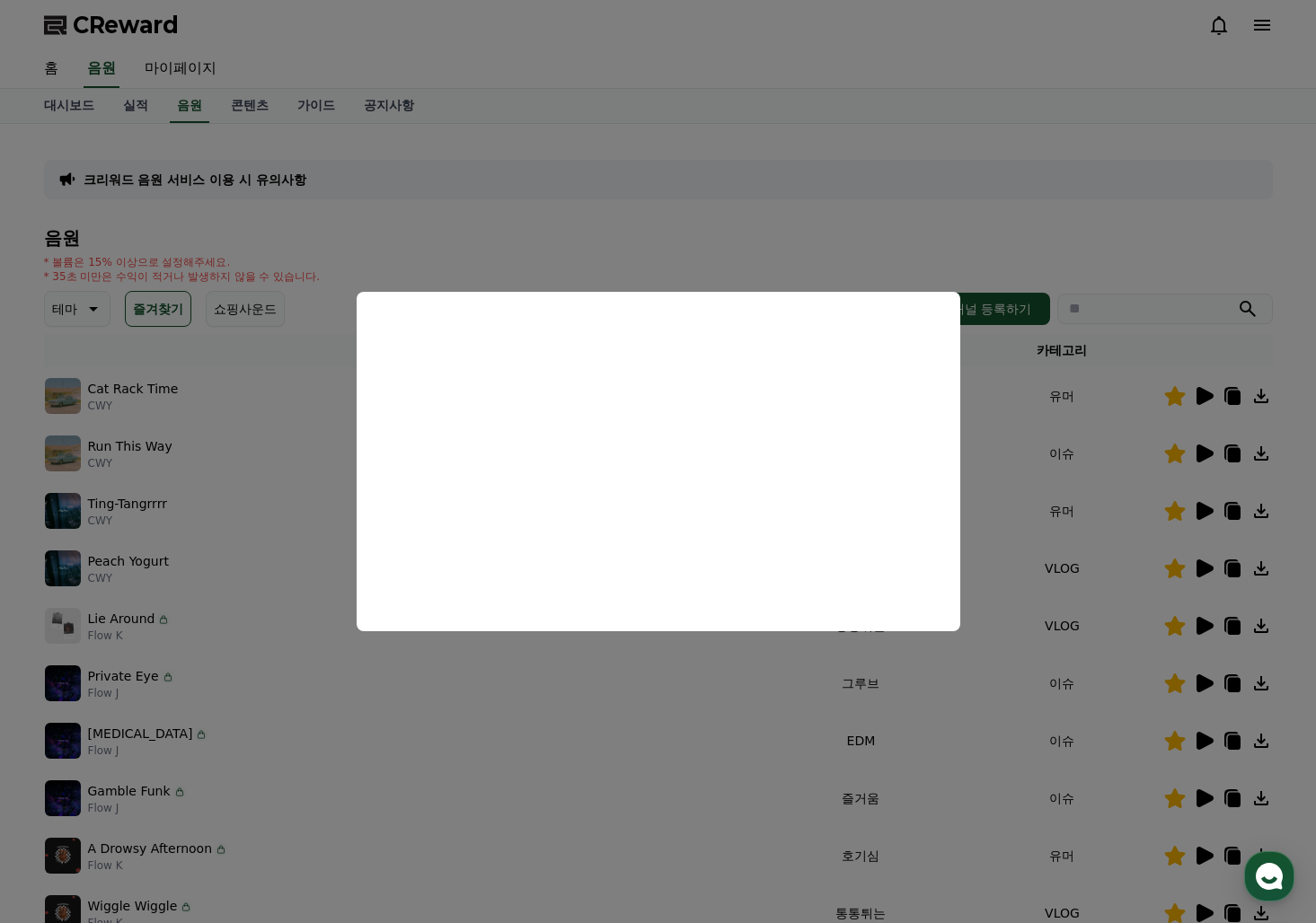
click at [970, 97] on button "close modal" at bounding box center [658, 461] width 1316 height 923
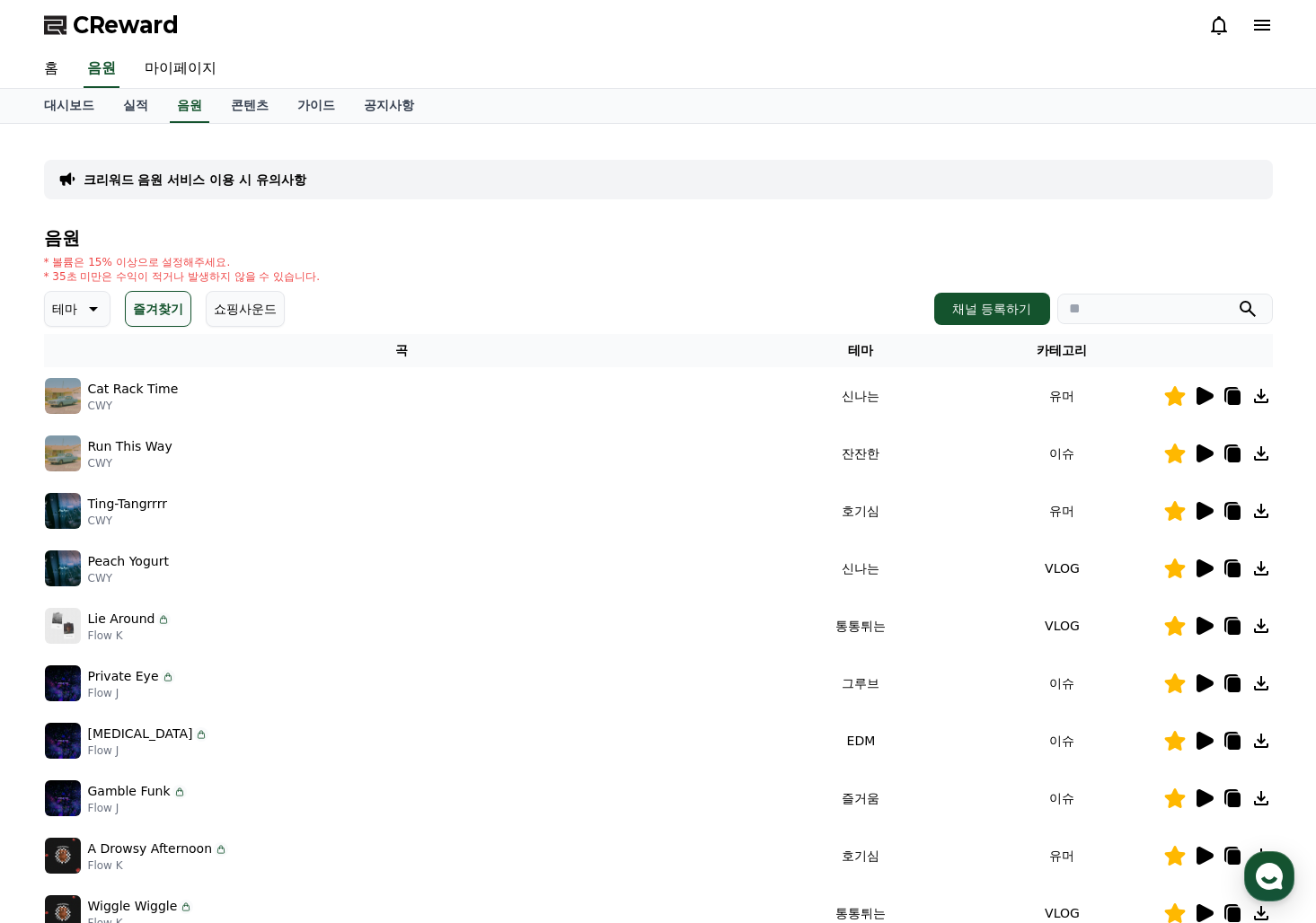
click at [1230, 511] on icon at bounding box center [1234, 513] width 13 height 15
click at [919, 16] on div "CReward" at bounding box center [658, 25] width 1258 height 50
click at [1198, 572] on icon at bounding box center [1205, 568] width 17 height 18
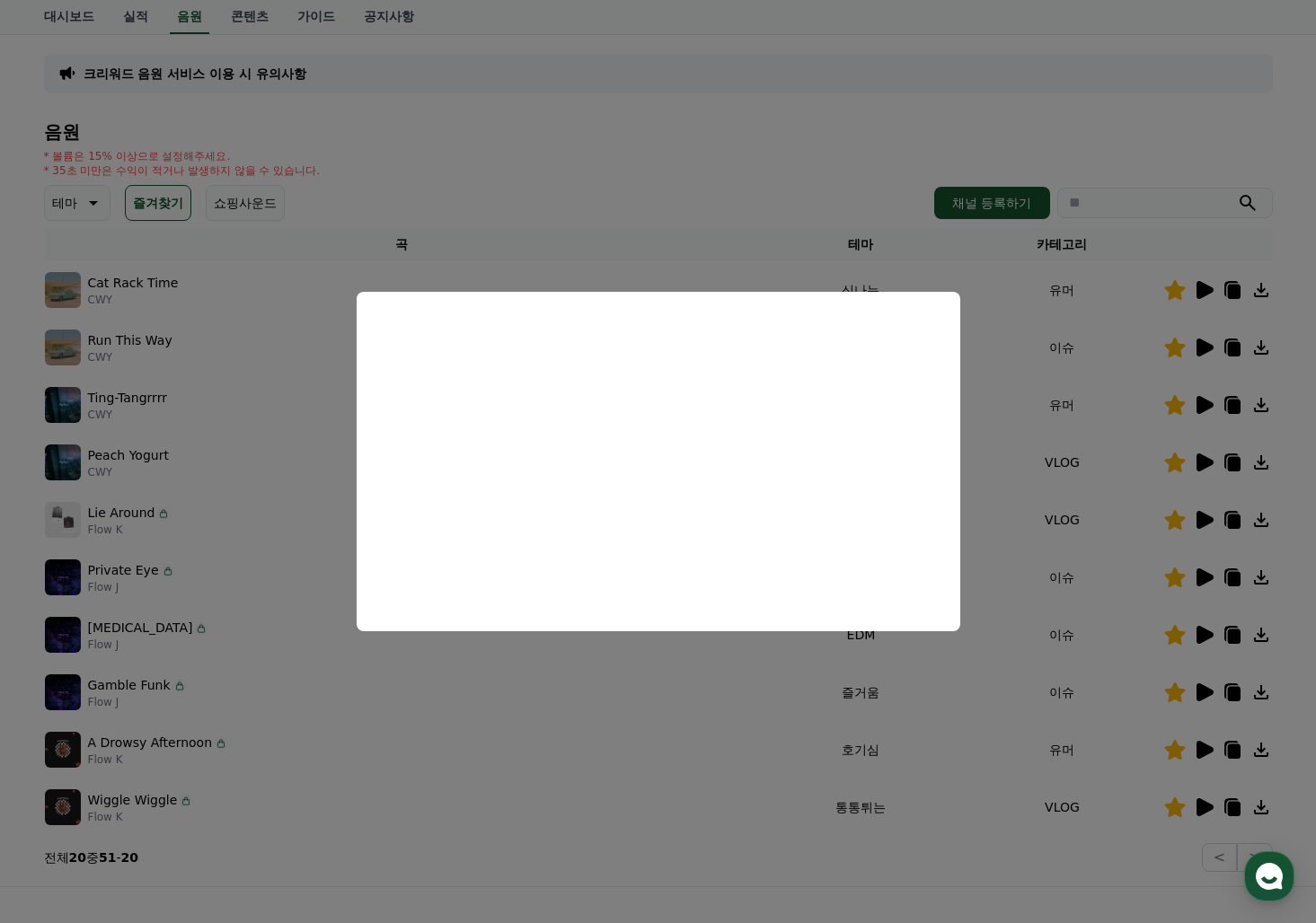
scroll to position [269, 0]
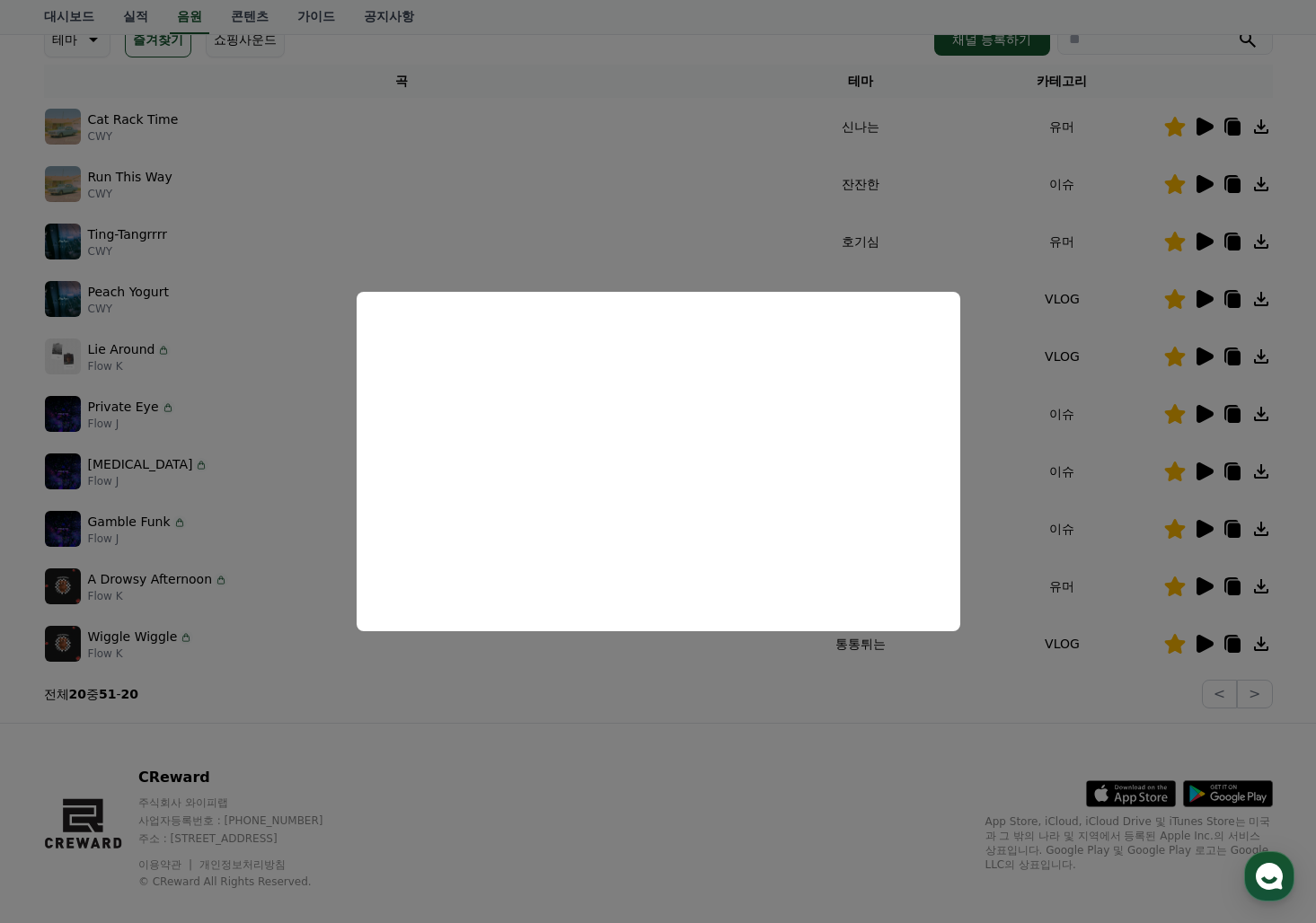
click at [139, 348] on button "close modal" at bounding box center [658, 461] width 1316 height 923
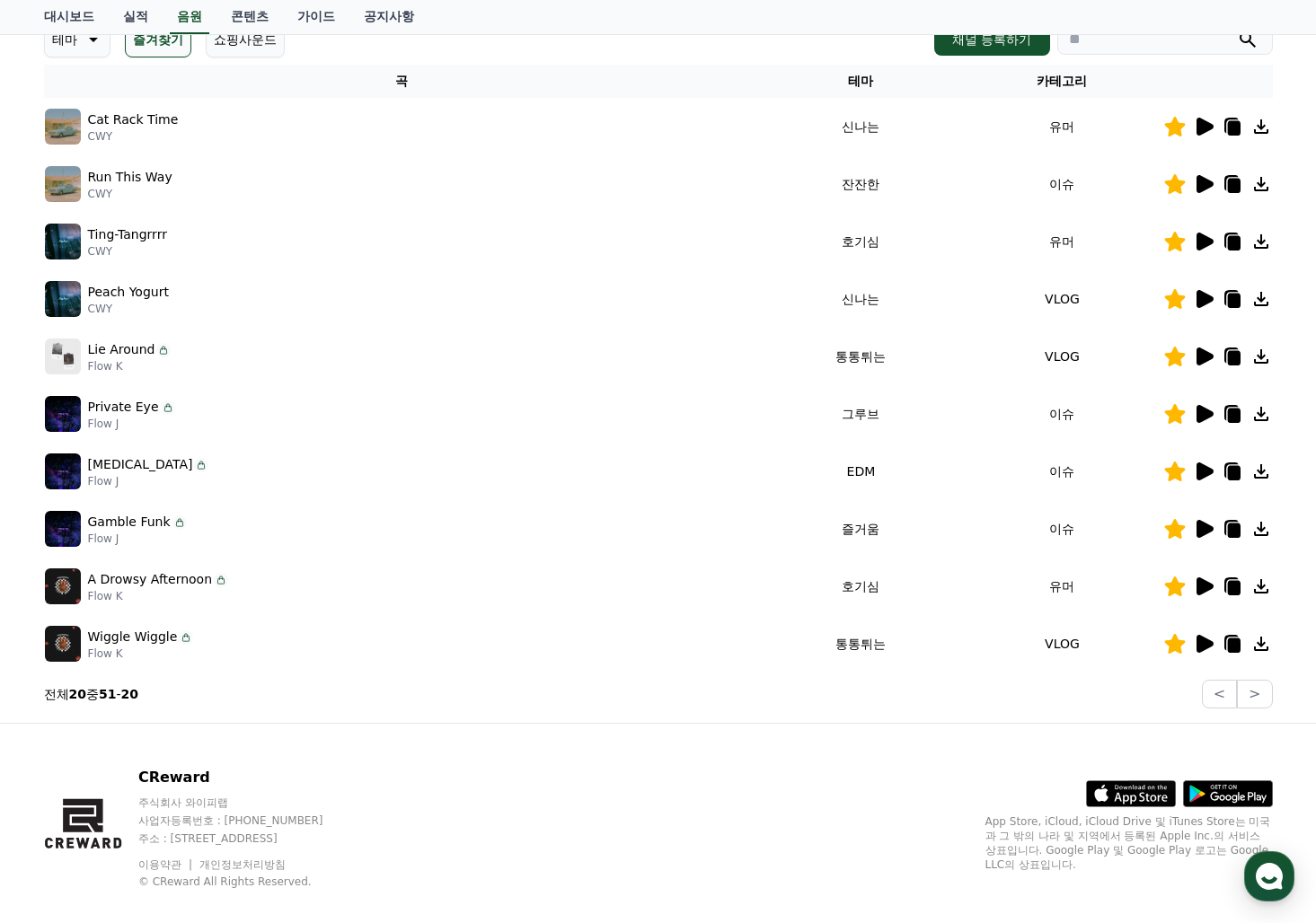
click at [1200, 360] on icon at bounding box center [1205, 355] width 17 height 18
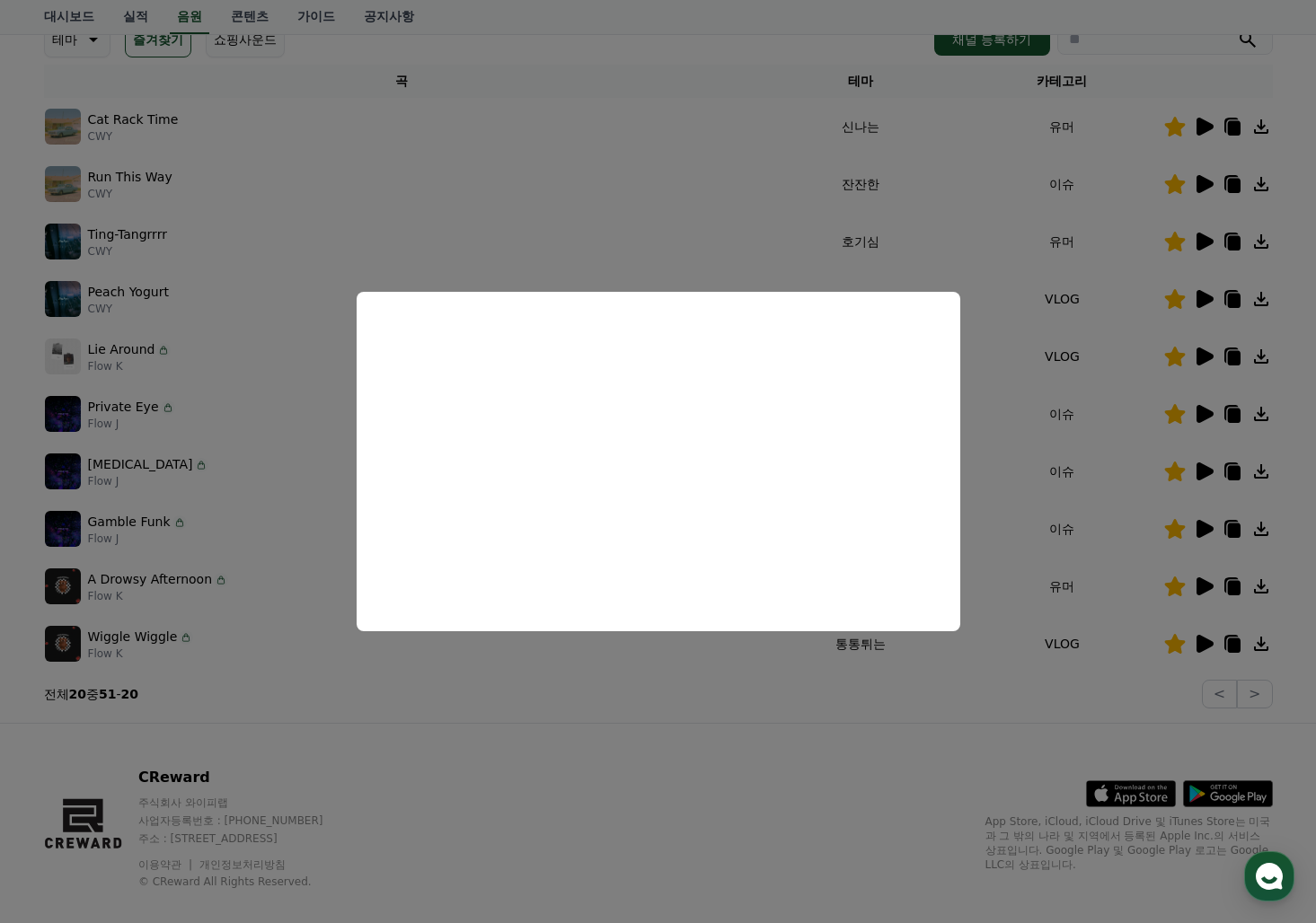
click at [1197, 362] on button "close modal" at bounding box center [658, 461] width 1316 height 923
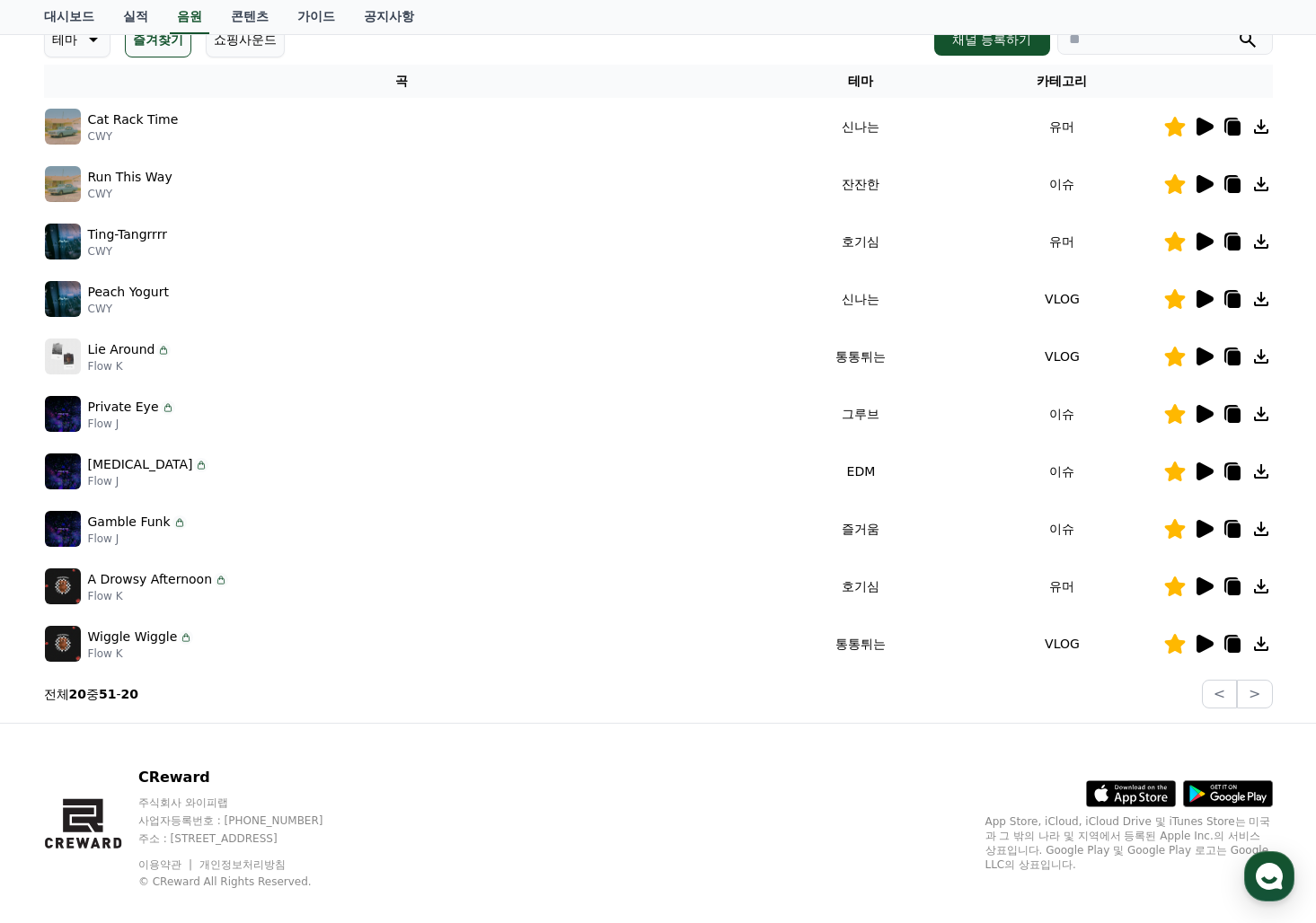
click at [1194, 404] on icon at bounding box center [1203, 414] width 21 height 21
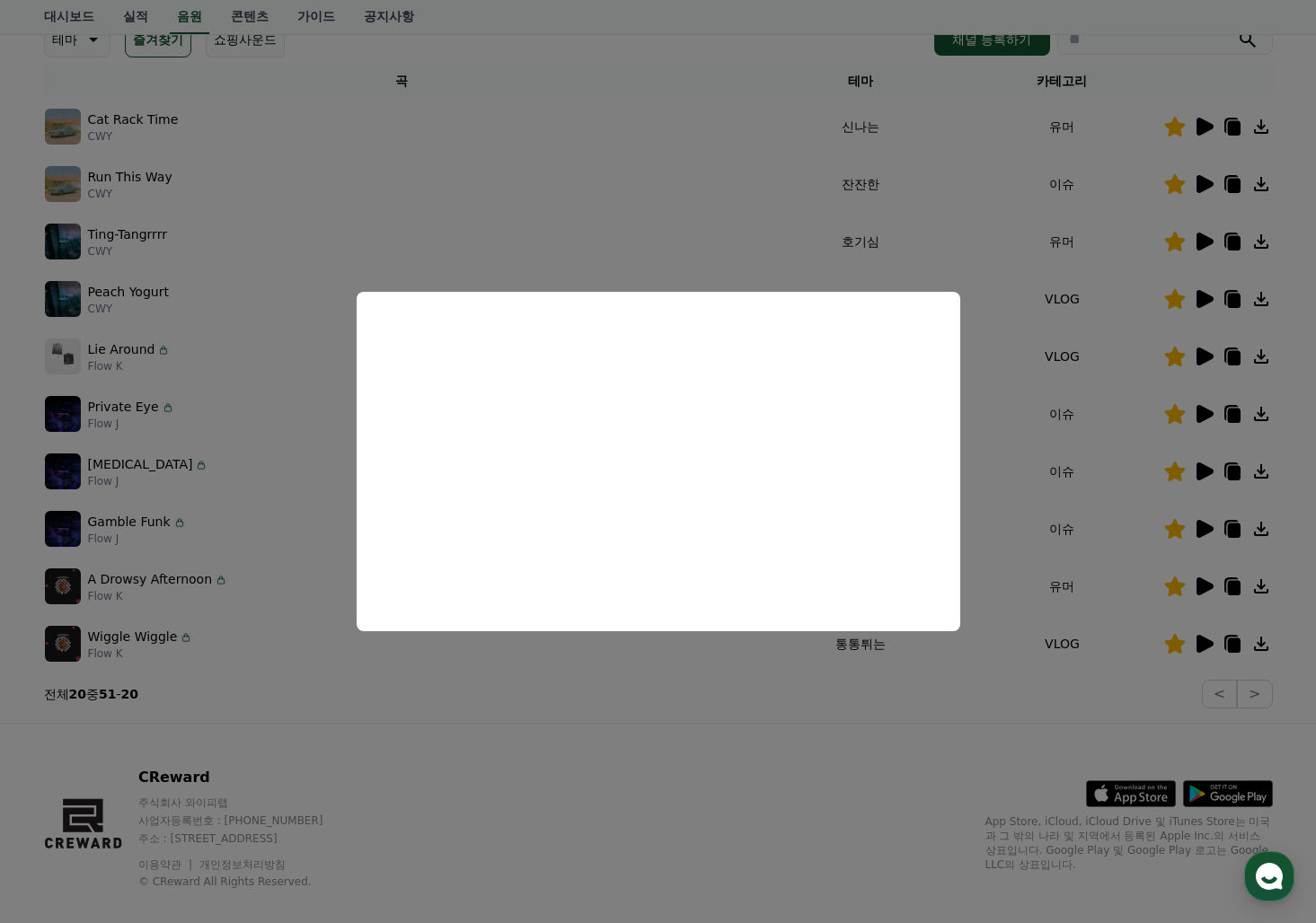
click at [120, 405] on button "close modal" at bounding box center [658, 461] width 1316 height 923
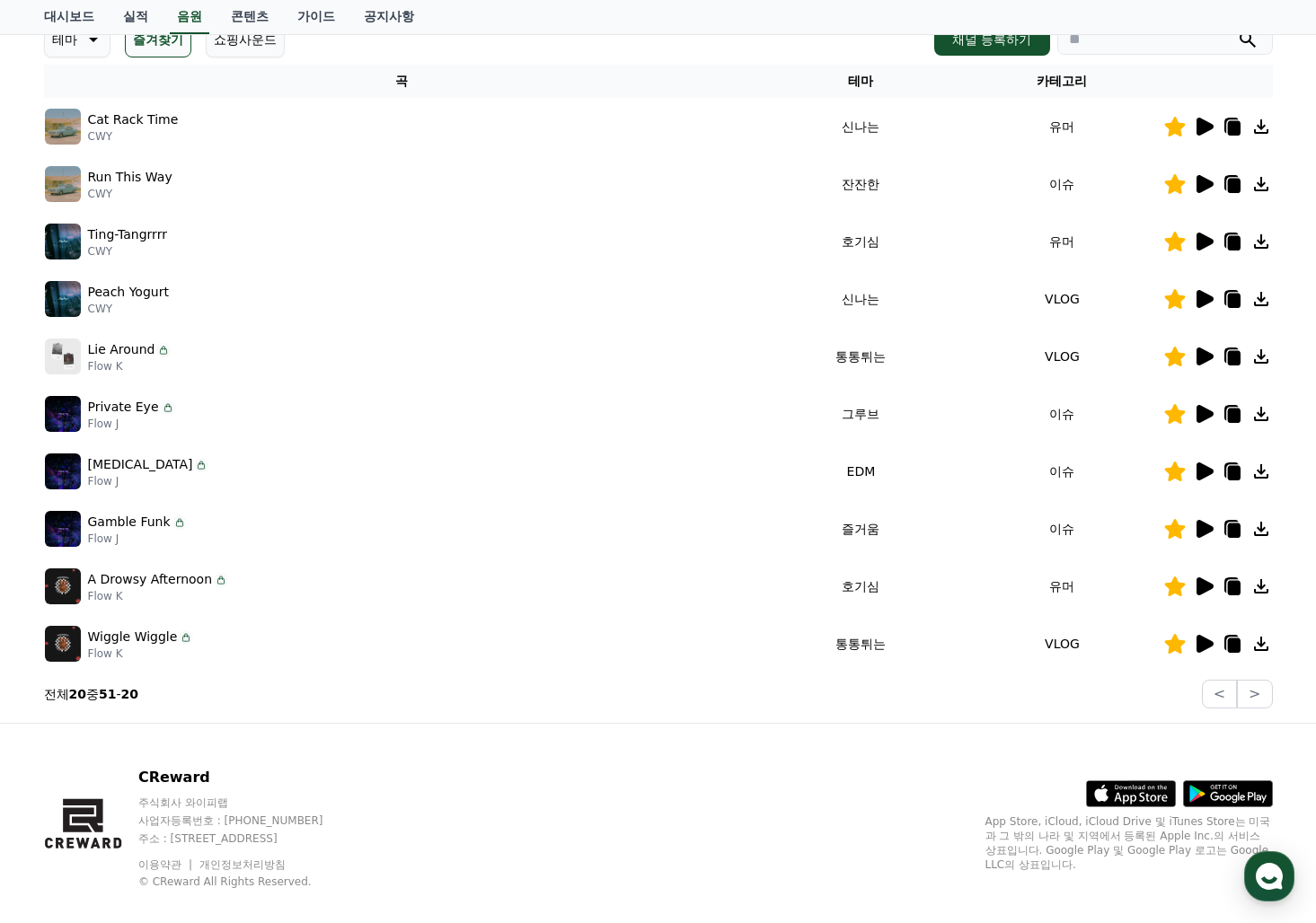
click at [1172, 416] on icon at bounding box center [1174, 413] width 20 height 19
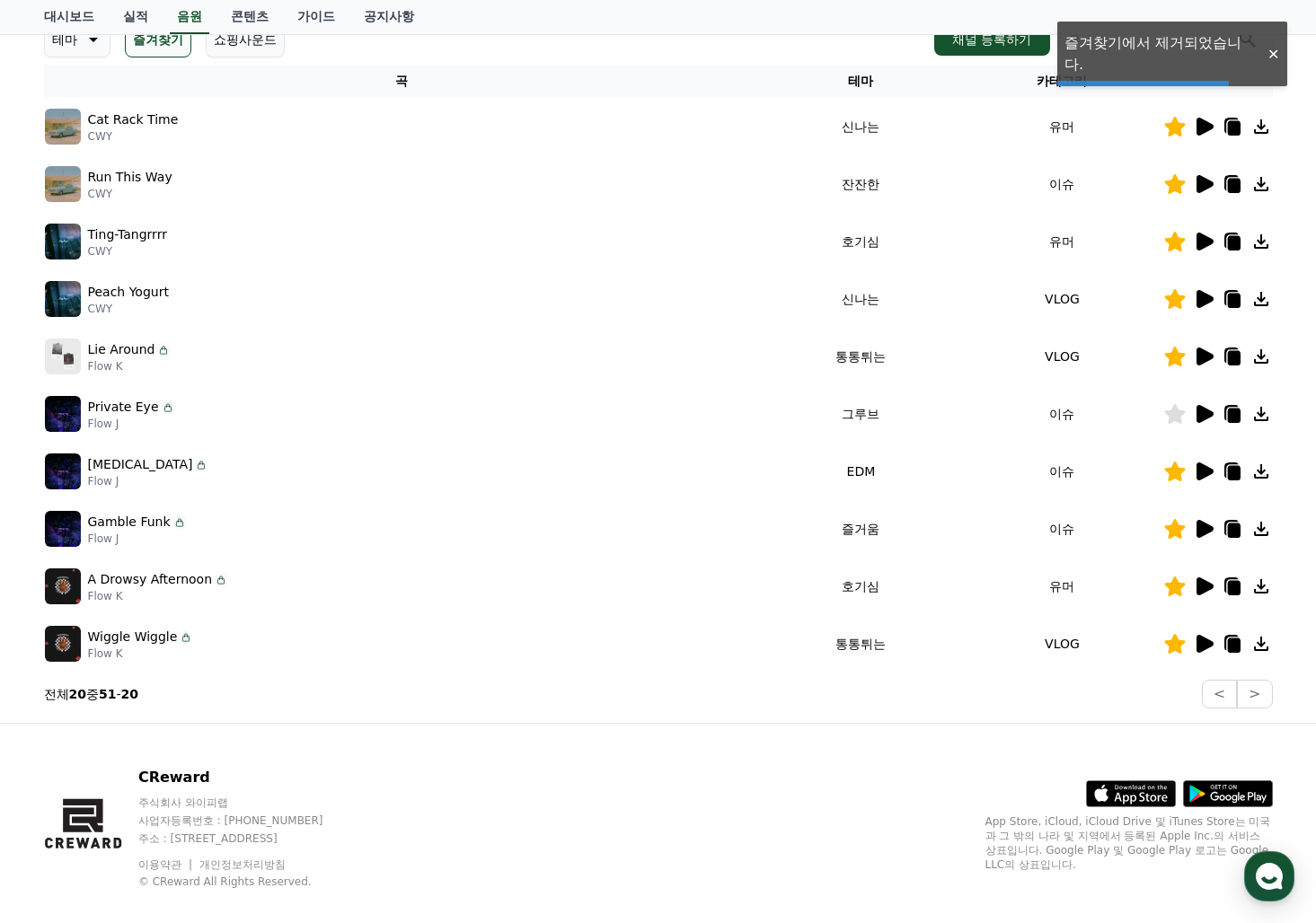
click at [1200, 473] on icon at bounding box center [1205, 471] width 17 height 18
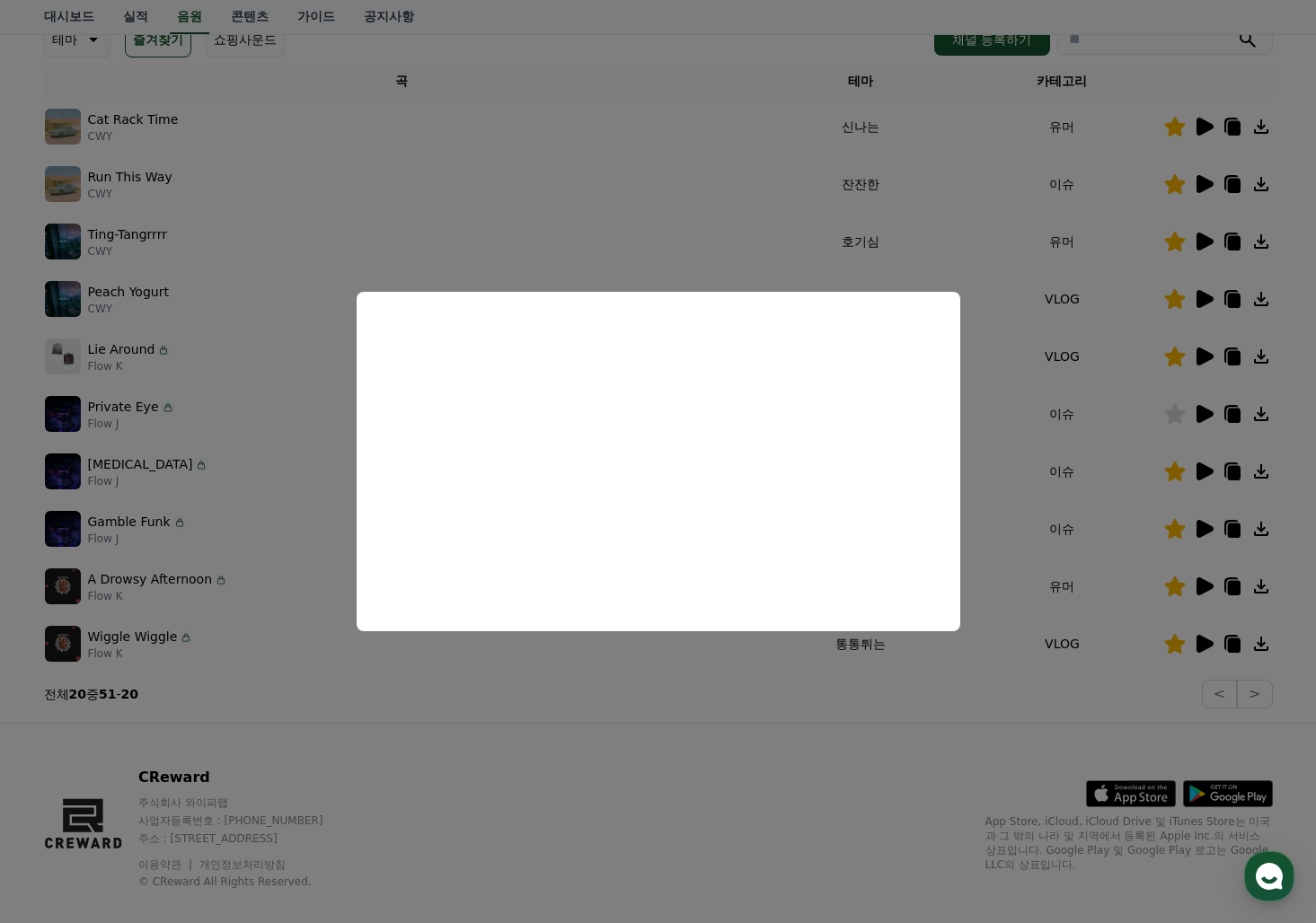
click at [894, 767] on button "close modal" at bounding box center [658, 461] width 1316 height 923
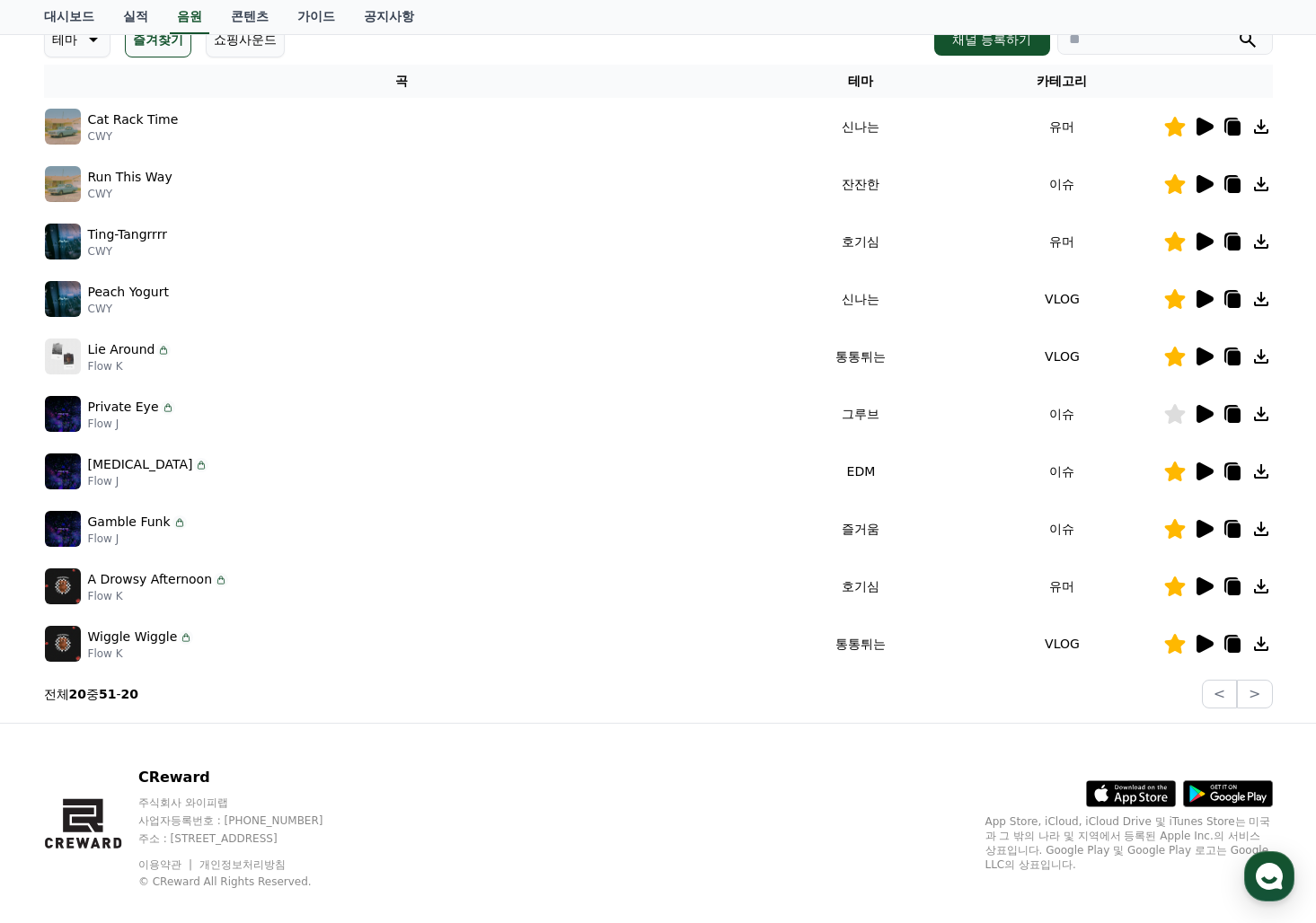
click at [1200, 529] on icon at bounding box center [1205, 529] width 17 height 18
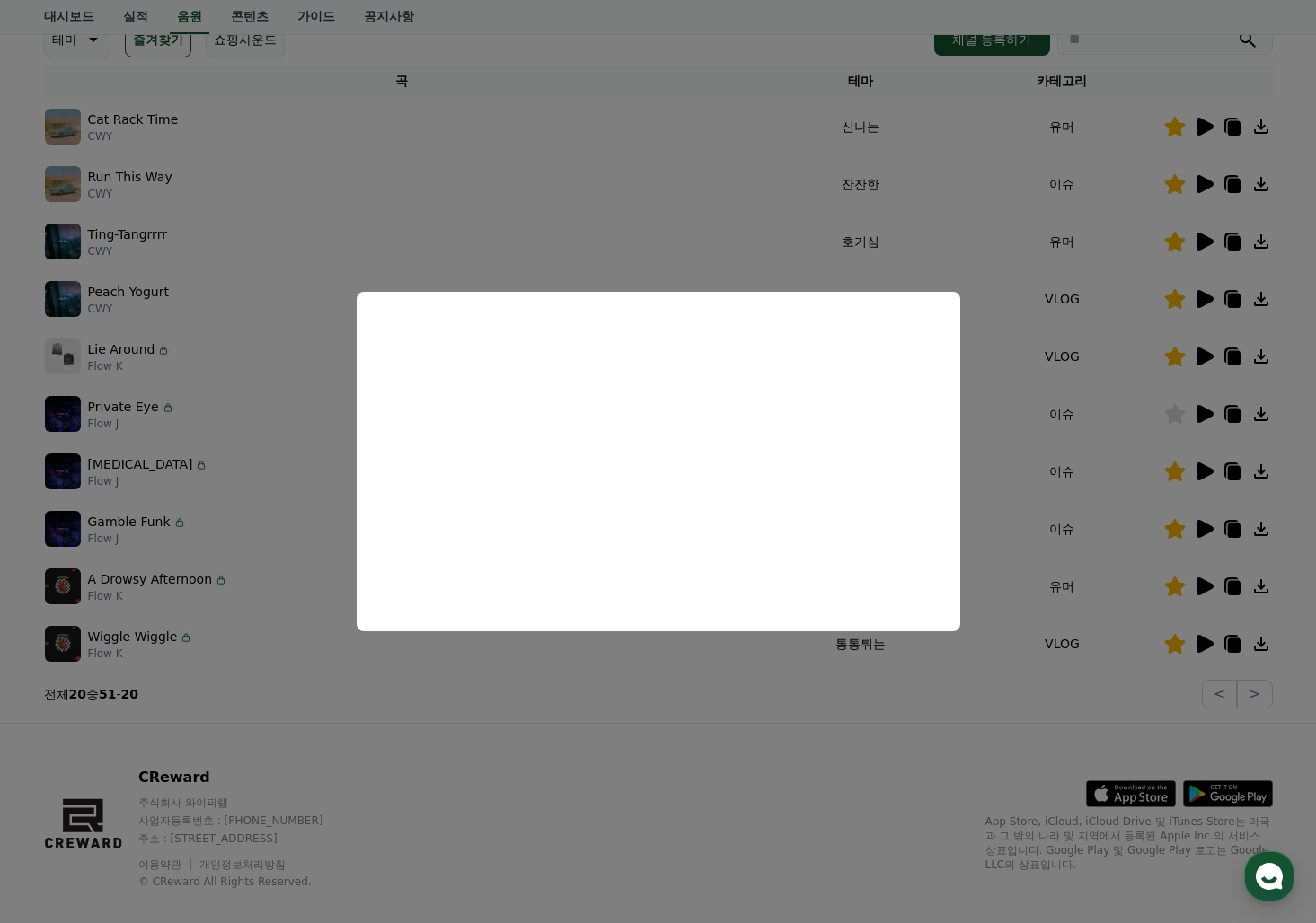
drag, startPoint x: 915, startPoint y: 709, endPoint x: 903, endPoint y: 705, distance: 12.6
click at [915, 709] on button "close modal" at bounding box center [658, 461] width 1316 height 923
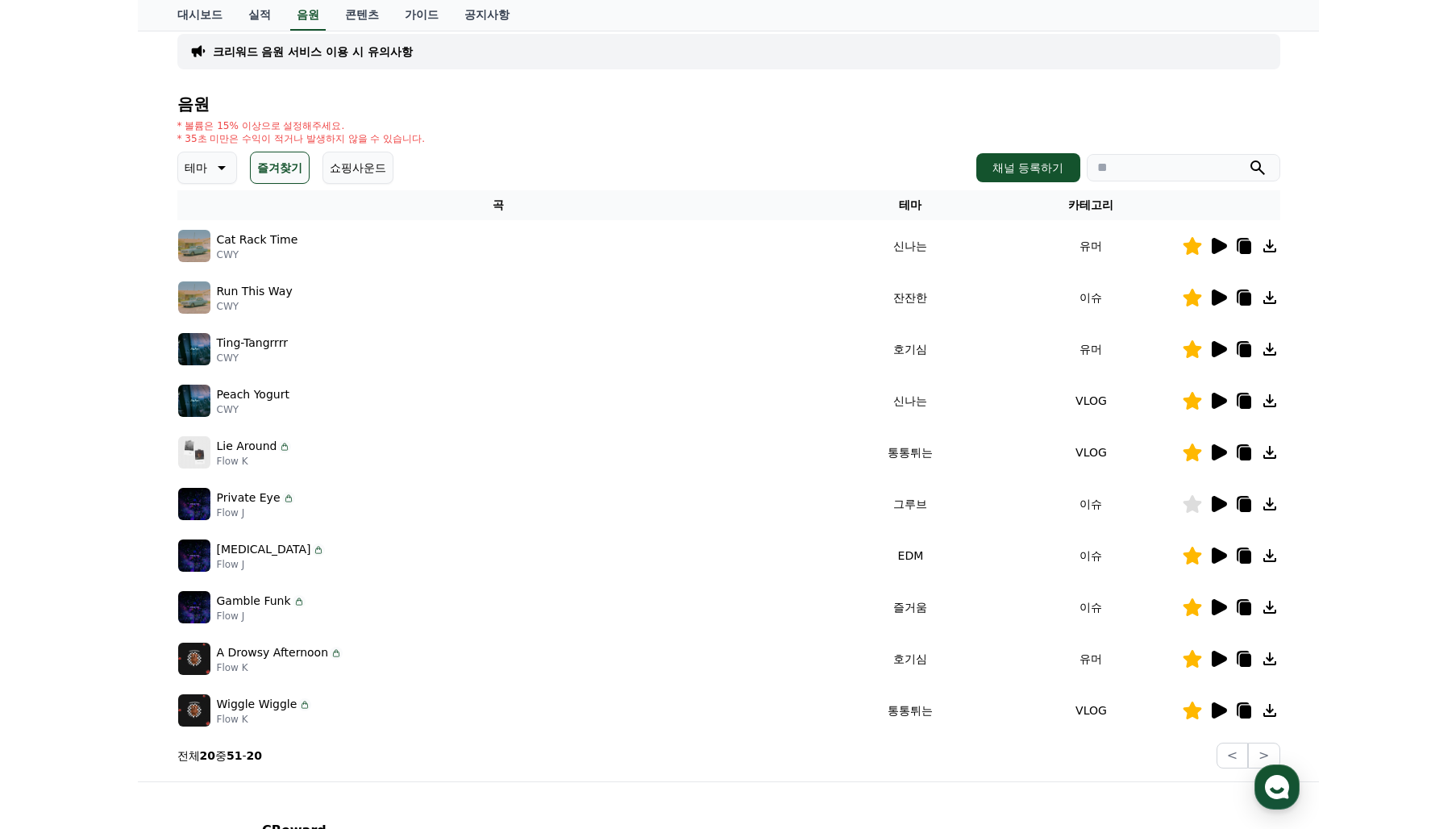
scroll to position [81, 0]
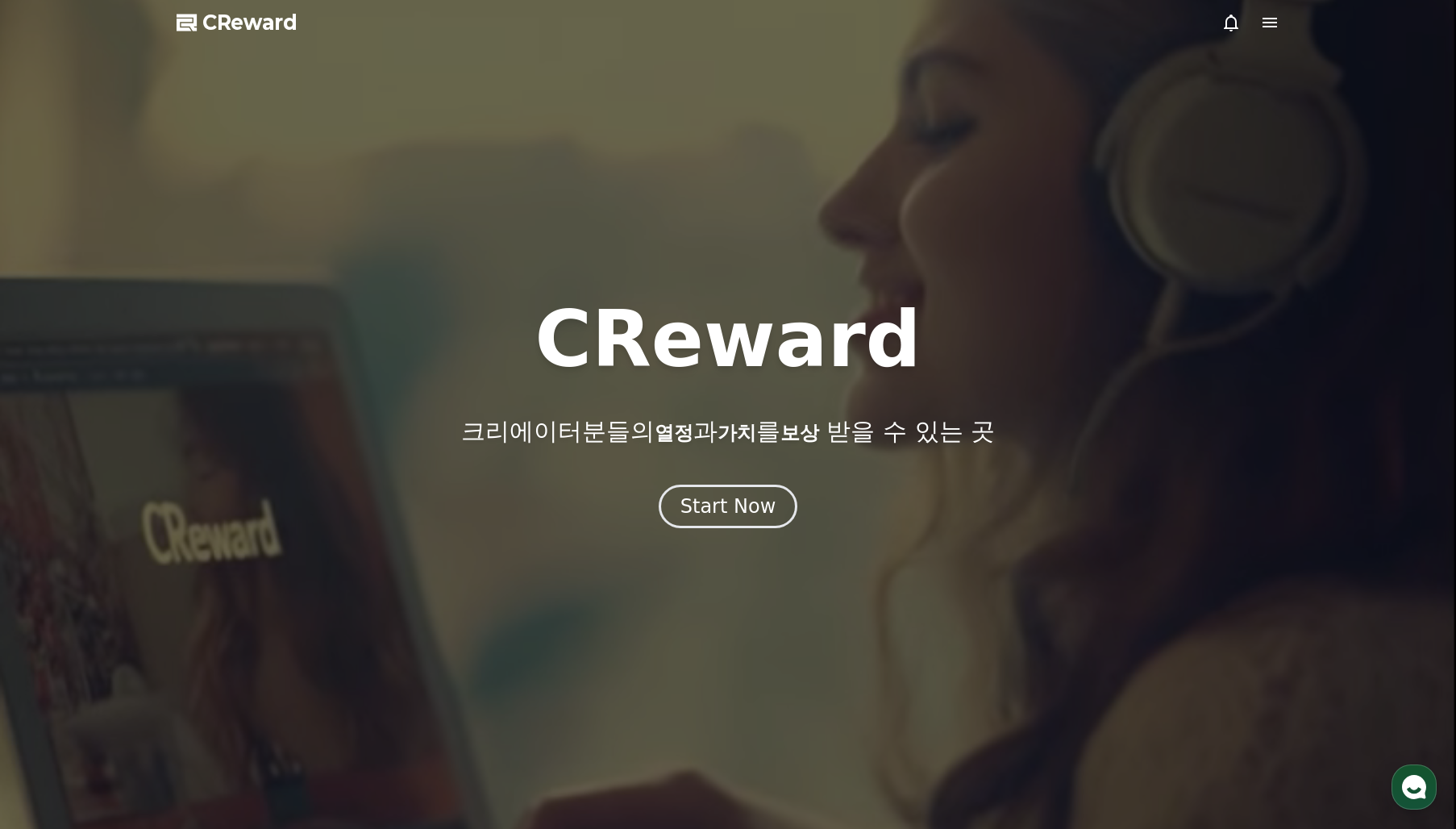
click at [1267, 27] on icon at bounding box center [1269, 22] width 14 height 10
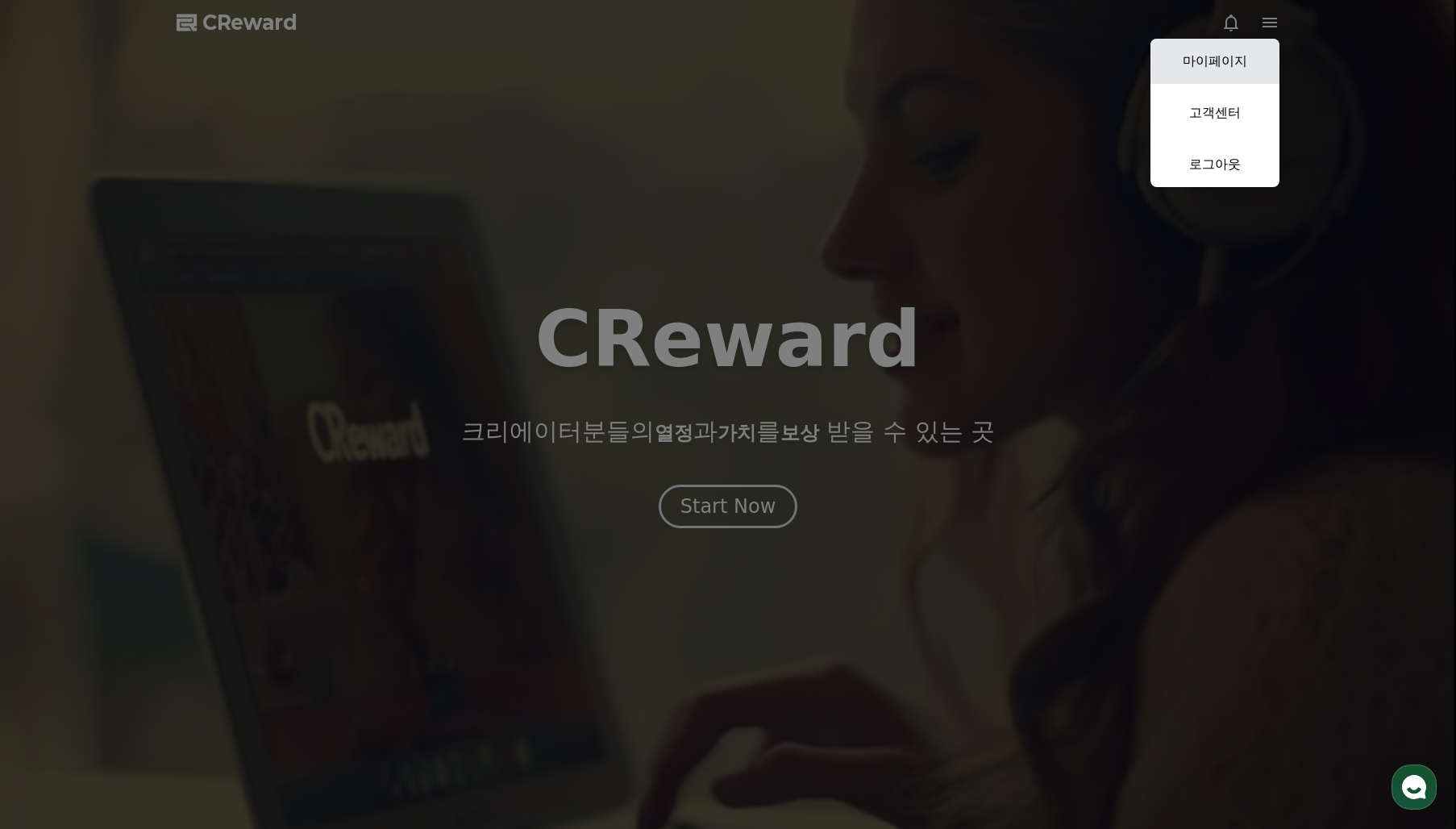
click at [1232, 62] on link "마이페이지" at bounding box center [1214, 62] width 129 height 45
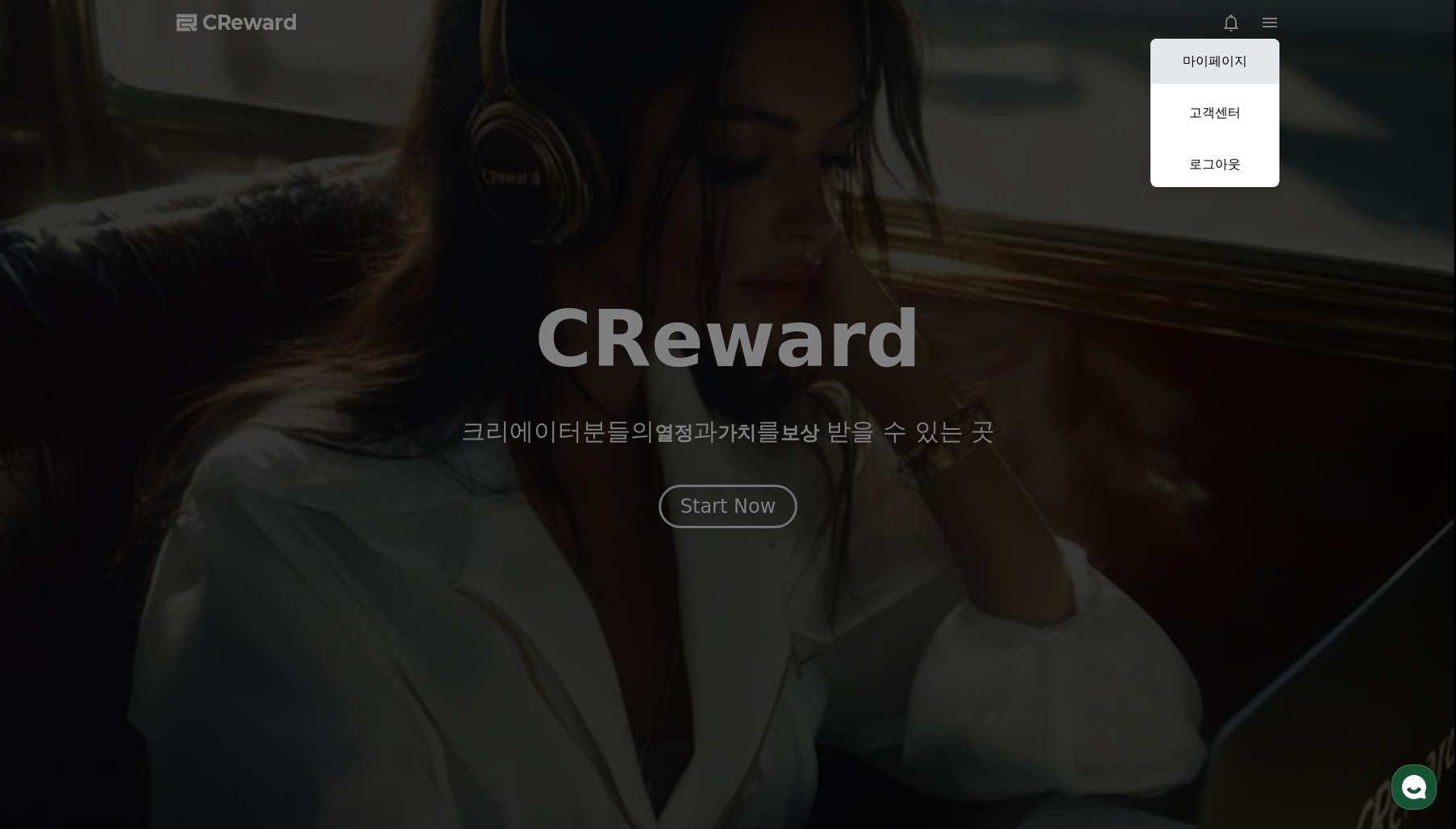
select select "**********"
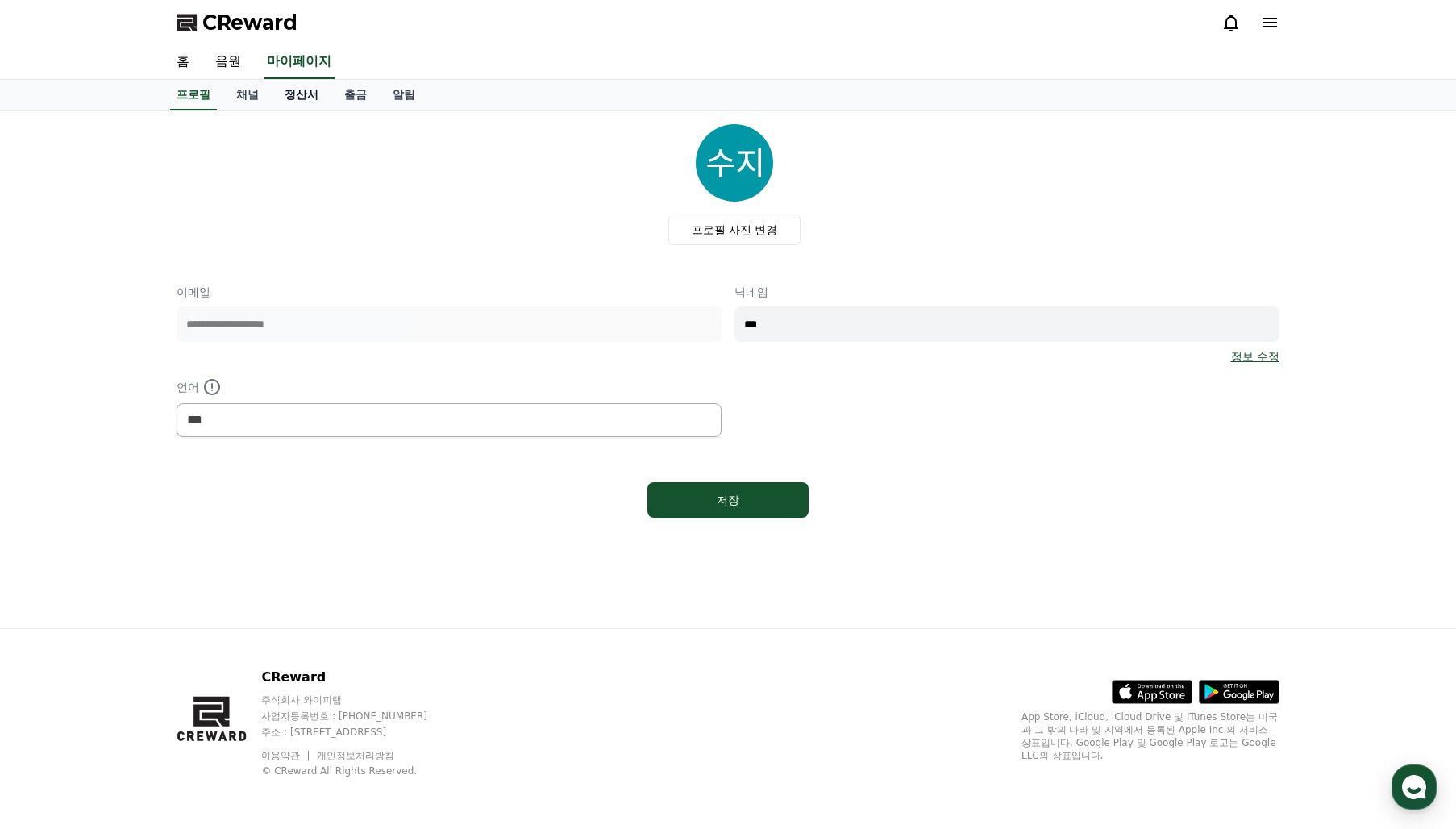
click at [288, 97] on link "정산서" at bounding box center [302, 95] width 60 height 31
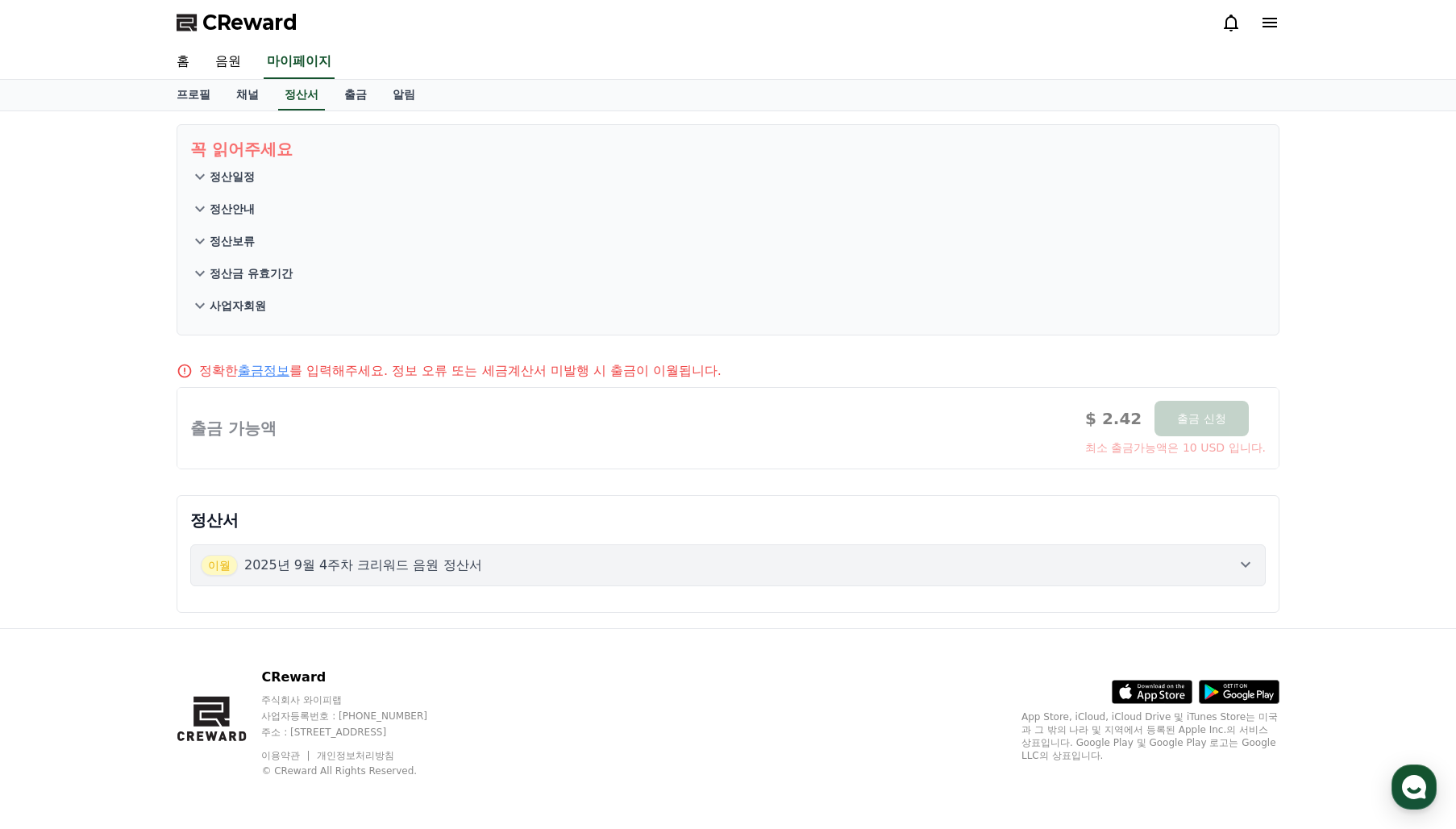
click at [874, 437] on div at bounding box center [727, 428] width 1101 height 81
click at [248, 104] on link "채널" at bounding box center [248, 95] width 48 height 31
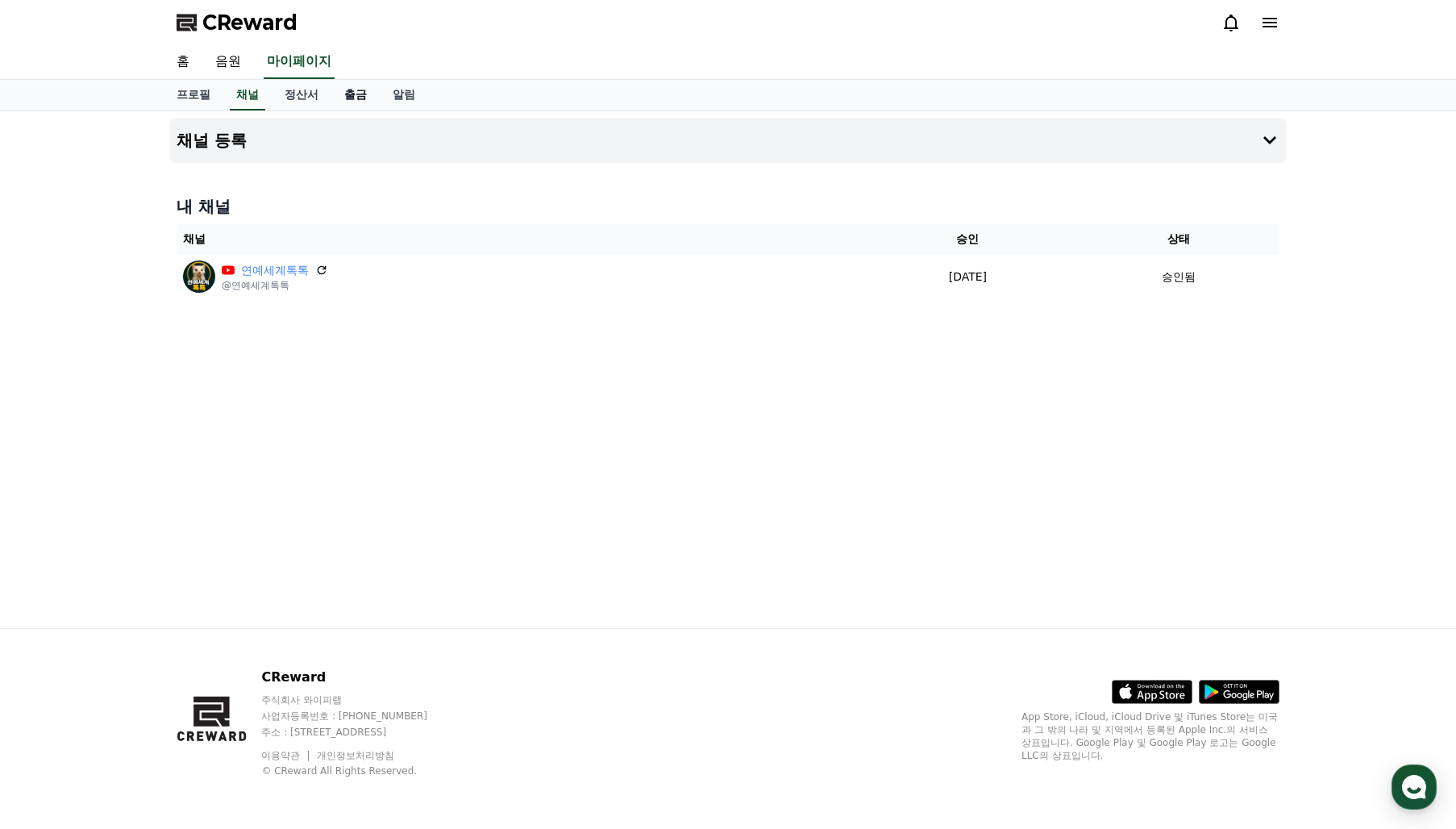
click at [356, 96] on link "출금" at bounding box center [356, 95] width 48 height 31
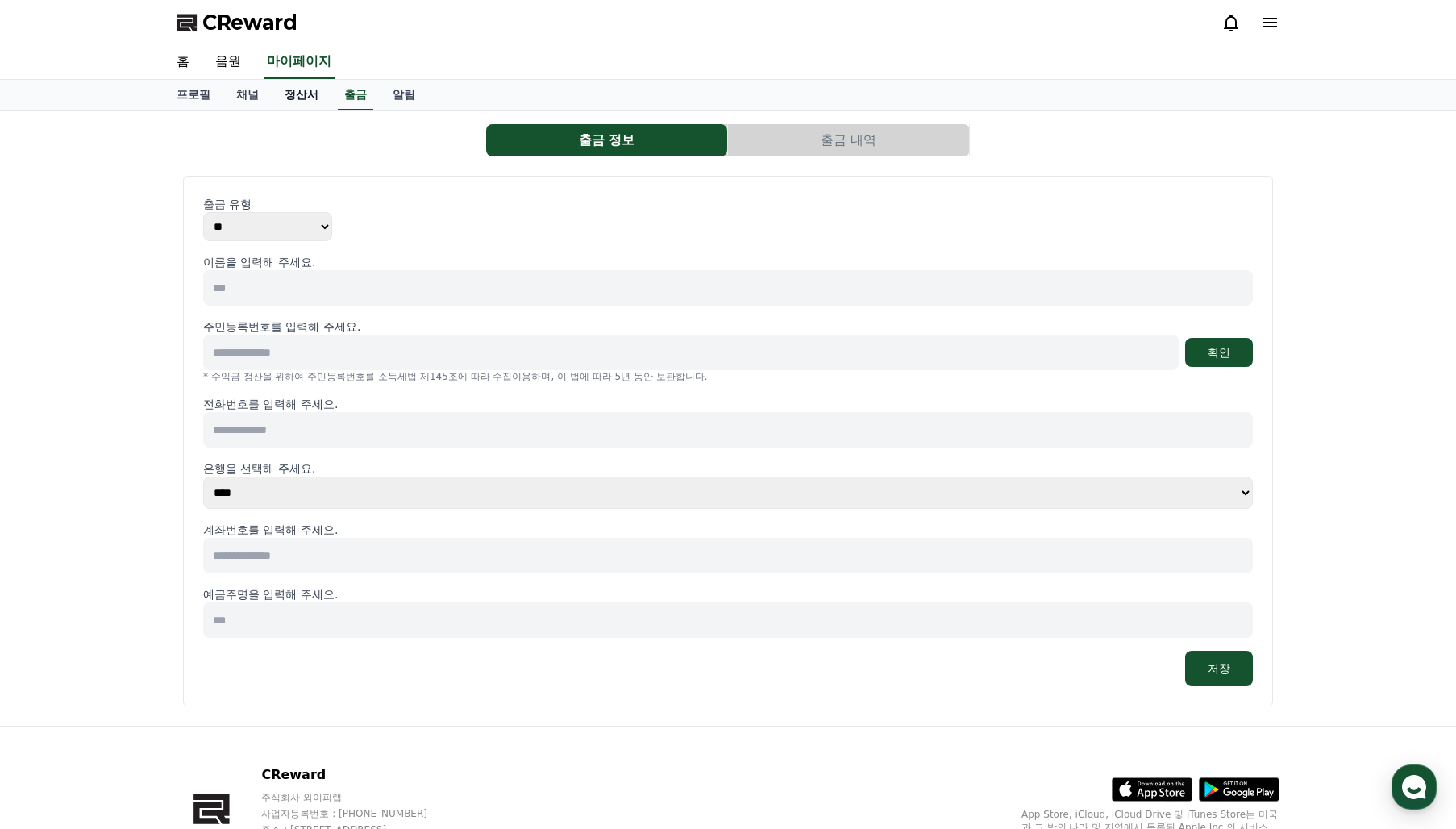
click at [308, 94] on link "정산서" at bounding box center [302, 95] width 60 height 31
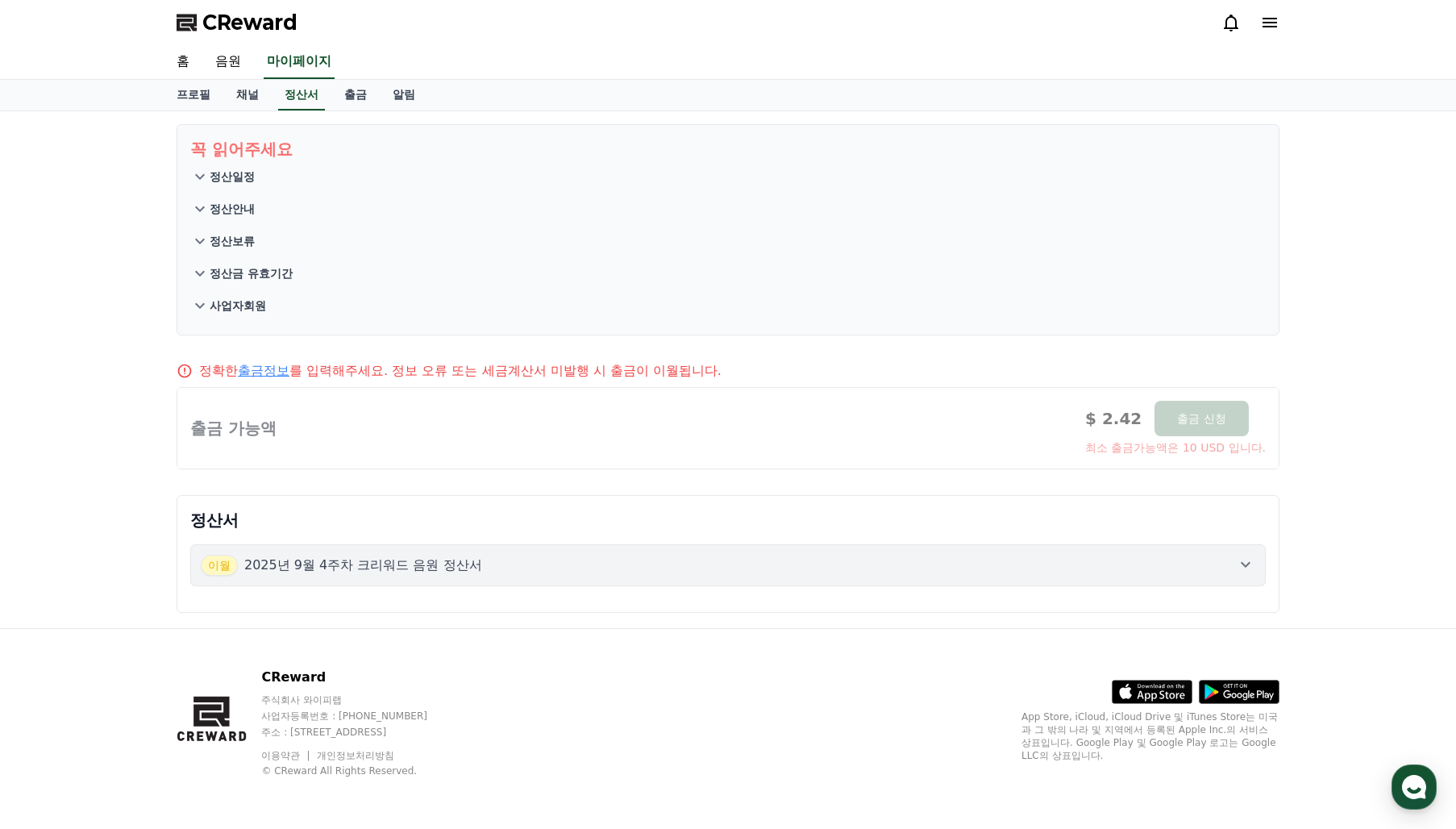
click at [588, 374] on p "정확한 출금정보 를 입력해주세요. 정보 오류 또는 세금계산서 미발행 시 출금이 이월됩니다." at bounding box center [460, 371] width 523 height 19
click at [263, 374] on link "출금정보" at bounding box center [263, 370] width 52 height 15
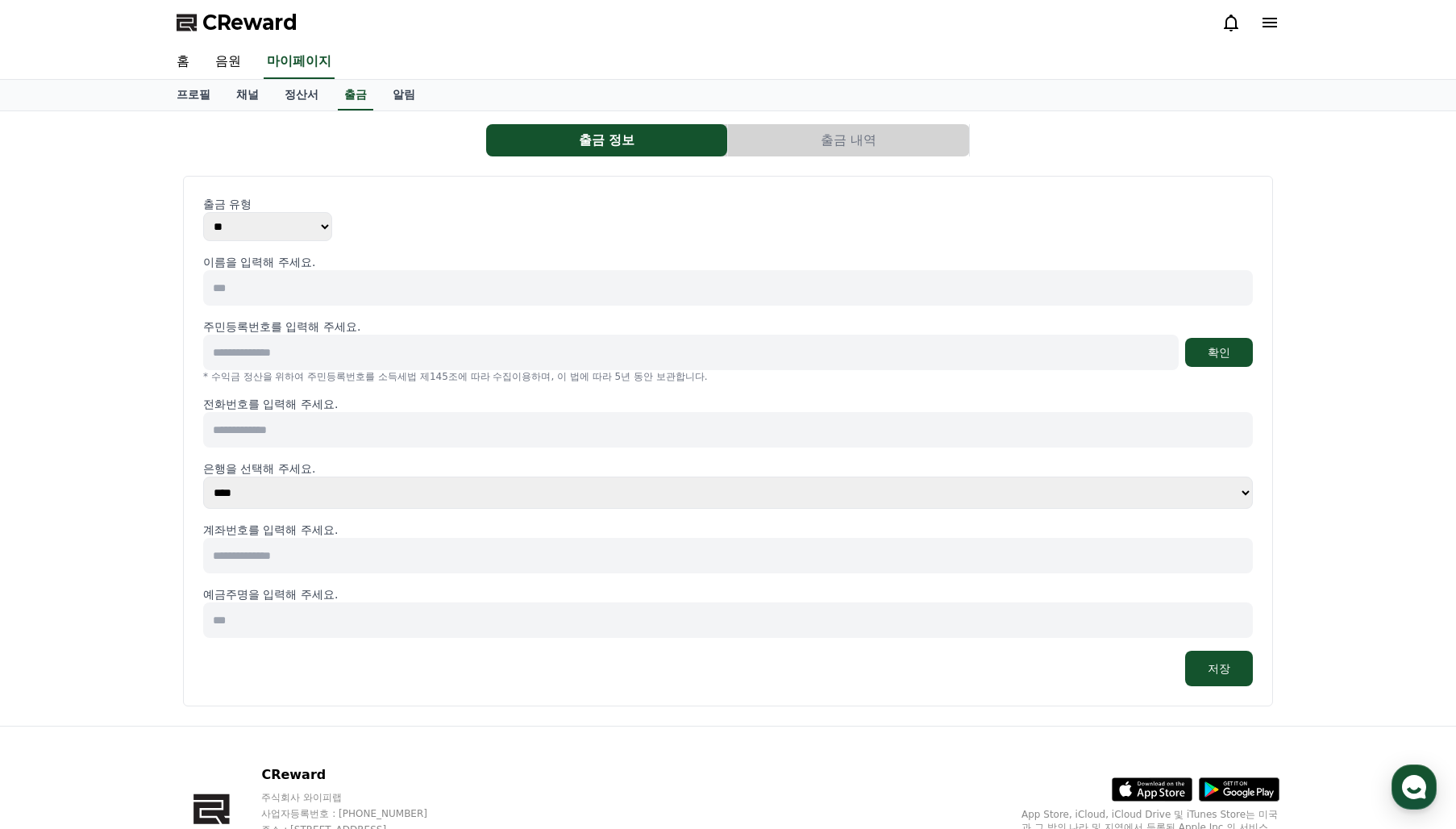
click at [273, 293] on input at bounding box center [727, 288] width 1050 height 36
type input "***"
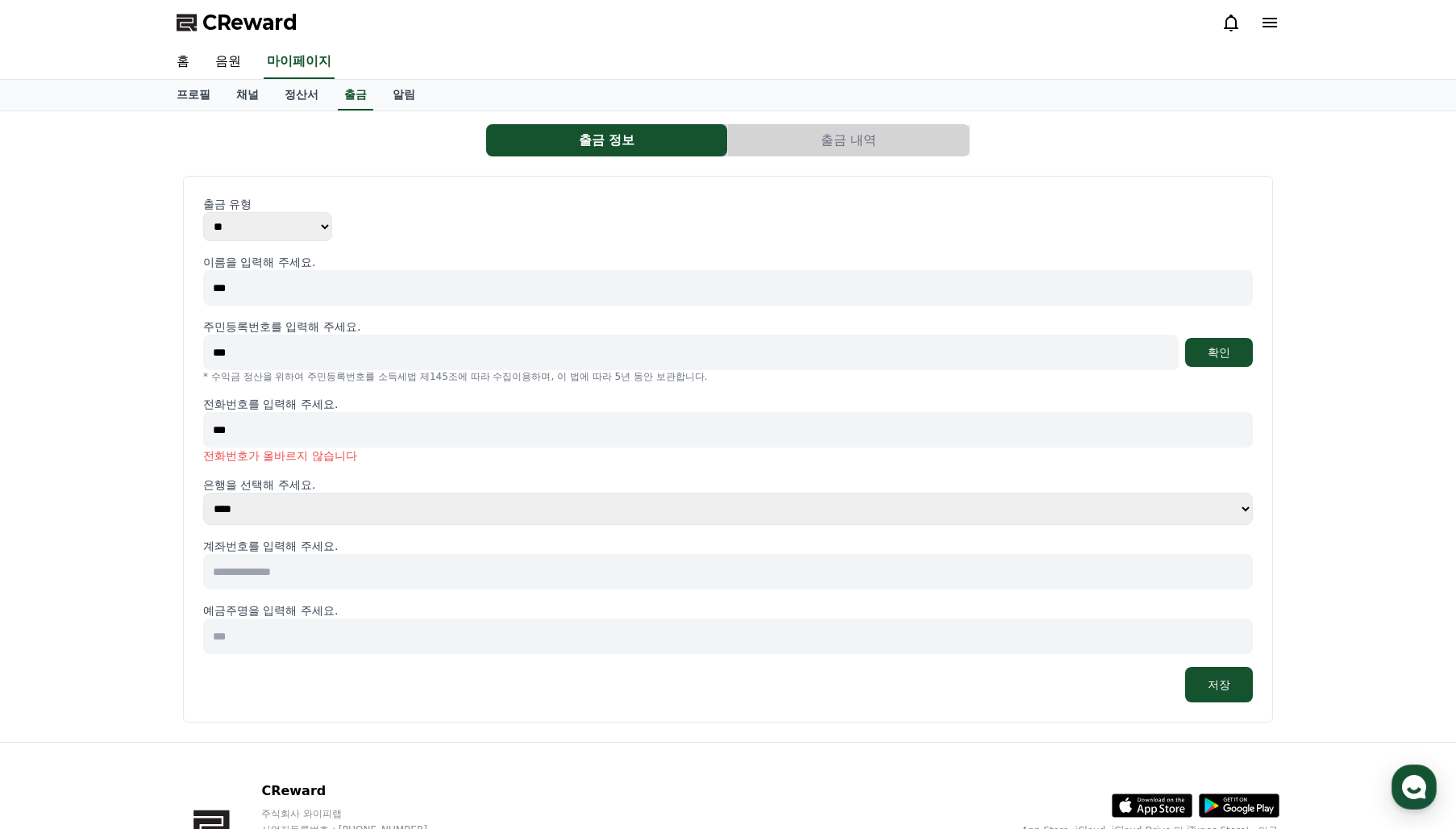
click at [290, 353] on input "***" at bounding box center [691, 353] width 976 height 36
drag, startPoint x: 290, startPoint y: 353, endPoint x: 140, endPoint y: 344, distance: 150.3
click at [140, 344] on div "출금 정보 출금 내역 출금 유형 ** *** 이름을 입력해 주세요. *** 주민등록번호를 입력해 주세요. *** 확인 * 수익금 정산을 위하여…" at bounding box center [728, 427] width 1456 height 631
type input "**********"
click at [274, 422] on input "***" at bounding box center [727, 430] width 1050 height 36
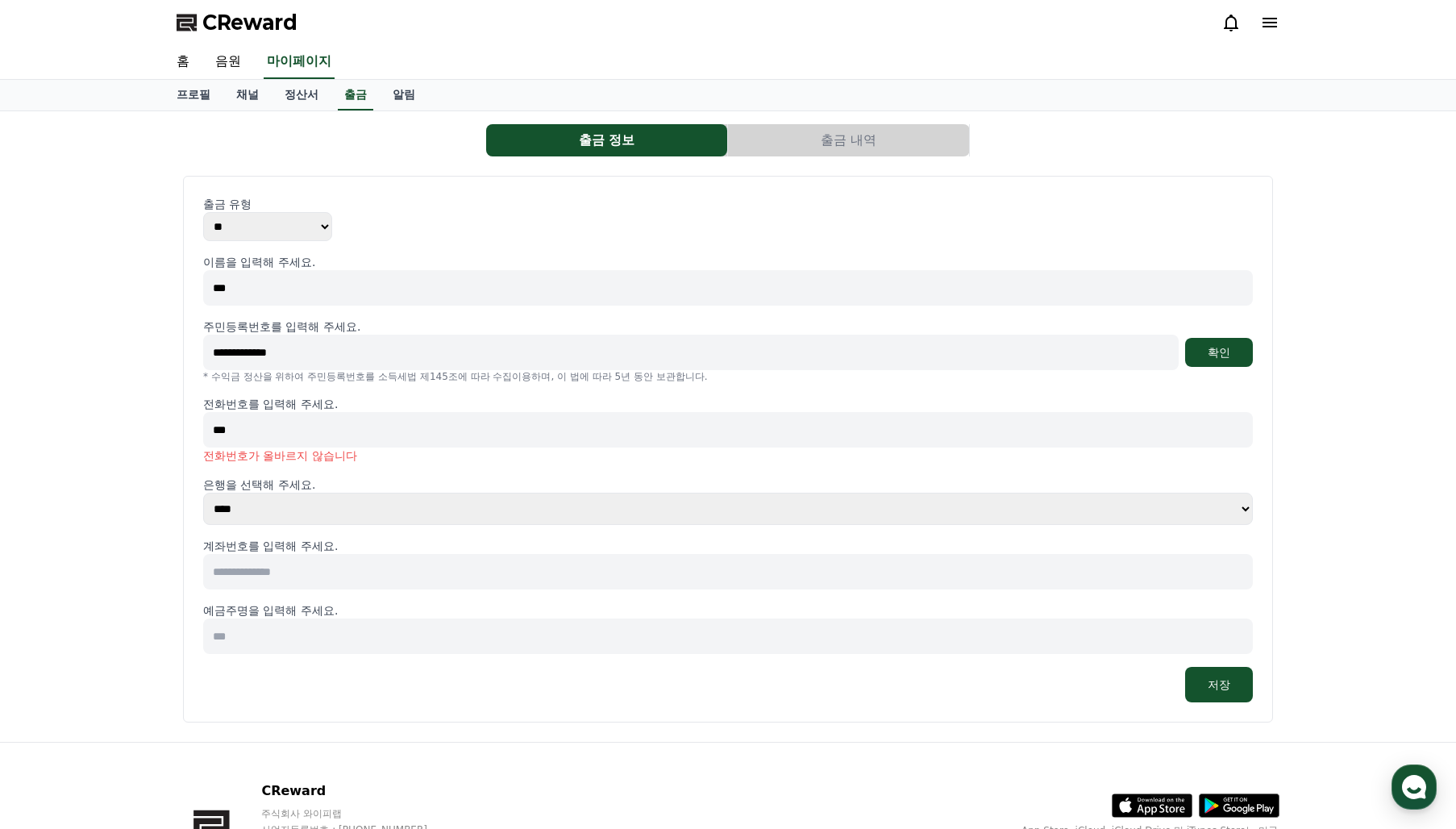
drag, startPoint x: 274, startPoint y: 422, endPoint x: 205, endPoint y: 420, distance: 69.0
click at [205, 420] on input "***" at bounding box center [727, 430] width 1050 height 36
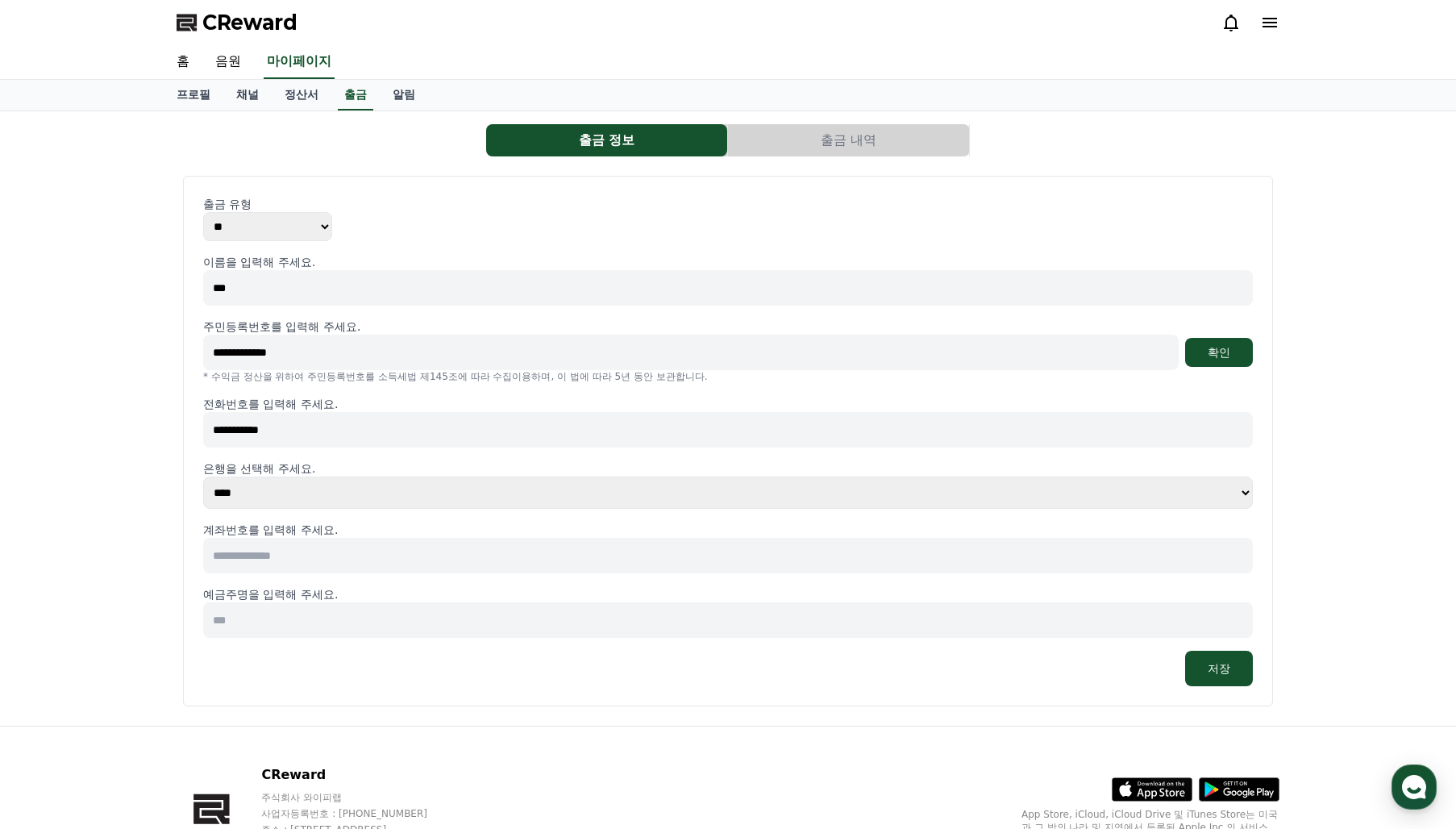
type input "**********"
click at [242, 501] on select "**** **** **** **** **** **** **** ** ** ** ** **** *** **** **** *****" at bounding box center [727, 492] width 1050 height 32
select select "********"
click at [203, 476] on select "**** **** **** **** **** **** **** ** ** ** ** **** *** **** **** *****" at bounding box center [727, 492] width 1050 height 32
click at [270, 556] on input at bounding box center [727, 555] width 1050 height 36
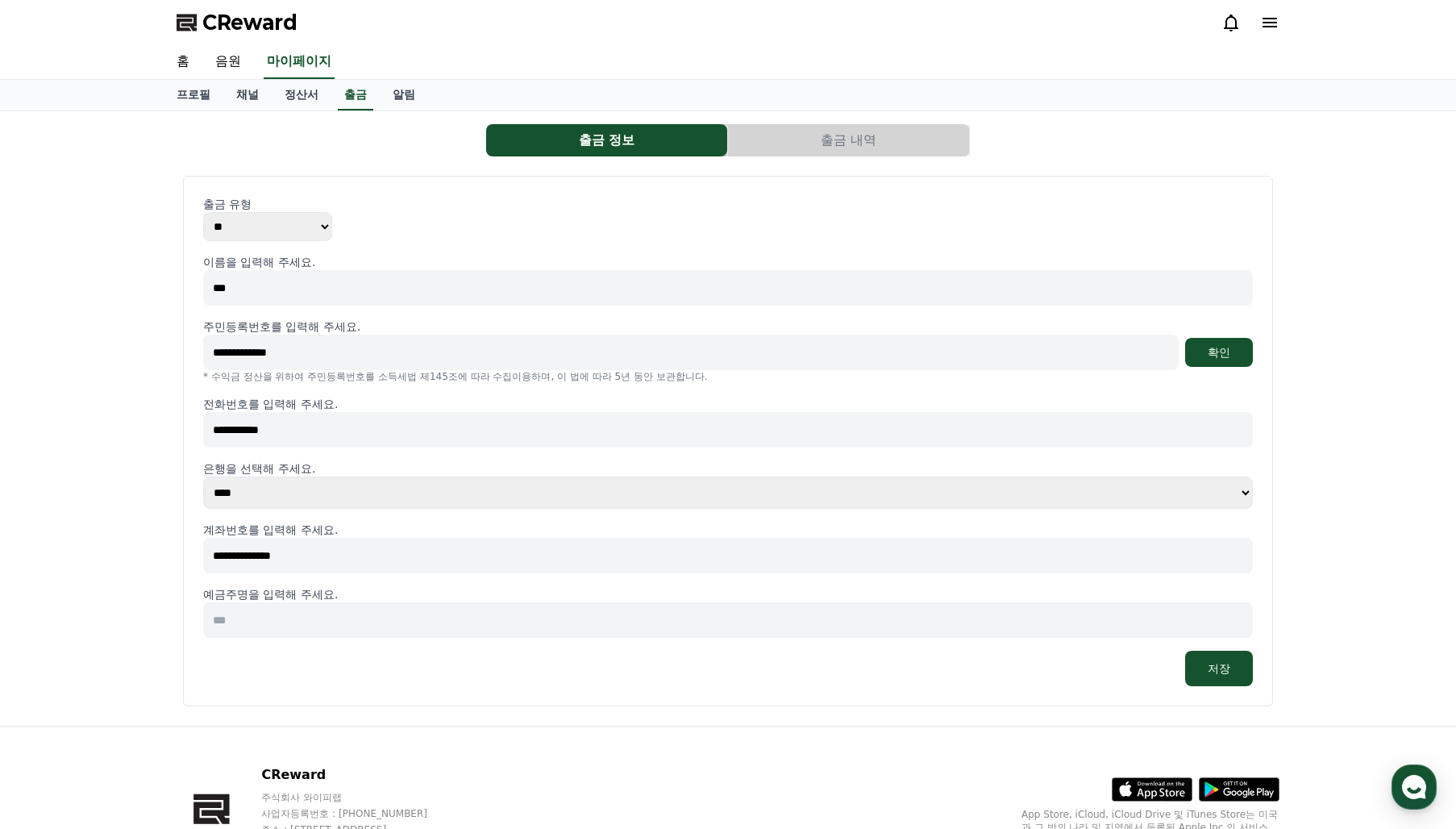
type input "**********"
click at [271, 604] on input at bounding box center [727, 620] width 1050 height 36
type input "***"
click at [445, 683] on div "저장" at bounding box center [727, 669] width 1050 height 36
click at [251, 353] on input "**********" at bounding box center [691, 353] width 976 height 36
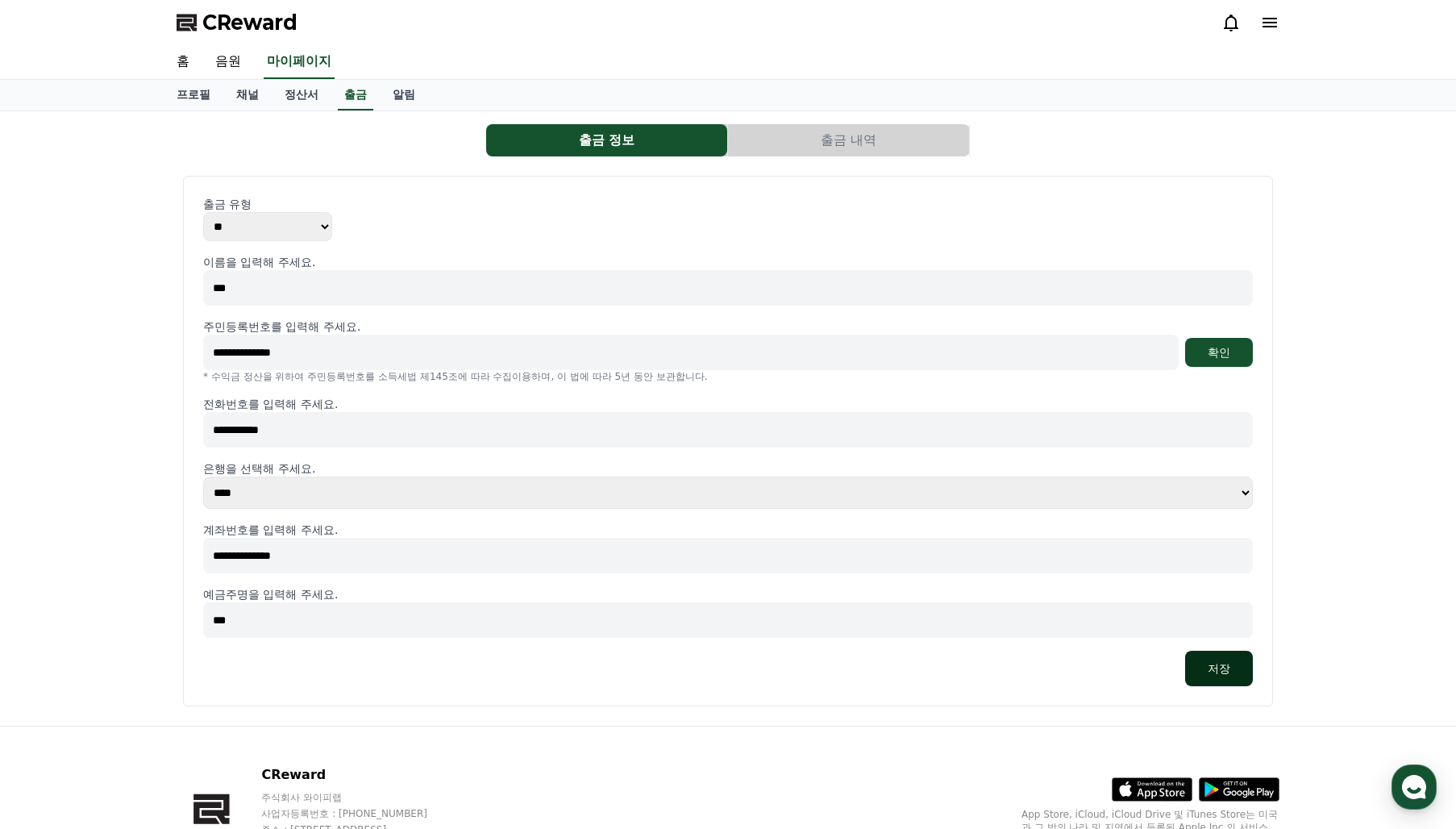
type input "**********"
click at [1241, 668] on button "저장" at bounding box center [1218, 669] width 67 height 36
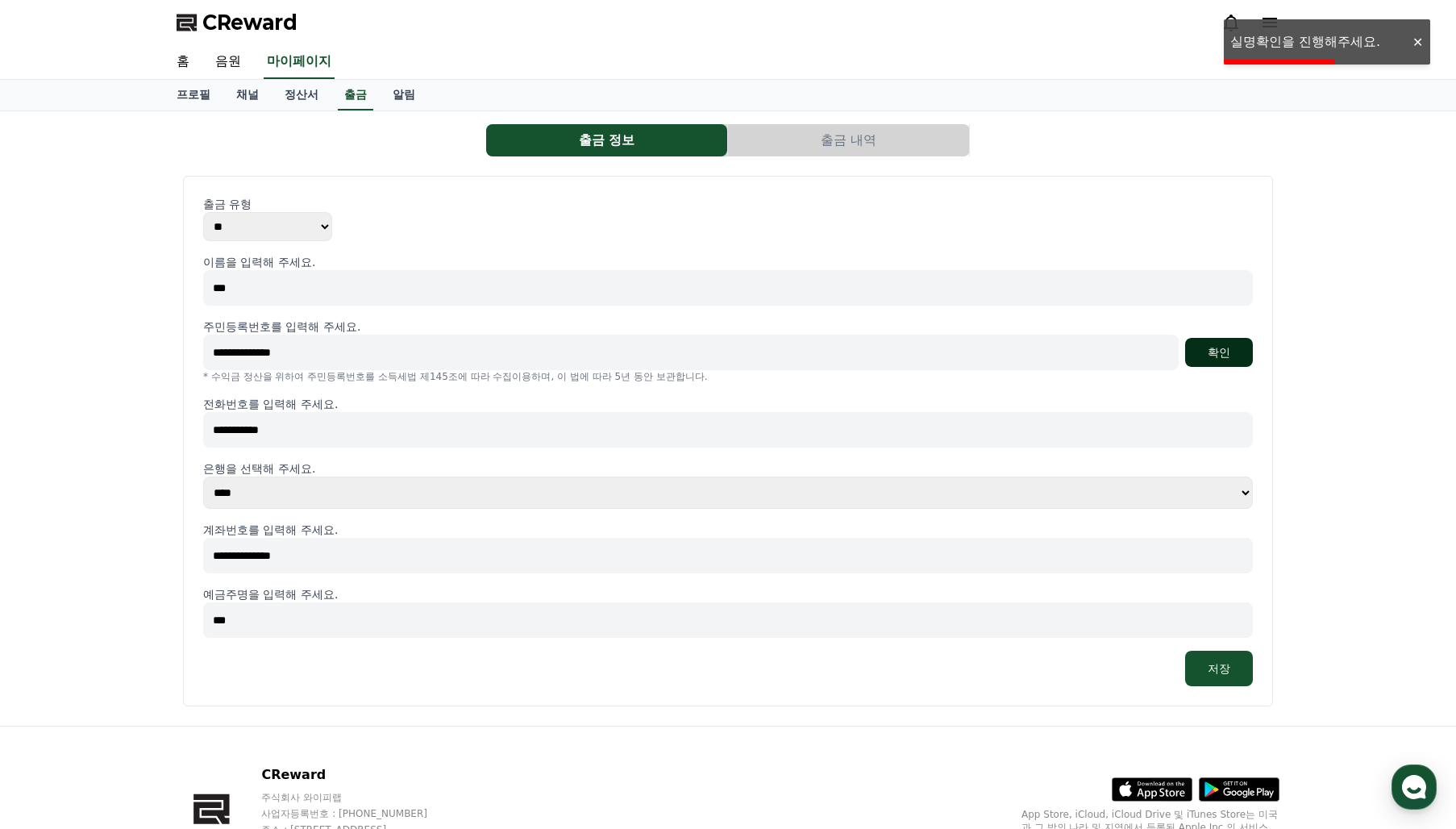
click at [1212, 356] on button "확인" at bounding box center [1218, 352] width 67 height 29
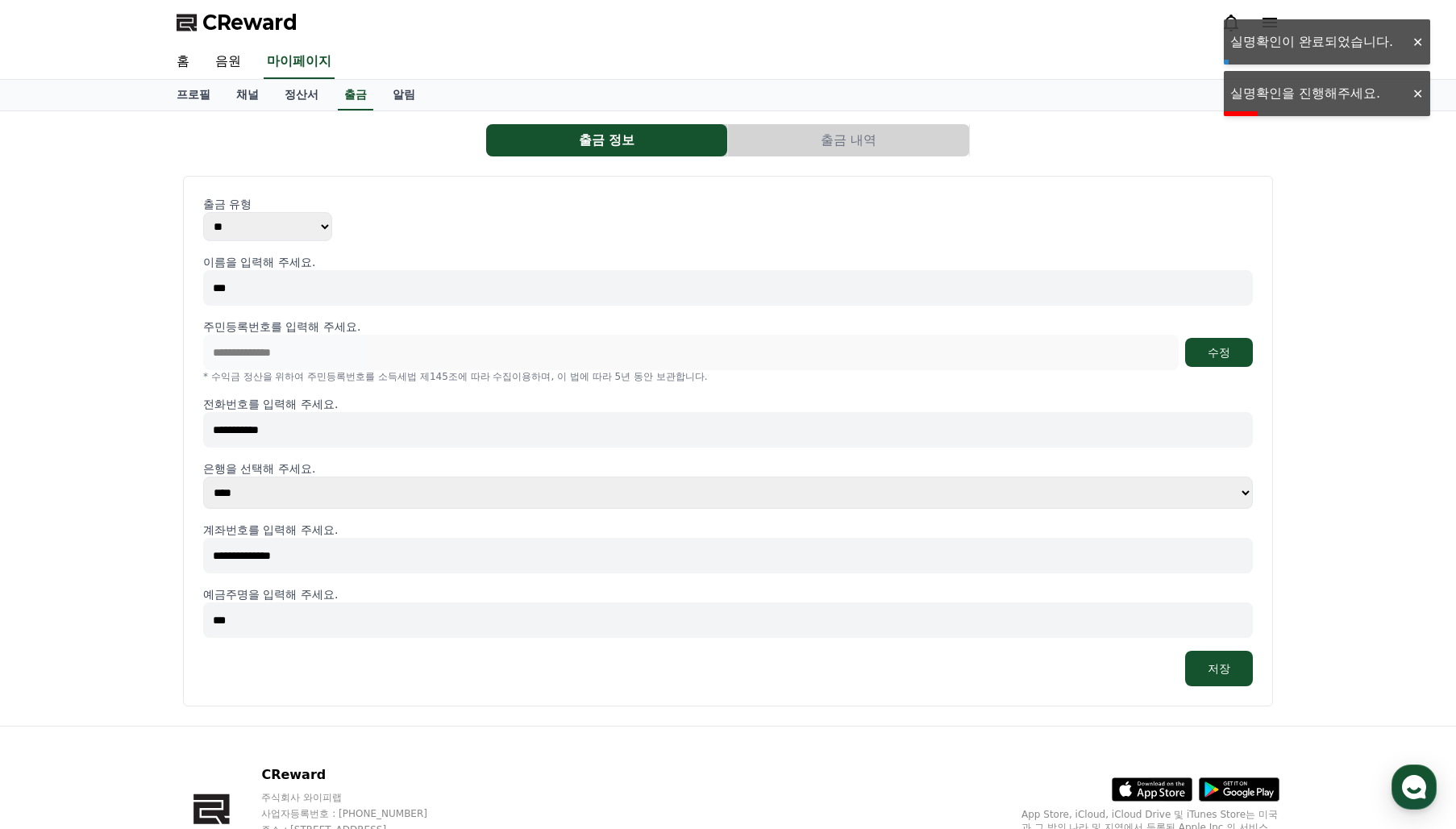
click at [1226, 686] on div "**********" at bounding box center [727, 441] width 1090 height 530
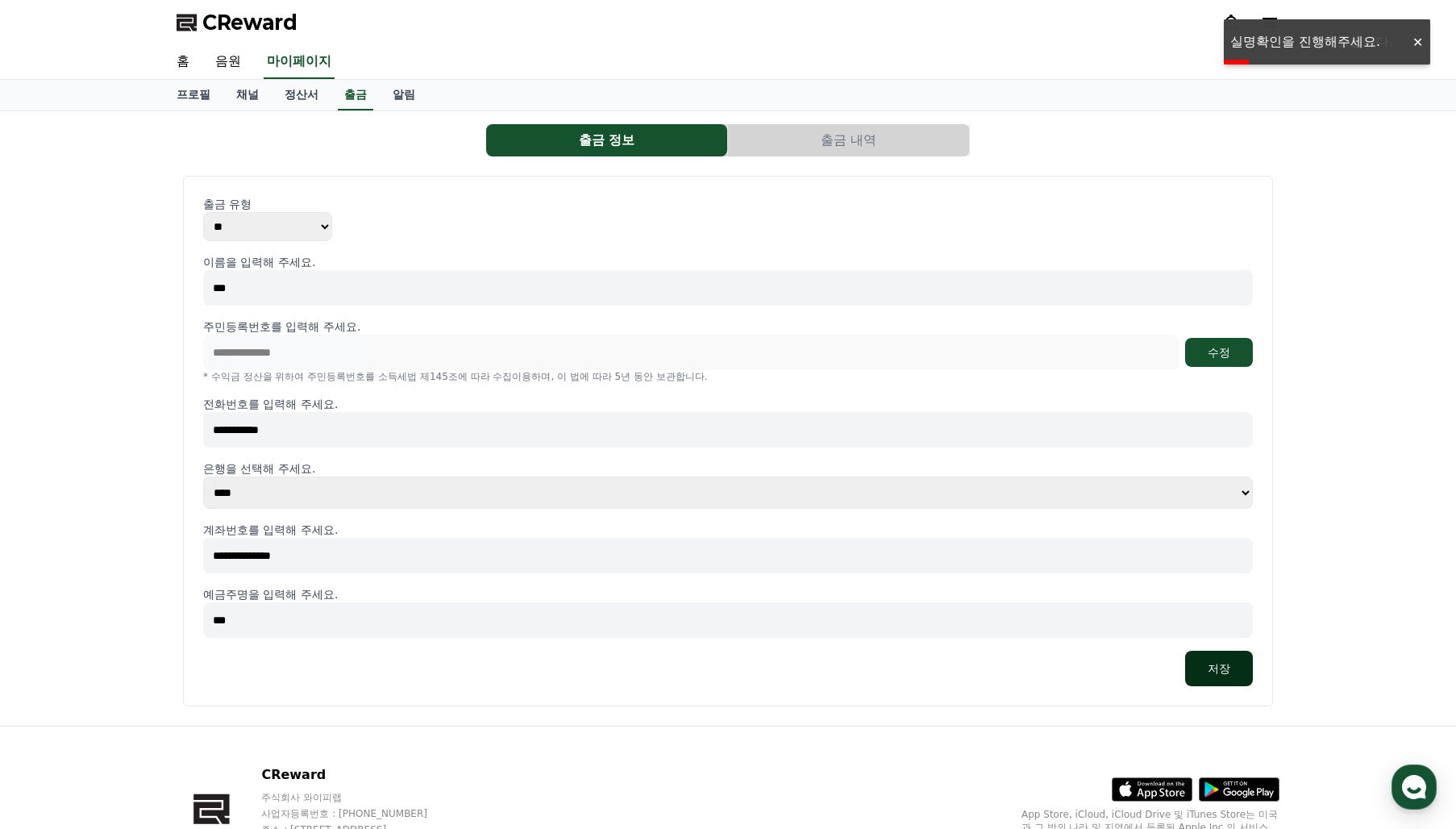
click at [1225, 678] on button "저장" at bounding box center [1218, 669] width 67 height 36
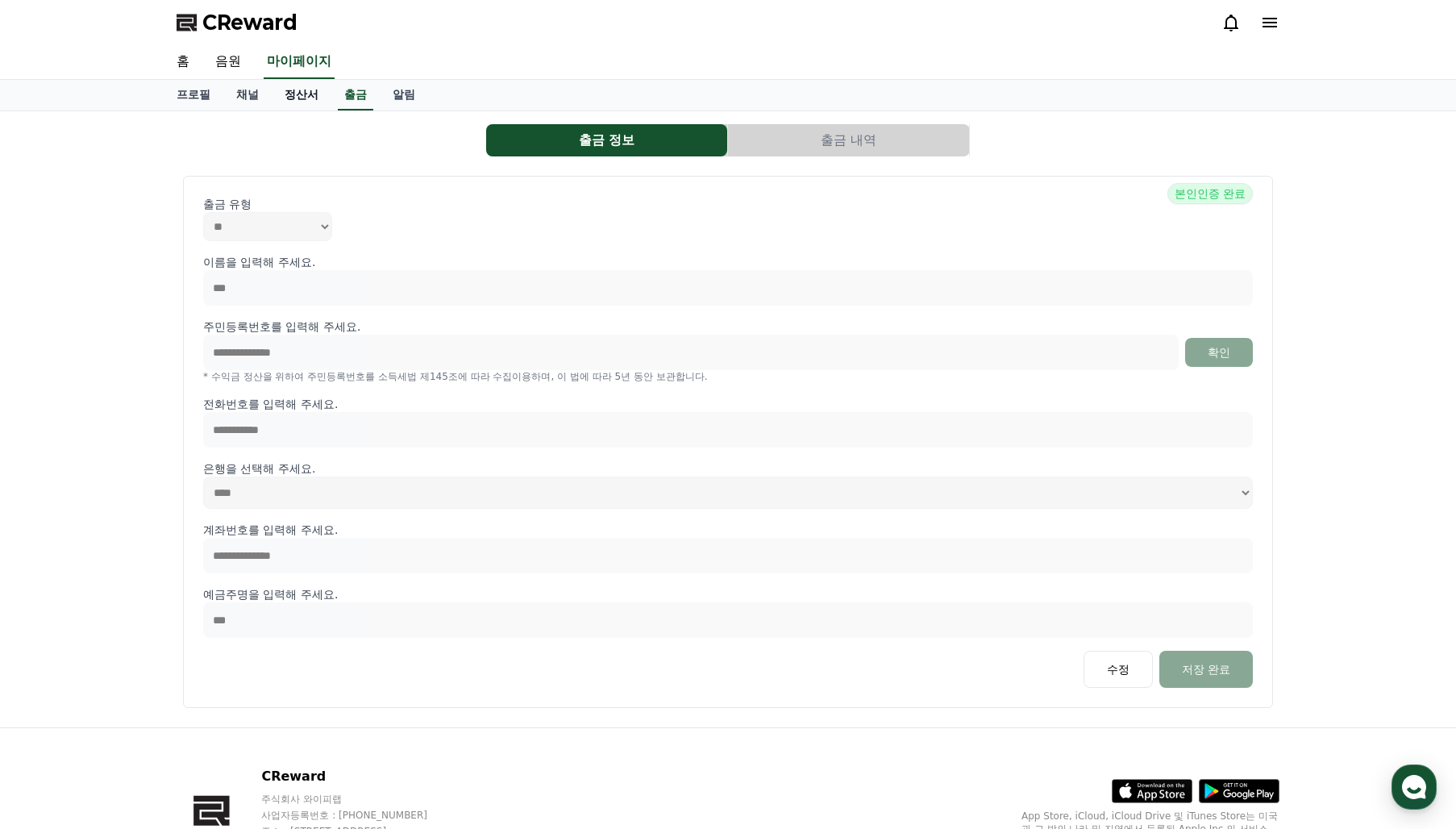
click at [307, 93] on link "정산서" at bounding box center [302, 95] width 60 height 31
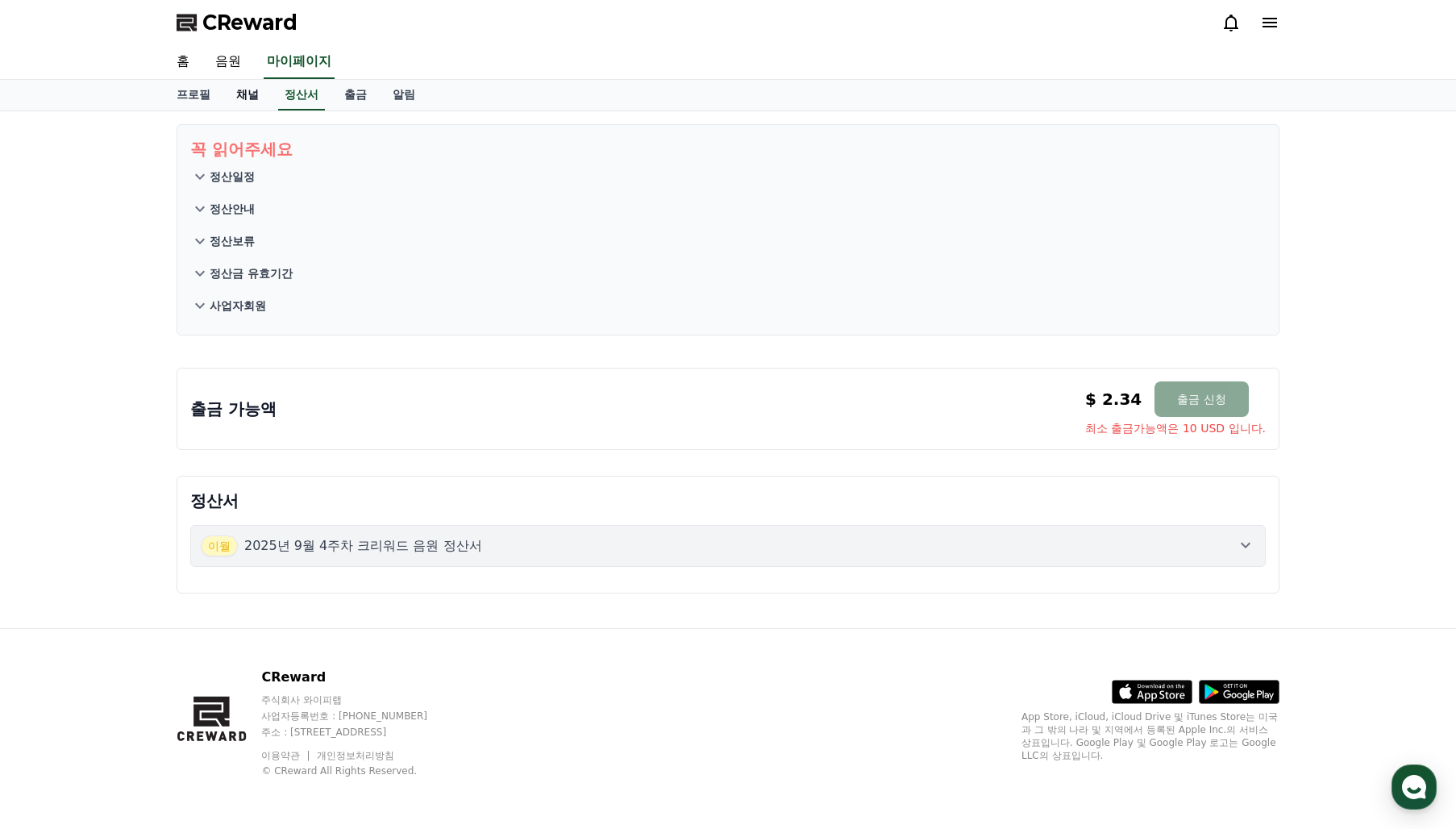
click at [249, 107] on link "채널" at bounding box center [248, 95] width 48 height 31
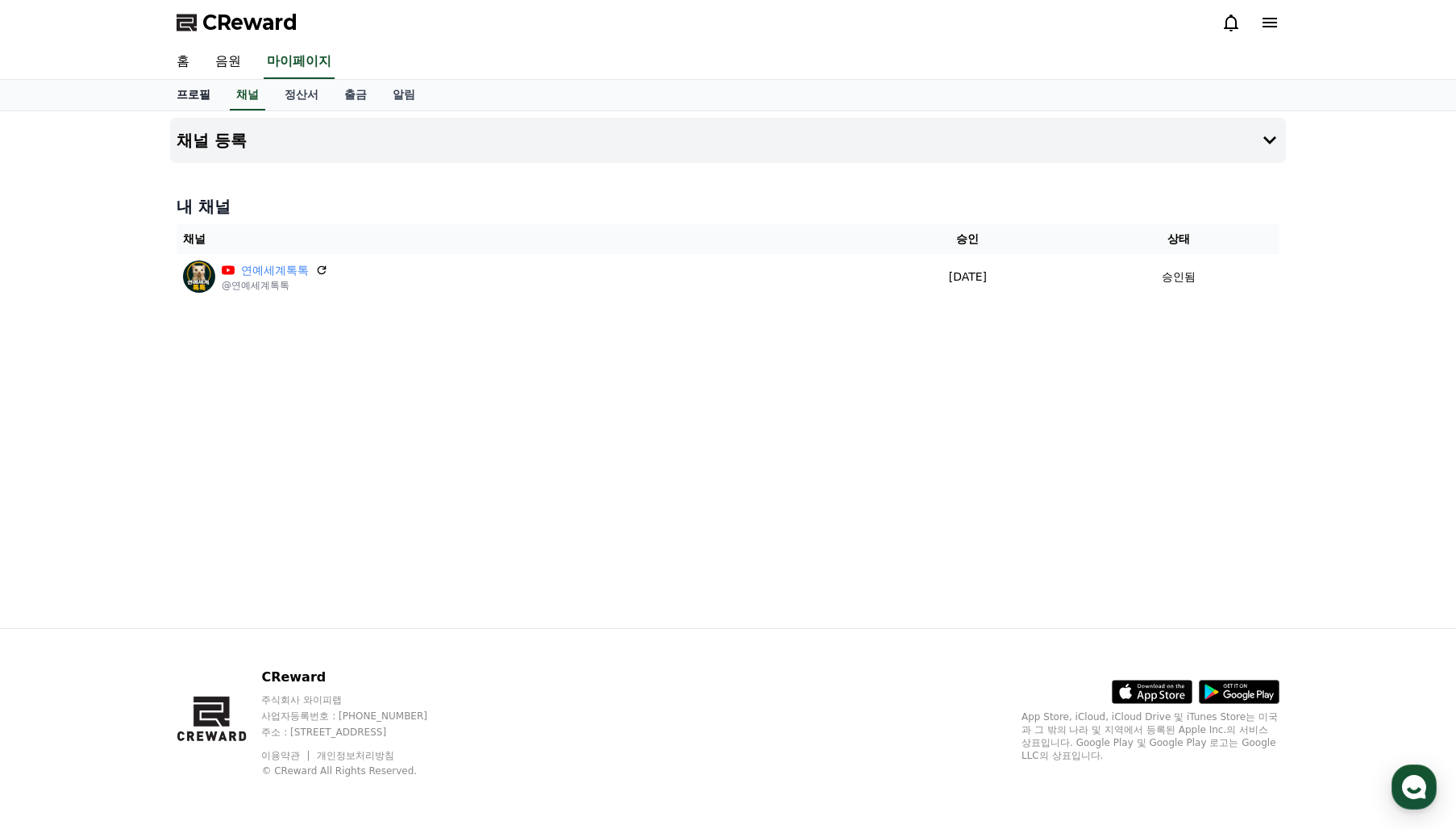
click at [188, 94] on link "프로필" at bounding box center [194, 95] width 60 height 31
select select "**********"
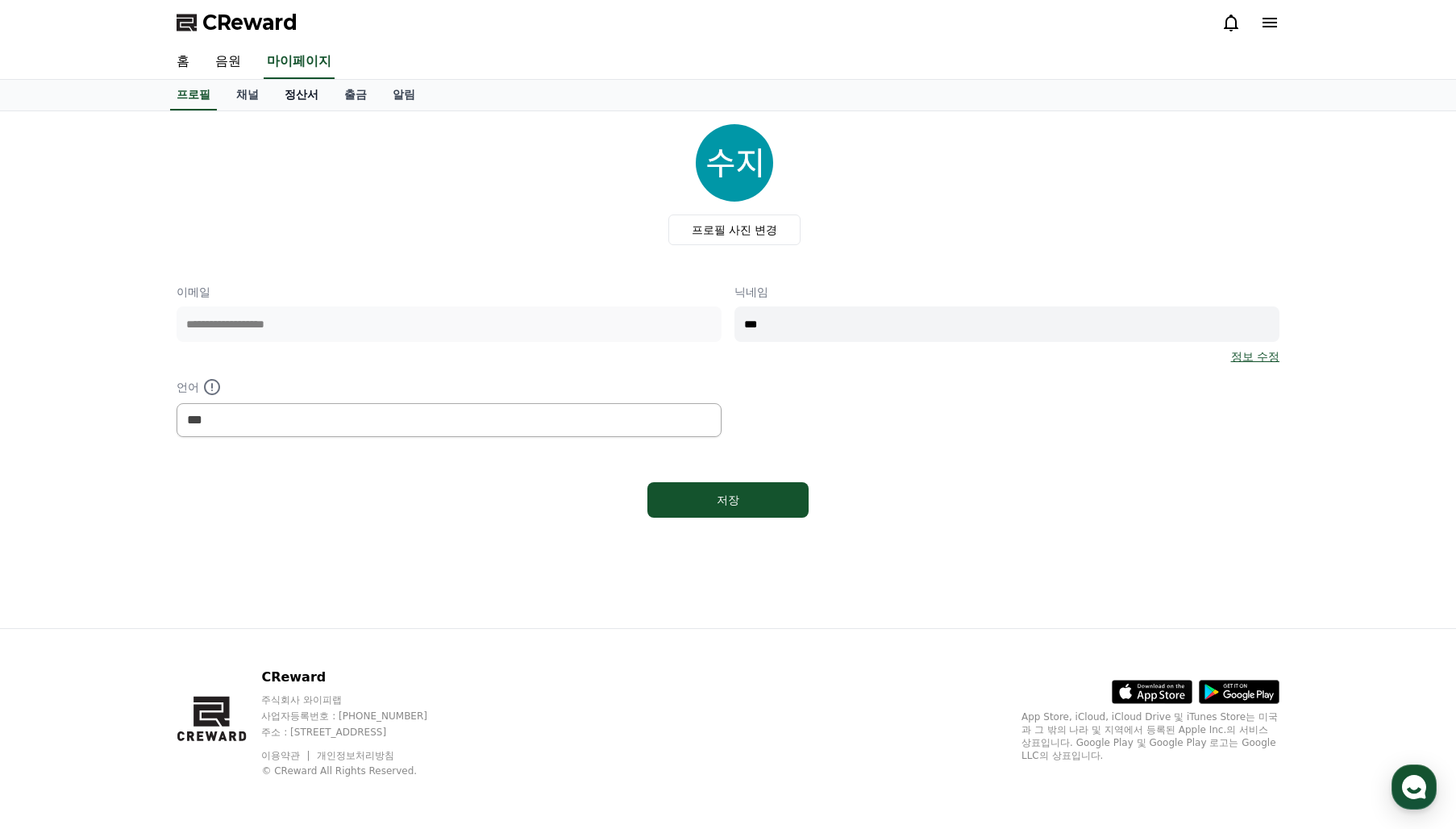
click at [285, 92] on link "정산서" at bounding box center [302, 95] width 60 height 31
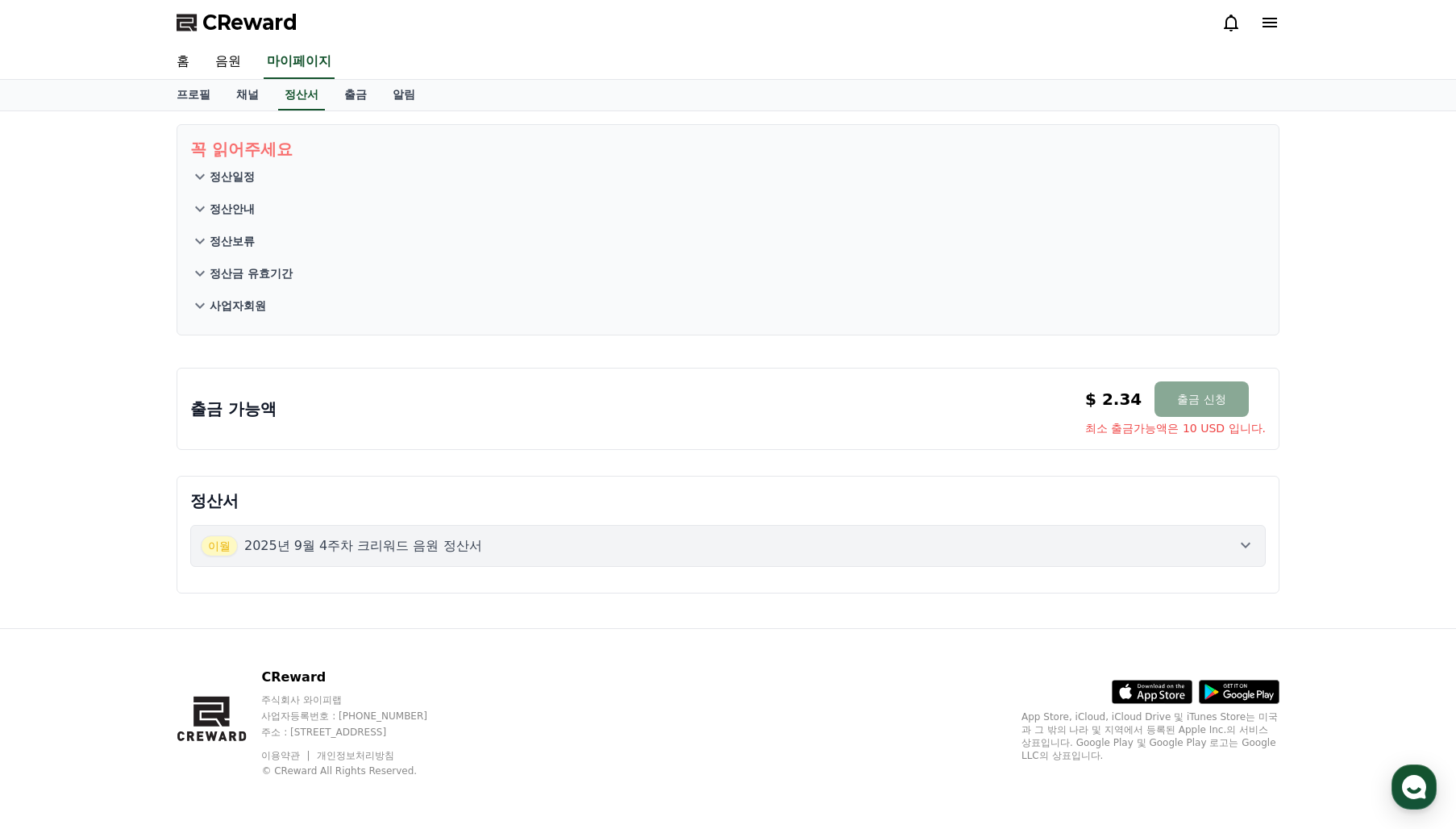
drag, startPoint x: 259, startPoint y: 264, endPoint x: 326, endPoint y: 286, distance: 70.5
click at [259, 265] on button "정산금 유효기간" at bounding box center [728, 273] width 1075 height 32
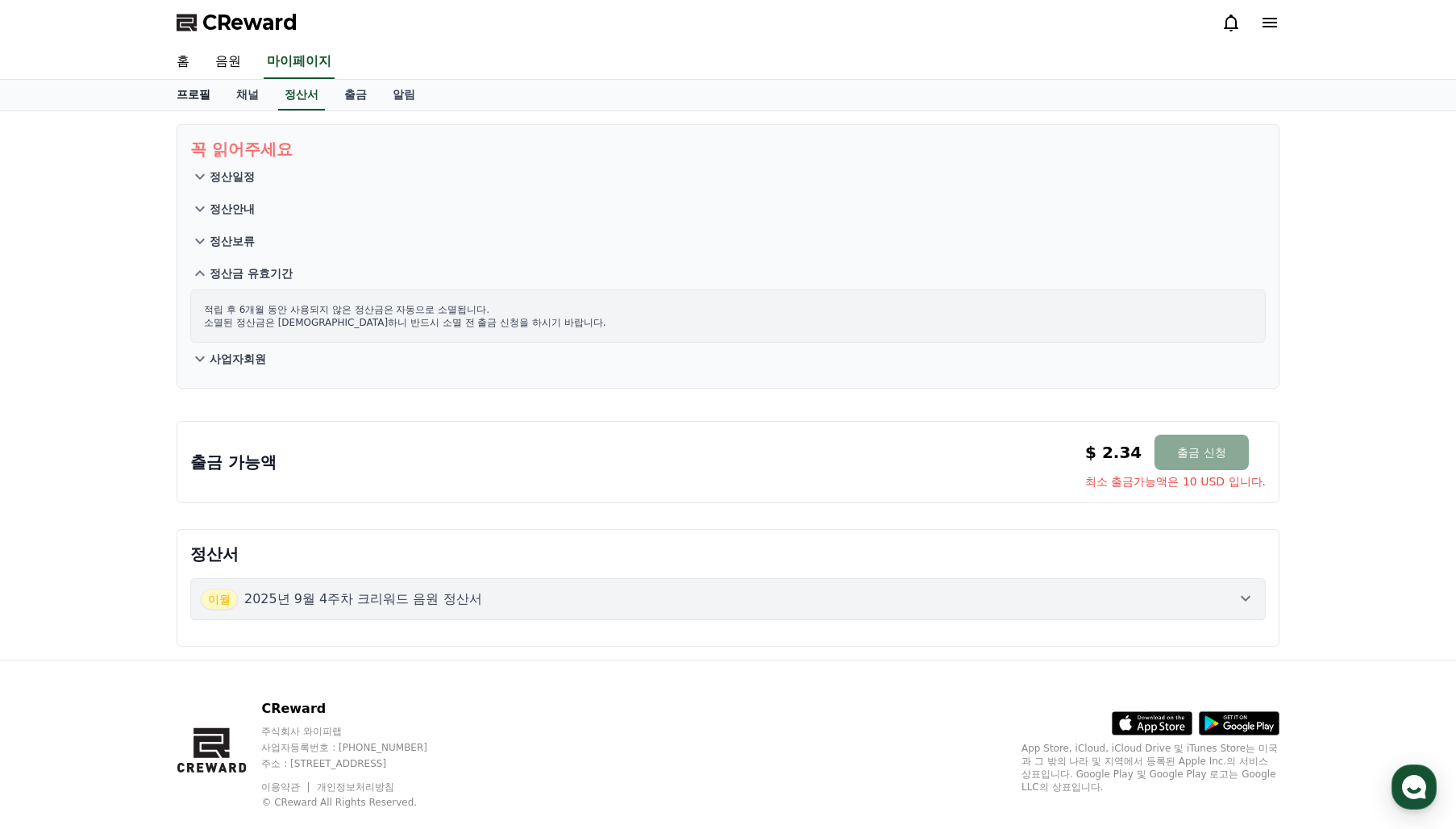
click at [195, 91] on link "프로필" at bounding box center [194, 95] width 60 height 31
select select "**********"
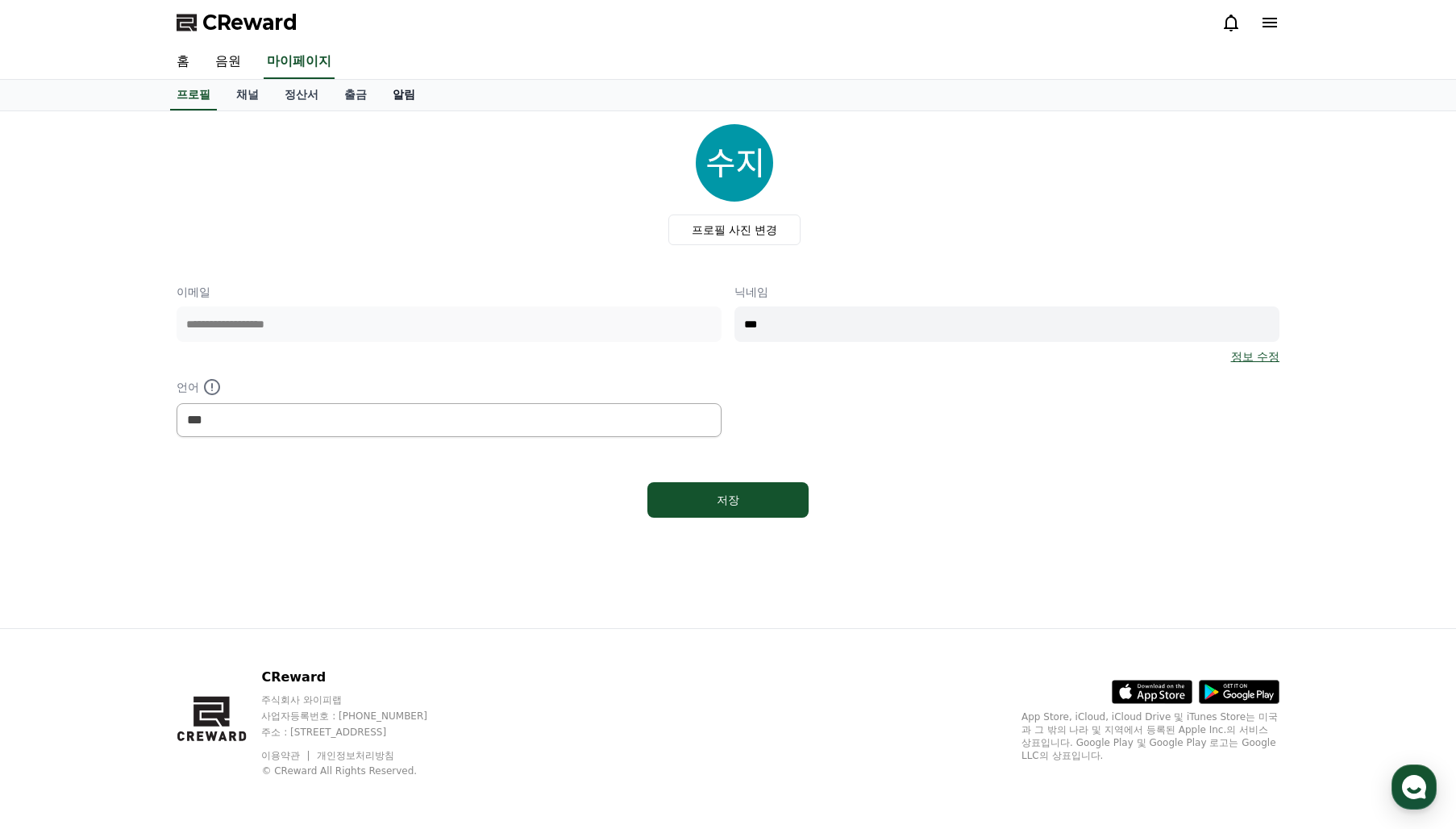
click at [409, 101] on link "알림" at bounding box center [404, 95] width 48 height 31
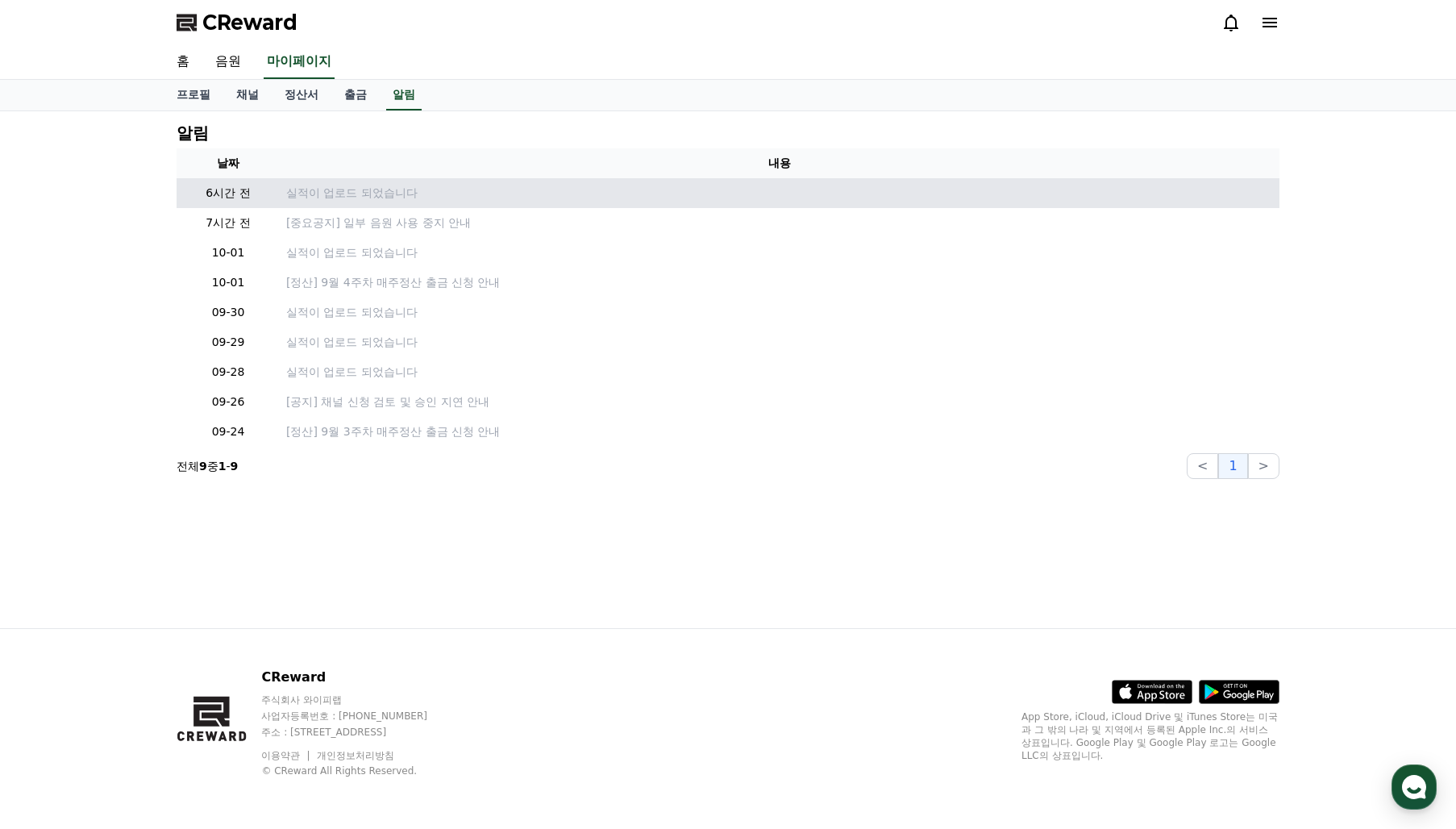
click at [381, 206] on td "실적이 업로드 되었습니다" at bounding box center [780, 193] width 1000 height 30
click at [381, 198] on p "실적이 업로드 되었습니다" at bounding box center [779, 193] width 986 height 17
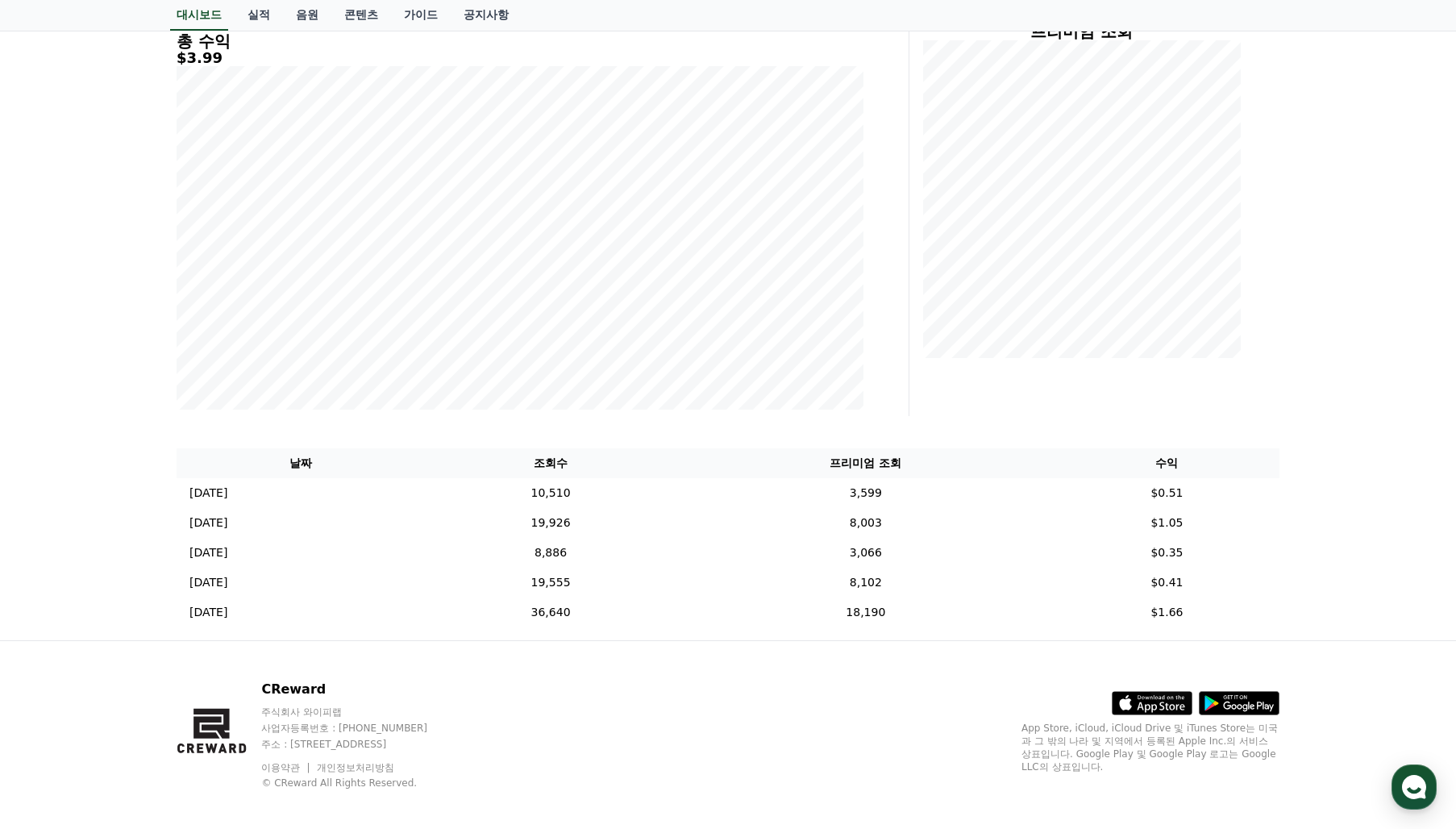
scroll to position [239, 0]
